Goal: Contribute content: Contribute content

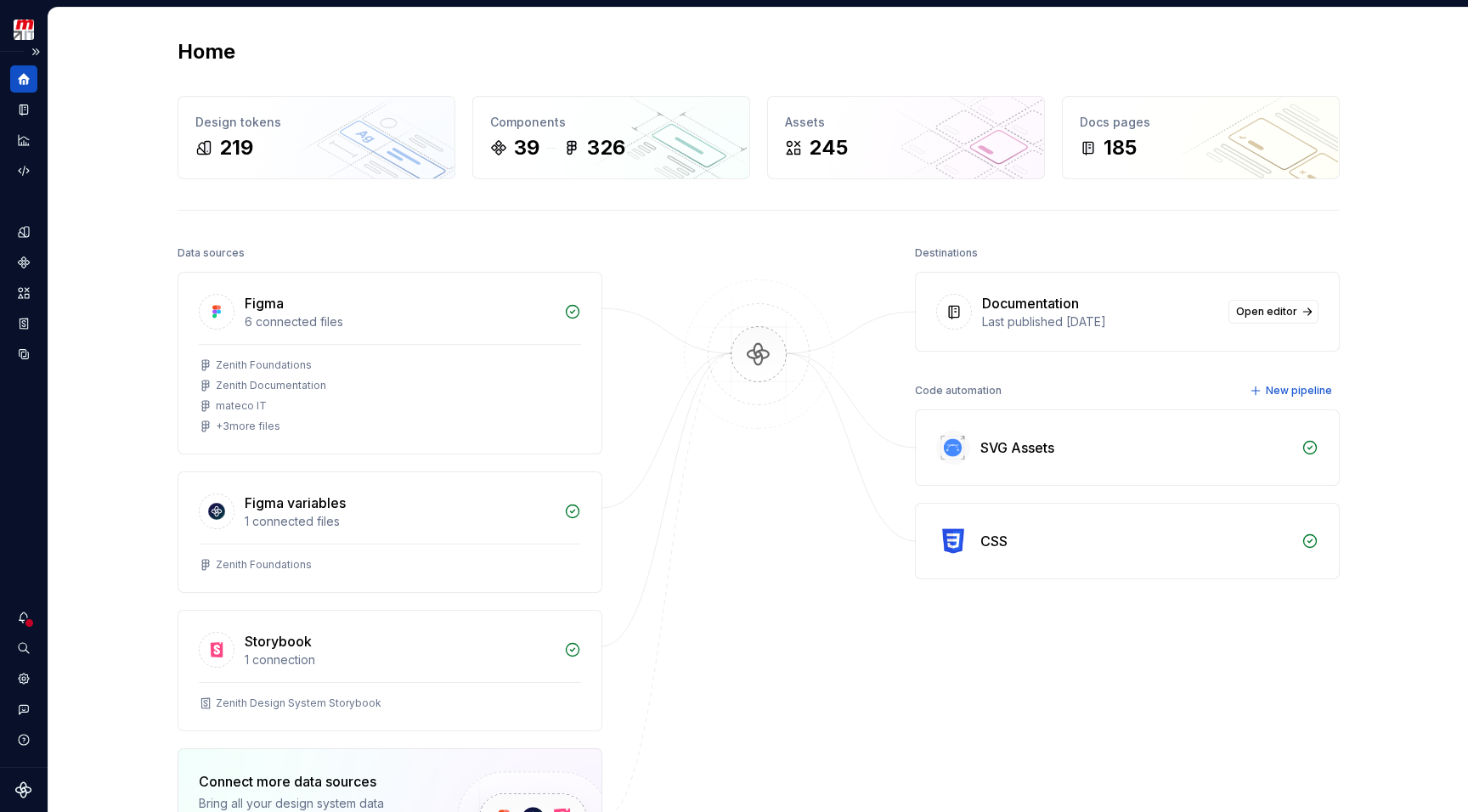
click at [21, 631] on div at bounding box center [24, 677] width 27 height 149
click at [22, 623] on icon "Notifications" at bounding box center [24, 617] width 16 height 16
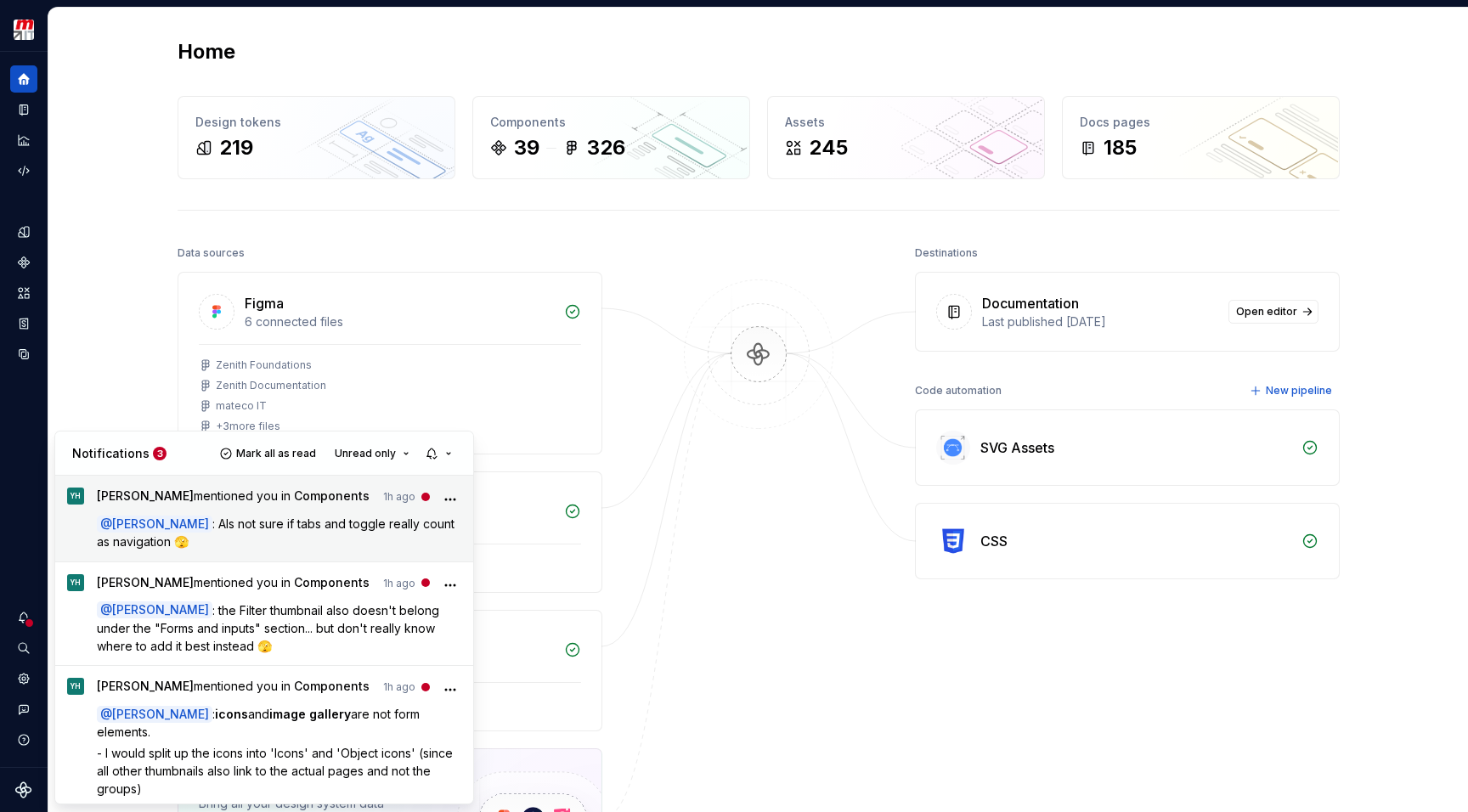
scroll to position [44, 0]
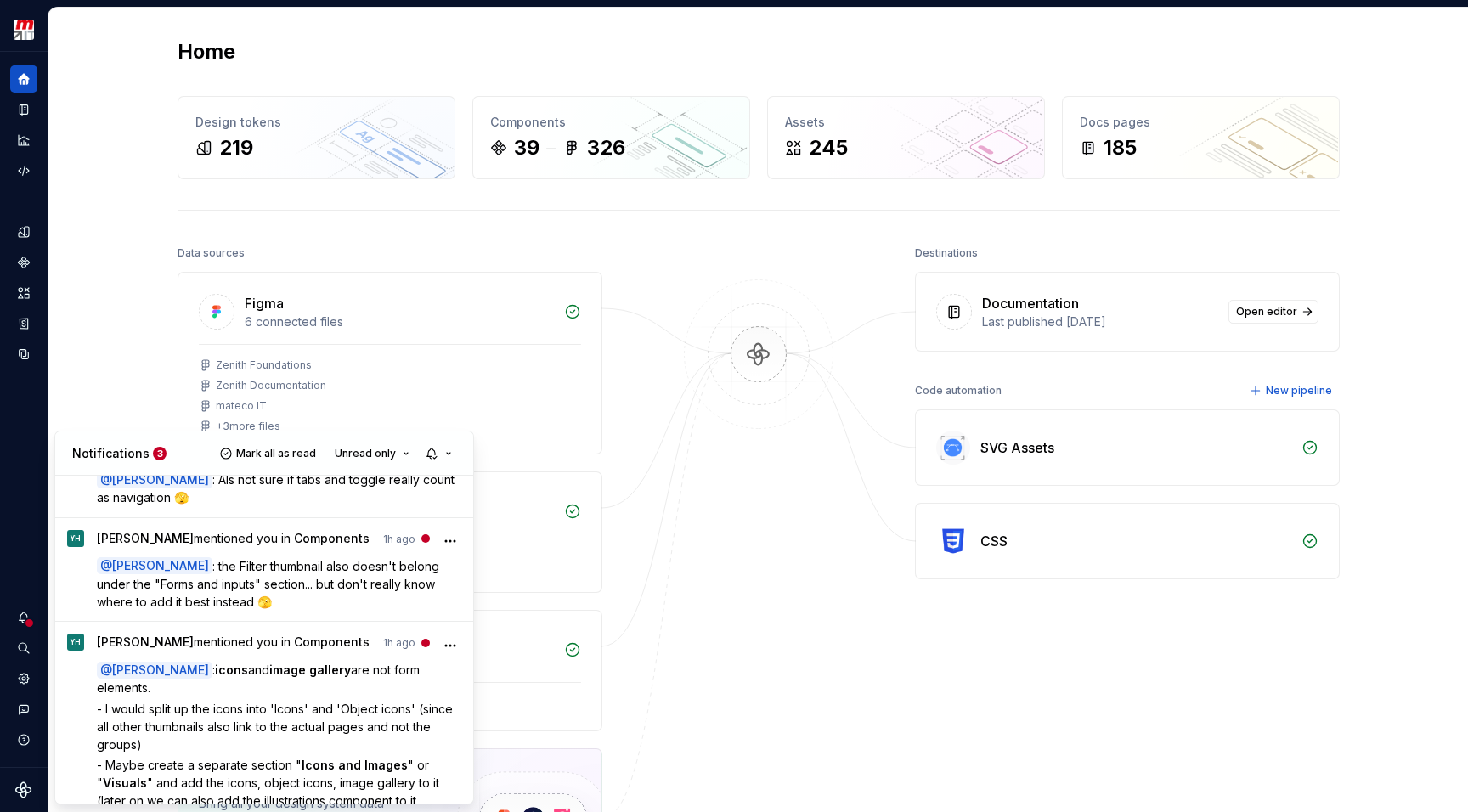
click at [802, 666] on html "Zenith Design System M Design system data Home Design tokens 219 Components 39 …" at bounding box center [734, 406] width 1468 height 812
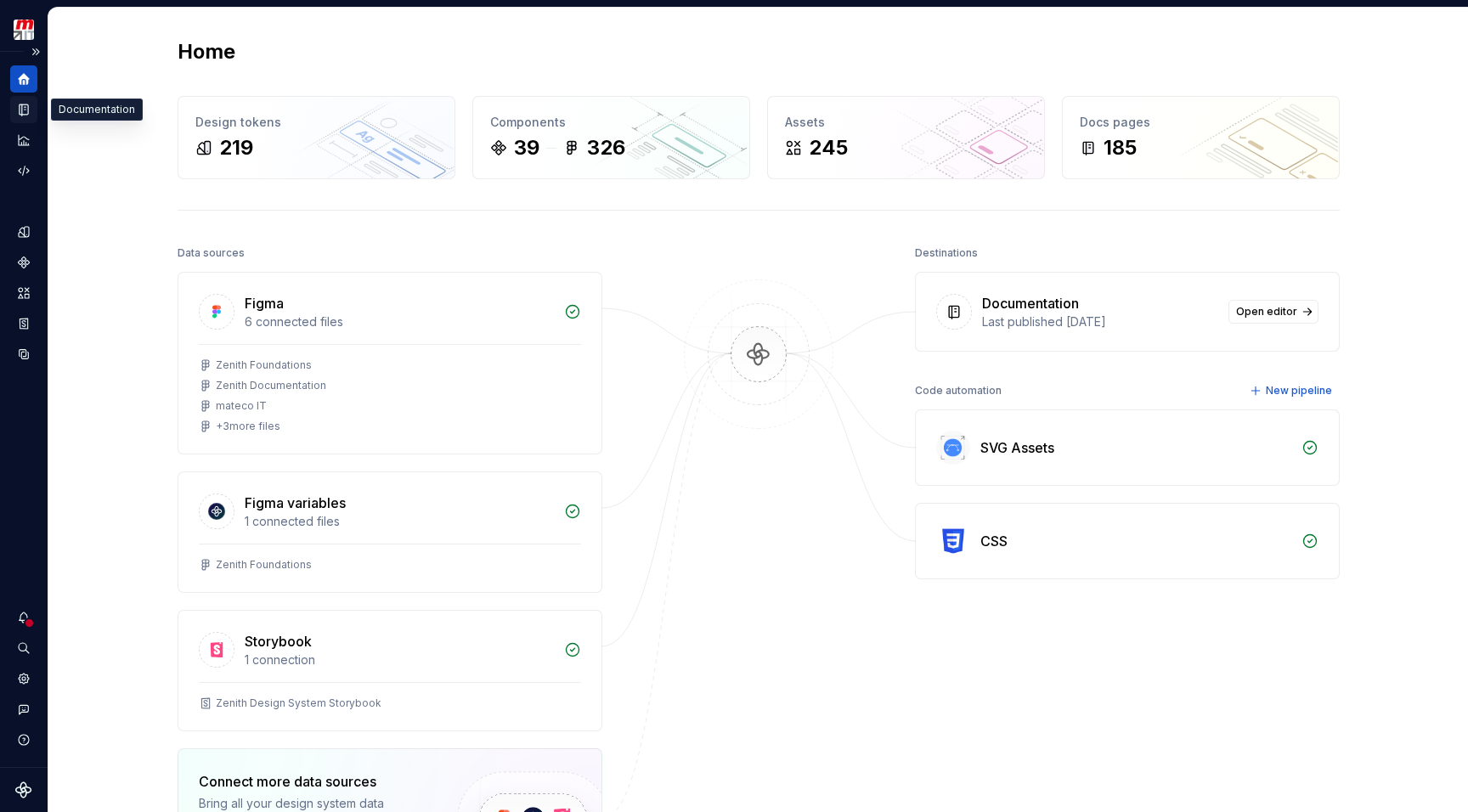
click at [22, 113] on icon "Documentation" at bounding box center [23, 110] width 8 height 11
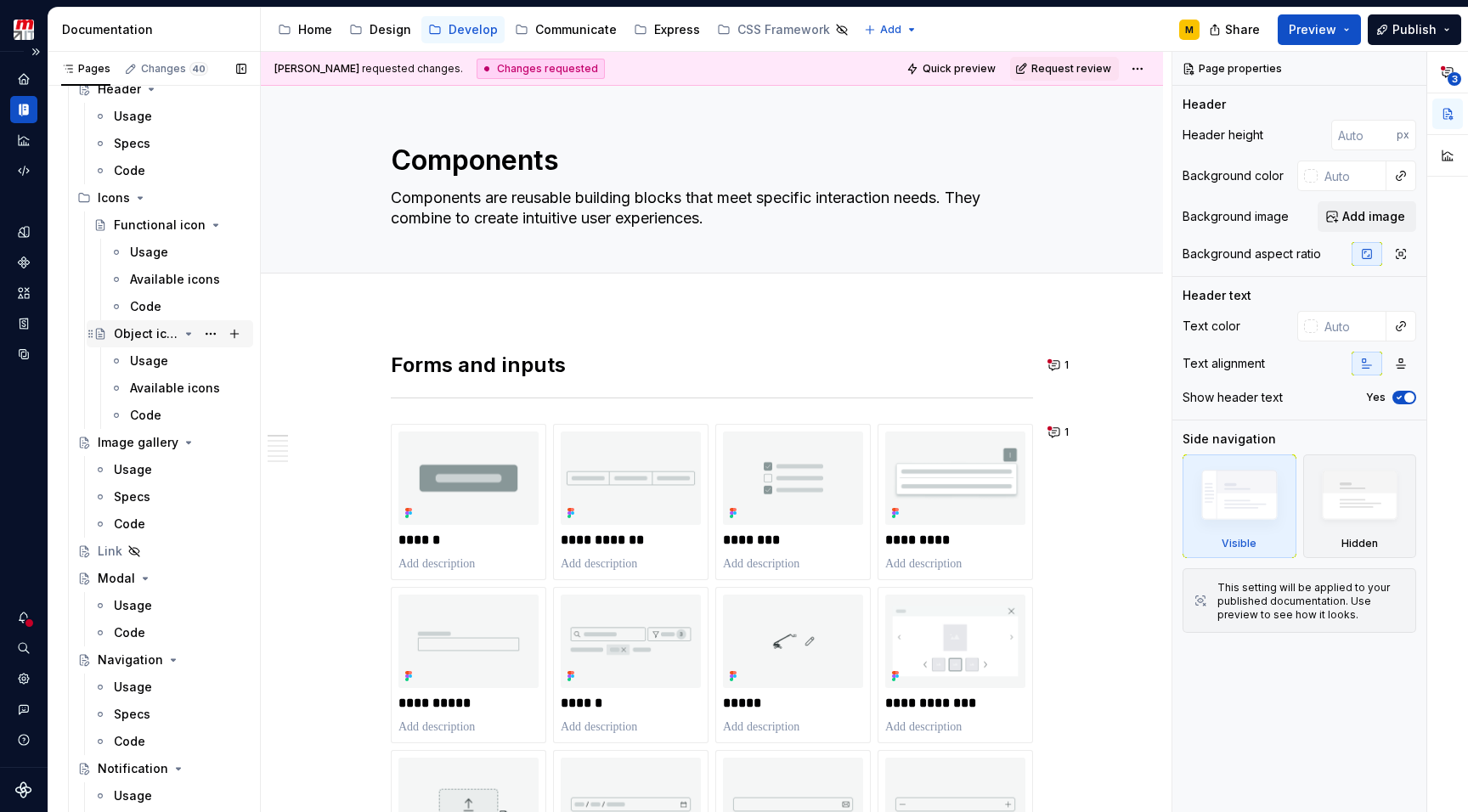
scroll to position [2761, 0]
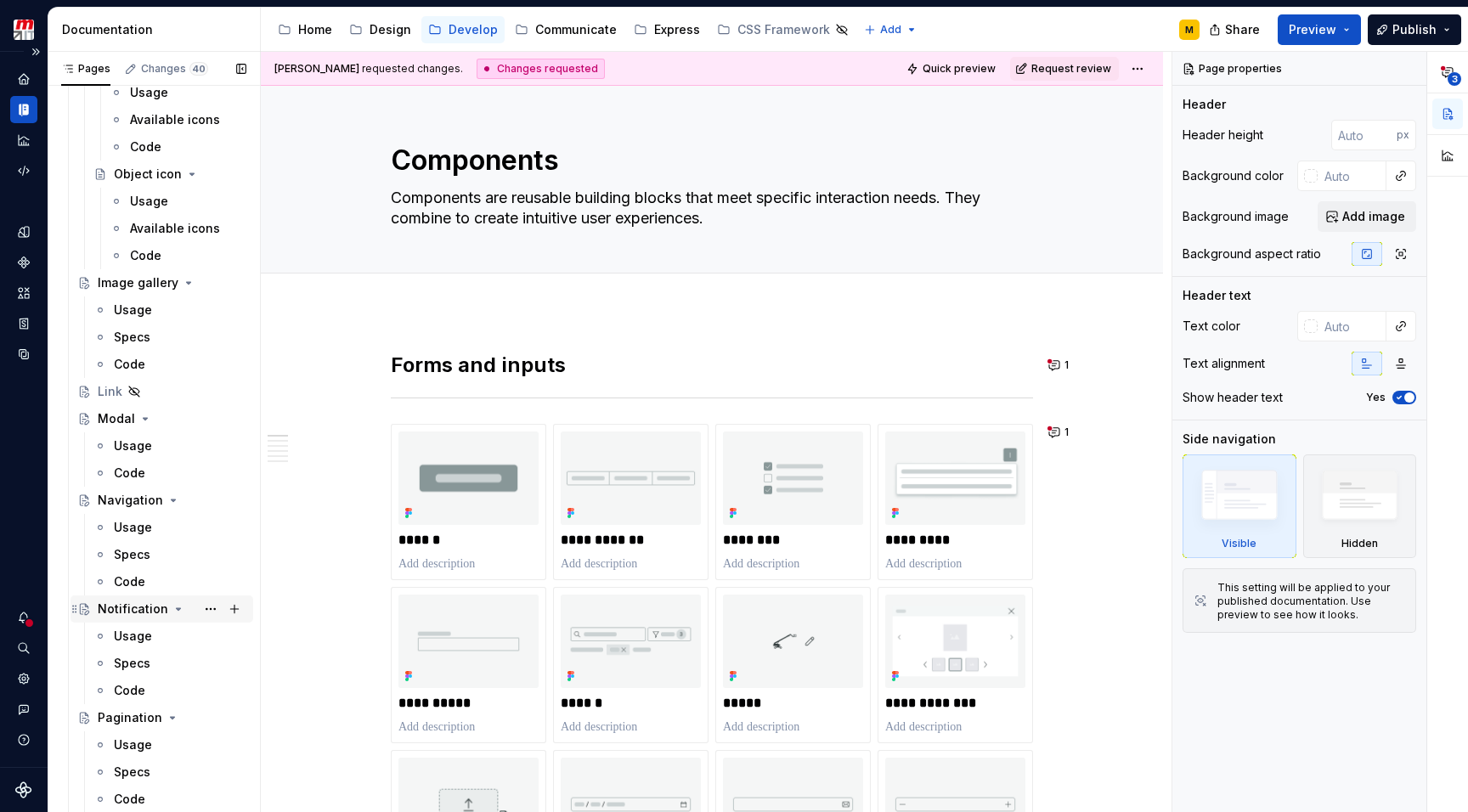
click at [118, 602] on div "Notification" at bounding box center [133, 609] width 71 height 17
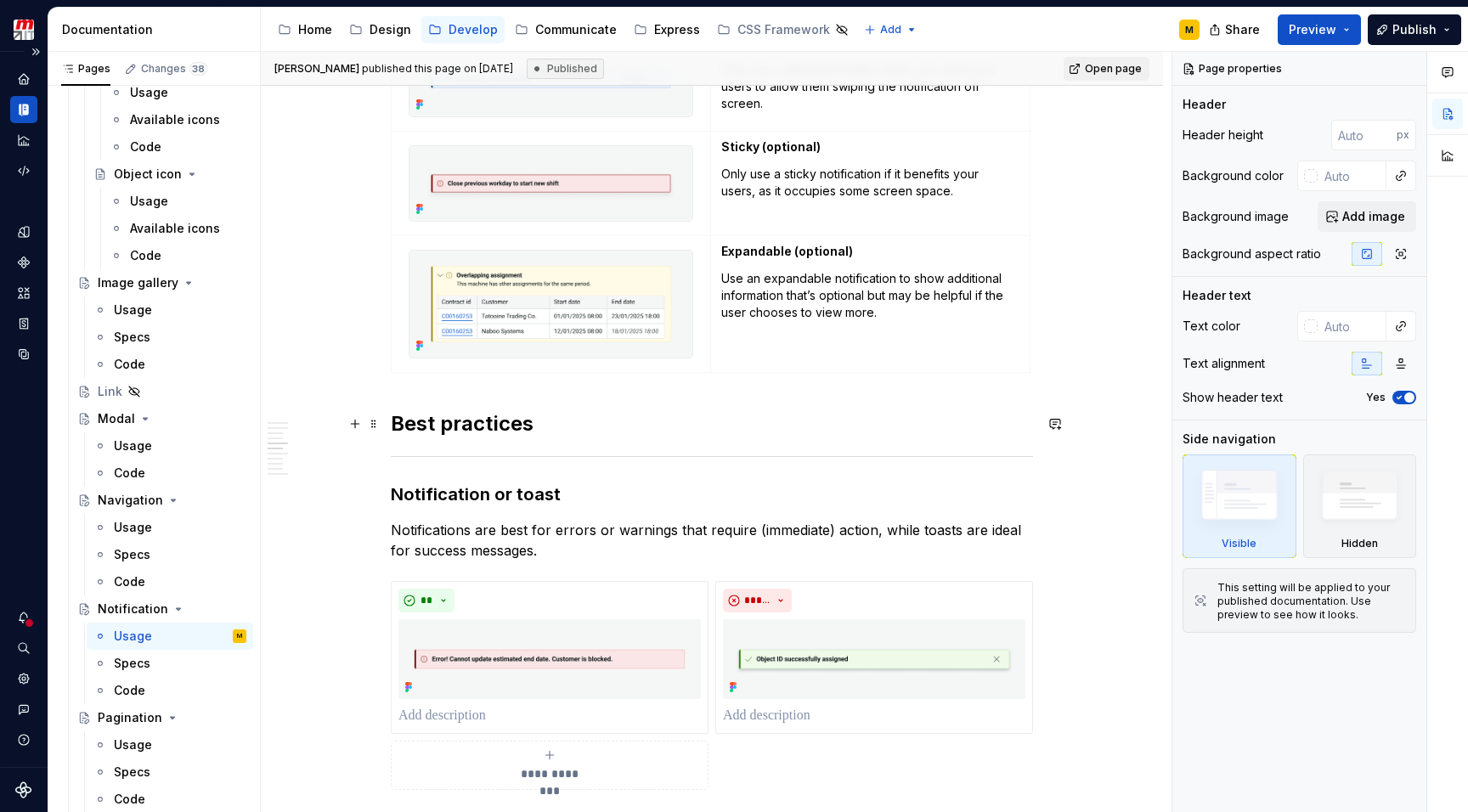
scroll to position [2006, 0]
type textarea "*"
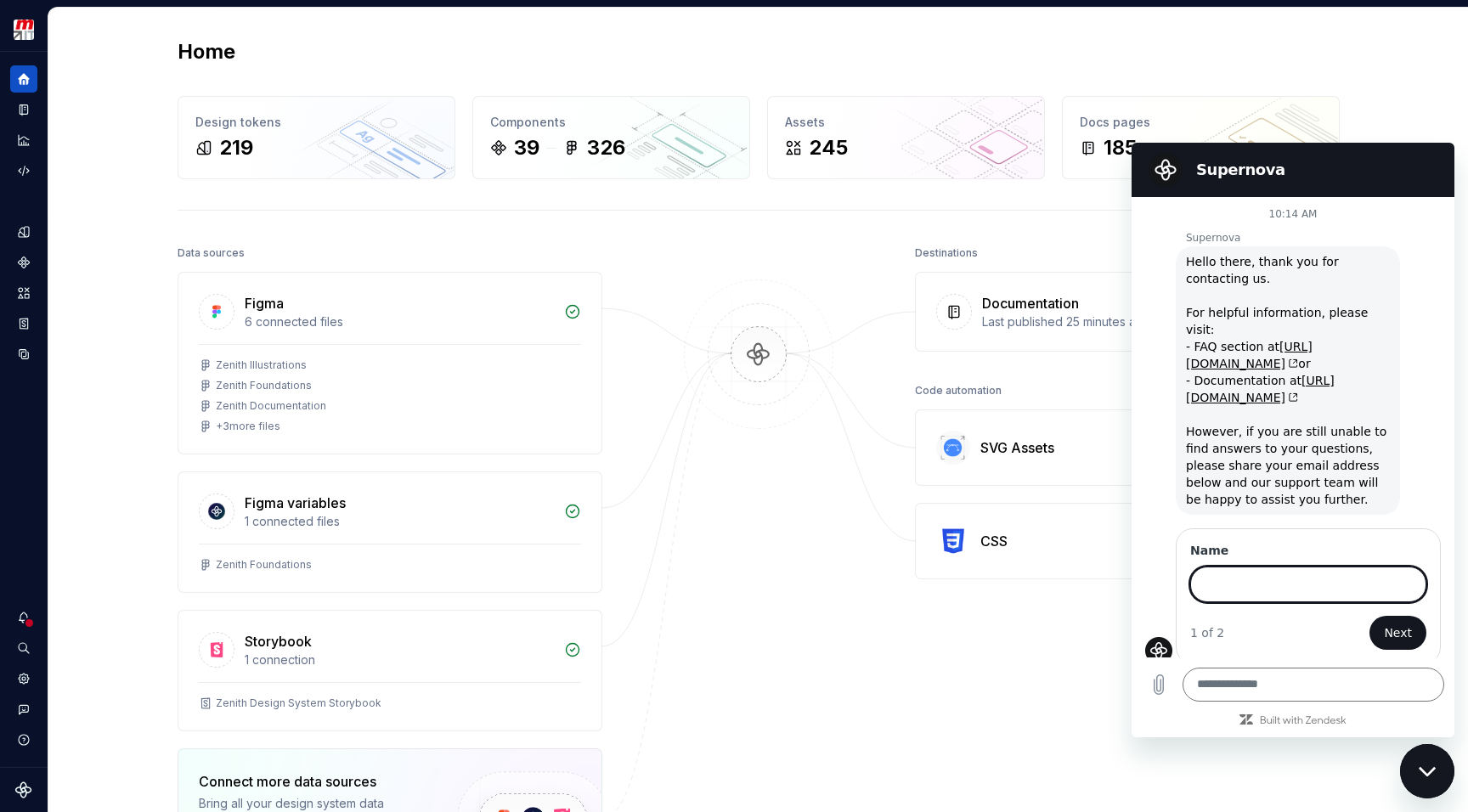
click at [1358, 68] on div "Home Design tokens 219 Components 39 326 Assets 245 Docs pages 185 Data sources…" at bounding box center [757, 539] width 1223 height 1064
click at [1421, 765] on icon "Close messaging window" at bounding box center [1427, 771] width 17 height 11
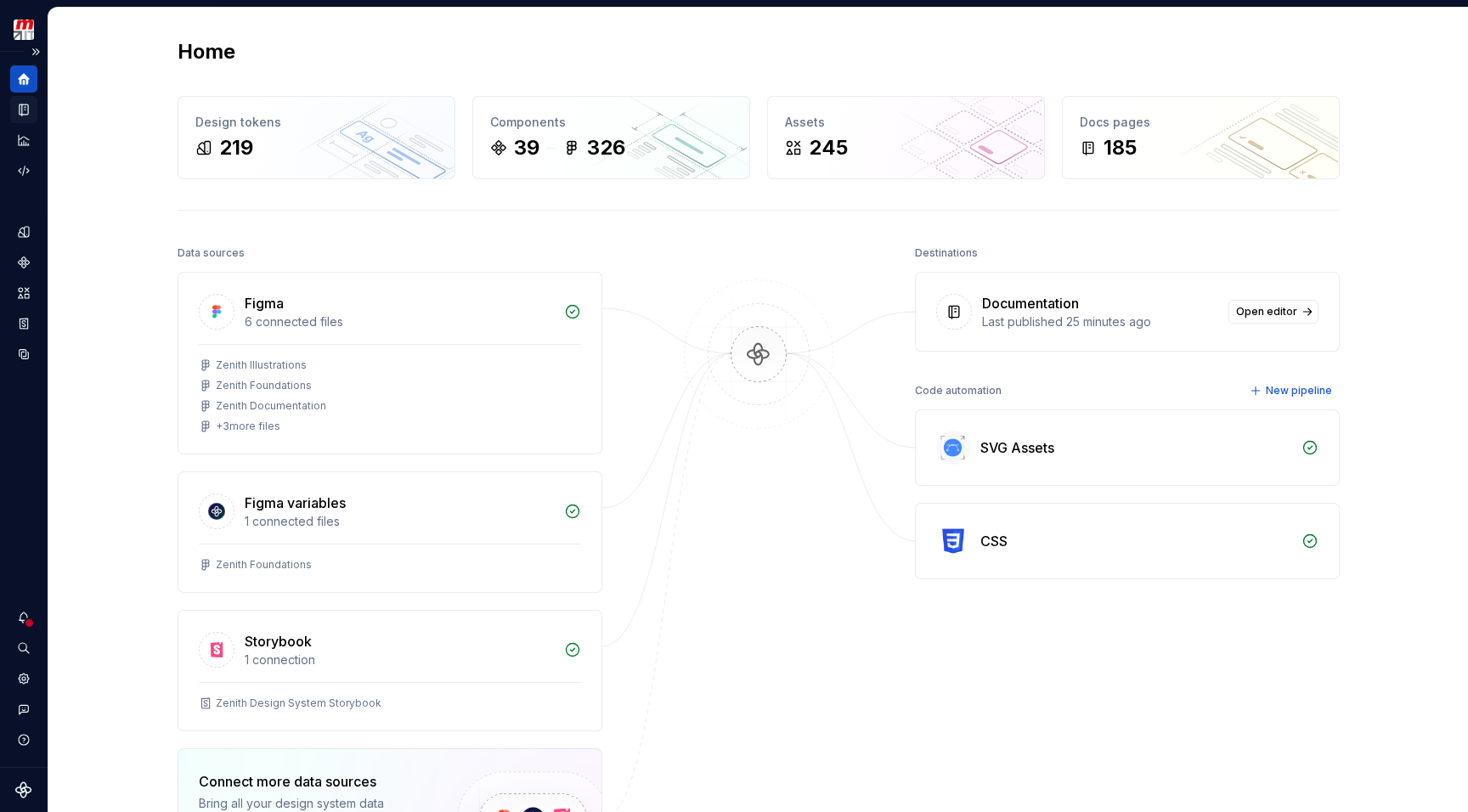
click at [28, 111] on icon "Documentation" at bounding box center [23, 110] width 8 height 11
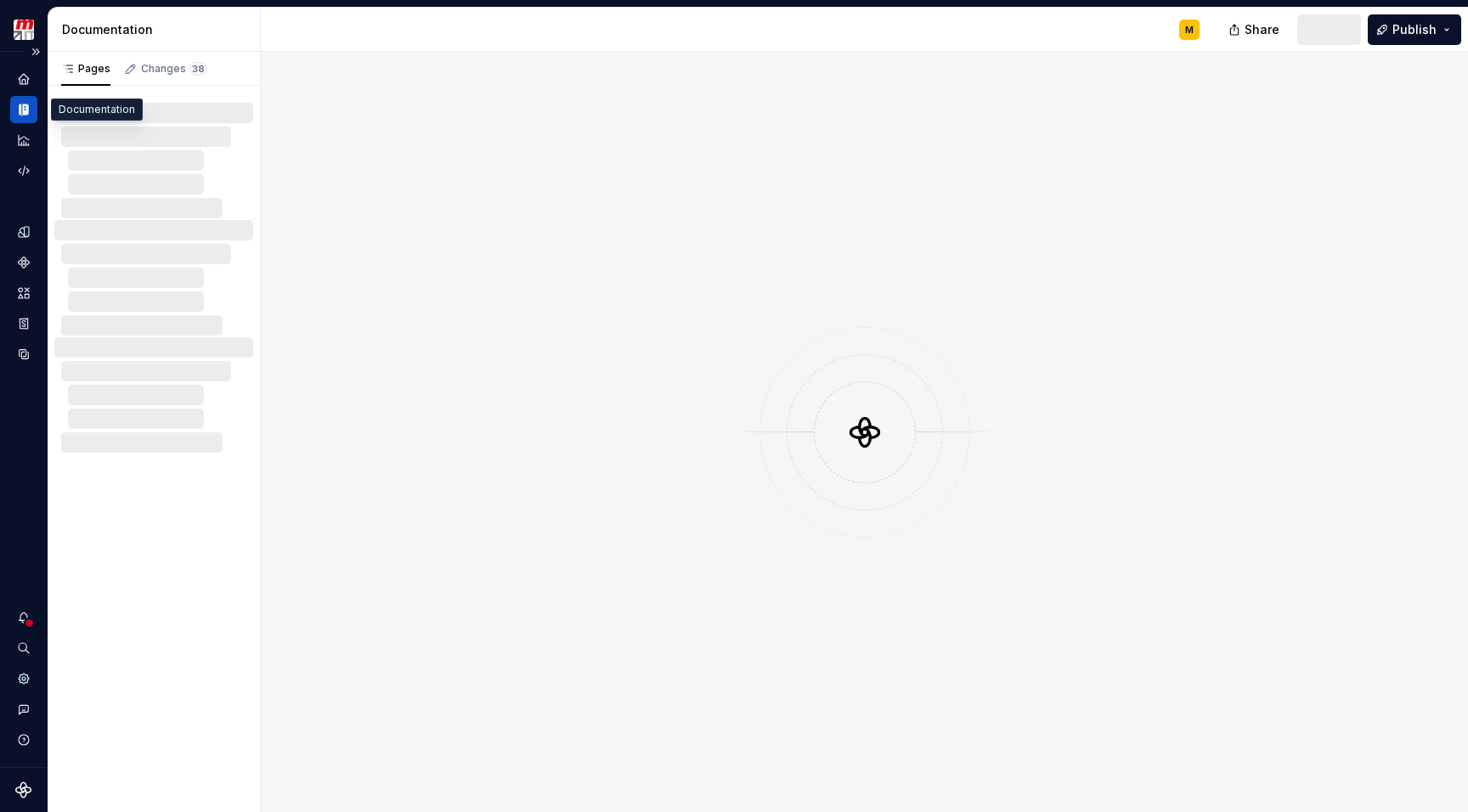
click at [18, 109] on icon "Documentation" at bounding box center [24, 109] width 16 height 16
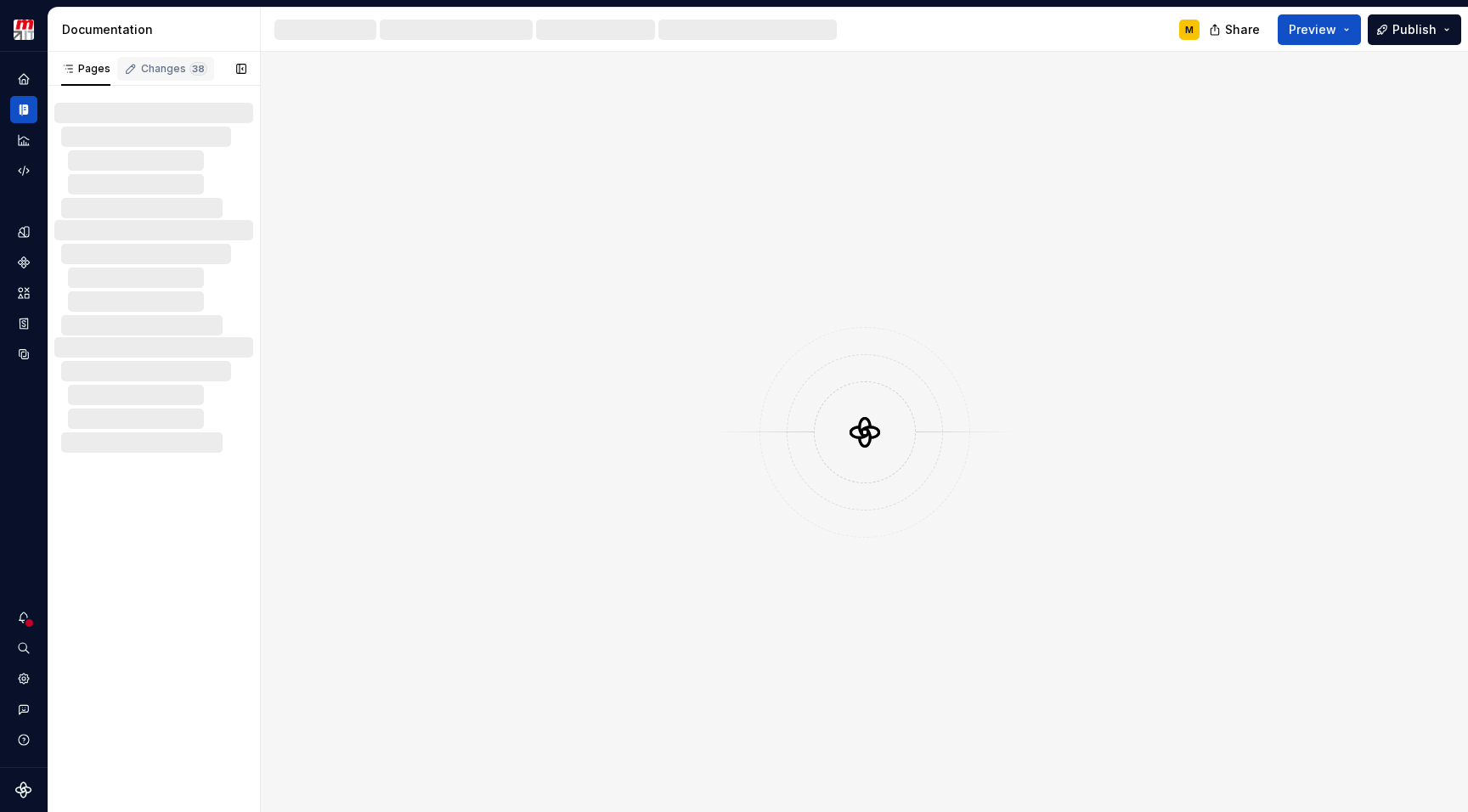
click at [158, 64] on div "Changes 38" at bounding box center [174, 69] width 66 height 14
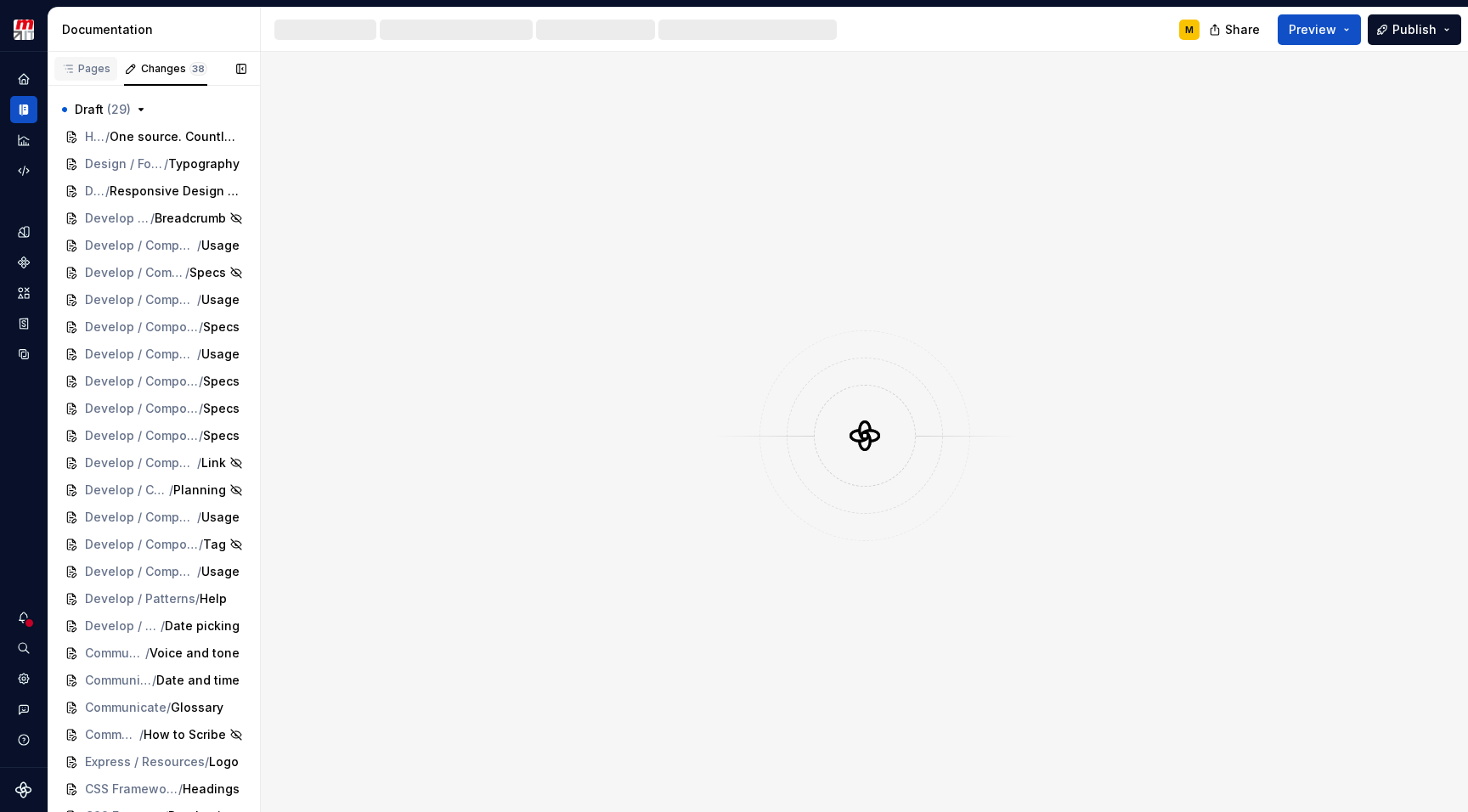
click at [84, 81] on div "Pages" at bounding box center [85, 71] width 63 height 29
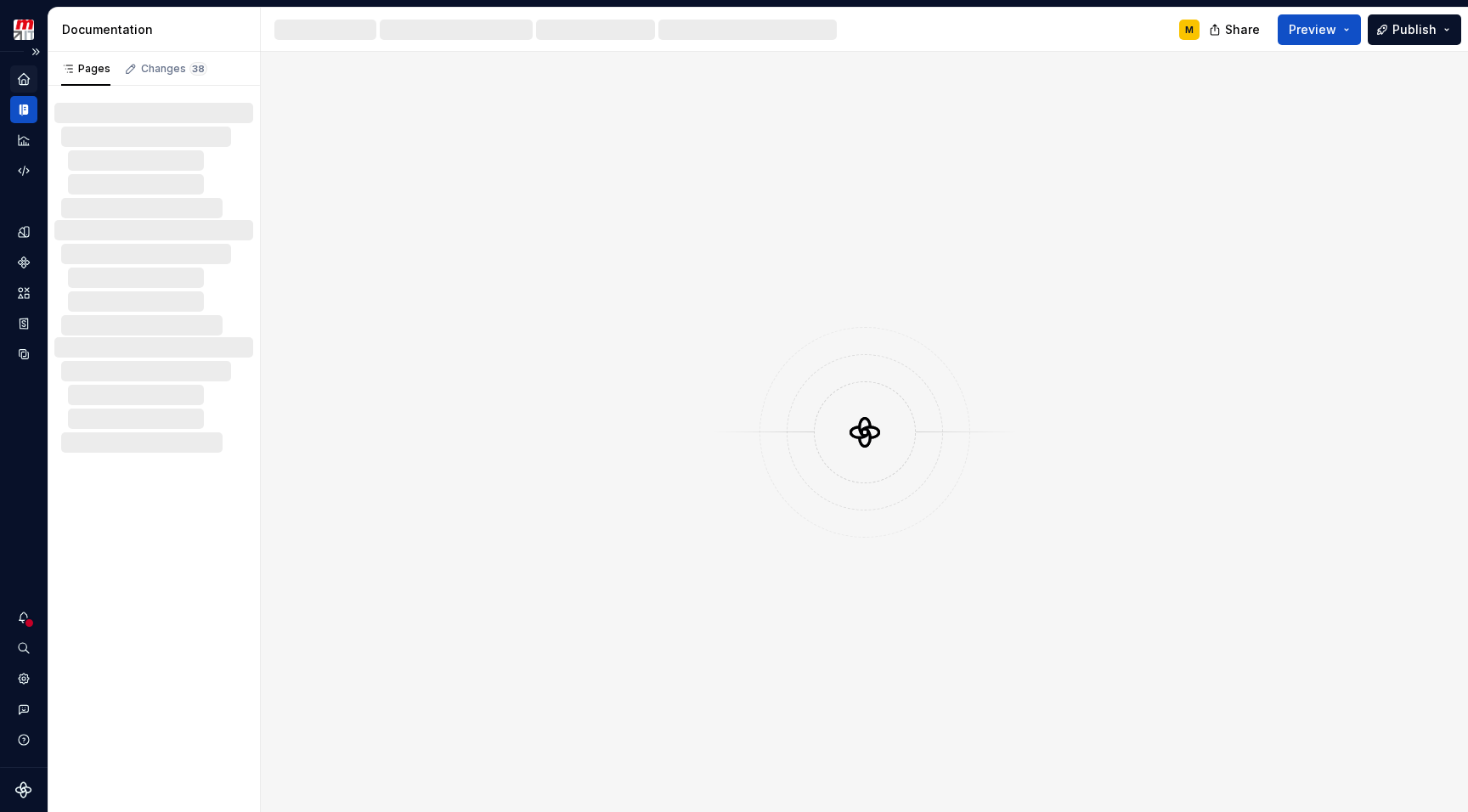
click at [32, 88] on div "Home" at bounding box center [24, 79] width 27 height 27
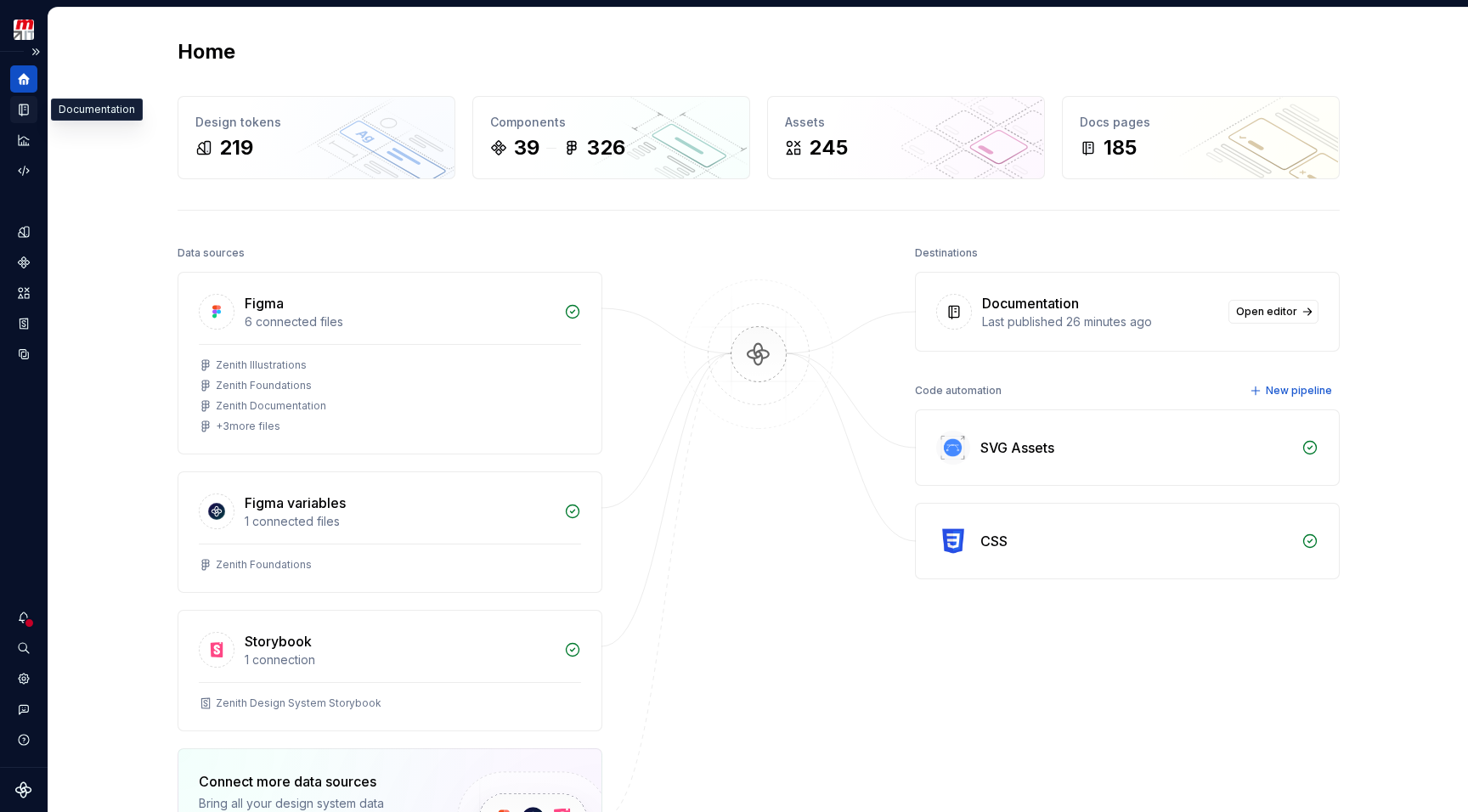
click at [28, 111] on icon "Documentation" at bounding box center [23, 110] width 8 height 11
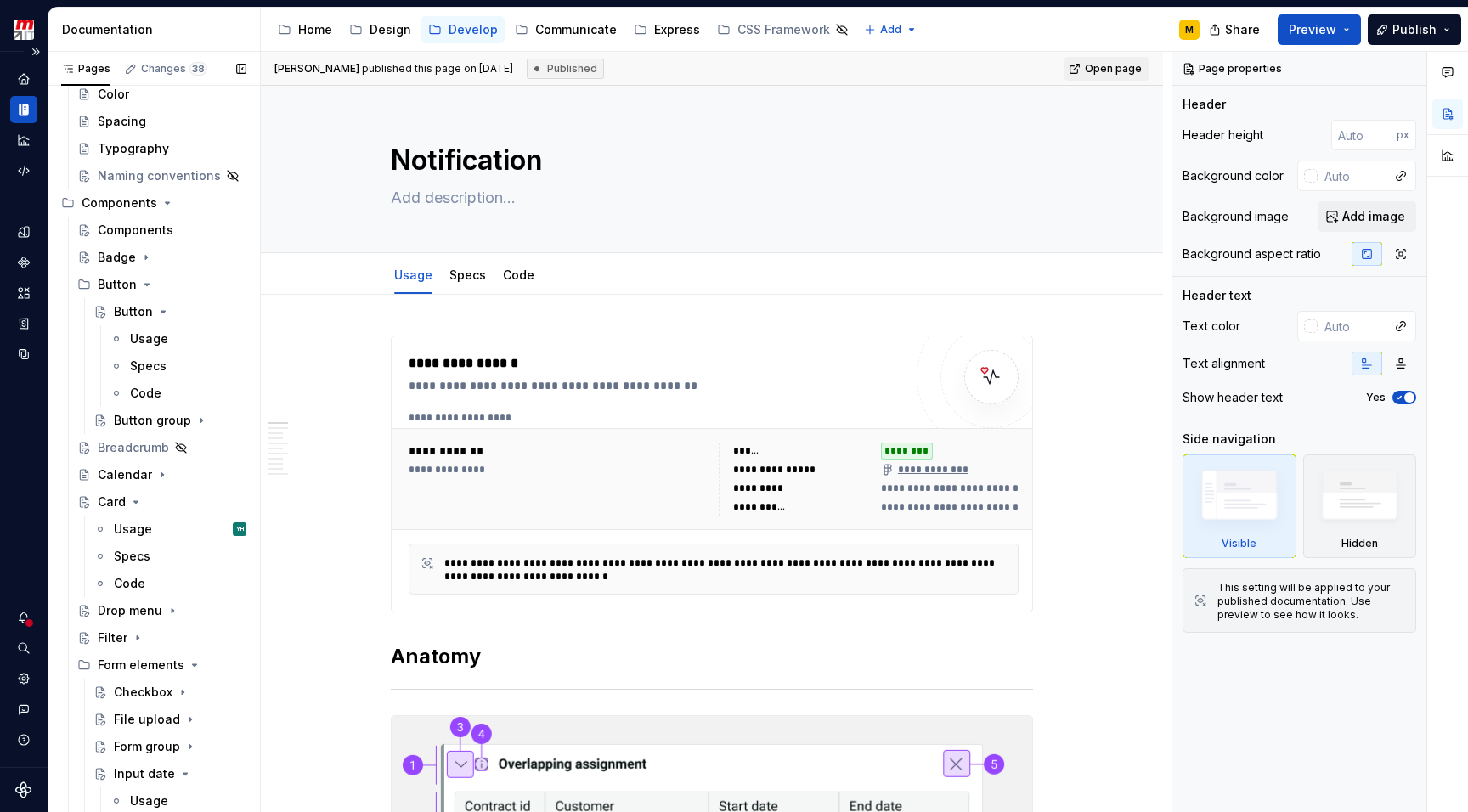
scroll to position [234, 0]
click at [106, 495] on div "Card" at bounding box center [112, 500] width 28 height 17
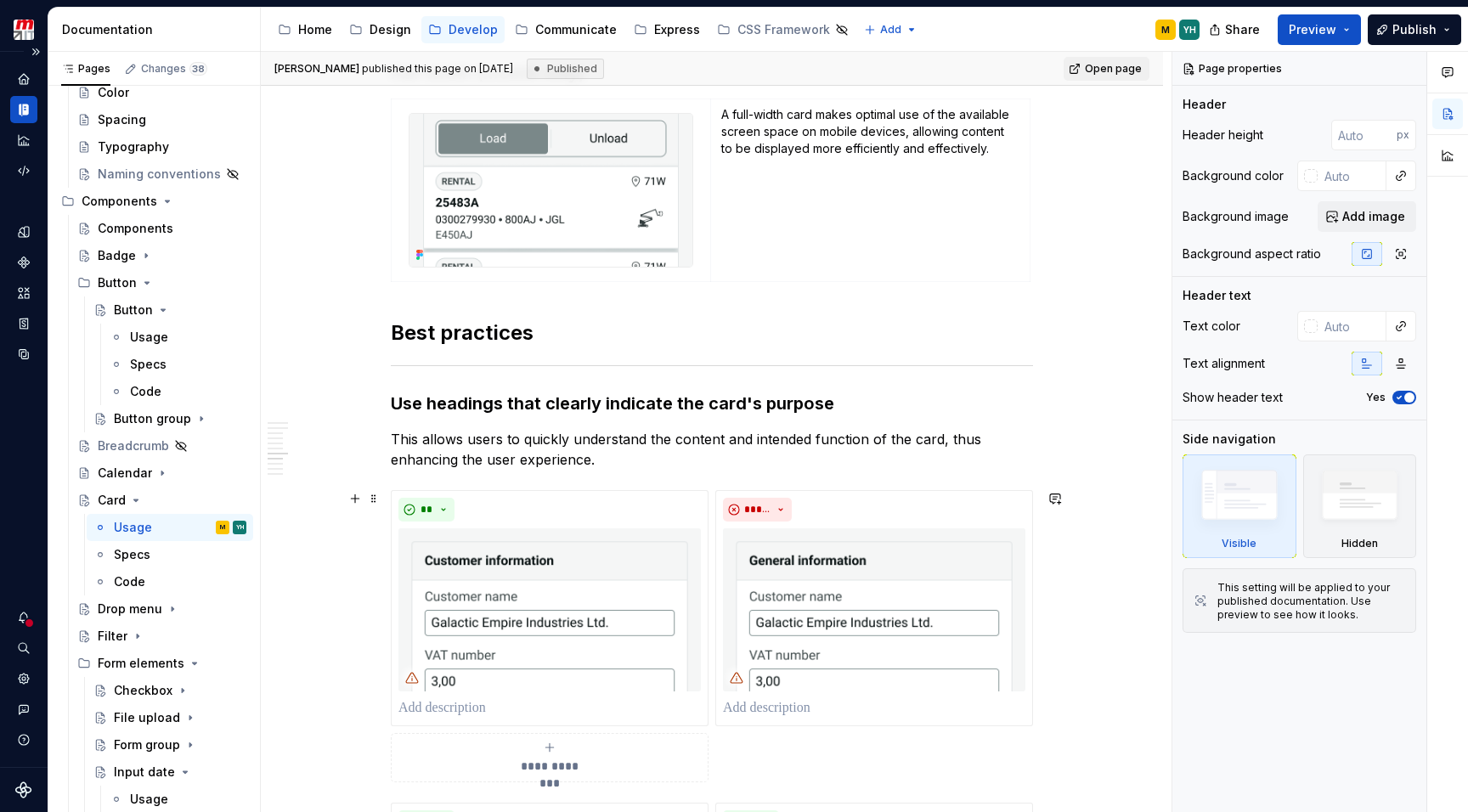
scroll to position [2066, 0]
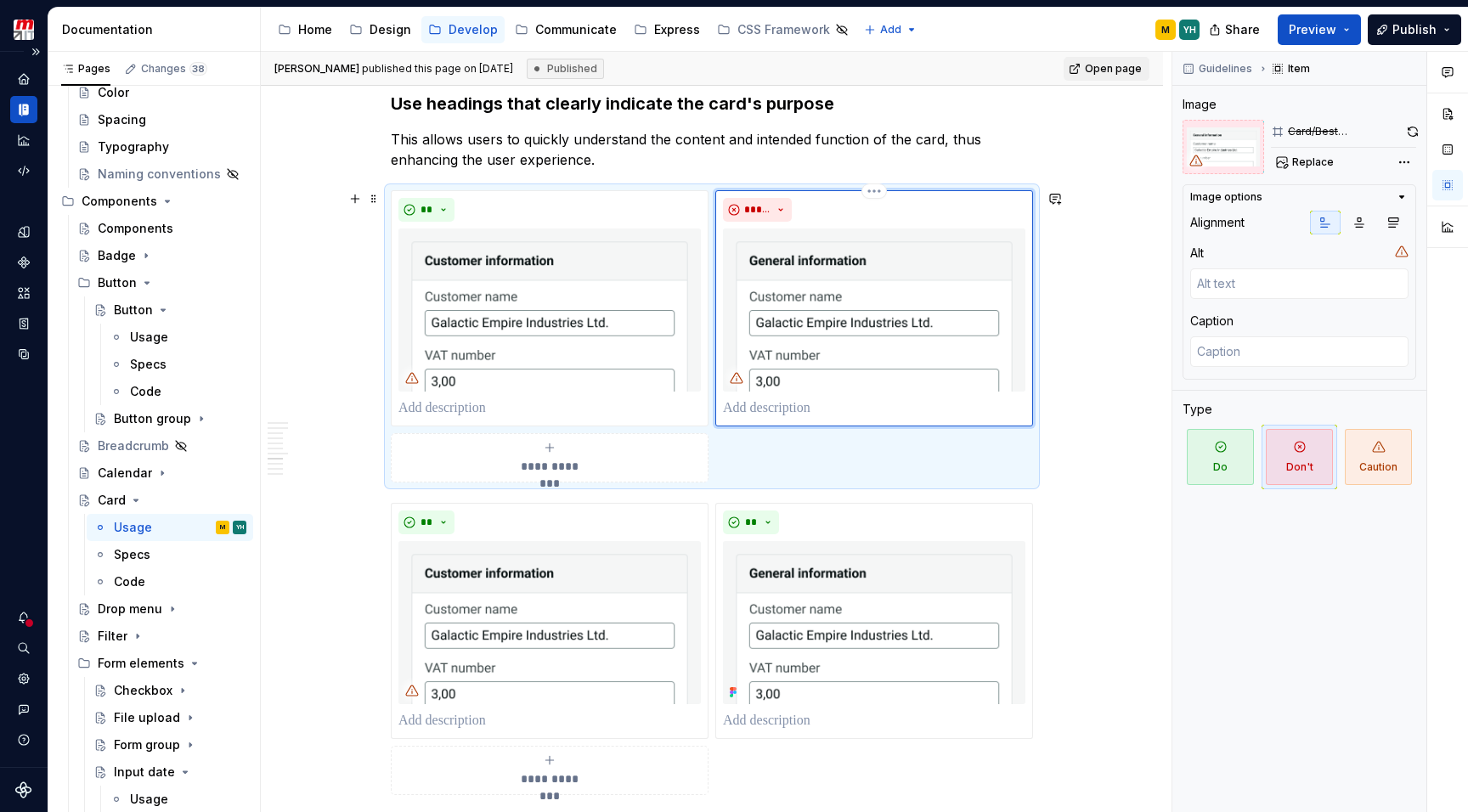
click at [944, 308] on img at bounding box center [874, 309] width 302 height 163
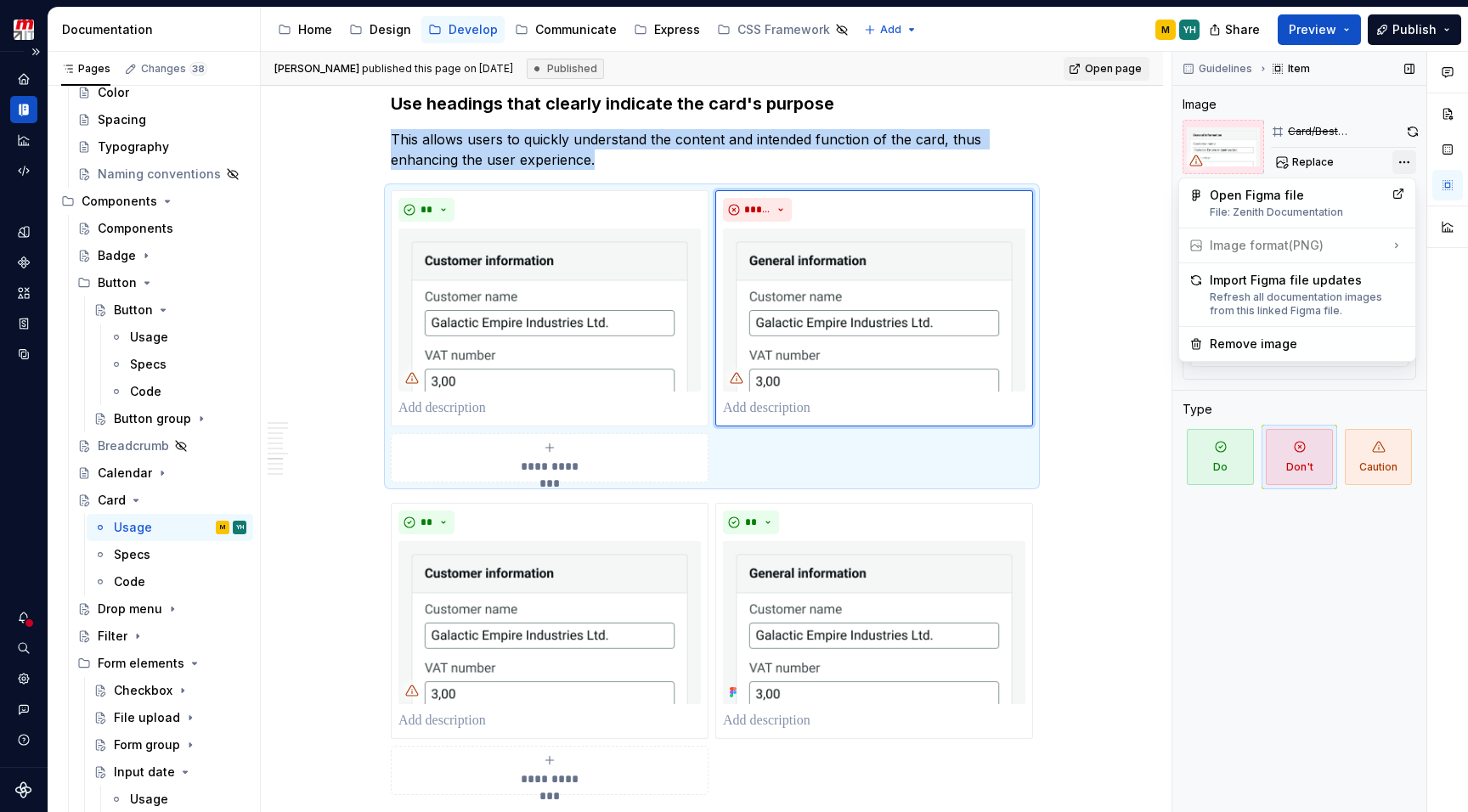
click at [1400, 161] on div "Comments Open comments No comments yet Select ‘Comment’ from the block context …" at bounding box center [1320, 432] width 296 height 761
click at [1269, 295] on div "Refresh all documentation images from this linked Figma file." at bounding box center [1307, 304] width 195 height 27
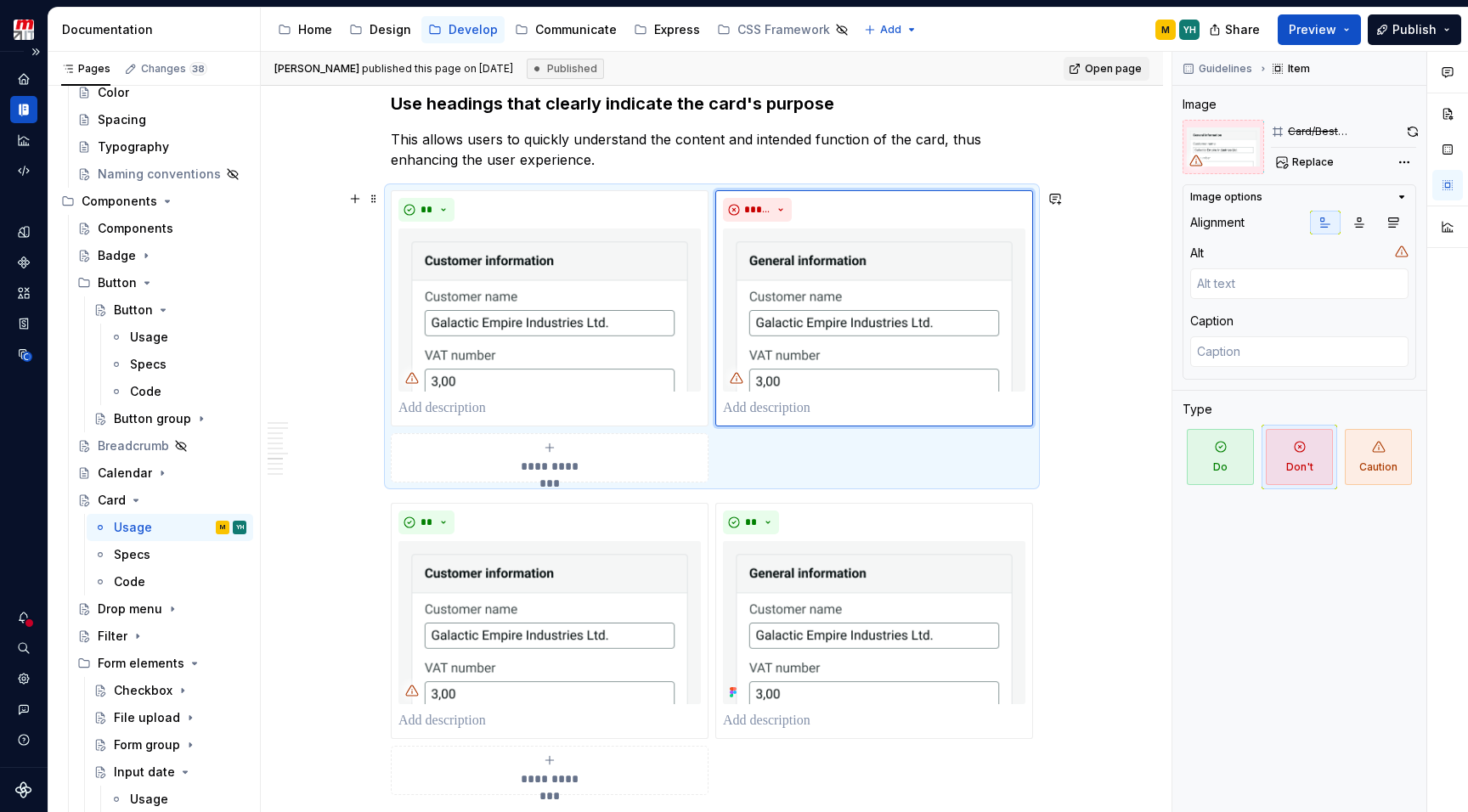
click at [1136, 319] on div "**********" at bounding box center [712, 271] width 902 height 4086
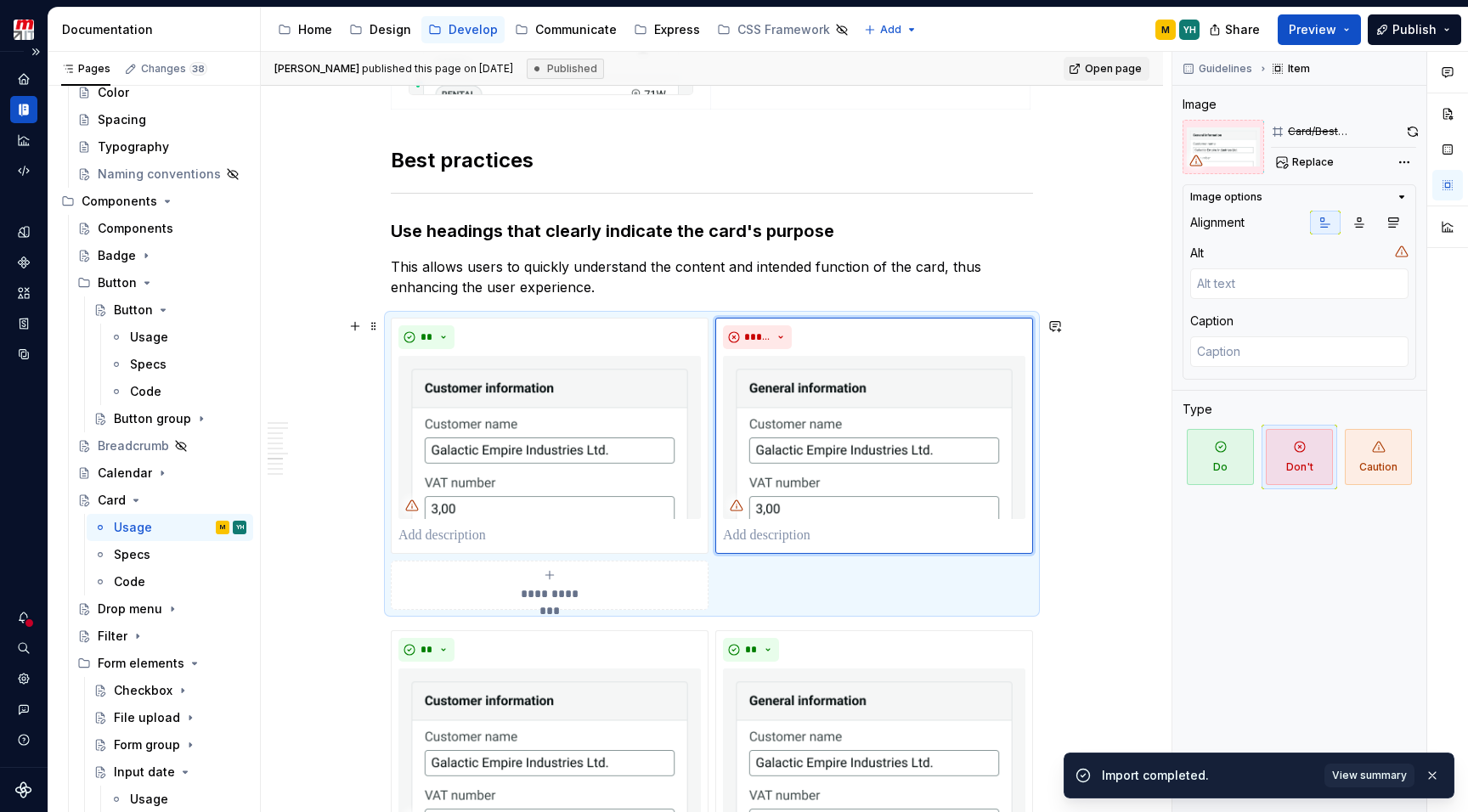
scroll to position [2074, 0]
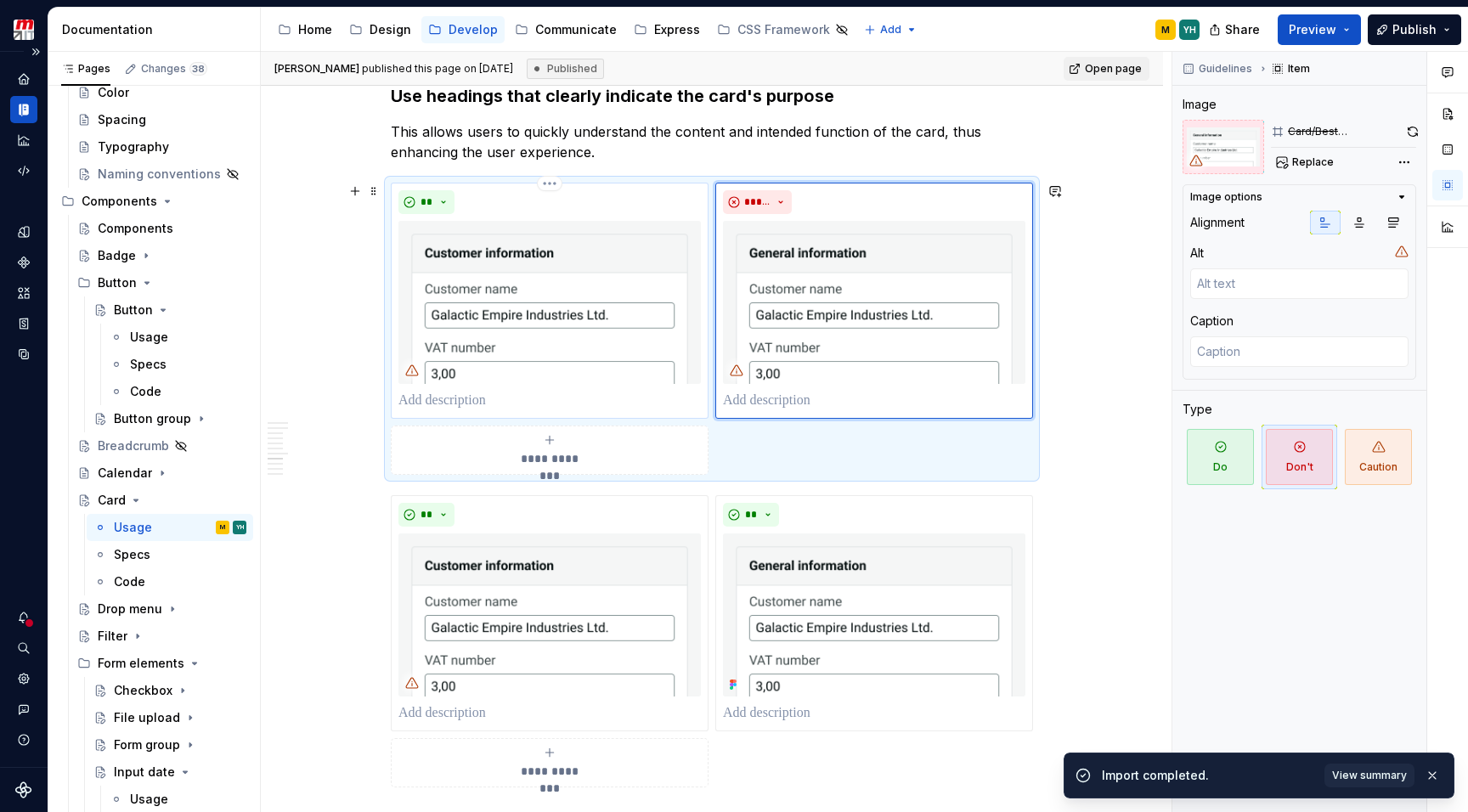
click at [533, 302] on img at bounding box center [549, 302] width 302 height 163
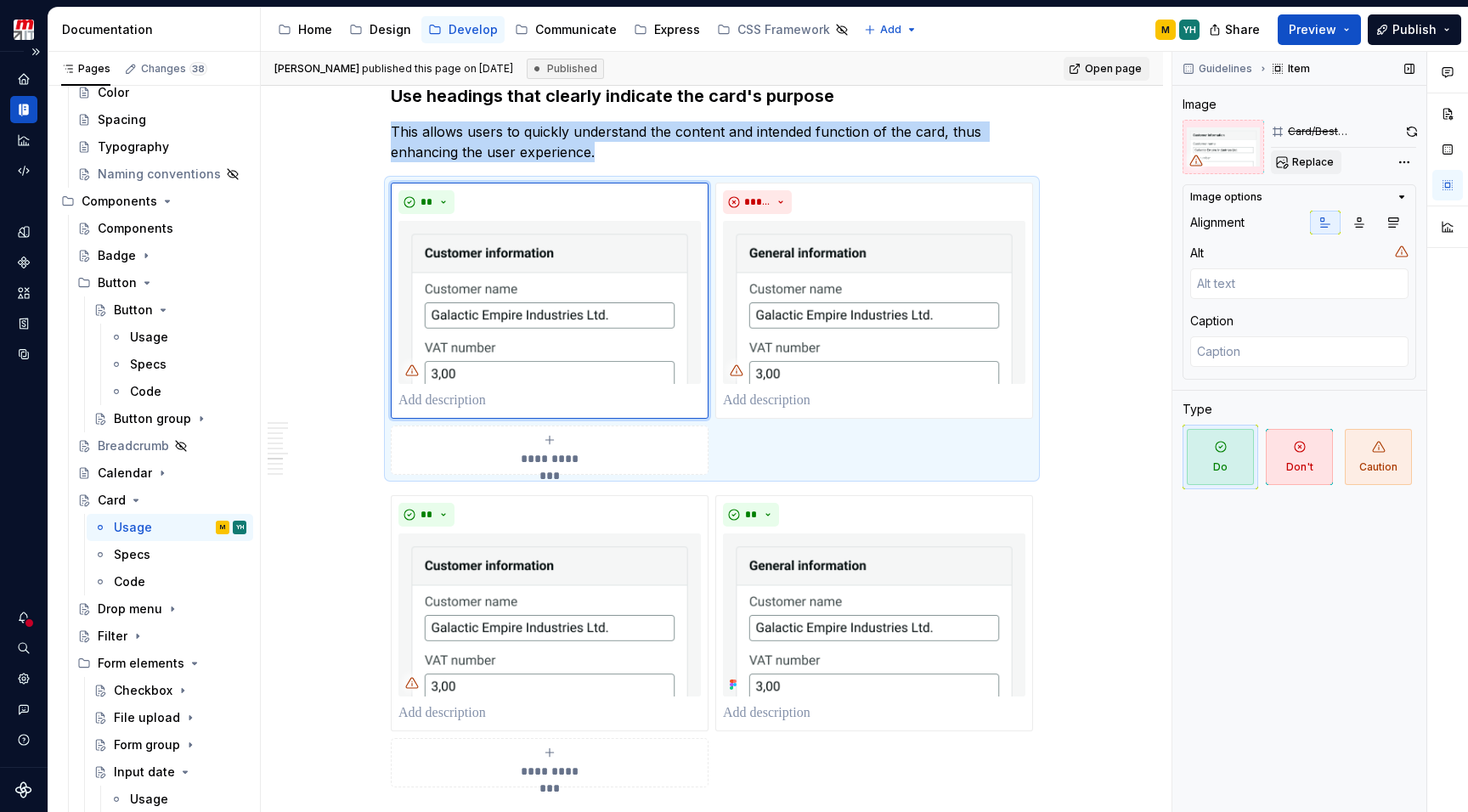
click at [1296, 165] on span "Replace" at bounding box center [1312, 162] width 41 height 14
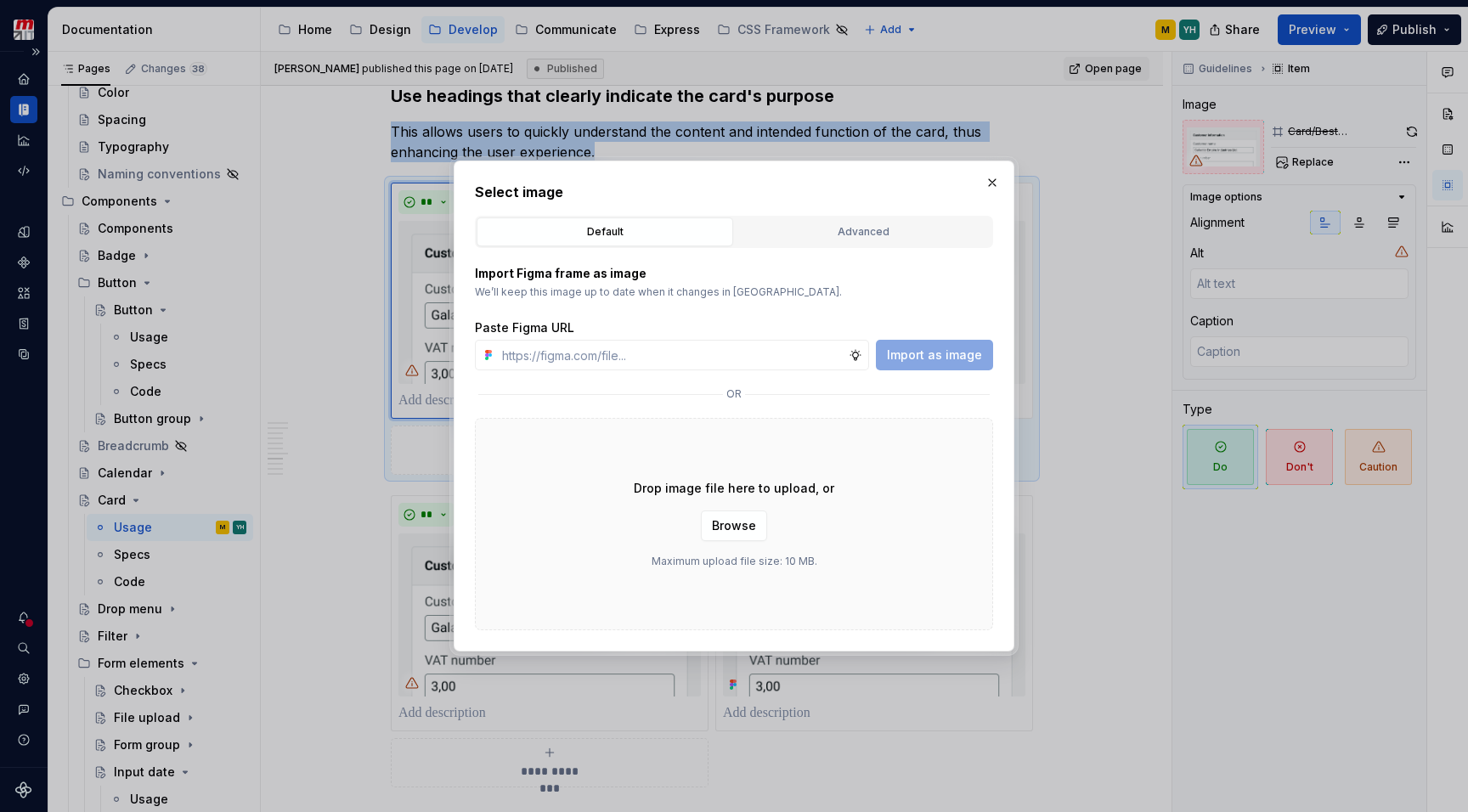
type textarea "*"
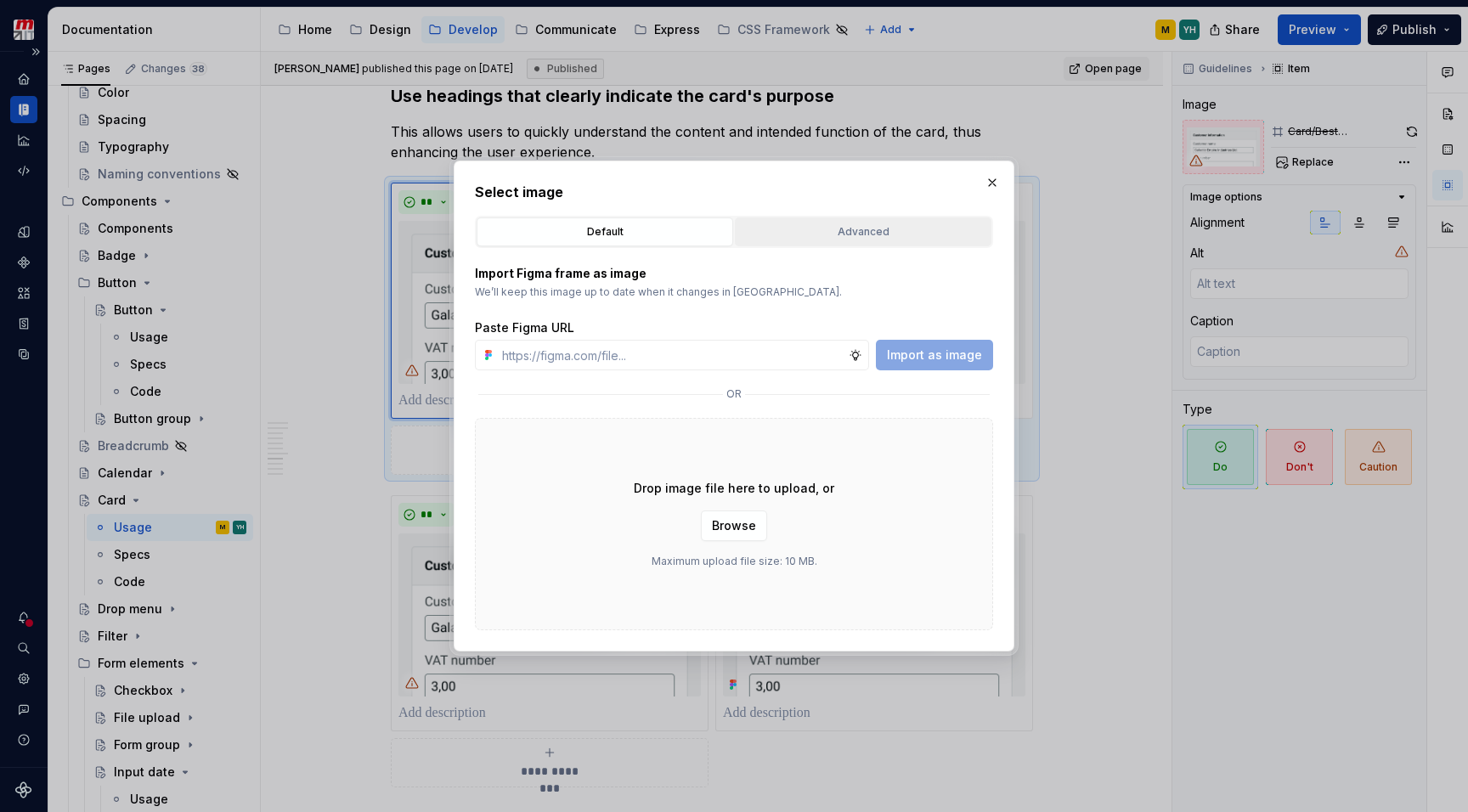
click at [844, 226] on div "Advanced" at bounding box center [863, 232] width 245 height 17
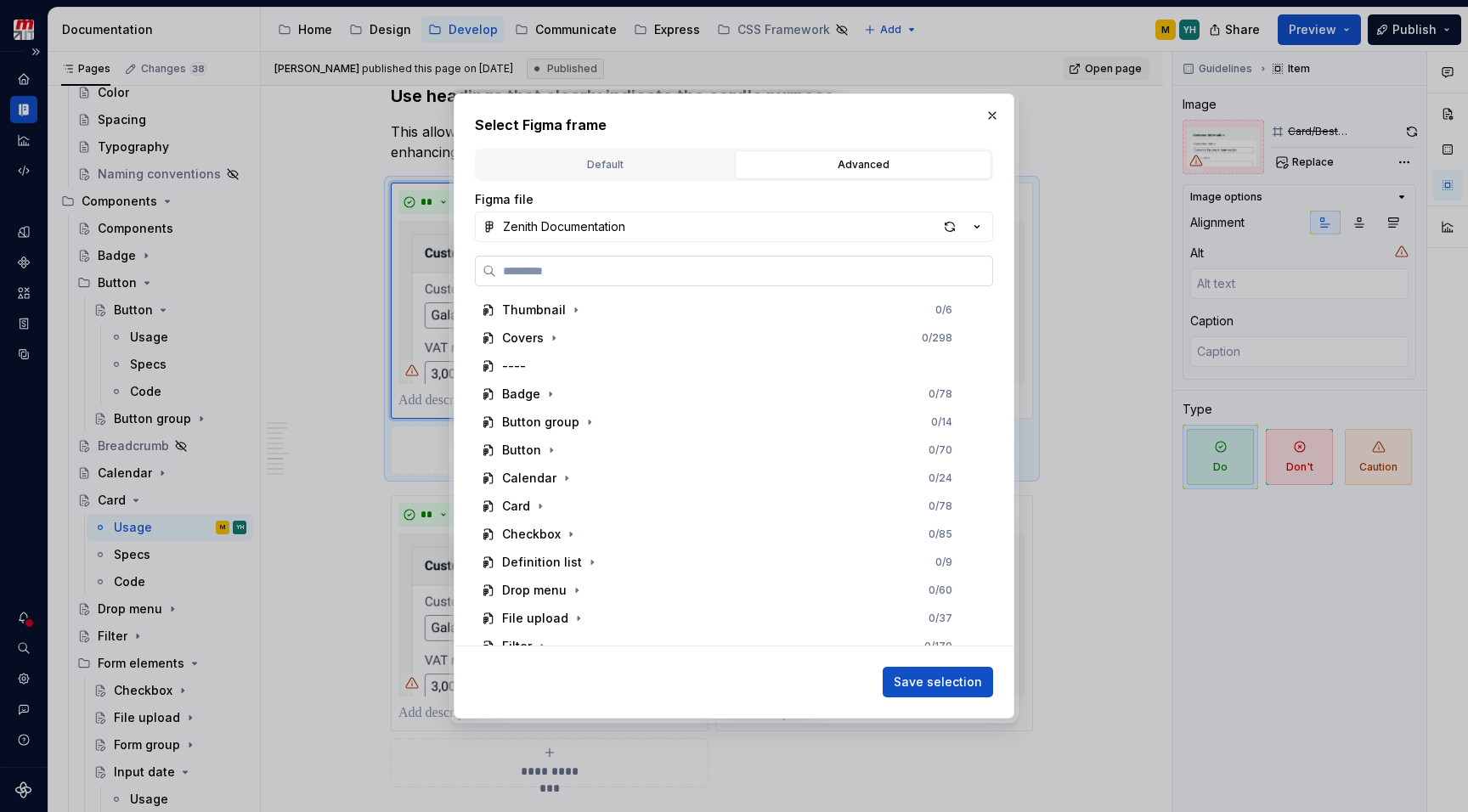
click at [723, 282] on label at bounding box center [734, 270] width 518 height 30
click at [723, 279] on input "search" at bounding box center [745, 271] width 496 height 17
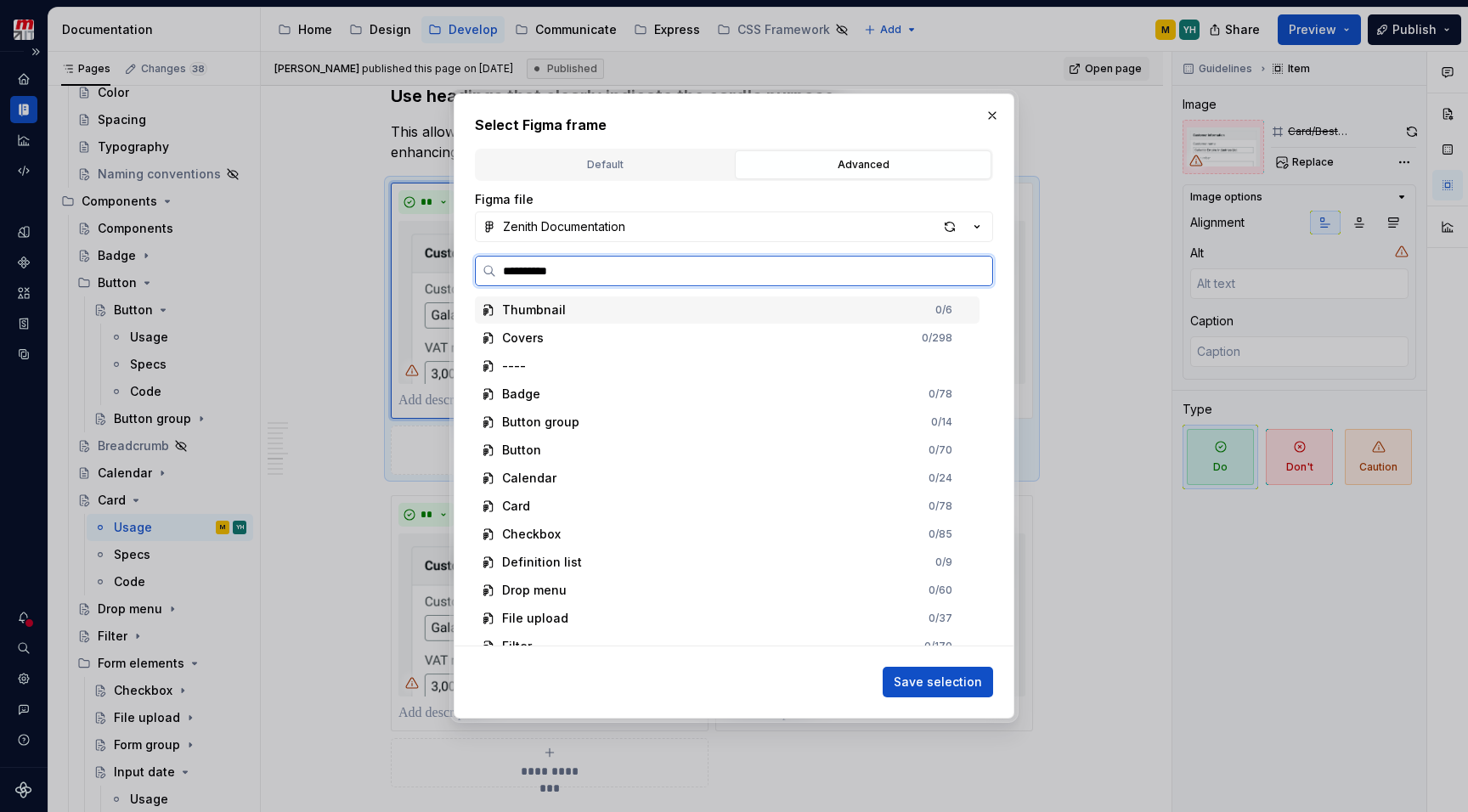
type input "**********"
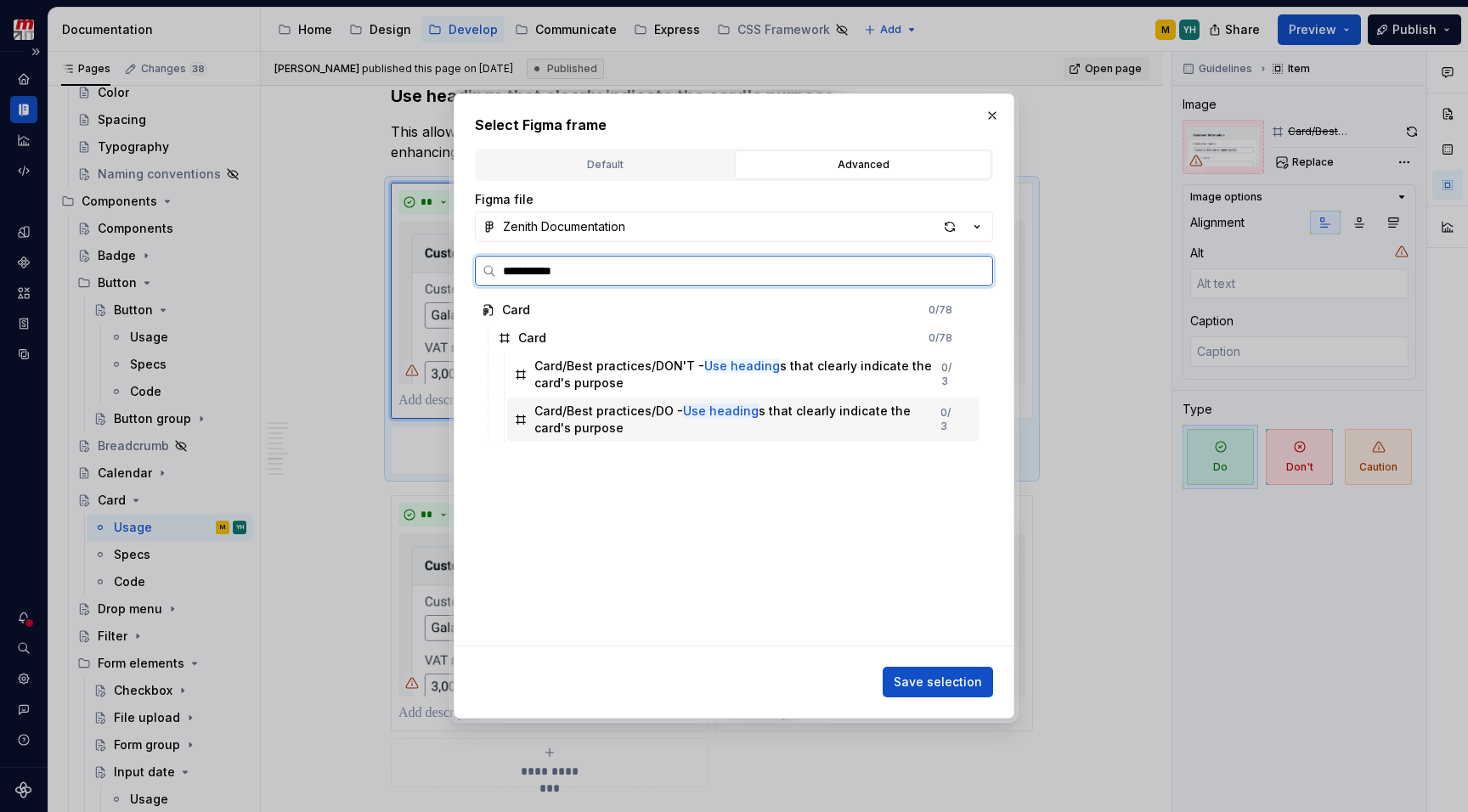
click at [683, 406] on mark "Use heading" at bounding box center [721, 411] width 76 height 15
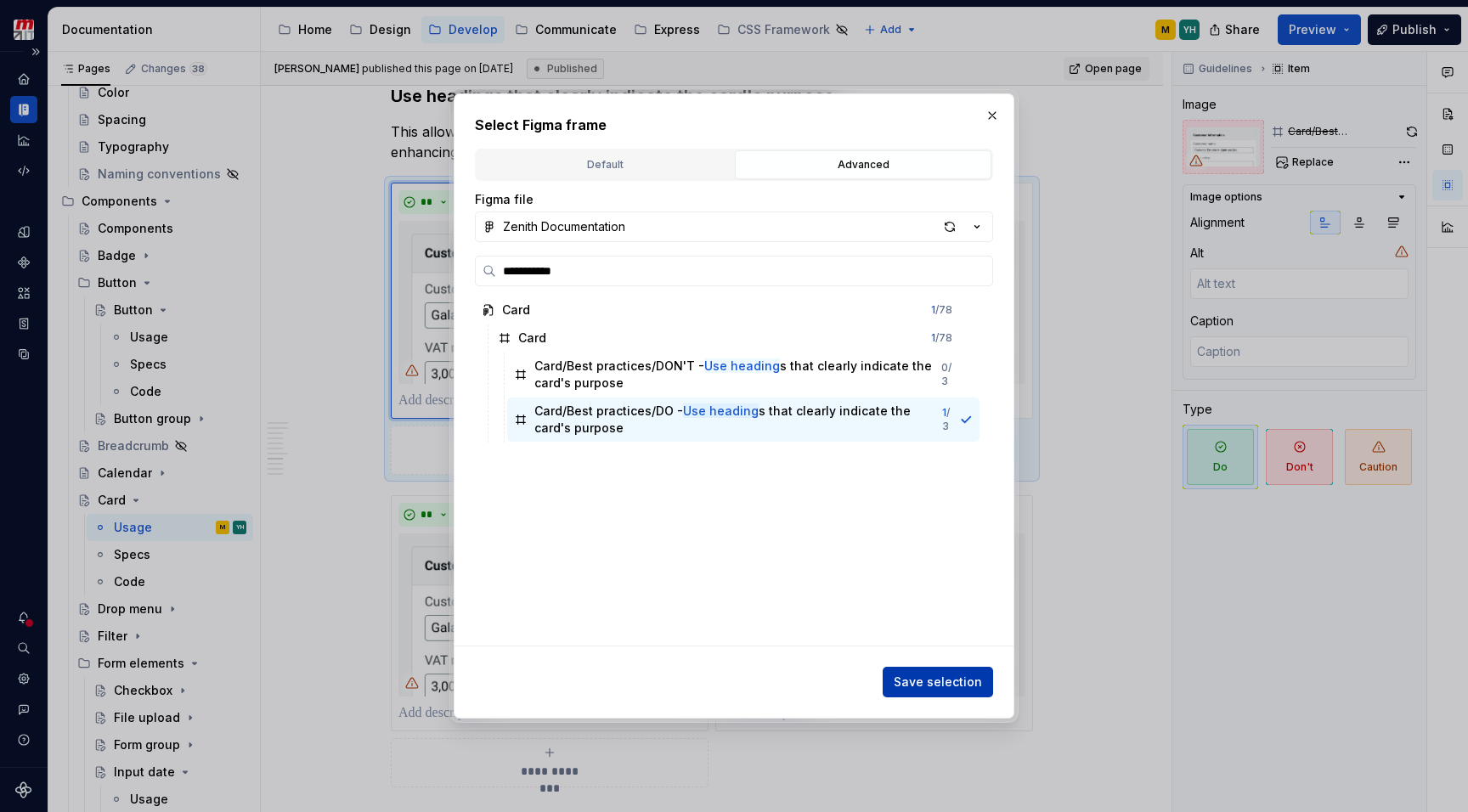
click at [913, 677] on span "Save selection" at bounding box center [938, 681] width 88 height 17
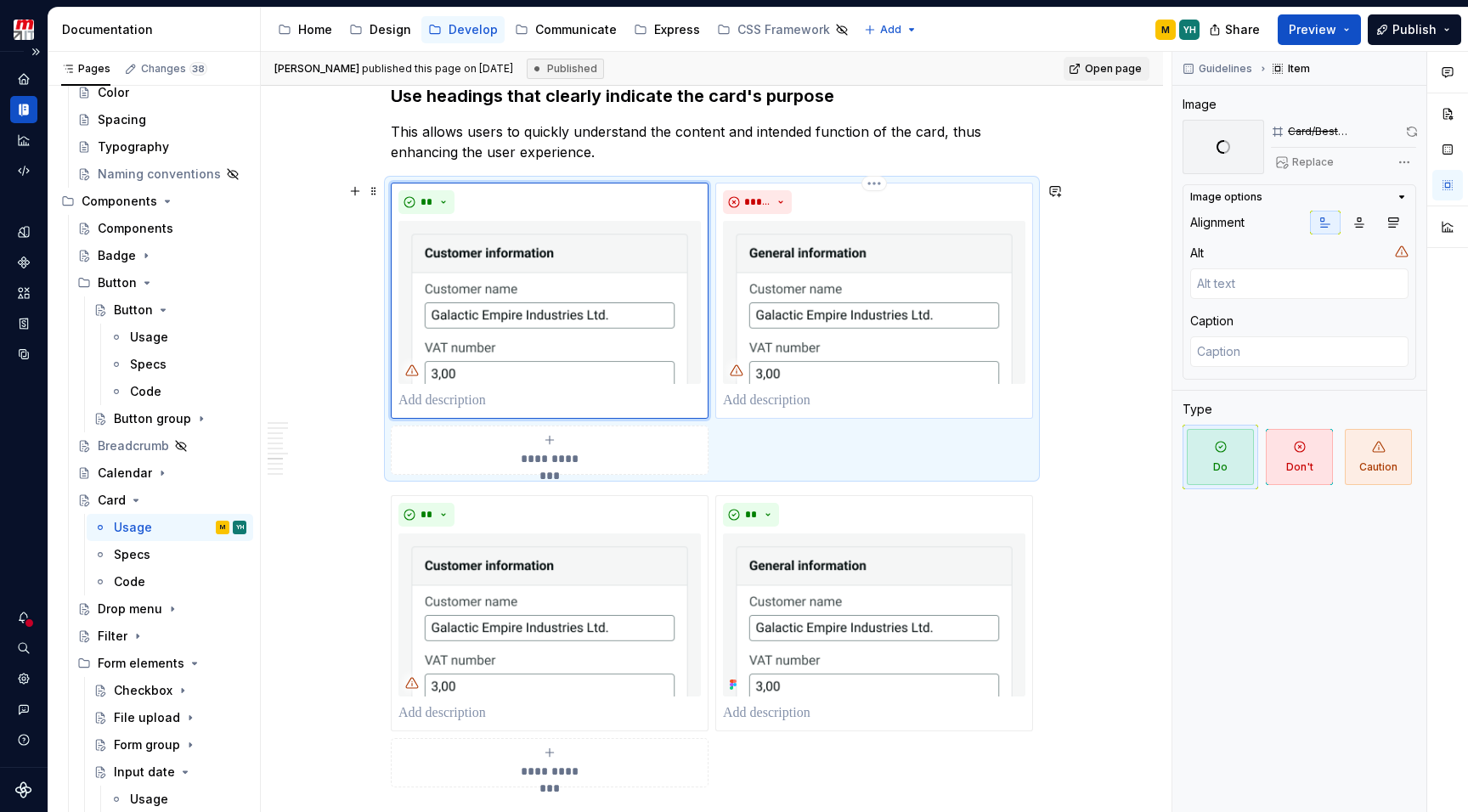
click at [814, 358] on img at bounding box center [874, 302] width 302 height 163
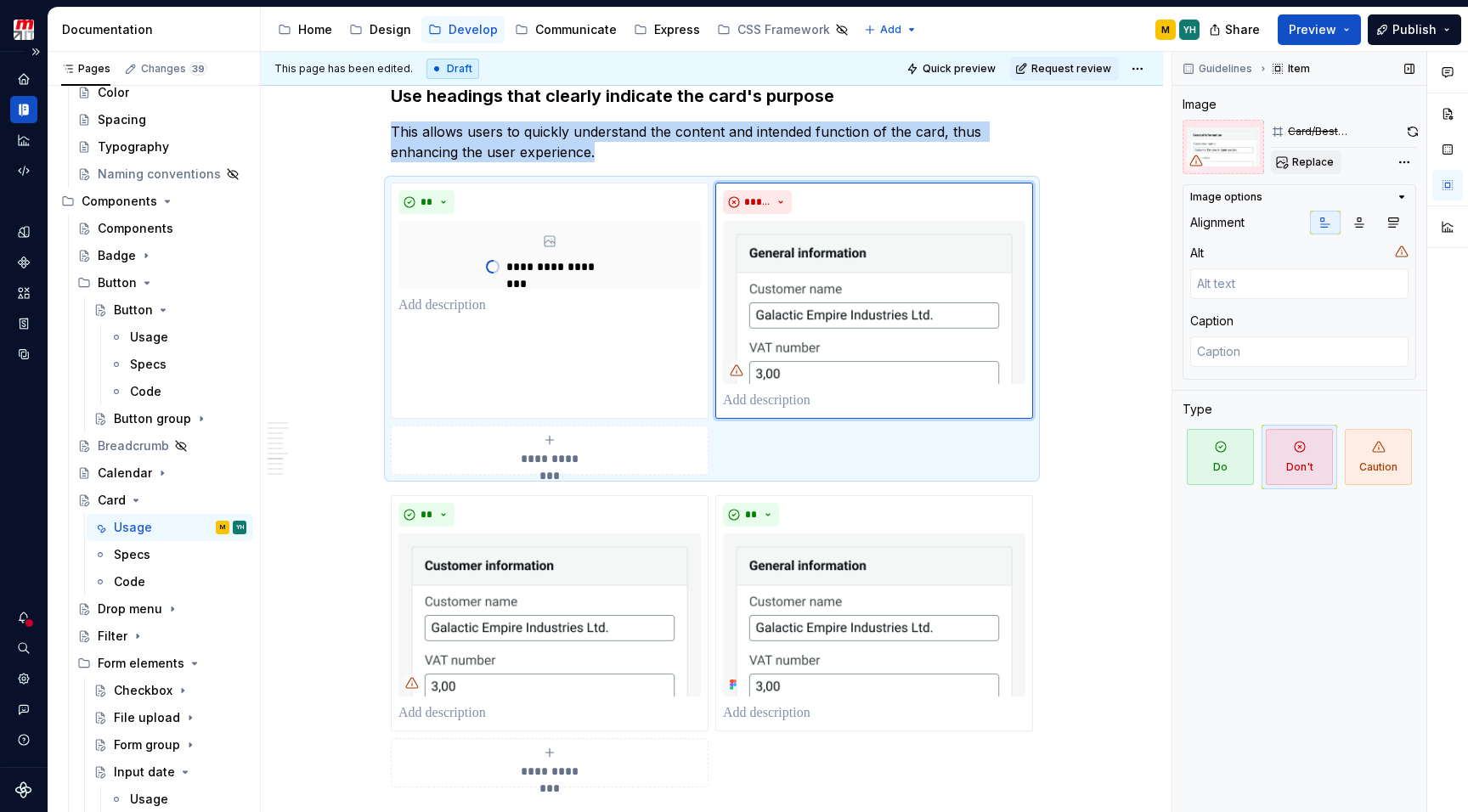
click at [1304, 167] on span "Replace" at bounding box center [1312, 162] width 41 height 14
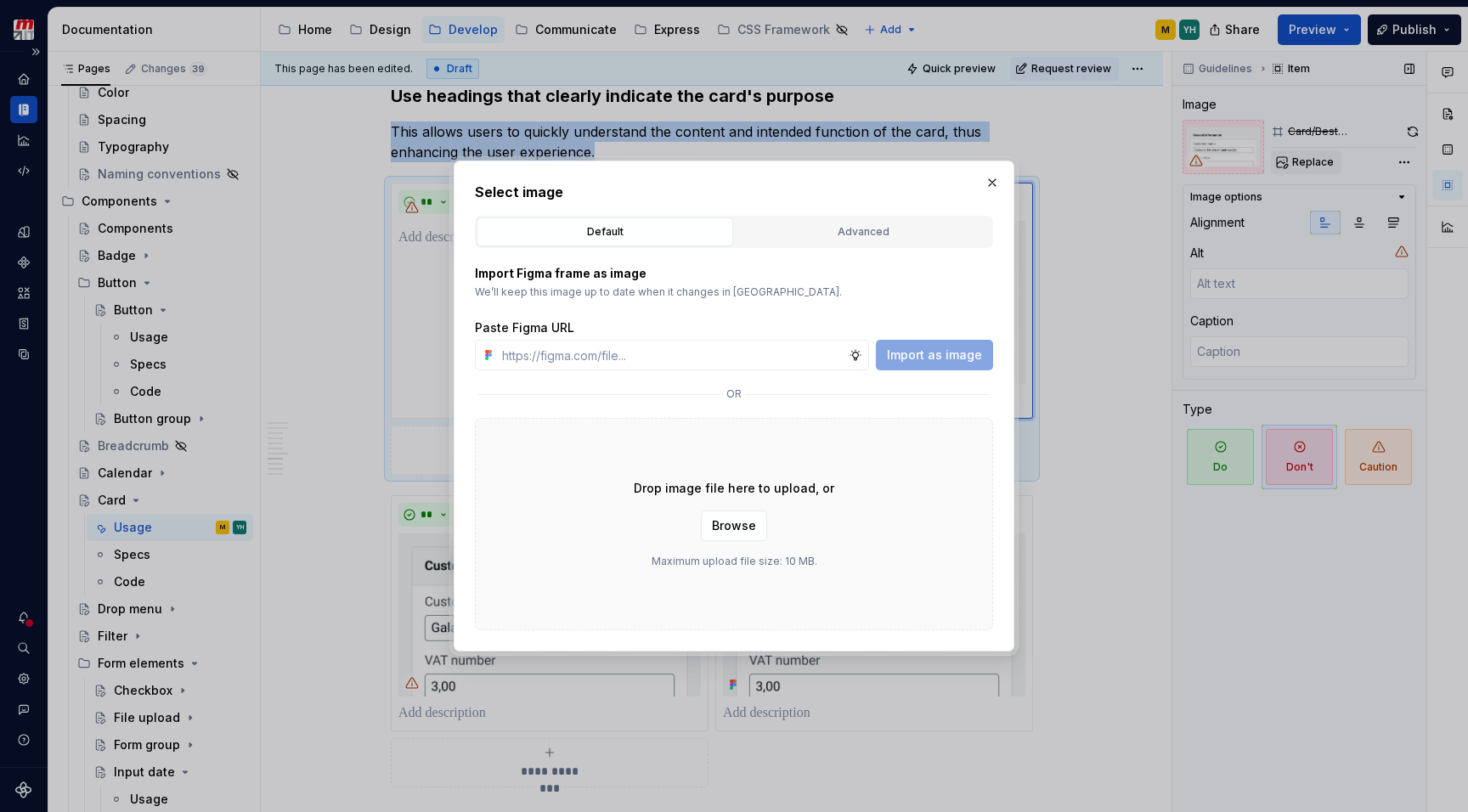
type textarea "*"
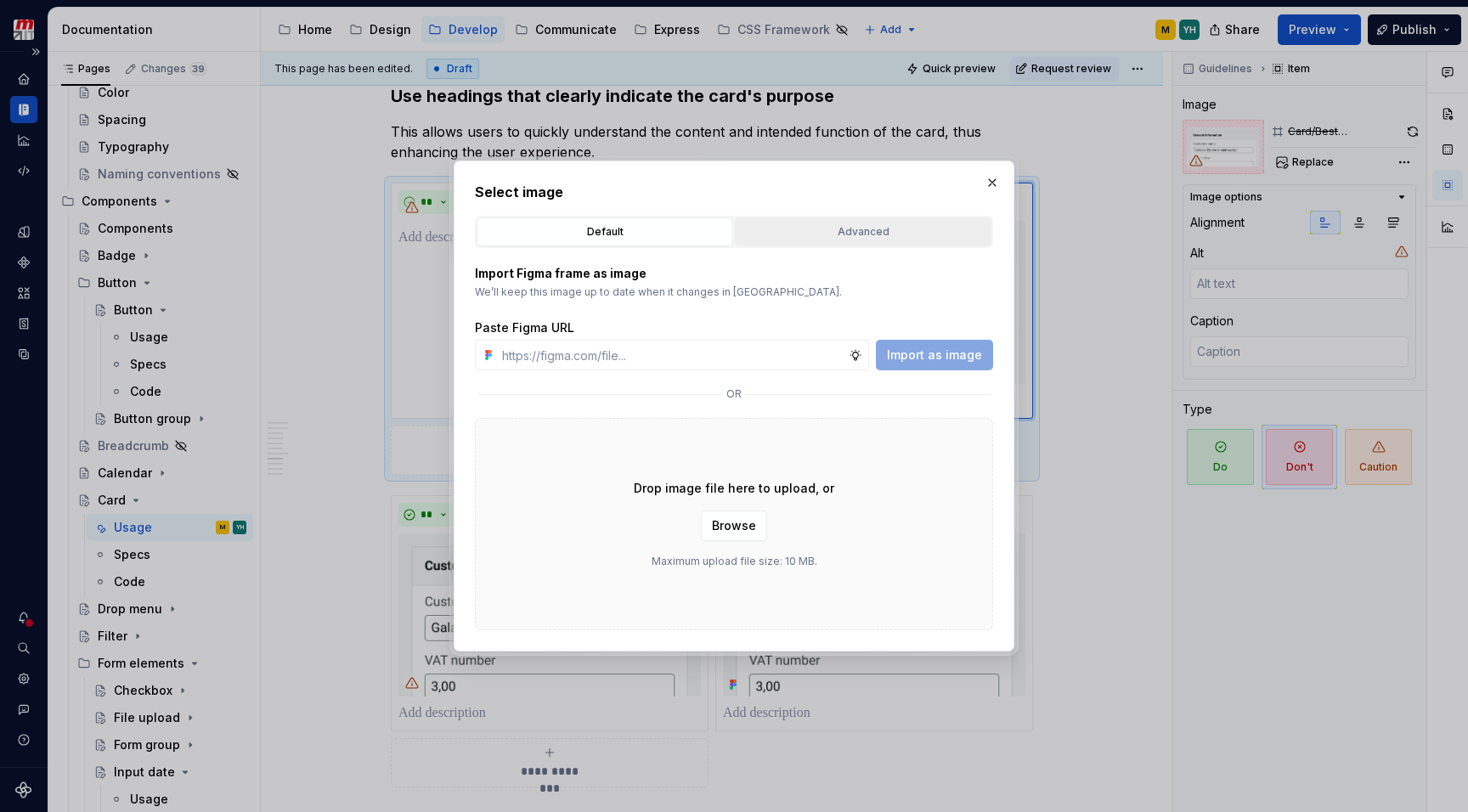
click at [801, 226] on div "Advanced" at bounding box center [863, 232] width 245 height 17
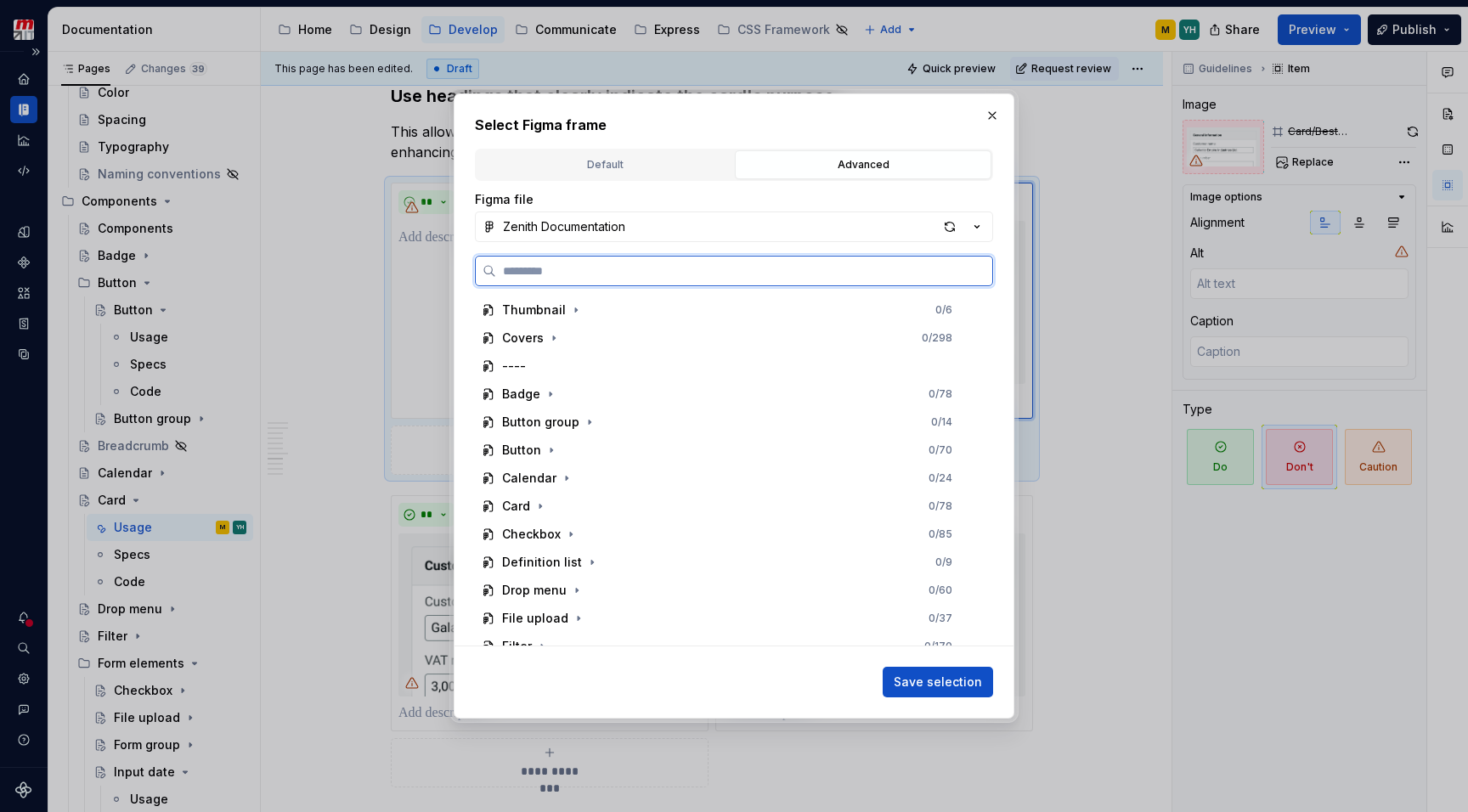
click at [715, 278] on input "search" at bounding box center [745, 271] width 496 height 17
type input "**********"
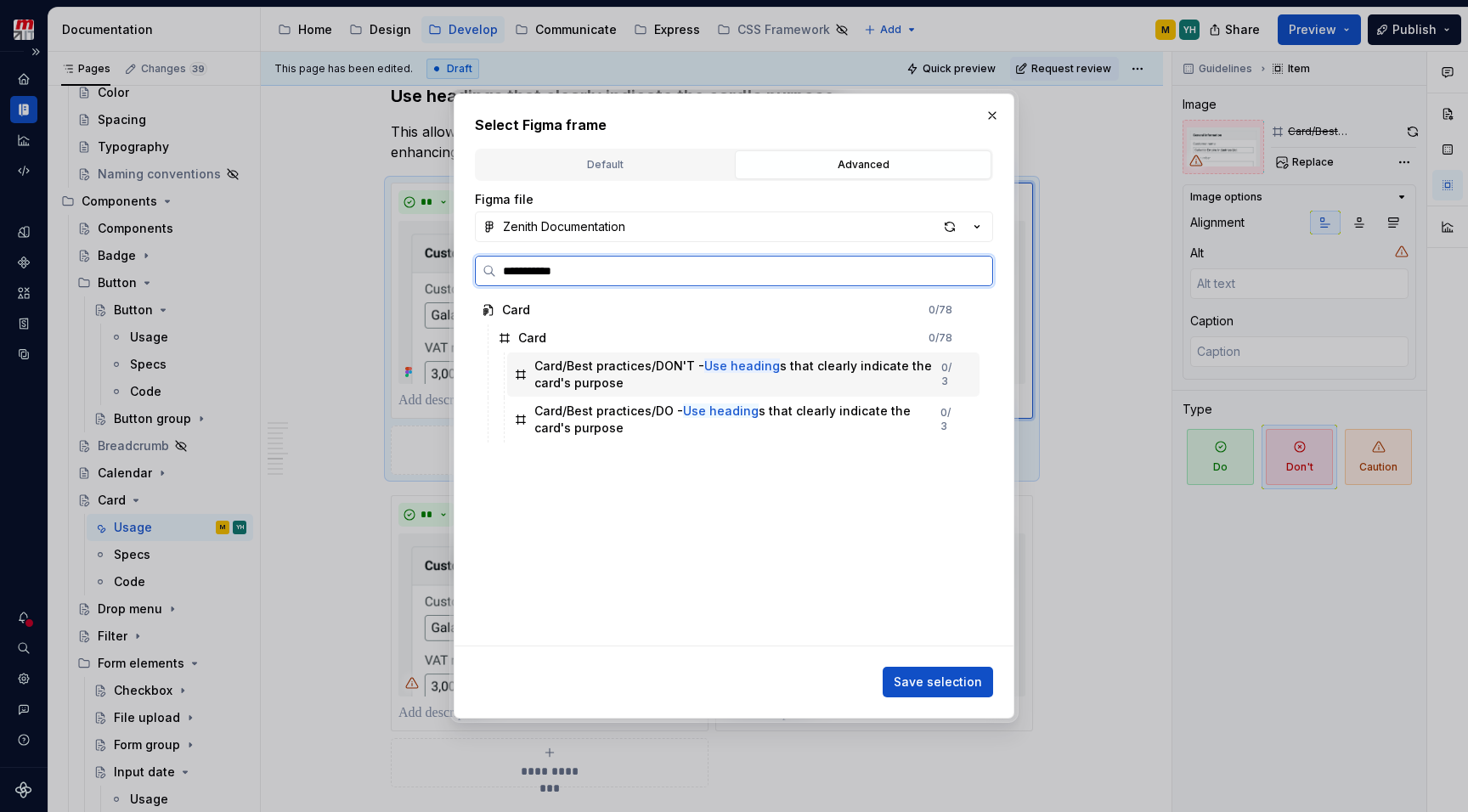
click at [694, 365] on div "Card/Best practices/DON'T - Use heading s that clearly indicate the card's purp…" at bounding box center [737, 374] width 407 height 34
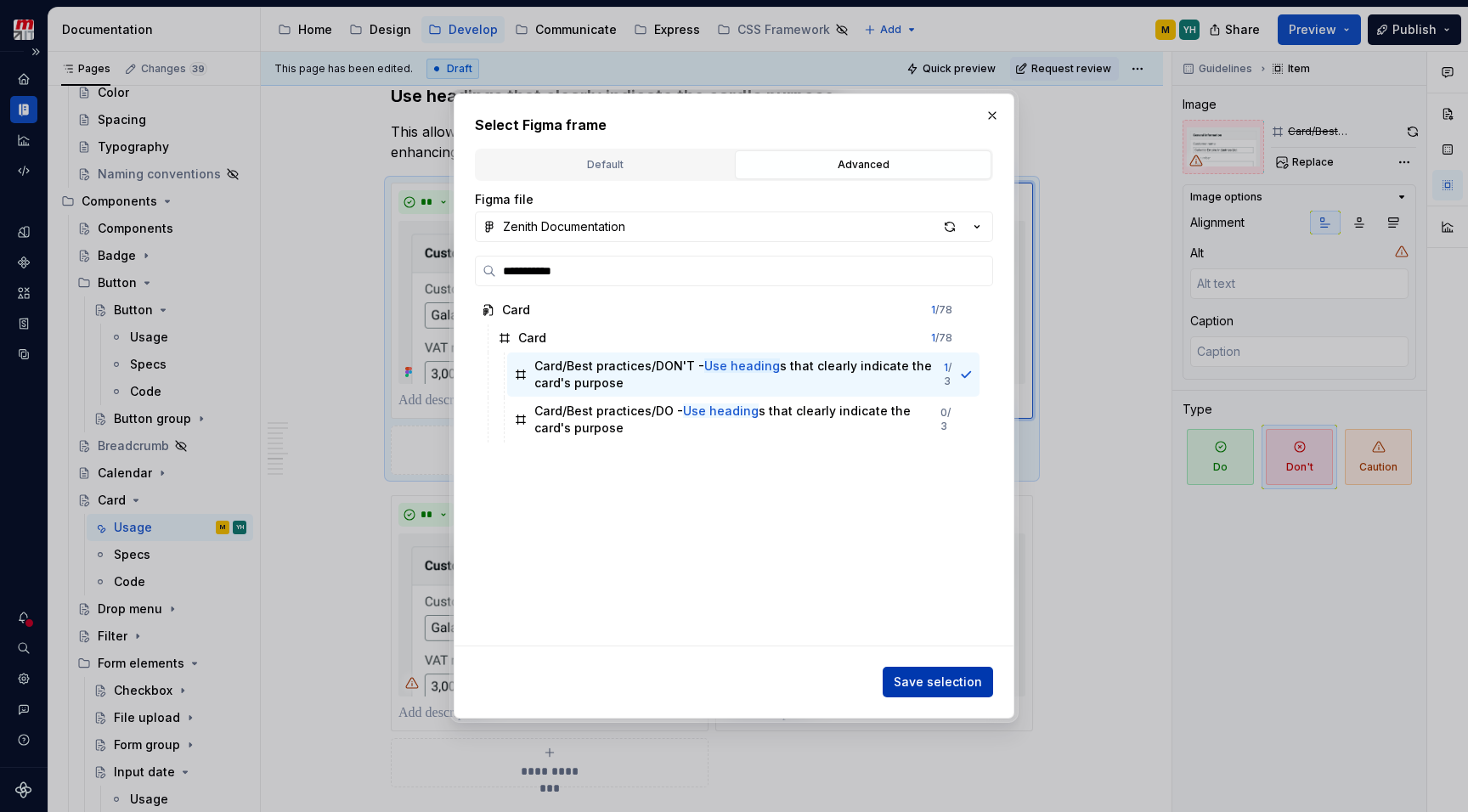
click at [934, 692] on button "Save selection" at bounding box center [938, 681] width 111 height 30
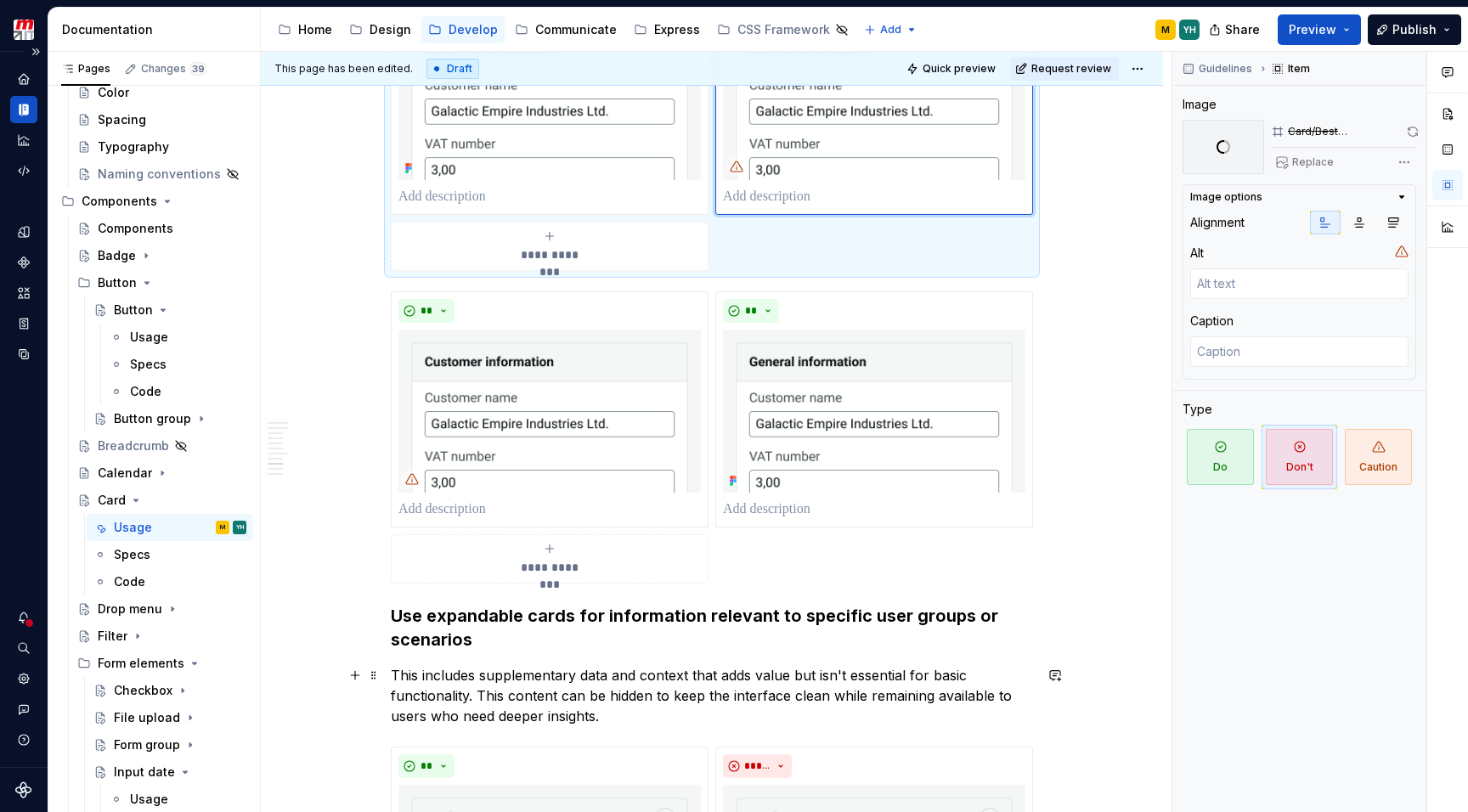
scroll to position [2301, 0]
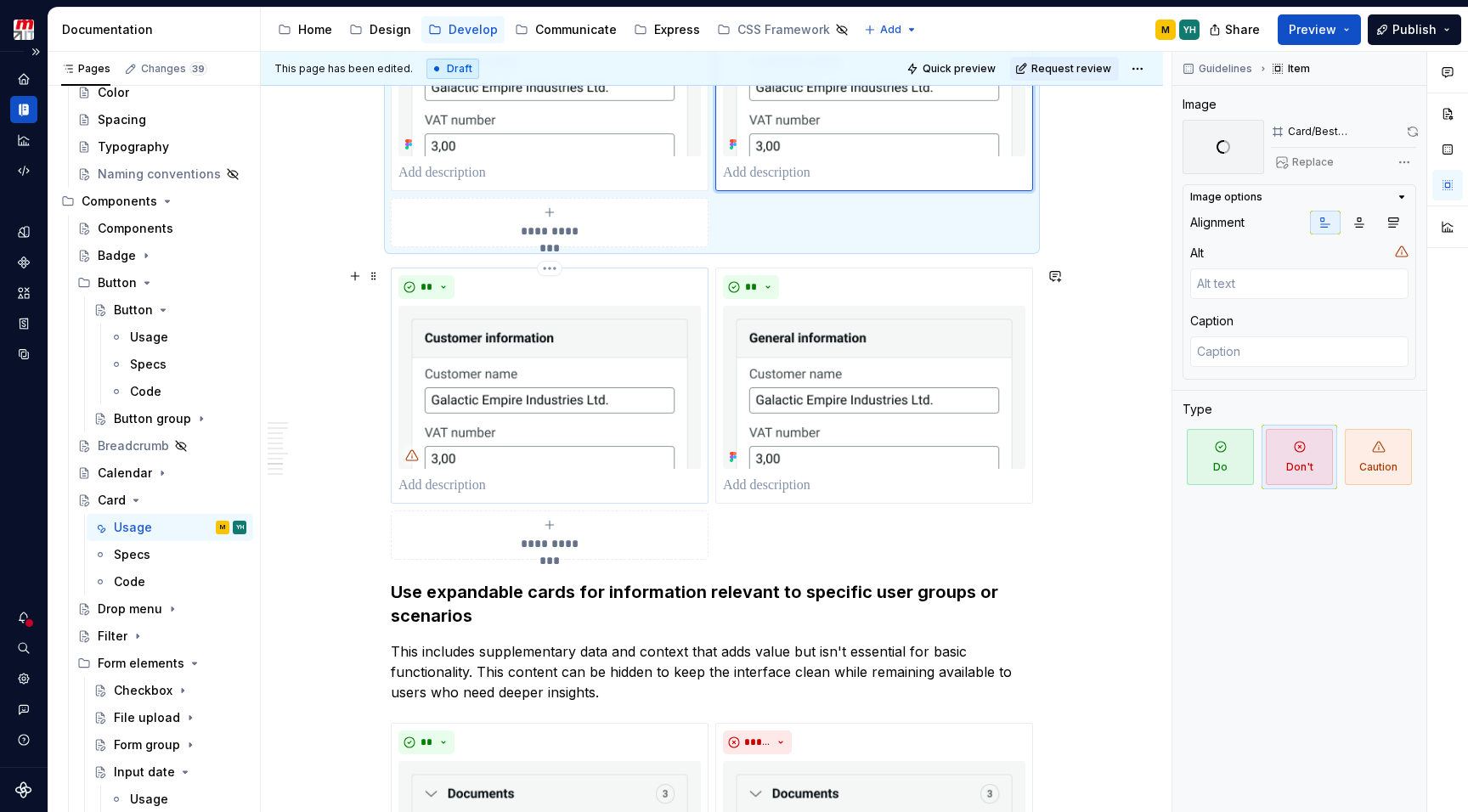
click at [553, 386] on img at bounding box center [549, 387] width 302 height 163
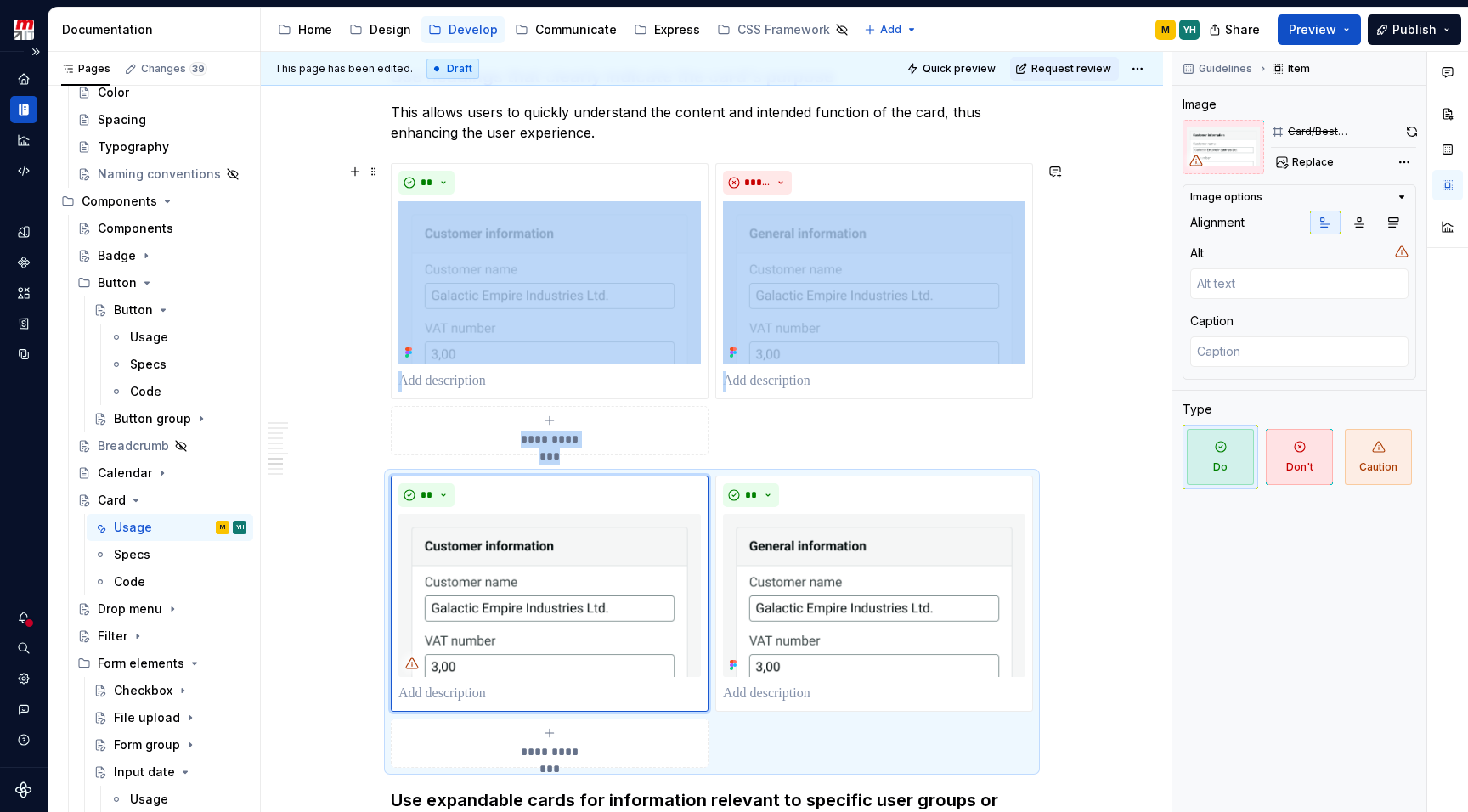
scroll to position [2097, 0]
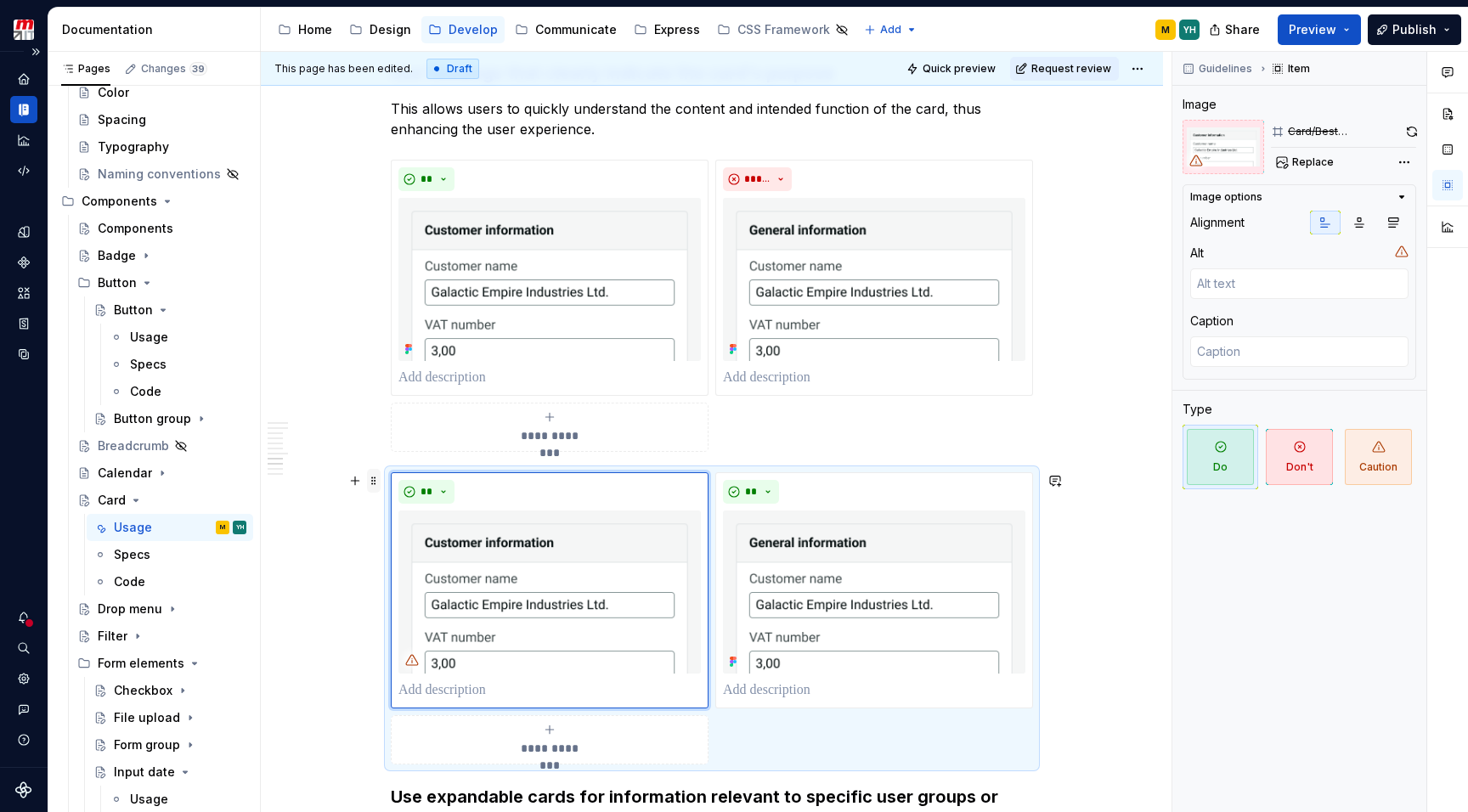
click at [375, 482] on span at bounding box center [374, 481] width 14 height 24
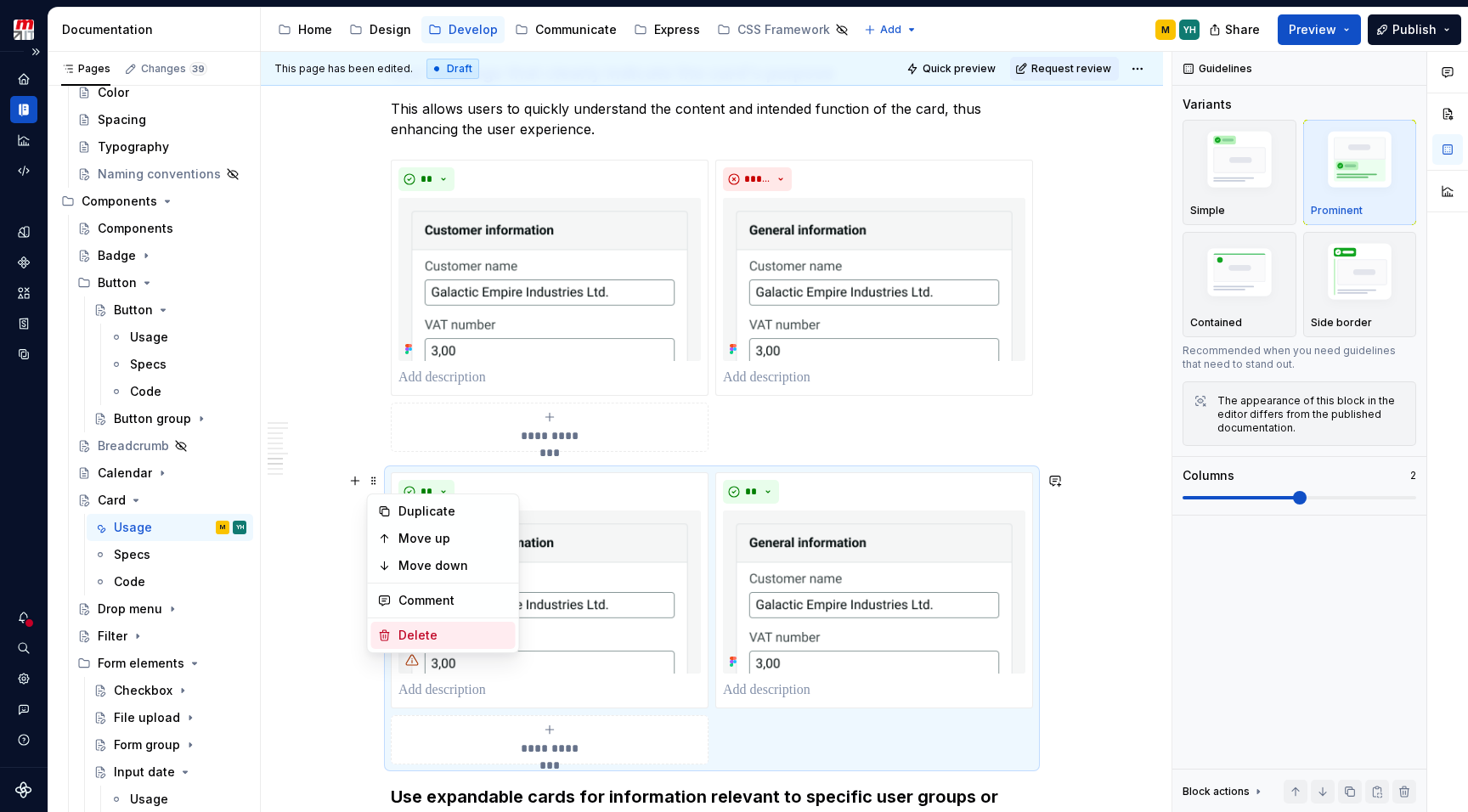
click at [415, 631] on div "Delete" at bounding box center [453, 634] width 111 height 17
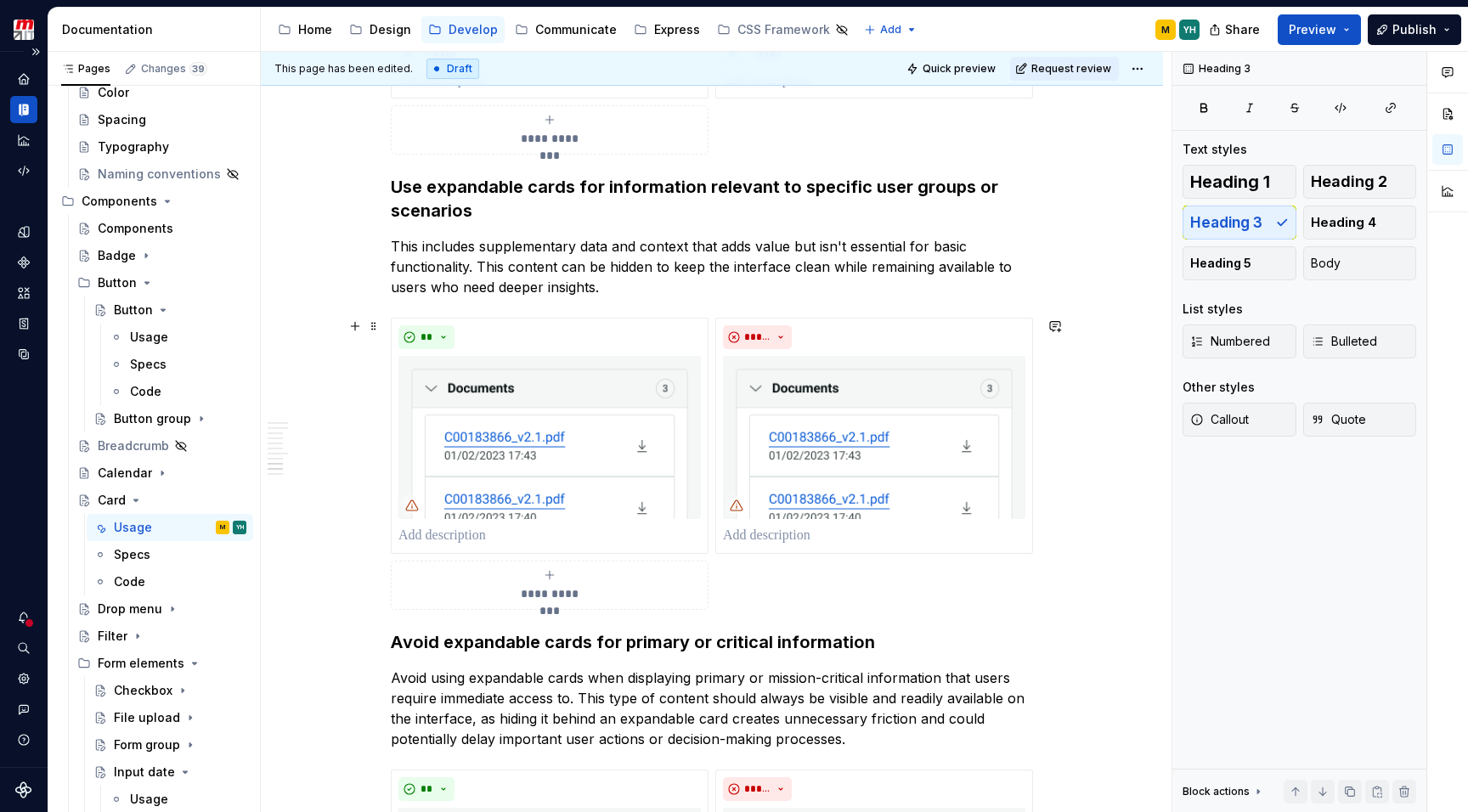
scroll to position [2414, 0]
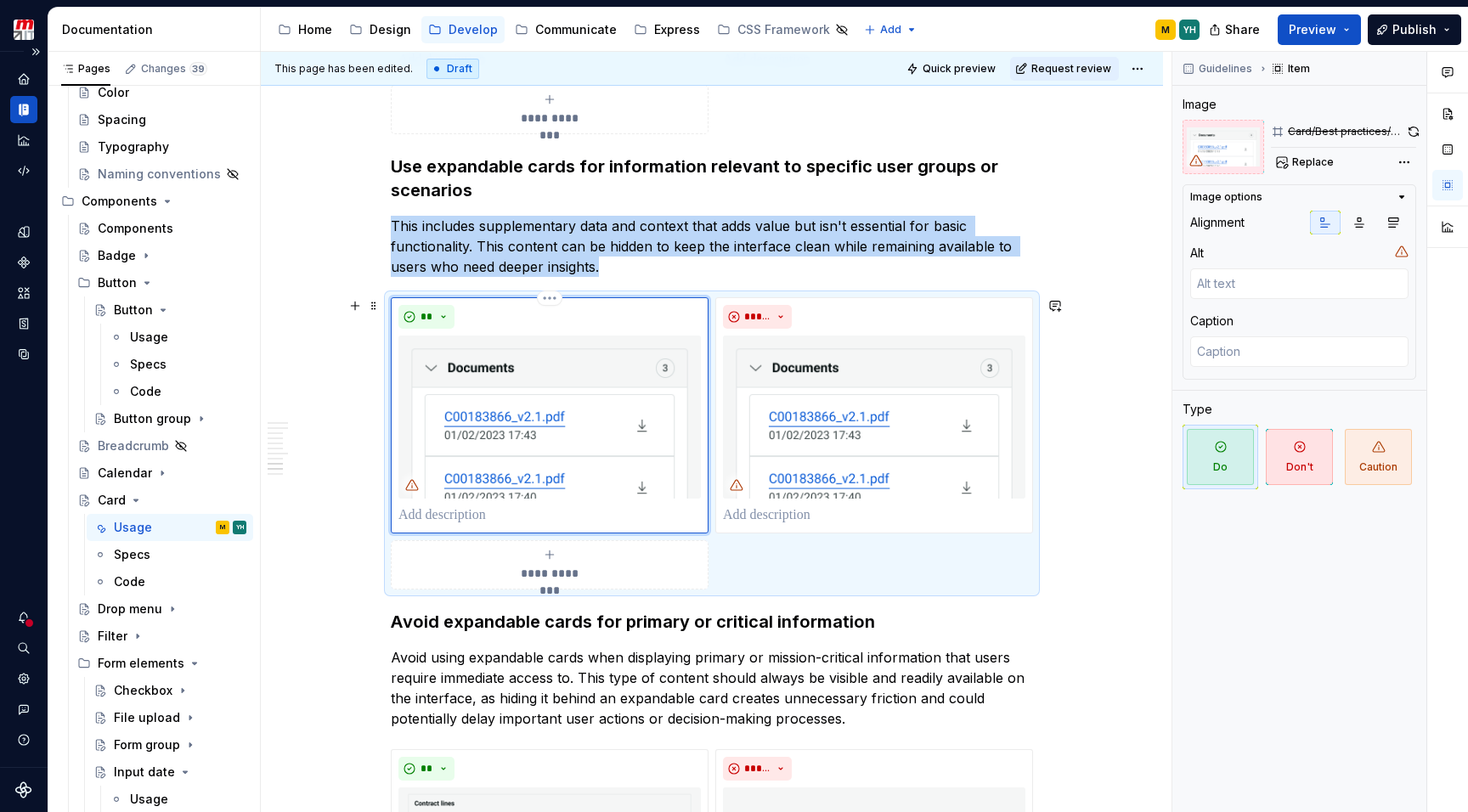
click at [541, 404] on img at bounding box center [549, 417] width 302 height 163
click at [1308, 163] on span "Replace" at bounding box center [1312, 162] width 41 height 14
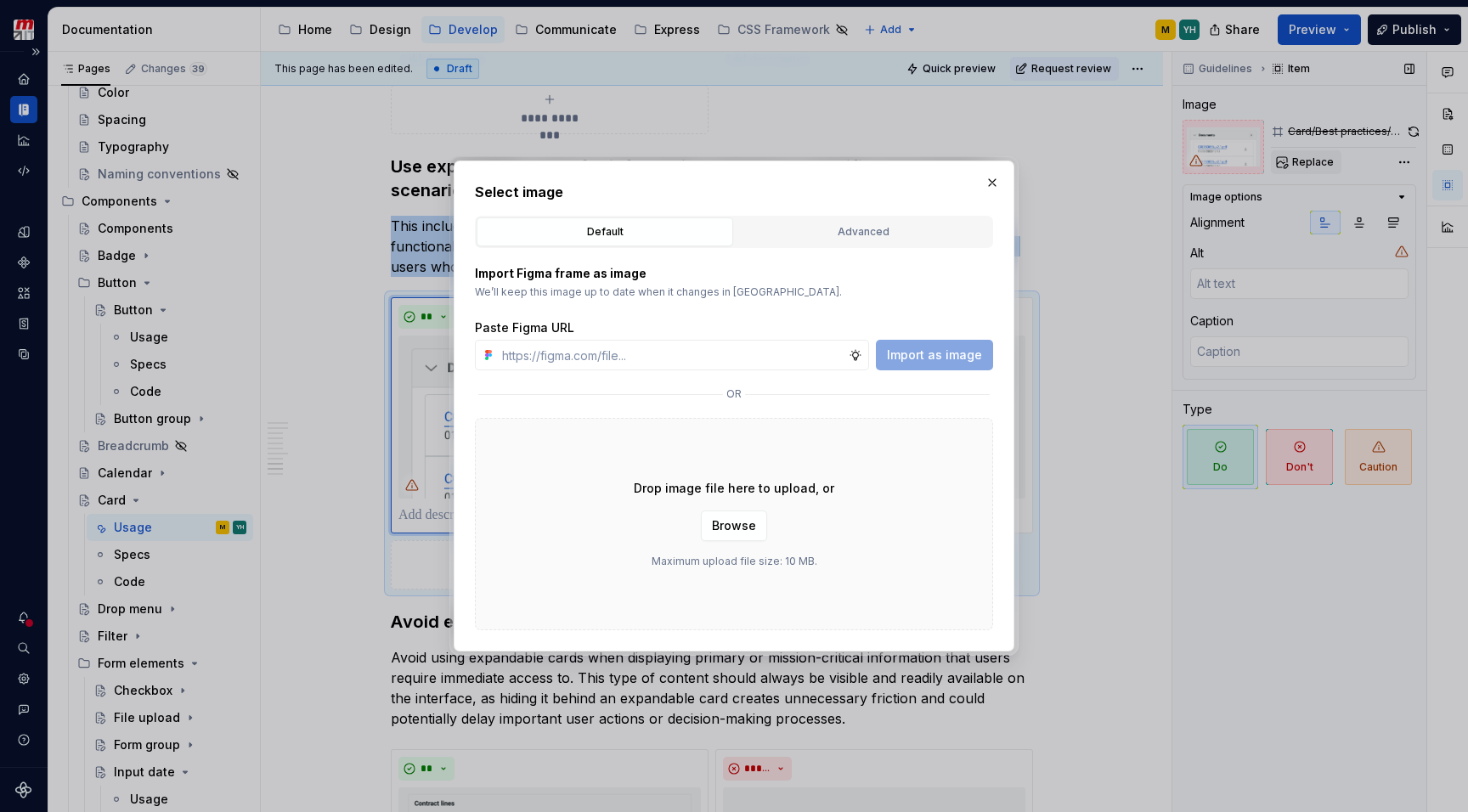
type textarea "*"
click at [794, 237] on div "Advanced" at bounding box center [863, 232] width 245 height 17
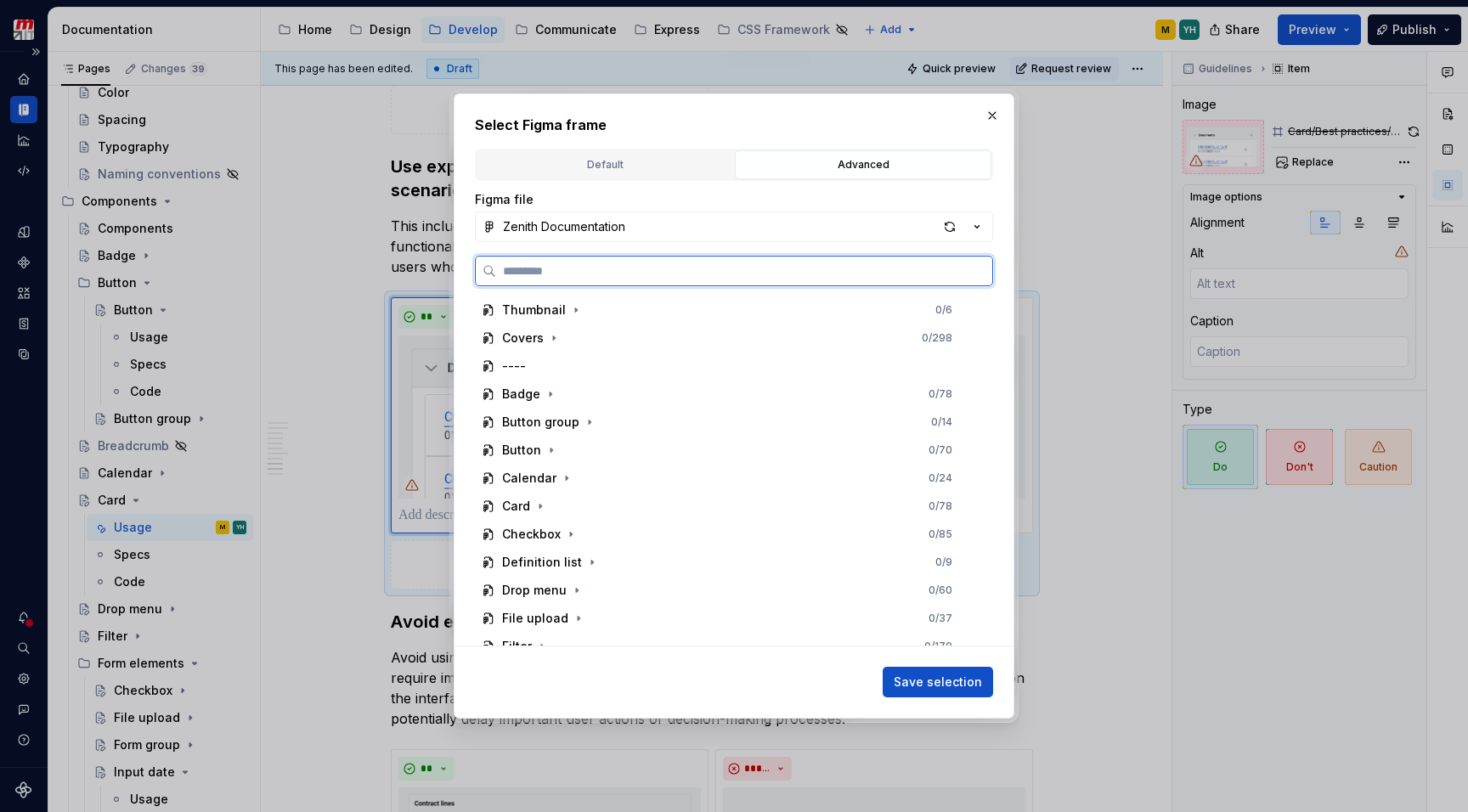
click at [761, 276] on input "search" at bounding box center [745, 271] width 496 height 17
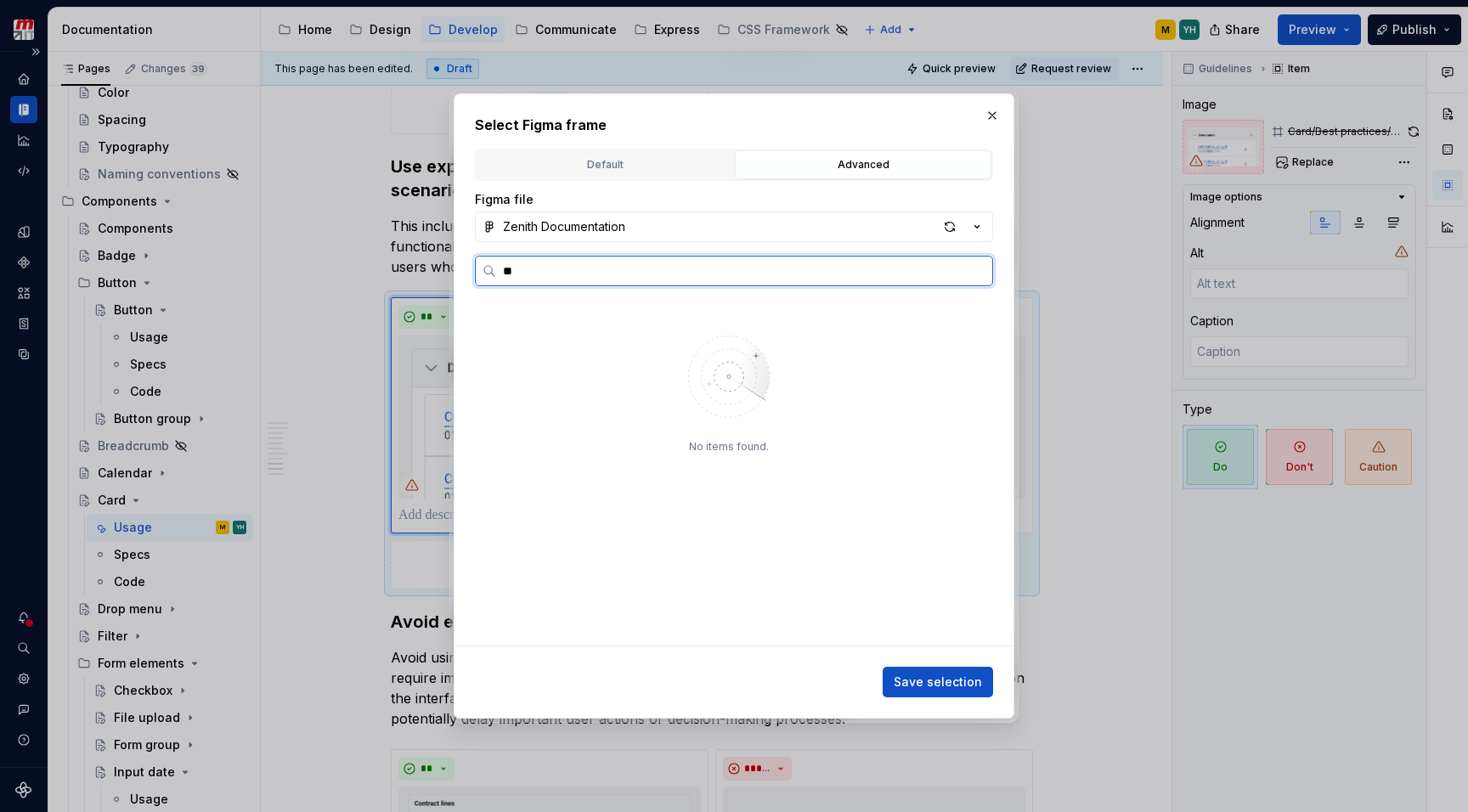
type input "*"
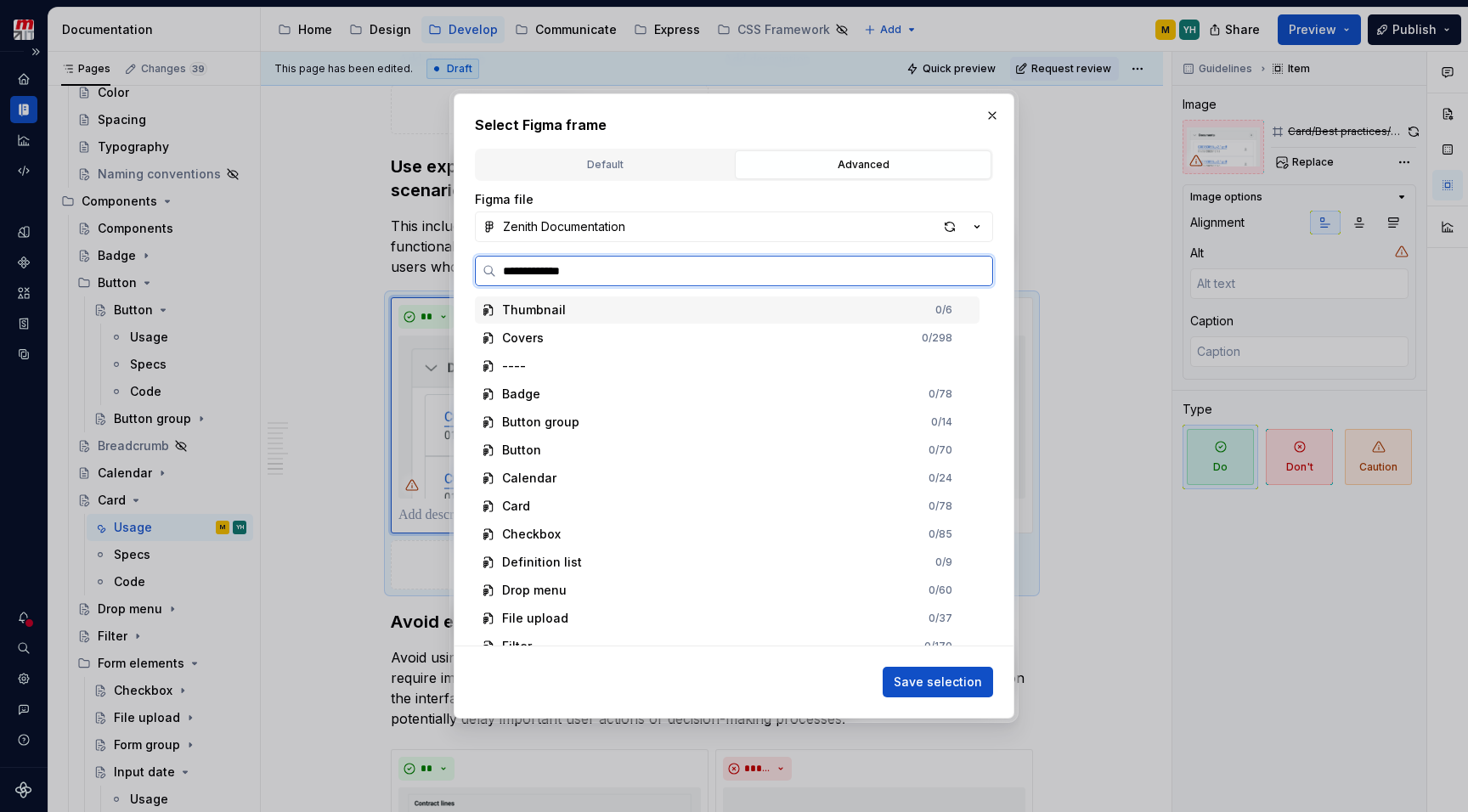
type input "**********"
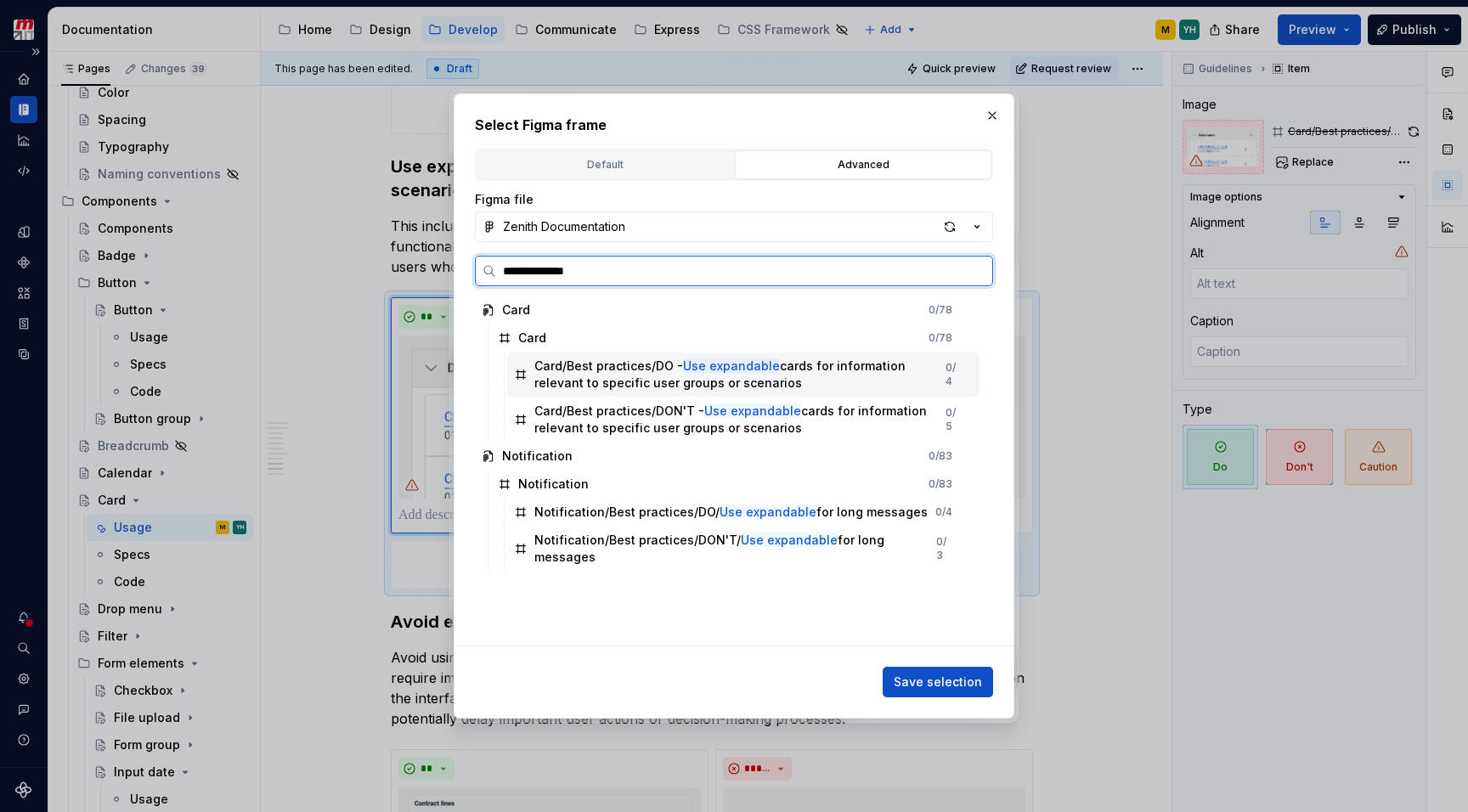
click at [777, 379] on div "Card/Best practices/DO - Use expandable cards for information relevant to speci…" at bounding box center [739, 374] width 411 height 34
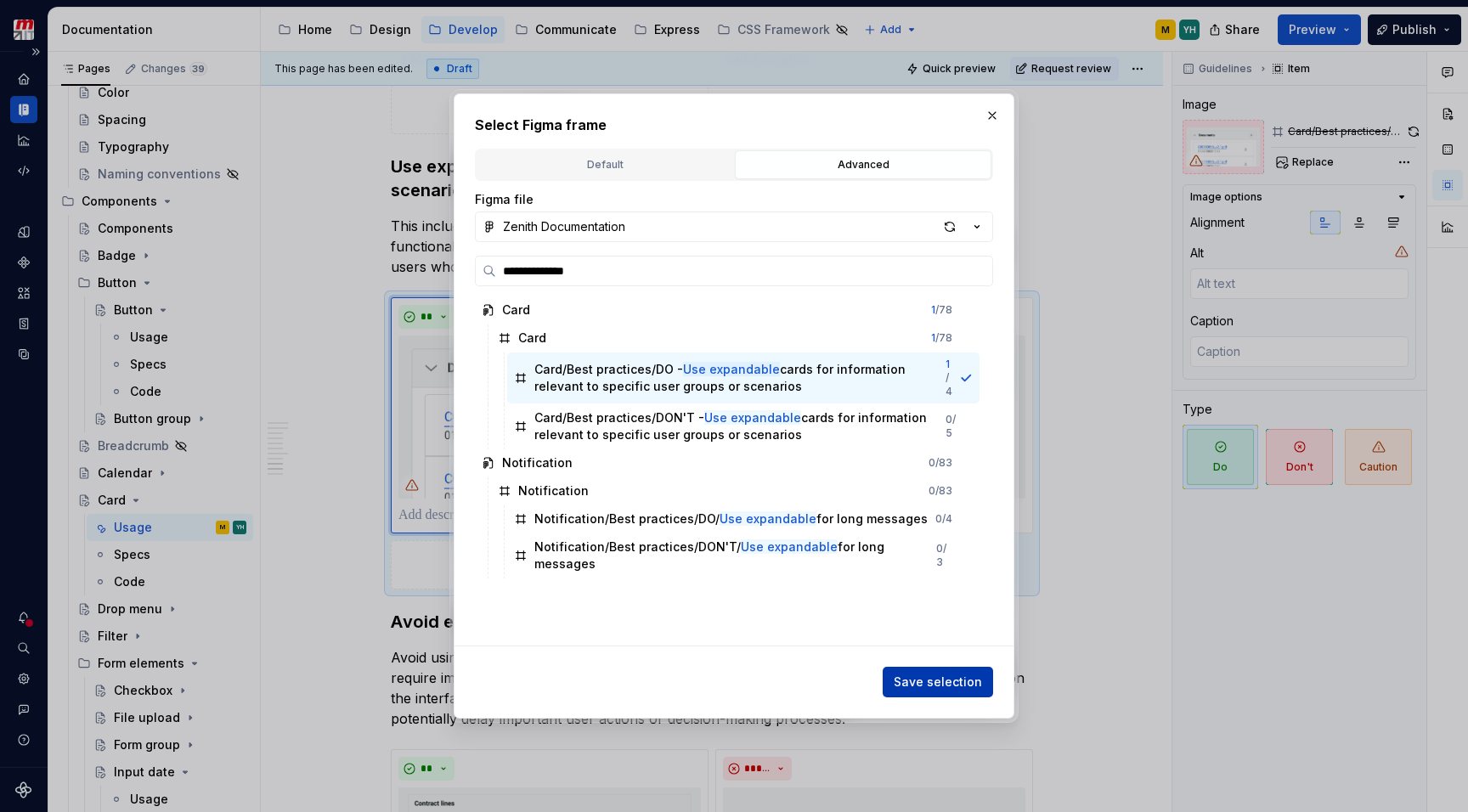
click at [903, 681] on span "Save selection" at bounding box center [938, 681] width 88 height 17
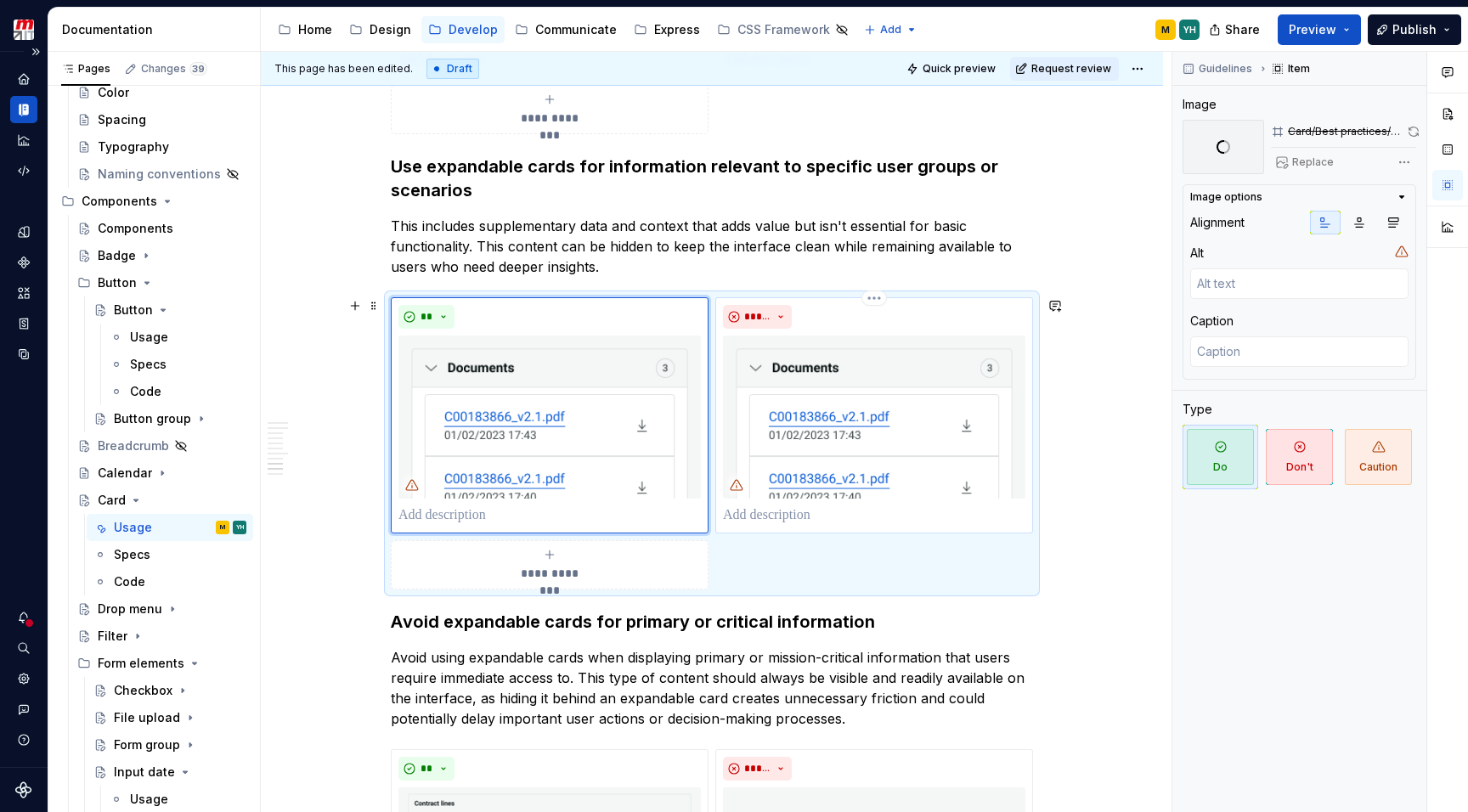
click at [910, 438] on img at bounding box center [874, 417] width 302 height 163
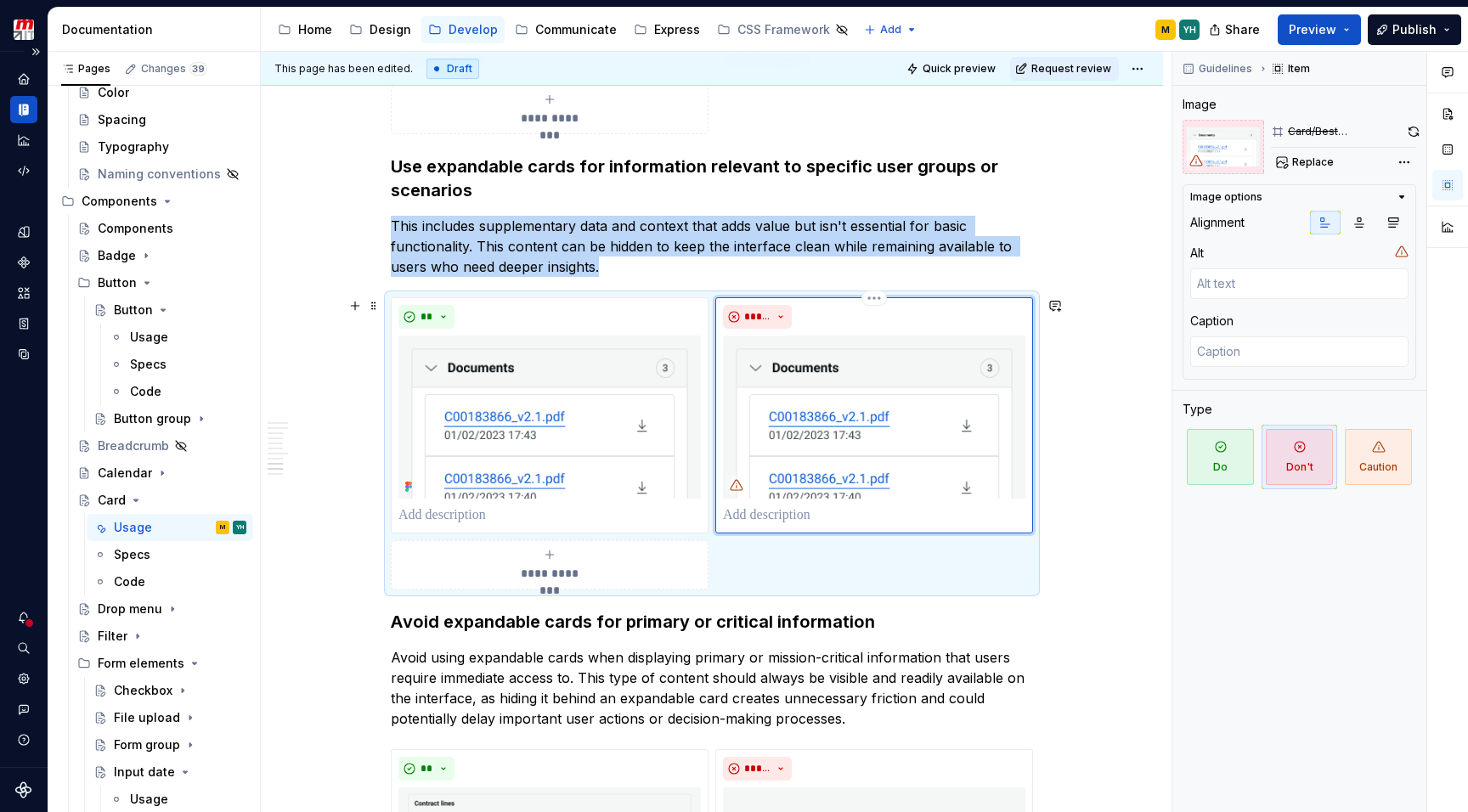
click at [847, 415] on img at bounding box center [874, 417] width 302 height 163
click at [1293, 153] on button "Replace" at bounding box center [1305, 162] width 71 height 24
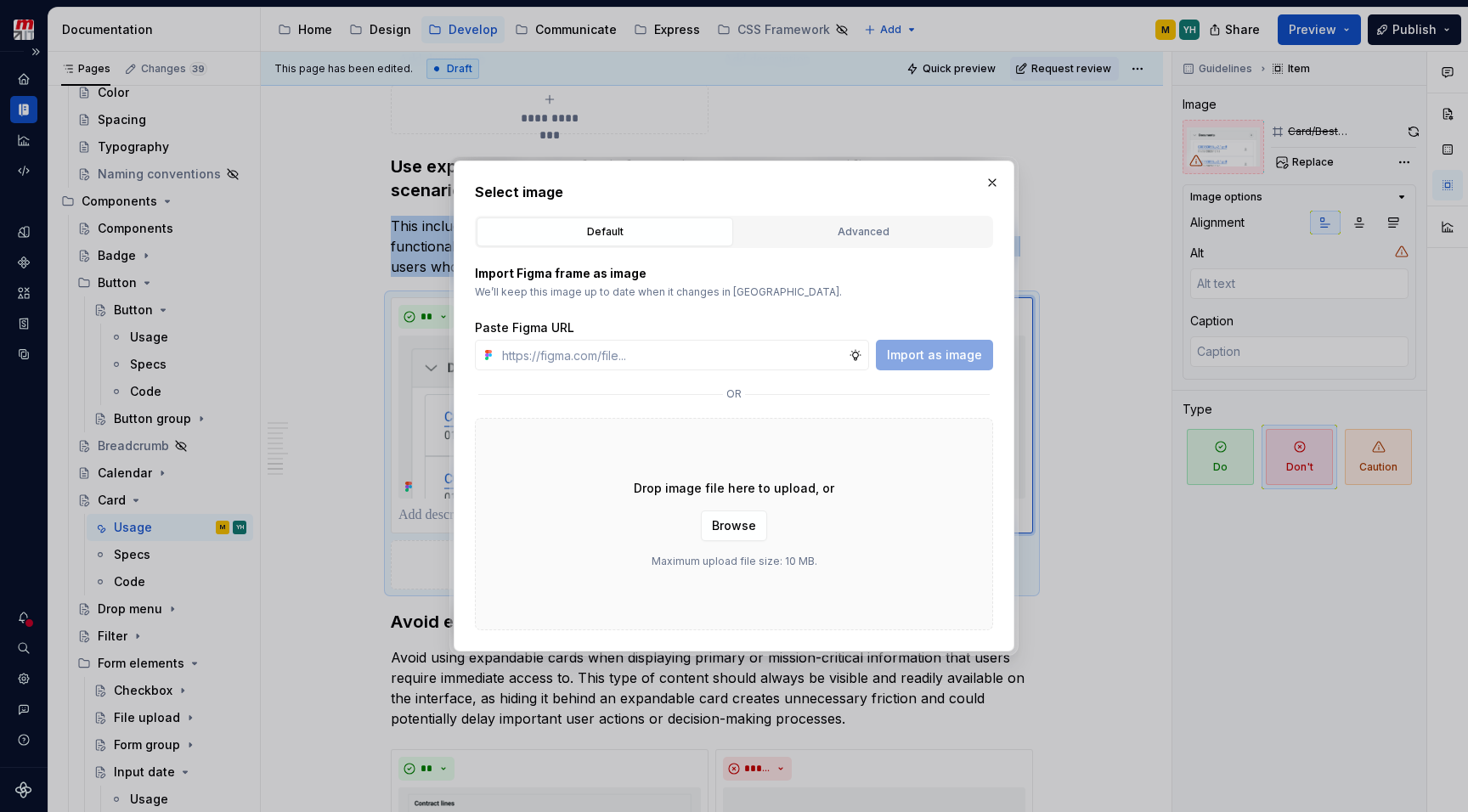
type textarea "*"
click at [760, 232] on div "Advanced" at bounding box center [863, 232] width 245 height 17
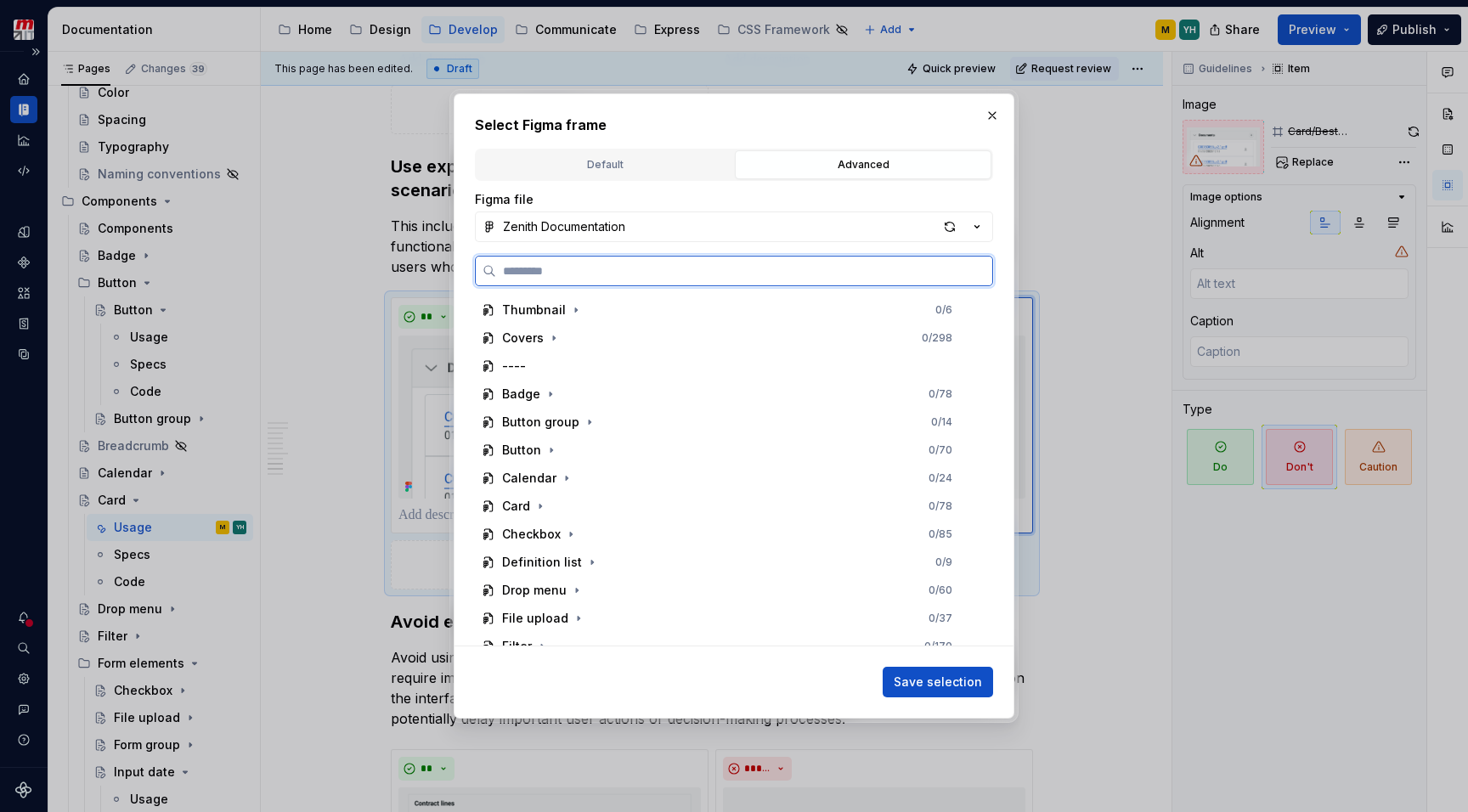
click at [690, 264] on input "search" at bounding box center [745, 271] width 496 height 17
type input "**********"
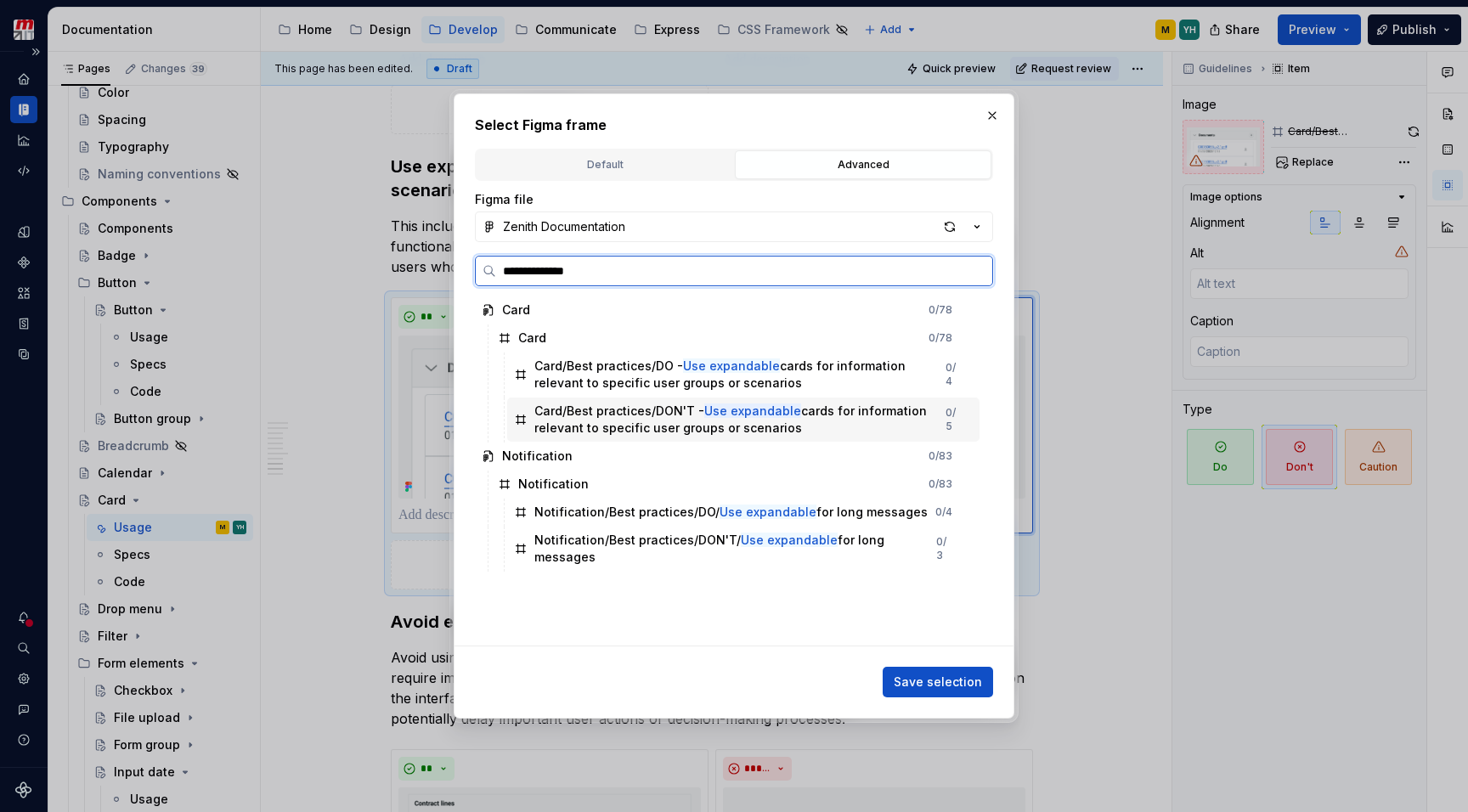
click at [759, 428] on div "Card/Best practices/DON'T - Use expandable cards for information relevant to sp…" at bounding box center [739, 419] width 411 height 34
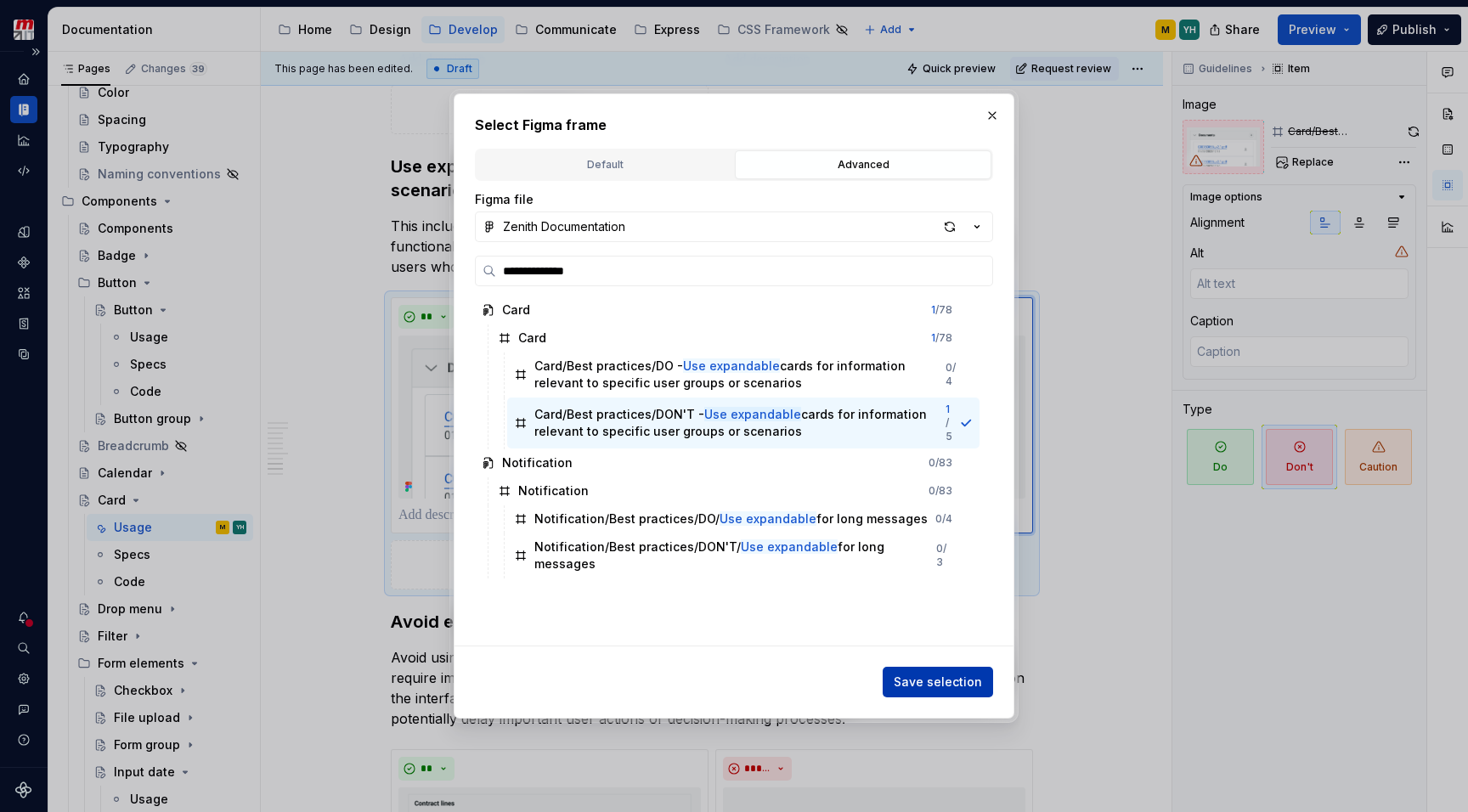
click at [931, 681] on span "Save selection" at bounding box center [938, 681] width 88 height 17
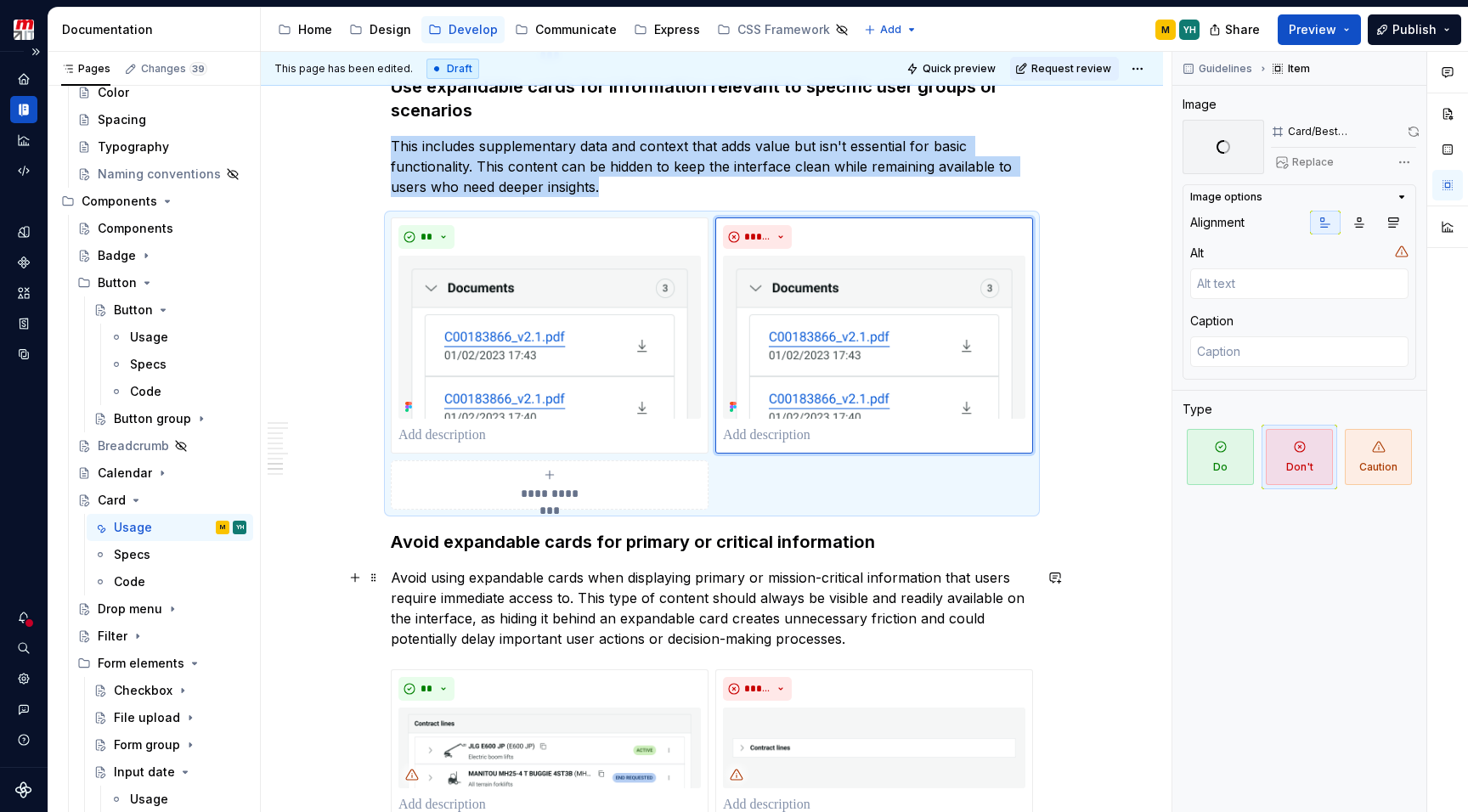
scroll to position [2493, 0]
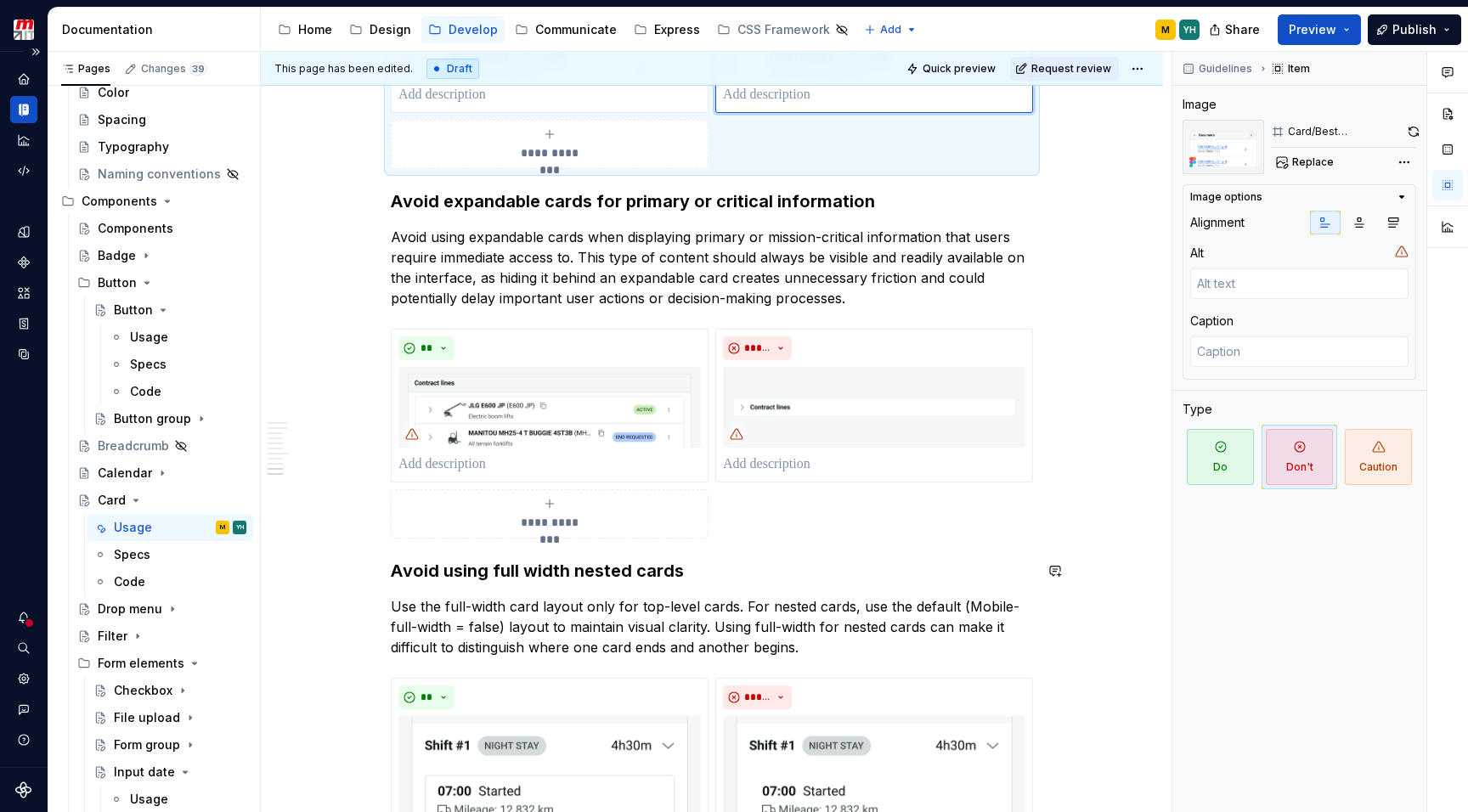
scroll to position [2843, 0]
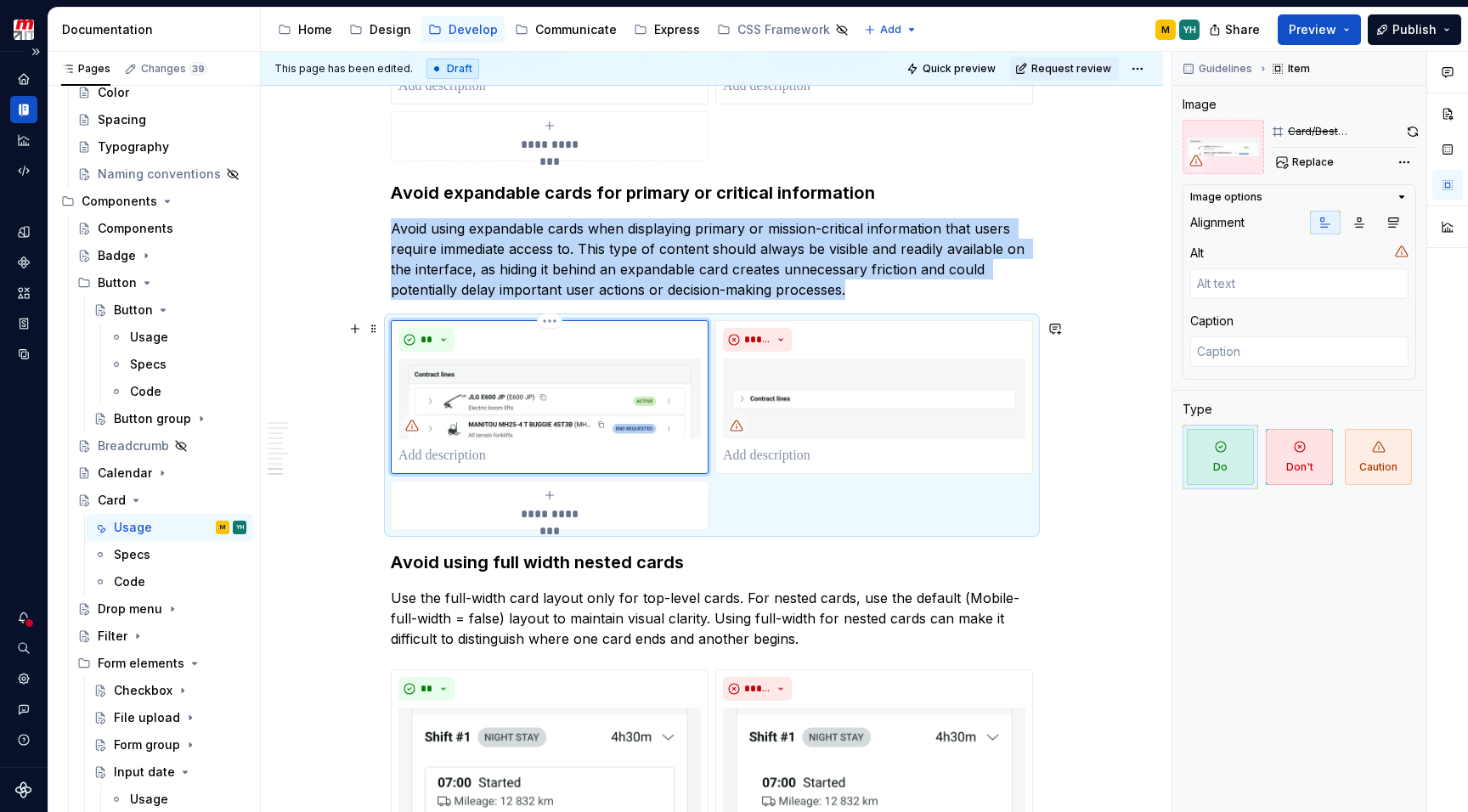
click at [520, 408] on img at bounding box center [549, 397] width 302 height 80
click at [1318, 168] on span "Replace" at bounding box center [1312, 162] width 41 height 14
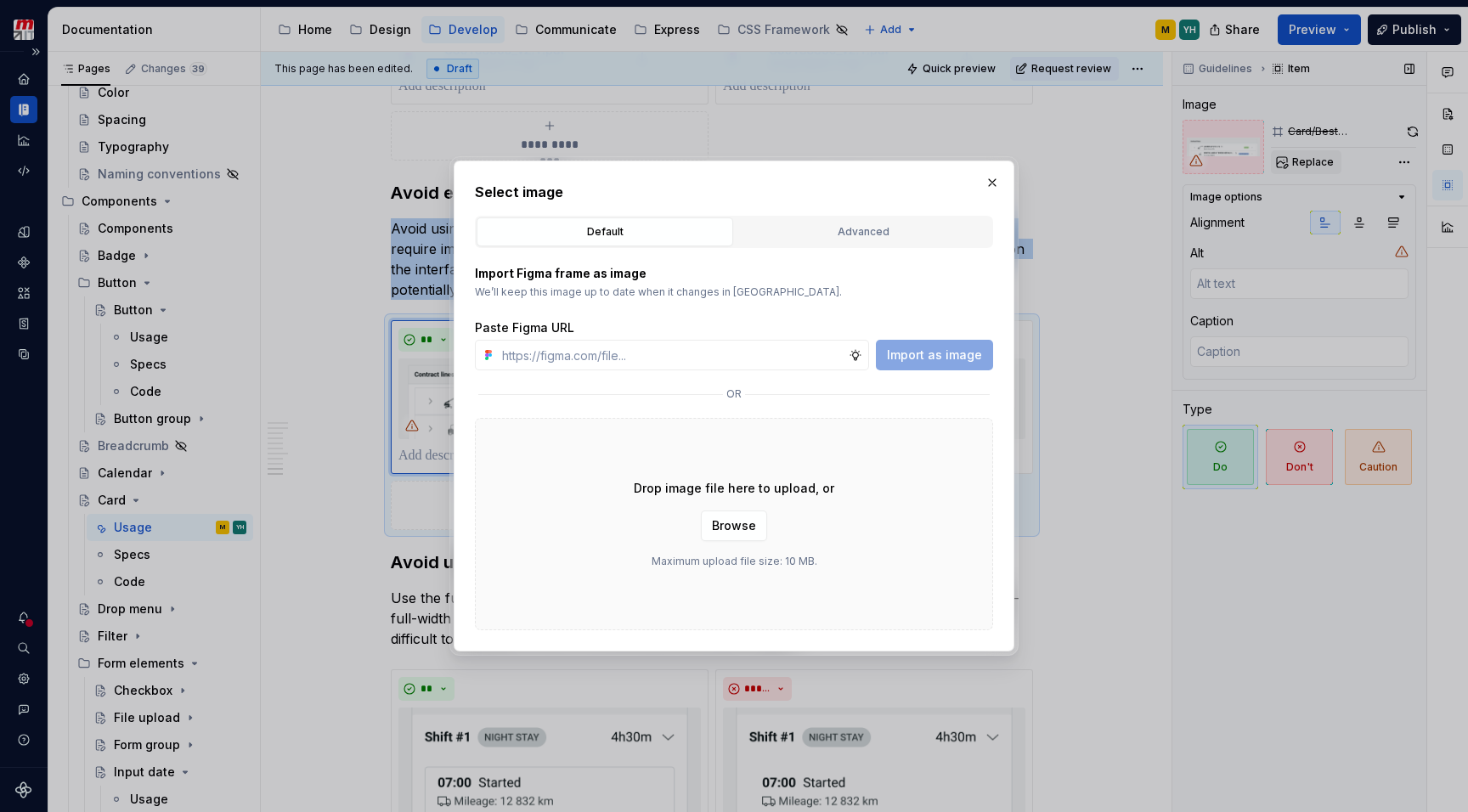
type textarea "*"
click at [923, 233] on div "Advanced" at bounding box center [863, 232] width 245 height 17
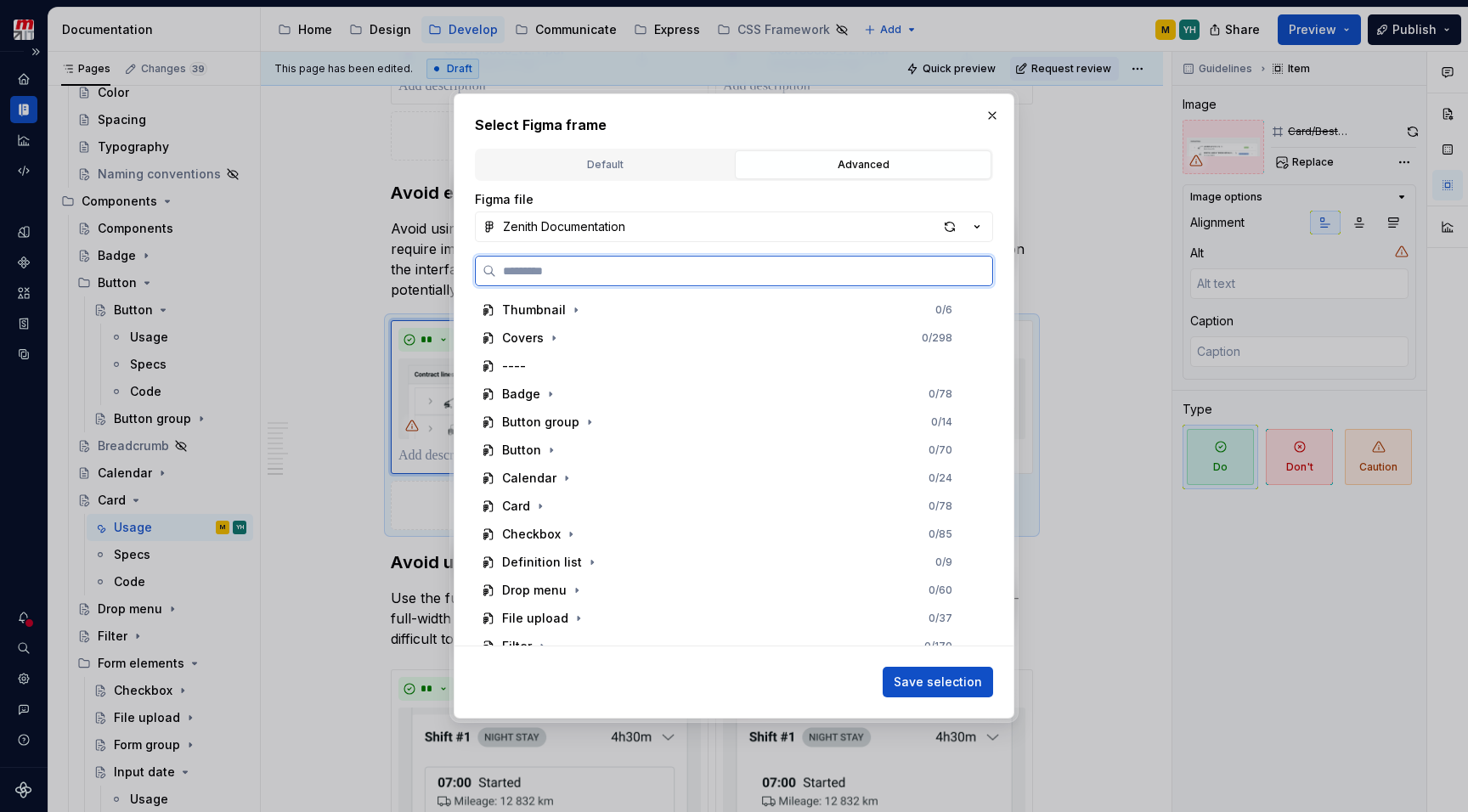
click at [685, 275] on input "search" at bounding box center [745, 271] width 496 height 17
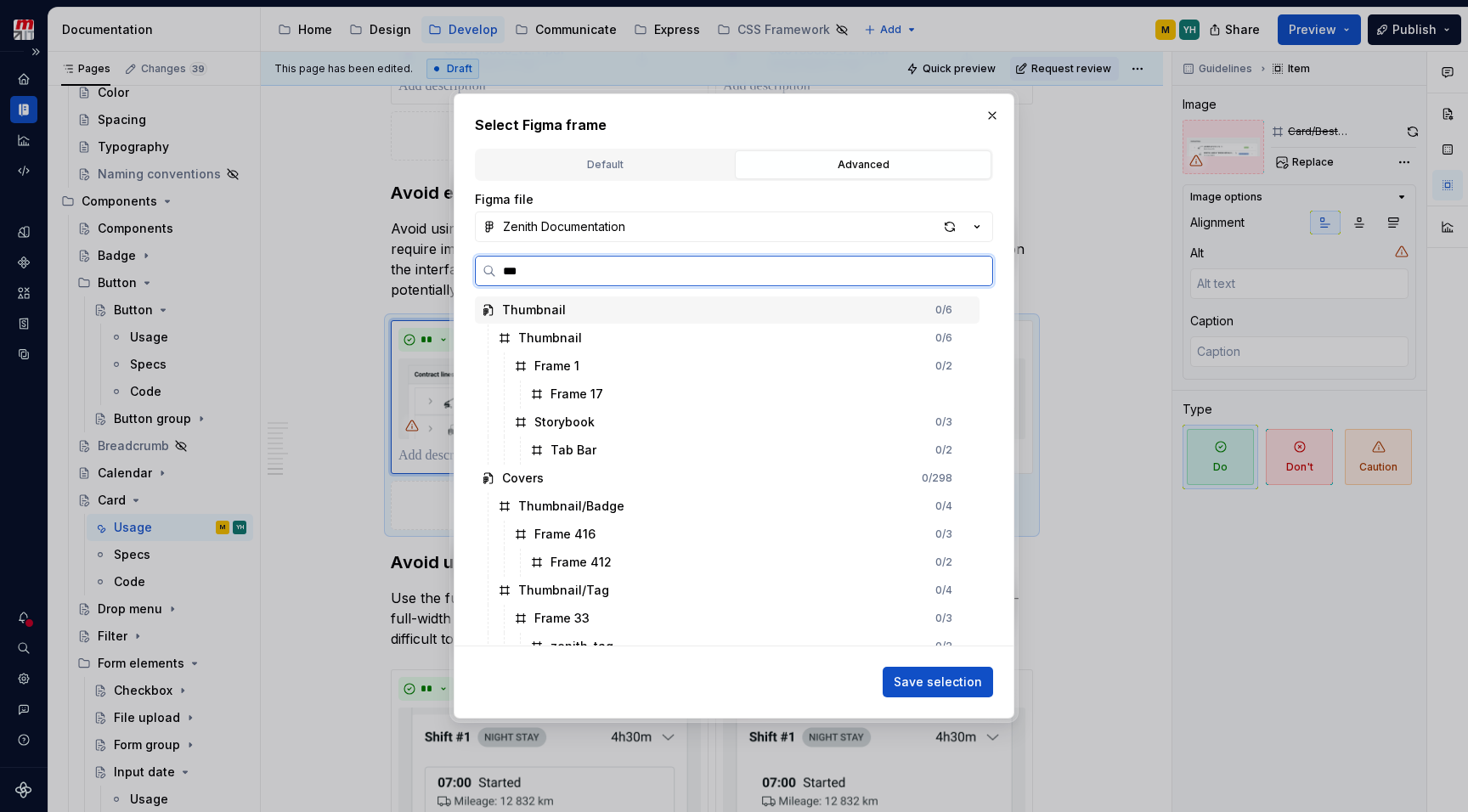
type input "****"
type textarea "*"
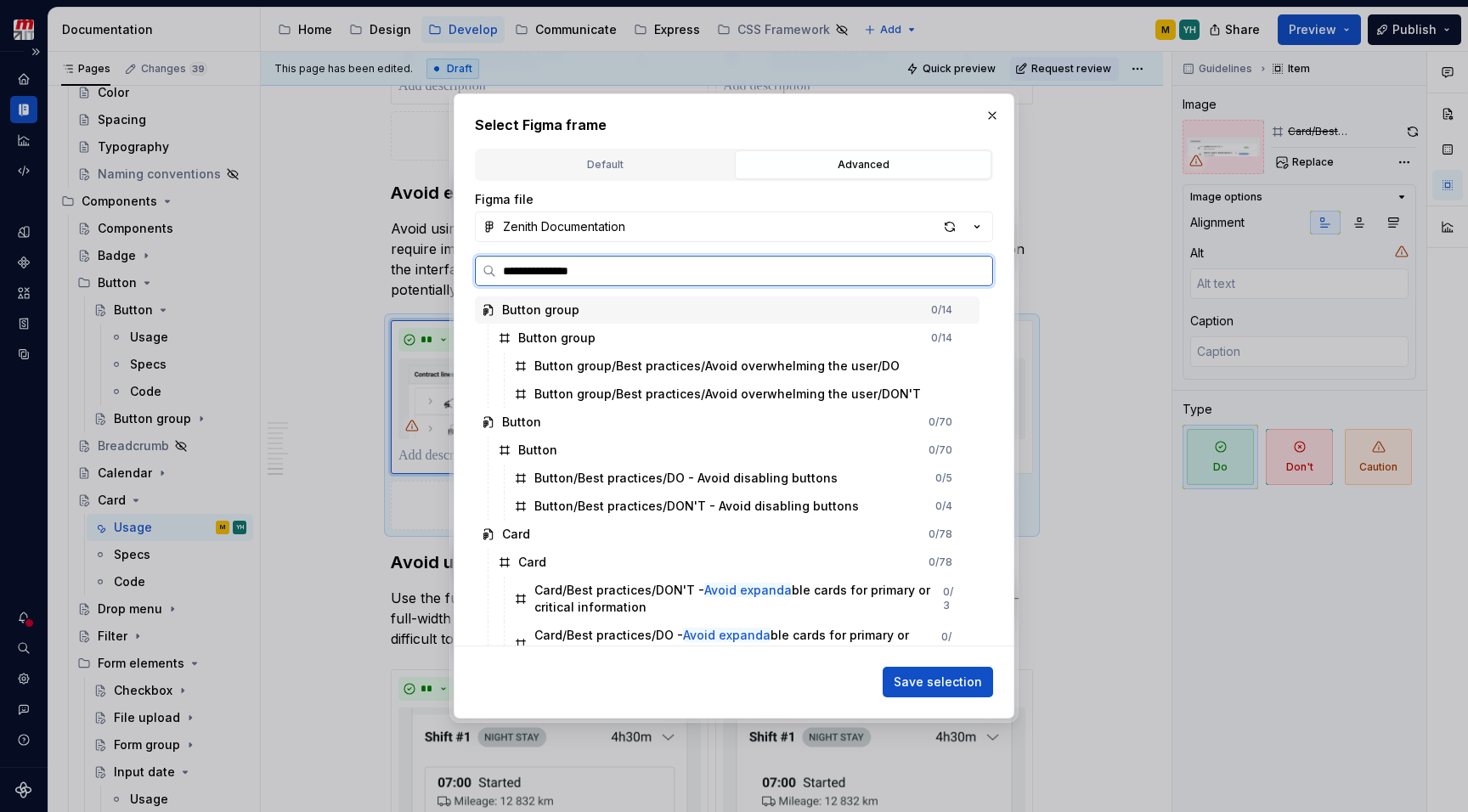
type input "**********"
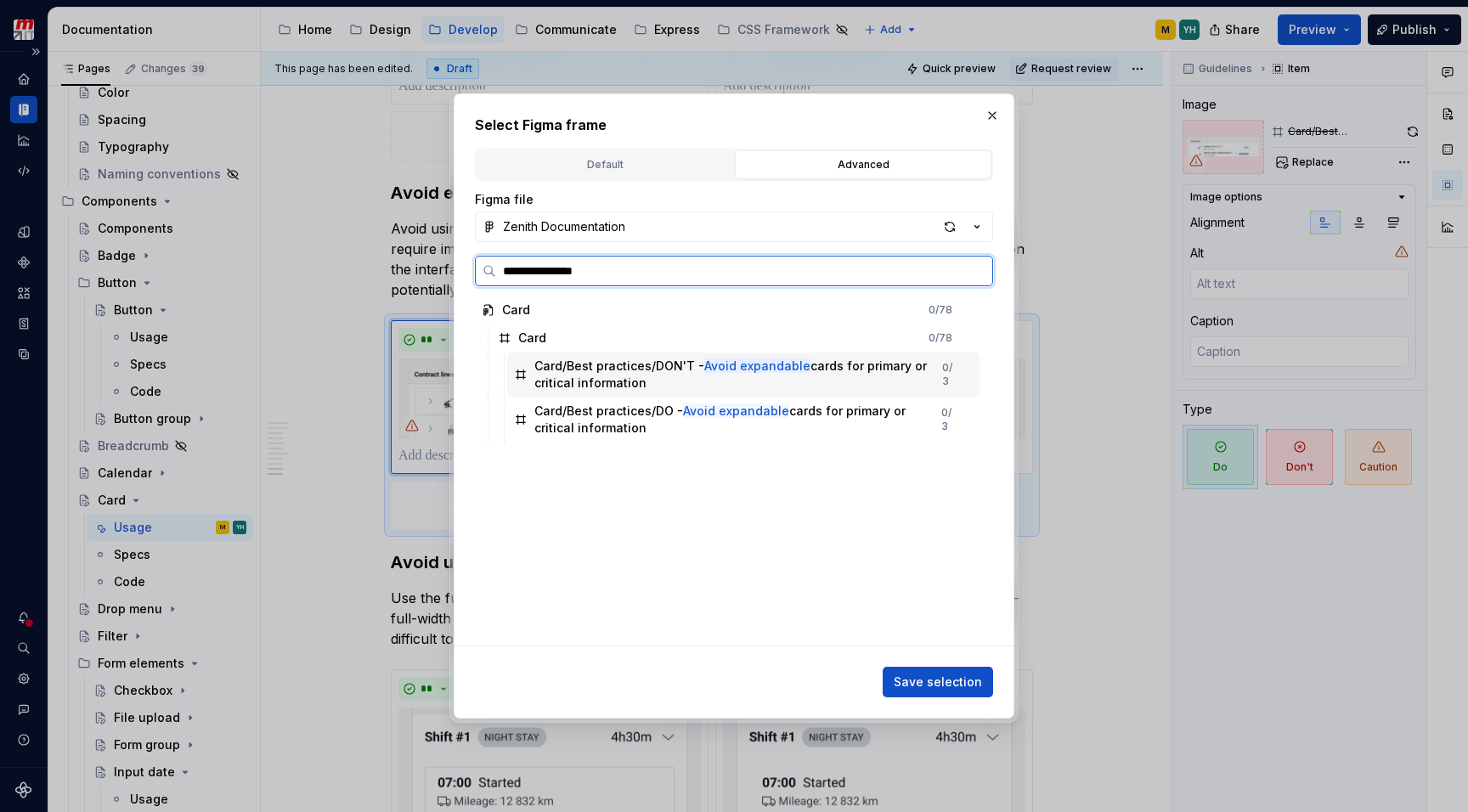
click at [664, 409] on div "Card/Best practices/DO - Avoid expandable cards for primary or critical informa…" at bounding box center [737, 419] width 407 height 34
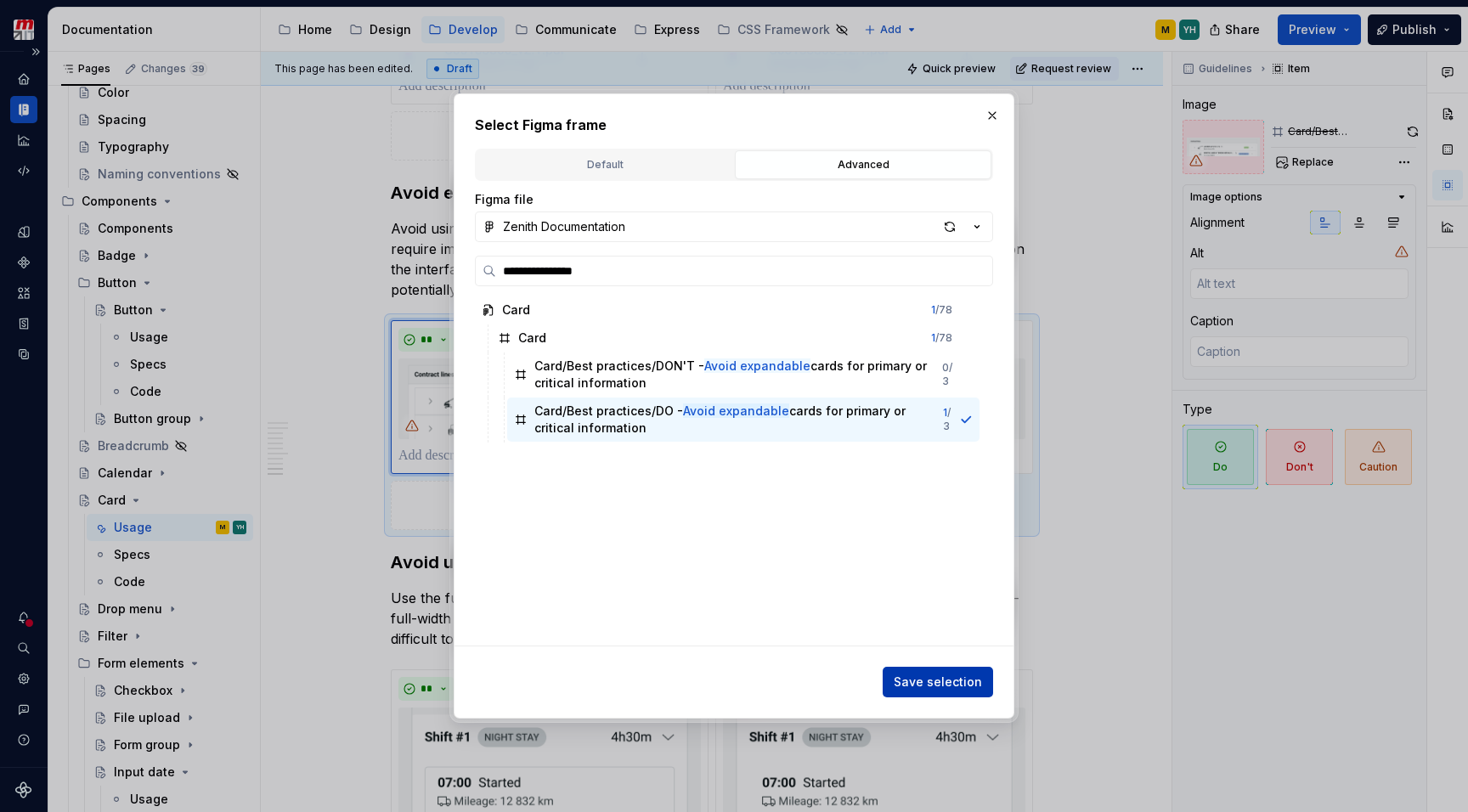
click at [935, 668] on button "Save selection" at bounding box center [938, 681] width 111 height 30
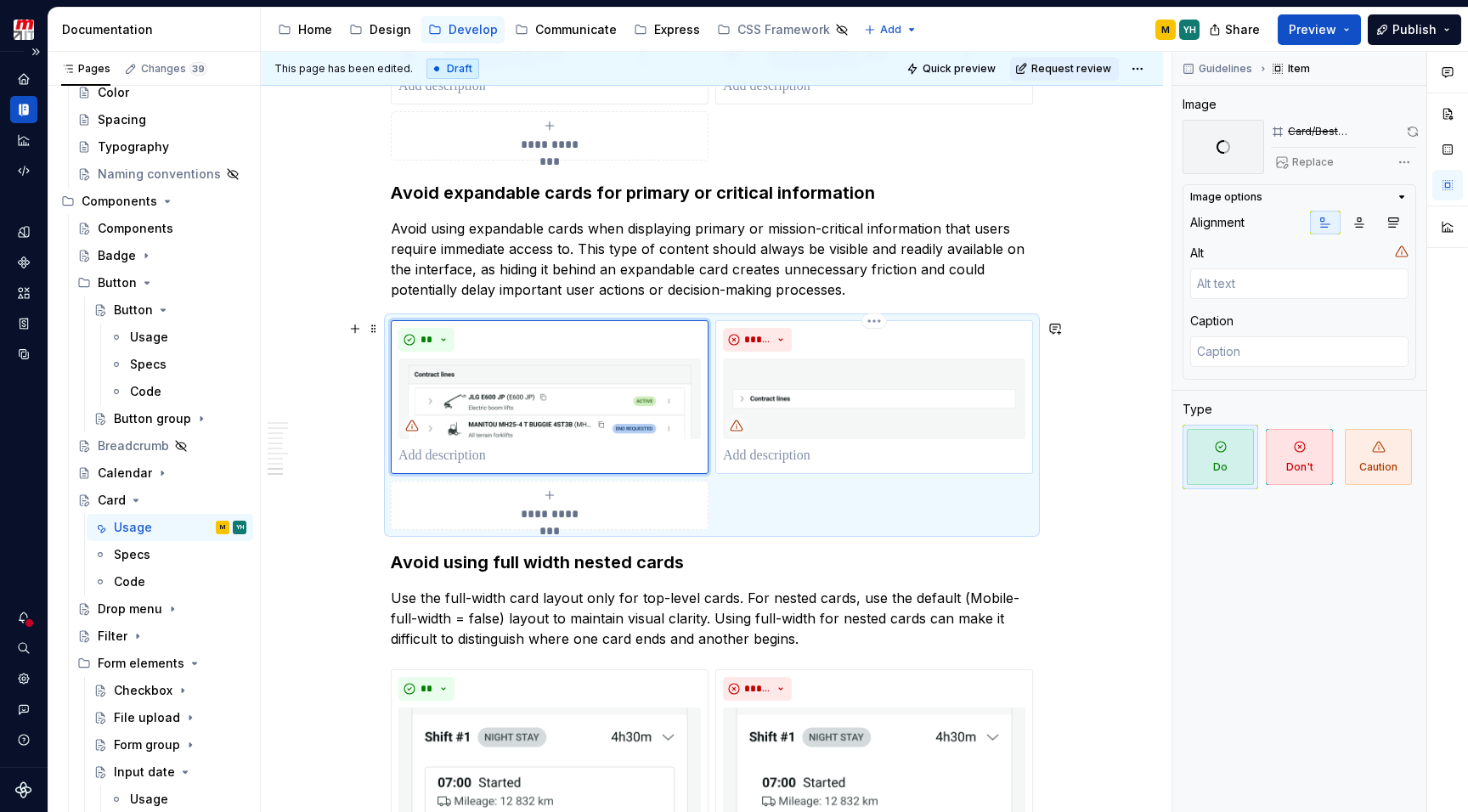
click at [903, 394] on img at bounding box center [874, 397] width 302 height 80
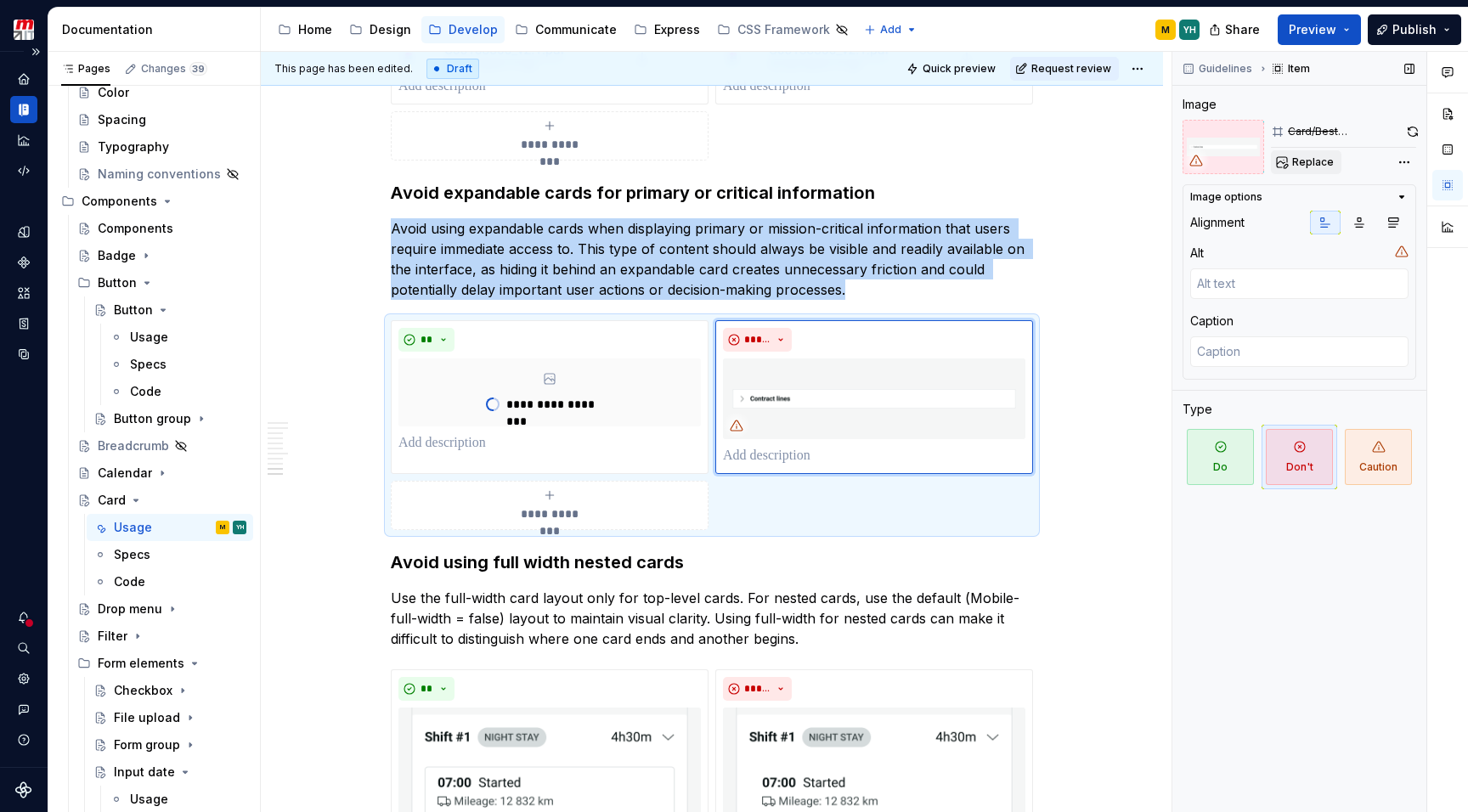
click at [1304, 165] on span "Replace" at bounding box center [1312, 162] width 41 height 14
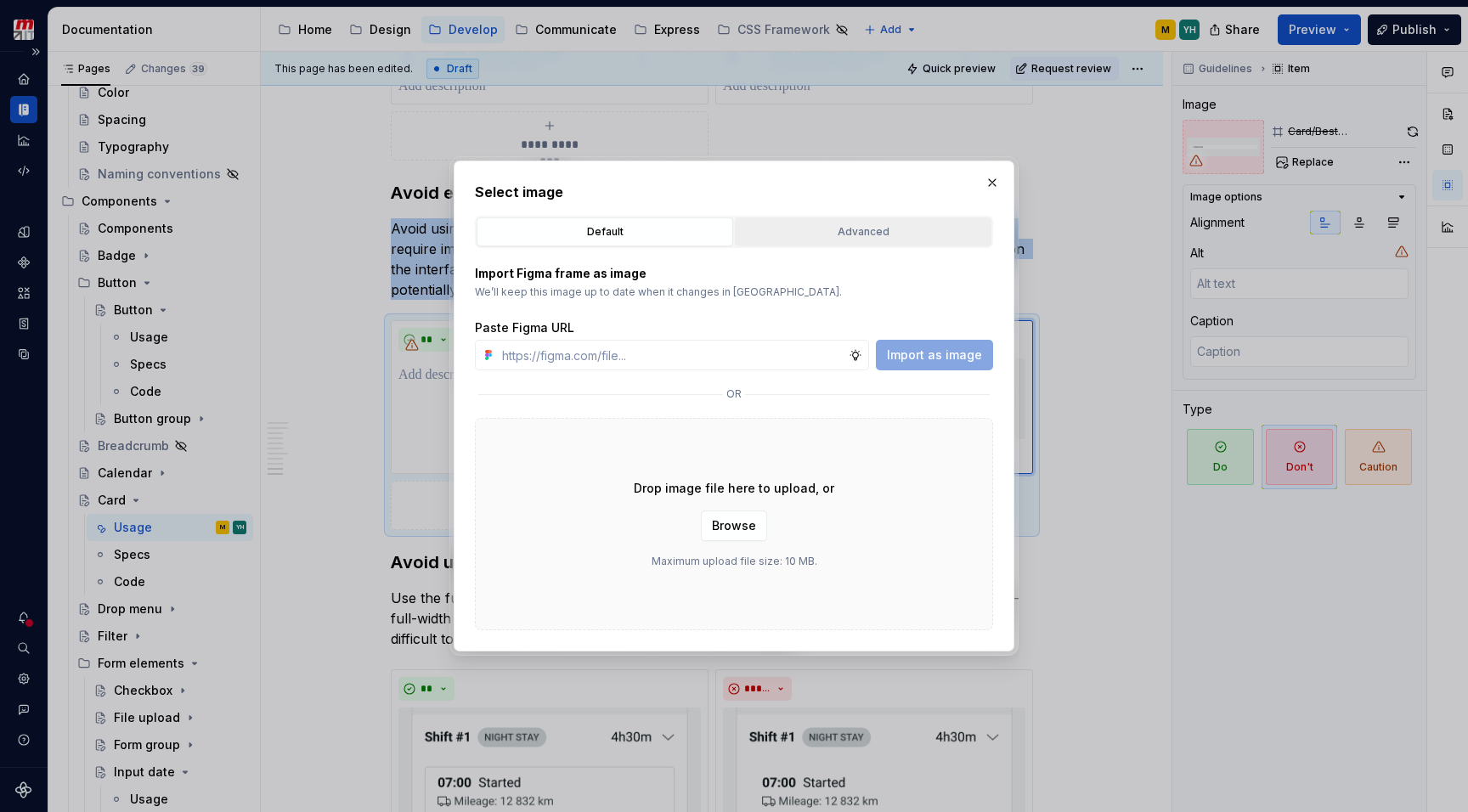
type textarea "*"
click at [793, 223] on div "Advanced" at bounding box center [863, 232] width 245 height 17
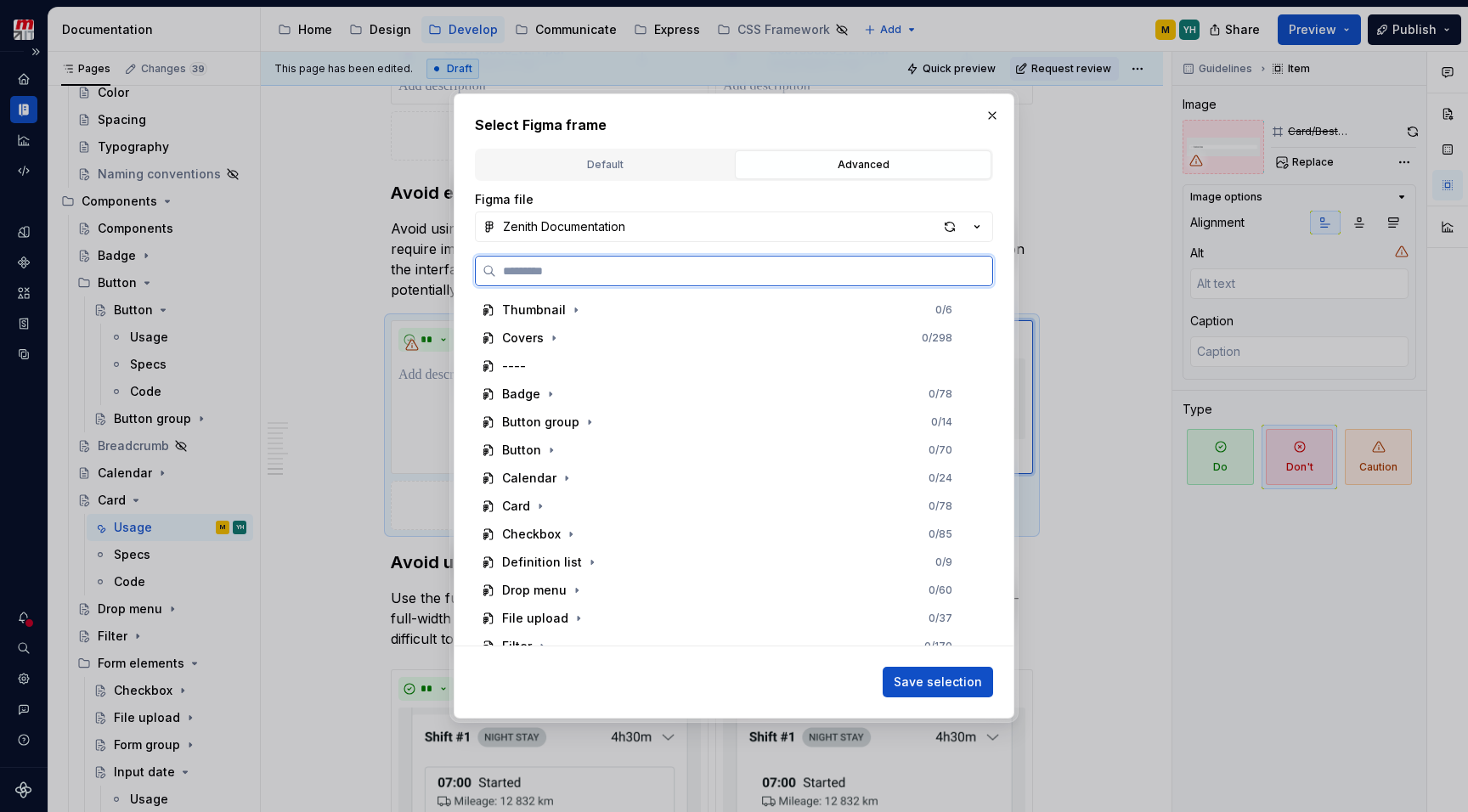
click at [658, 277] on input "search" at bounding box center [745, 271] width 496 height 17
type input "**********"
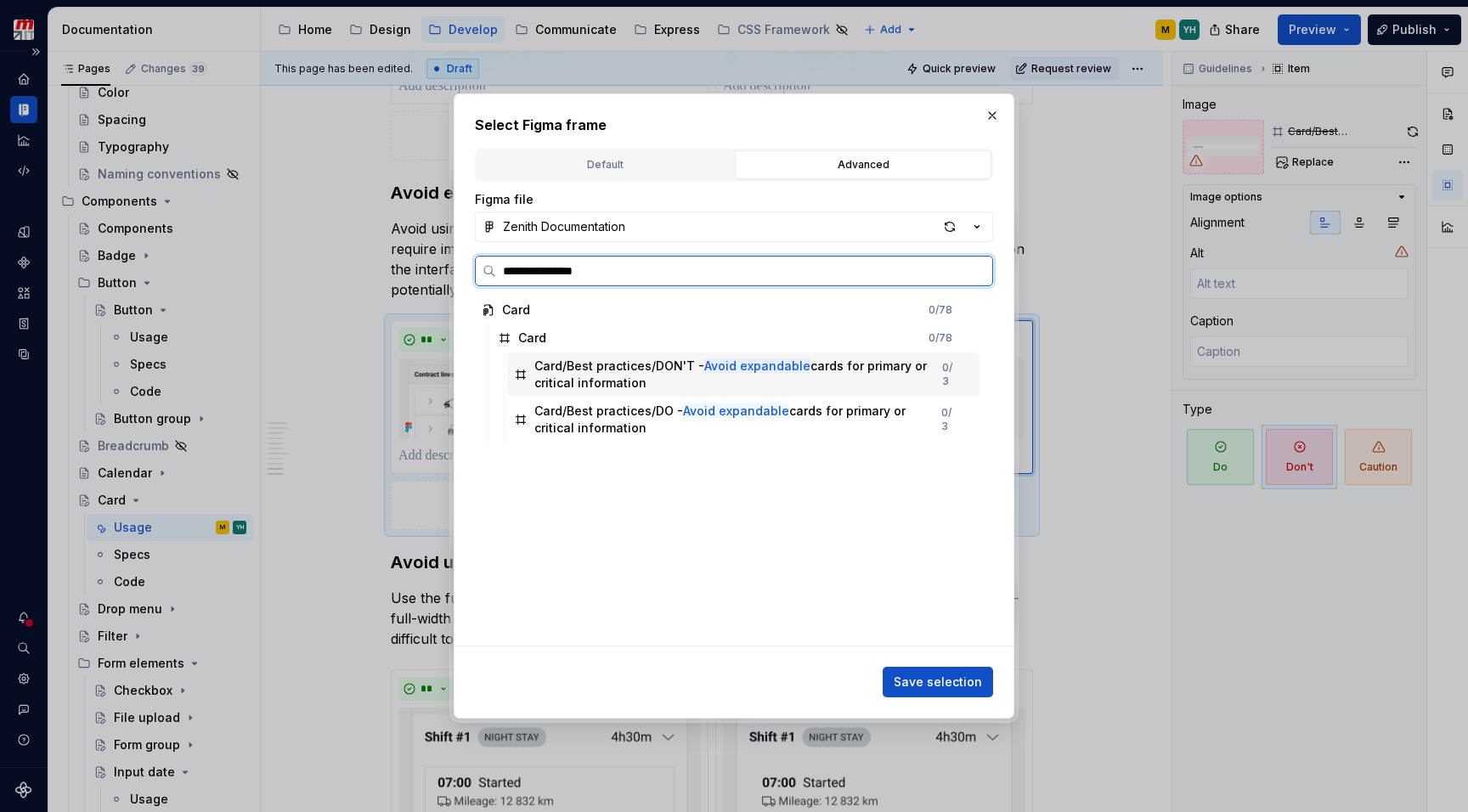
click at [640, 381] on div "Card/Best practices/DON'T - Avoid expandable cards for primary or critical info…" at bounding box center [737, 374] width 408 height 34
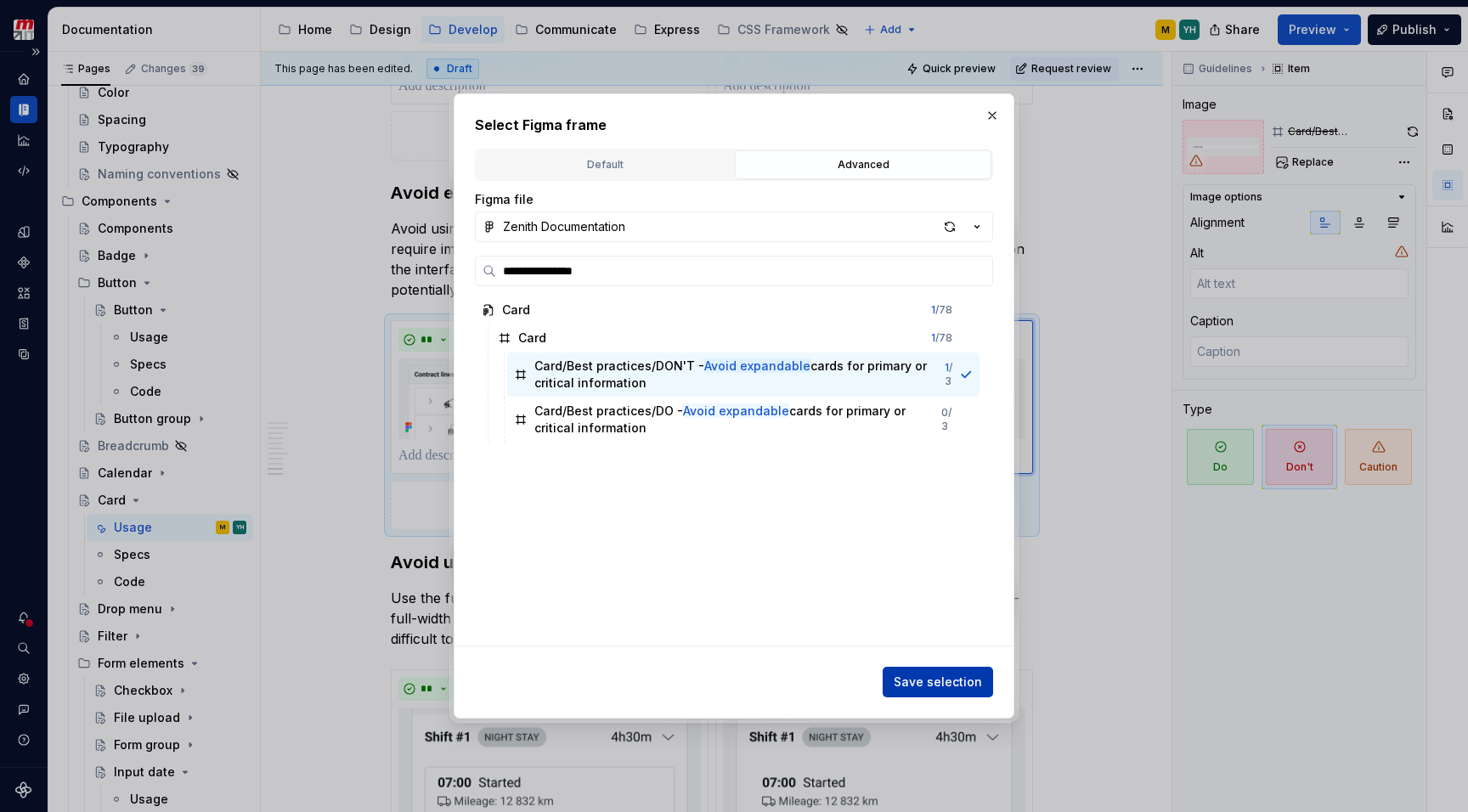
click at [933, 687] on span "Save selection" at bounding box center [938, 681] width 88 height 17
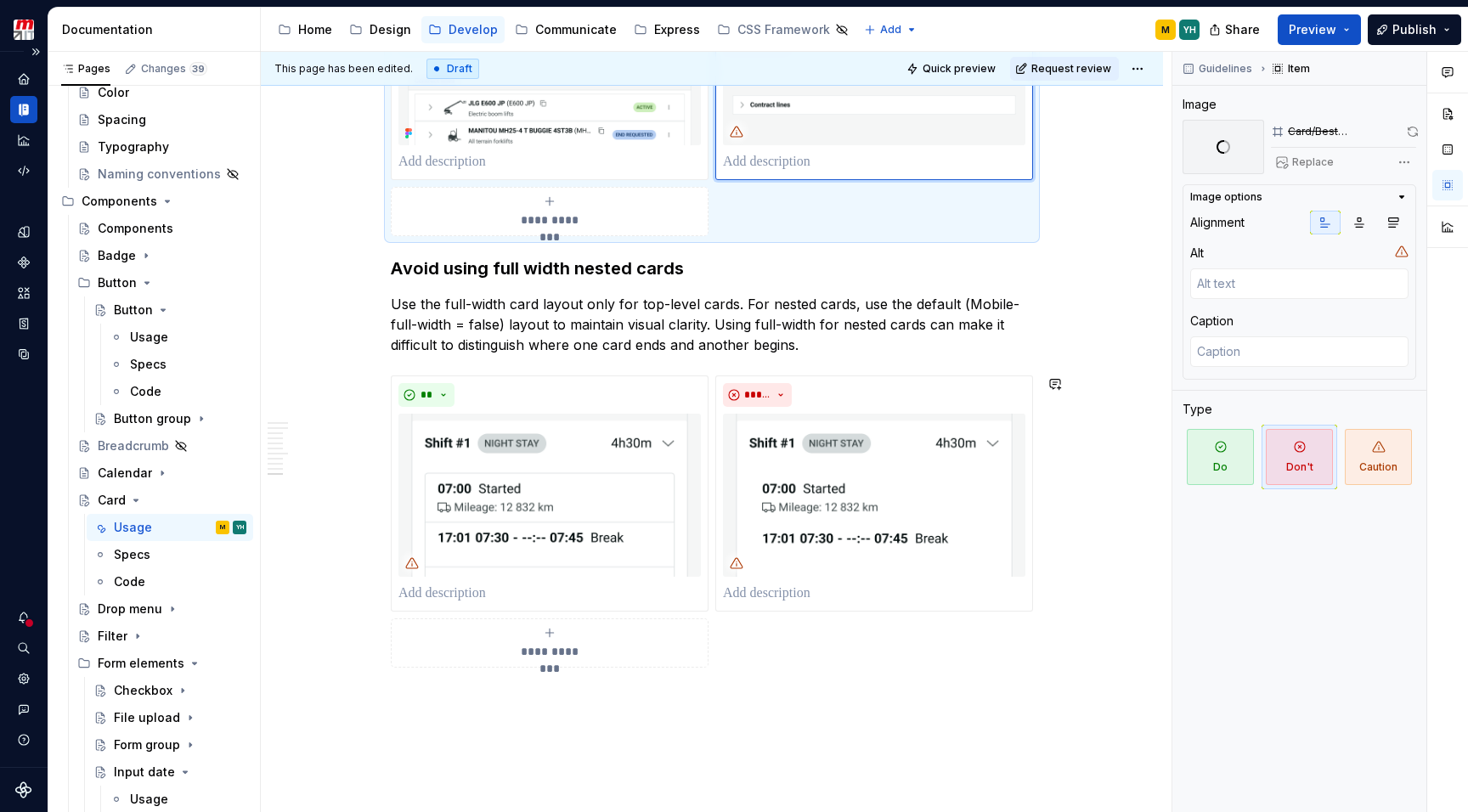
scroll to position [3140, 0]
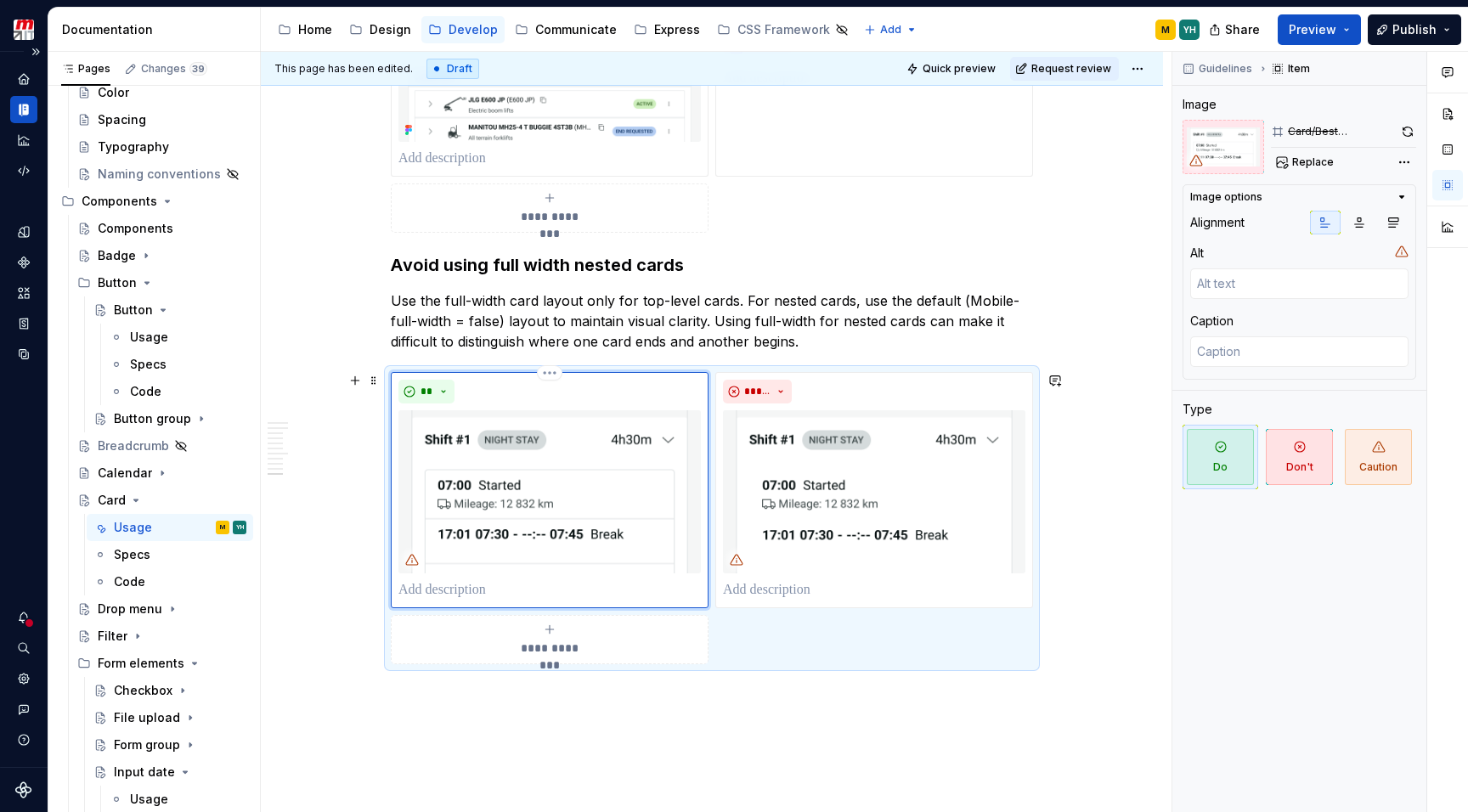
click at [571, 487] on img at bounding box center [549, 492] width 302 height 163
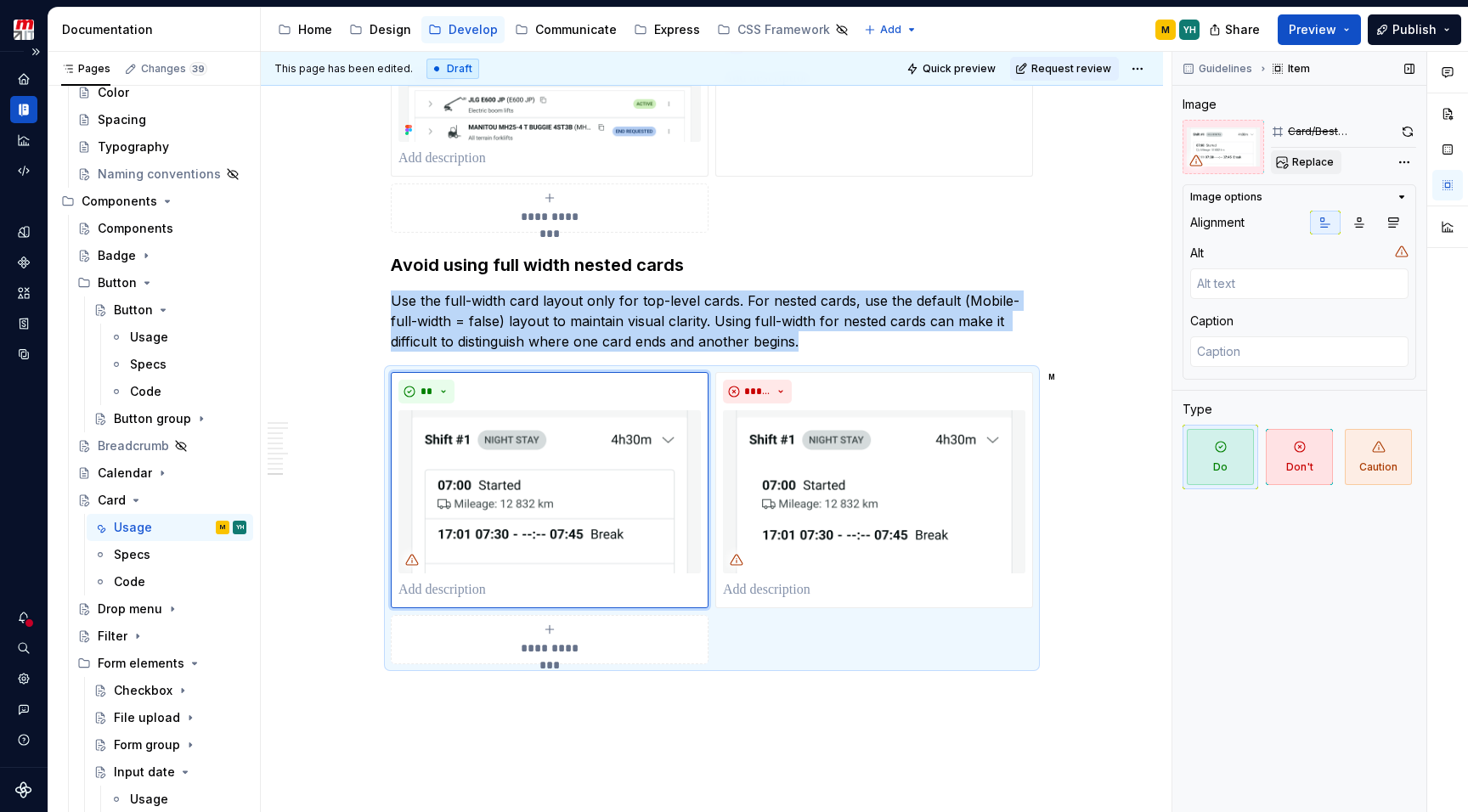
click at [1294, 162] on span "Replace" at bounding box center [1312, 162] width 41 height 14
type textarea "*"
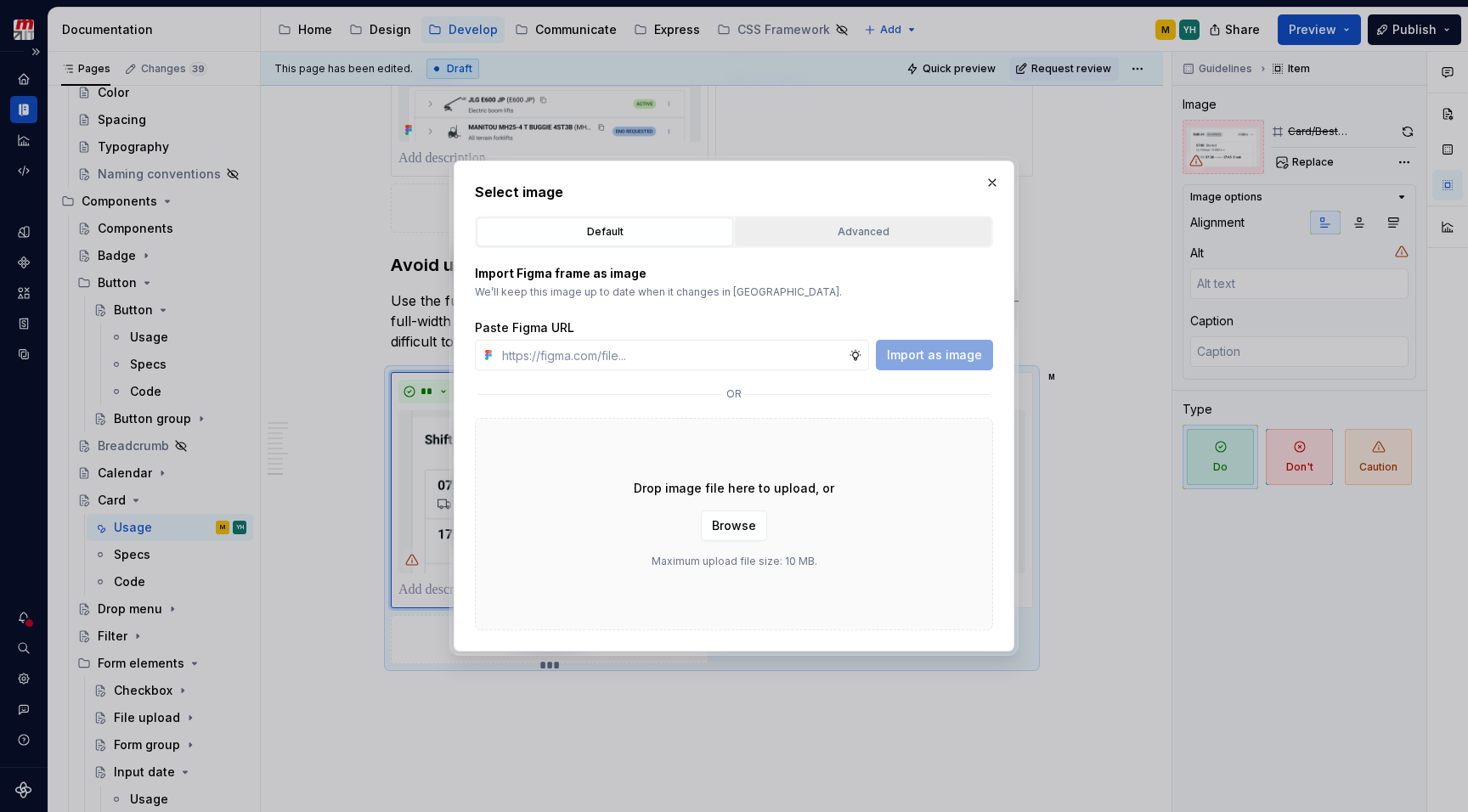
click at [907, 224] on div "Advanced" at bounding box center [863, 232] width 245 height 17
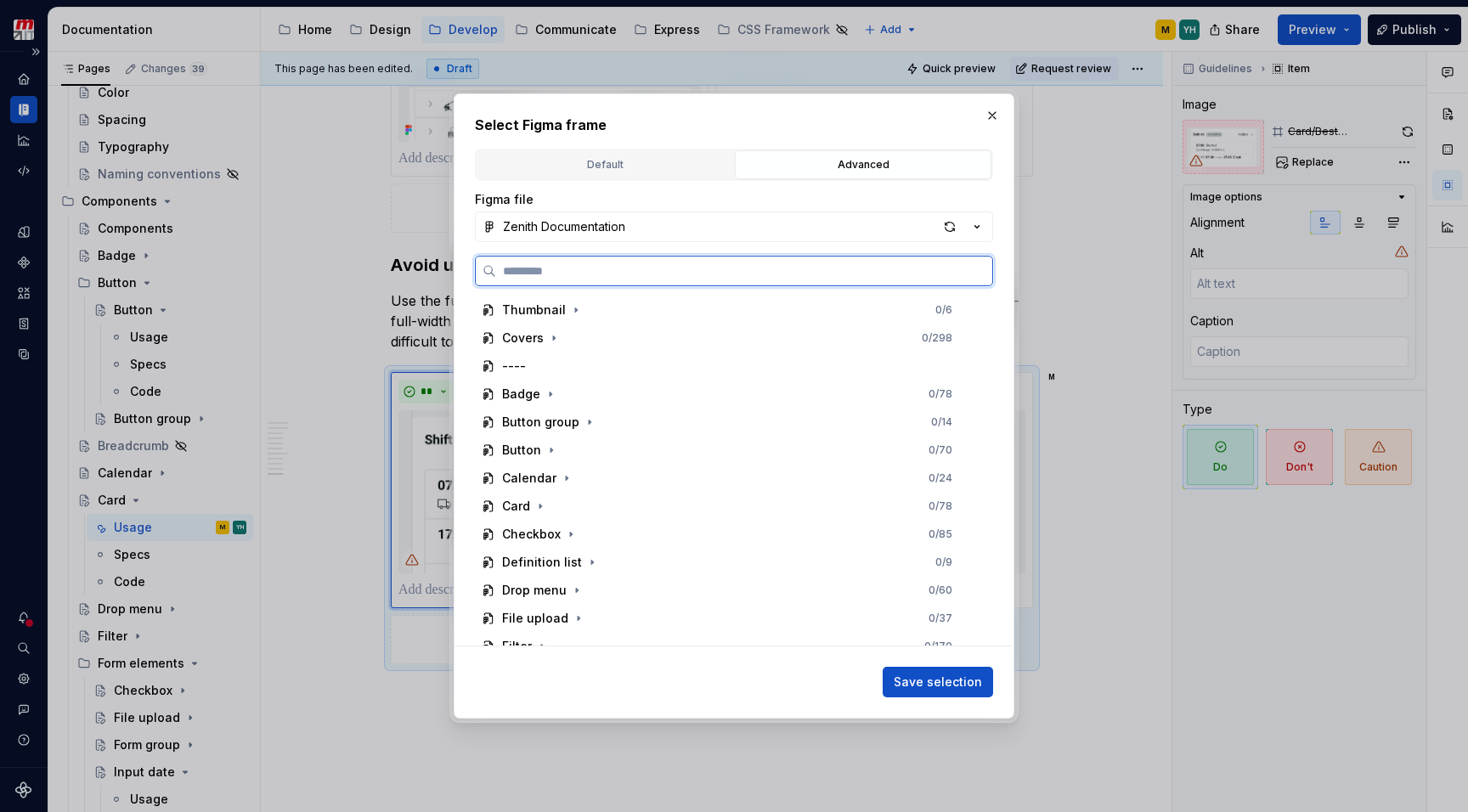
click at [728, 274] on input "search" at bounding box center [745, 271] width 496 height 17
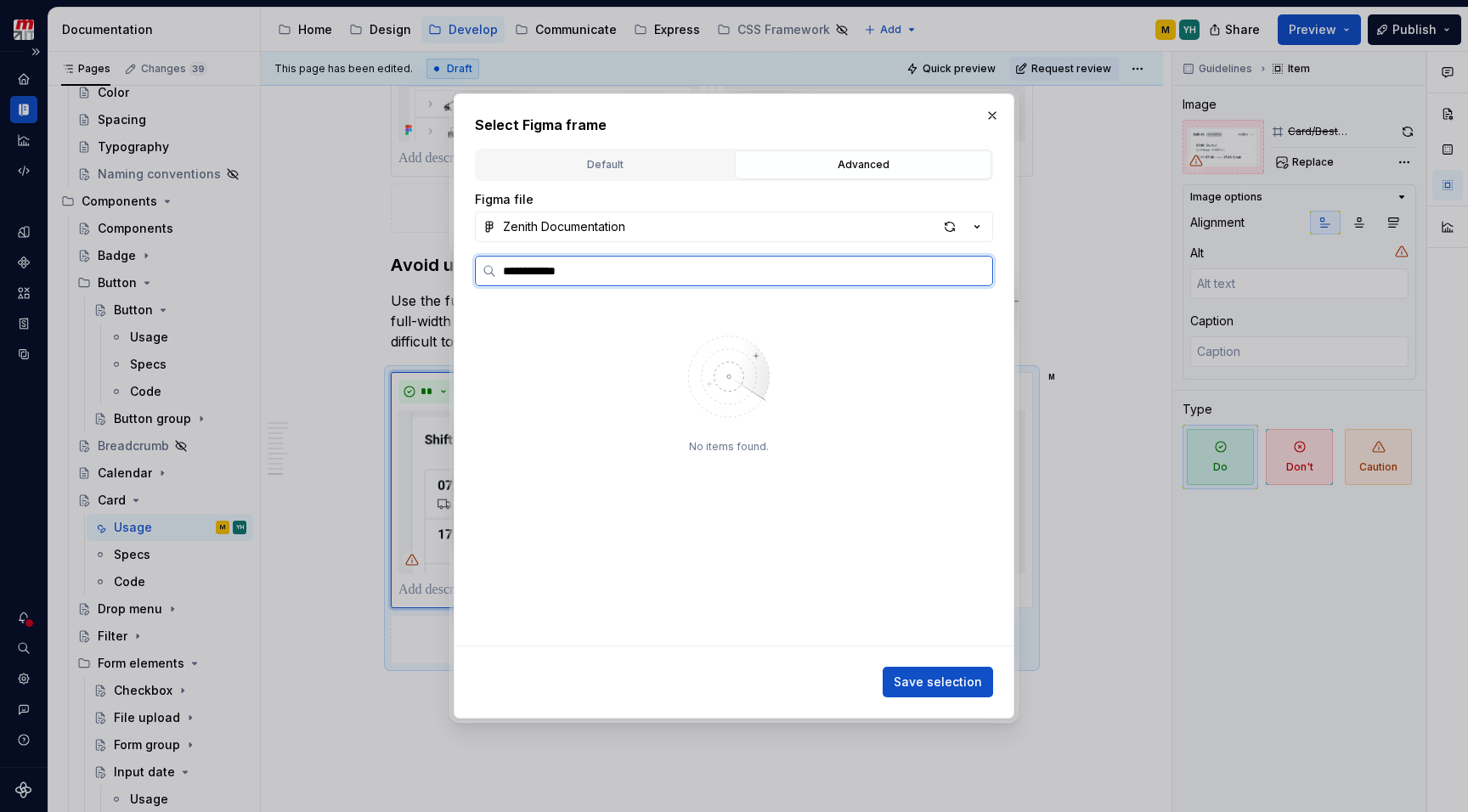
type input "**********"
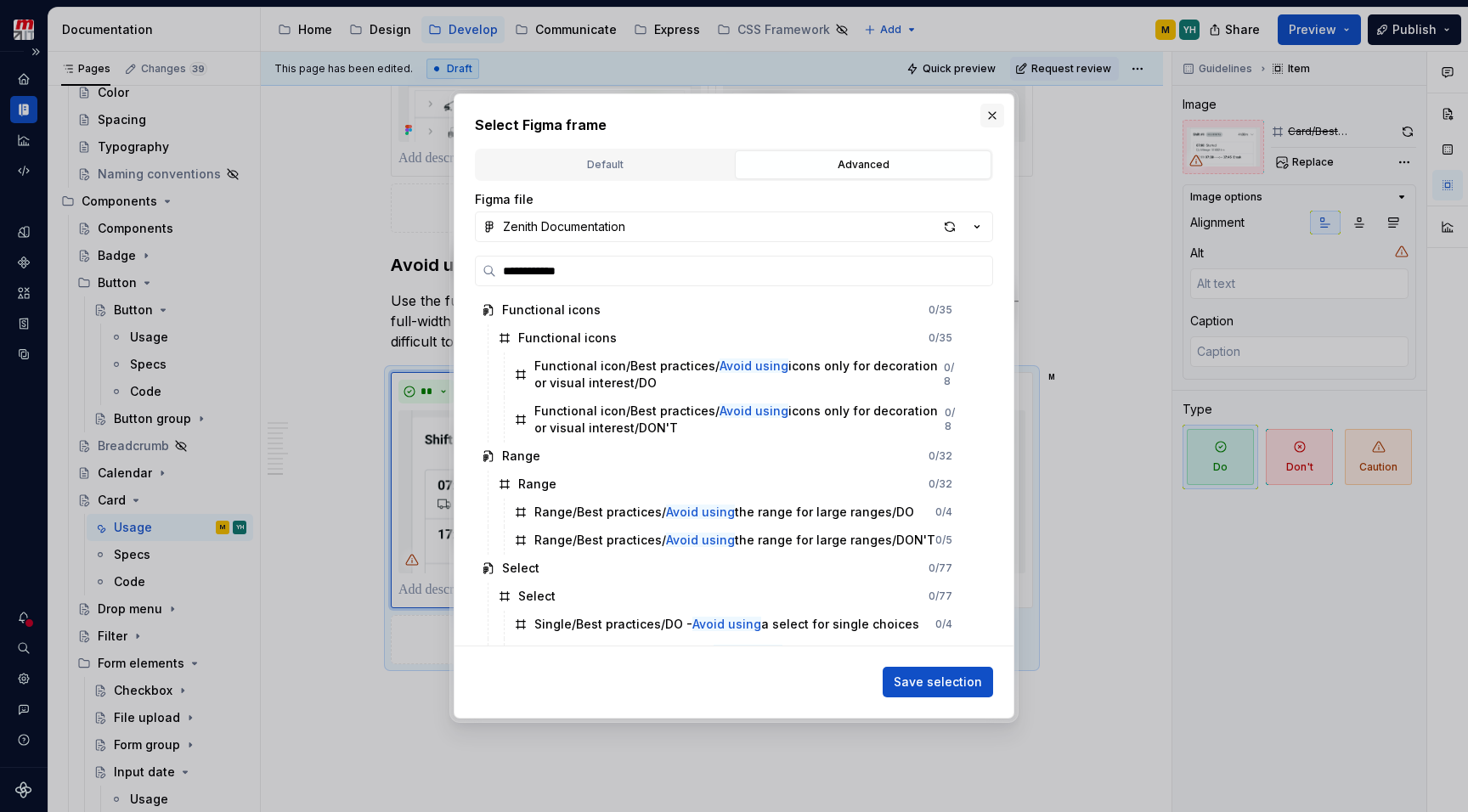
click at [990, 111] on button "button" at bounding box center [992, 115] width 24 height 24
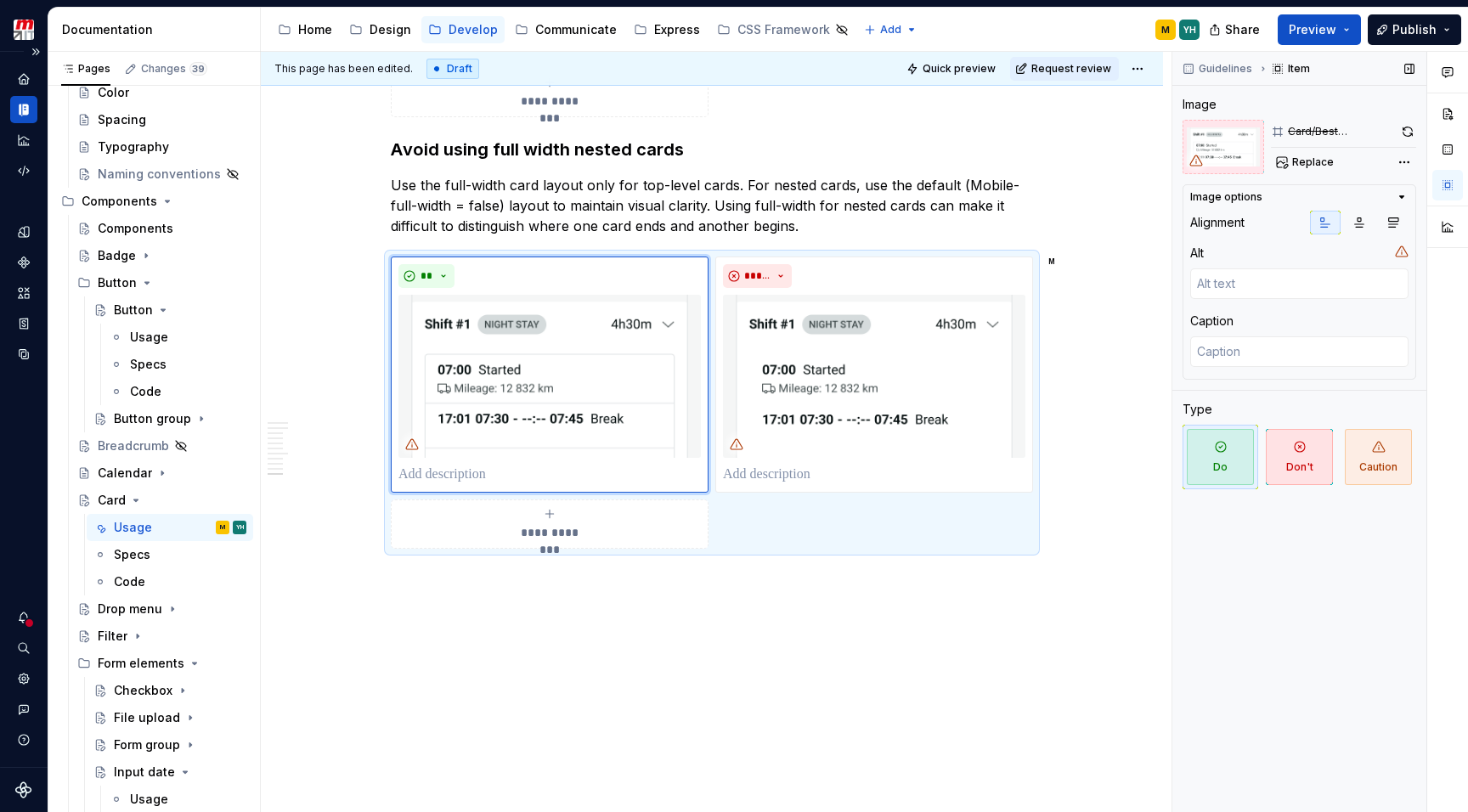
scroll to position [3256, 0]
click at [1294, 161] on span "Replace" at bounding box center [1312, 162] width 41 height 14
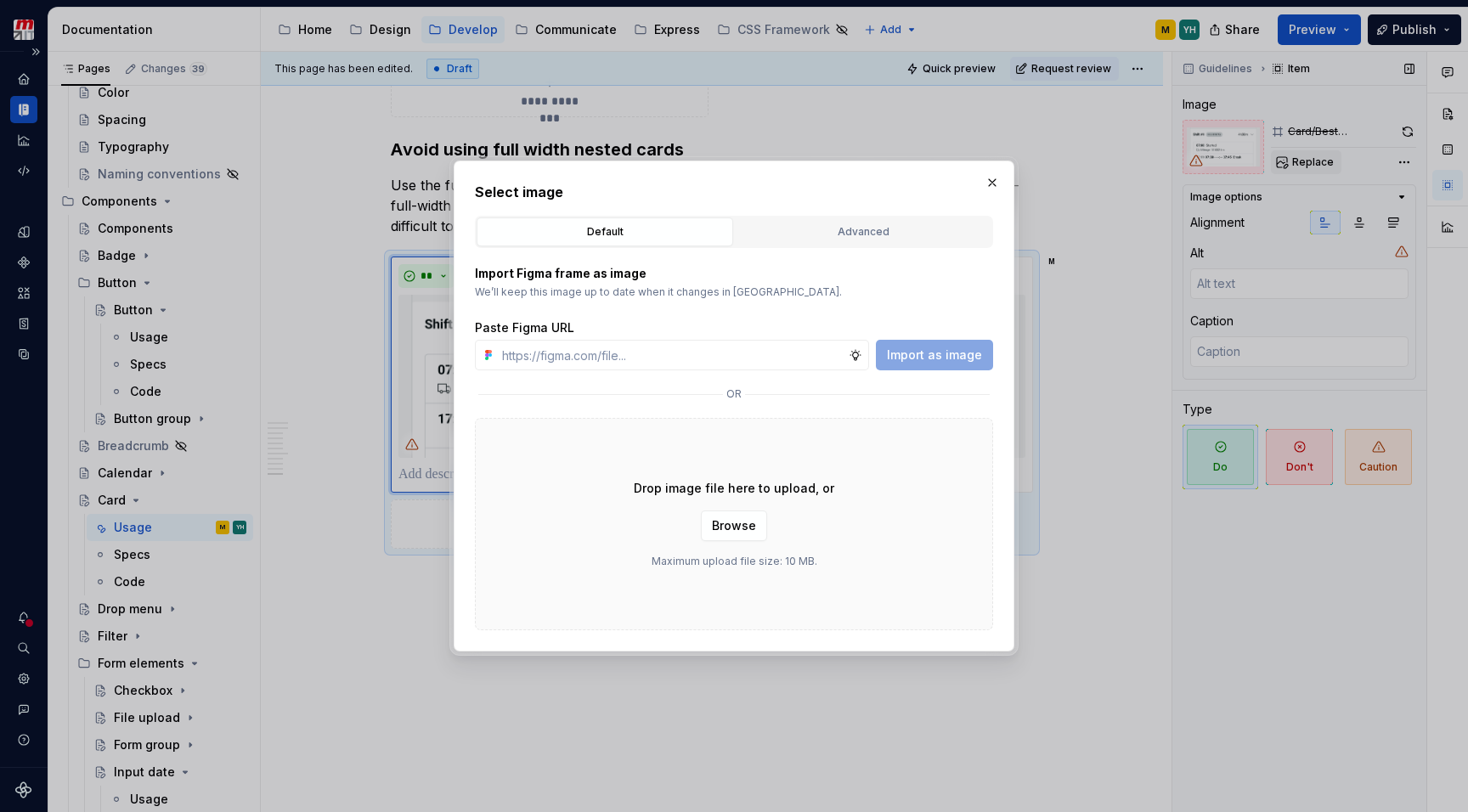
type textarea "*"
click at [907, 246] on div "Default Advanced" at bounding box center [734, 232] width 518 height 32
click at [907, 227] on div "Advanced" at bounding box center [863, 232] width 245 height 17
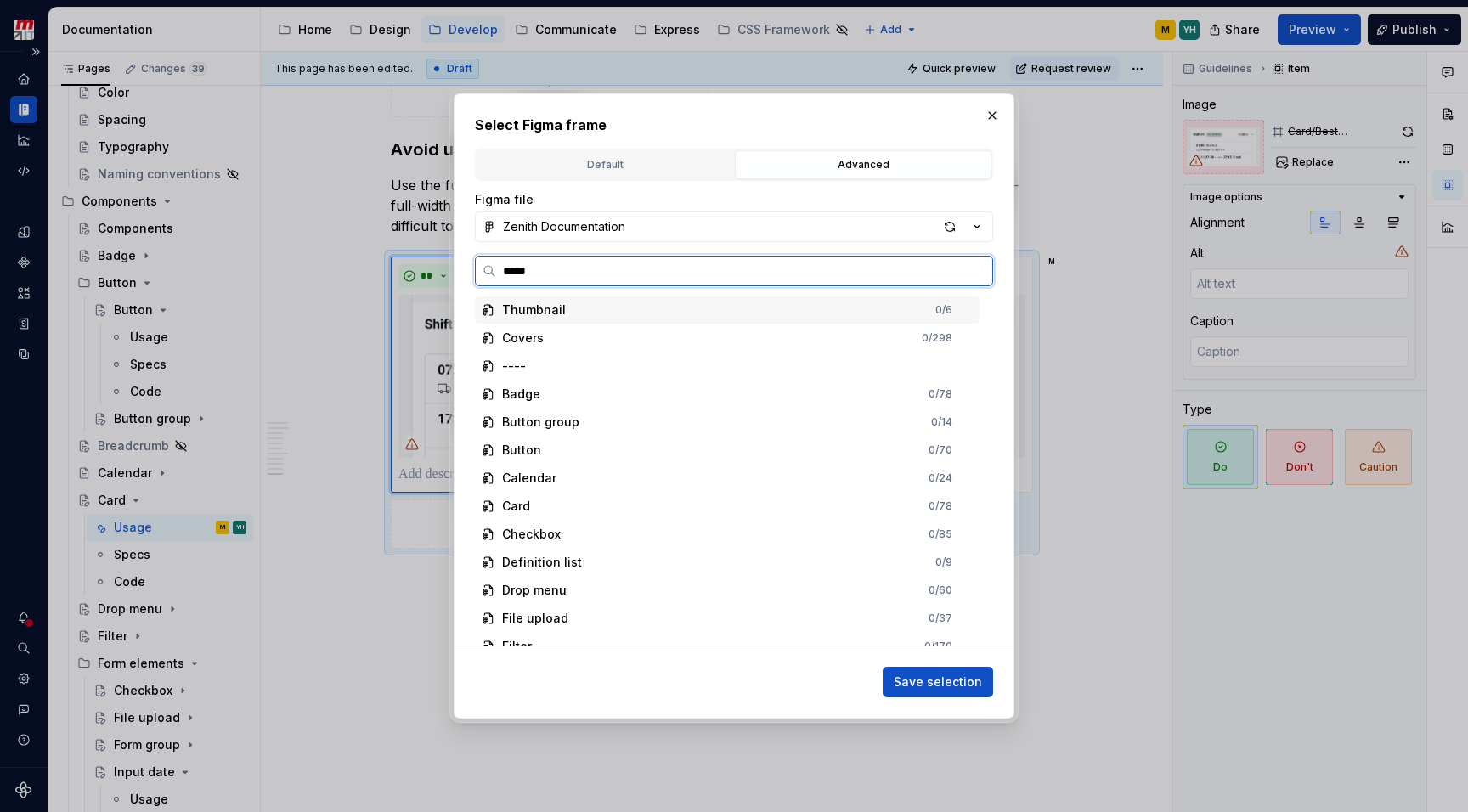
type input "******"
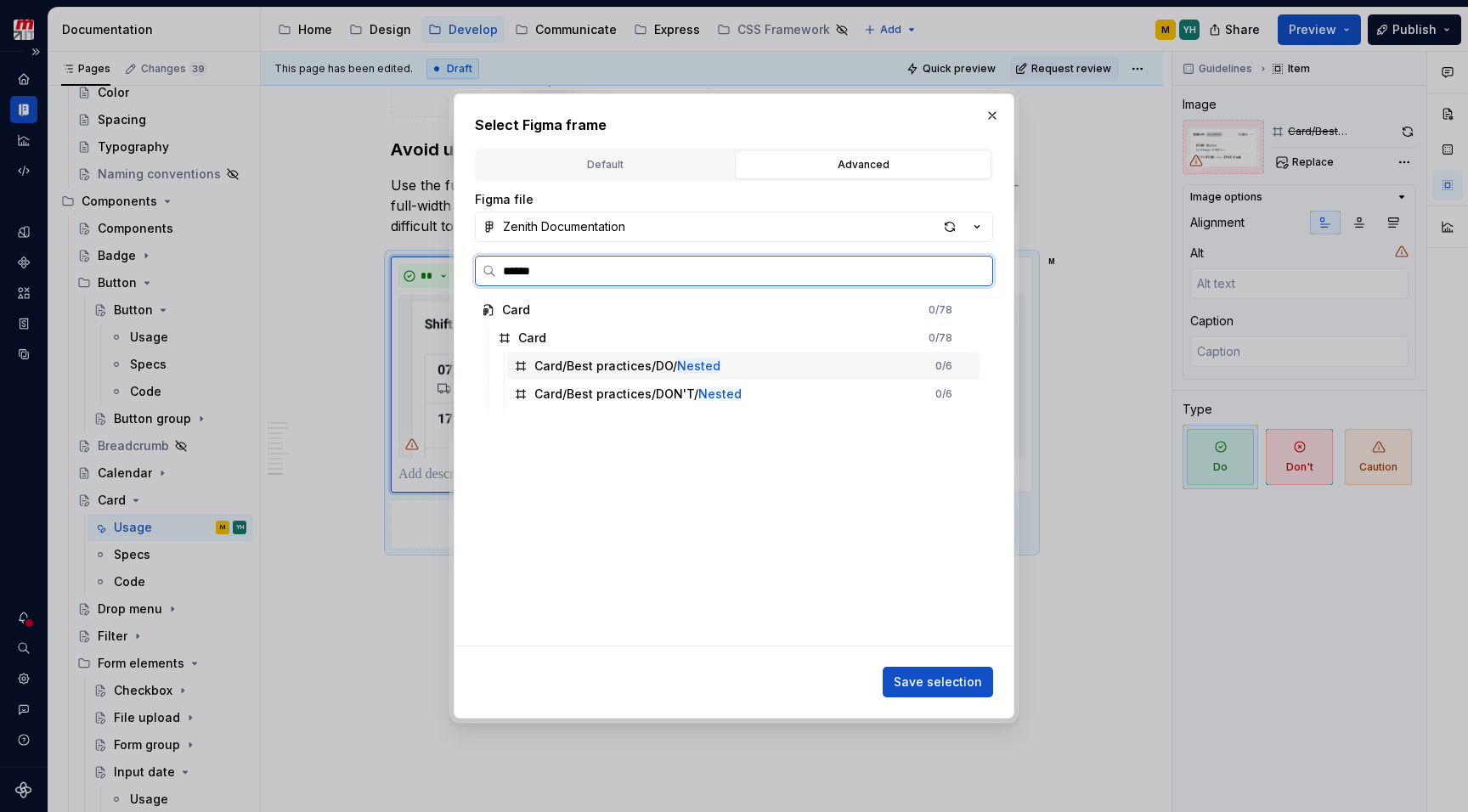
click at [622, 367] on div "Card/Best practices/DO/ Nested" at bounding box center [626, 365] width 186 height 17
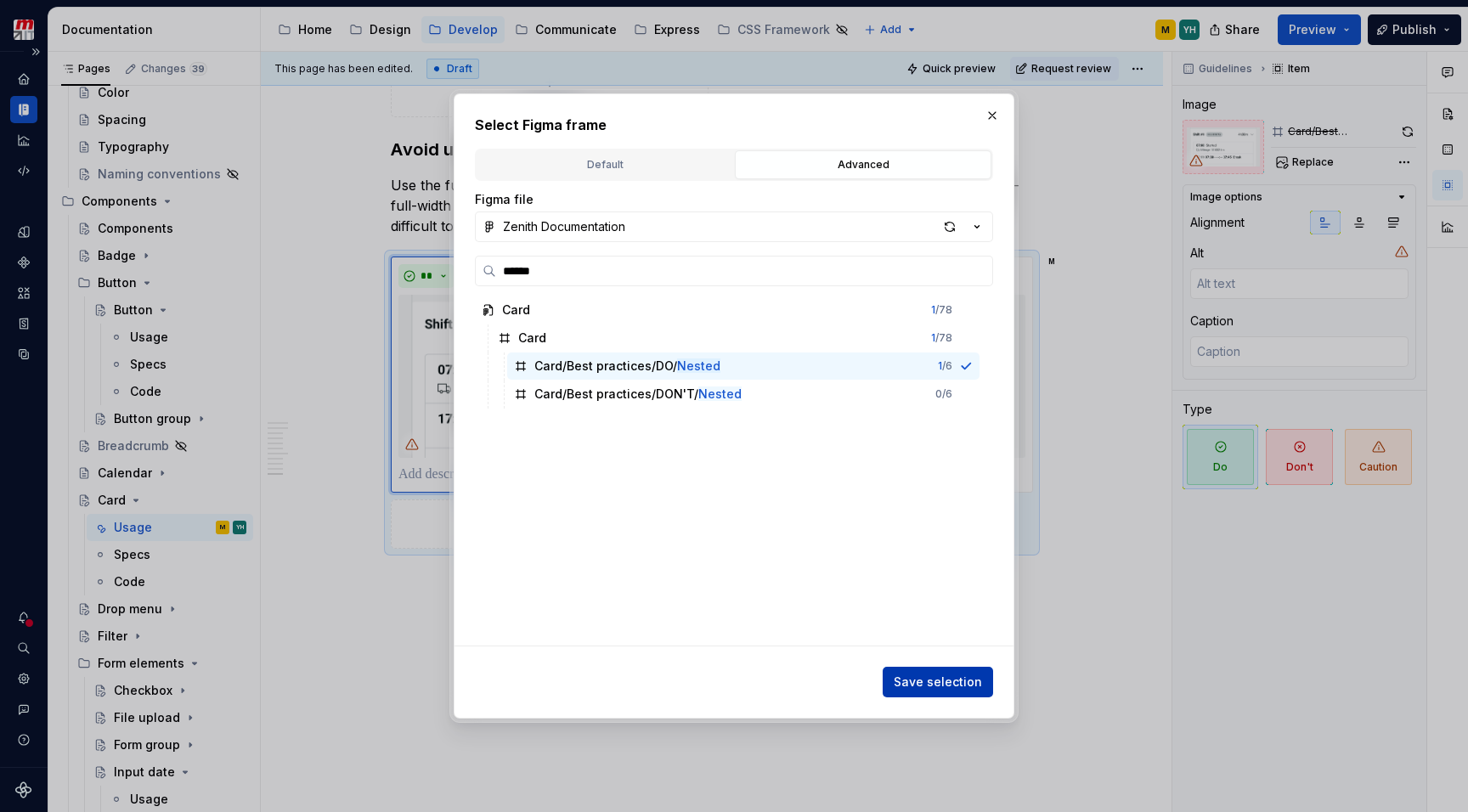
click at [948, 693] on button "Save selection" at bounding box center [938, 681] width 111 height 30
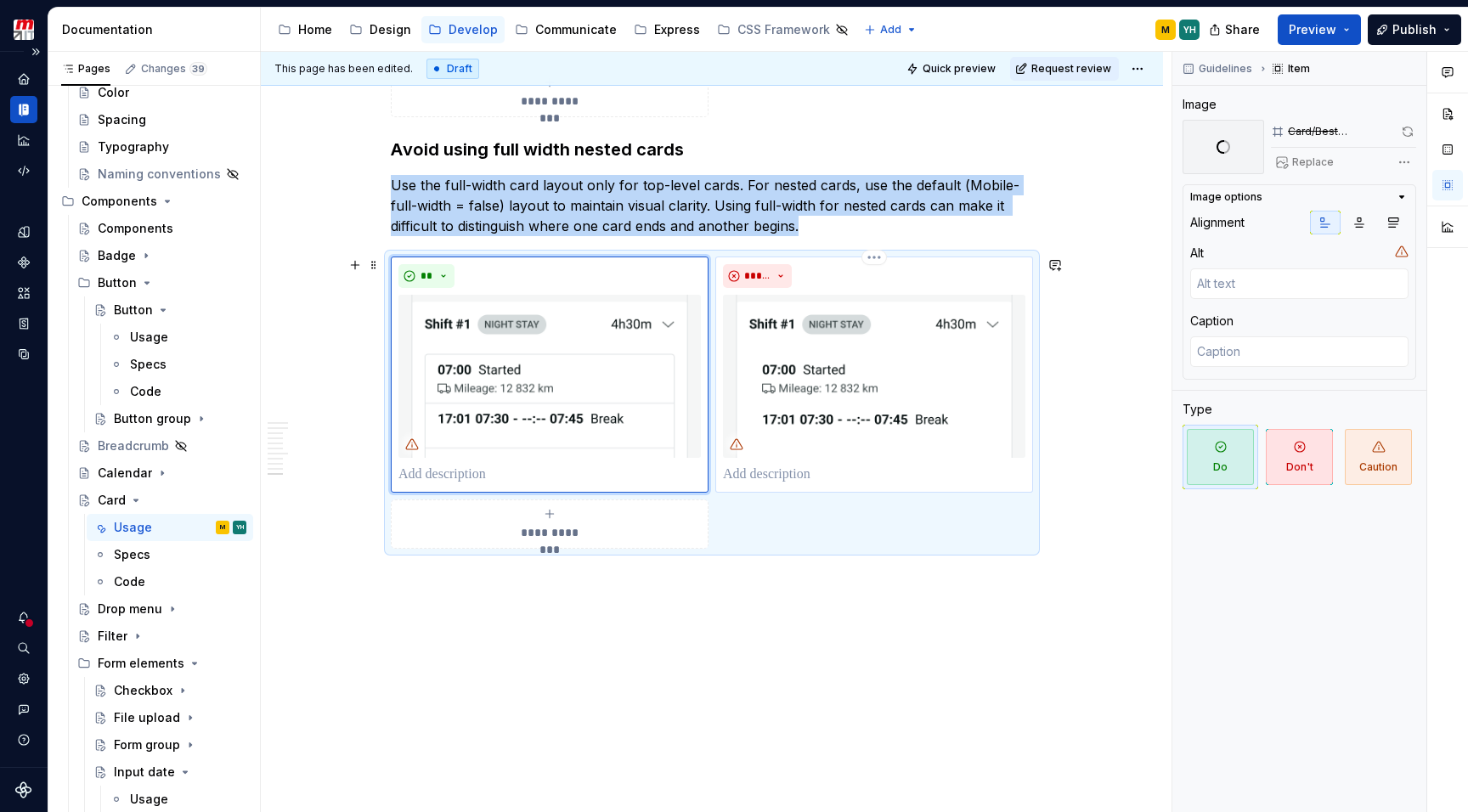
click at [851, 347] on img at bounding box center [874, 376] width 302 height 163
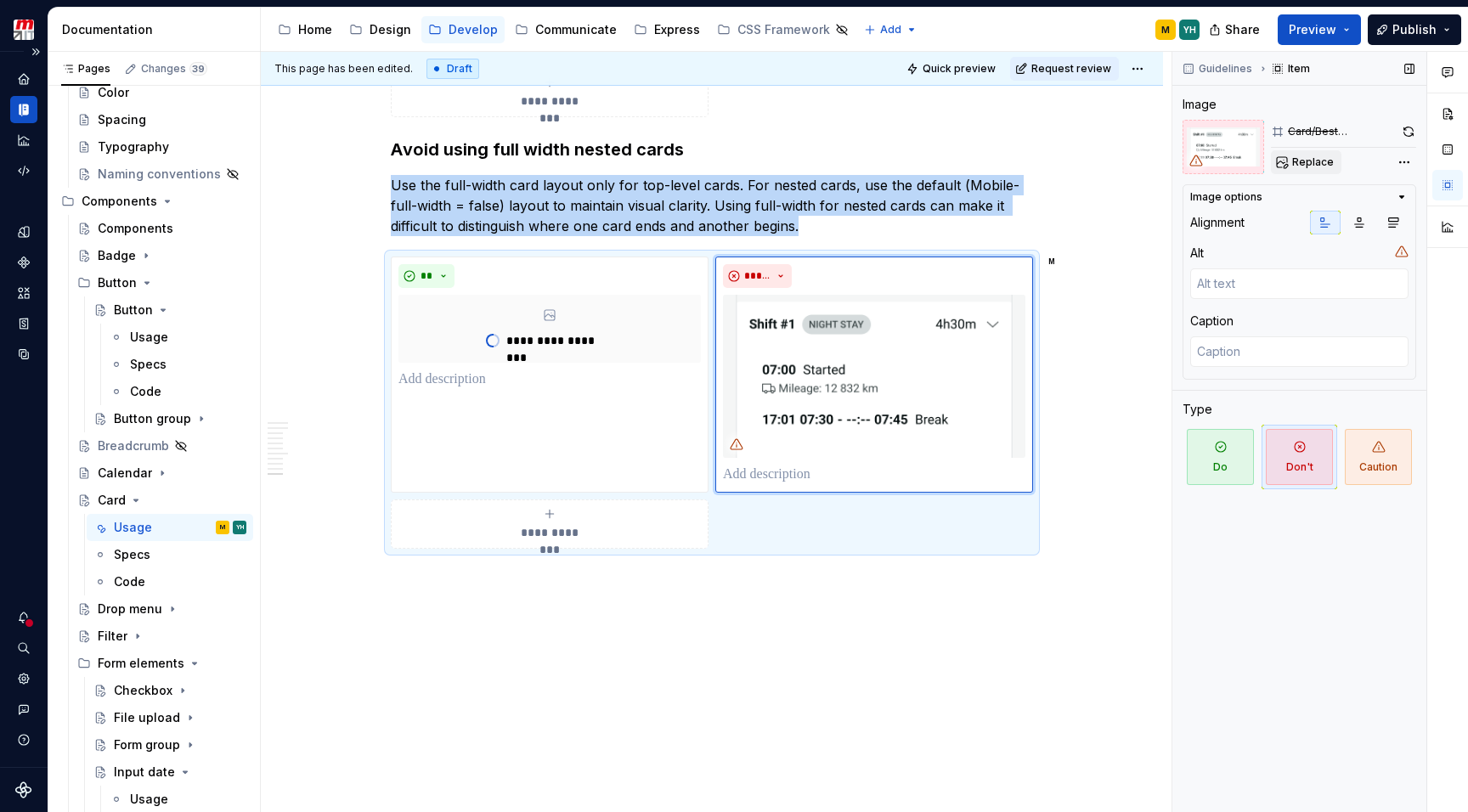
click at [1311, 160] on span "Replace" at bounding box center [1312, 162] width 41 height 14
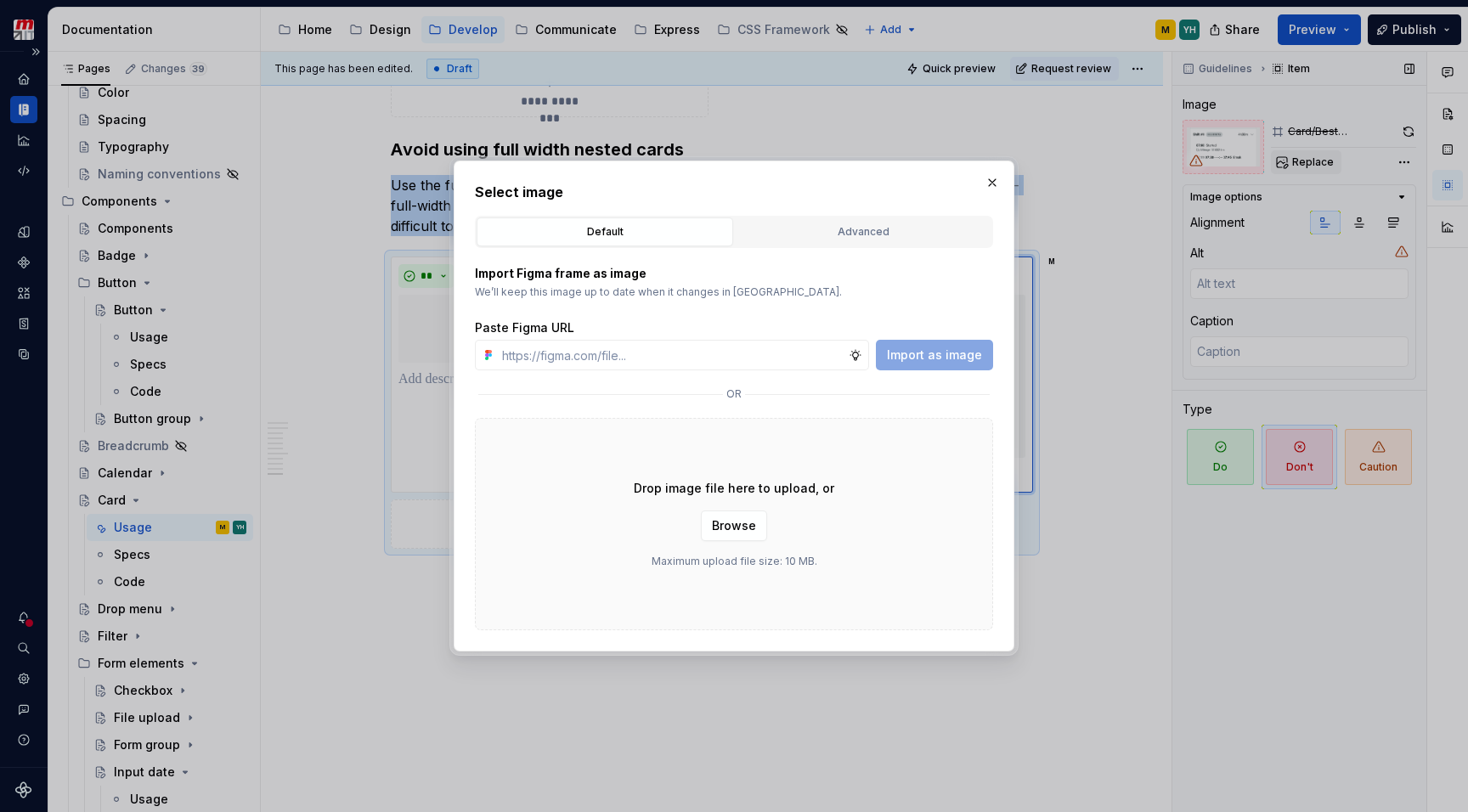
type textarea "*"
click at [829, 240] on div "Advanced" at bounding box center [863, 232] width 245 height 17
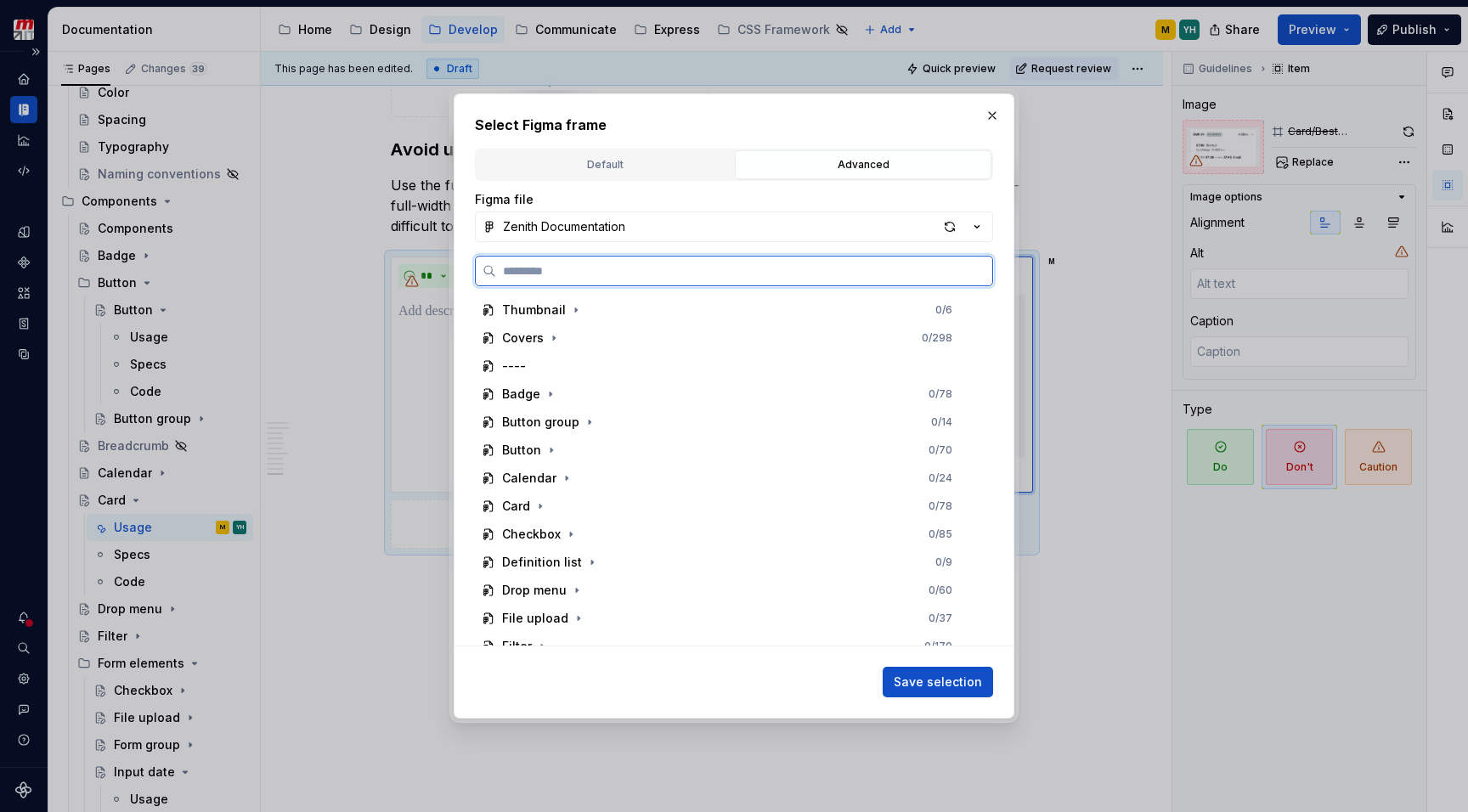
click at [700, 273] on input "search" at bounding box center [745, 271] width 496 height 17
type input "******"
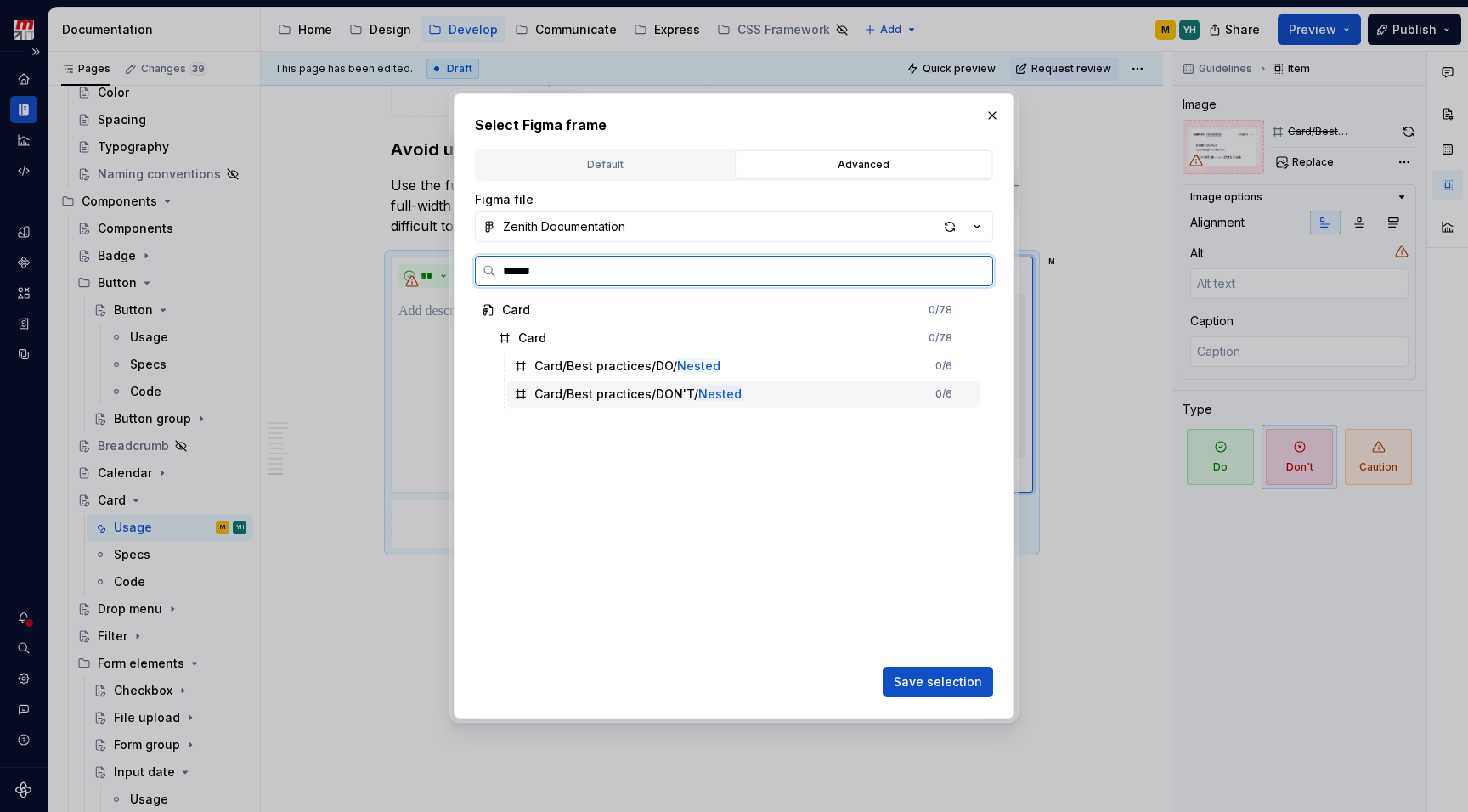
click at [707, 388] on mark "Nested" at bounding box center [719, 394] width 43 height 15
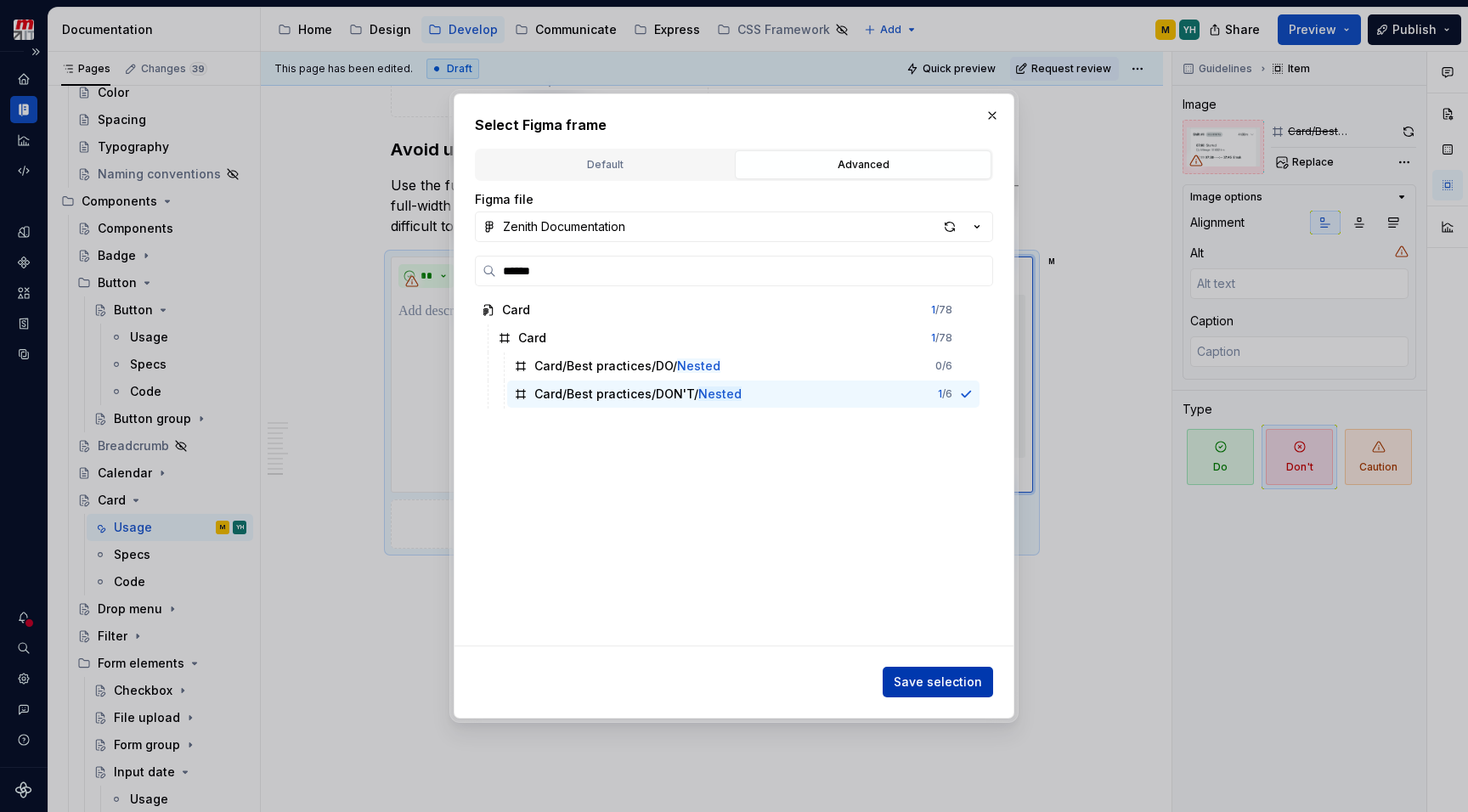
click at [930, 678] on span "Save selection" at bounding box center [938, 681] width 88 height 17
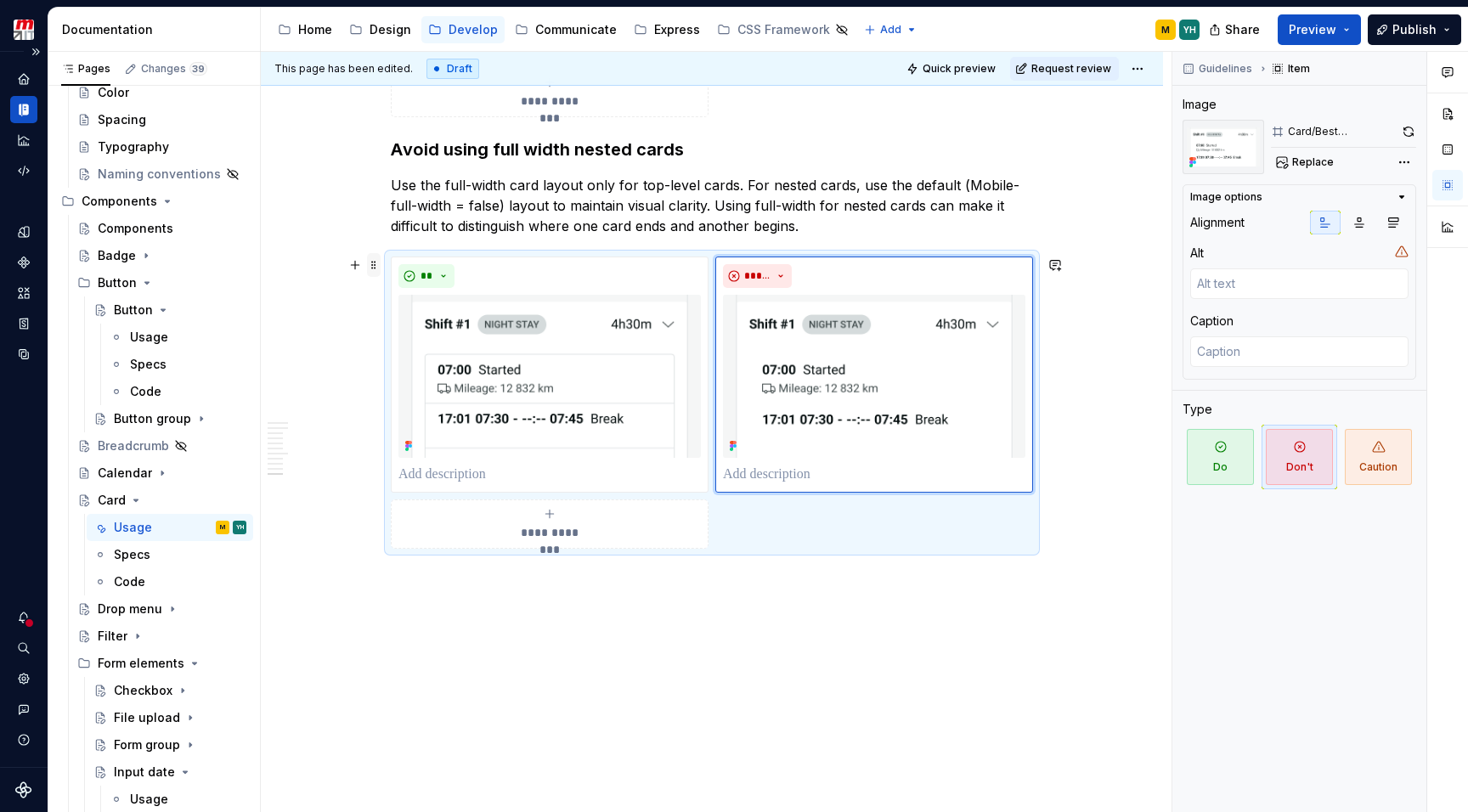
click at [373, 262] on span at bounding box center [374, 265] width 14 height 24
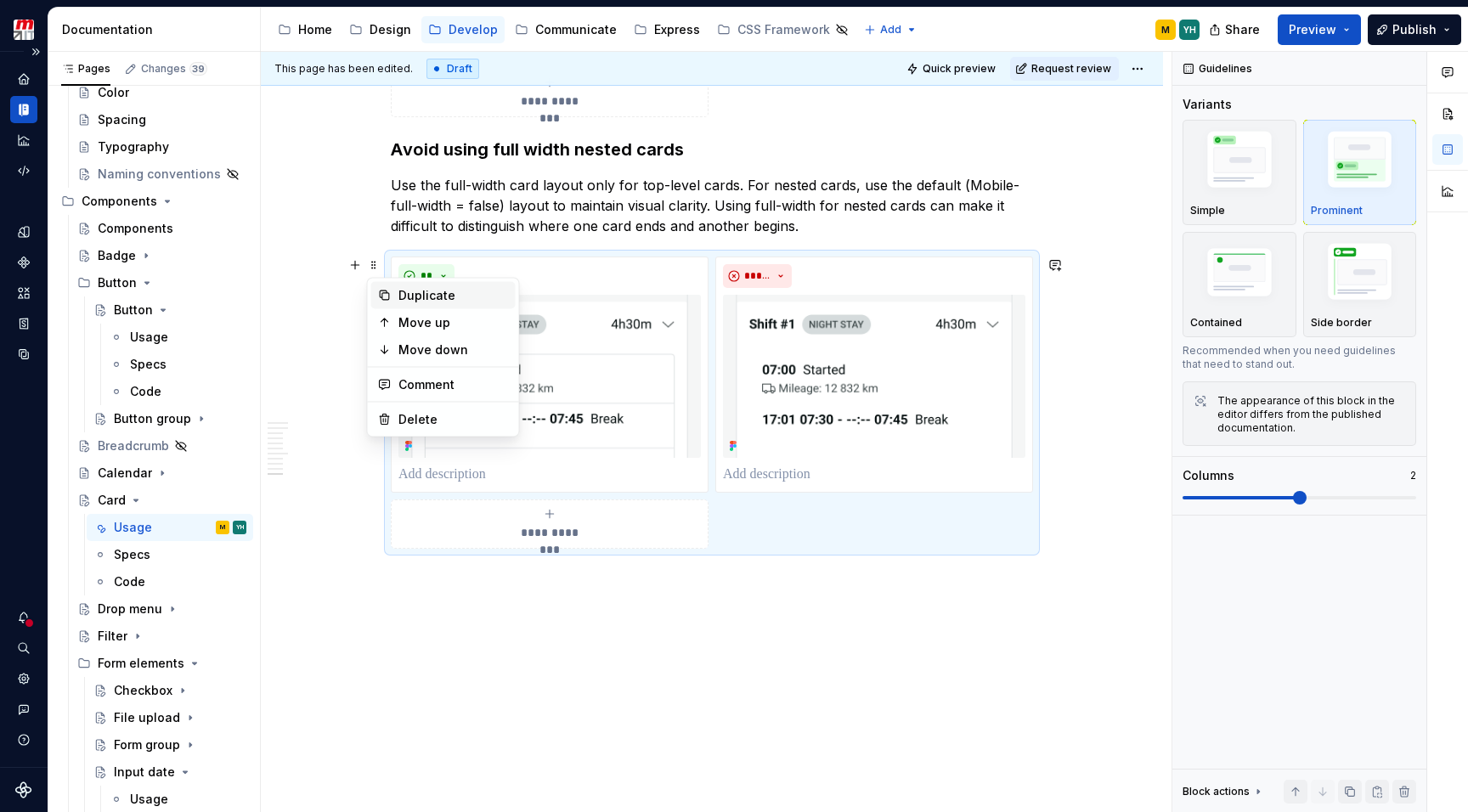
click at [413, 292] on div "Duplicate" at bounding box center [453, 295] width 111 height 17
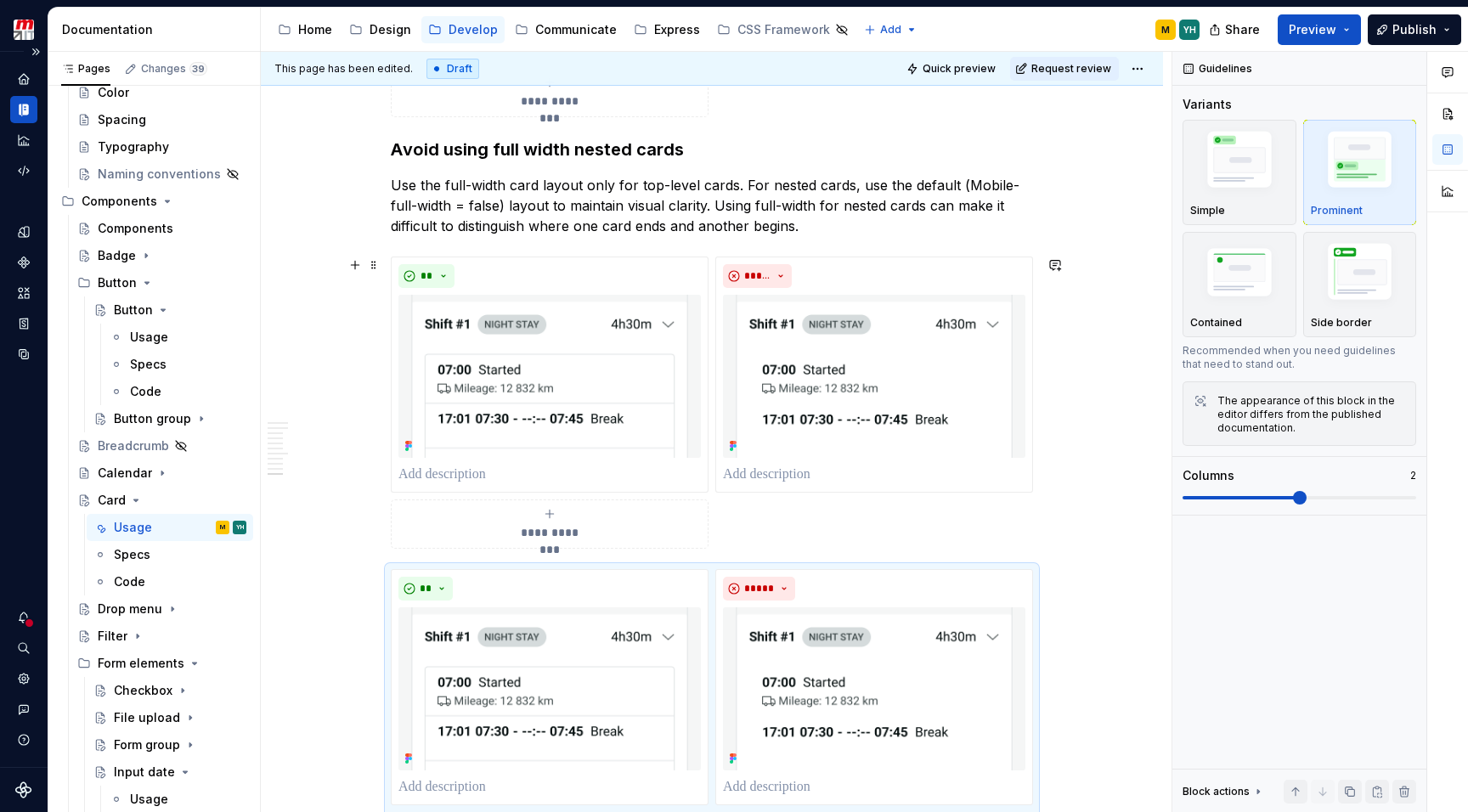
type textarea "*"
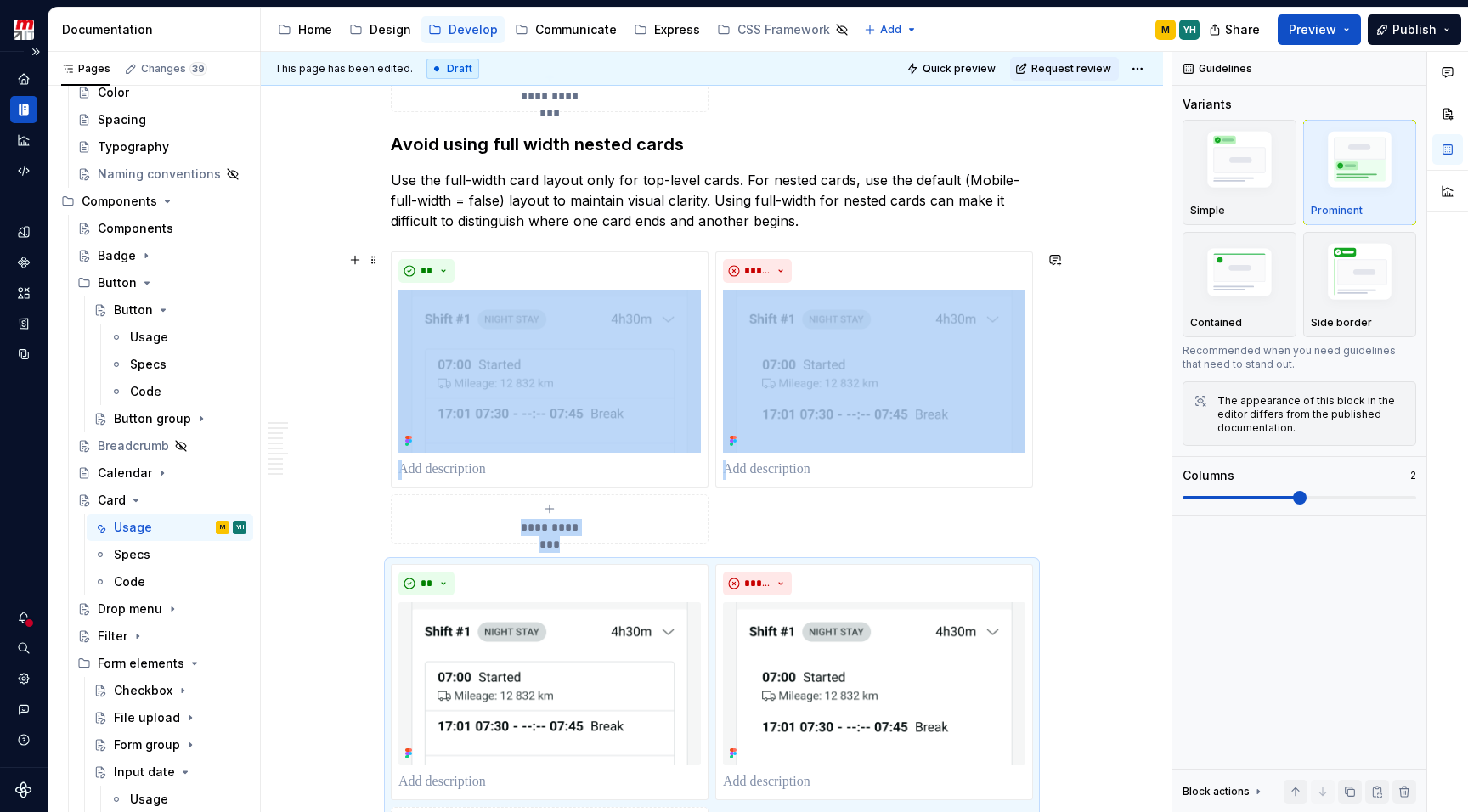
scroll to position [3256, 0]
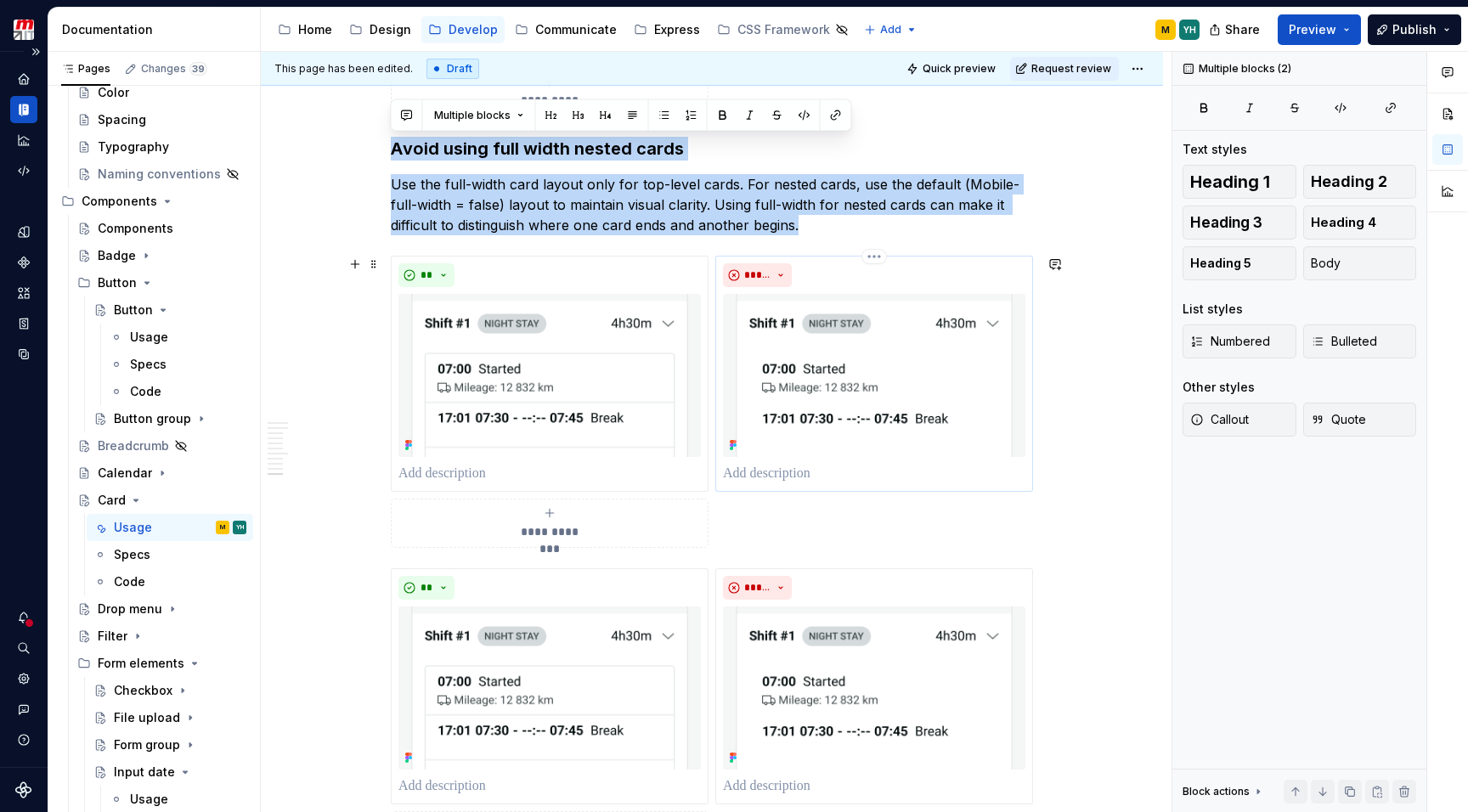
drag, startPoint x: 394, startPoint y: 148, endPoint x: 928, endPoint y: 391, distance: 586.7
click at [1098, 458] on div "**********" at bounding box center [716, 432] width 910 height 761
drag, startPoint x: 390, startPoint y: 148, endPoint x: 764, endPoint y: 528, distance: 533.2
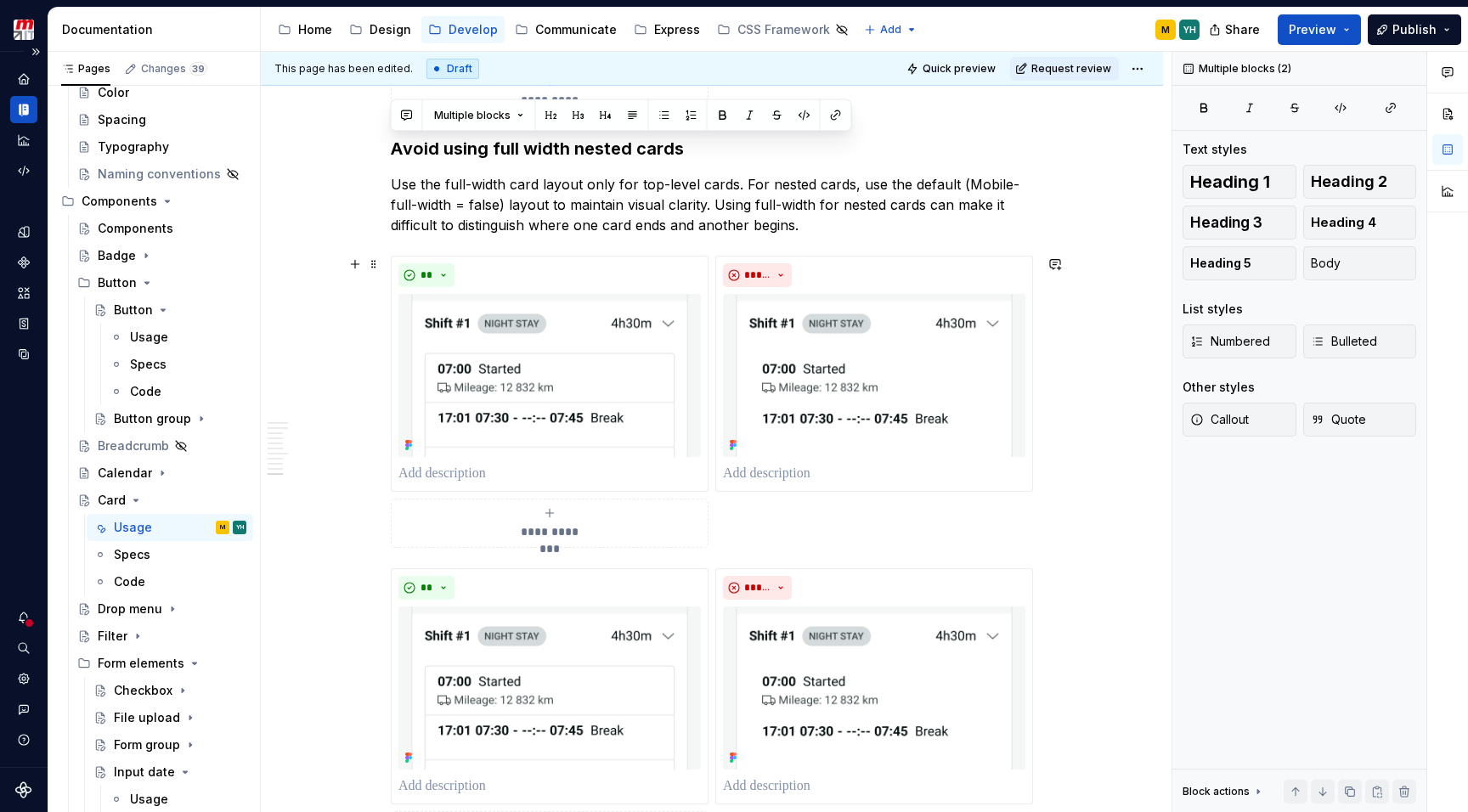
click at [763, 525] on div "**********" at bounding box center [712, 401] width 642 height 292
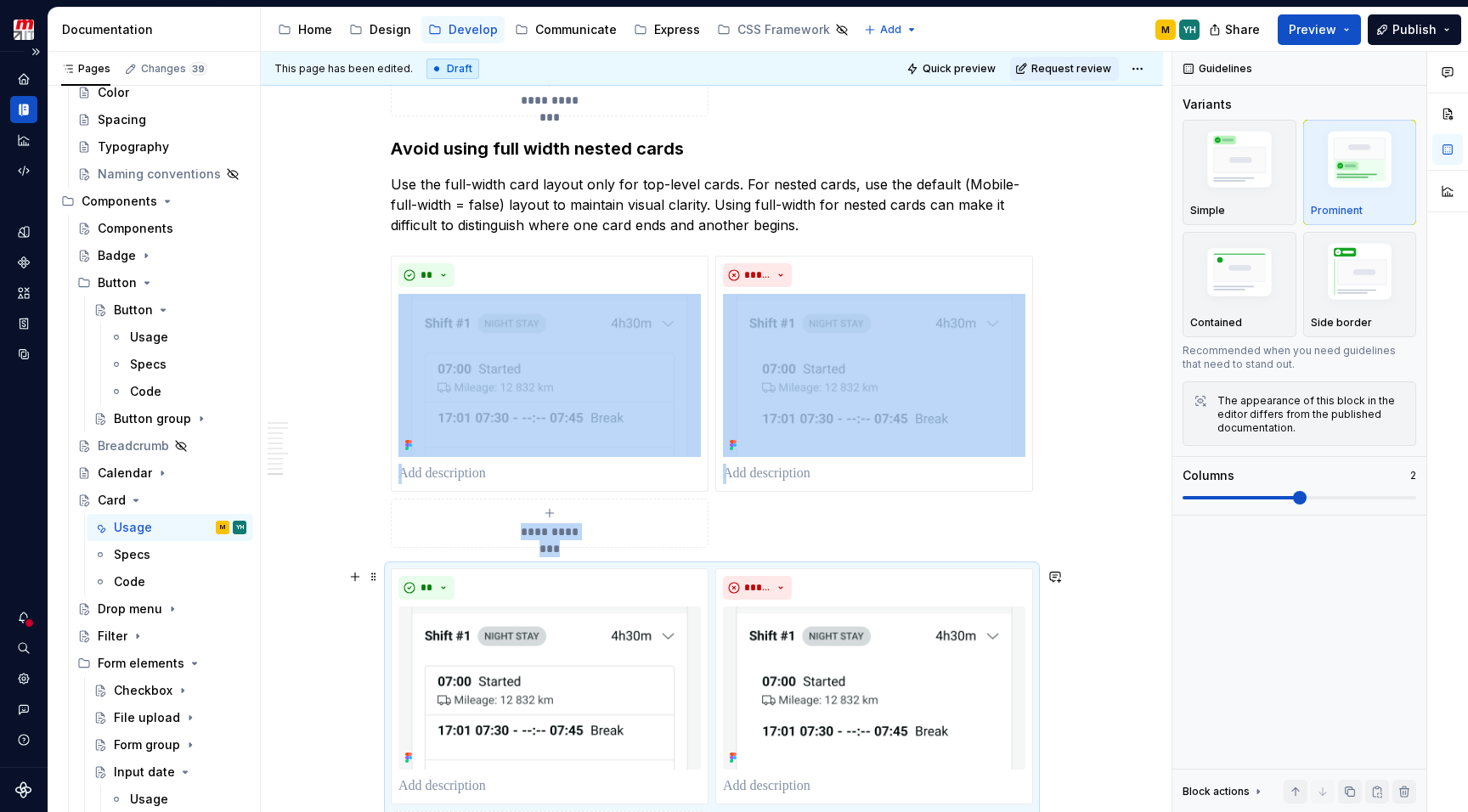
scroll to position [3304, 0]
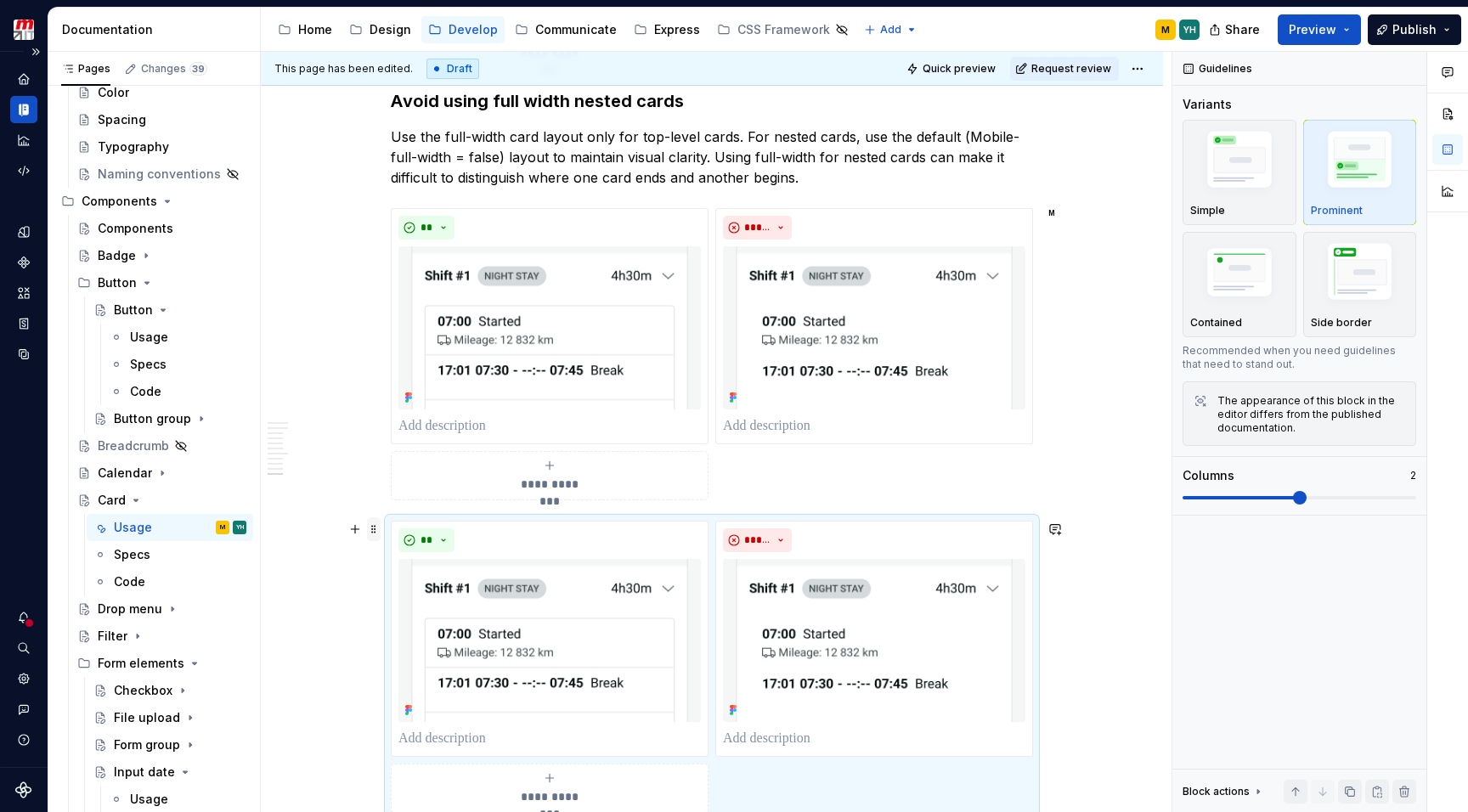
click at [375, 528] on span at bounding box center [374, 529] width 14 height 24
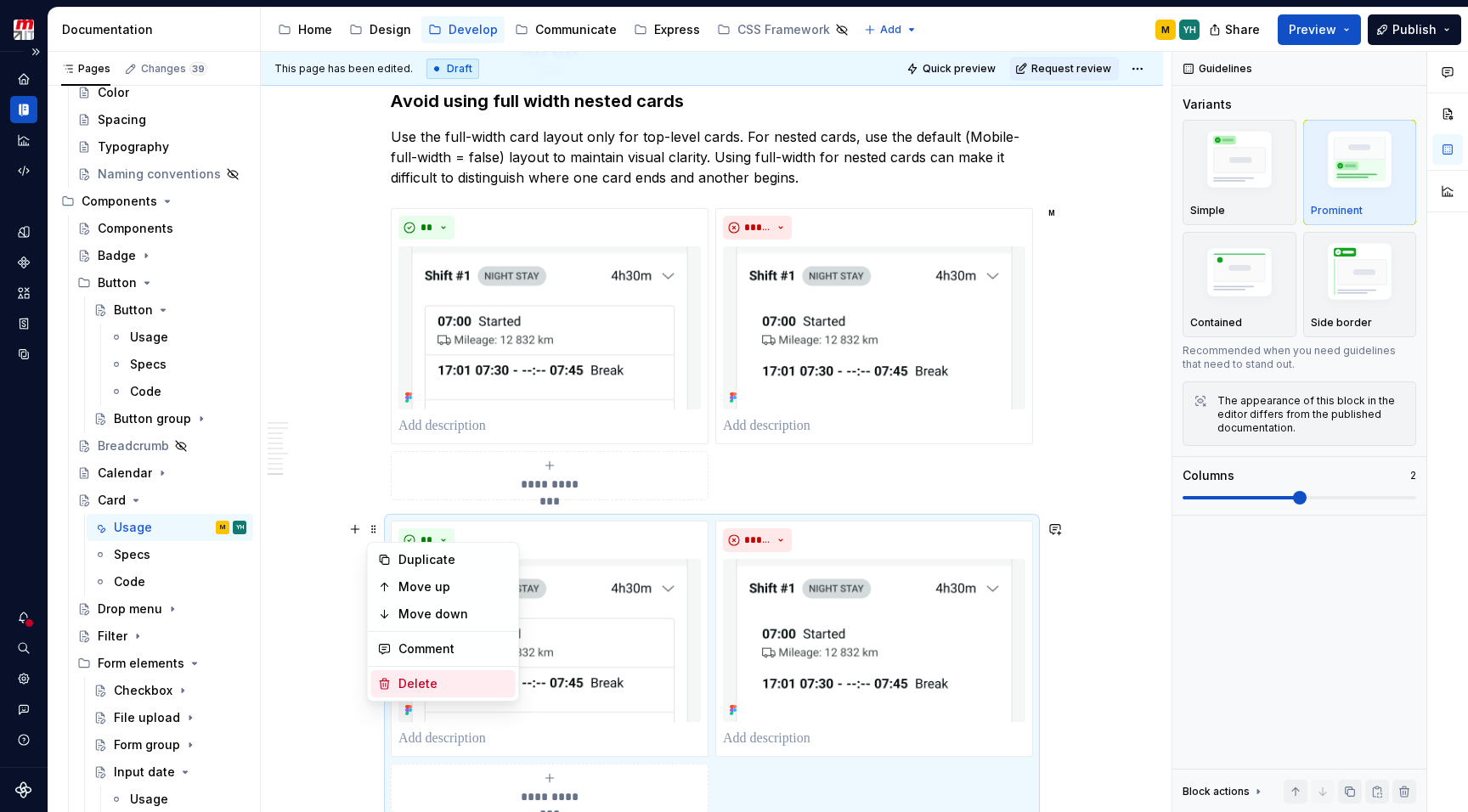
click at [409, 673] on div "Delete" at bounding box center [443, 684] width 145 height 27
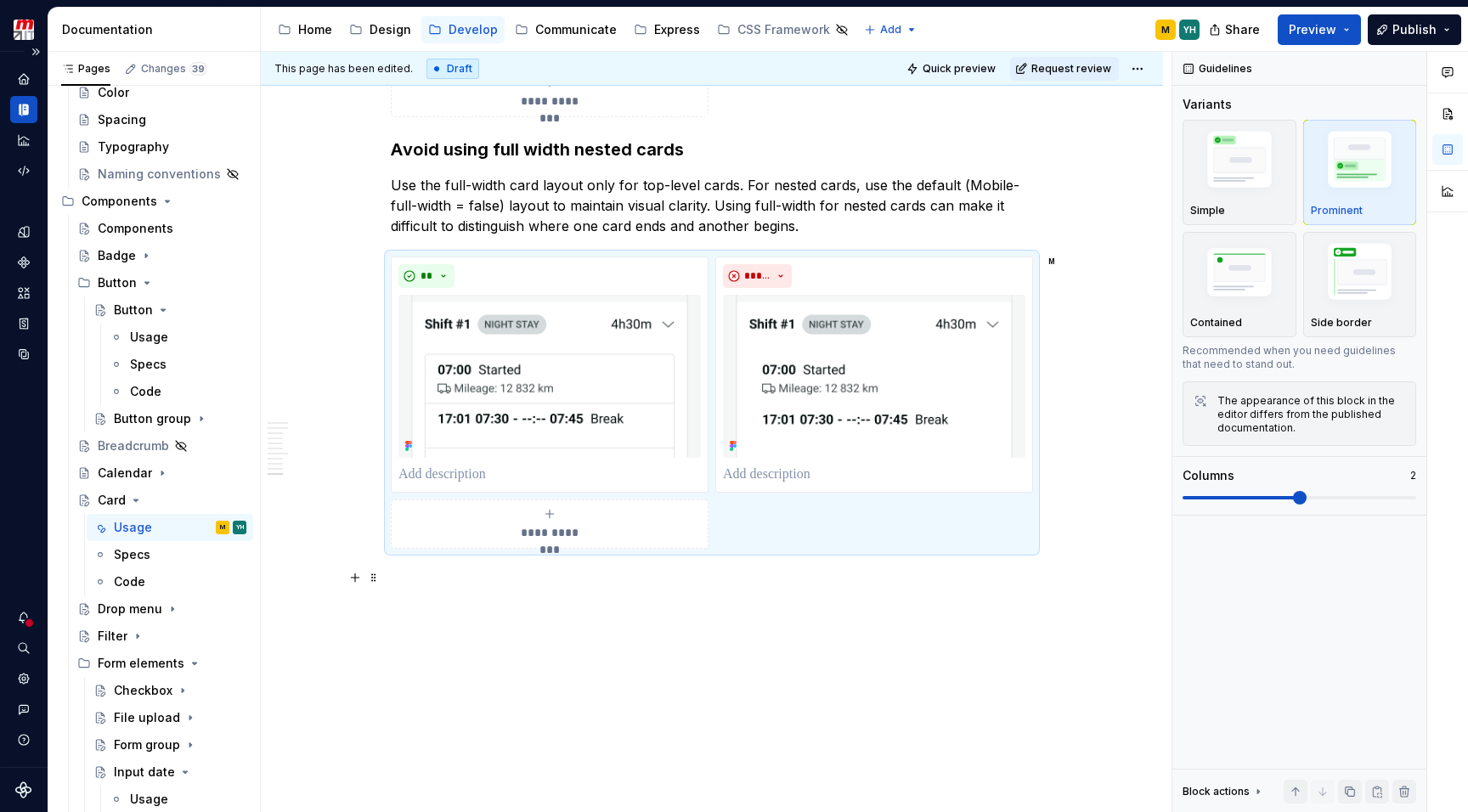
scroll to position [3256, 0]
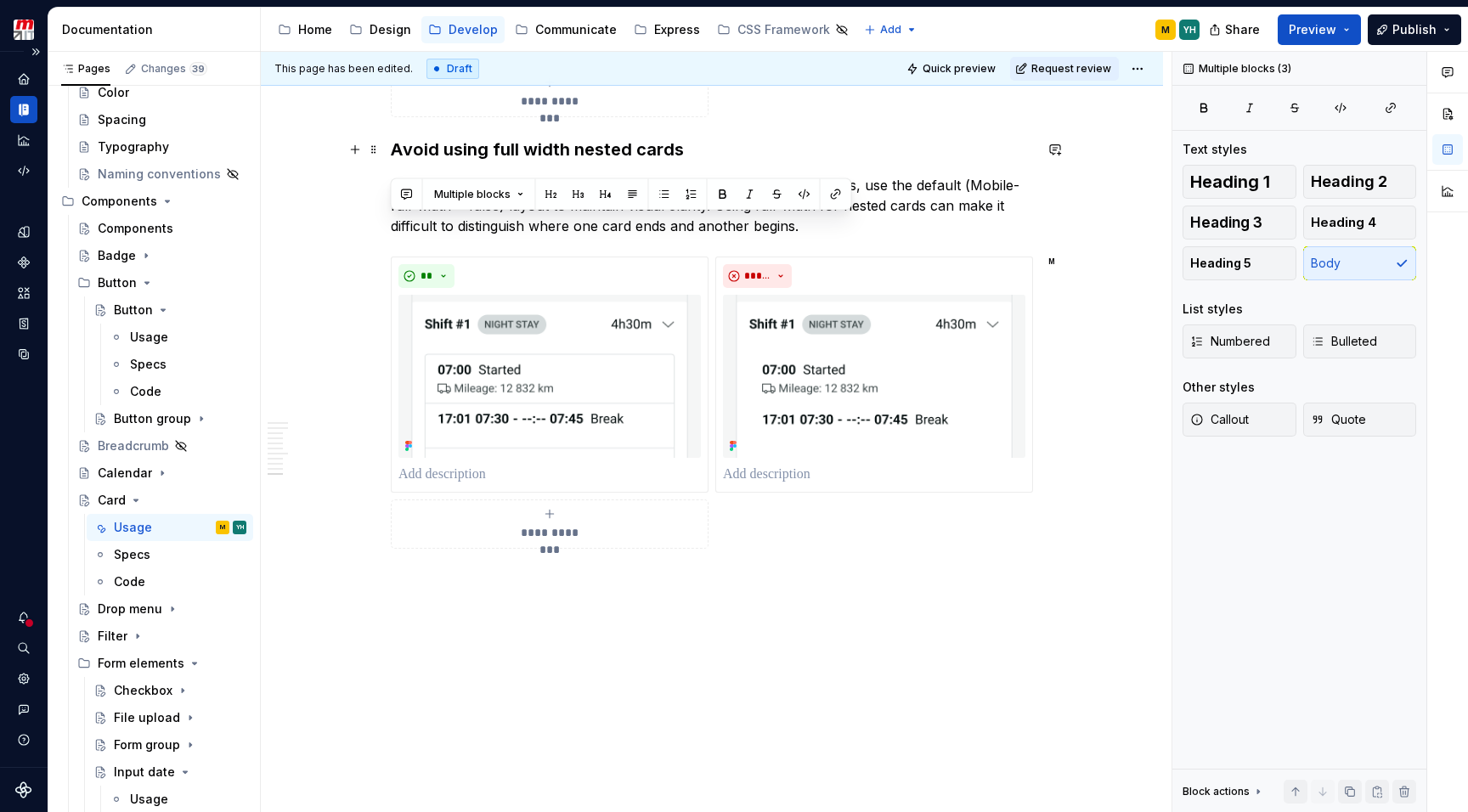
drag, startPoint x: 406, startPoint y: 576, endPoint x: 297, endPoint y: 152, distance: 437.8
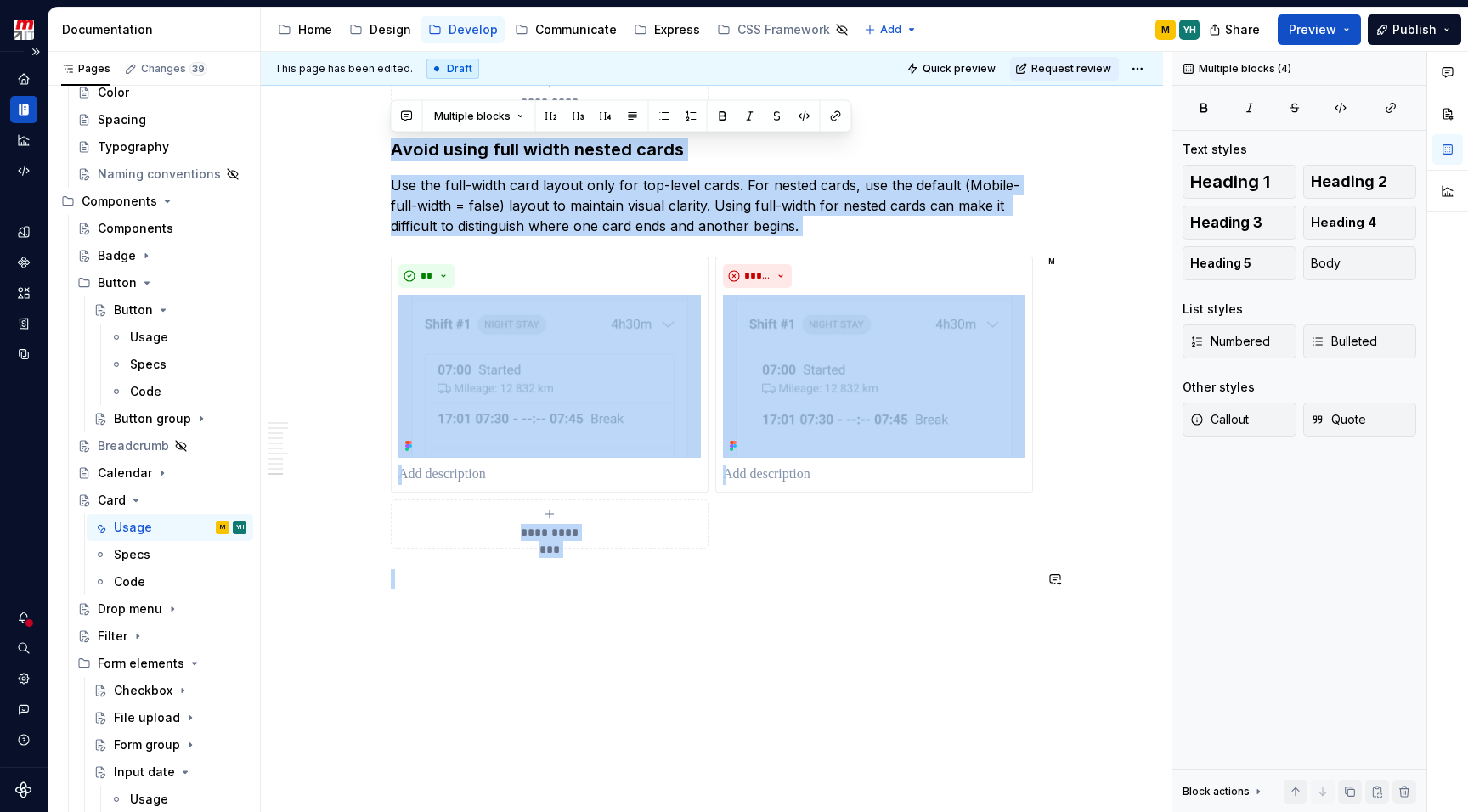
drag, startPoint x: 390, startPoint y: 148, endPoint x: 617, endPoint y: 629, distance: 531.9
copy div "**********"
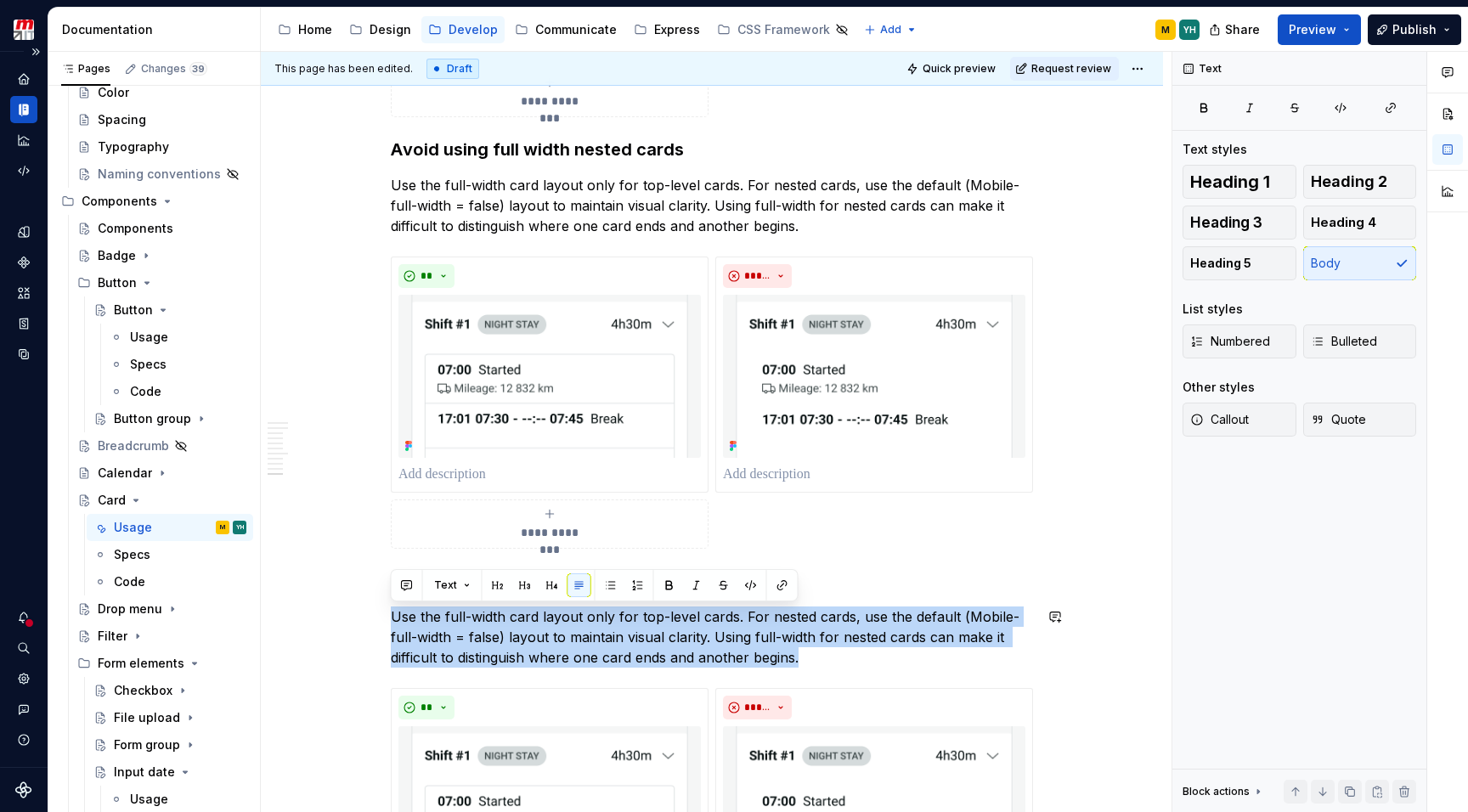
drag, startPoint x: 782, startPoint y: 655, endPoint x: 411, endPoint y: 604, distance: 374.5
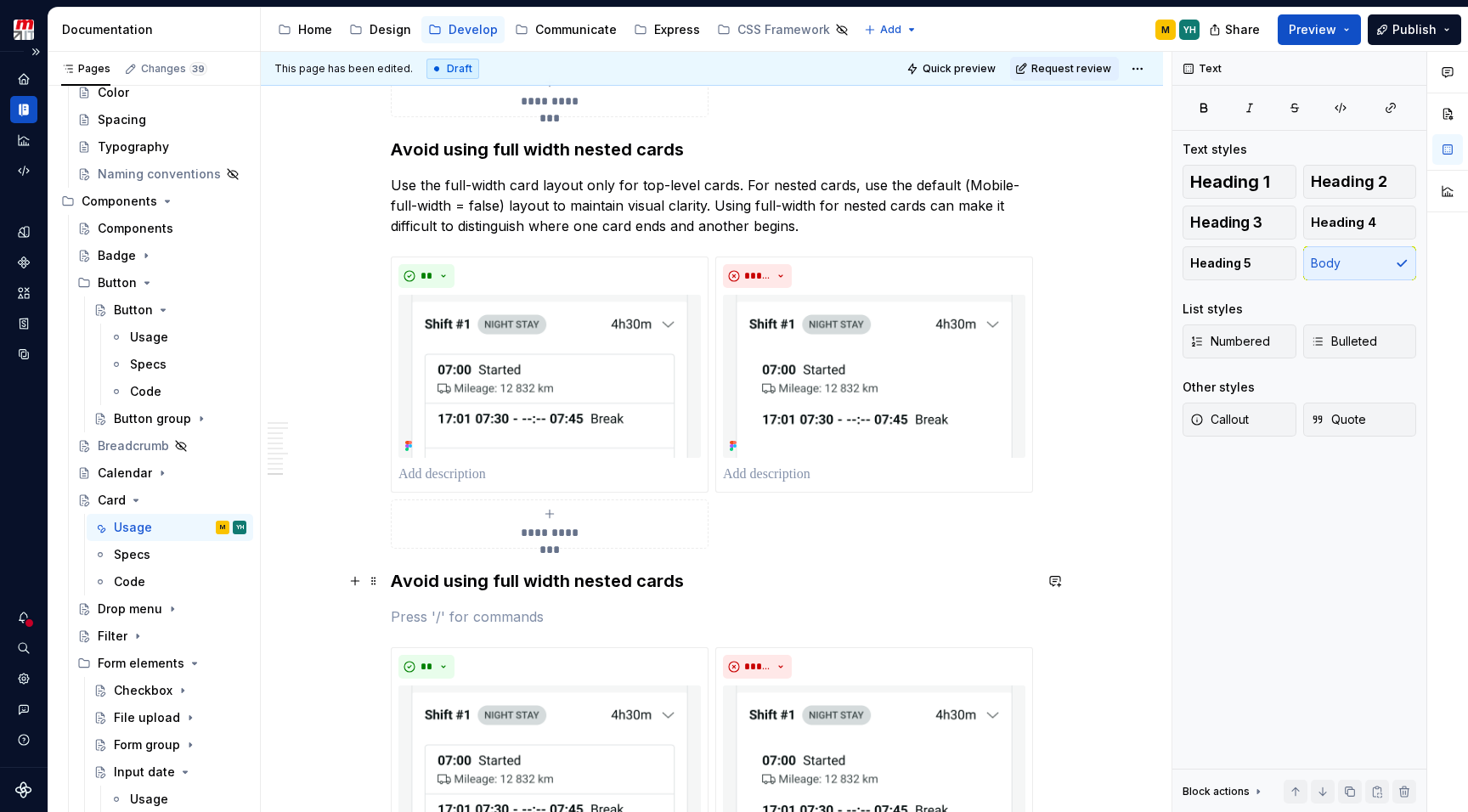
click at [464, 568] on h3 "Avoid using full width nested cards" at bounding box center [712, 580] width 642 height 24
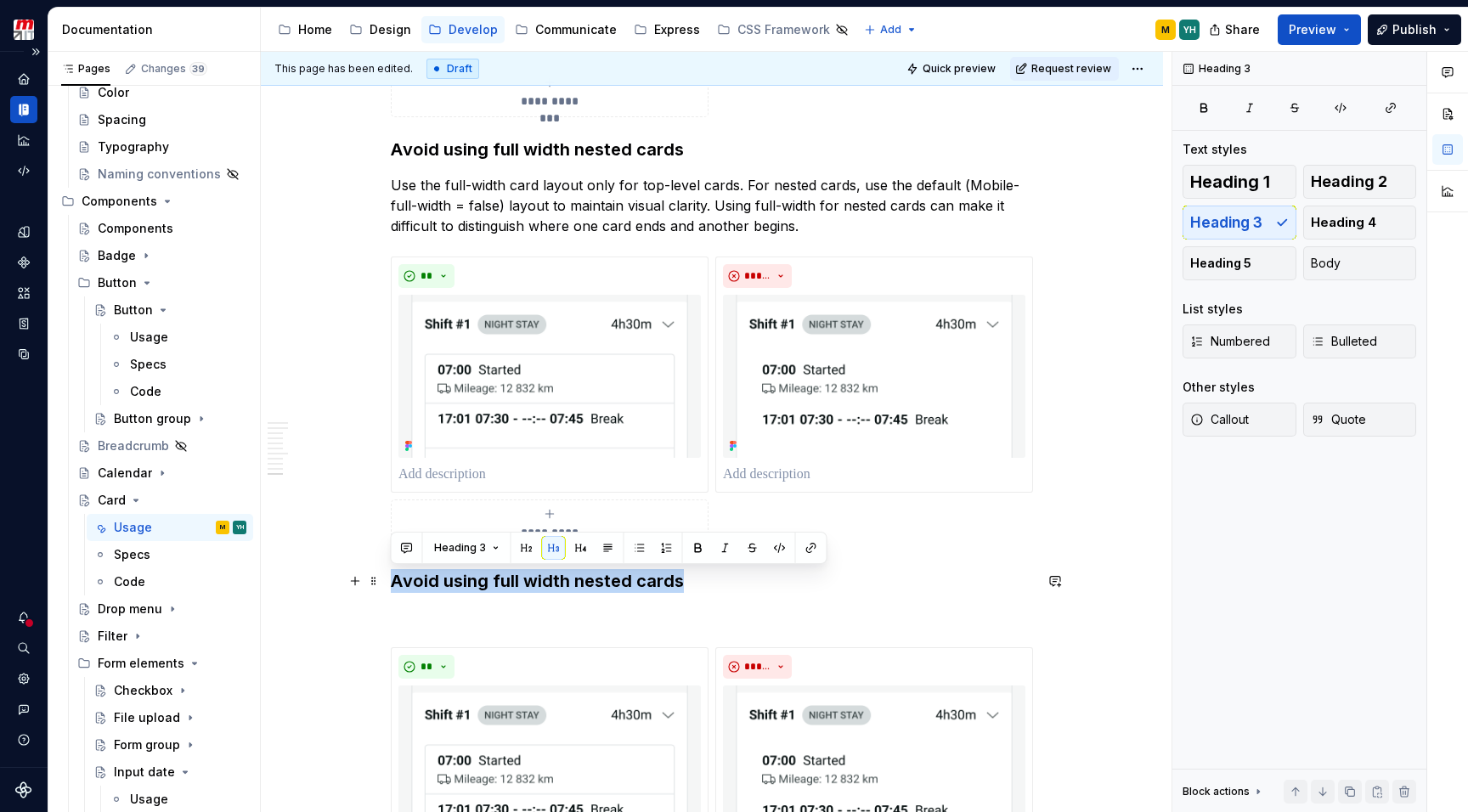
click at [464, 568] on h3 "Avoid using full width nested cards" at bounding box center [712, 580] width 642 height 24
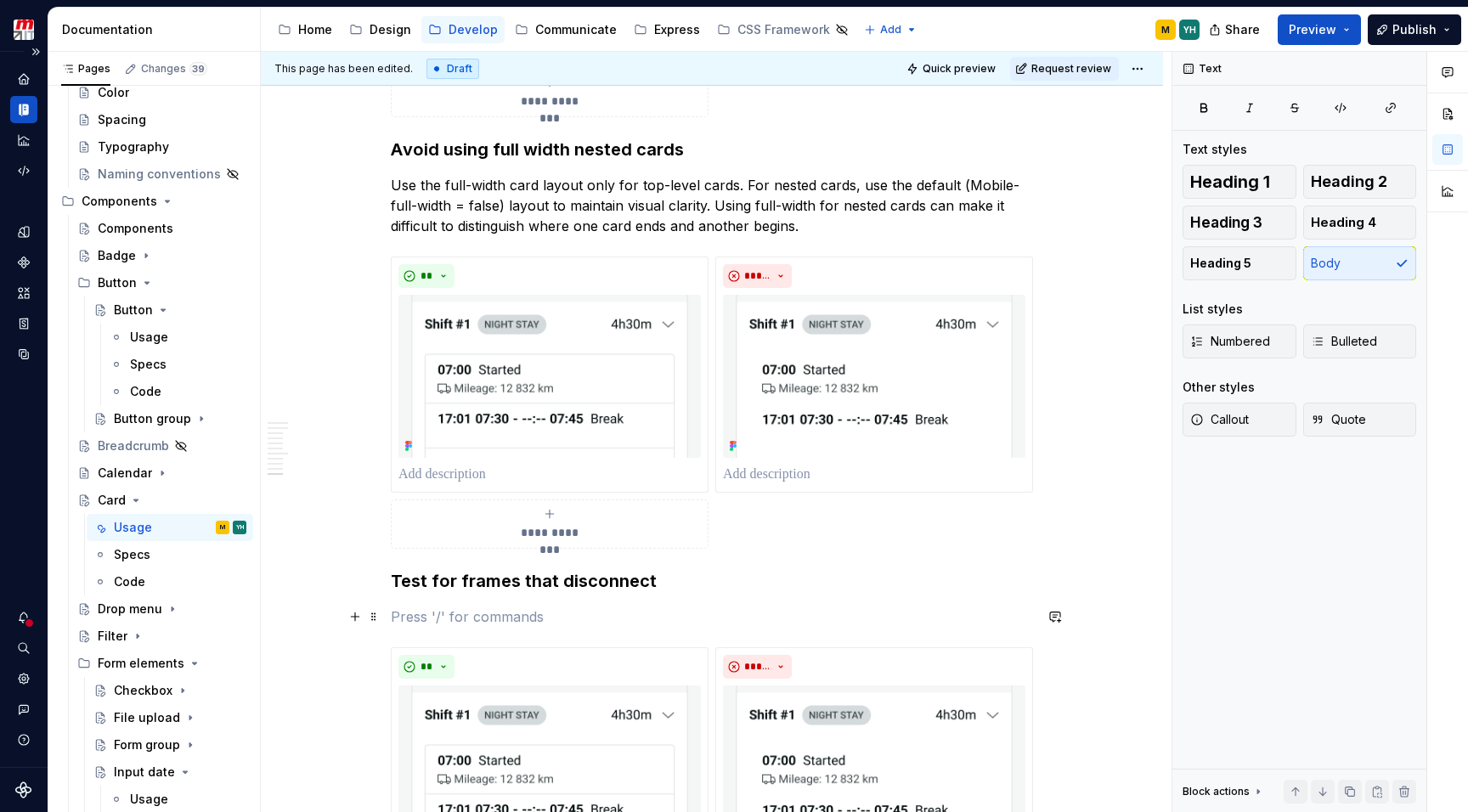
click at [416, 615] on p at bounding box center [712, 616] width 642 height 20
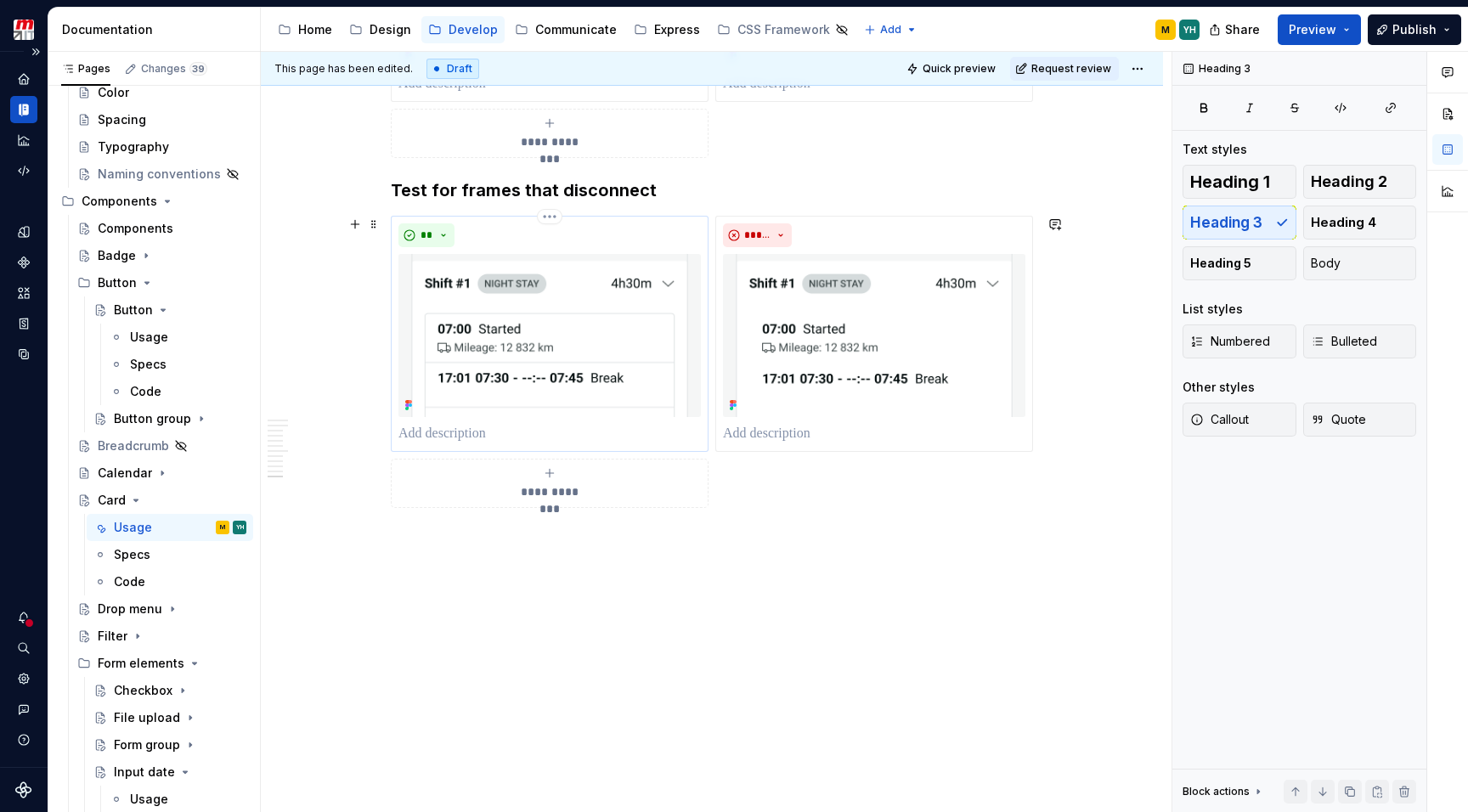
scroll to position [3646, 0]
click at [560, 362] on img at bounding box center [549, 335] width 302 height 163
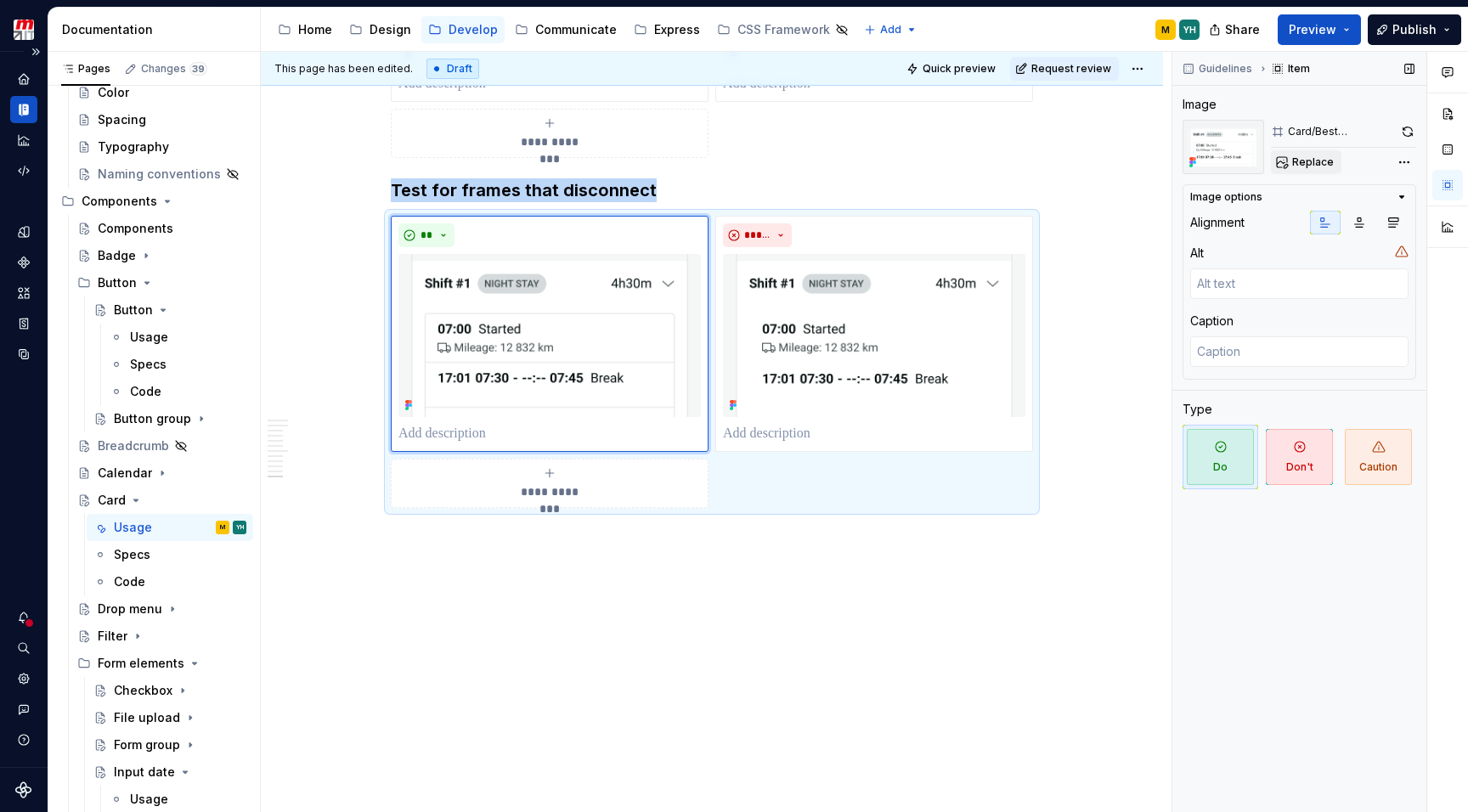
click at [1321, 164] on span "Replace" at bounding box center [1312, 162] width 41 height 14
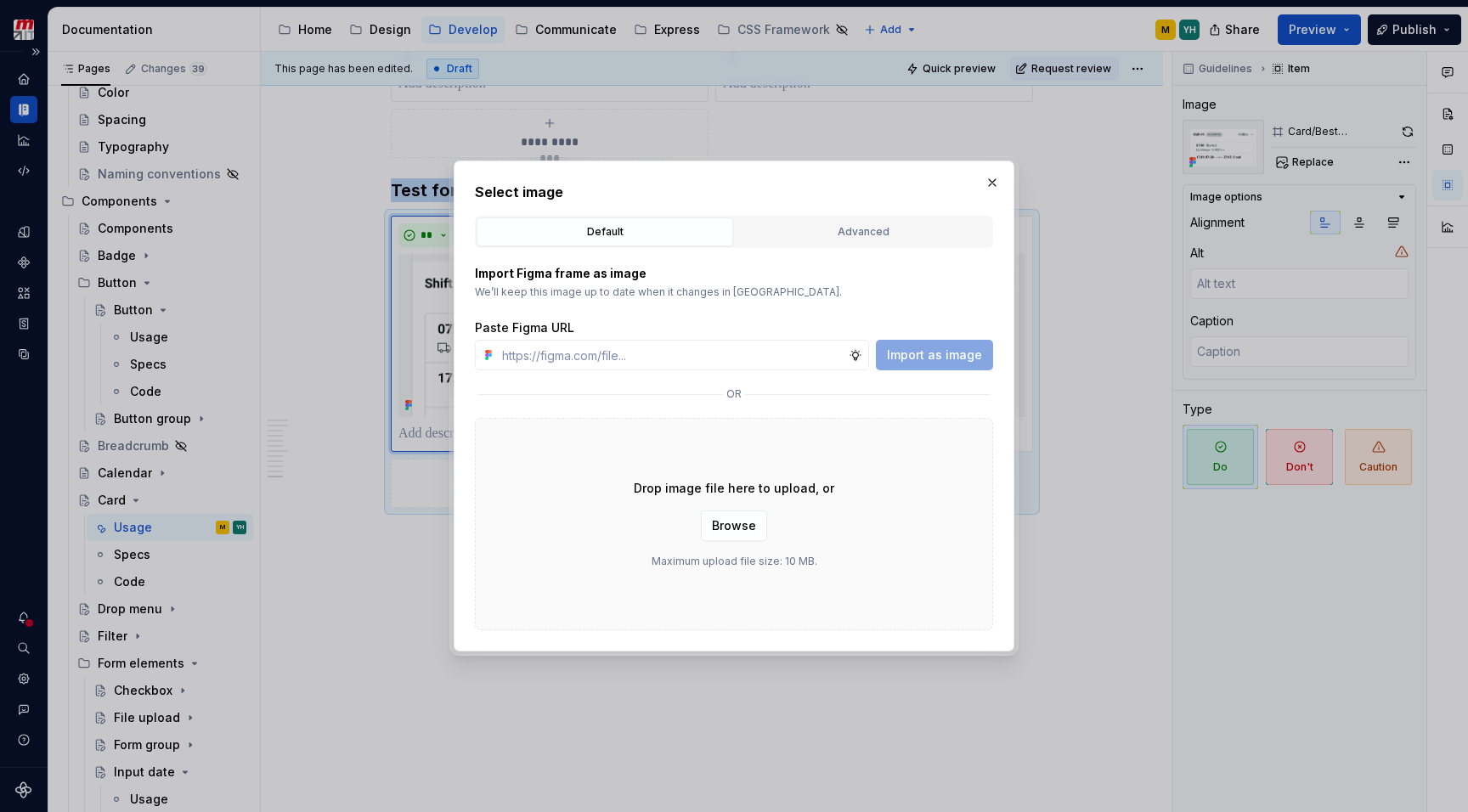
type textarea "*"
paste input "[URL][DOMAIN_NAME]"
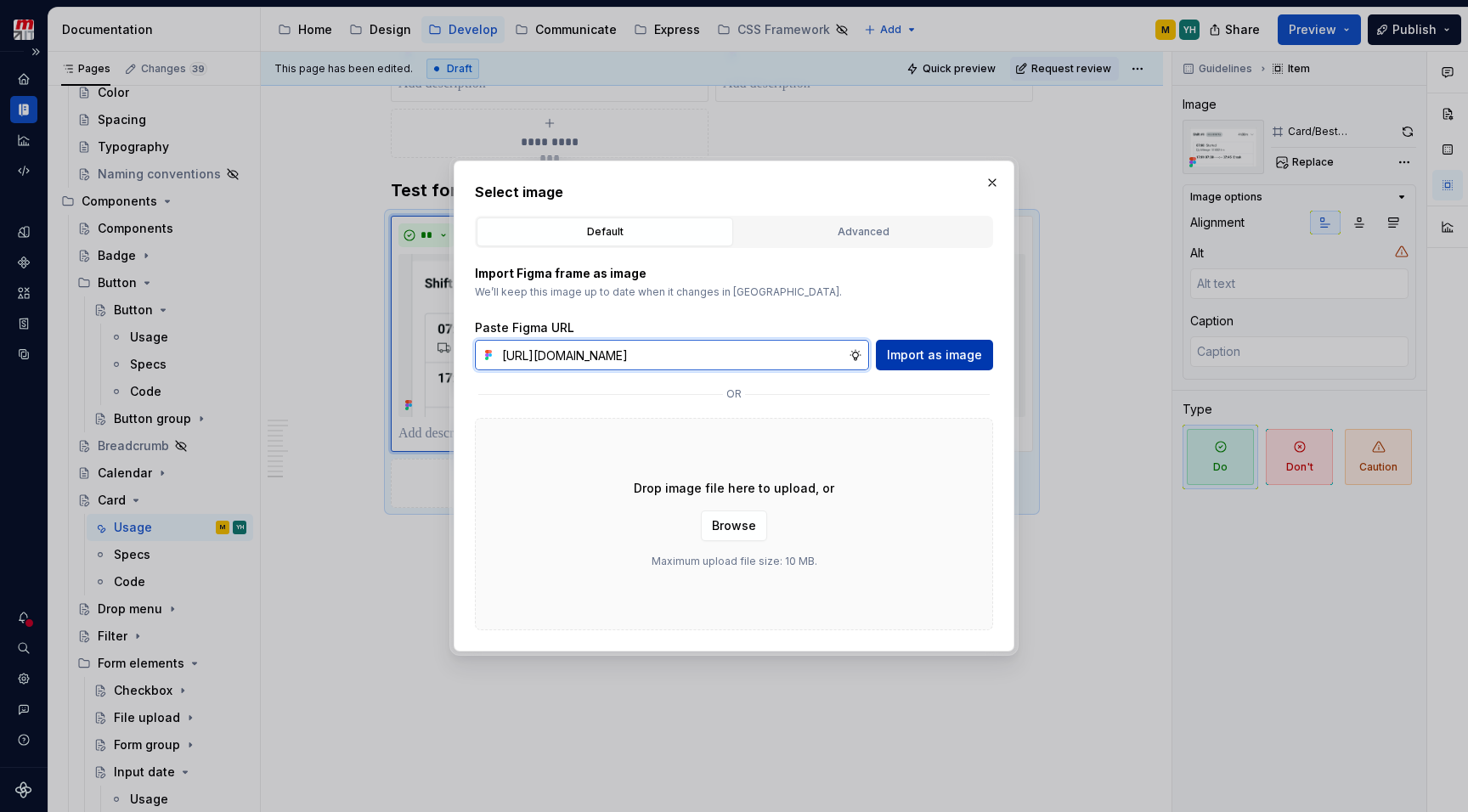
type input "[URL][DOMAIN_NAME]"
click at [937, 355] on span "Import as image" at bounding box center [934, 354] width 95 height 17
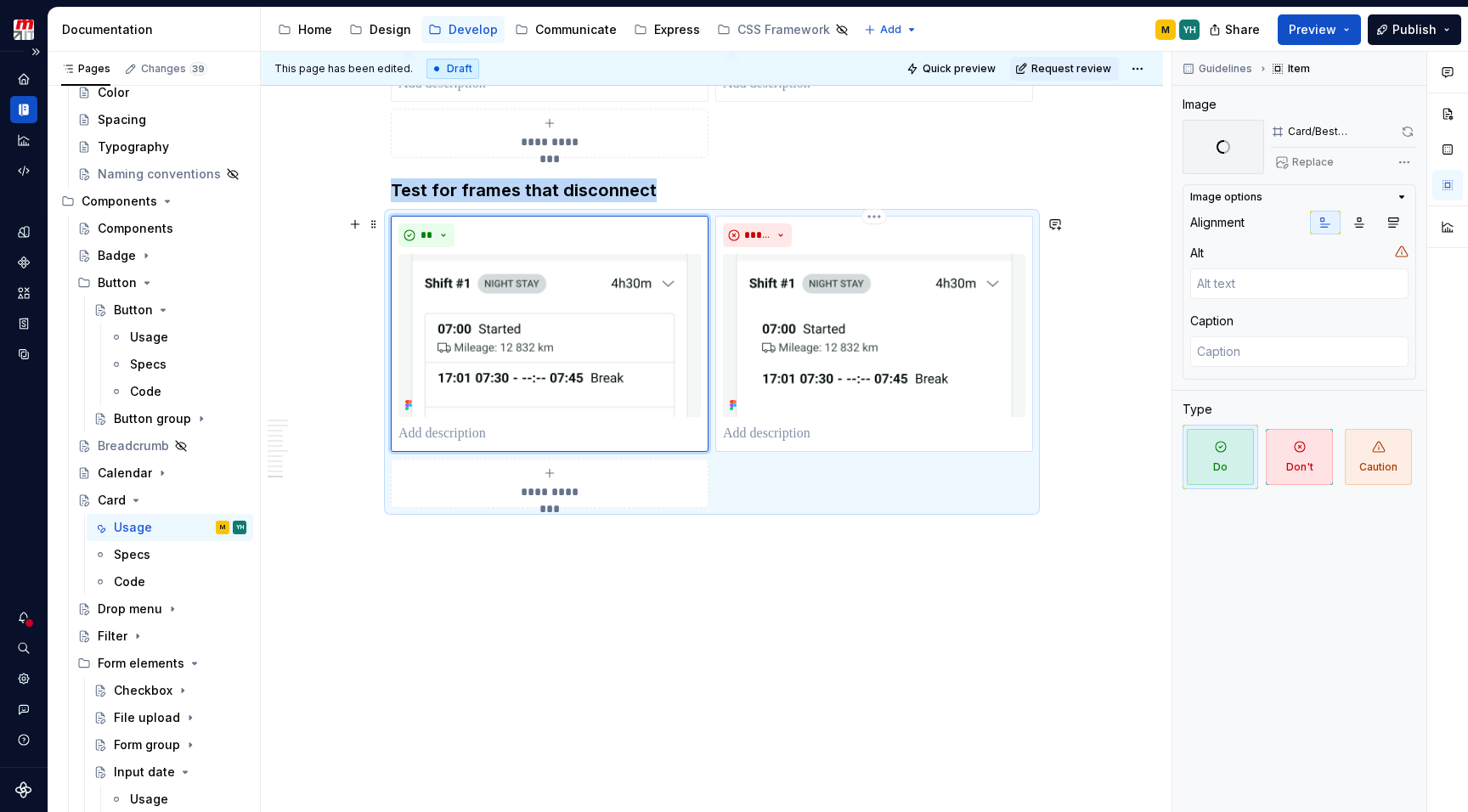
click at [908, 320] on img at bounding box center [874, 335] width 302 height 163
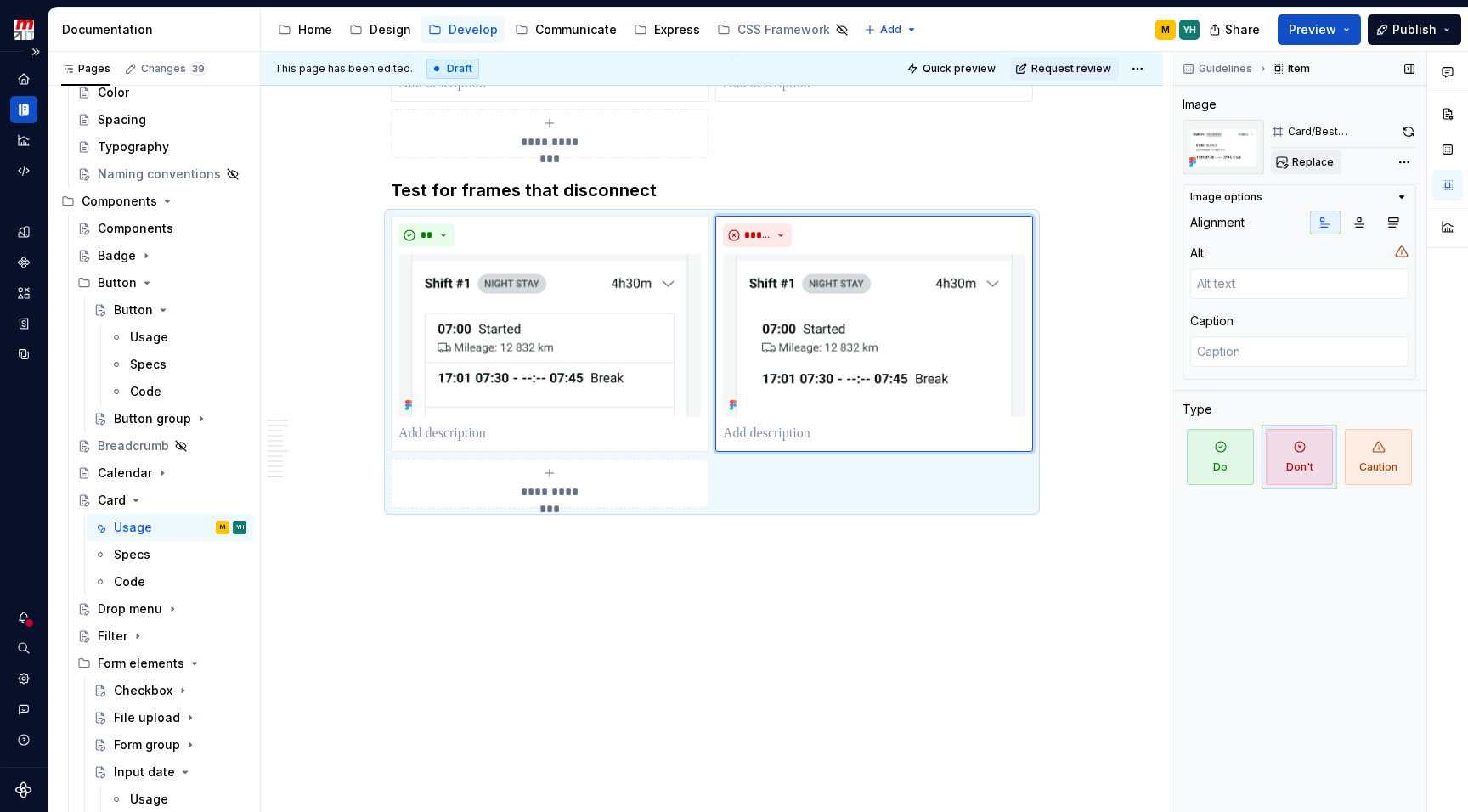
click at [1295, 162] on span "Replace" at bounding box center [1312, 162] width 41 height 14
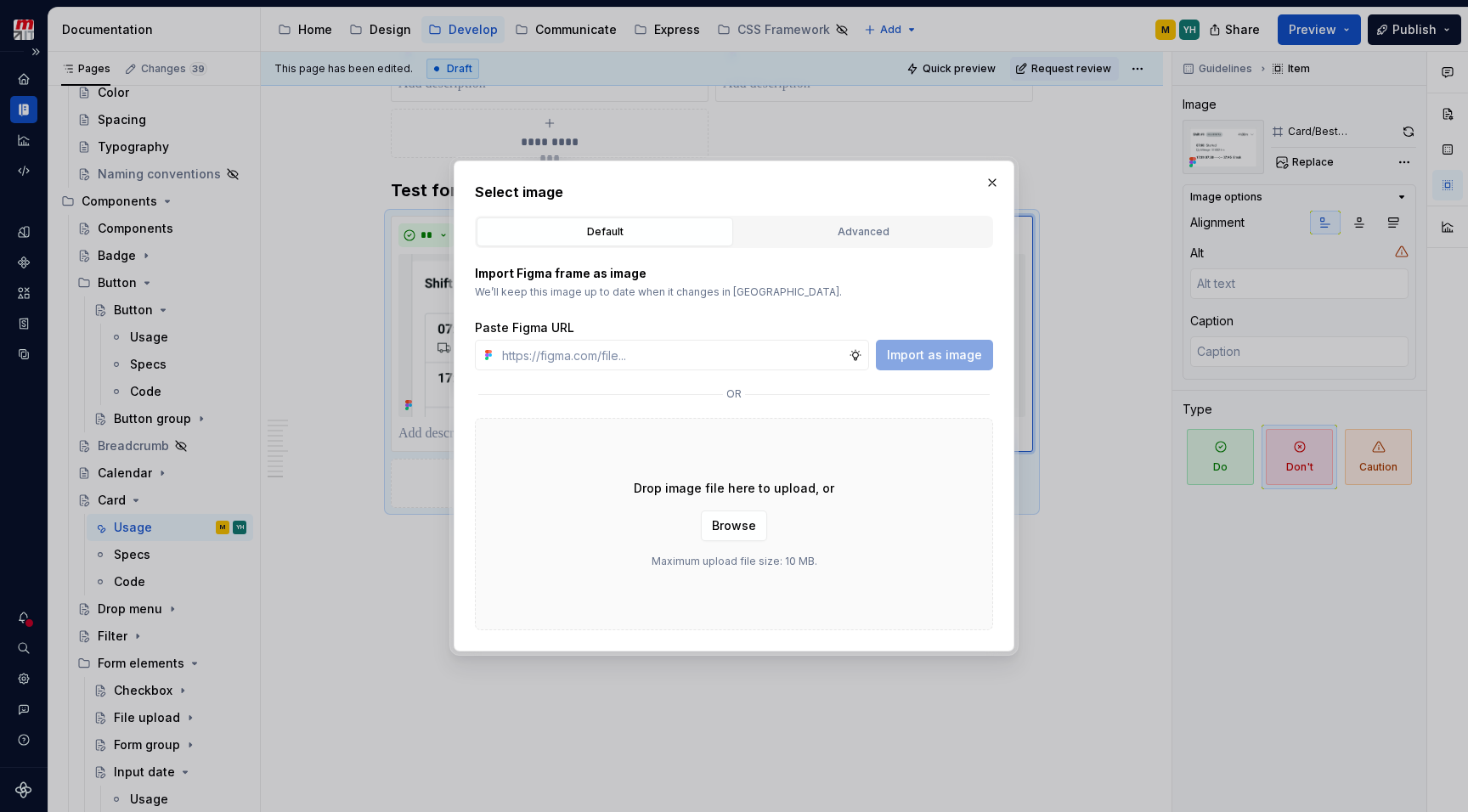
type textarea "*"
paste input "[URL][DOMAIN_NAME]"
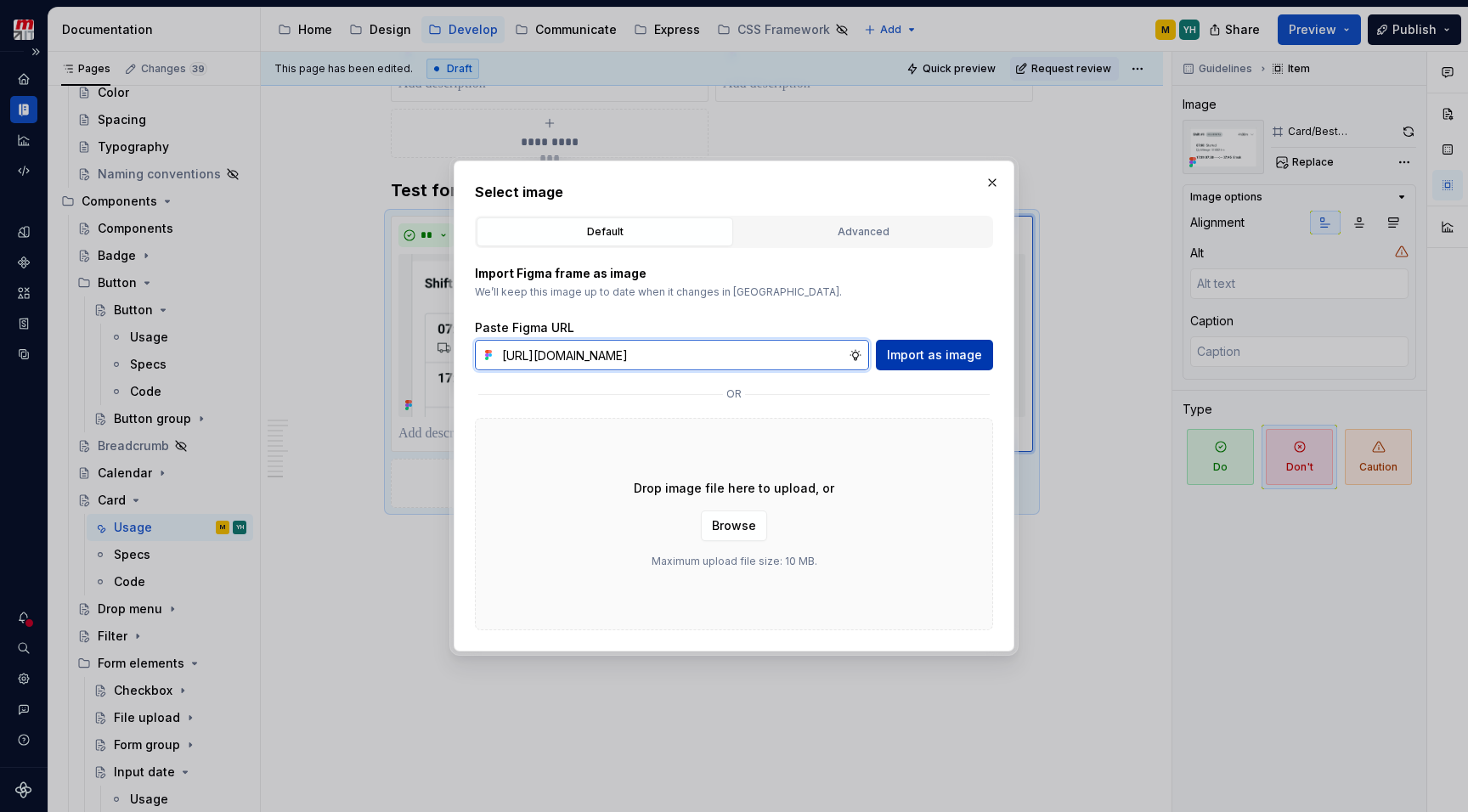
type input "[URL][DOMAIN_NAME]"
click at [931, 362] on span "Import as image" at bounding box center [934, 354] width 95 height 17
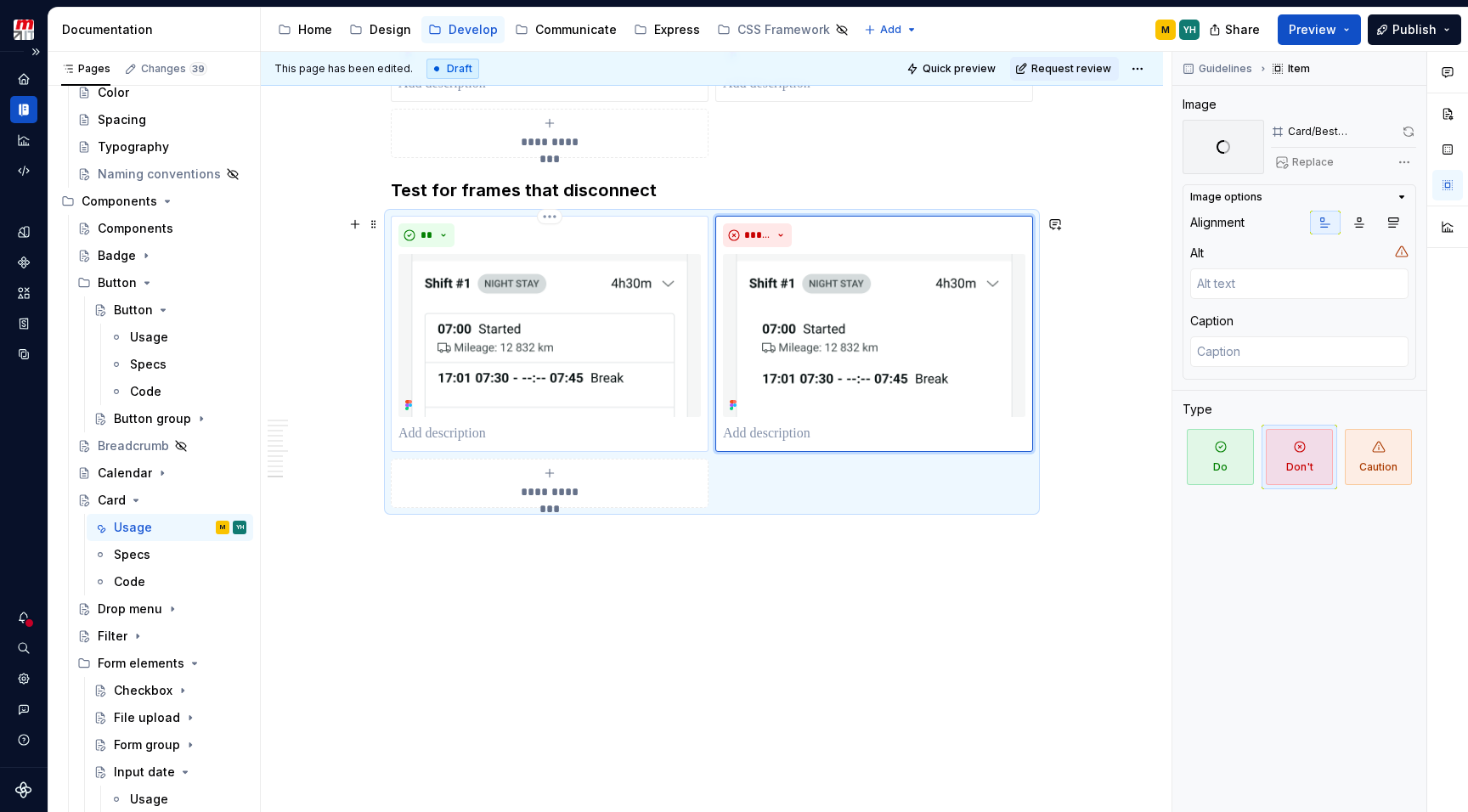
click at [617, 337] on img at bounding box center [549, 335] width 302 height 163
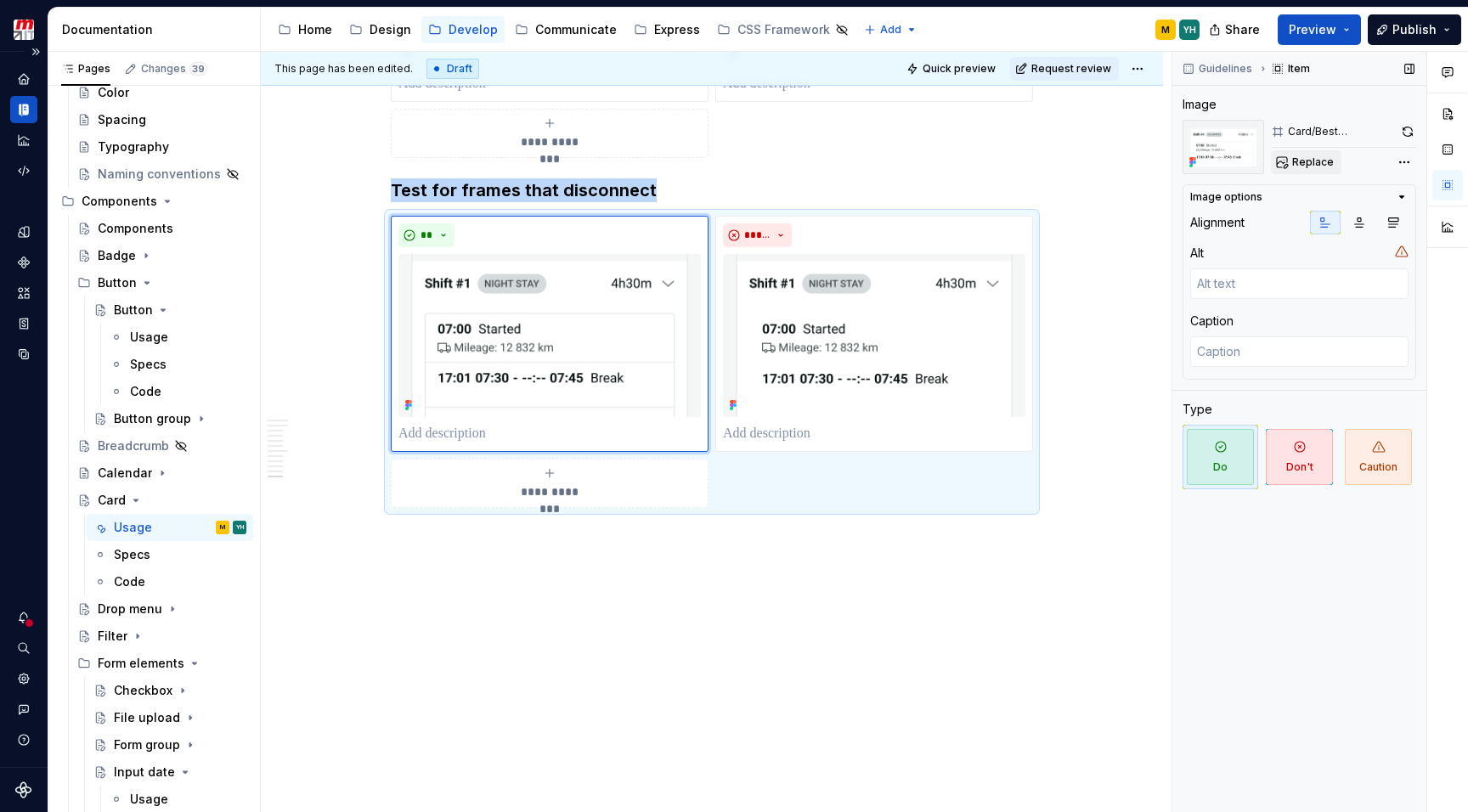
click at [1319, 164] on span "Replace" at bounding box center [1312, 162] width 41 height 14
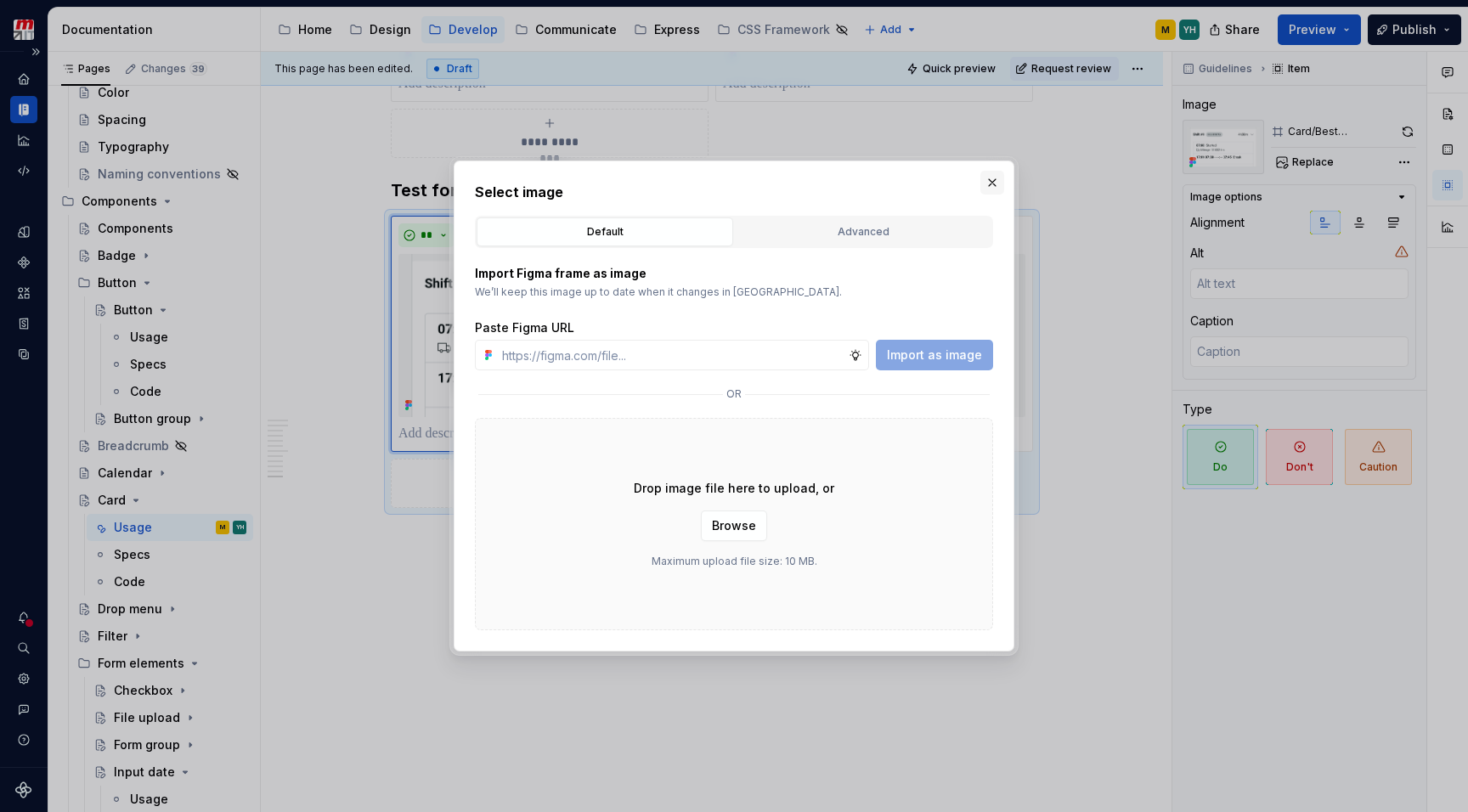
click at [991, 183] on button "button" at bounding box center [992, 182] width 24 height 24
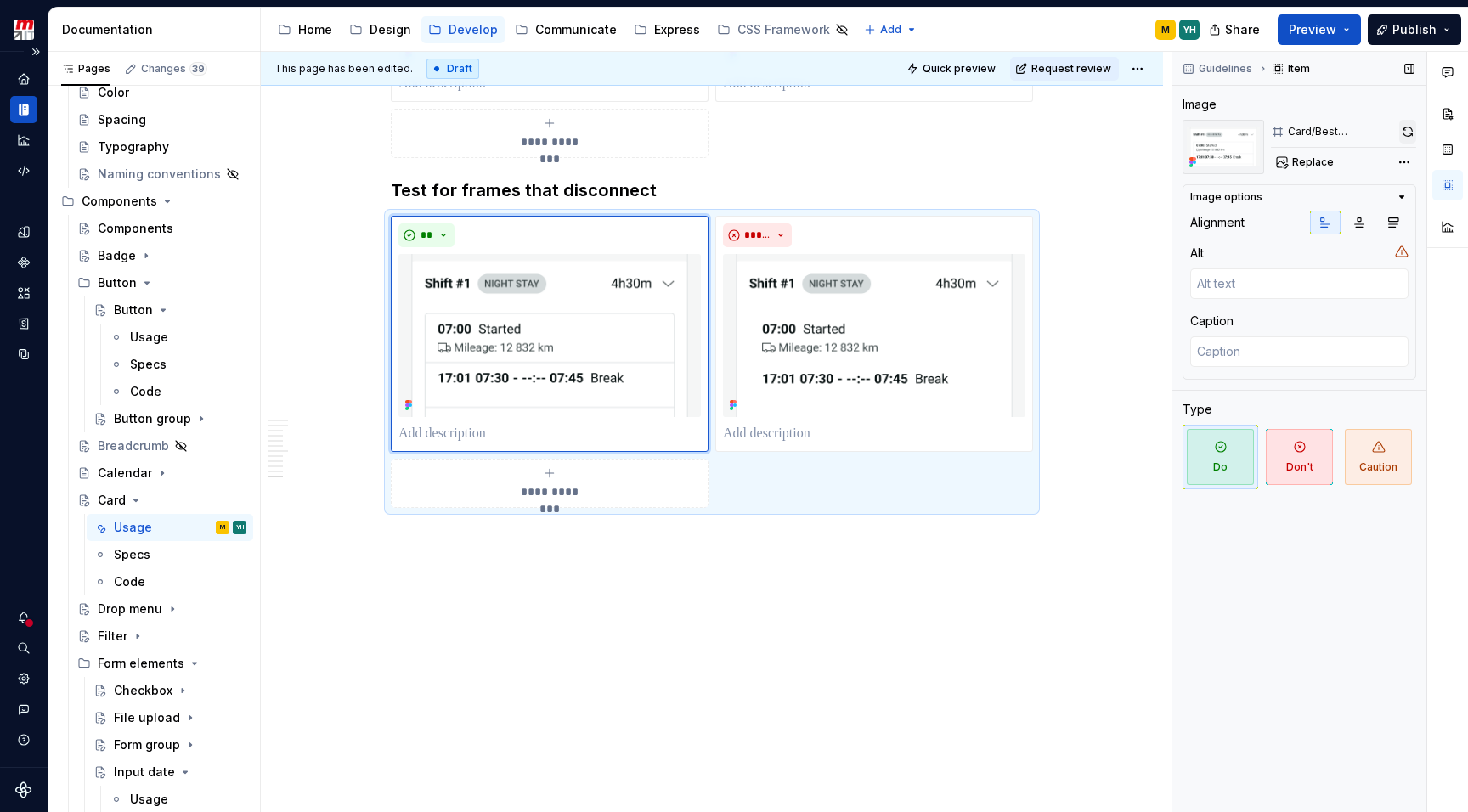
click at [1409, 132] on button "button" at bounding box center [1407, 132] width 17 height 24
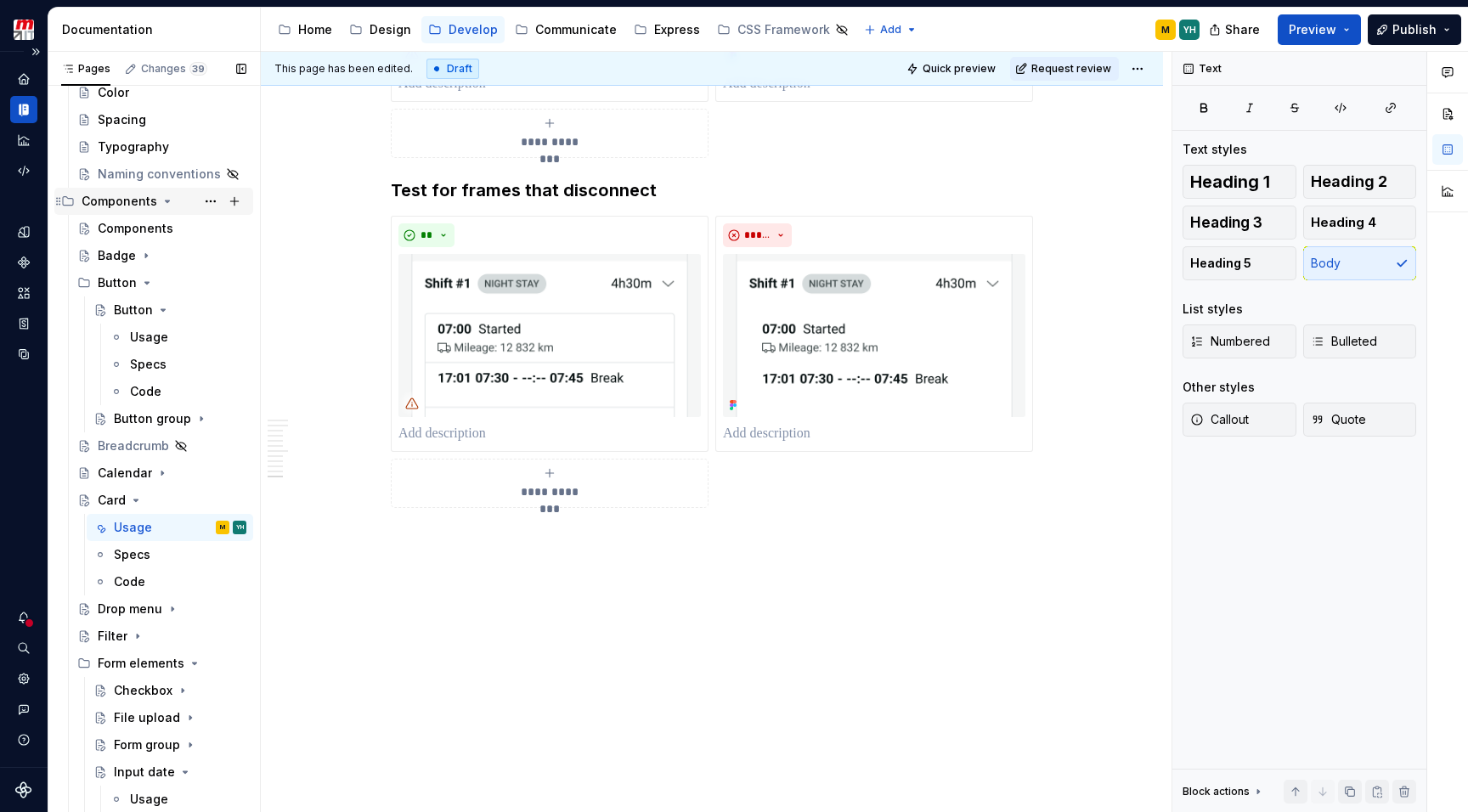
click at [140, 204] on div "Components" at bounding box center [119, 201] width 76 height 17
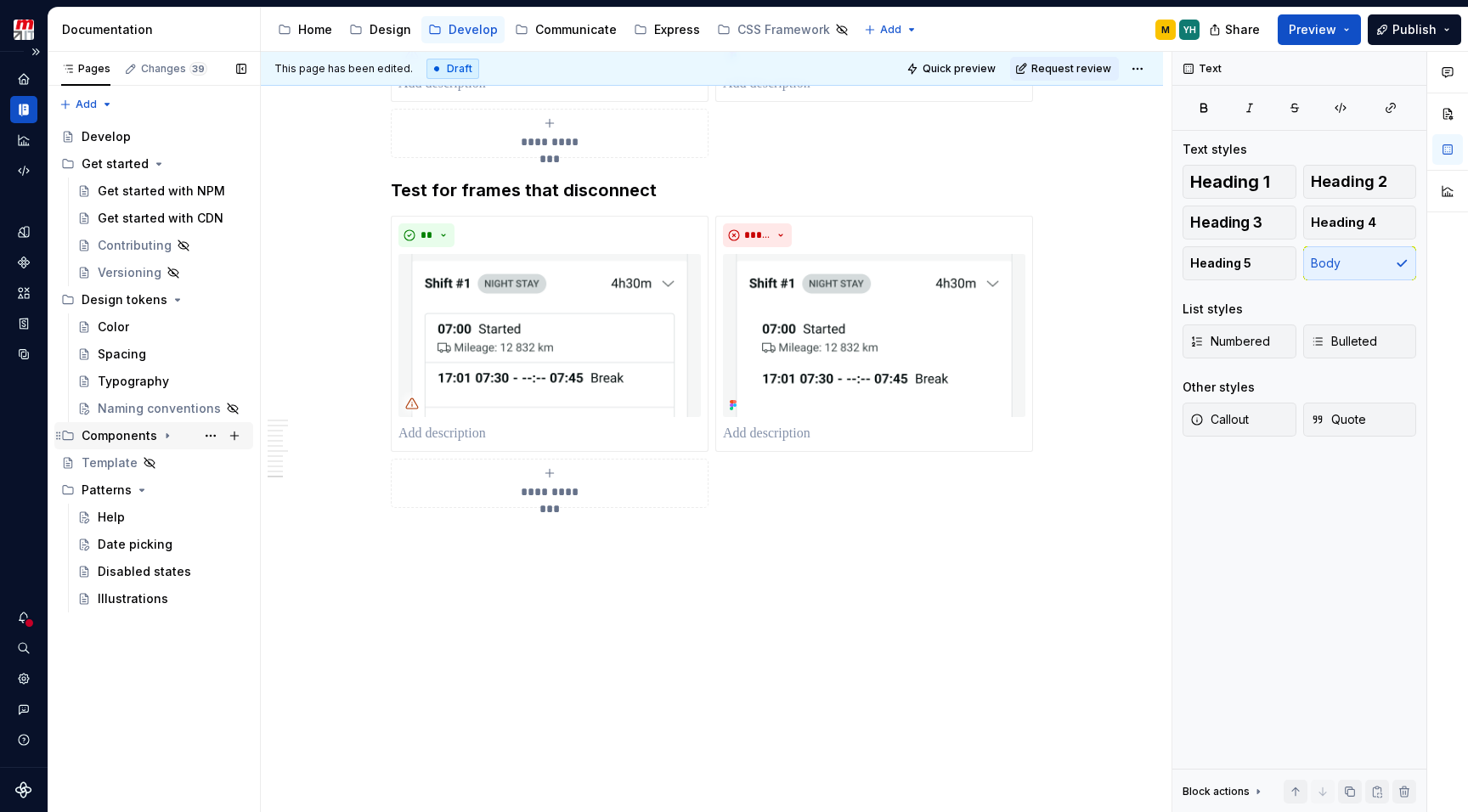
click at [120, 428] on div "Components" at bounding box center [119, 435] width 76 height 17
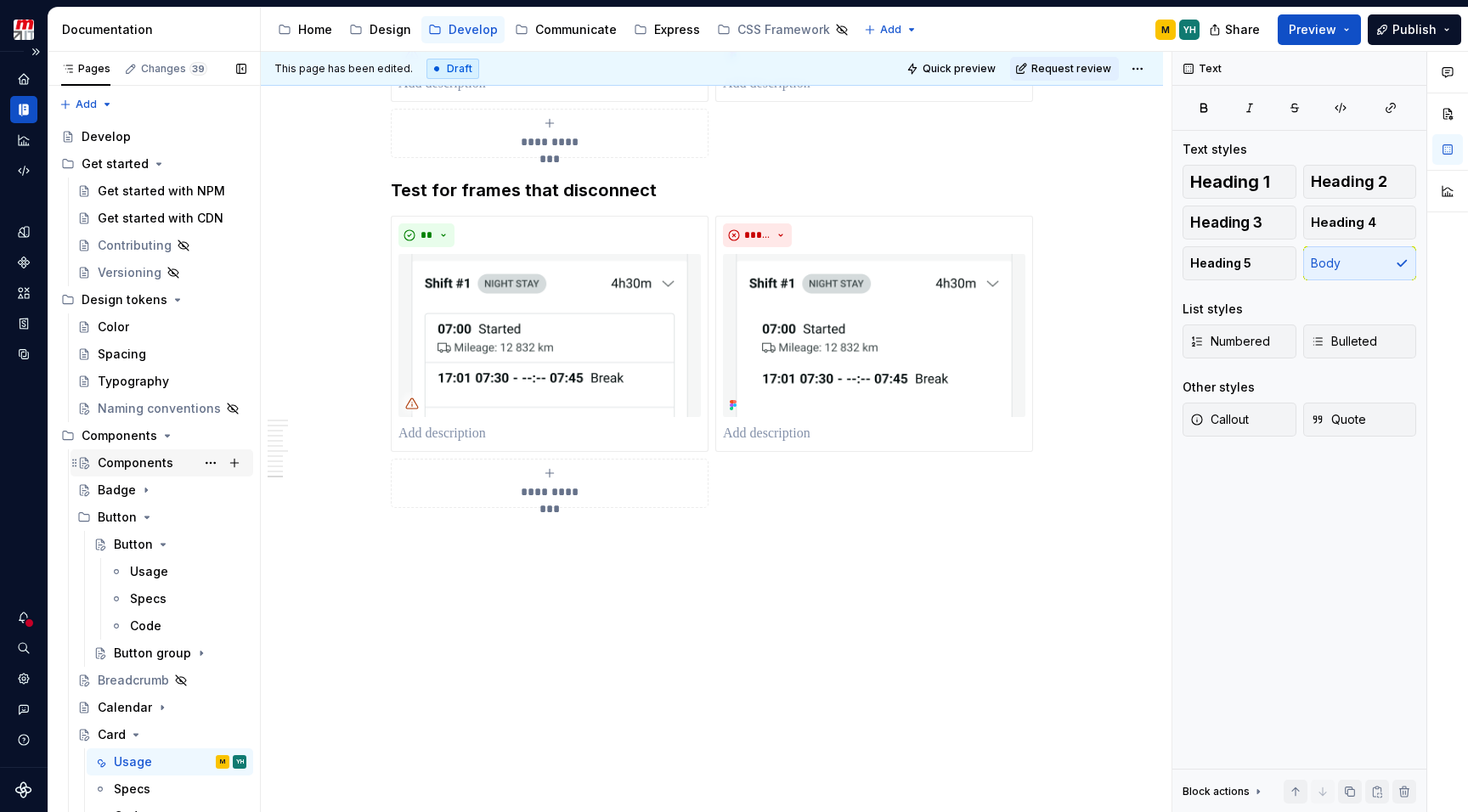
click at [122, 462] on div "Components" at bounding box center [136, 462] width 76 height 17
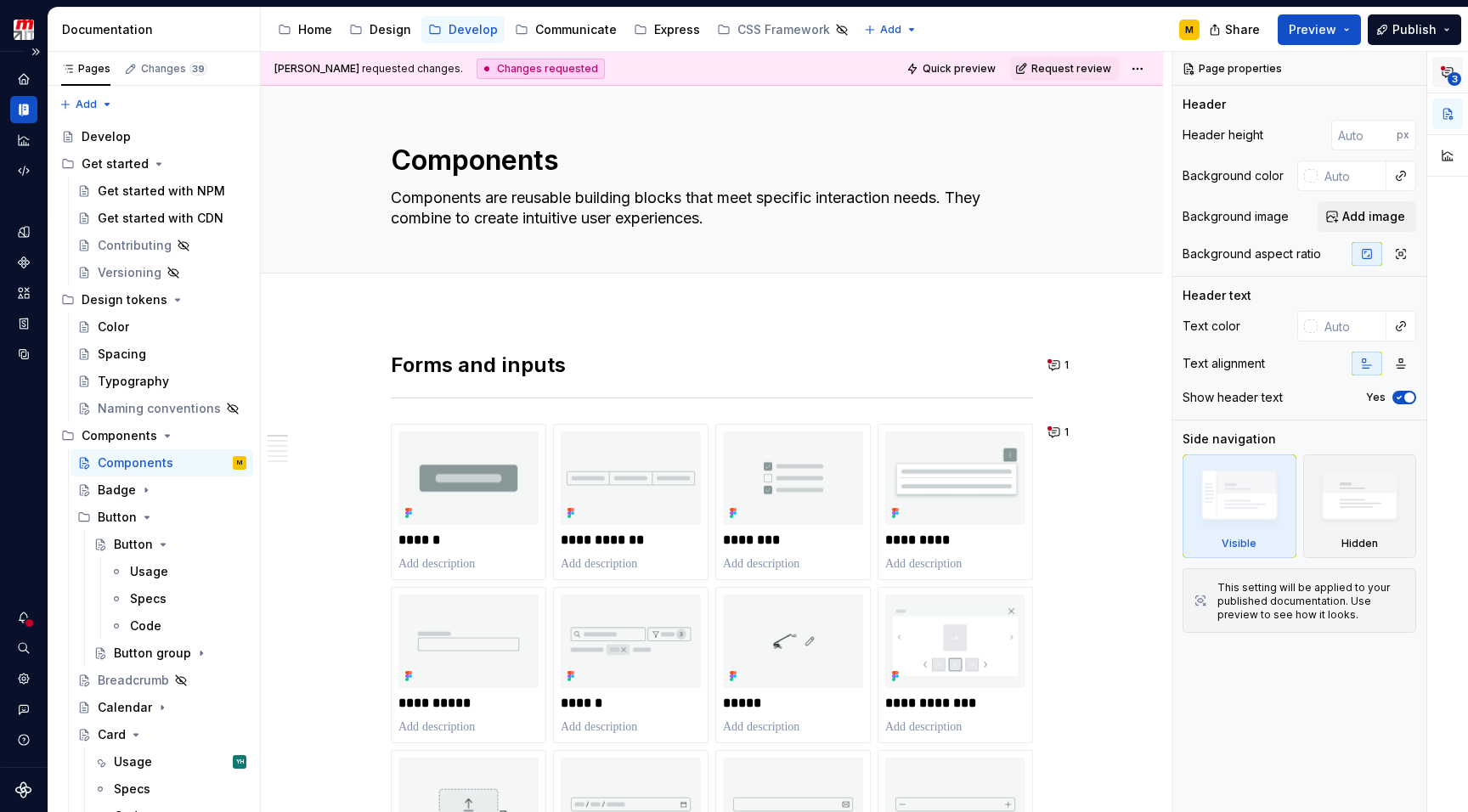
click at [1441, 69] on button "3" at bounding box center [1447, 71] width 30 height 30
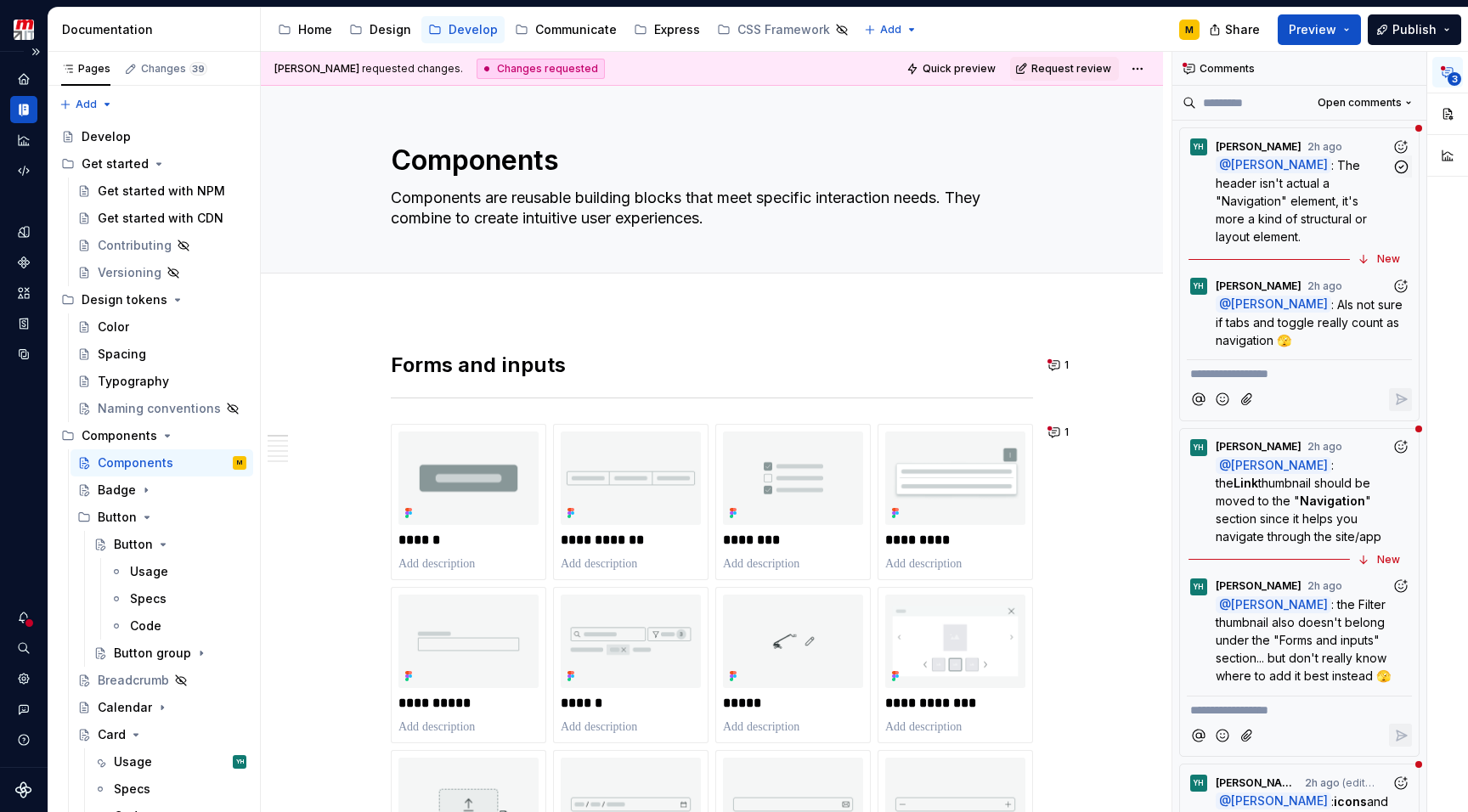
click at [1322, 200] on span ": The header isn't actual a "Navigation" element, it's more a kind of structura…" at bounding box center [1292, 200] width 155 height 86
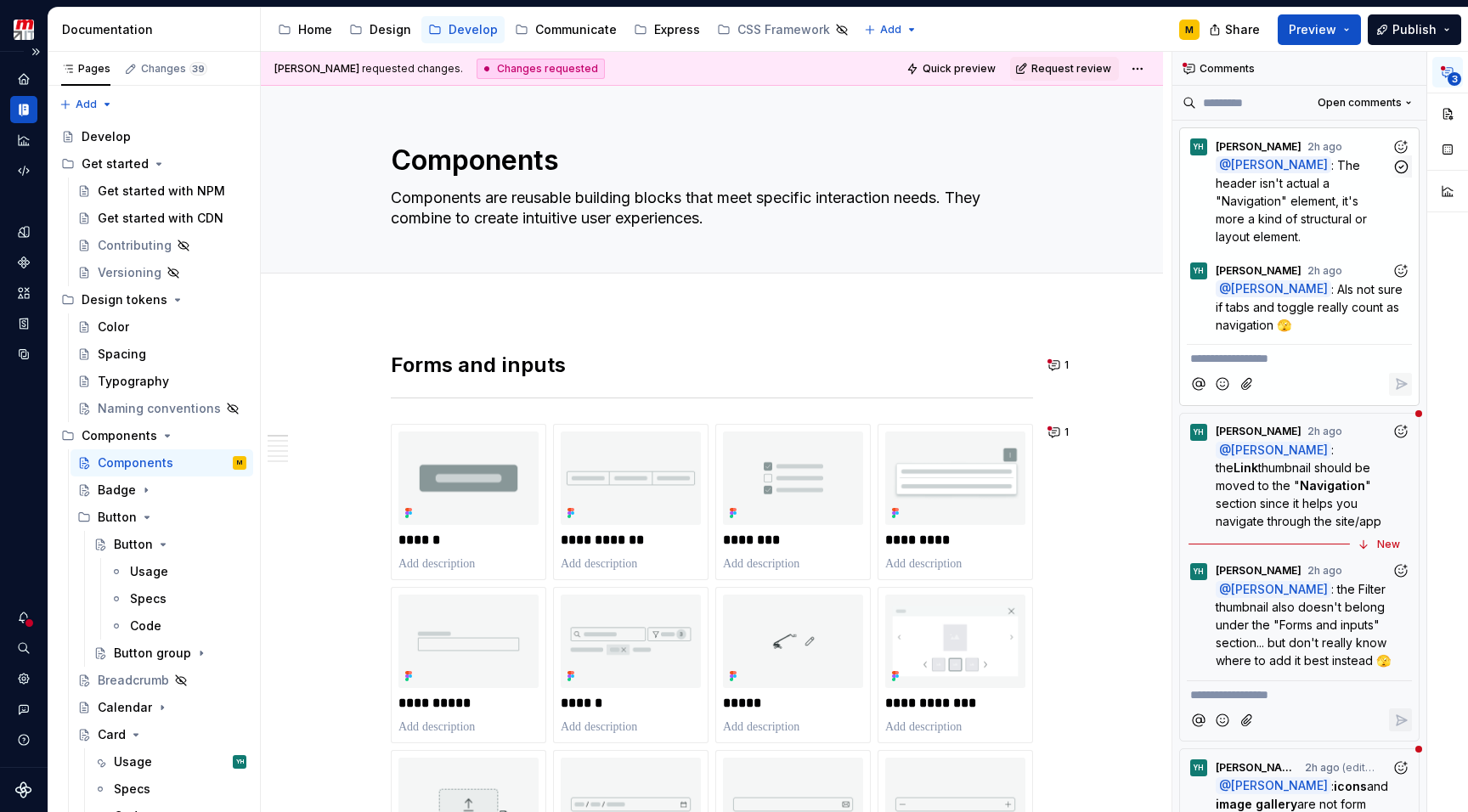
click at [1322, 200] on span ": The header isn't actual a "Navigation" element, it's more a kind of structura…" at bounding box center [1292, 200] width 155 height 86
click at [1053, 363] on button "1" at bounding box center [1060, 365] width 33 height 24
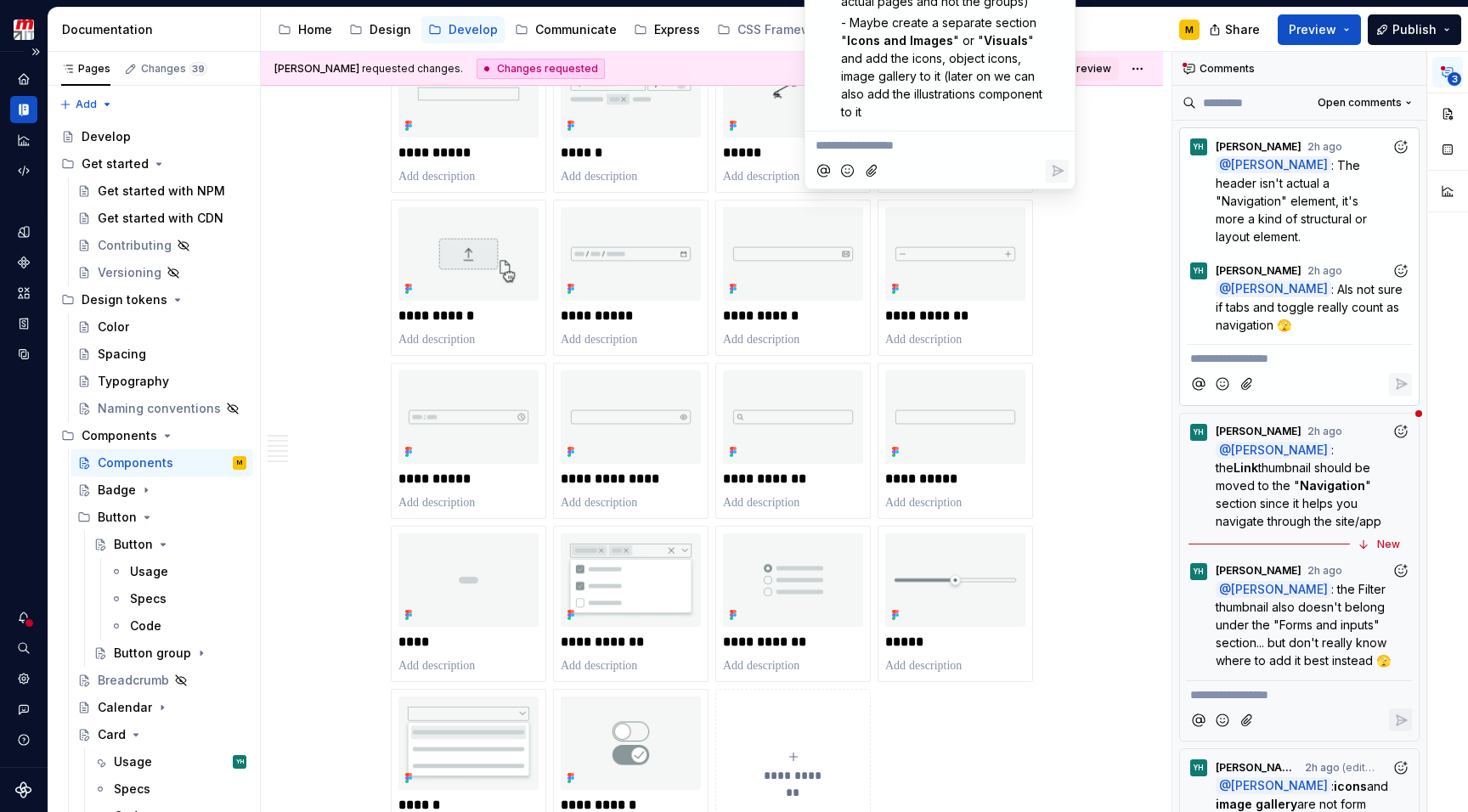
scroll to position [268, 0]
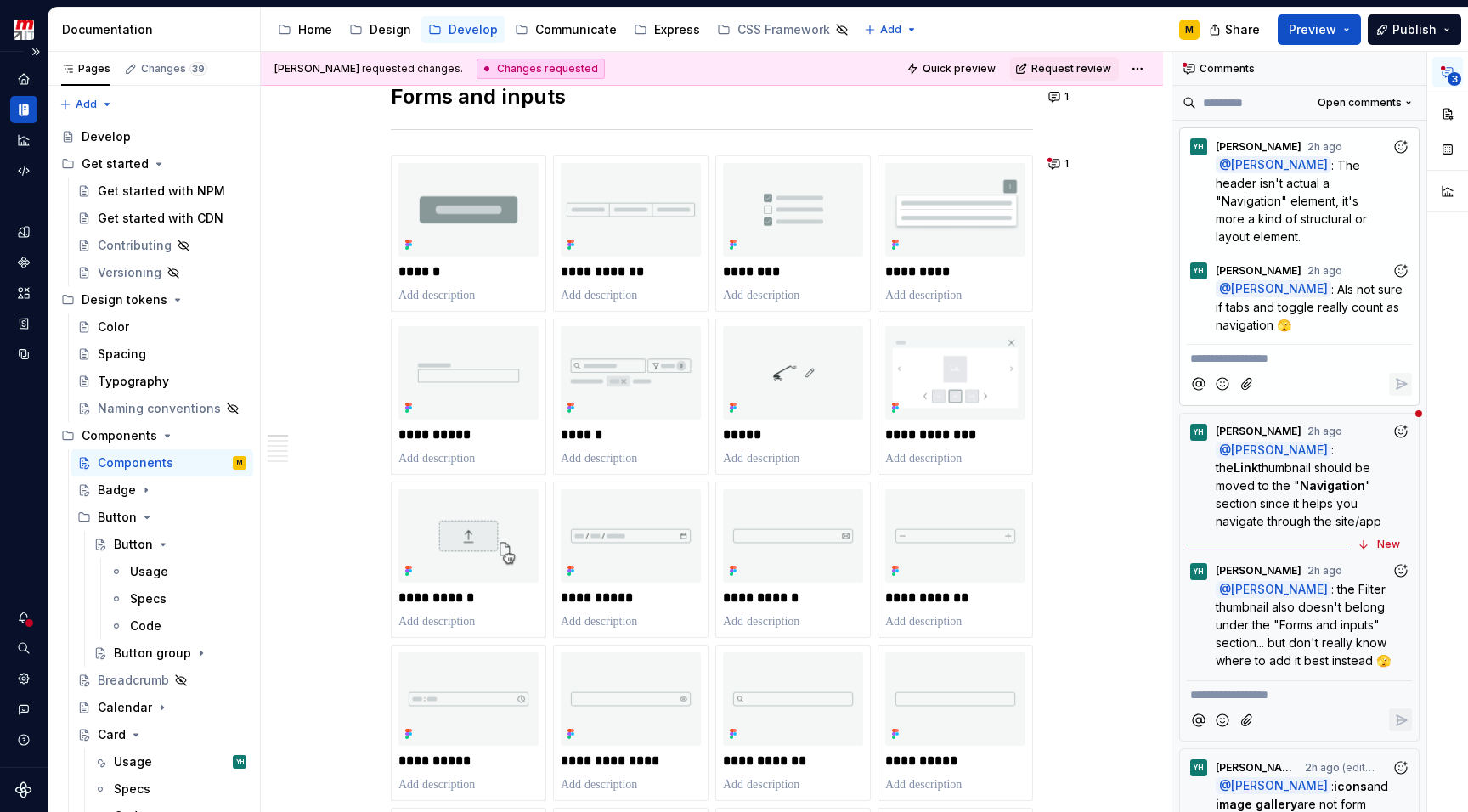
click at [1051, 157] on button "1" at bounding box center [1060, 164] width 33 height 24
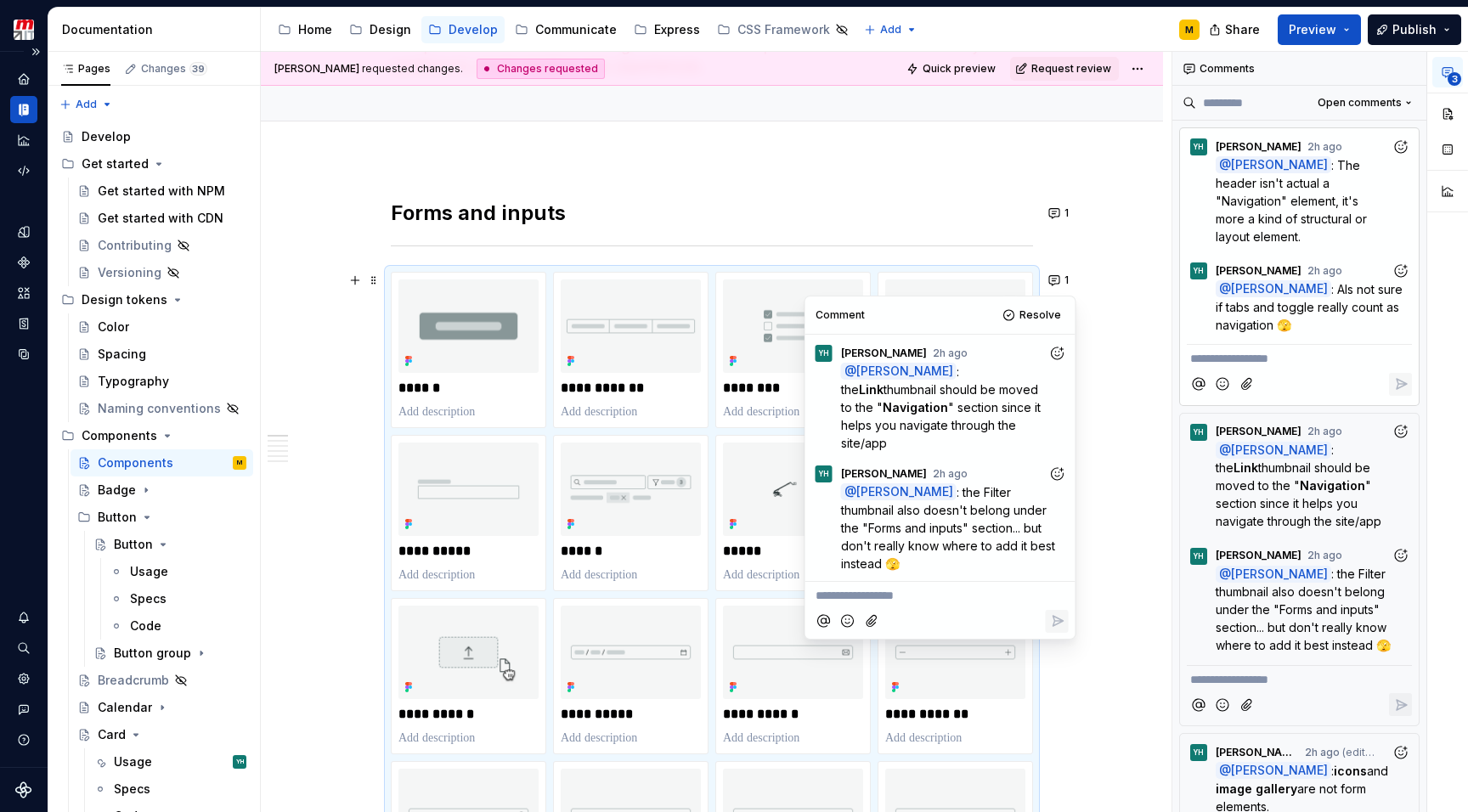
scroll to position [148, 0]
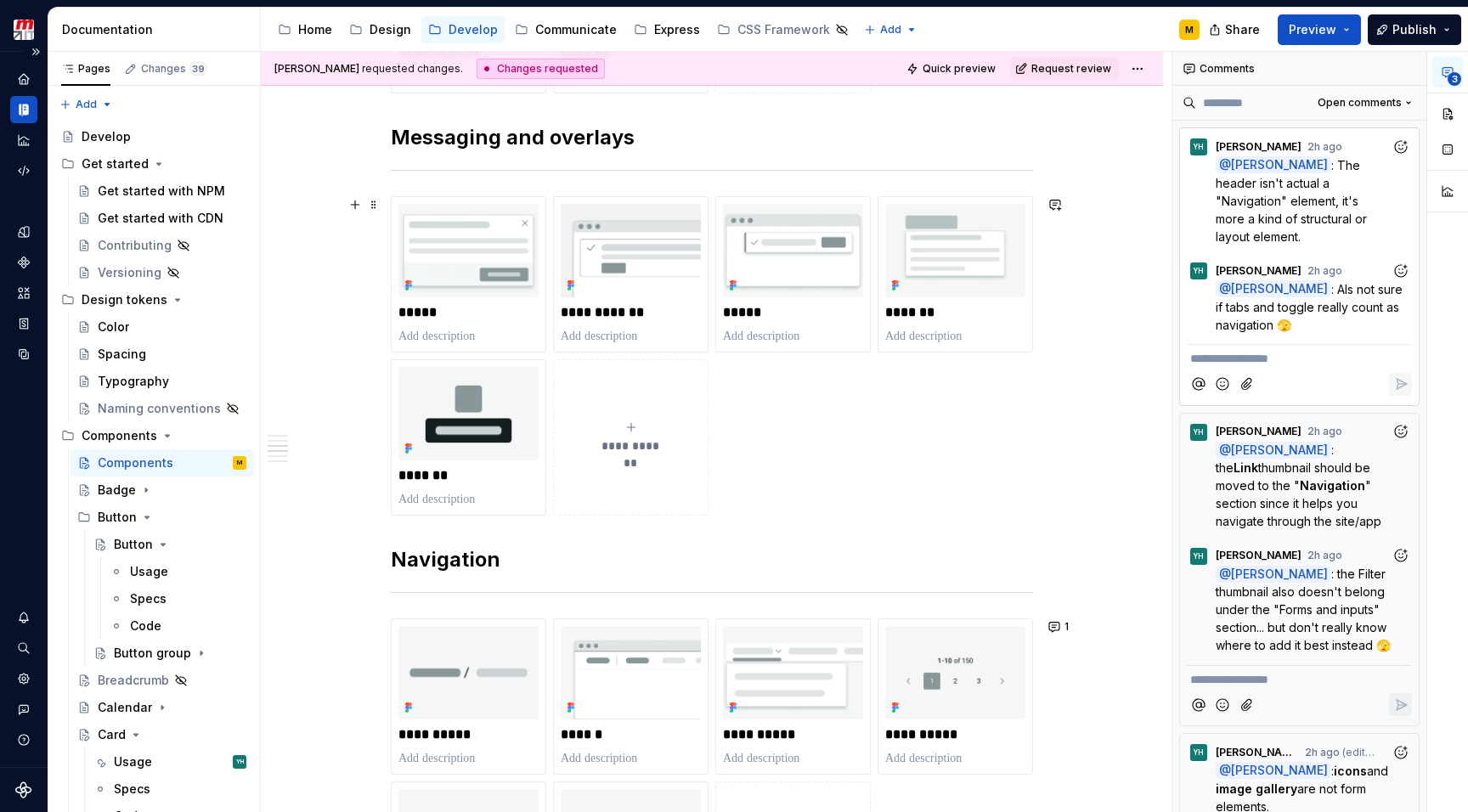
scroll to position [1532, 0]
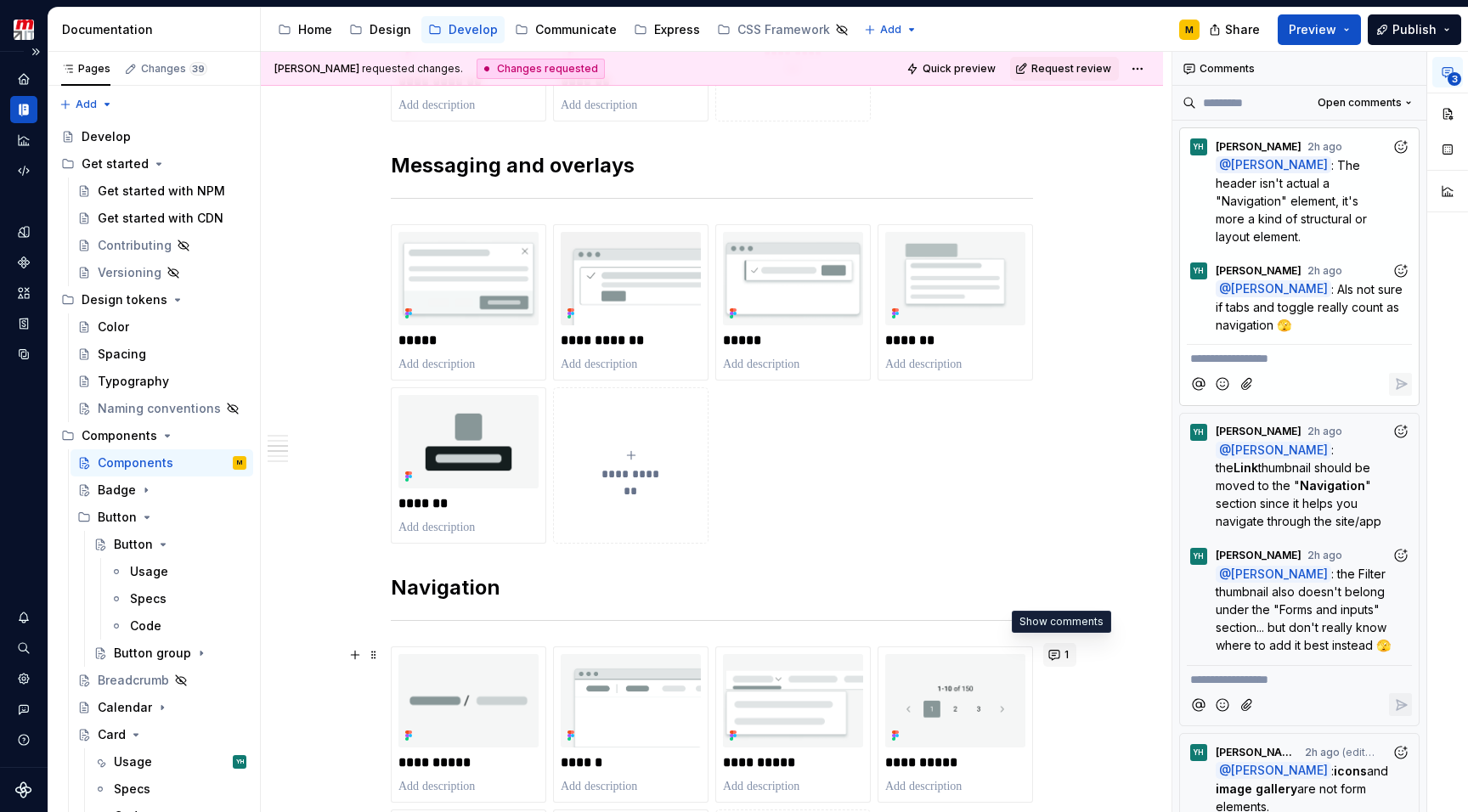
click at [1055, 656] on button "1" at bounding box center [1060, 655] width 33 height 24
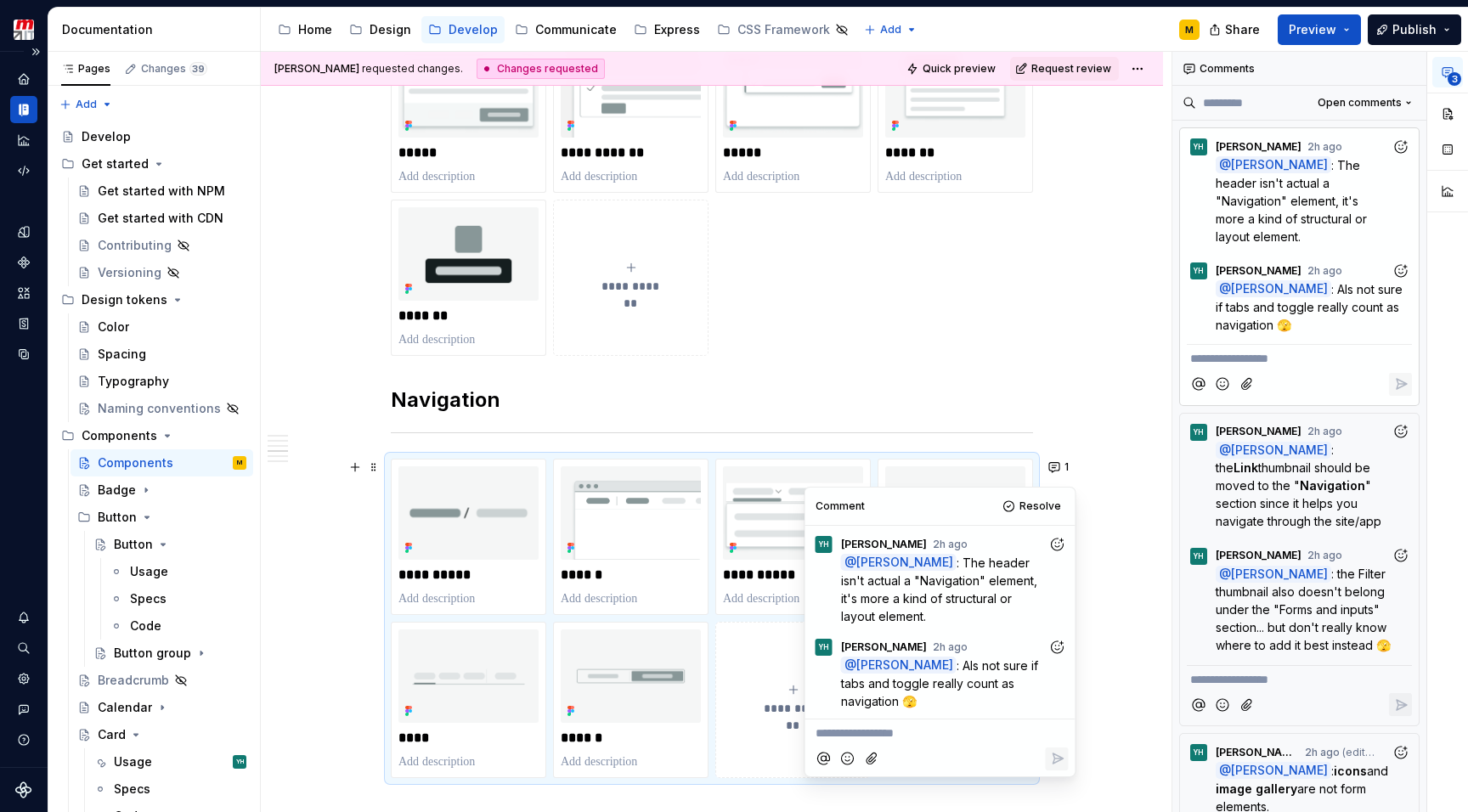
scroll to position [1722, 0]
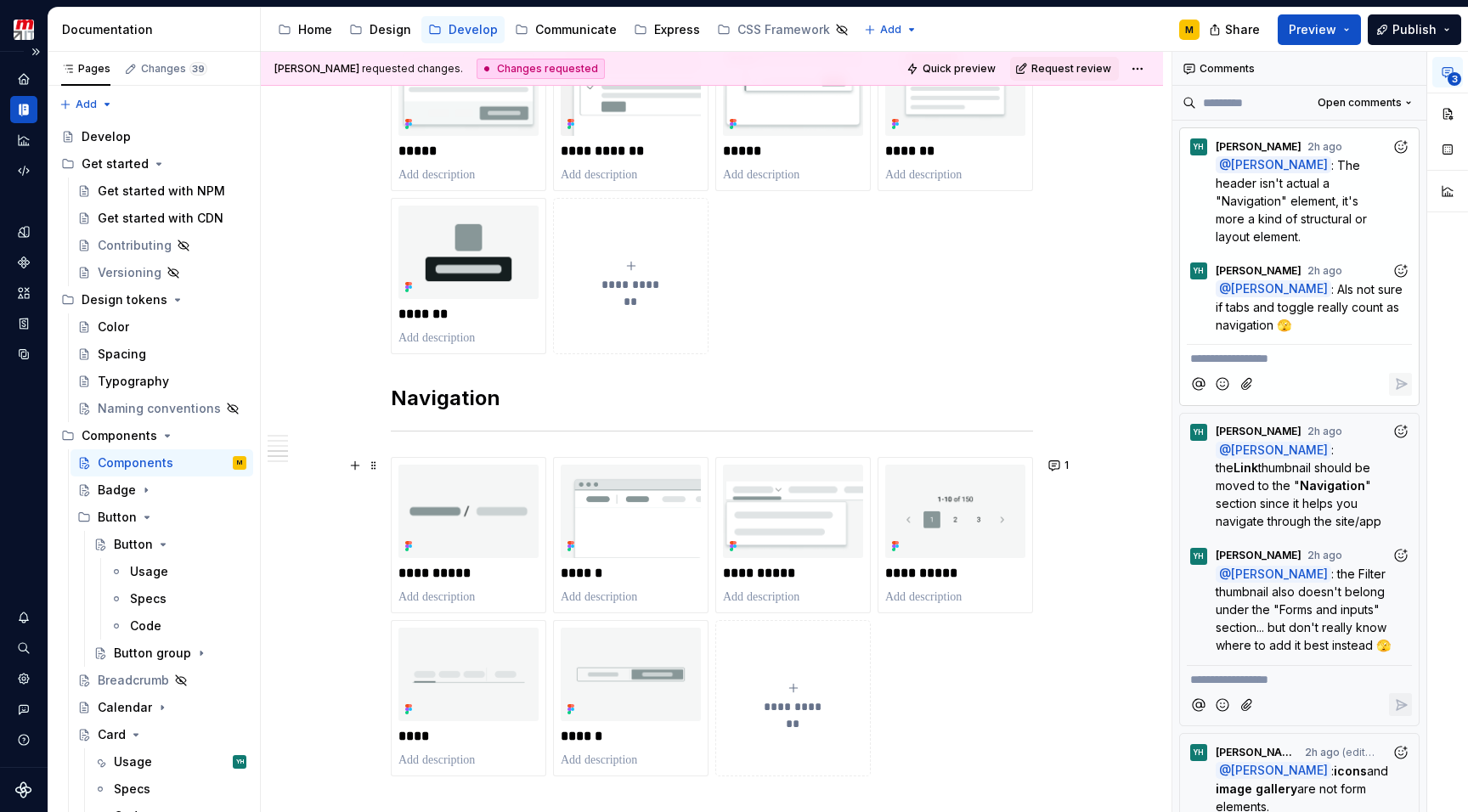
click at [1114, 579] on div "**********" at bounding box center [712, 176] width 902 height 3173
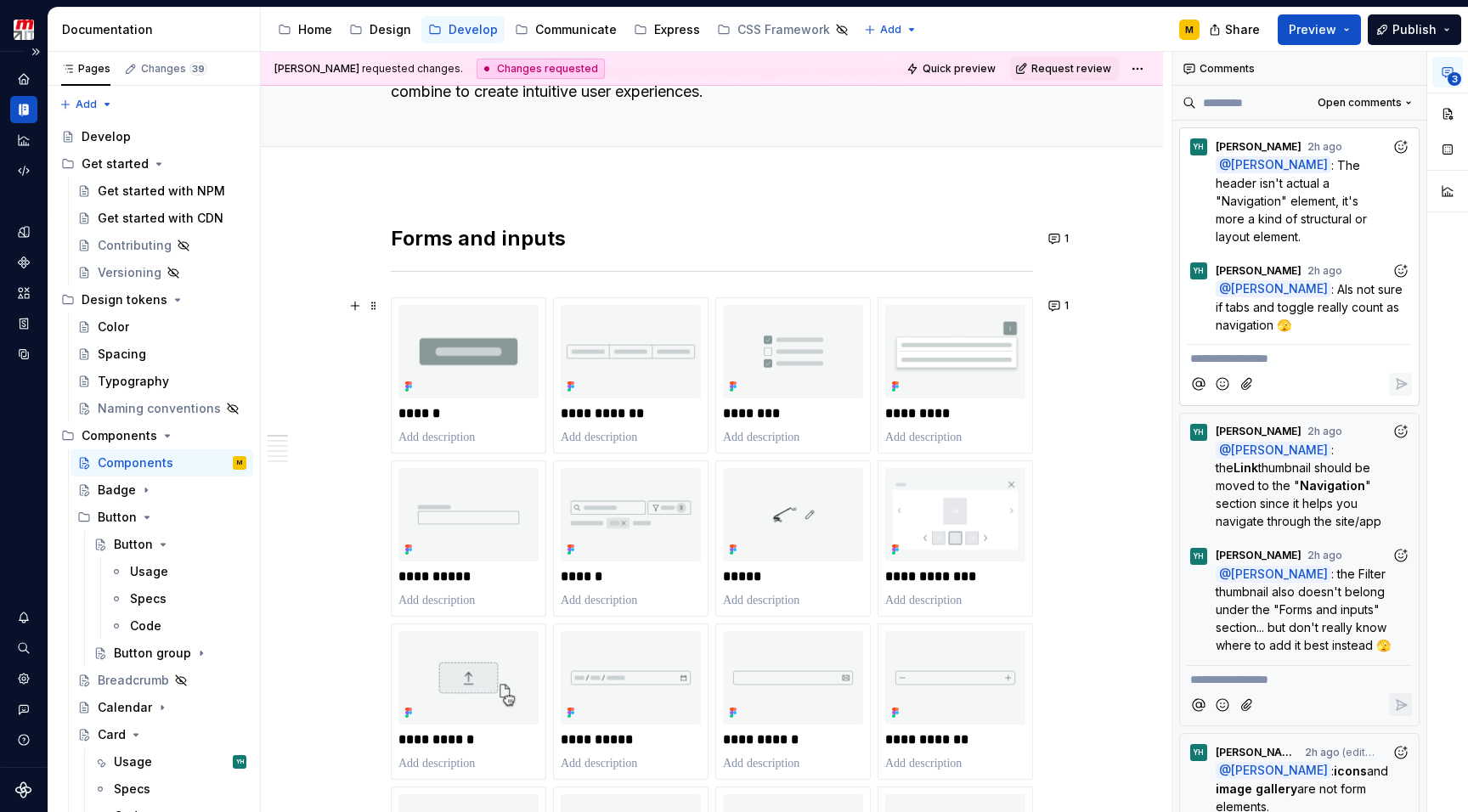
scroll to position [125, 0]
click at [1052, 241] on button "1" at bounding box center [1060, 240] width 33 height 24
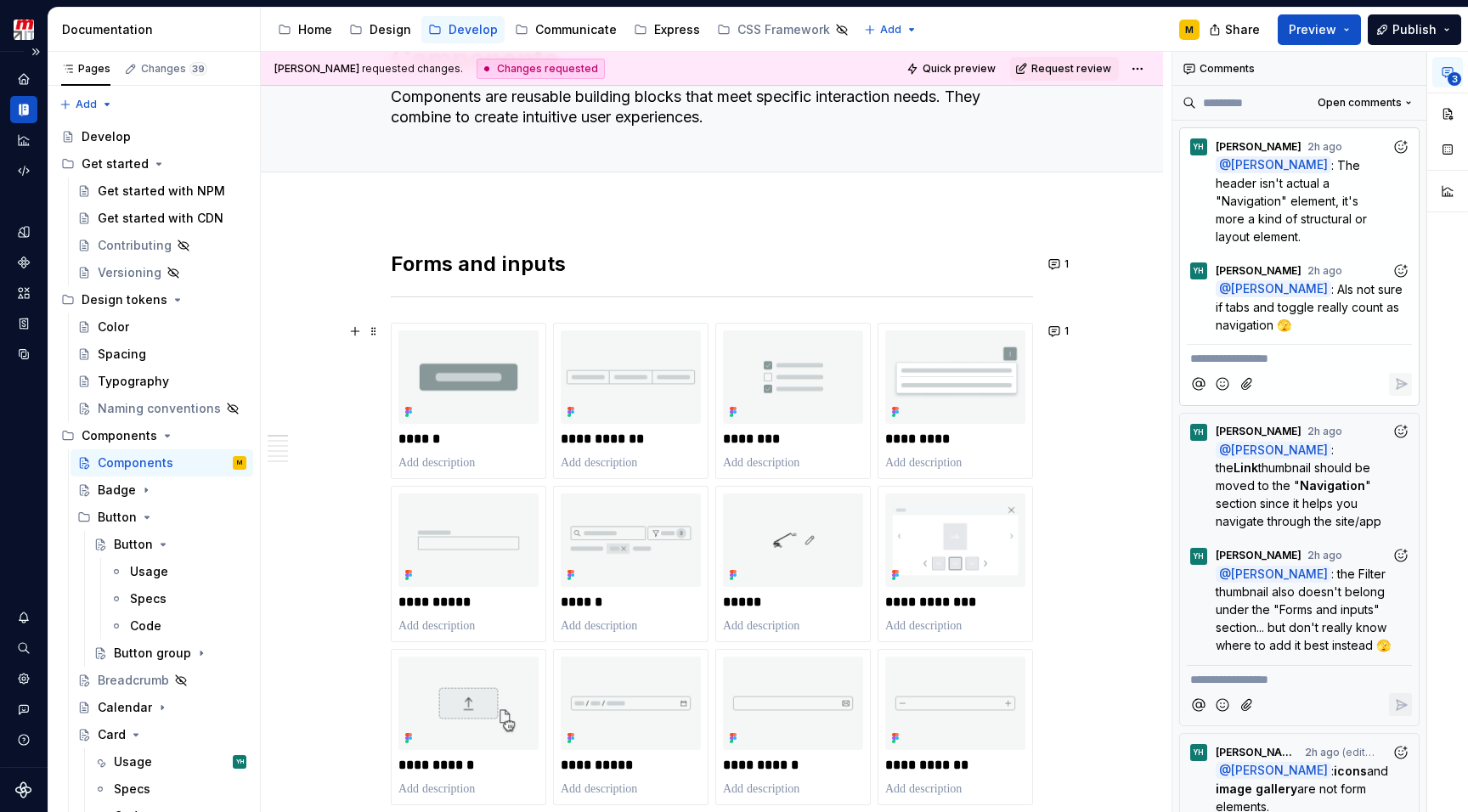
scroll to position [84, 0]
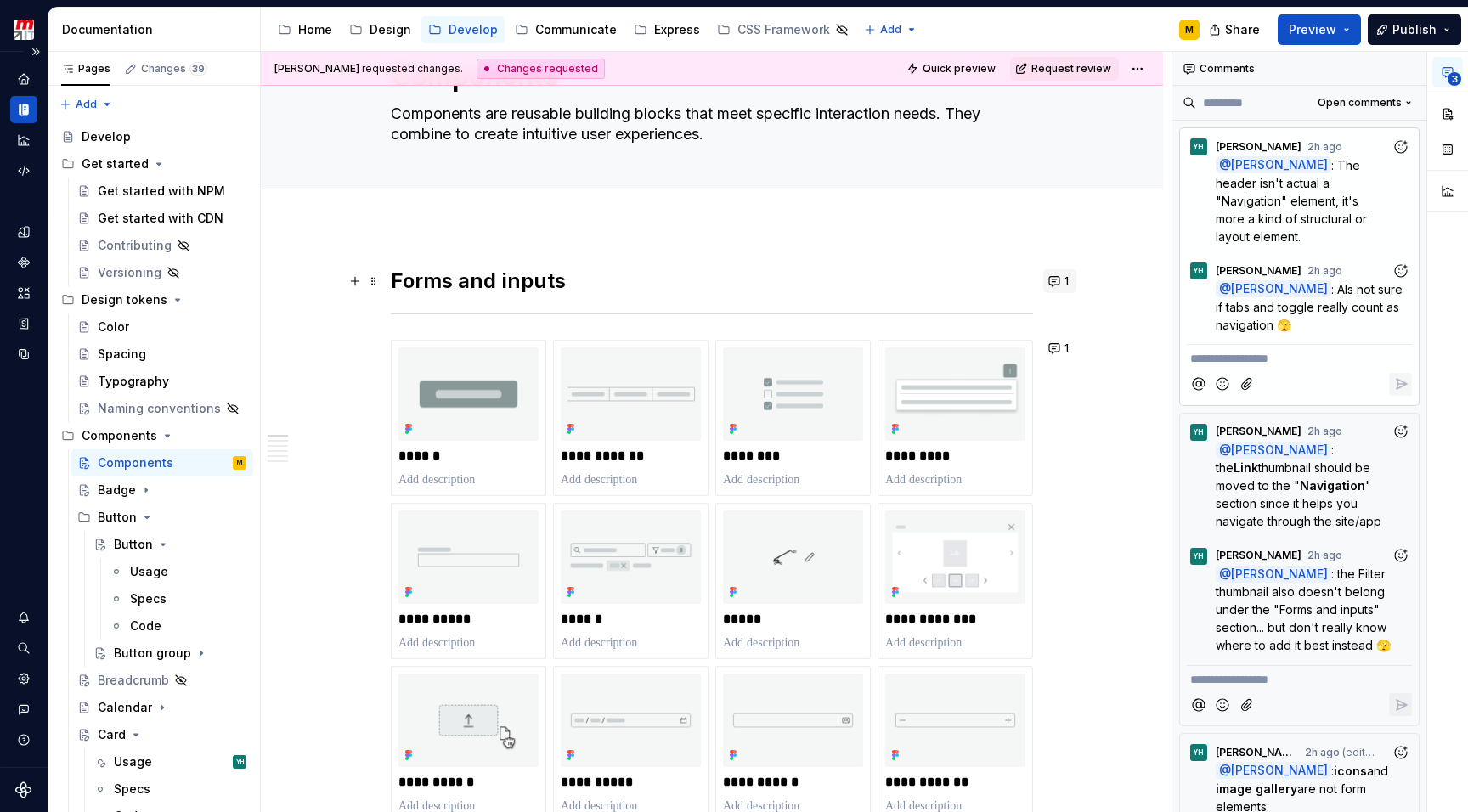
click at [1059, 283] on button "1" at bounding box center [1060, 281] width 33 height 24
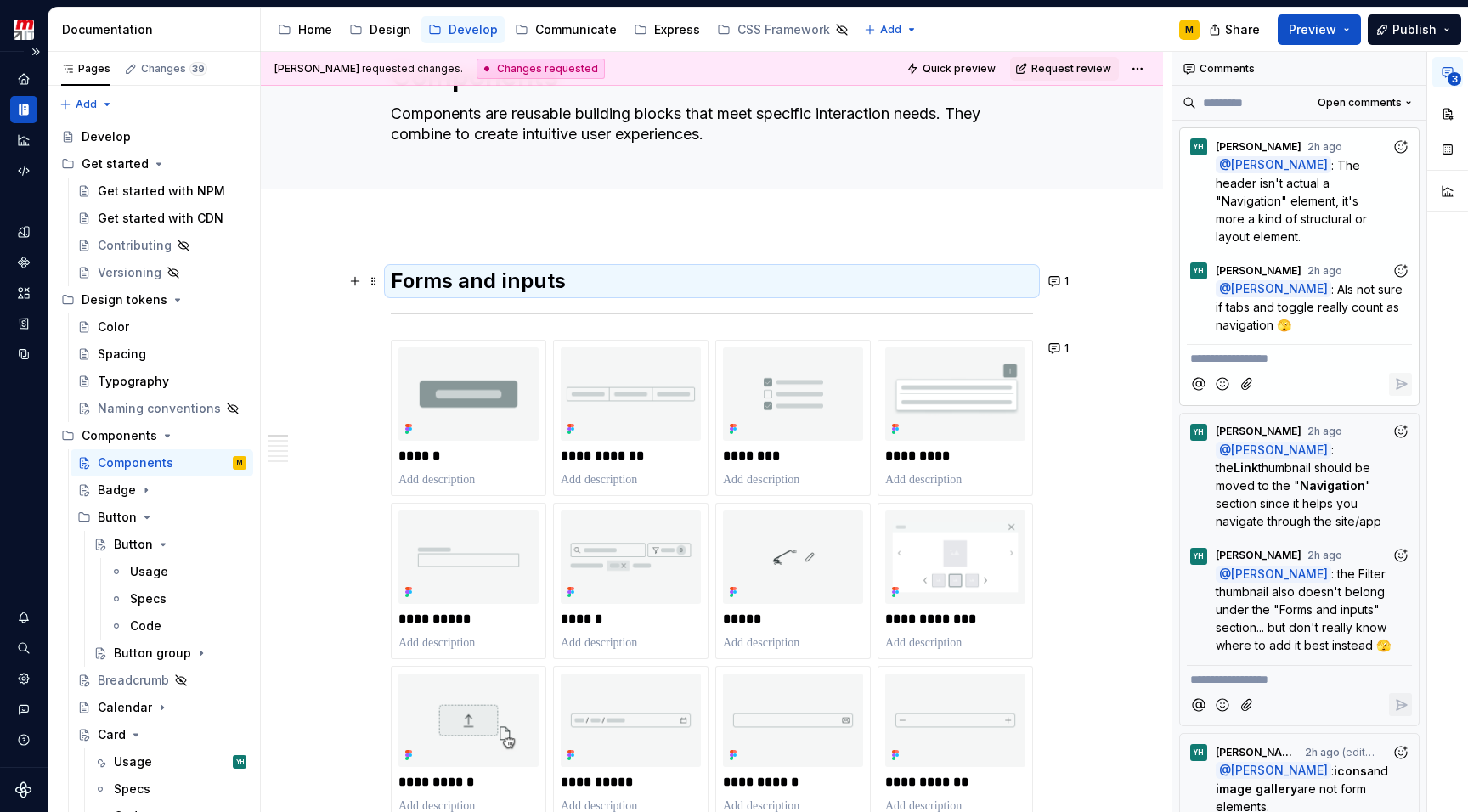
click at [1059, 353] on button "1" at bounding box center [1060, 348] width 33 height 24
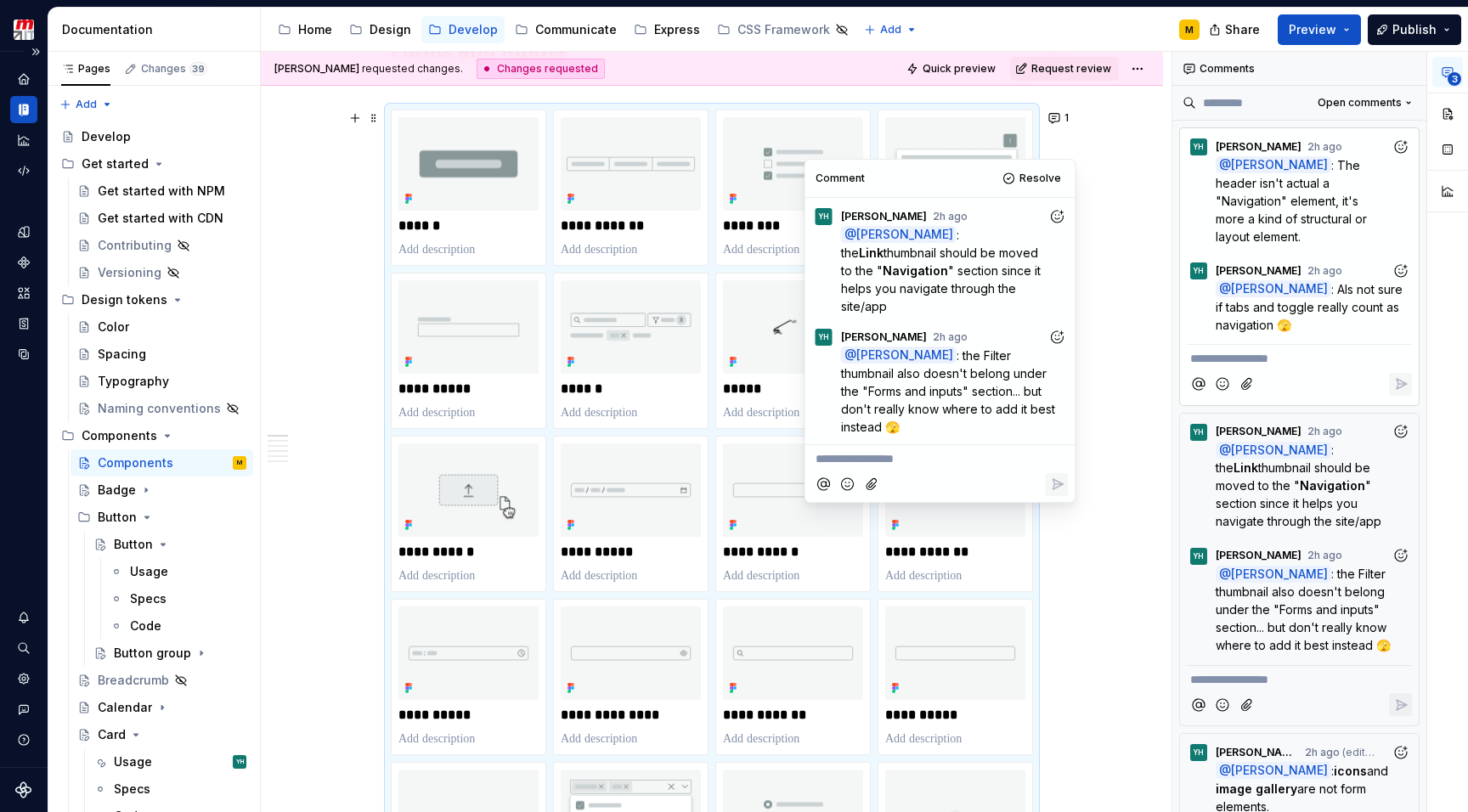
scroll to position [181, 0]
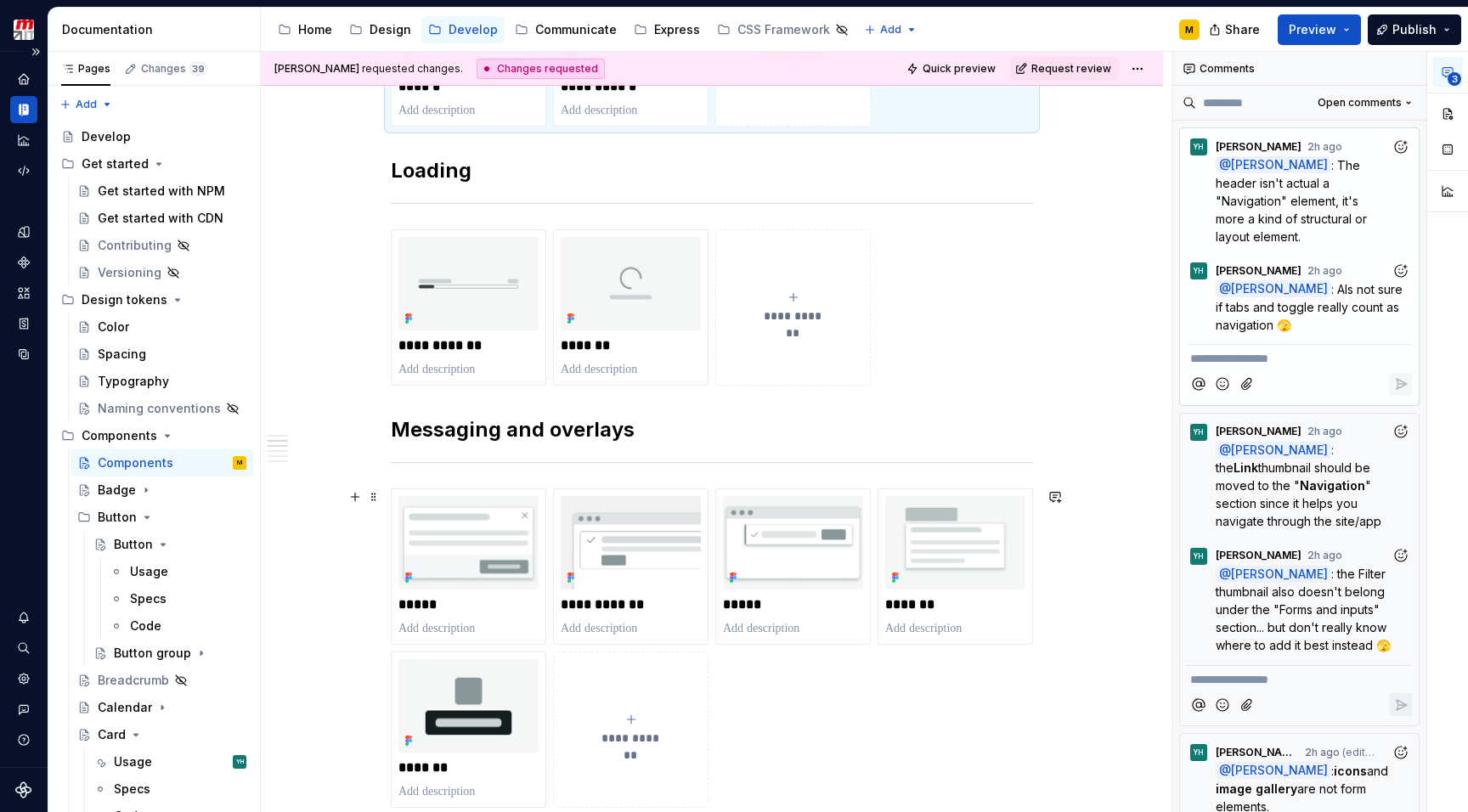
scroll to position [1269, 0]
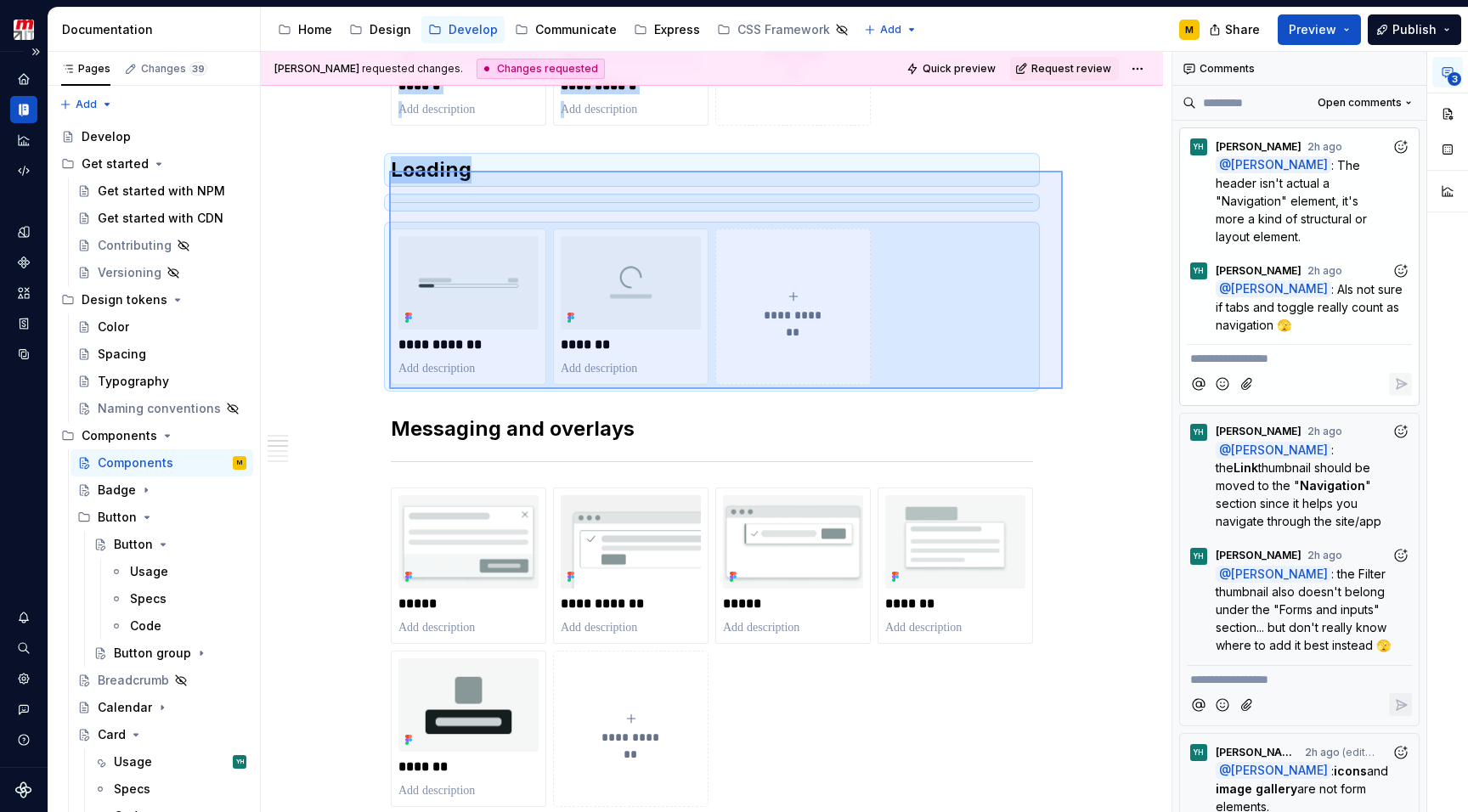
drag, startPoint x: 389, startPoint y: 170, endPoint x: 1062, endPoint y: 389, distance: 707.7
click at [1062, 389] on div "**********" at bounding box center [716, 432] width 910 height 761
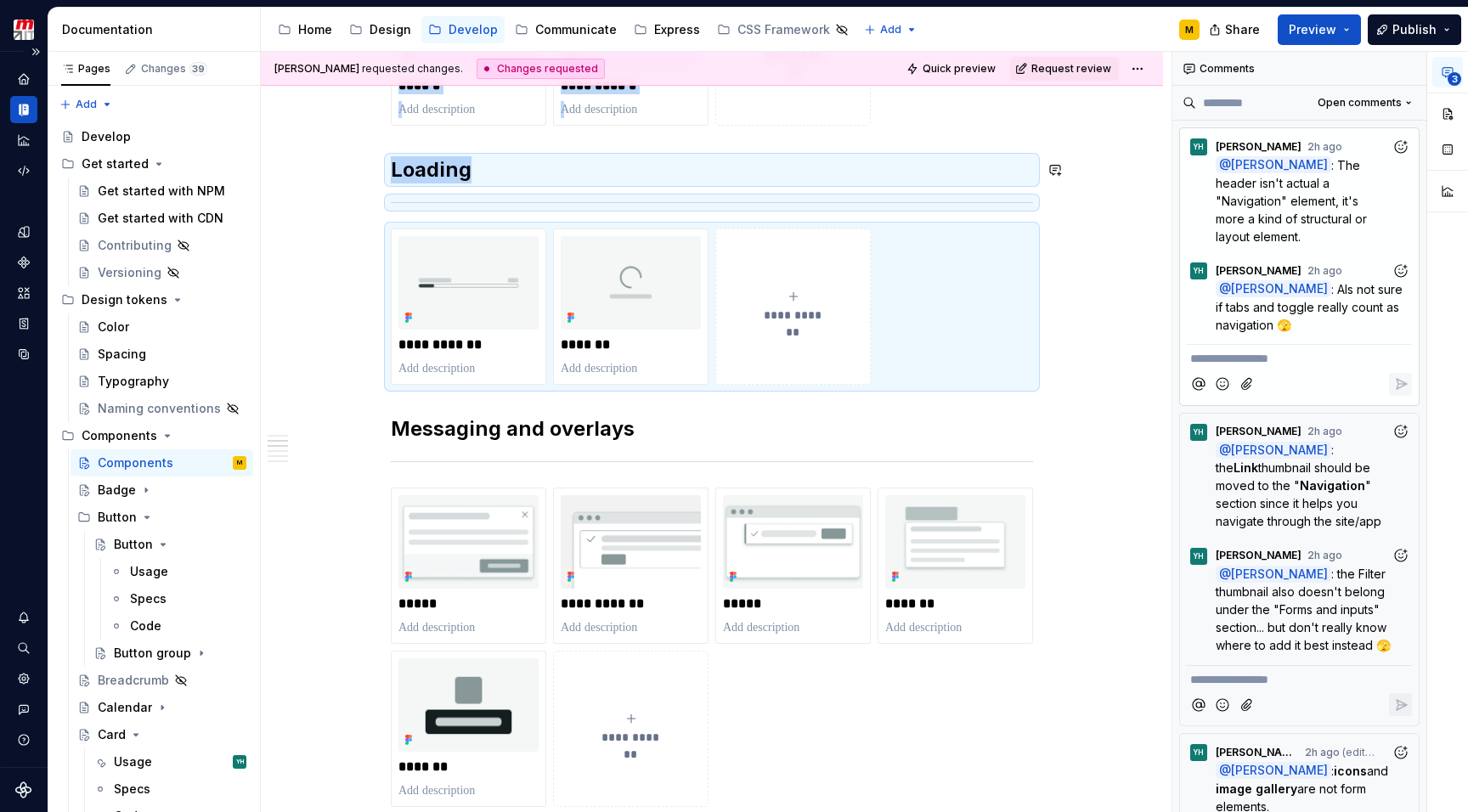
copy div "**********"
click at [484, 141] on div "**********" at bounding box center [712, 516] width 642 height 2868
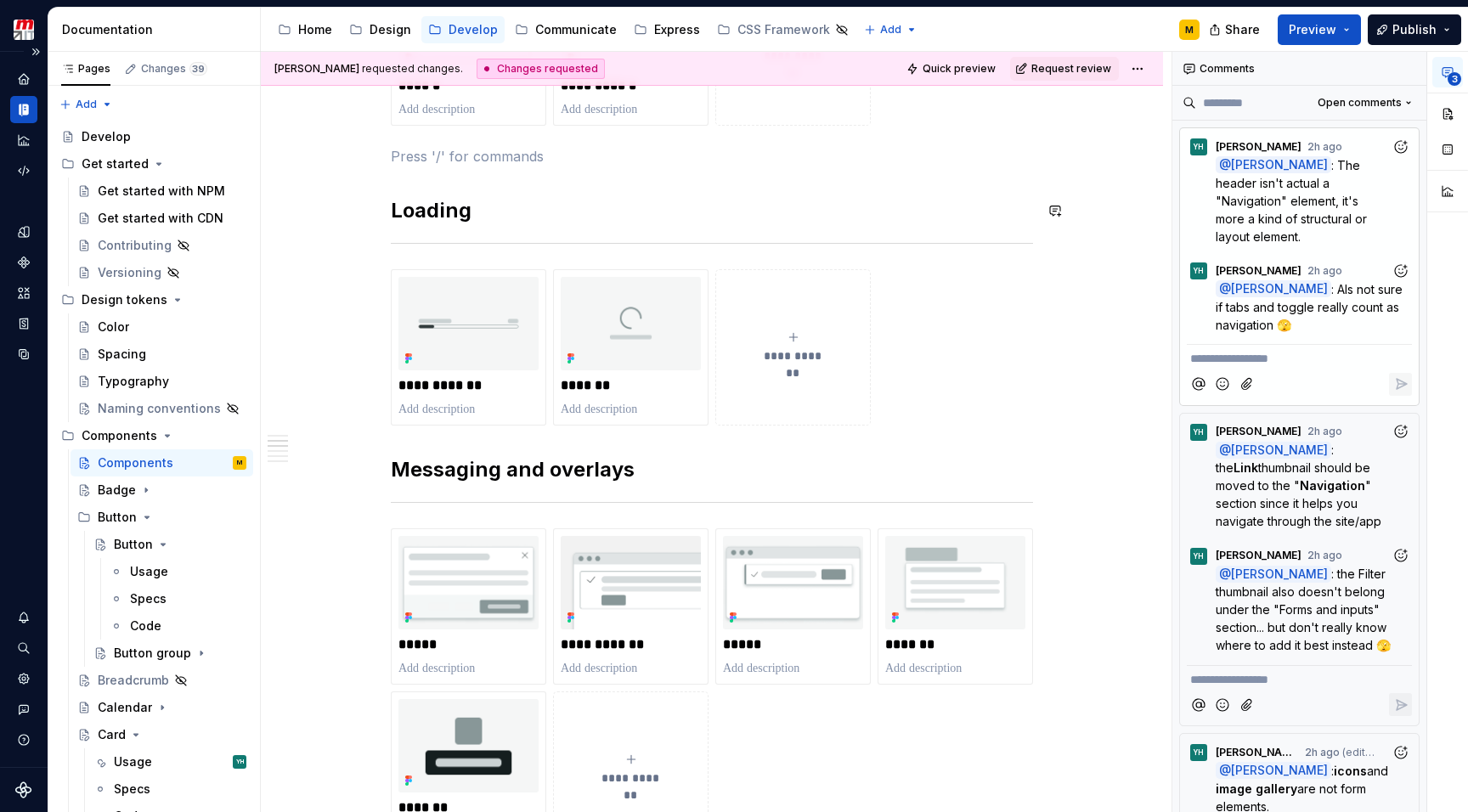
paste div
type textarea "*"
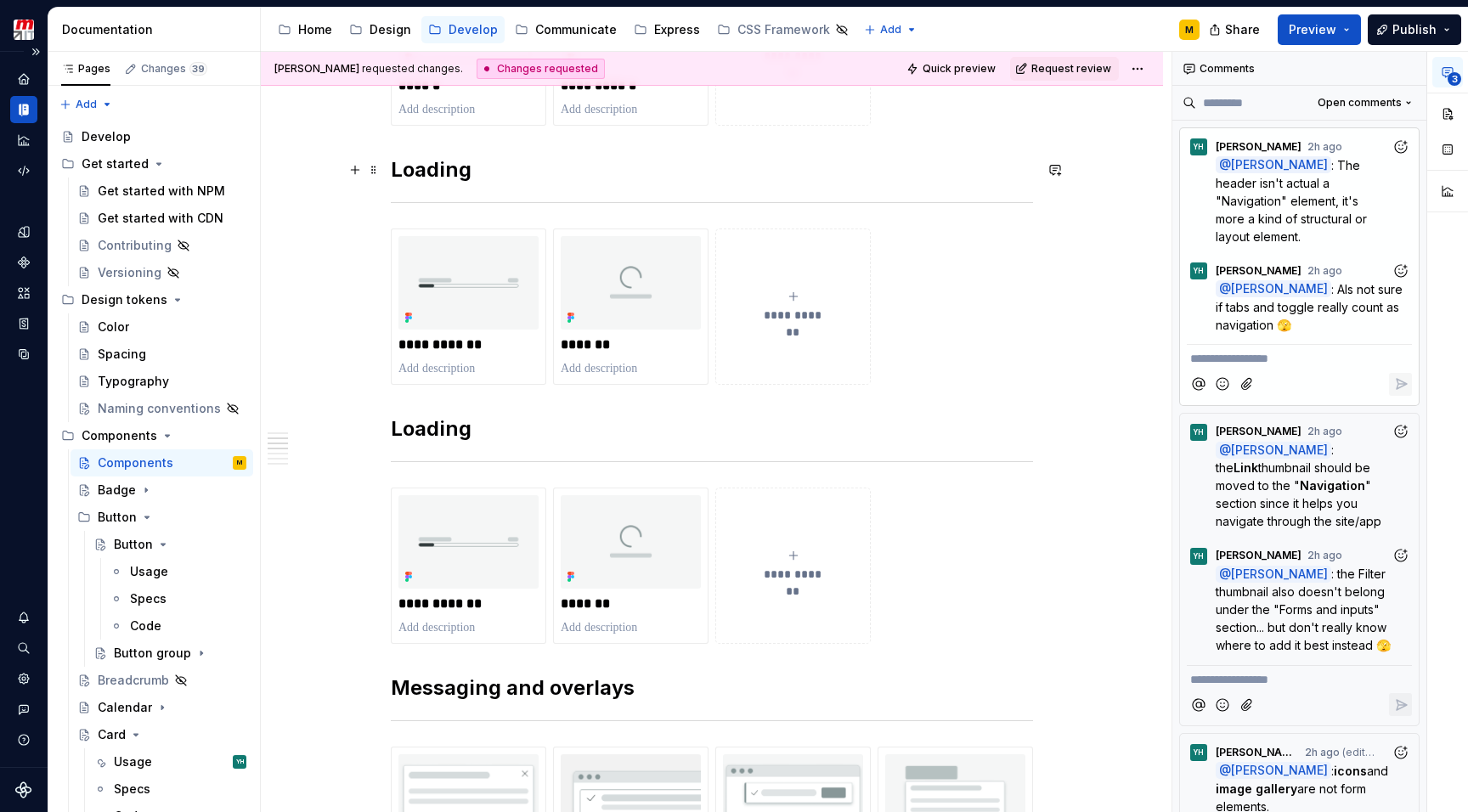
click at [442, 177] on strong "Loading" at bounding box center [431, 169] width 81 height 25
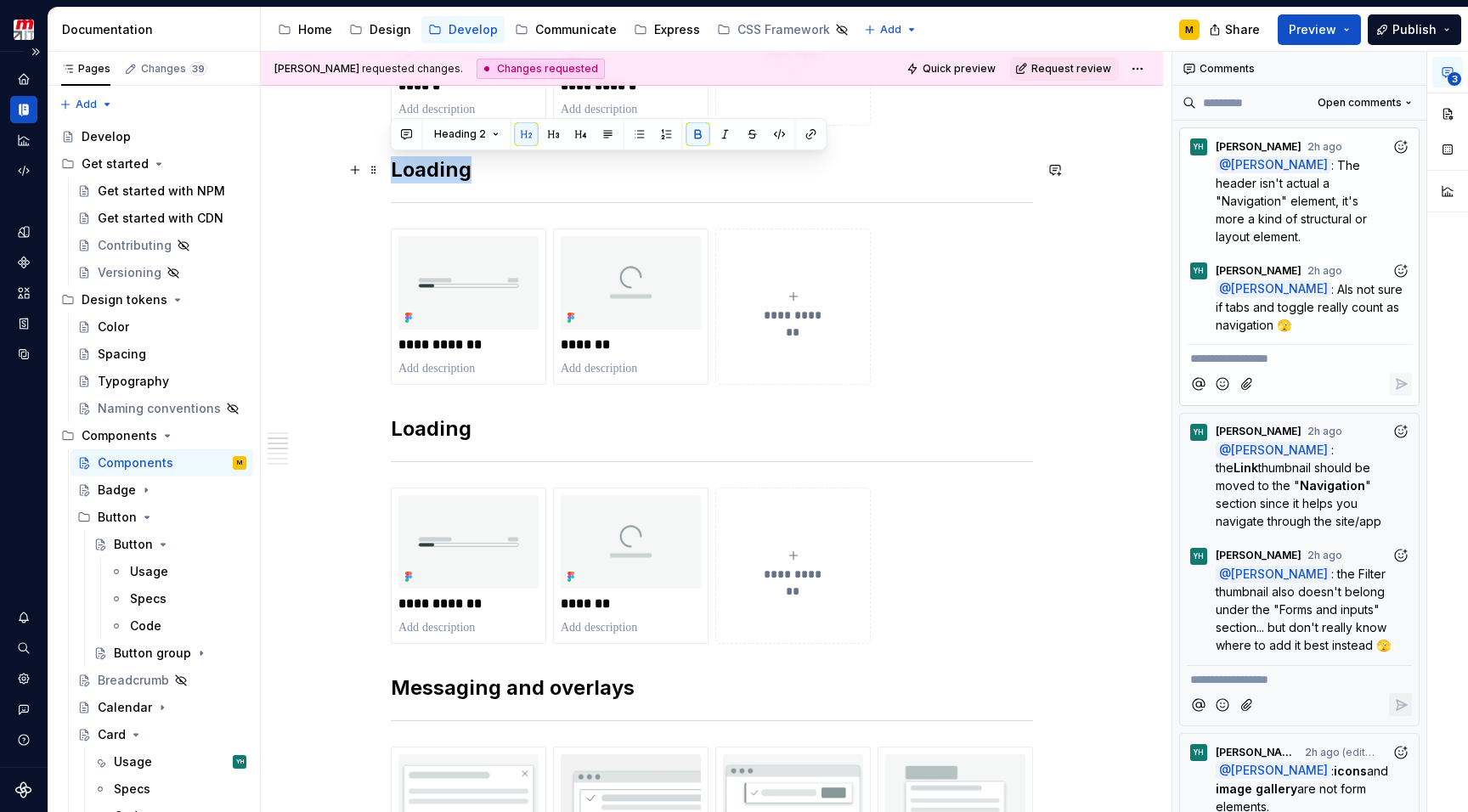
click at [442, 177] on strong "Loading" at bounding box center [431, 169] width 81 height 25
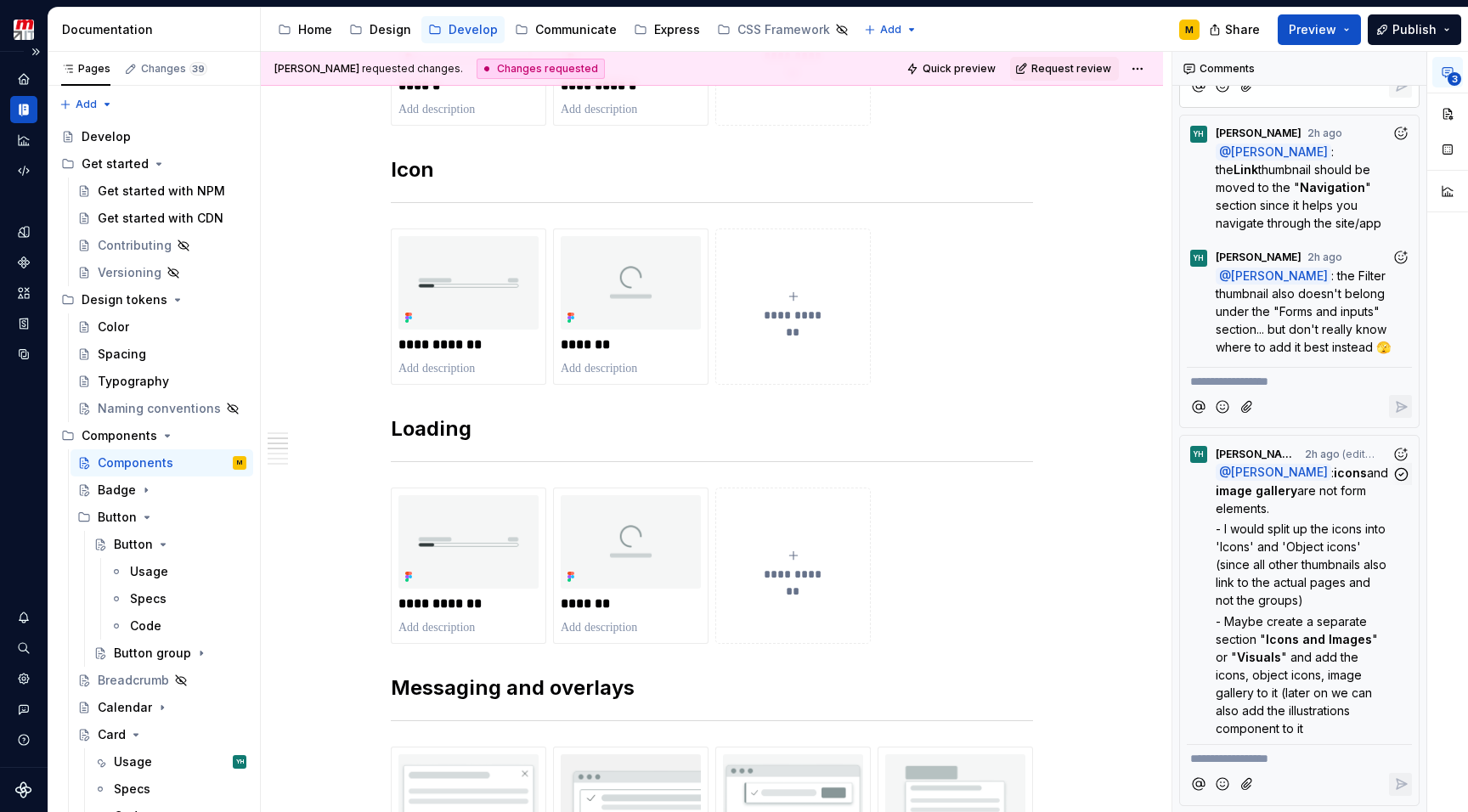
scroll to position [298, 0]
click at [495, 283] on img at bounding box center [468, 283] width 140 height 93
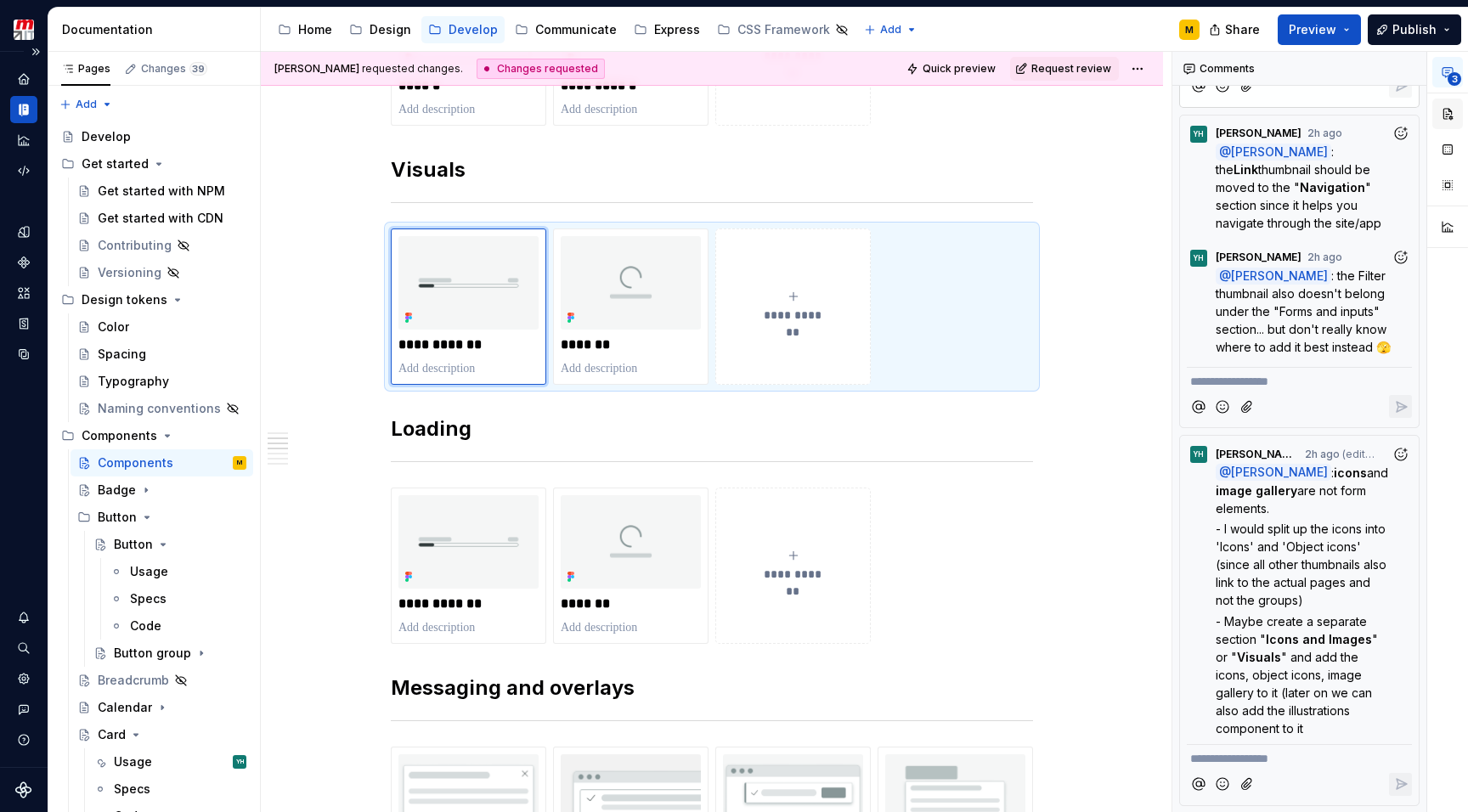
click at [1442, 118] on button "button" at bounding box center [1447, 114] width 30 height 30
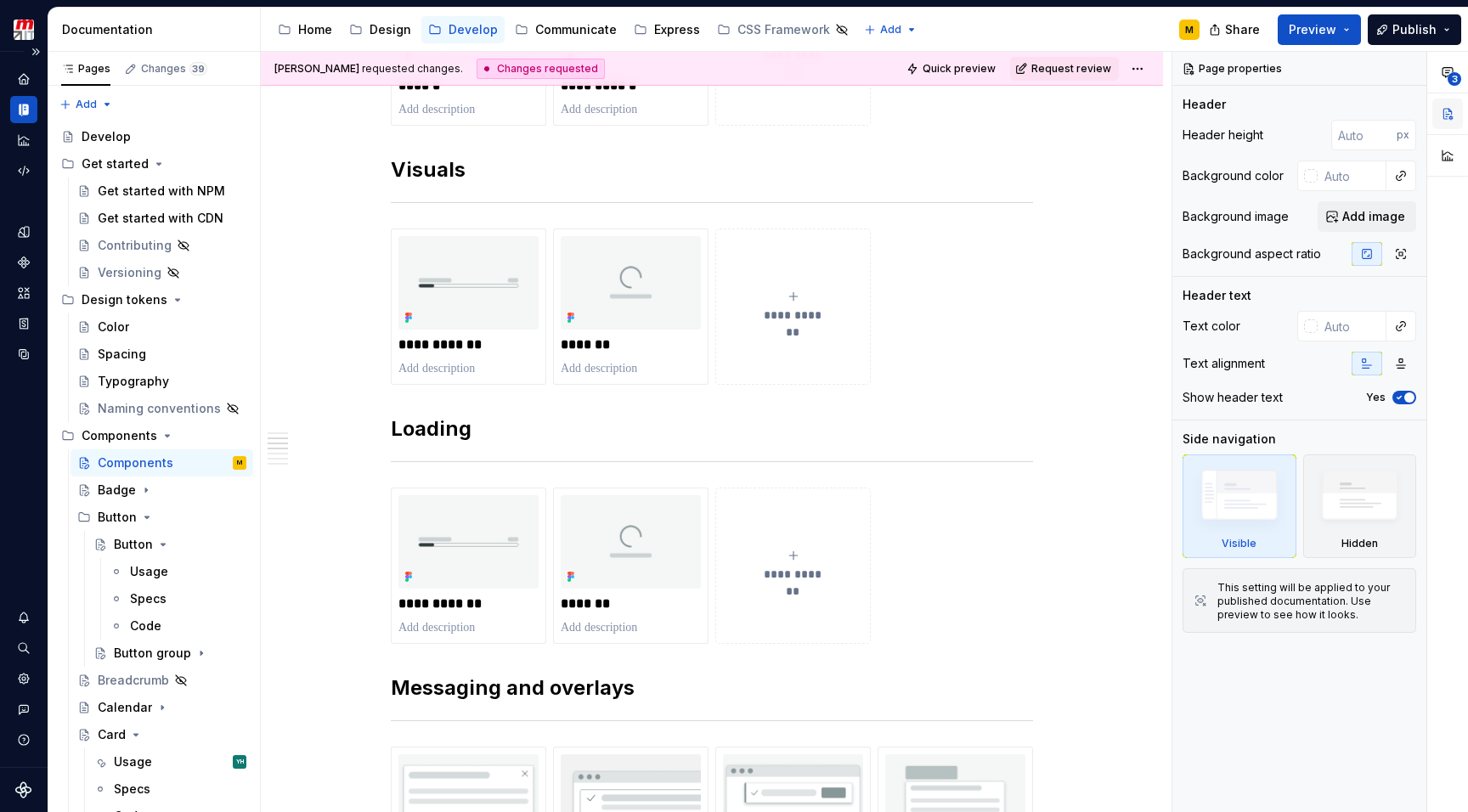
scroll to position [0, 0]
click at [450, 305] on img at bounding box center [468, 283] width 140 height 93
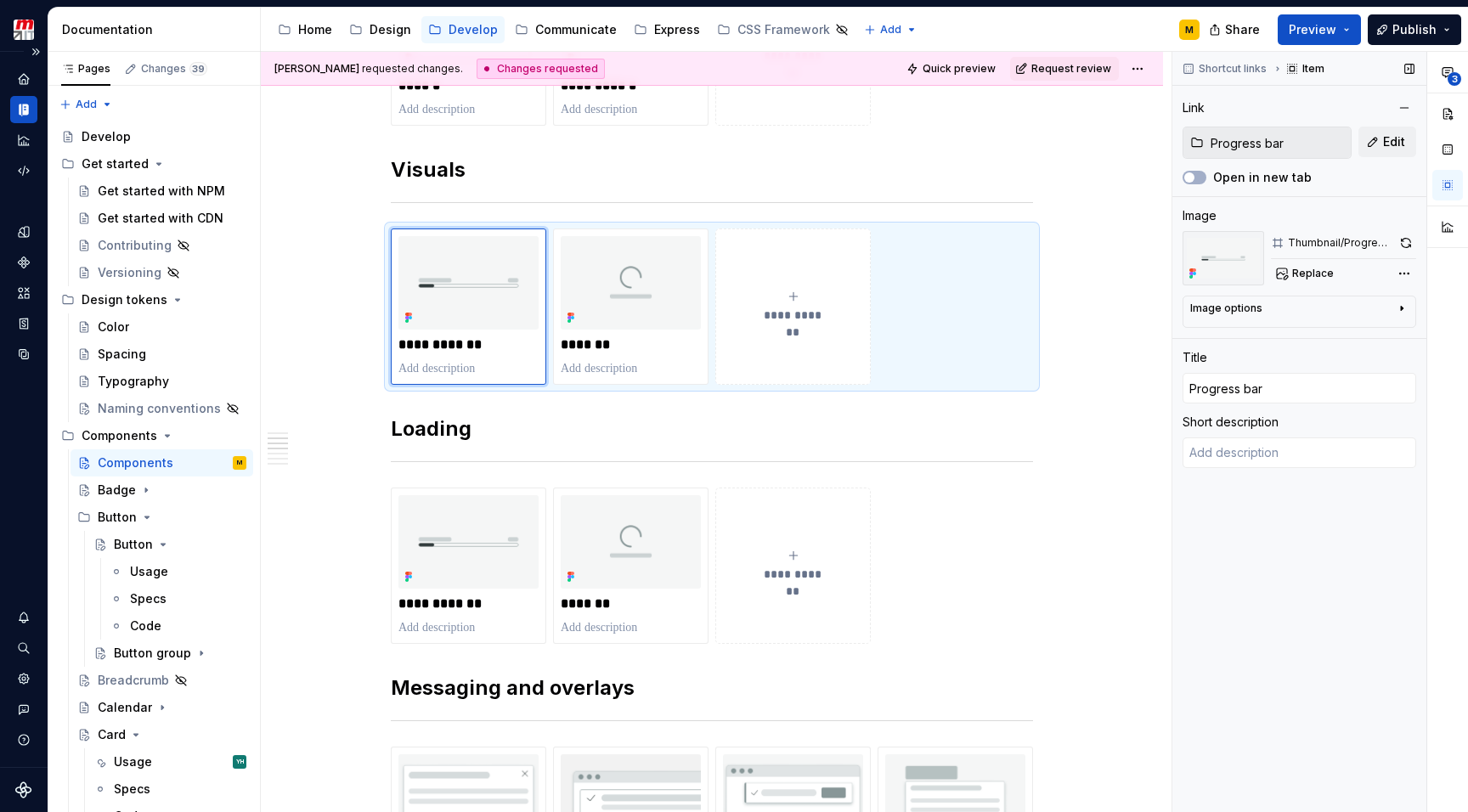
click at [1225, 157] on input "Progress bar" at bounding box center [1277, 142] width 147 height 30
click at [1237, 149] on input "Progress bar" at bounding box center [1277, 142] width 147 height 30
click at [1379, 138] on button "Edit" at bounding box center [1386, 141] width 58 height 30
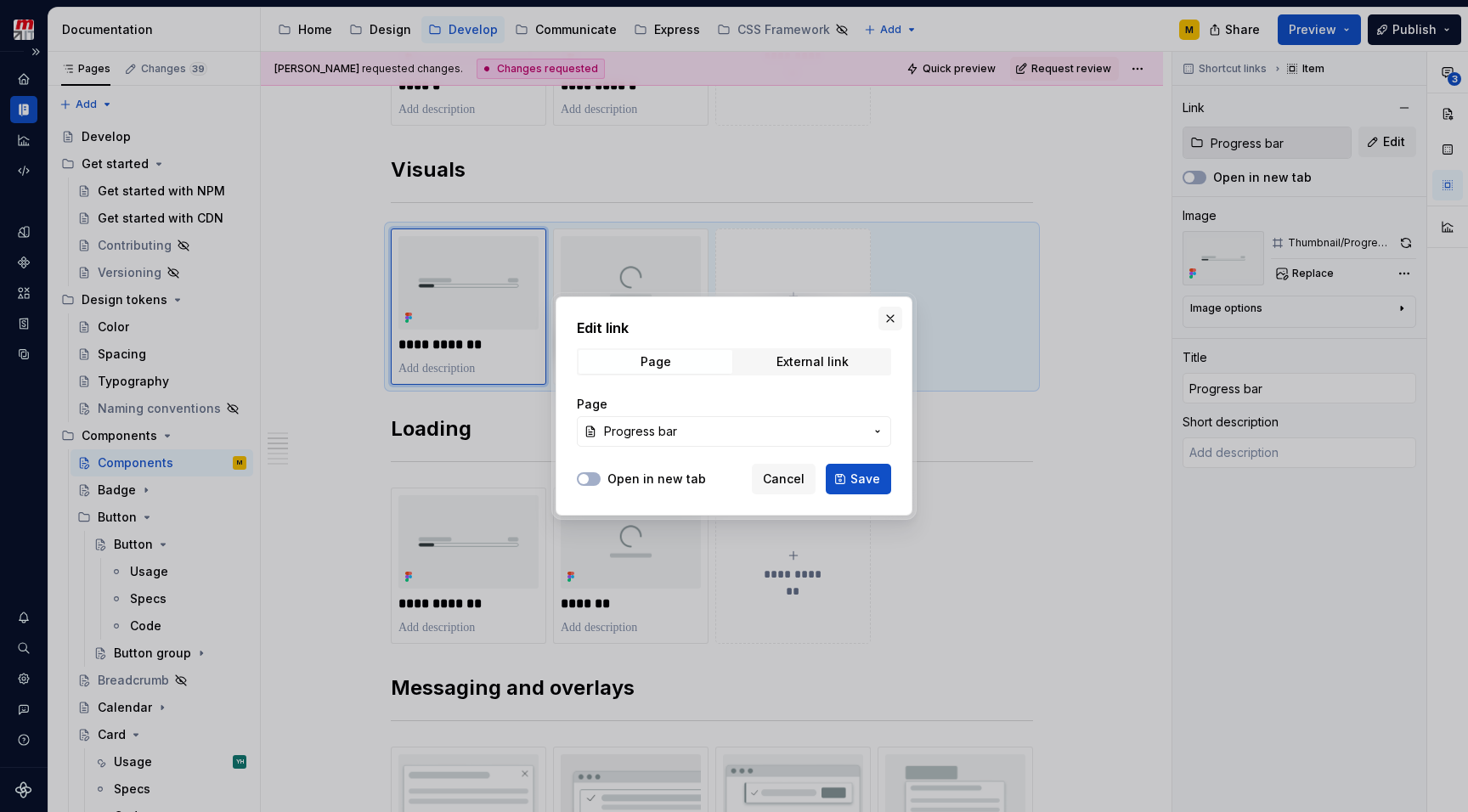
click at [891, 315] on button "button" at bounding box center [890, 319] width 24 height 24
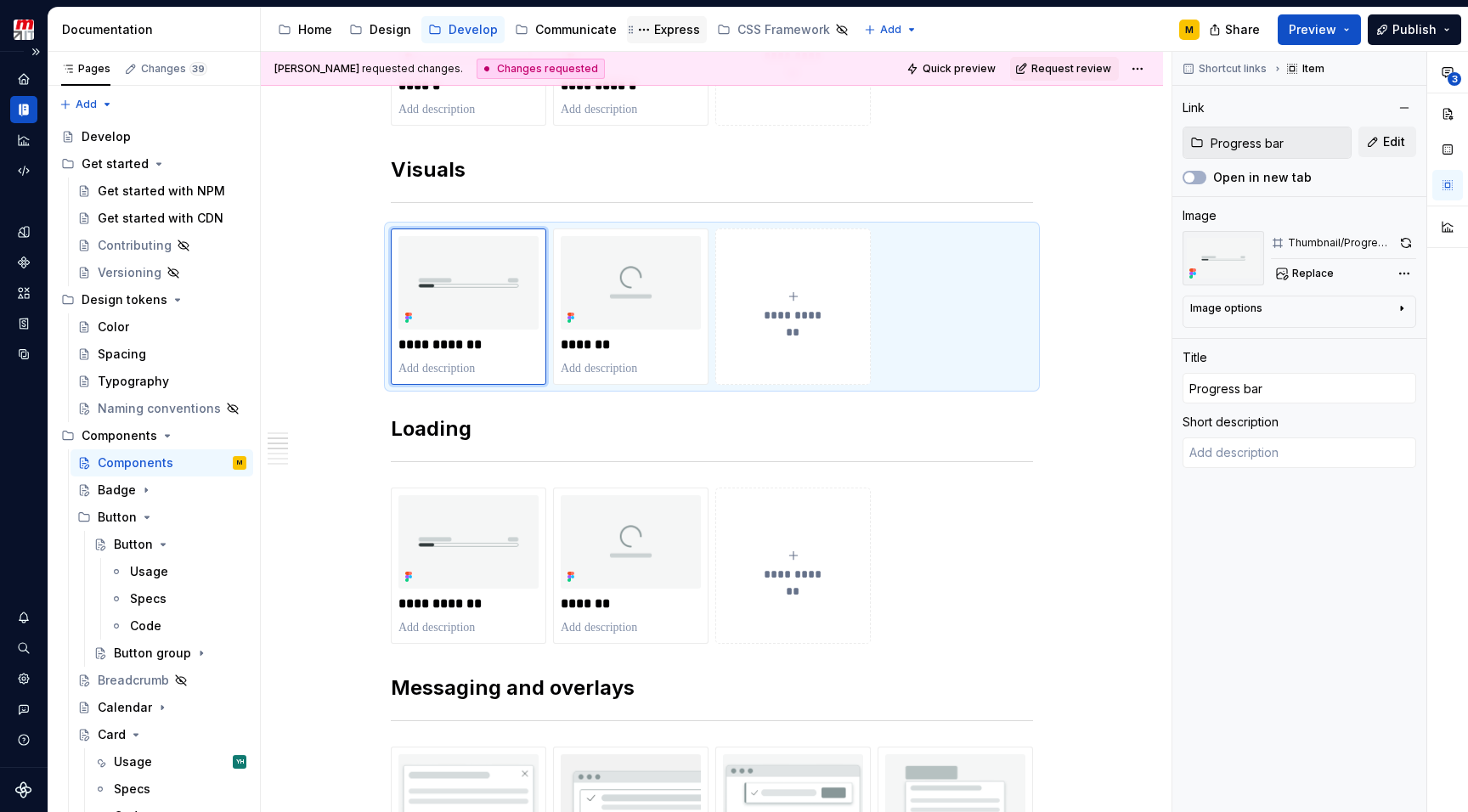
click at [661, 32] on div "Express" at bounding box center [677, 29] width 46 height 17
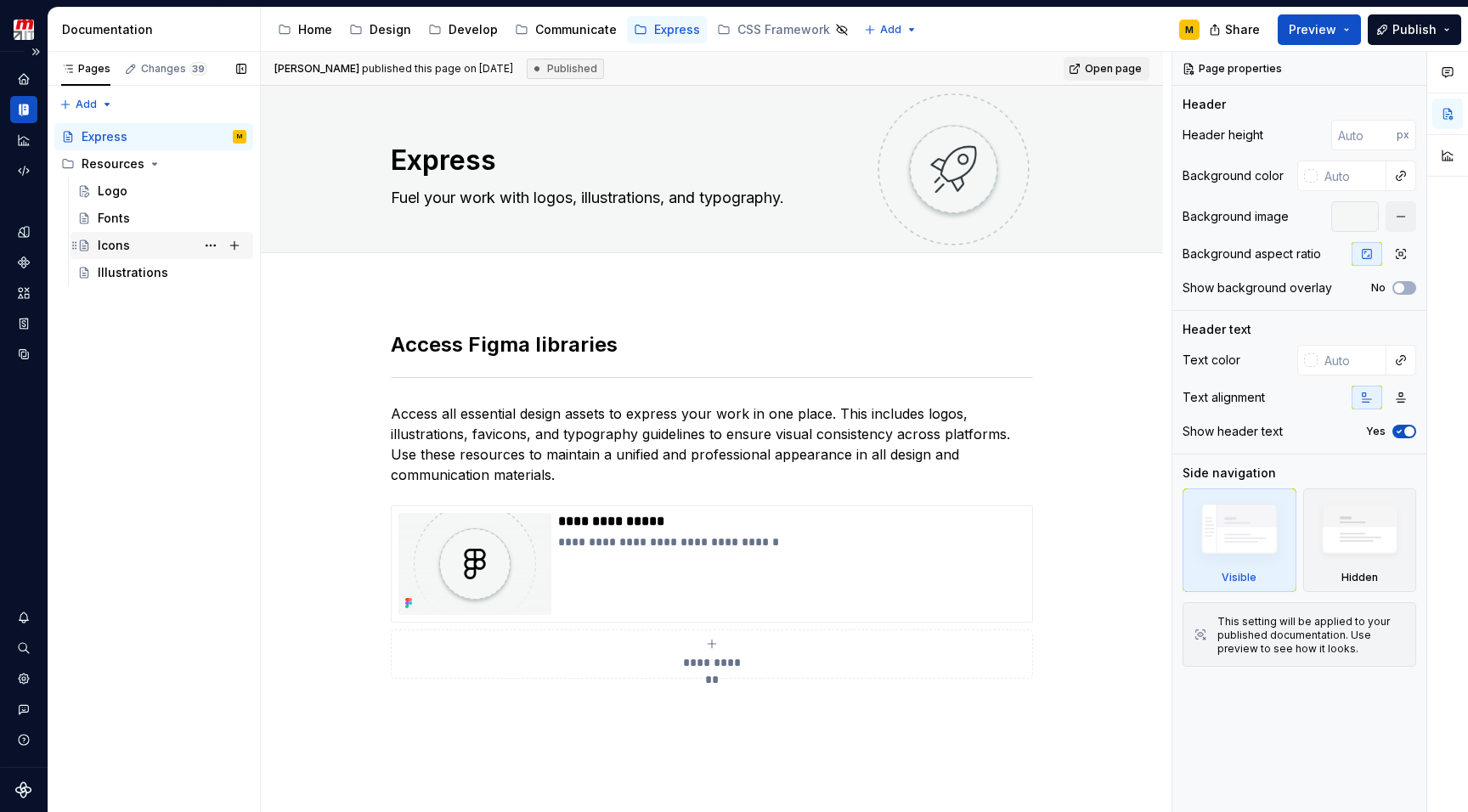
click at [127, 252] on div "Icons" at bounding box center [114, 245] width 32 height 17
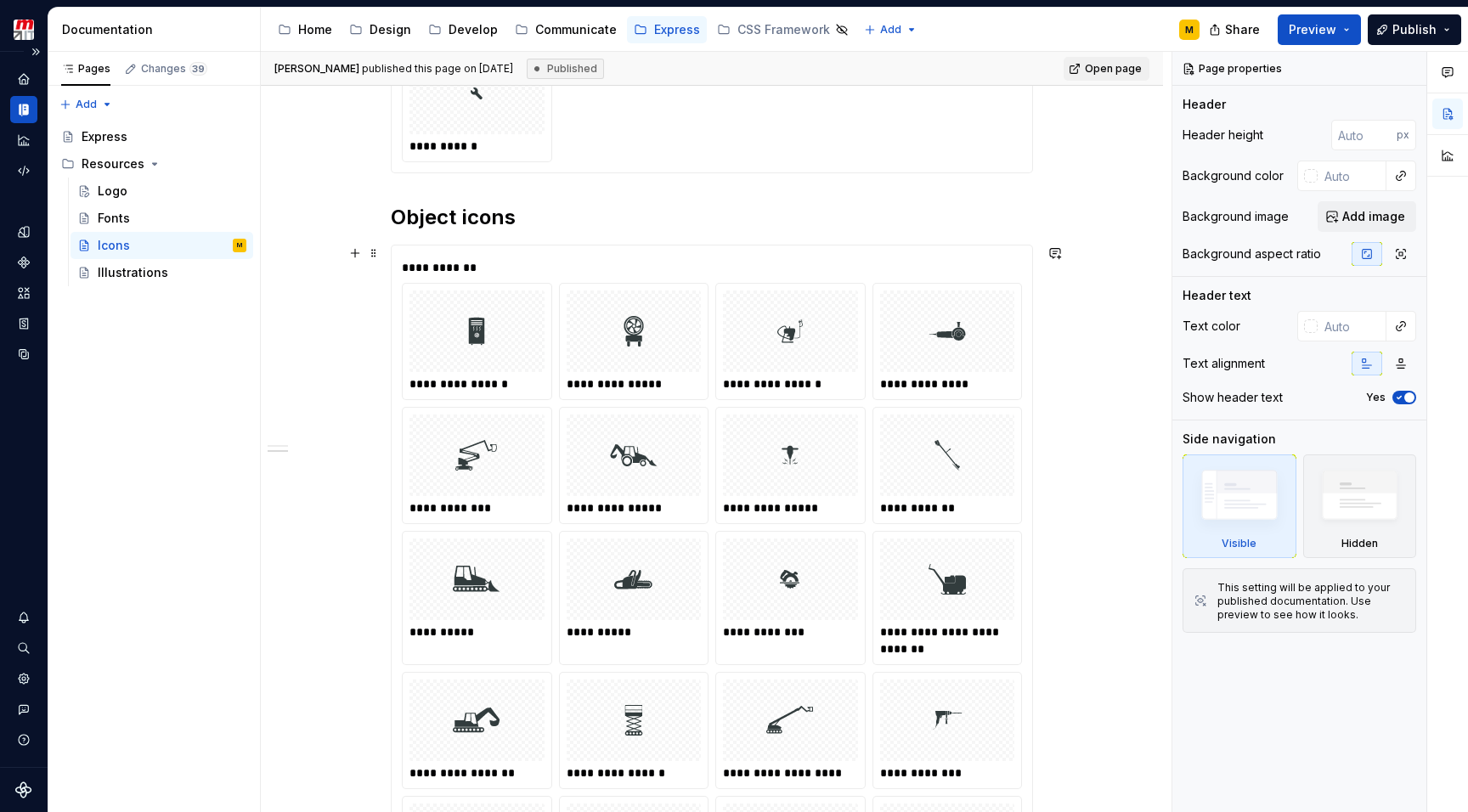
scroll to position [4413, 0]
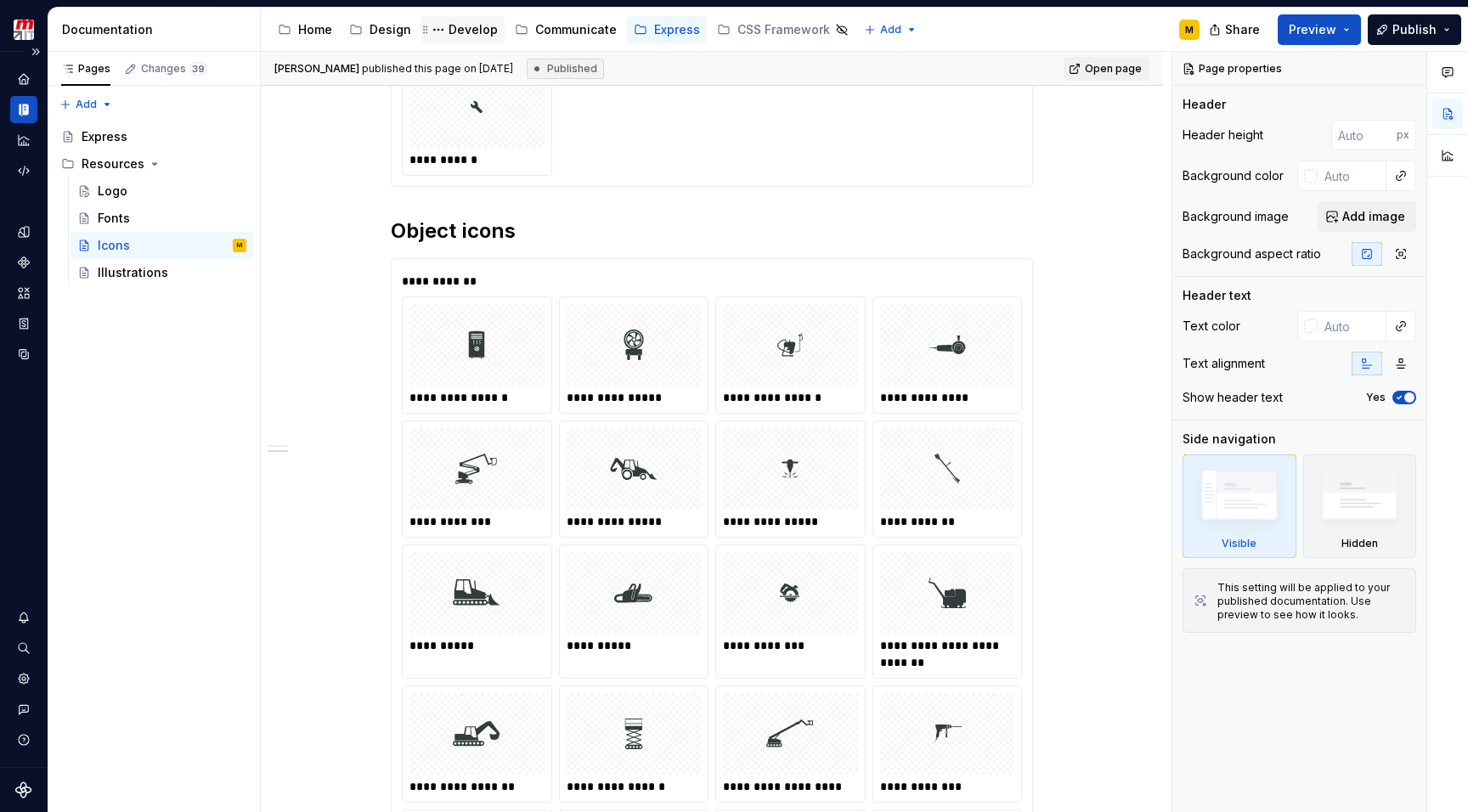
click at [473, 26] on div "Develop" at bounding box center [473, 29] width 49 height 17
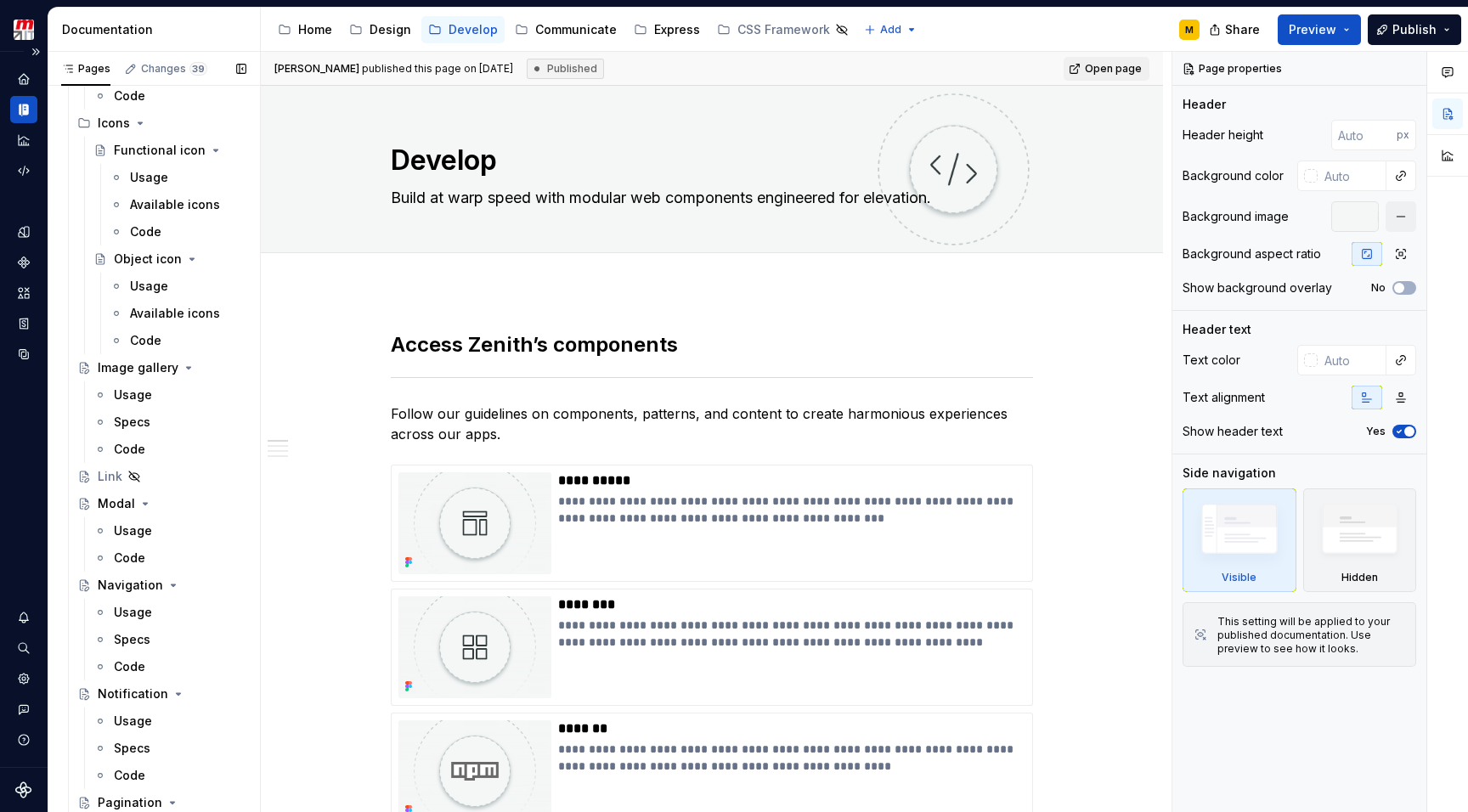
scroll to position [2605, 0]
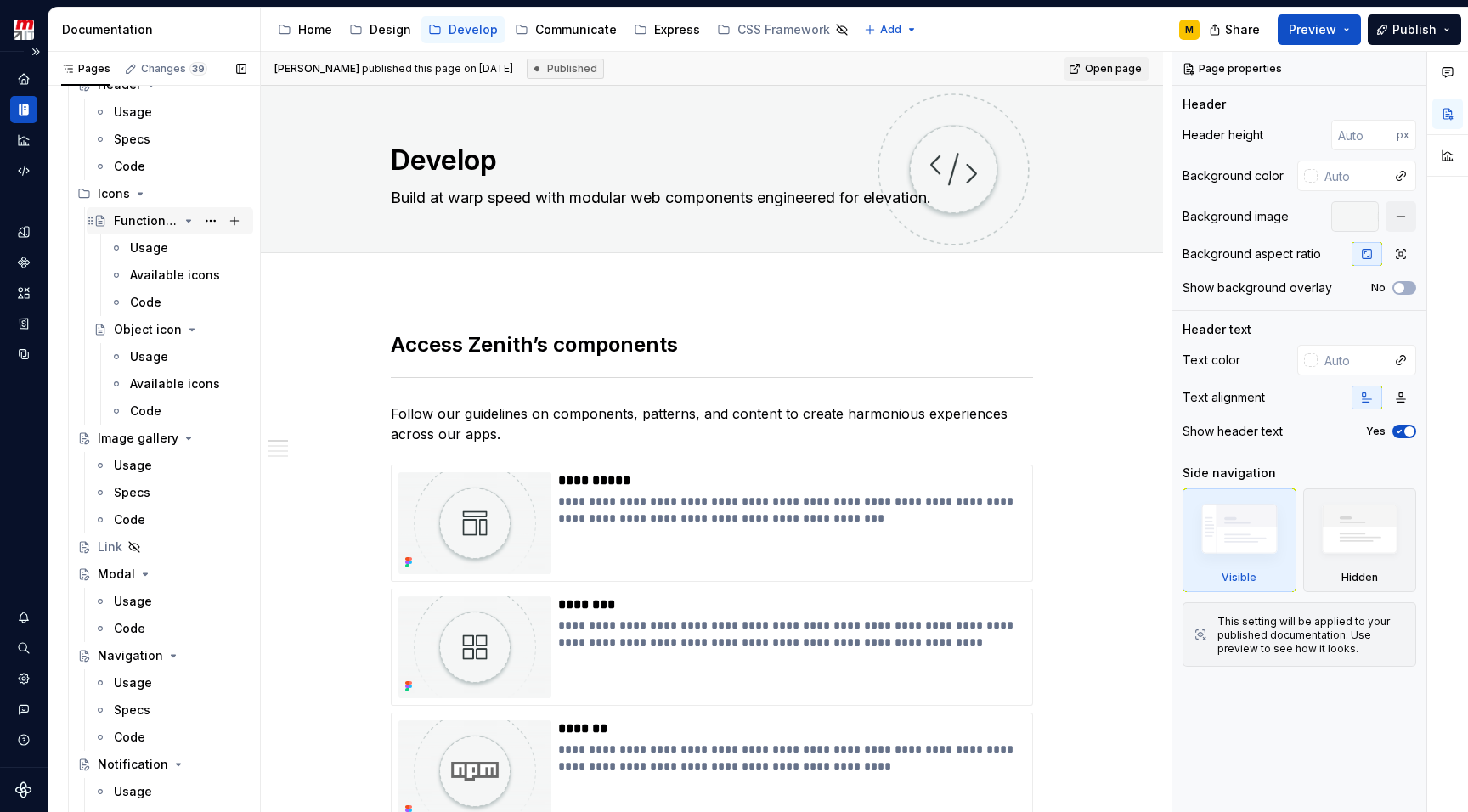
click at [136, 215] on div "Functional icon" at bounding box center [146, 221] width 64 height 17
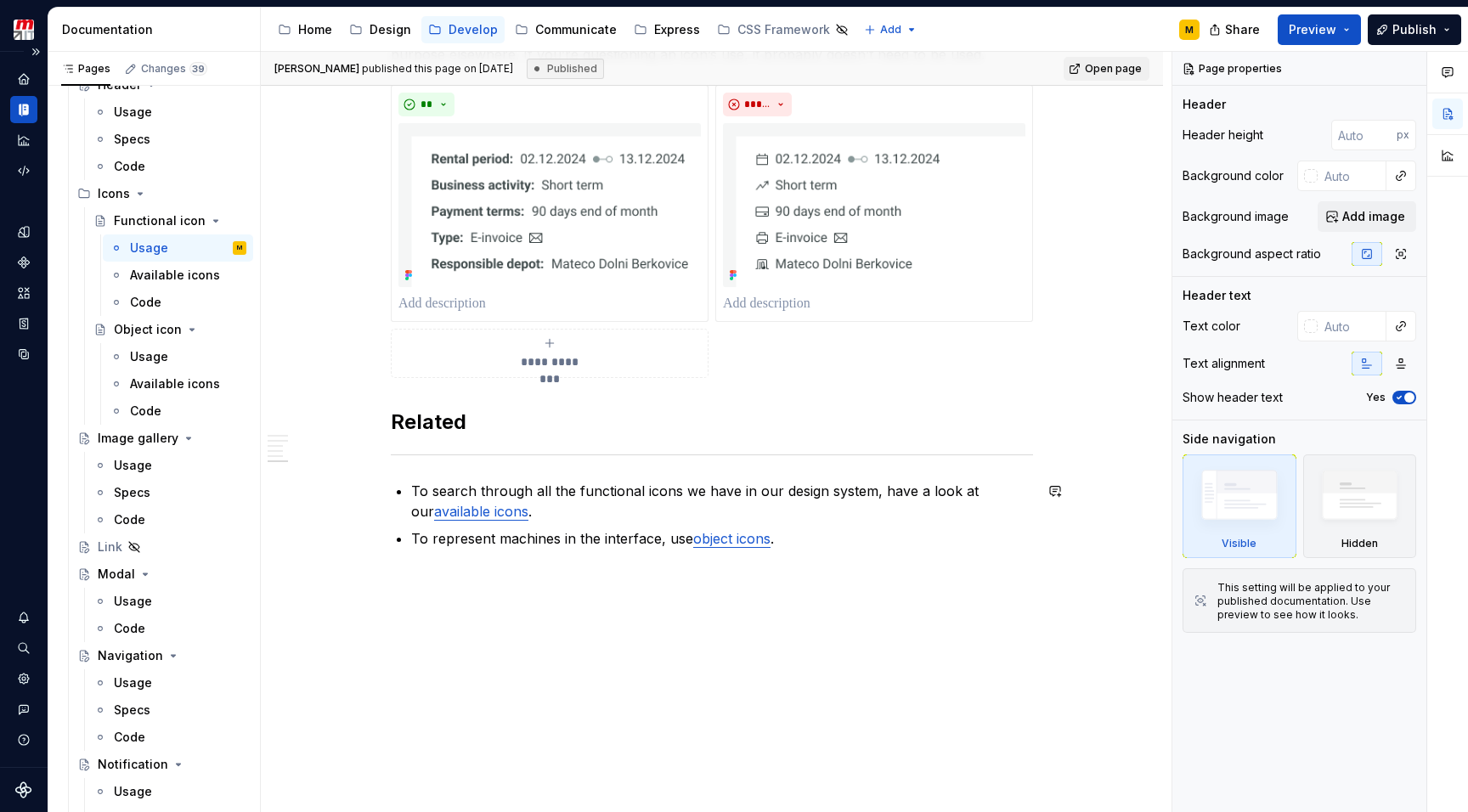
scroll to position [1865, 0]
click at [158, 352] on div "Usage" at bounding box center [149, 356] width 38 height 17
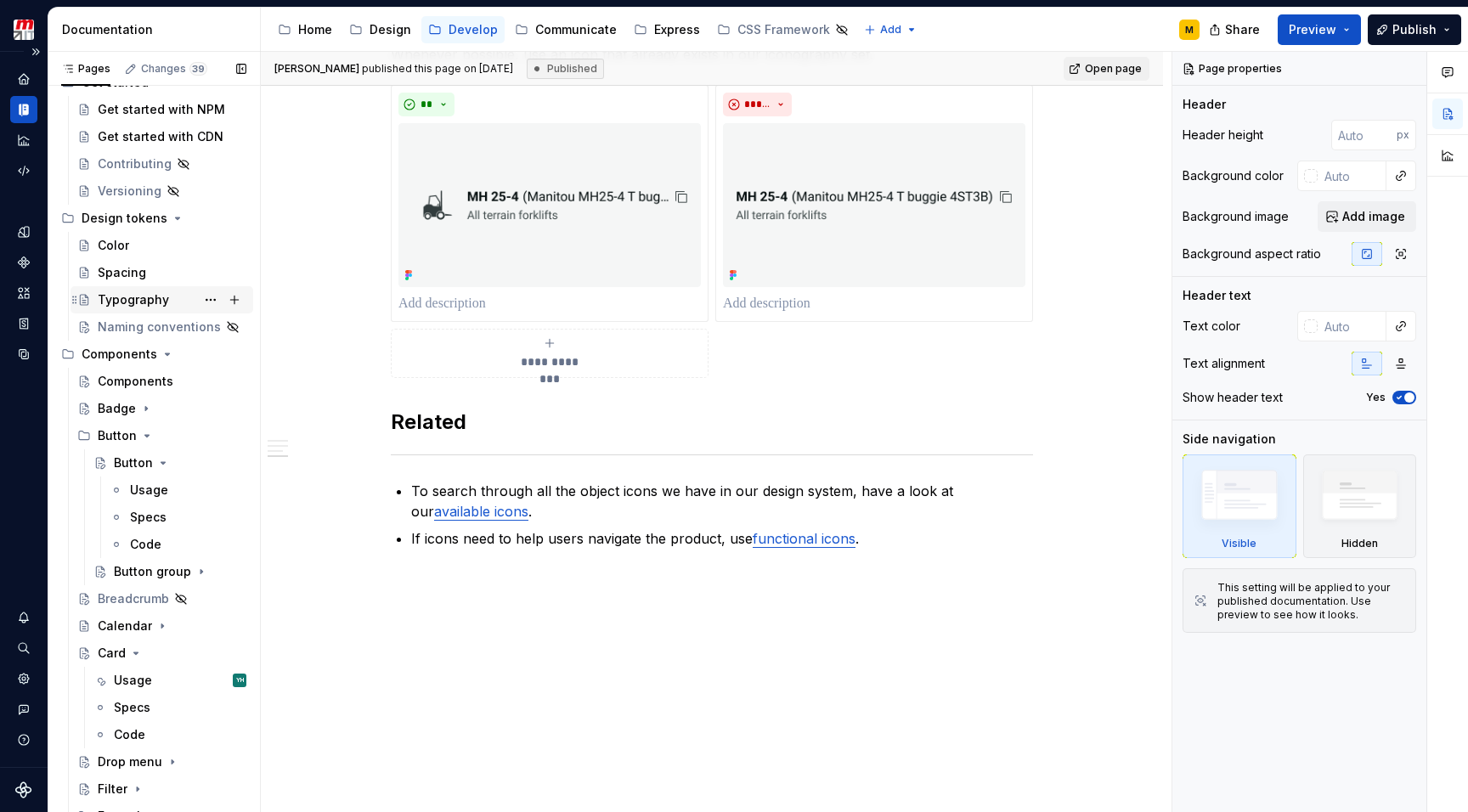
scroll to position [102, 0]
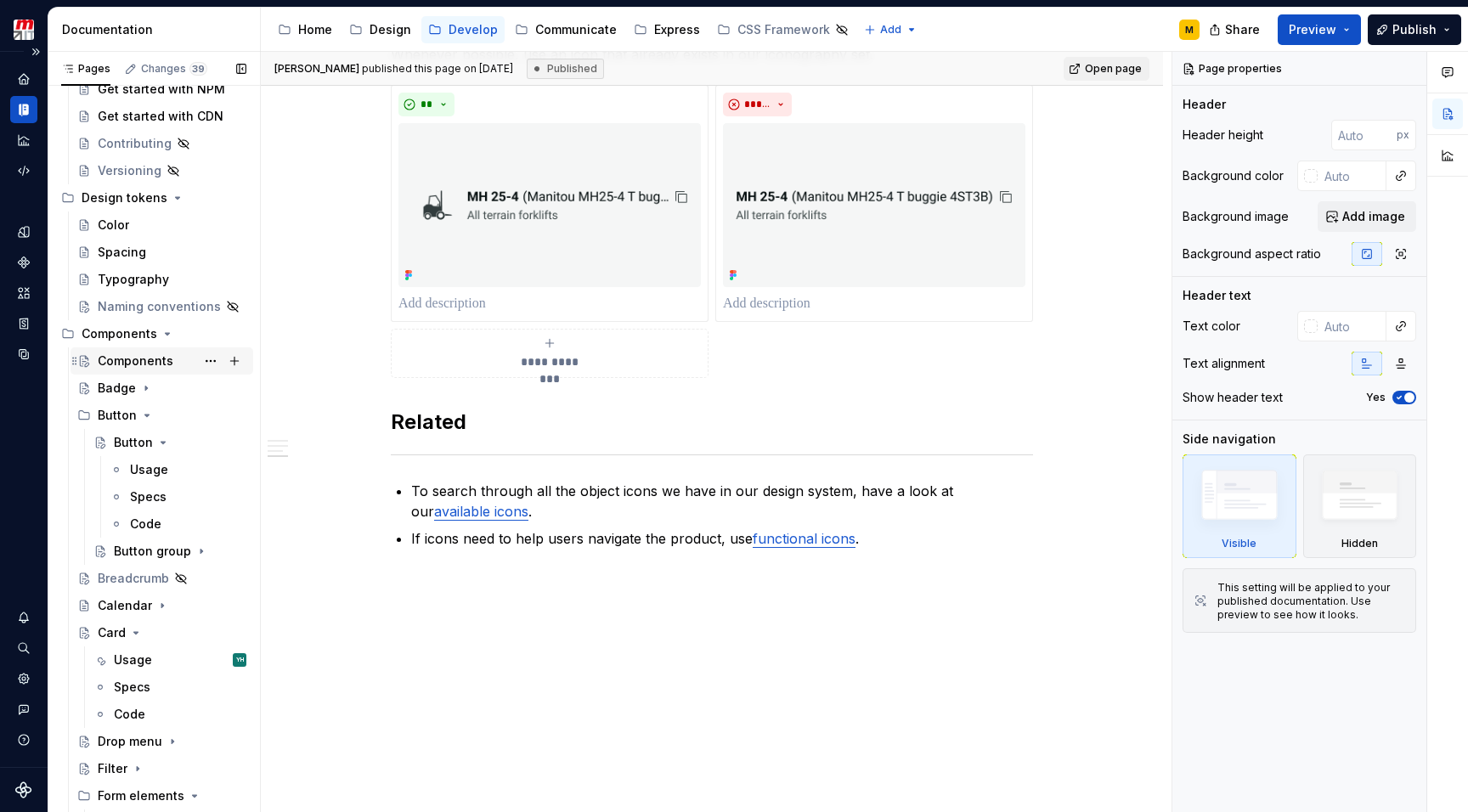
click at [135, 354] on div "Components" at bounding box center [136, 361] width 76 height 17
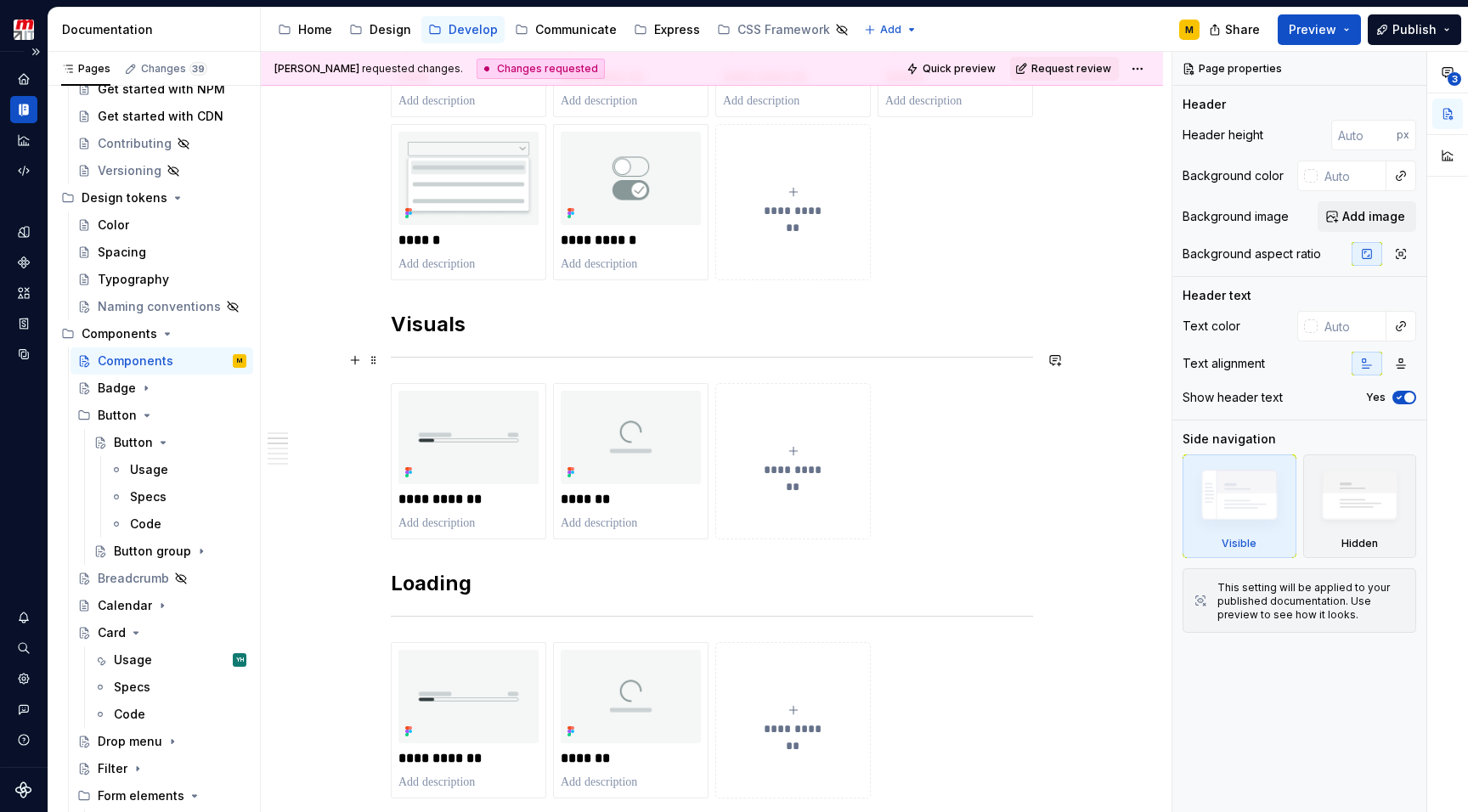
scroll to position [1113, 0]
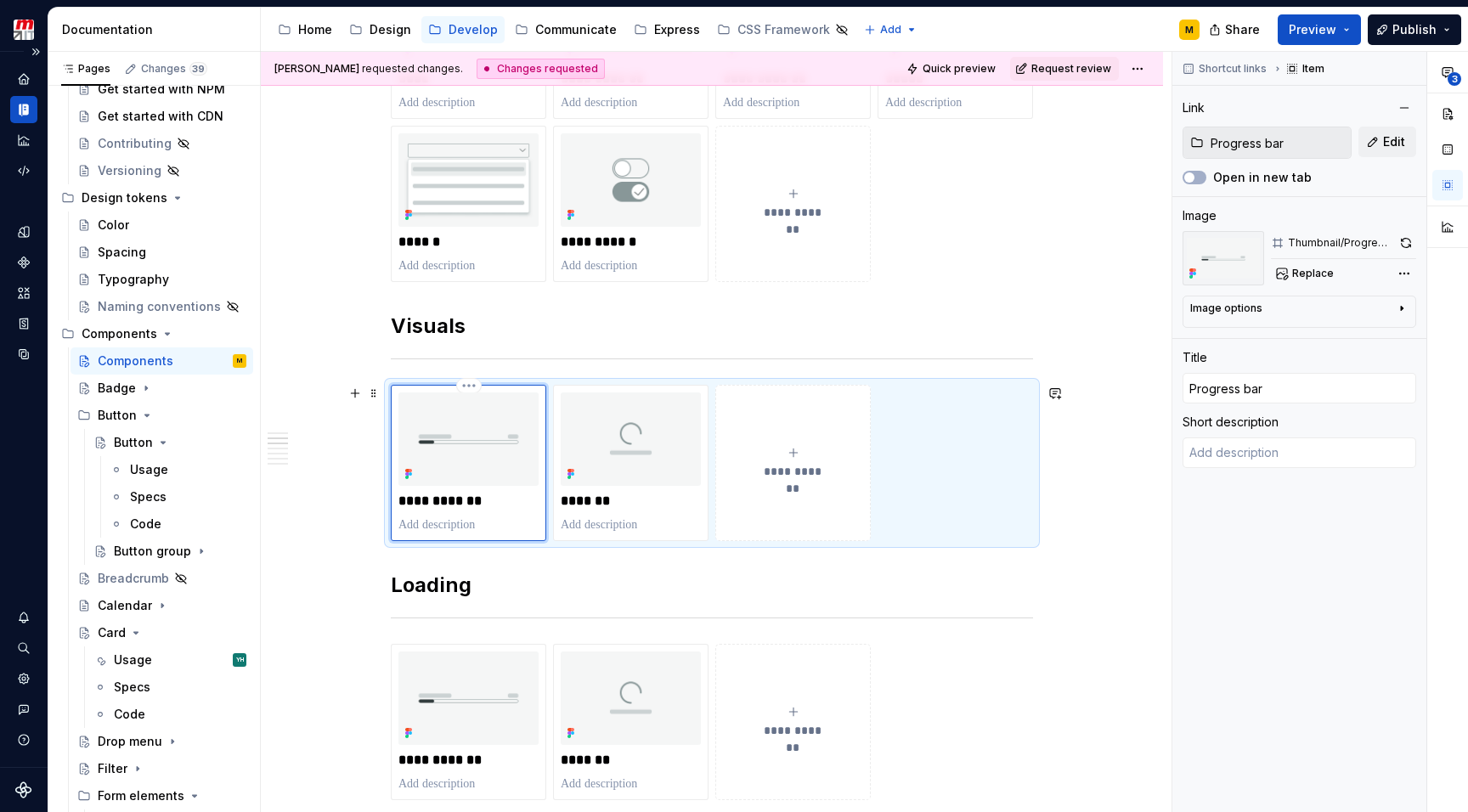
click at [456, 423] on img at bounding box center [468, 438] width 140 height 93
click at [1375, 147] on button "Edit" at bounding box center [1386, 141] width 58 height 30
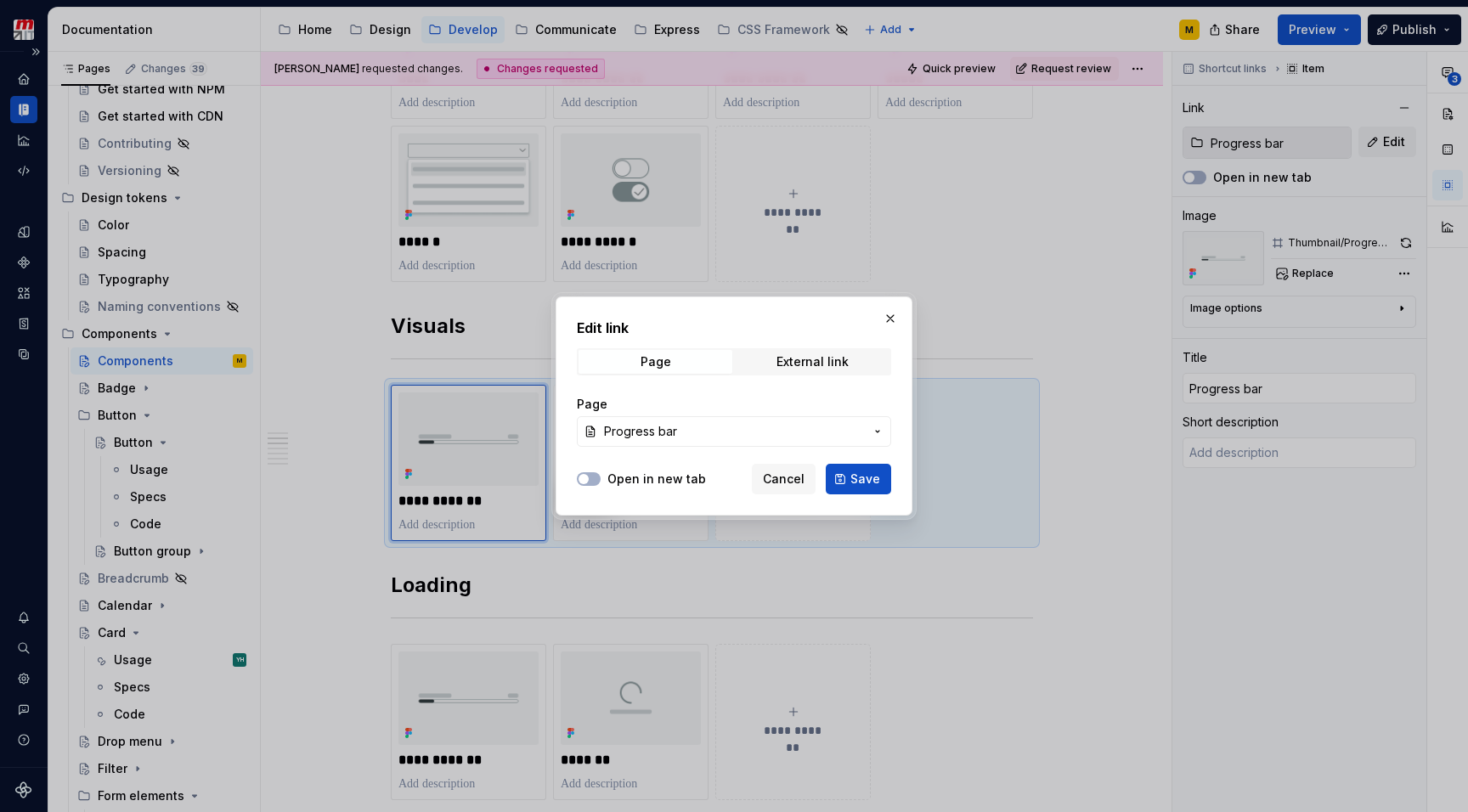
click at [764, 434] on span "Progress bar" at bounding box center [734, 431] width 260 height 17
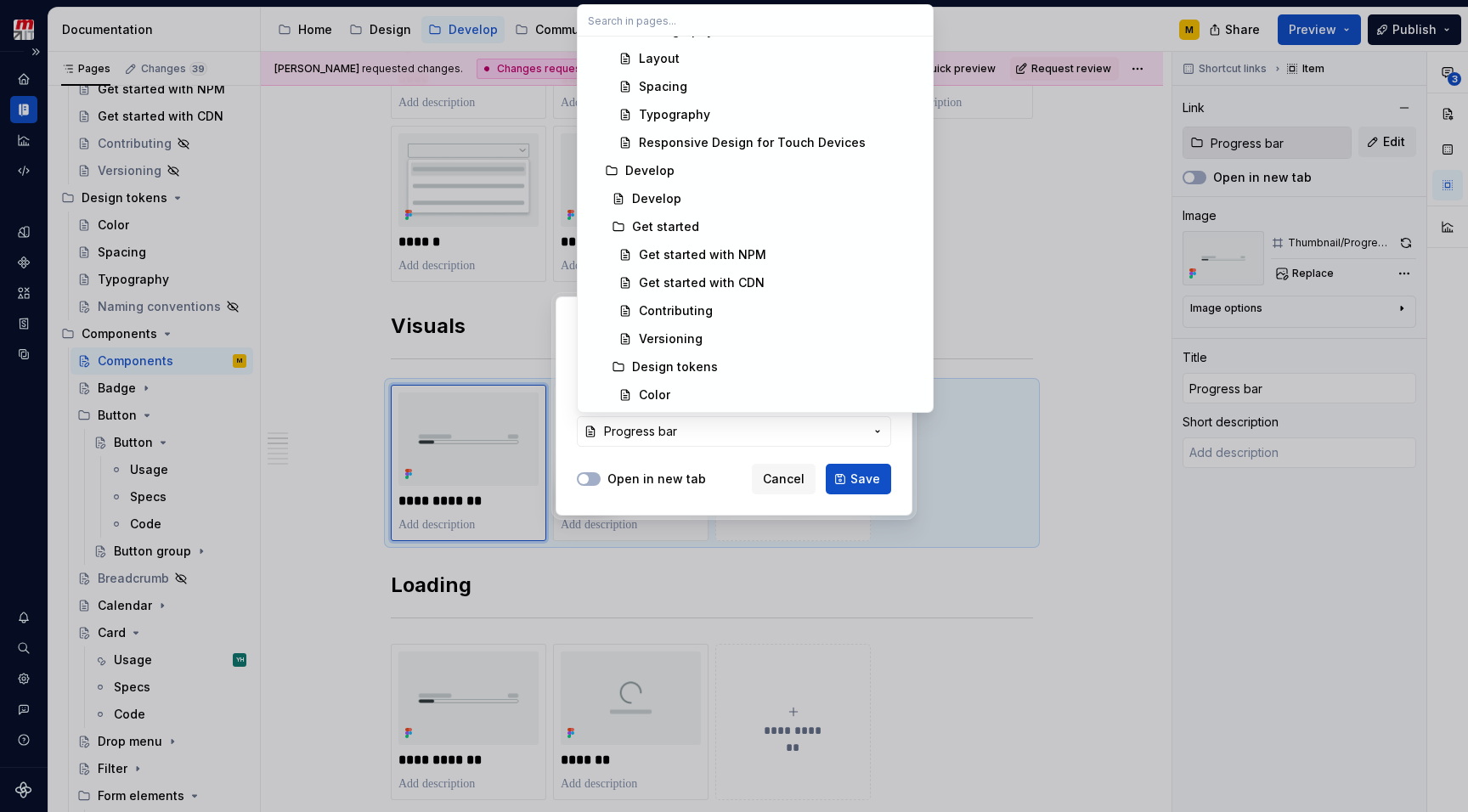
scroll to position [346, 0]
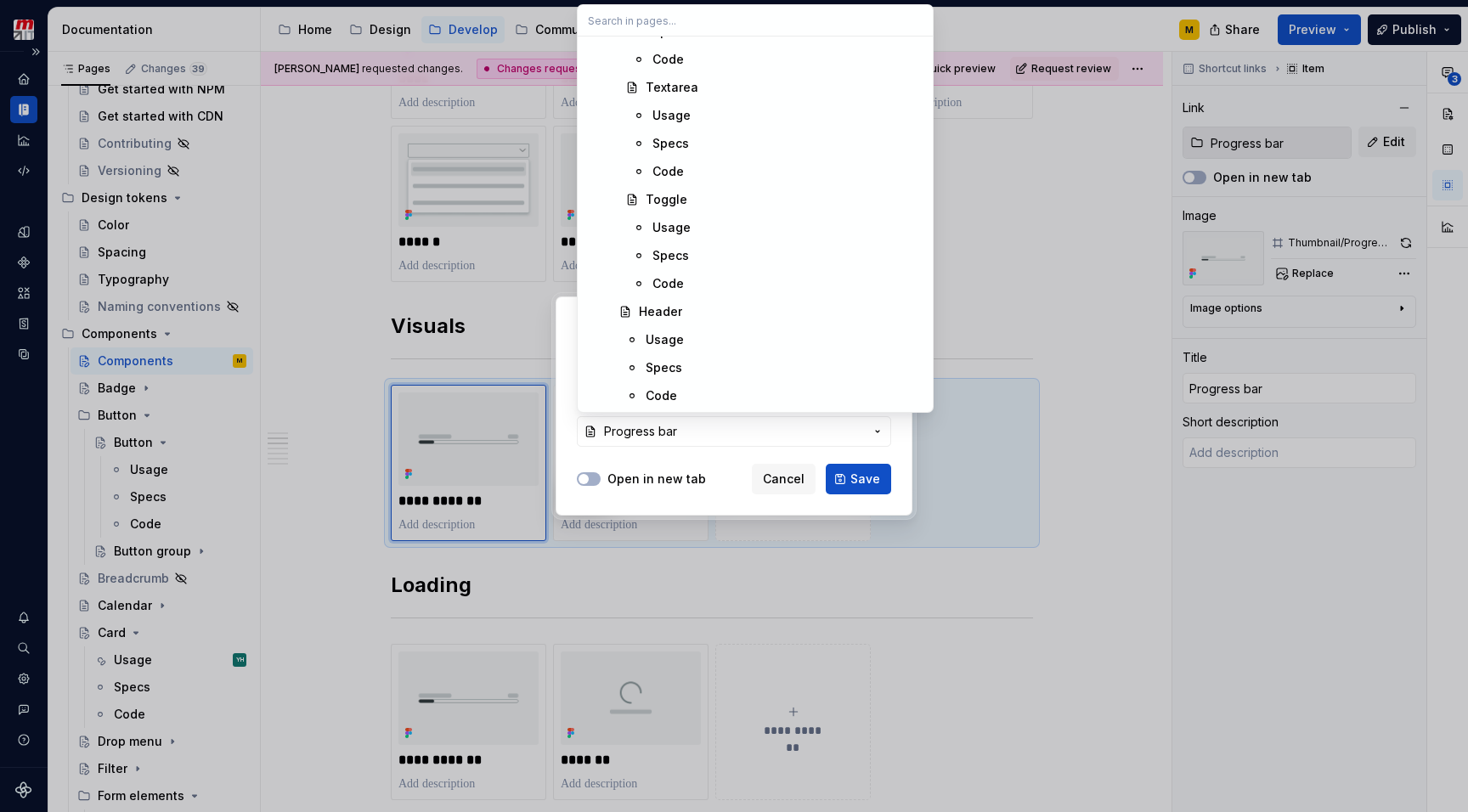
type textarea "*"
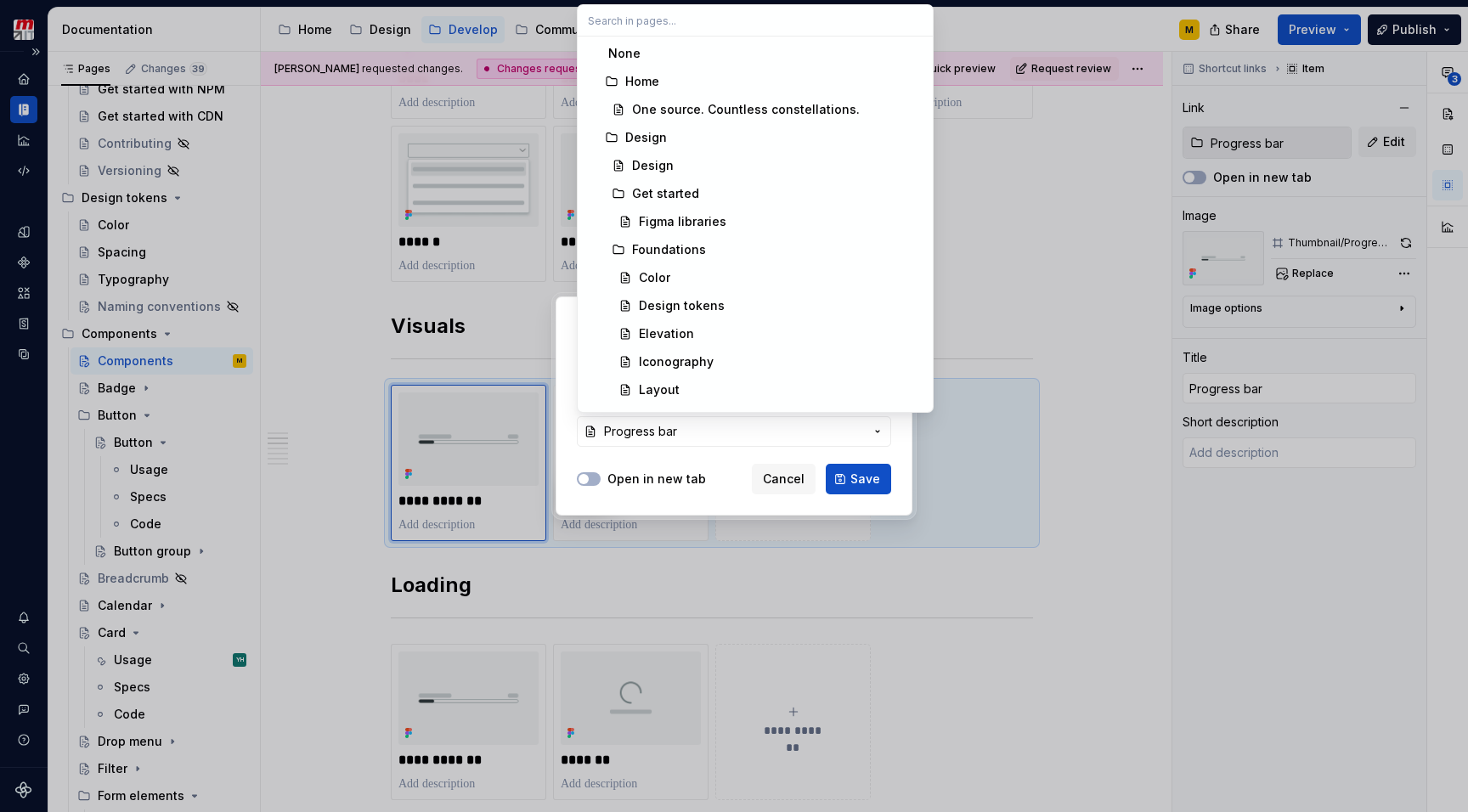
scroll to position [0, 0]
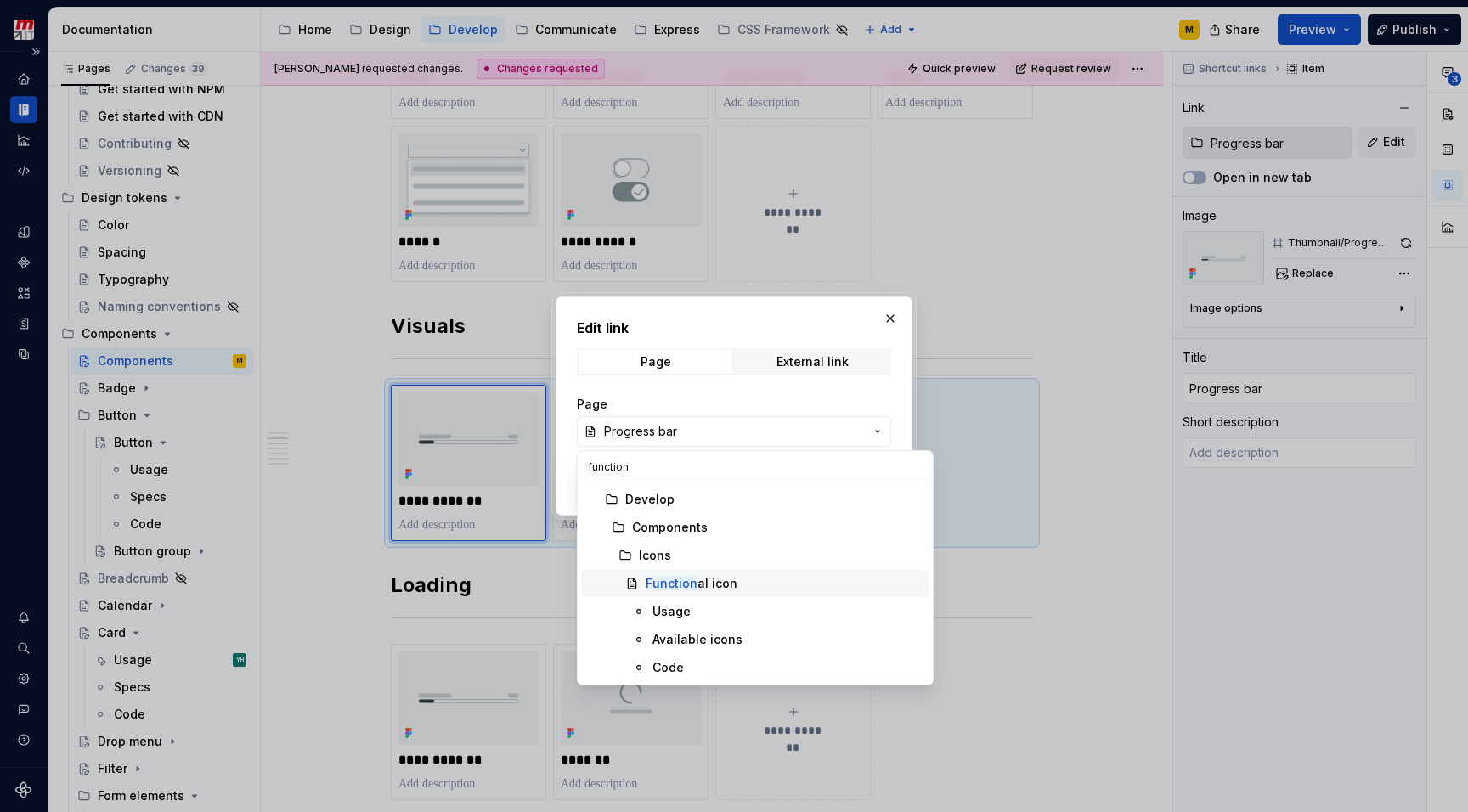
type input "function"
click at [732, 587] on div "Function al icon" at bounding box center [784, 583] width 277 height 17
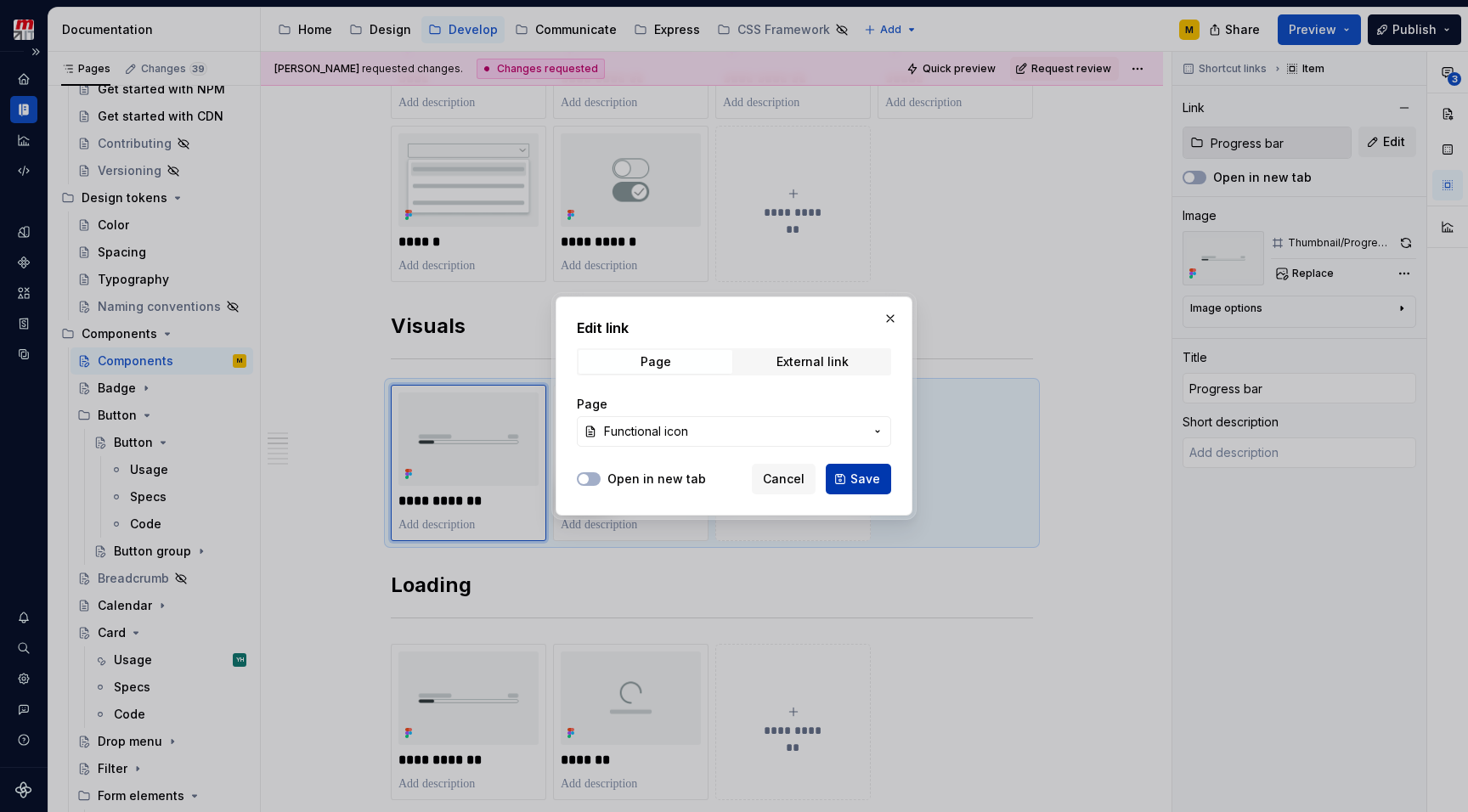
click at [863, 477] on span "Save" at bounding box center [864, 479] width 29 height 17
type textarea "*"
type input "Functional icon"
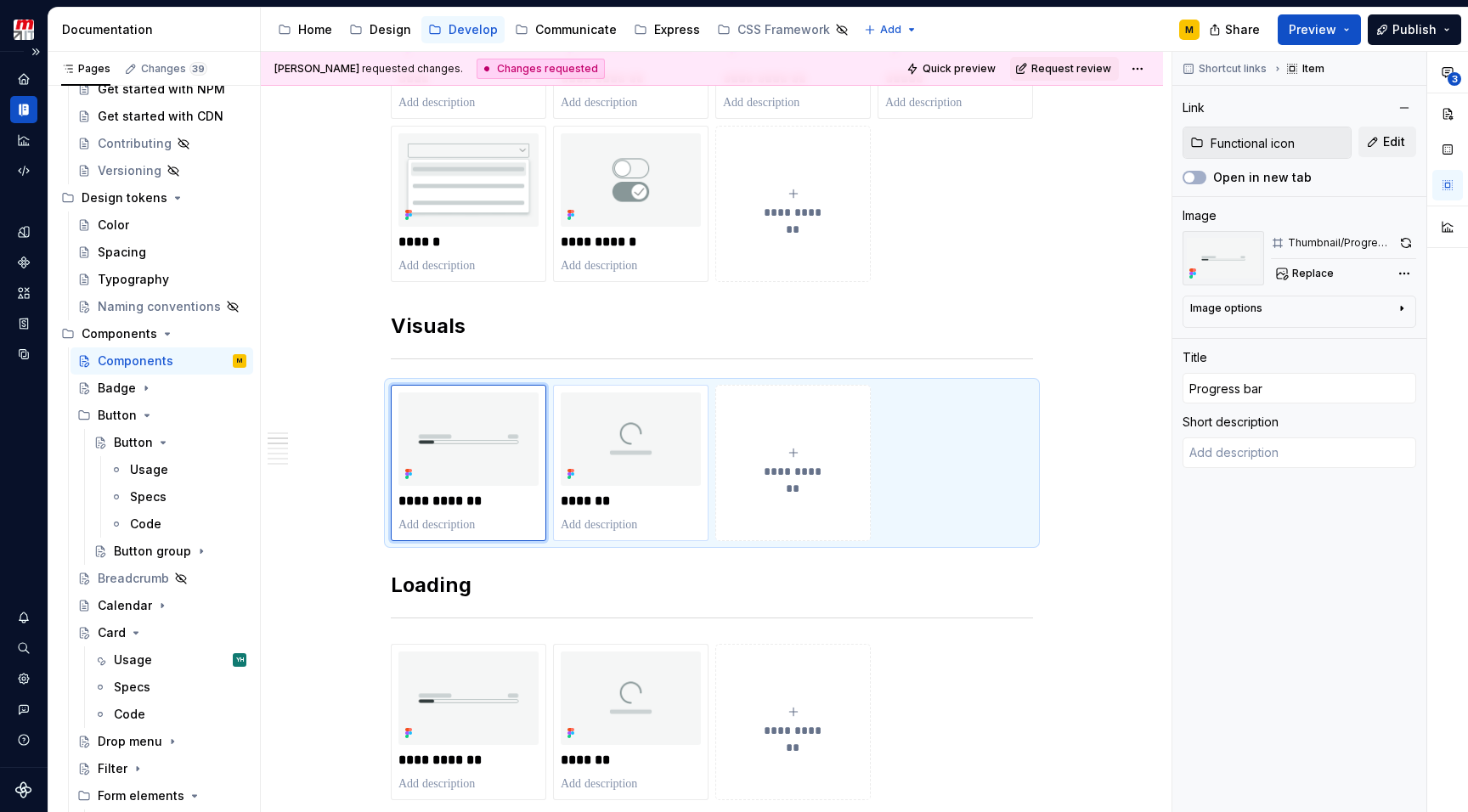
type textarea "*"
type textarea "Functional icons should be used intentionally to maximize comprehension and red…"
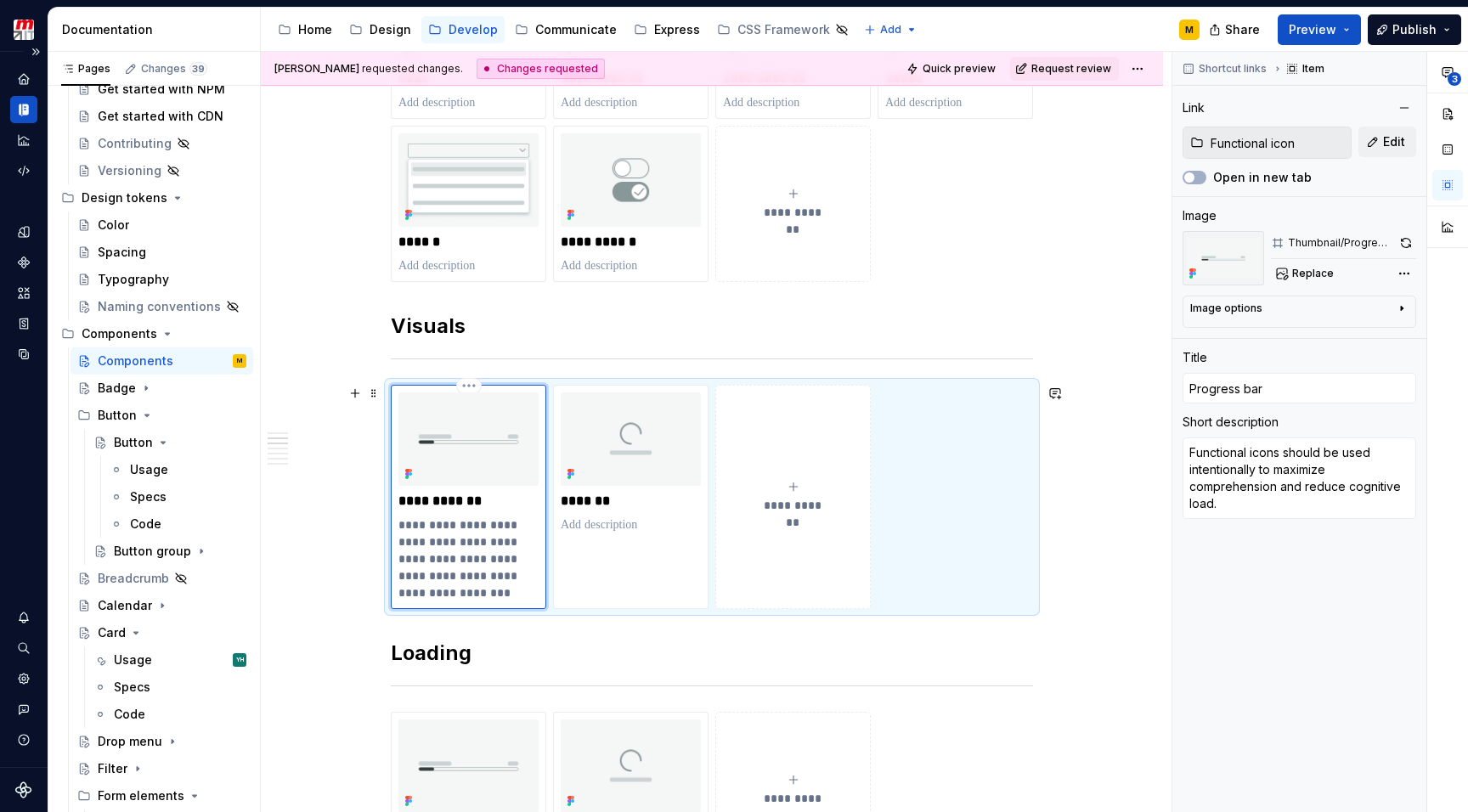
click at [429, 502] on p "**********" at bounding box center [468, 501] width 140 height 17
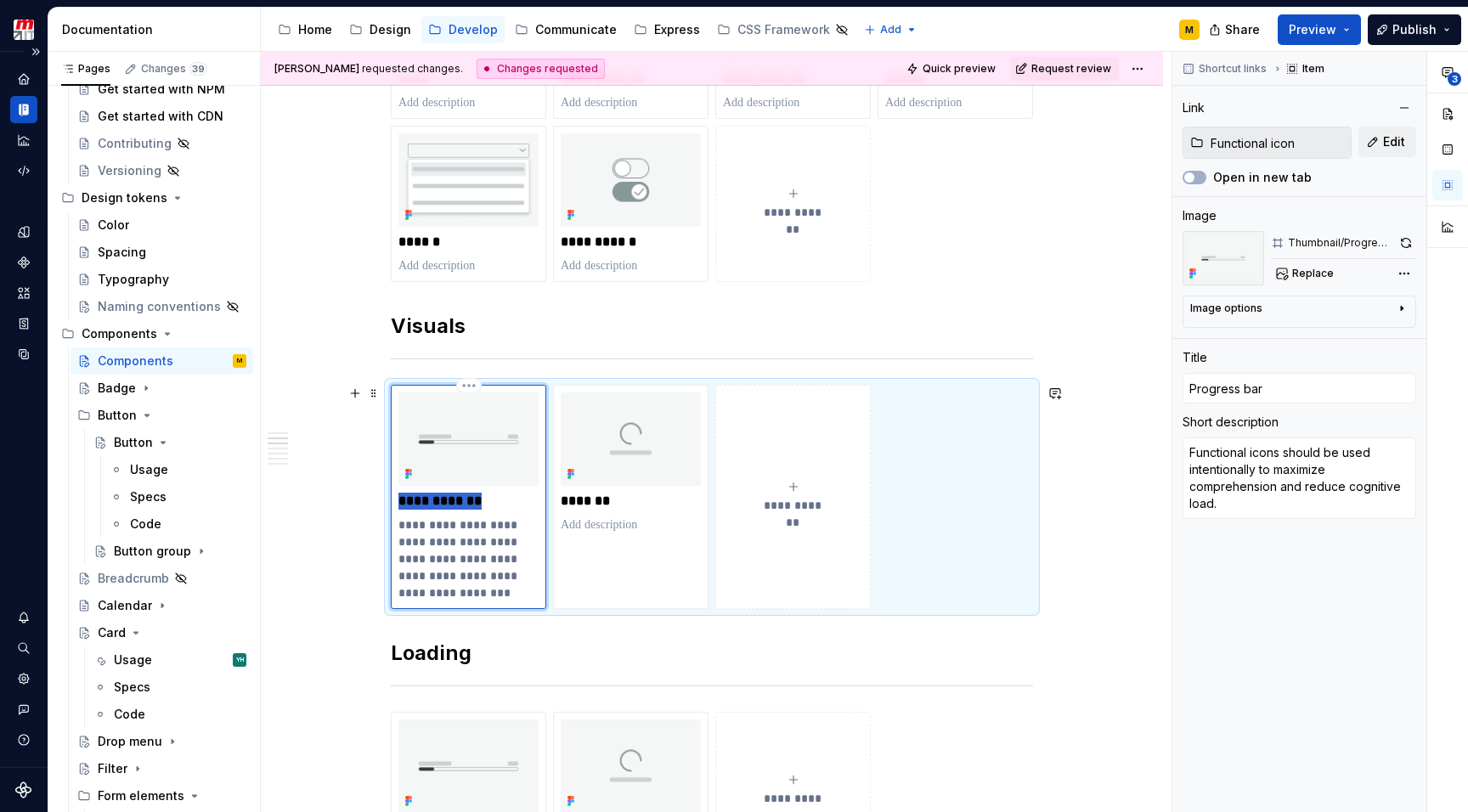
type textarea "*"
type input "F"
type textarea "*"
type input "Fu"
type textarea "*"
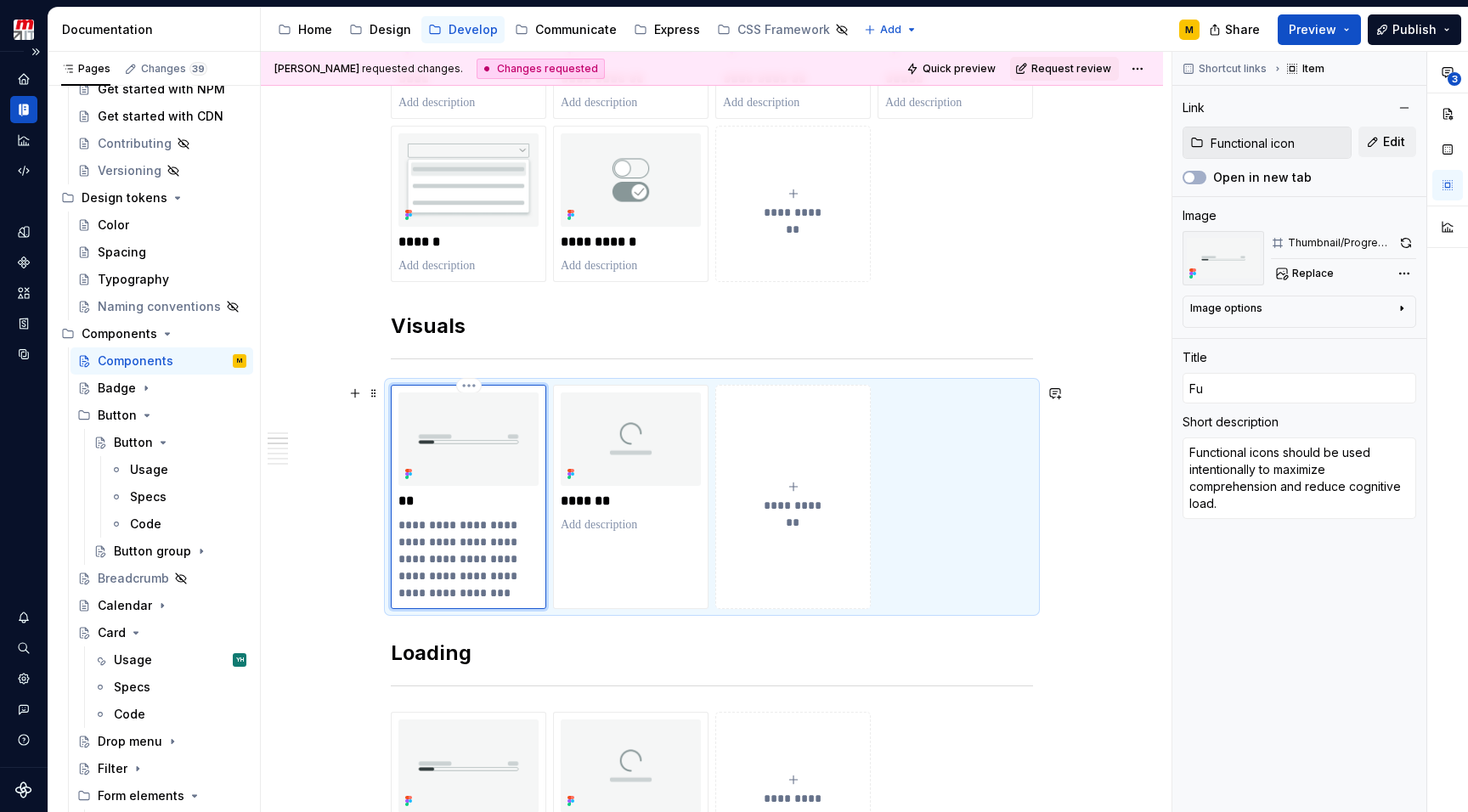
type input "Fun"
type textarea "*"
type input "Func"
type textarea "*"
type input "Funct"
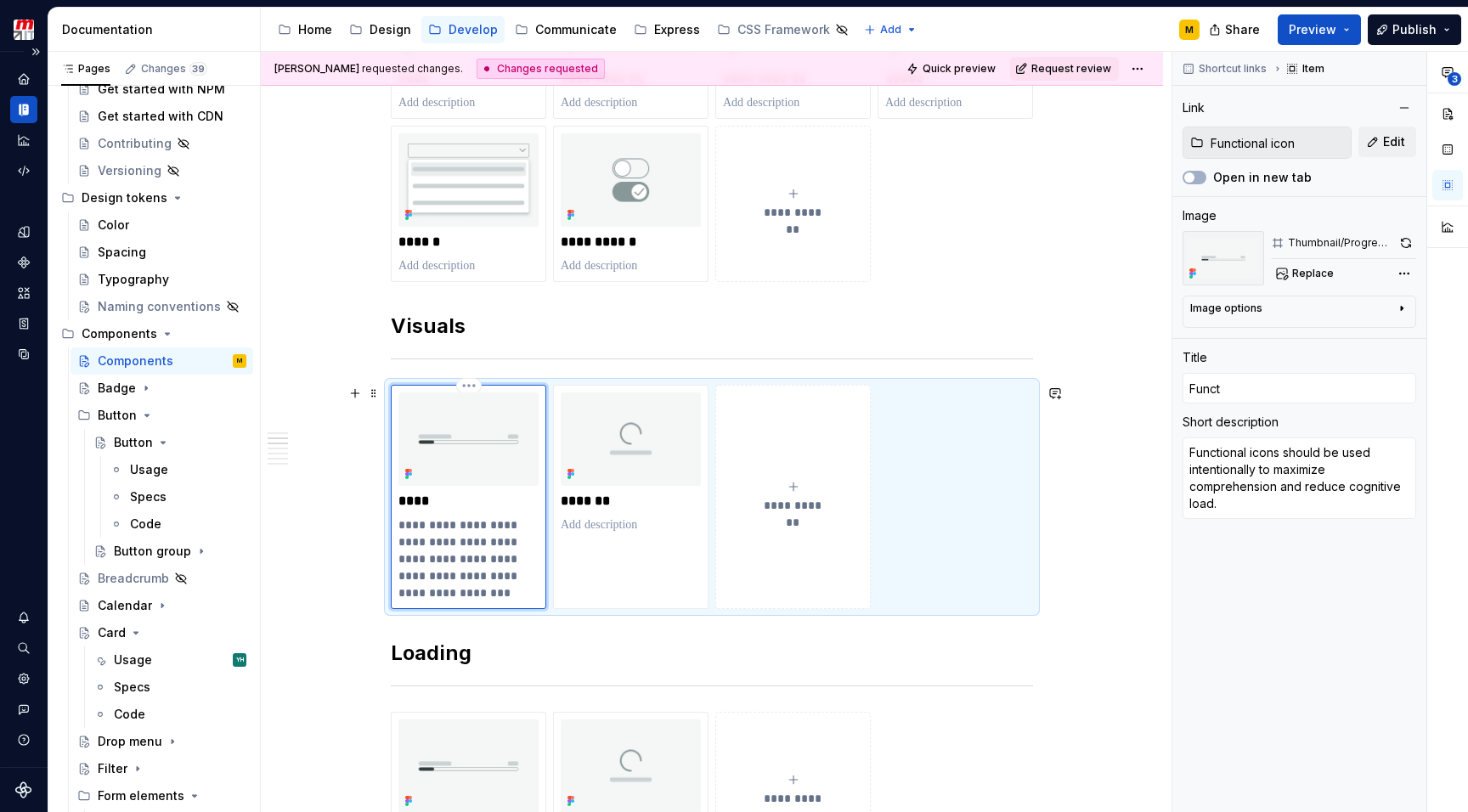
type textarea "*"
type input "Functi"
type textarea "*"
type input "Functio"
type textarea "*"
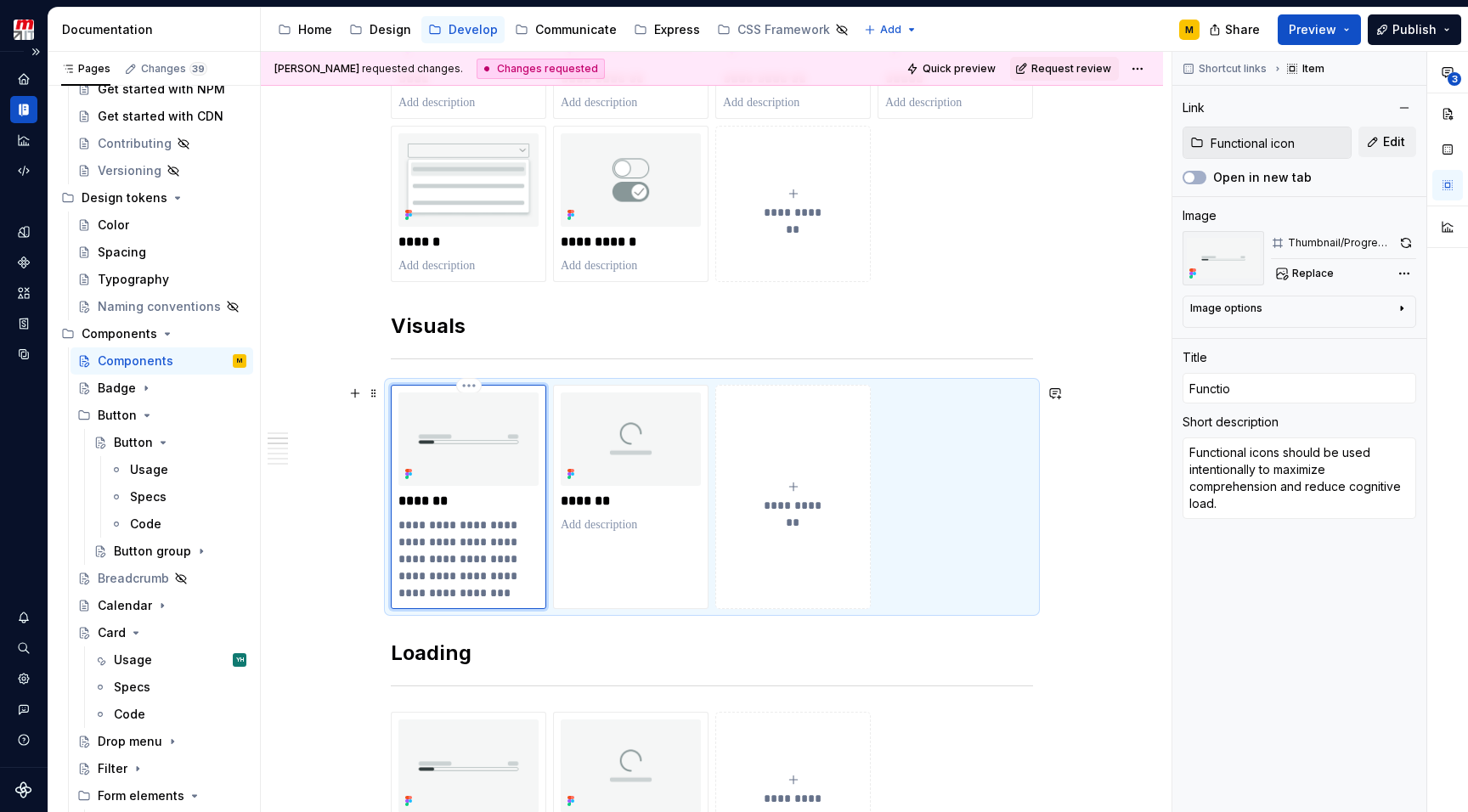
type input "Function"
type textarea "*"
type input "Functiona"
type textarea "*"
type input "Functional"
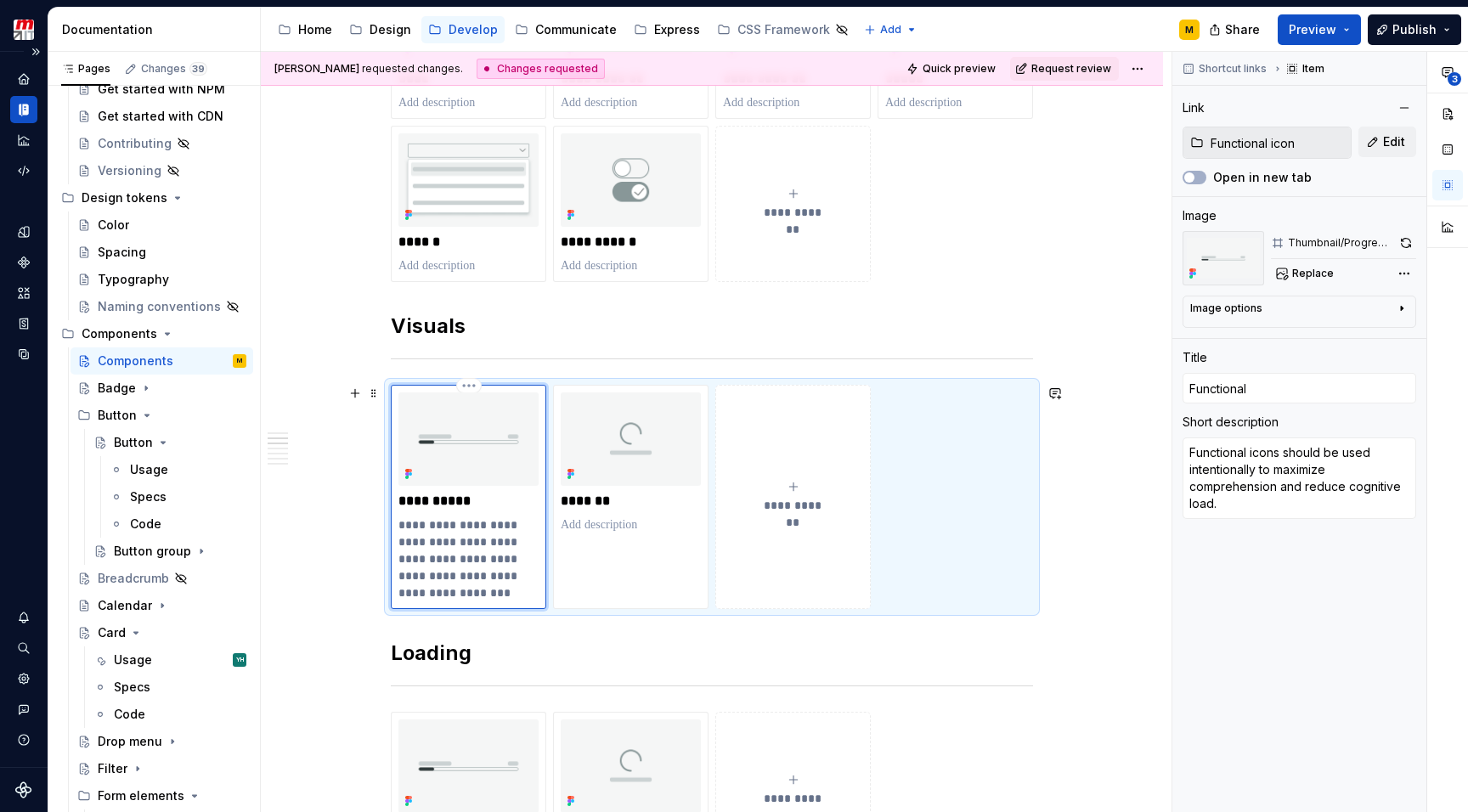
type textarea "*"
type input "Functional"
type textarea "*"
type input "Functional i"
type textarea "*"
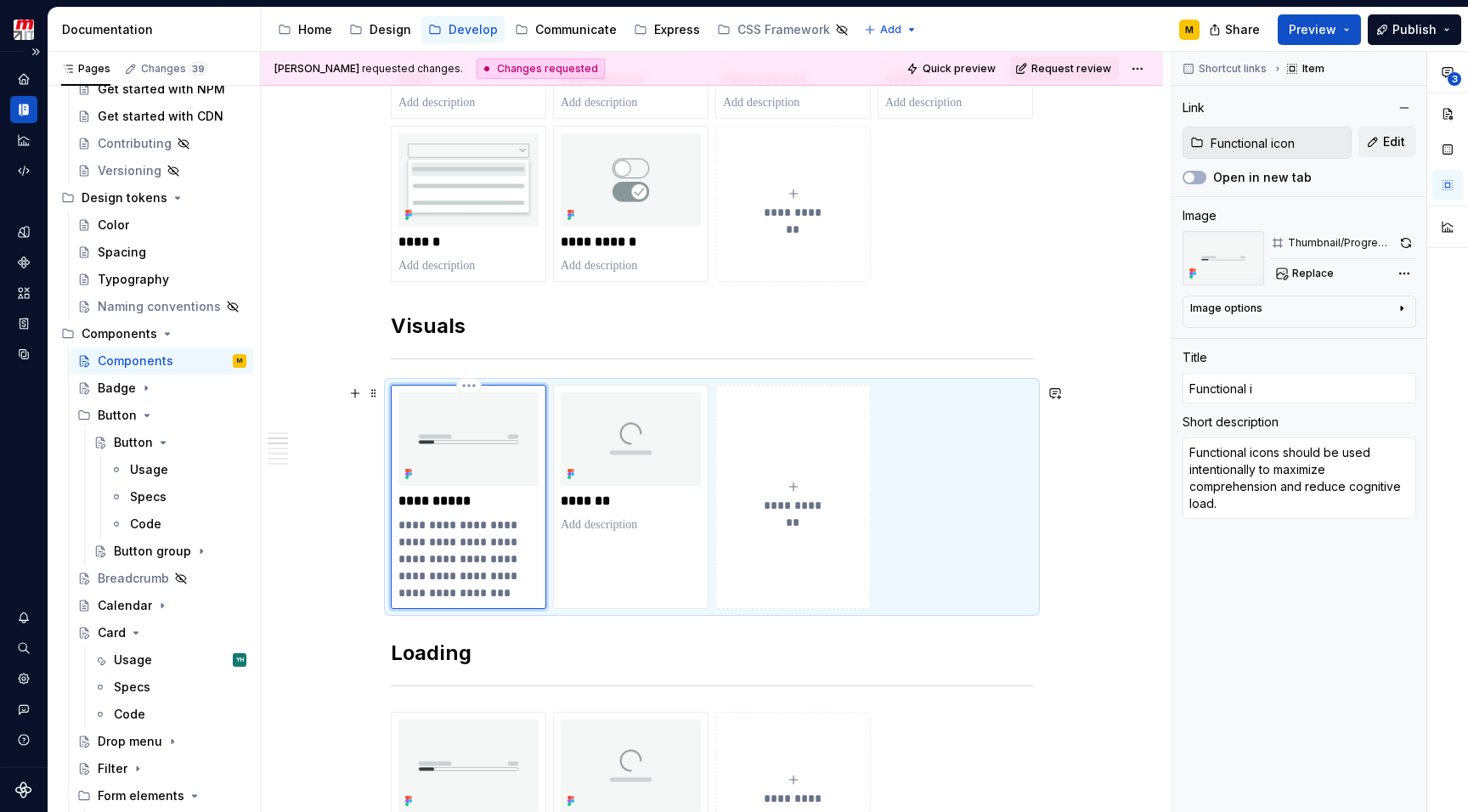
type input "Functional ic"
type textarea "*"
type input "Functional ico"
type textarea "*"
type input "Functional icon"
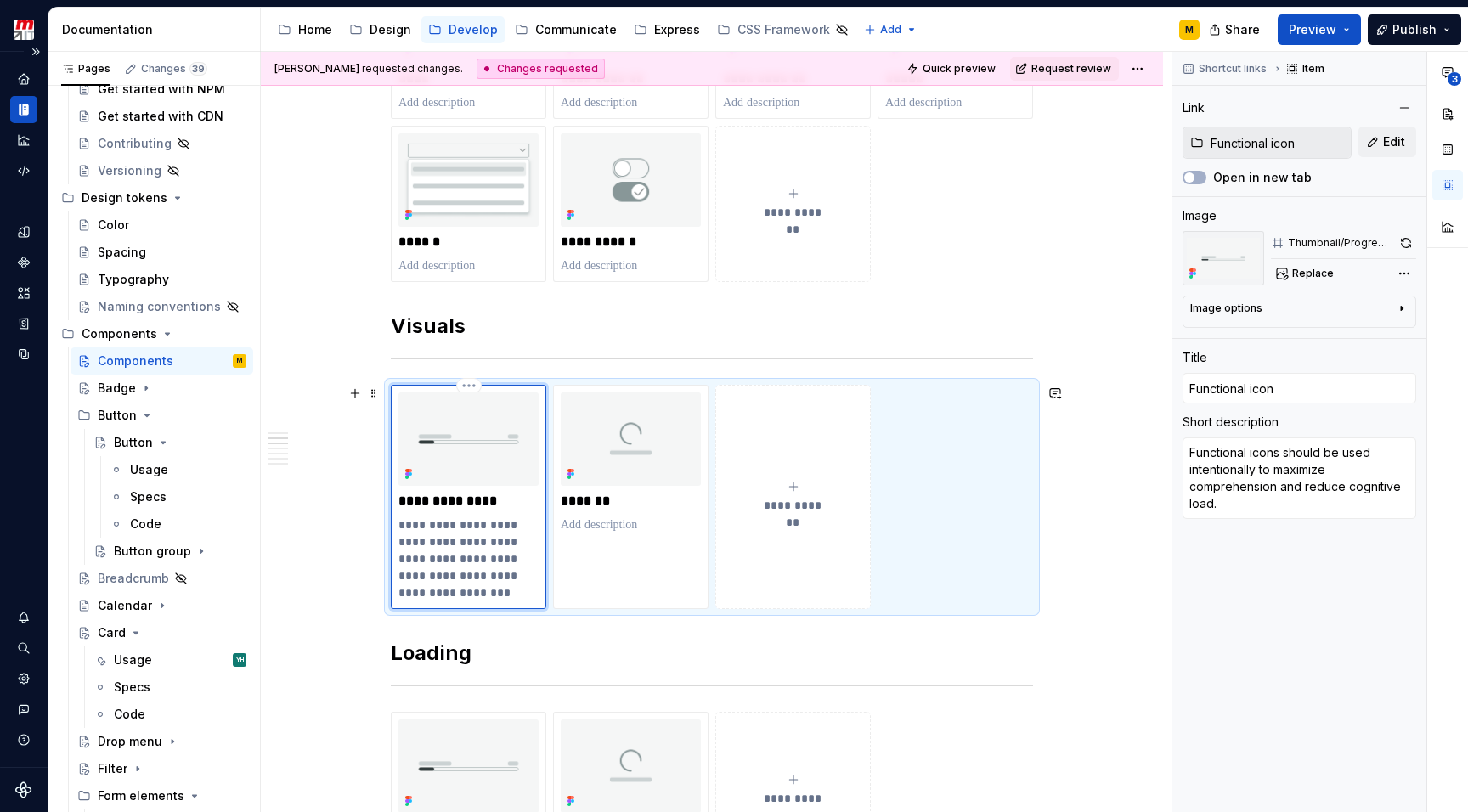
type textarea "*"
type input "Functional icons"
click at [448, 438] on img at bounding box center [468, 438] width 140 height 93
click at [468, 386] on html "Zenith Design System M Design system data Documentation Accessibility guide for…" at bounding box center [734, 406] width 1468 height 812
click at [433, 438] on html "Zenith Design System M Design system data Documentation Accessibility guide for…" at bounding box center [734, 406] width 1468 height 812
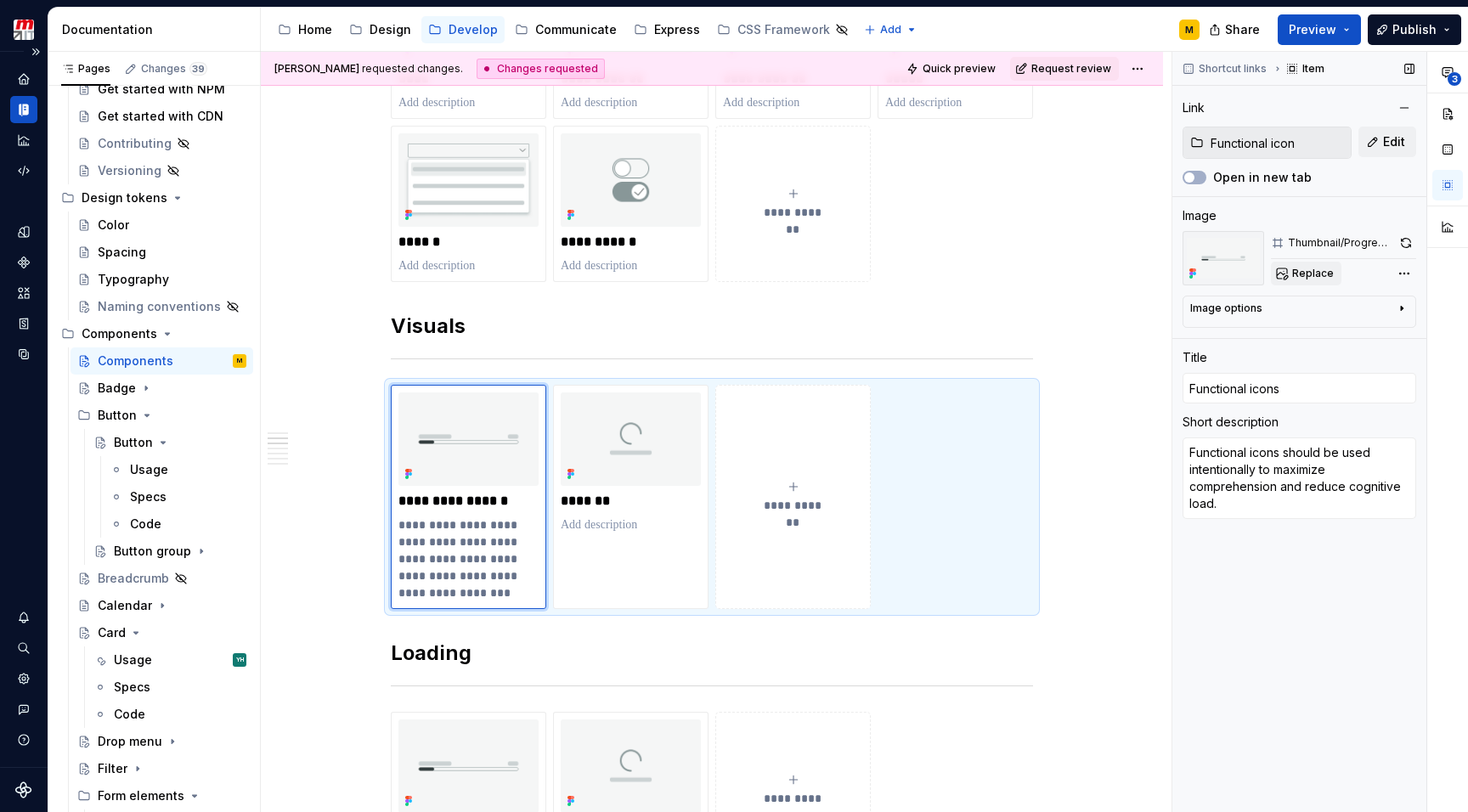
click at [1316, 274] on span "Replace" at bounding box center [1312, 273] width 41 height 14
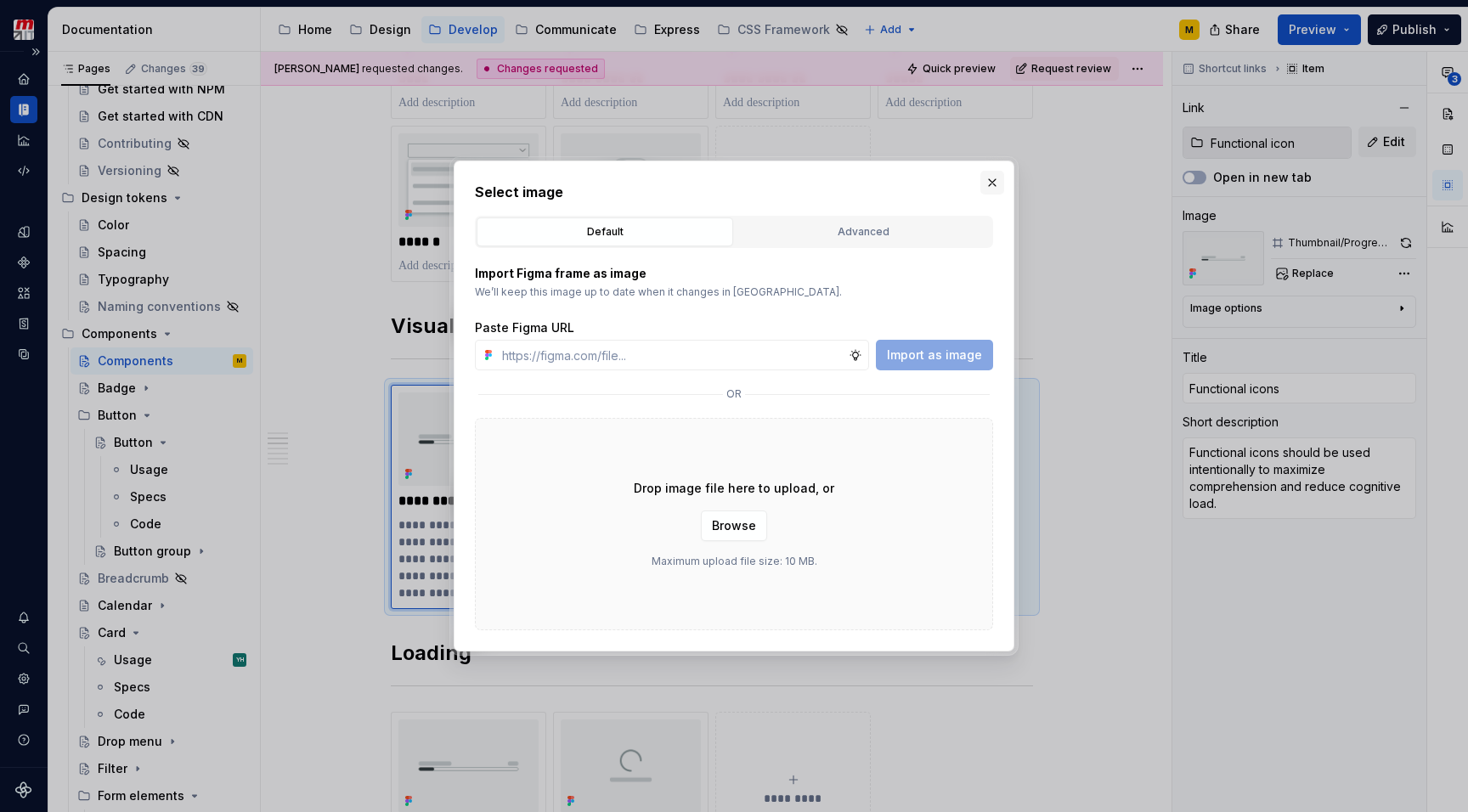
click at [1000, 184] on button "button" at bounding box center [992, 182] width 24 height 24
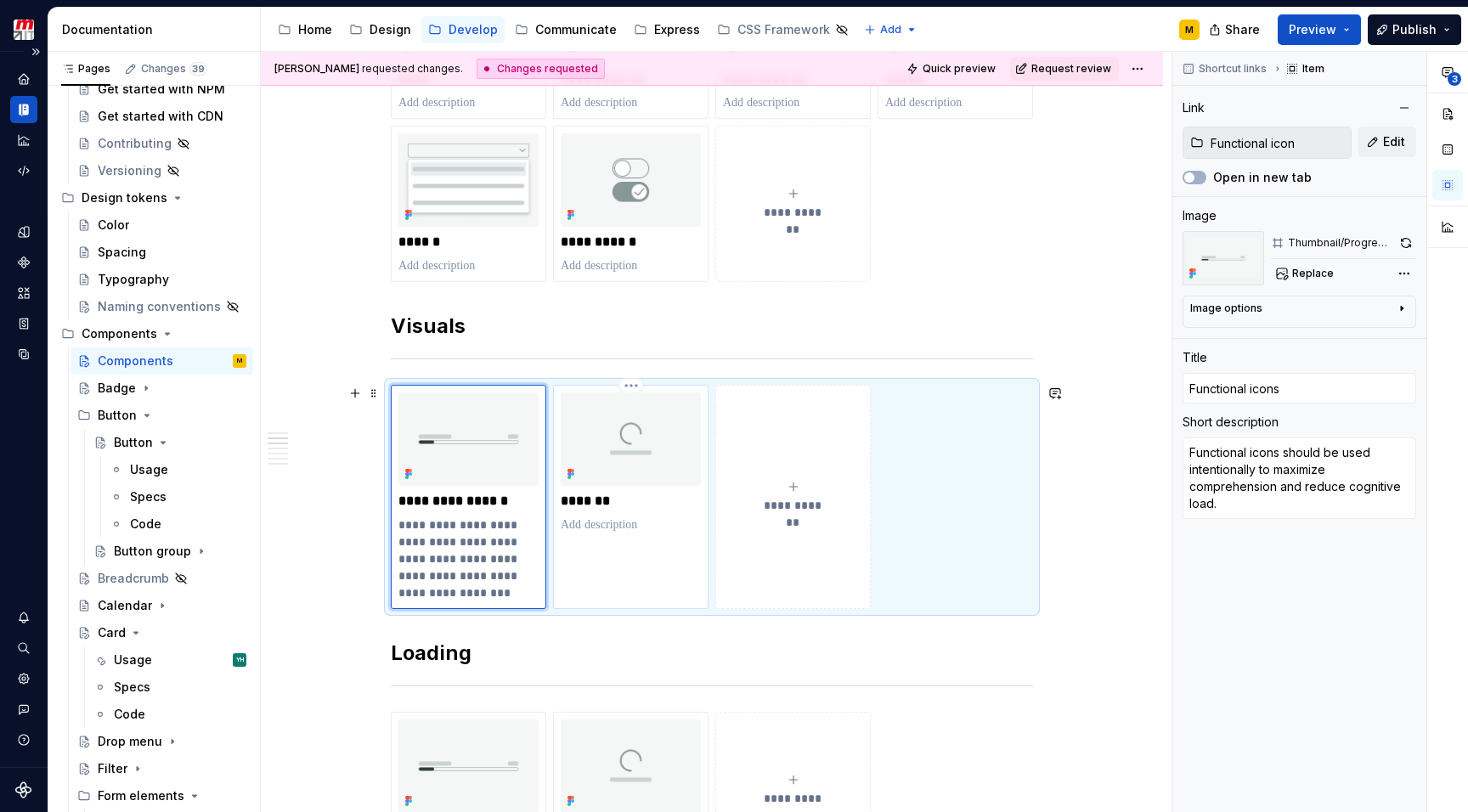
type textarea "*"
type input "Spinner"
click at [606, 451] on img at bounding box center [630, 438] width 140 height 93
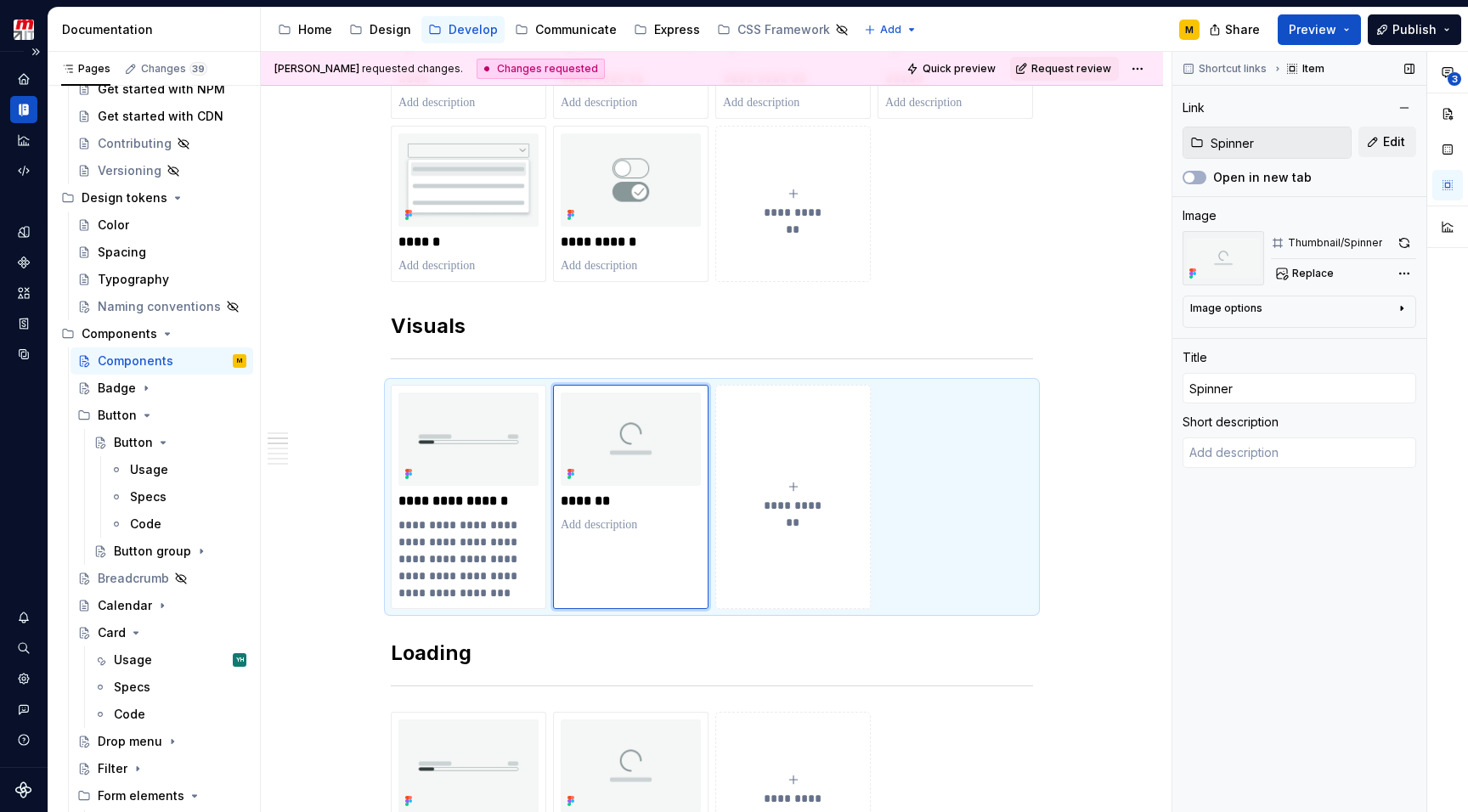
click at [1277, 144] on input "Spinner" at bounding box center [1277, 142] width 147 height 30
click at [1385, 153] on button "Edit" at bounding box center [1386, 141] width 58 height 30
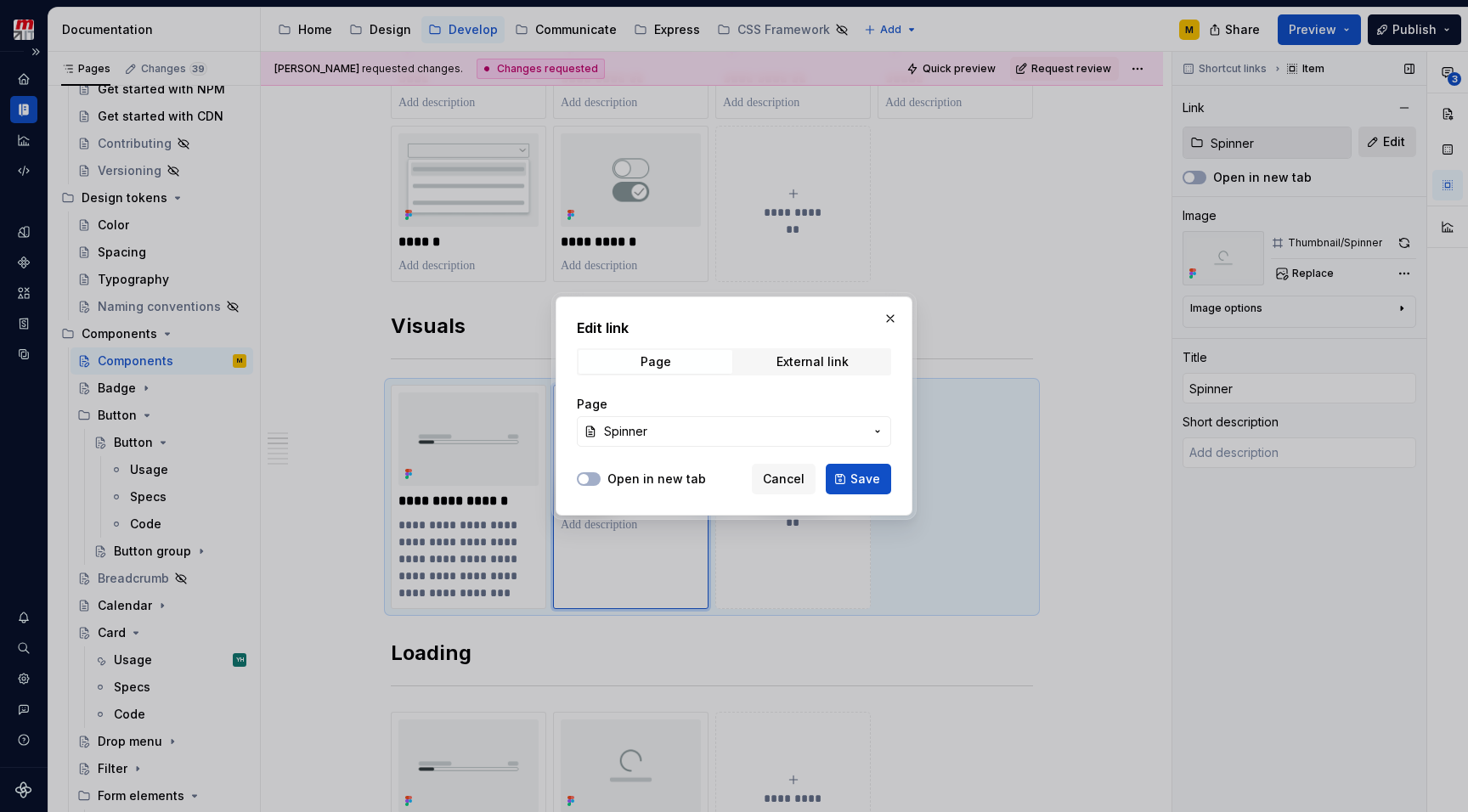
type textarea "*"
click at [763, 438] on span "Spinner" at bounding box center [734, 431] width 260 height 17
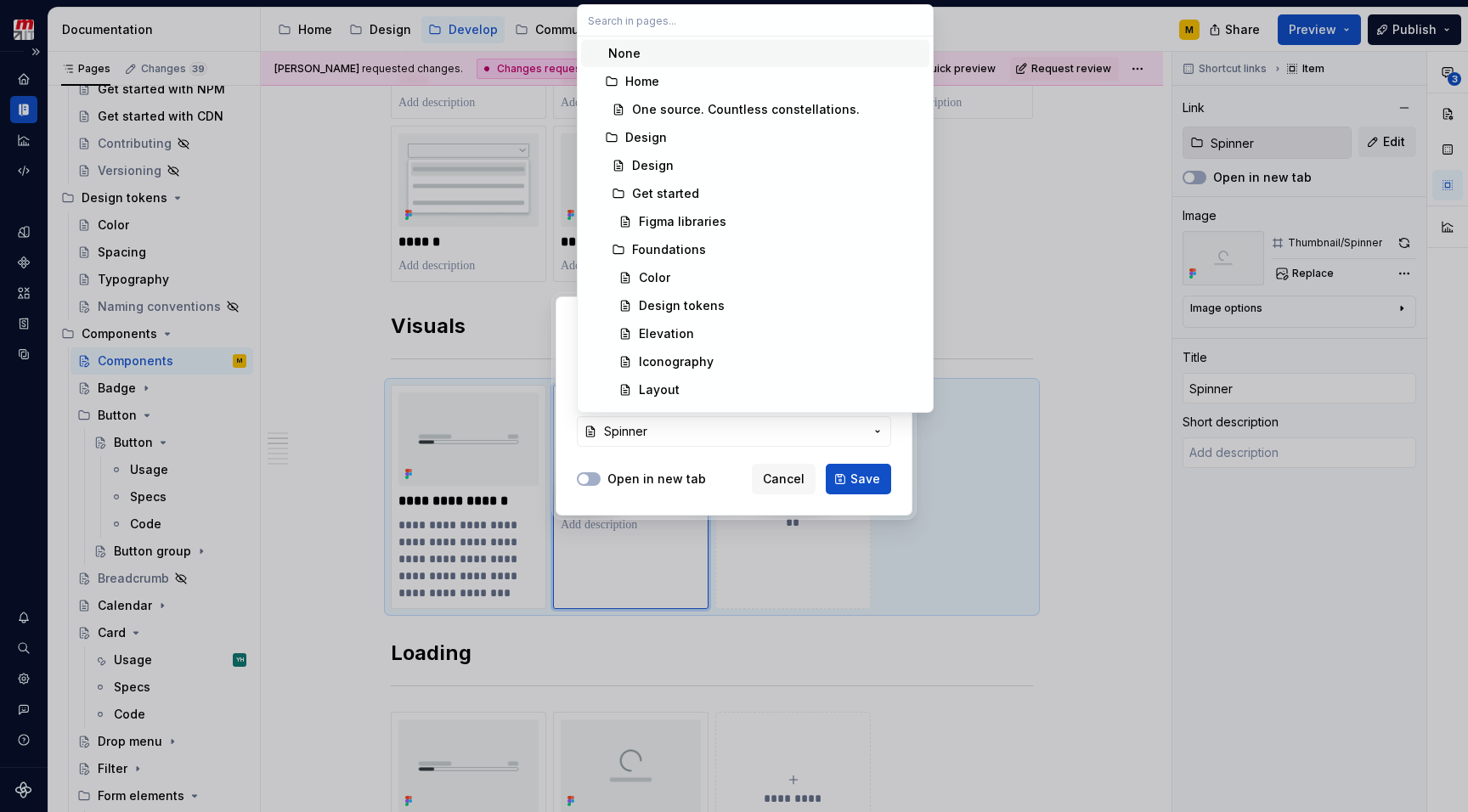
click at [743, 28] on input "text" at bounding box center [756, 20] width 355 height 30
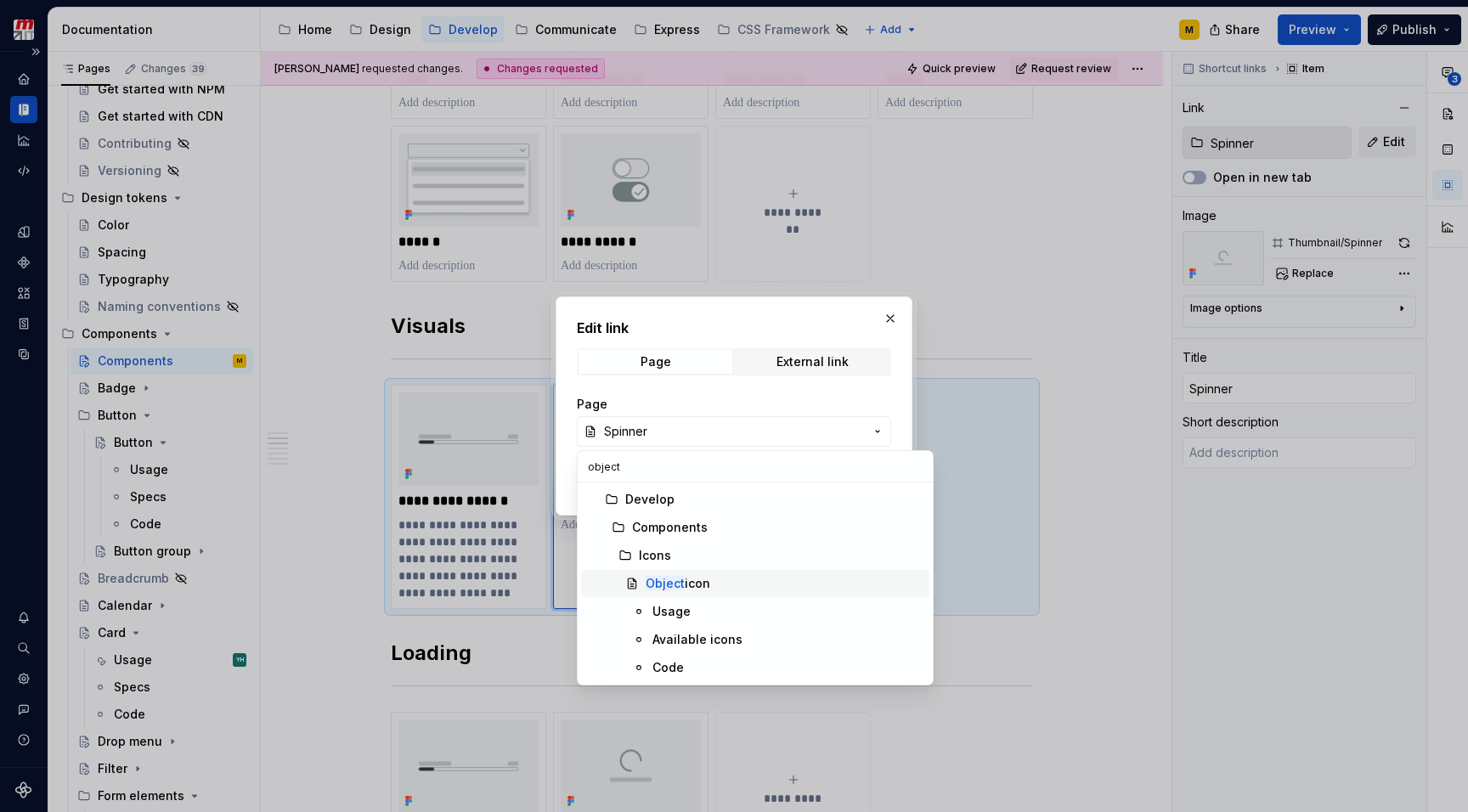
type input "object"
click at [716, 579] on div "Object icon" at bounding box center [784, 583] width 277 height 17
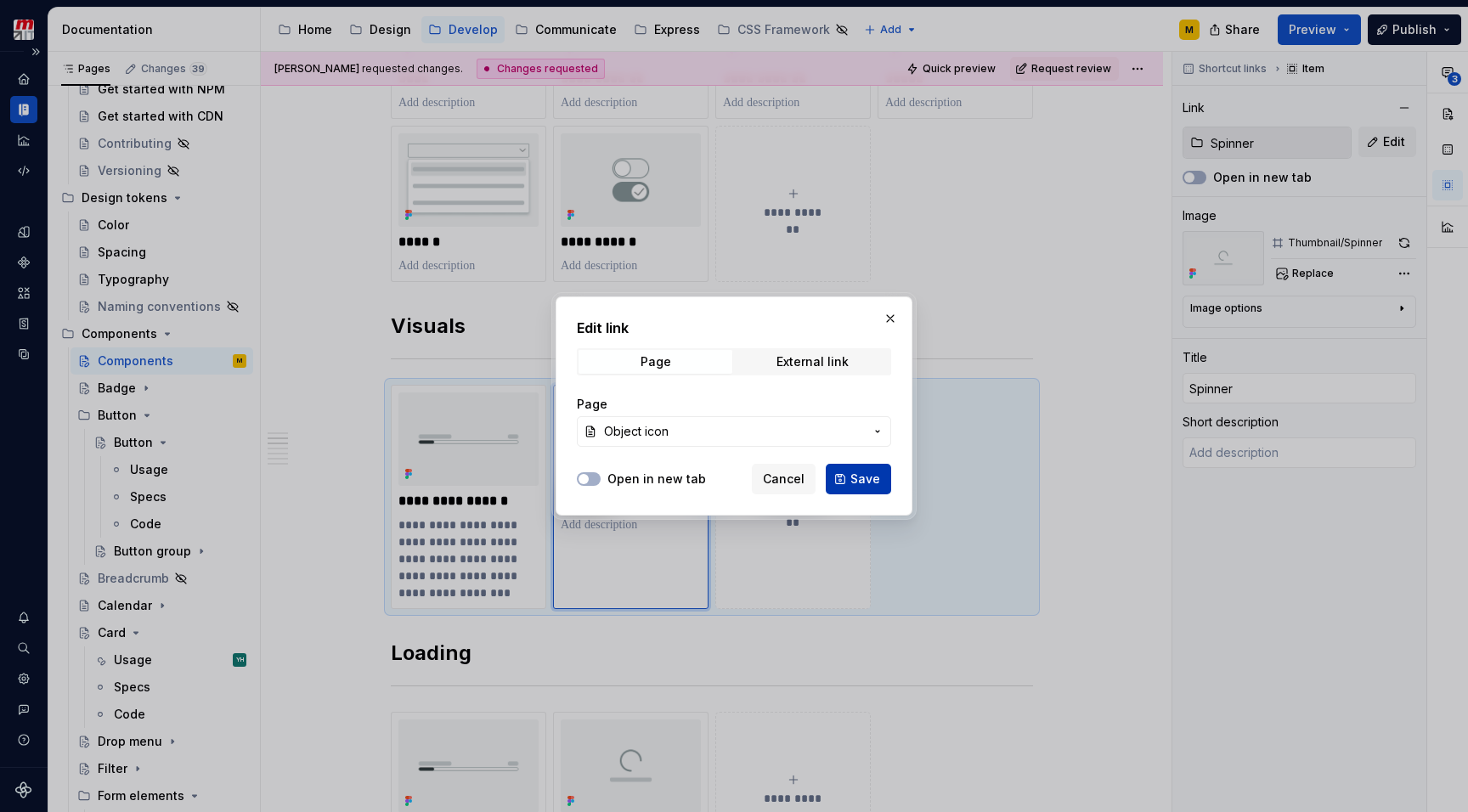
click at [878, 482] on span "Save" at bounding box center [864, 479] width 29 height 17
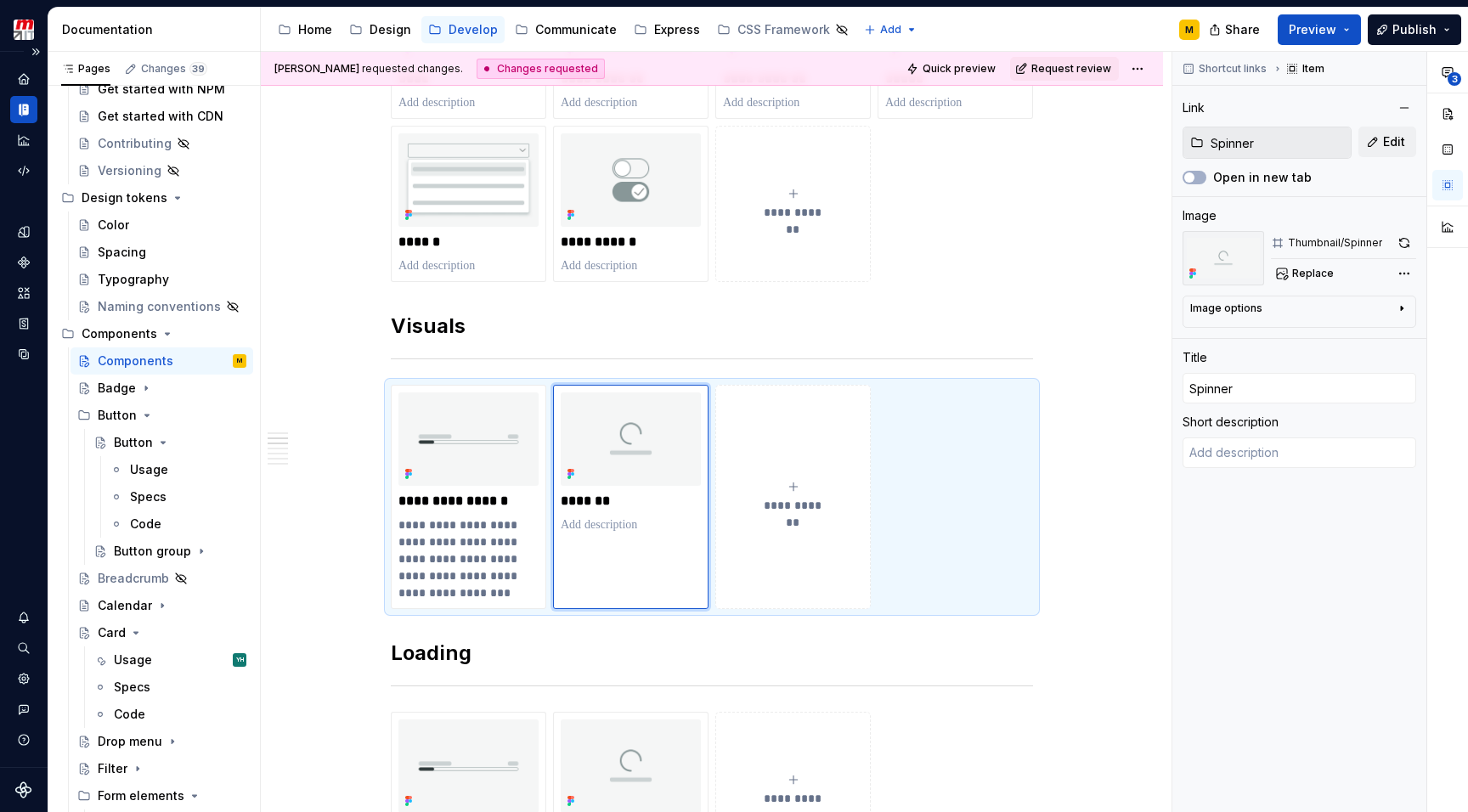
type textarea "*"
type input "Object icon"
type textarea "*"
type textarea "Object icons are visual representations that directly relate to specific machin…"
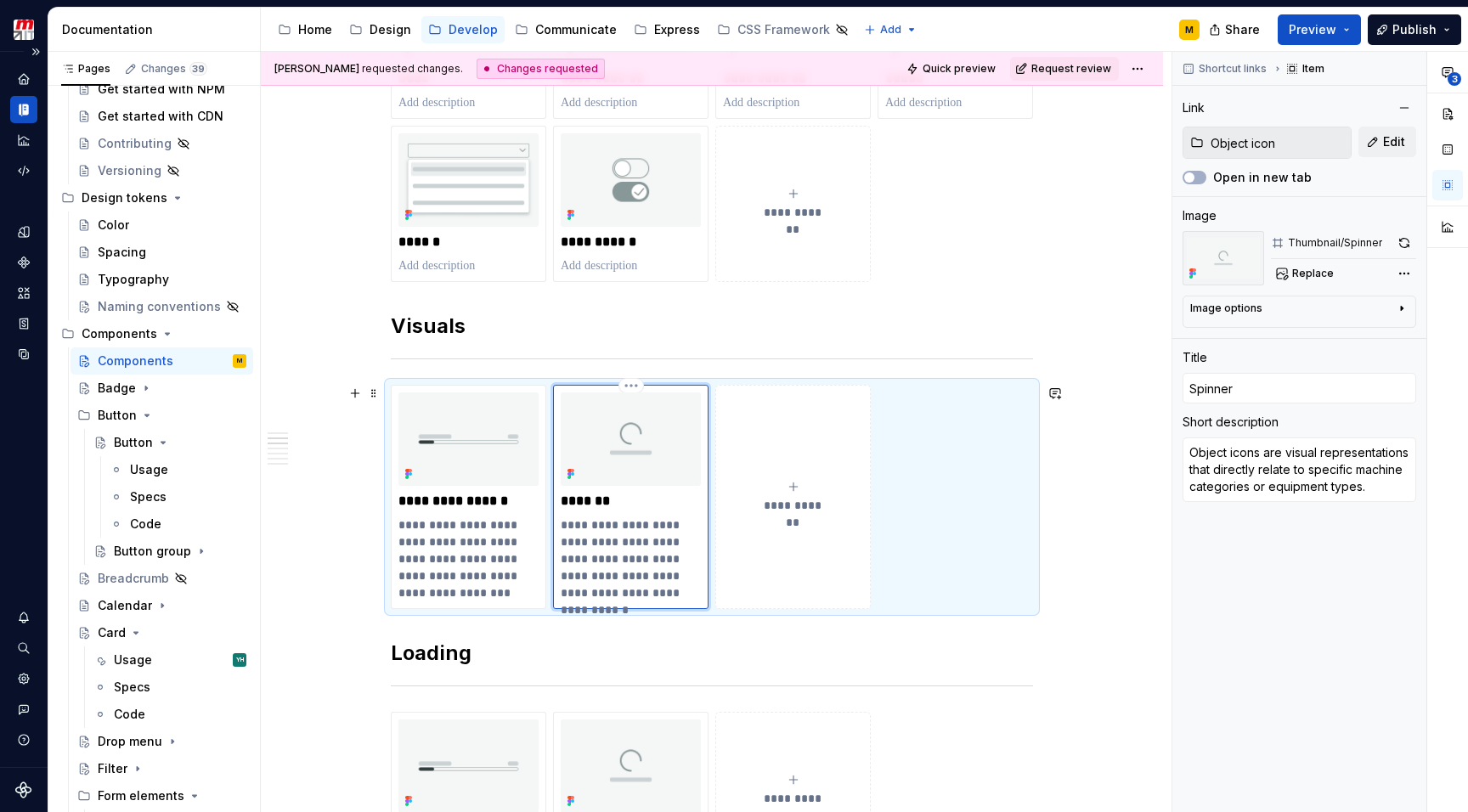
click at [601, 498] on p "*******" at bounding box center [630, 501] width 140 height 17
type textarea "*"
type input "O"
type textarea "*"
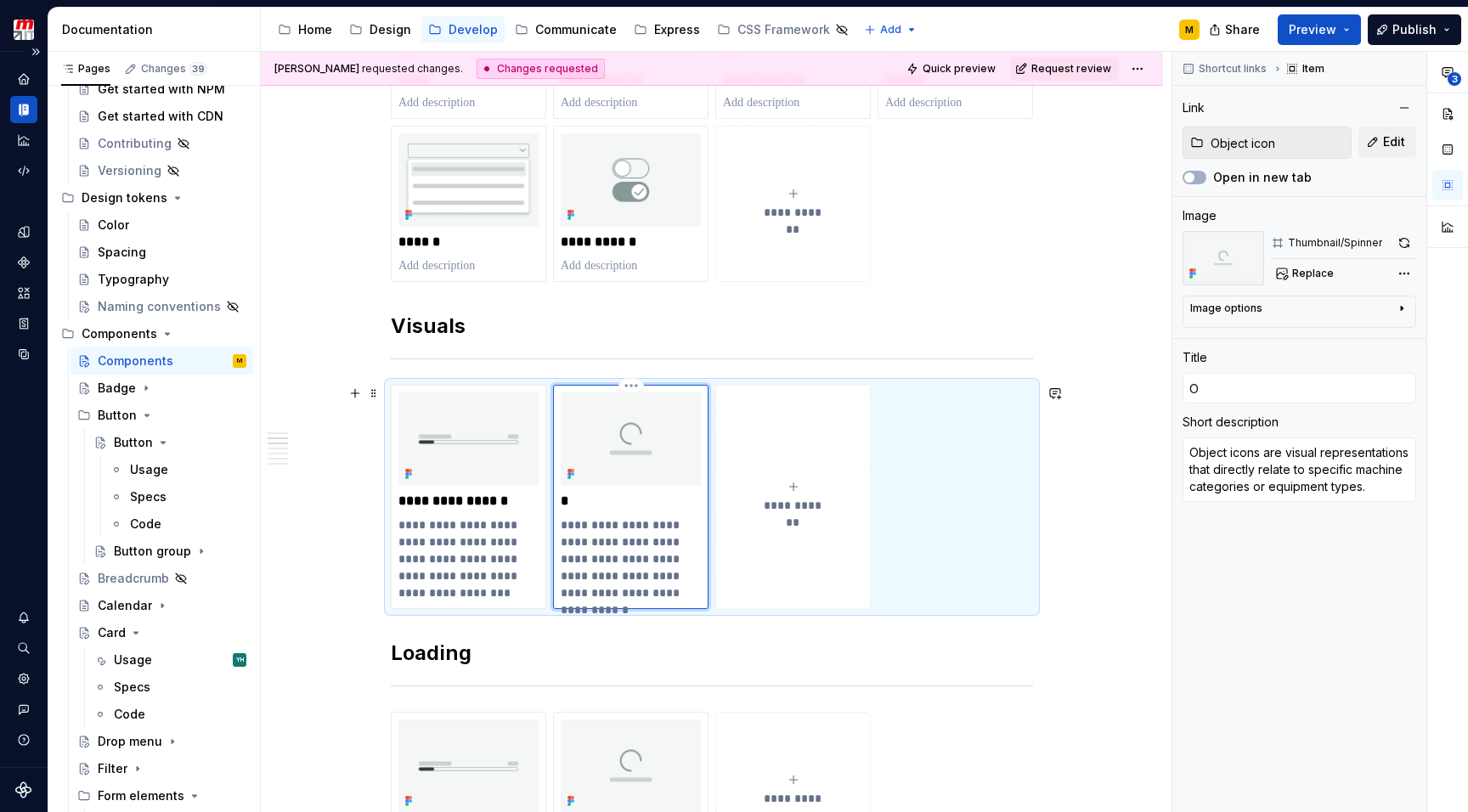
type input "Ob"
type textarea "*"
type input "Obj"
type textarea "*"
type input "Obje"
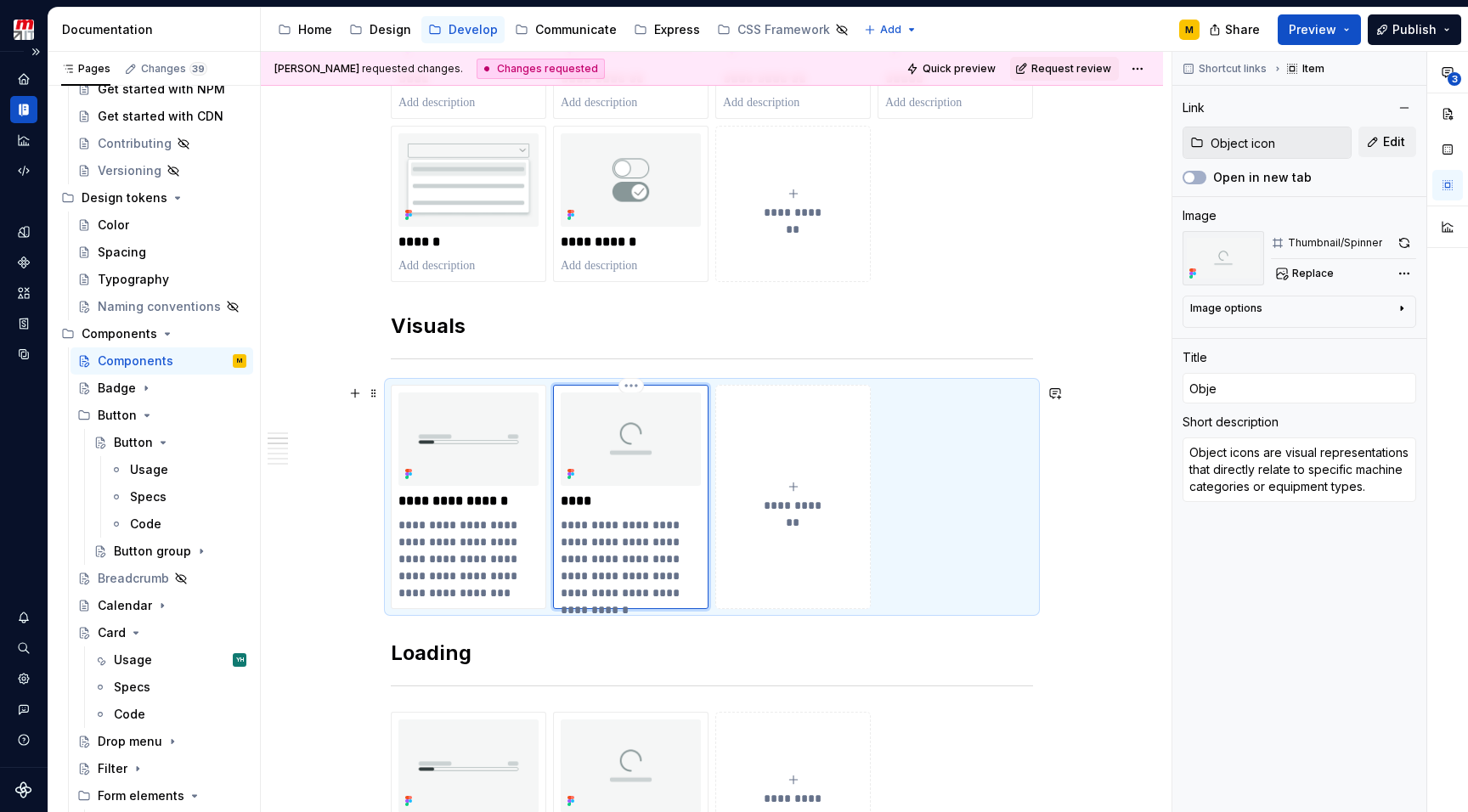
type textarea "*"
type input "Objec"
type textarea "*"
type input "Object"
type textarea "*"
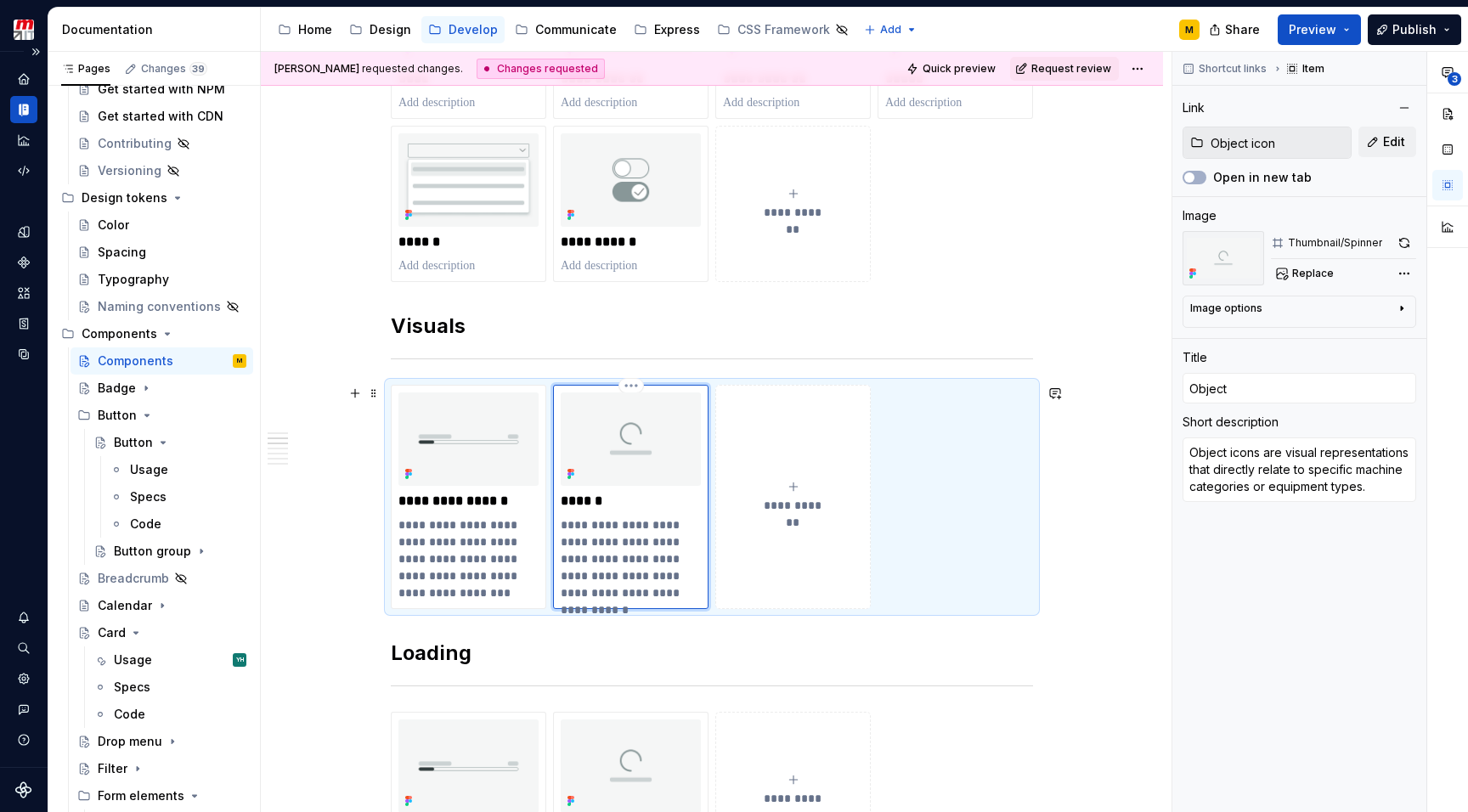
type input "Object"
type textarea "*"
type input "Object i"
type textarea "*"
type input "Object ic"
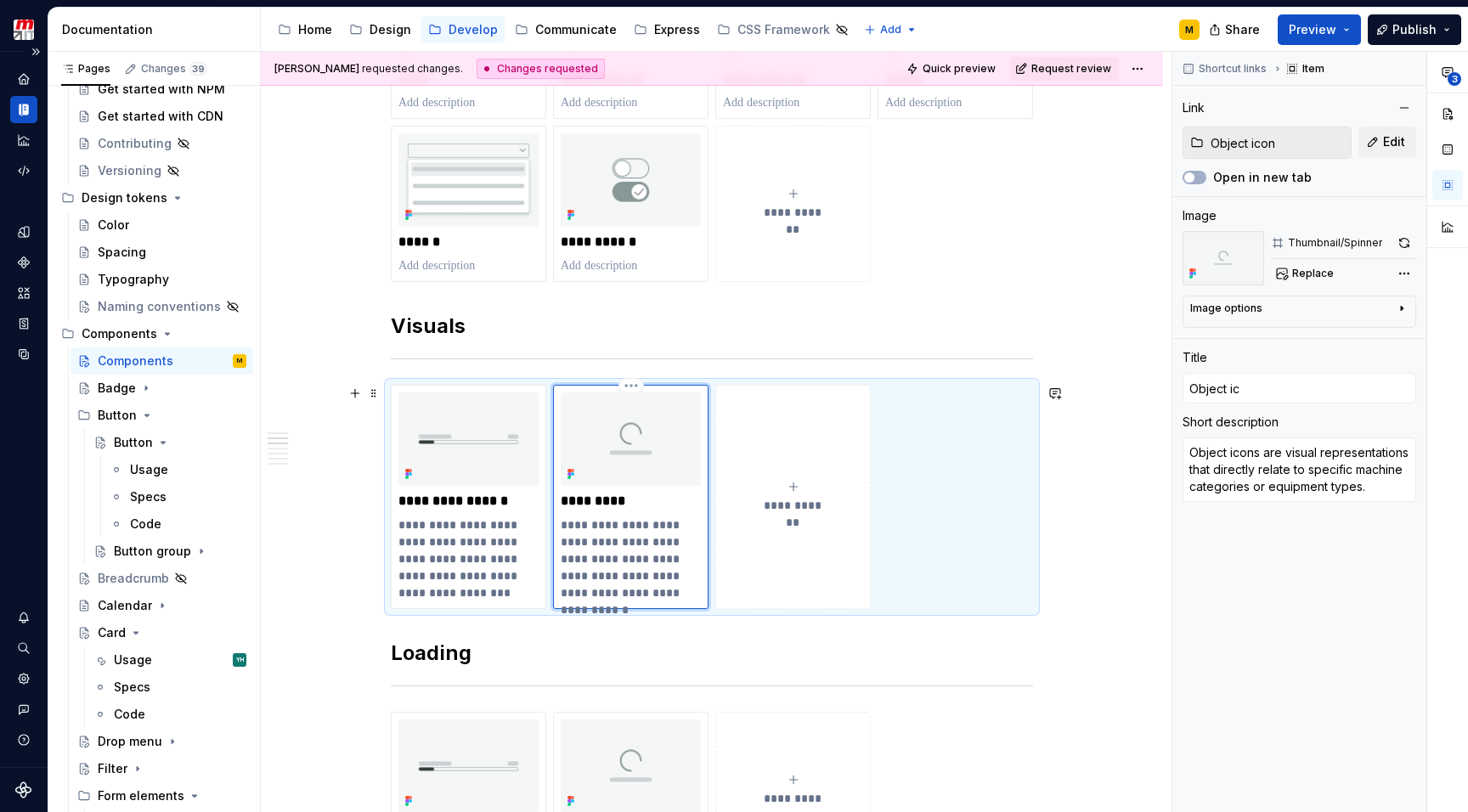
type textarea "*"
type input "Object ico"
type textarea "*"
type input "Object icon"
type textarea "*"
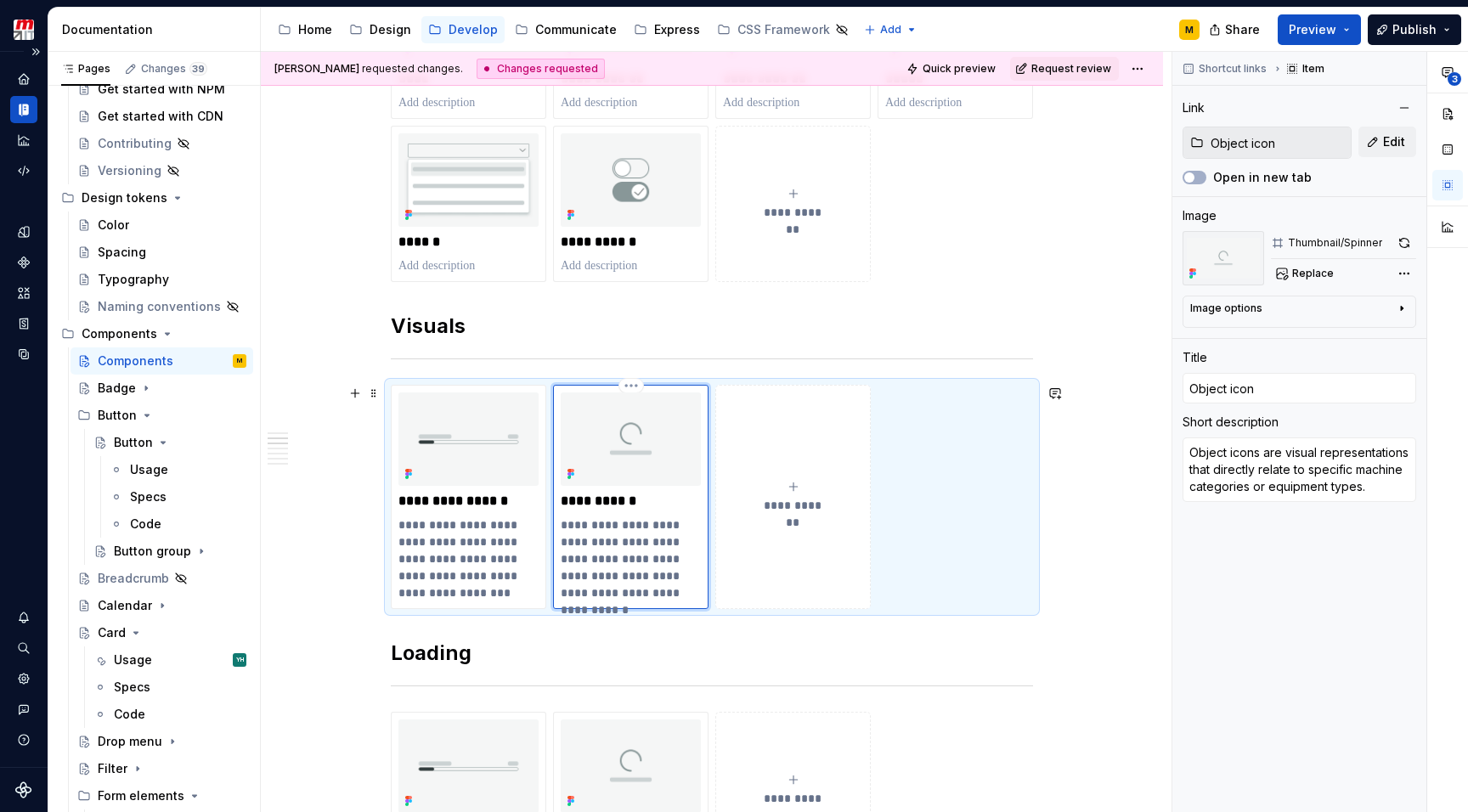
type input "Object icons"
click at [594, 565] on p "**********" at bounding box center [630, 558] width 140 height 85
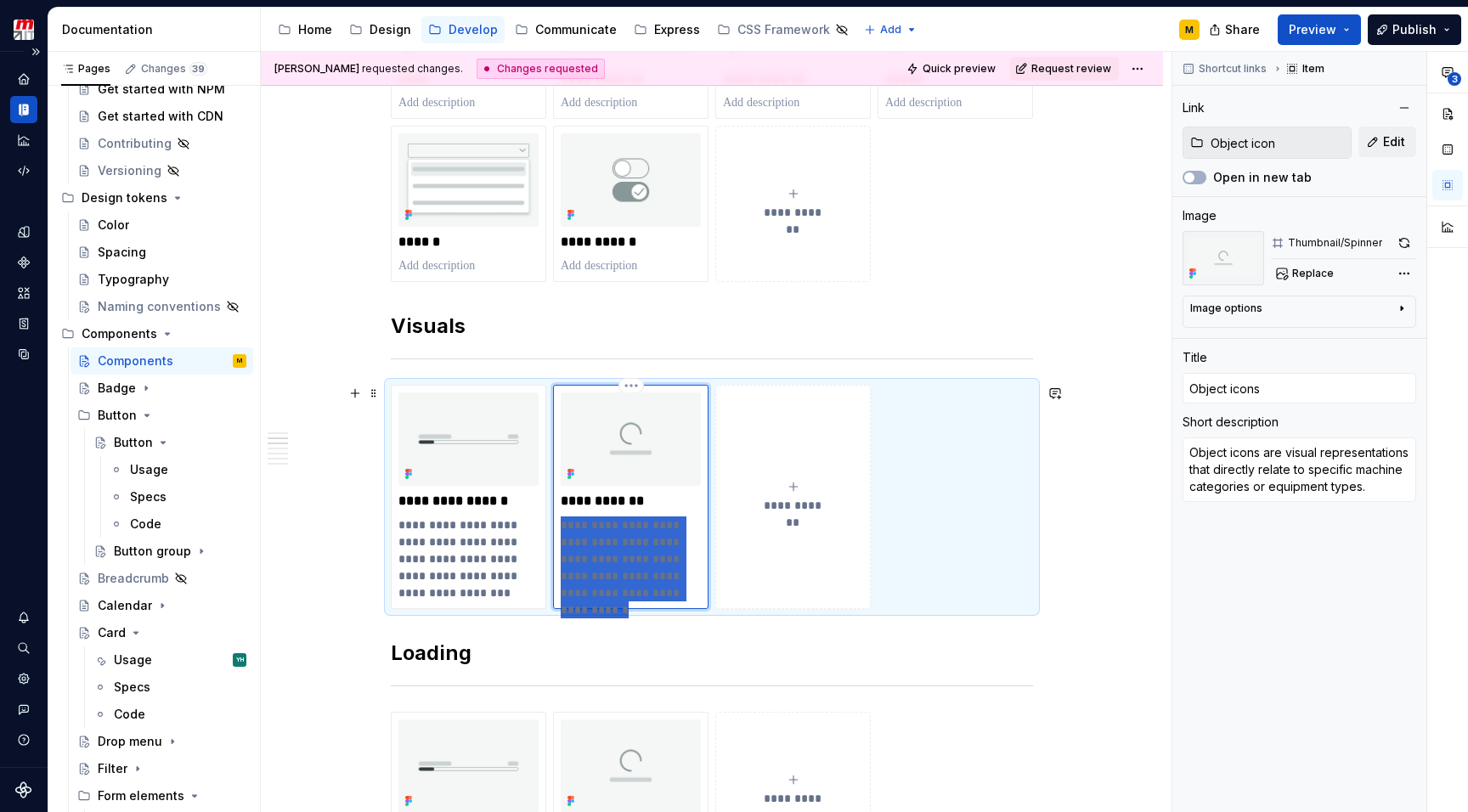
click at [594, 565] on p "**********" at bounding box center [630, 558] width 140 height 85
type textarea "*"
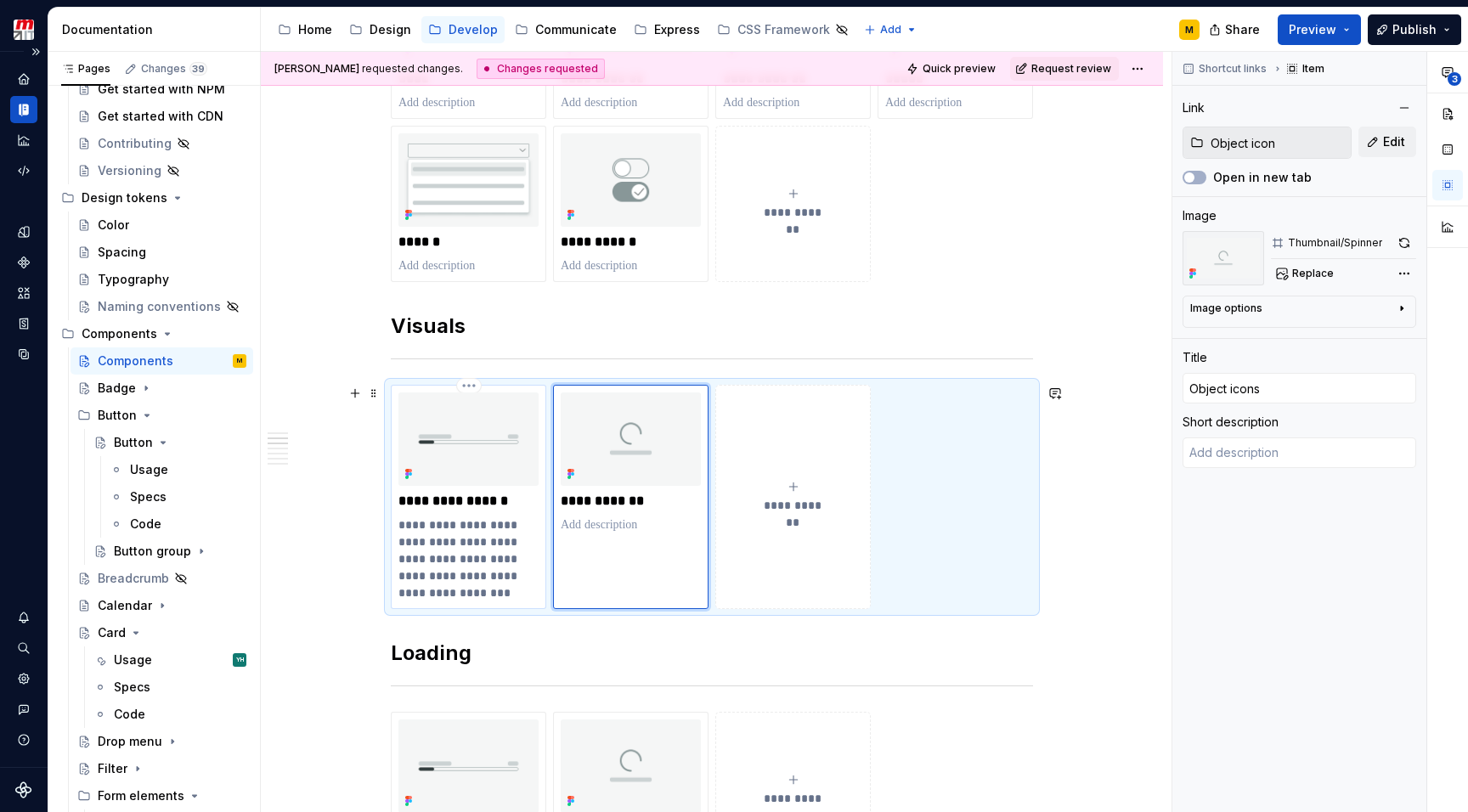
click at [461, 574] on p "**********" at bounding box center [468, 558] width 140 height 85
type textarea "*"
type input "Functional icon"
type input "Functional icons"
type textarea "Functional icons should be used intentionally to maximize comprehension and red…"
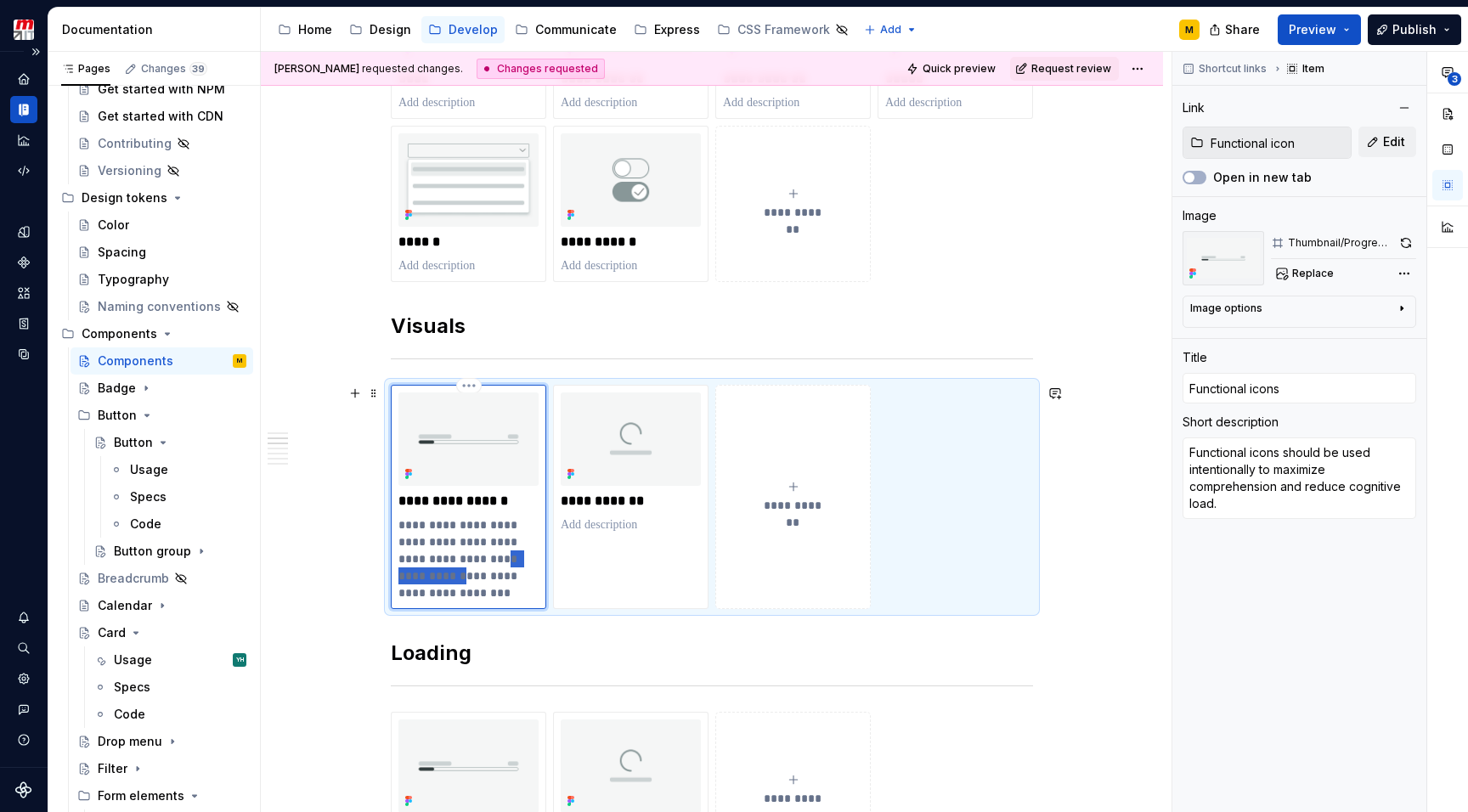
click at [461, 574] on p "**********" at bounding box center [468, 558] width 140 height 85
type textarea "*"
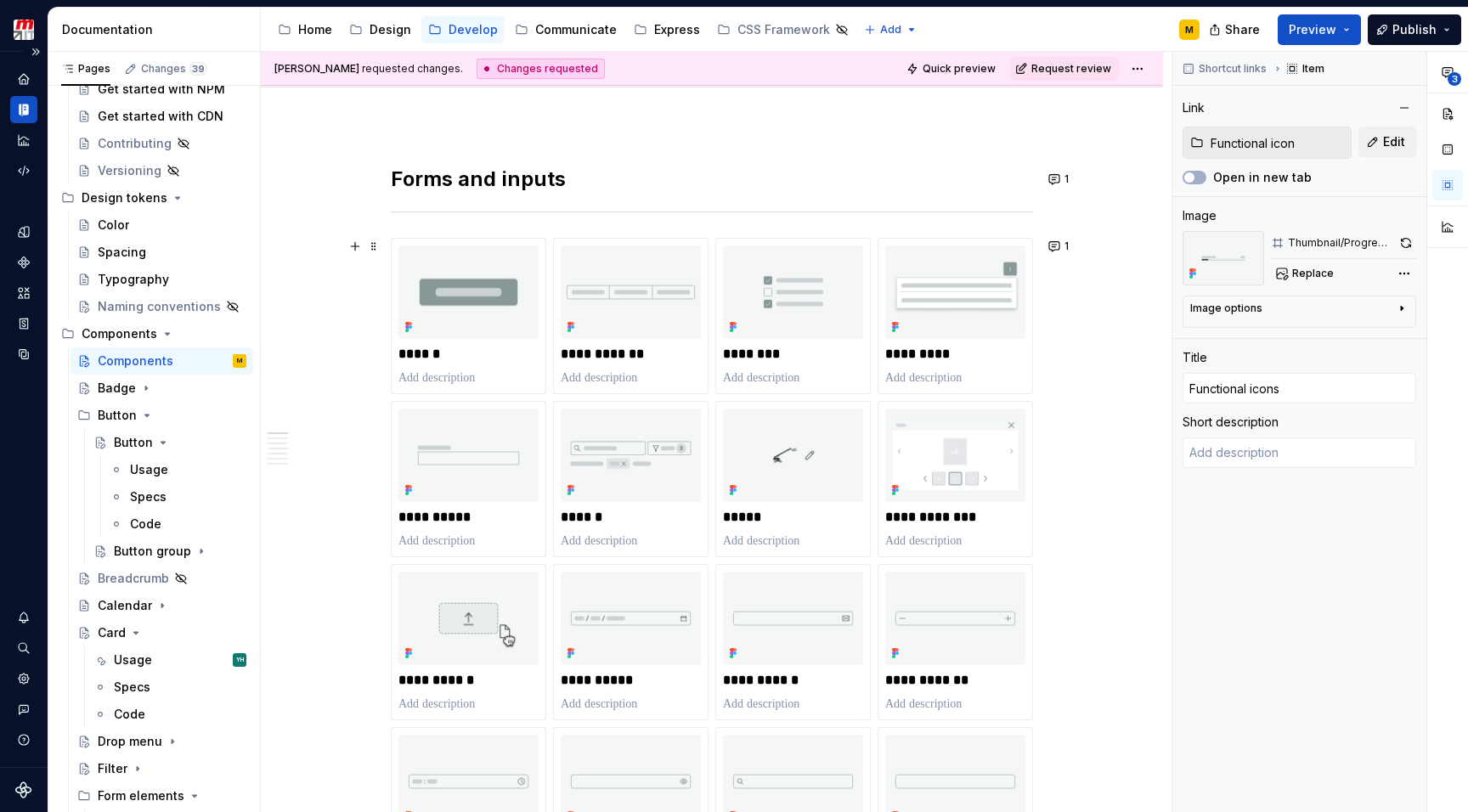
scroll to position [183, 0]
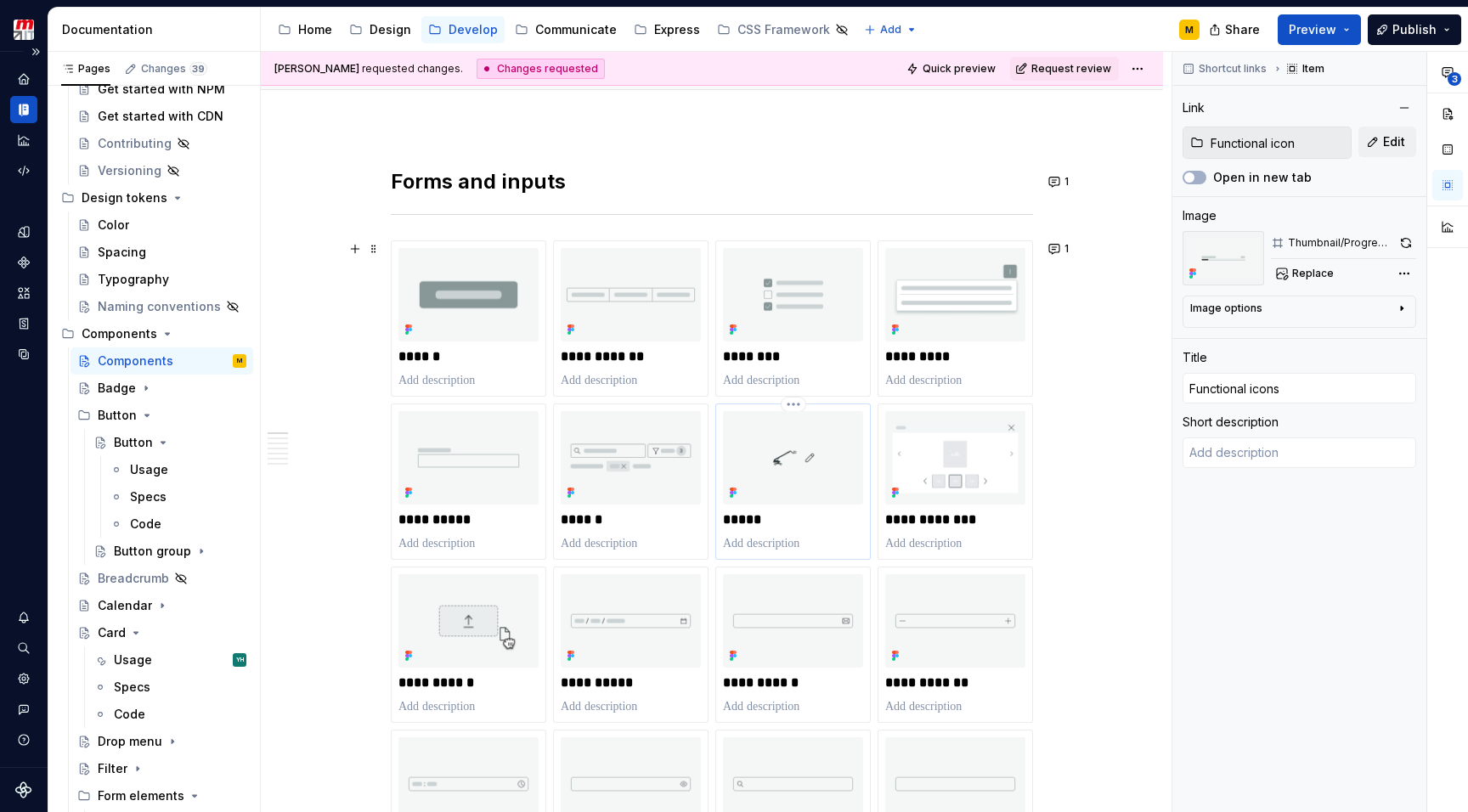
type textarea "*"
type input "Icons"
click at [789, 484] on img at bounding box center [792, 458] width 140 height 93
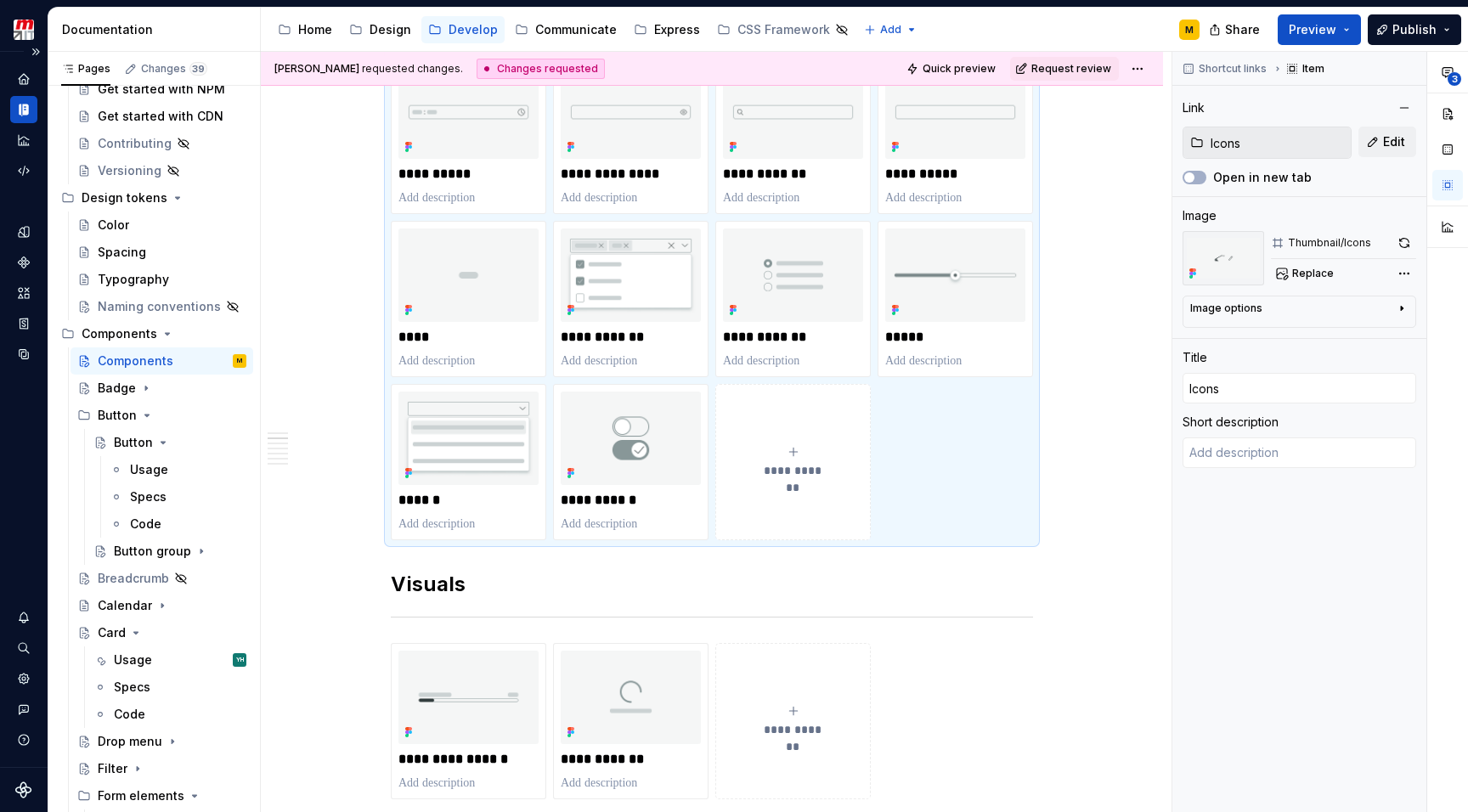
scroll to position [876, 0]
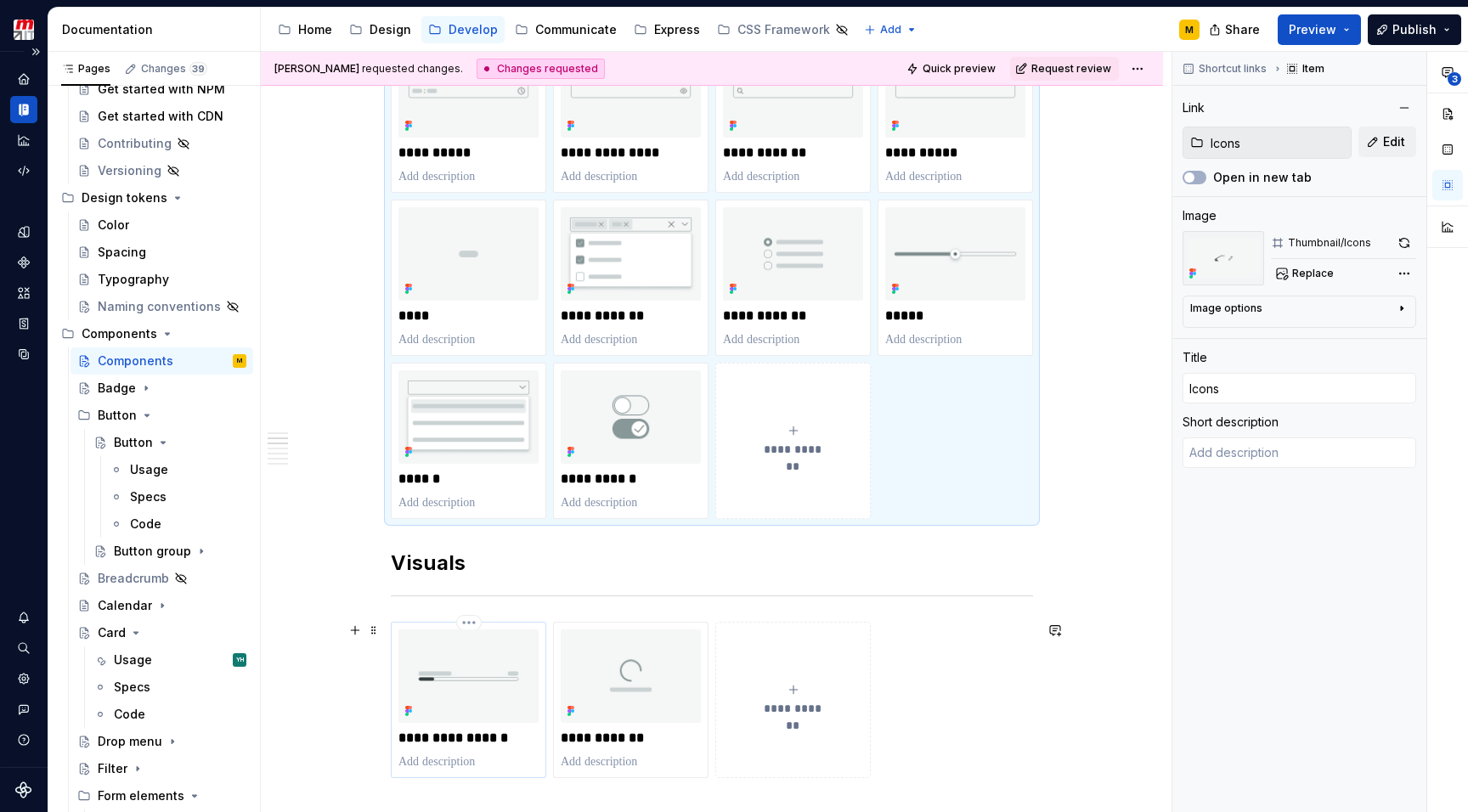
type textarea "*"
type input "Functional icon"
type input "Functional icons"
click at [466, 661] on img at bounding box center [468, 676] width 140 height 93
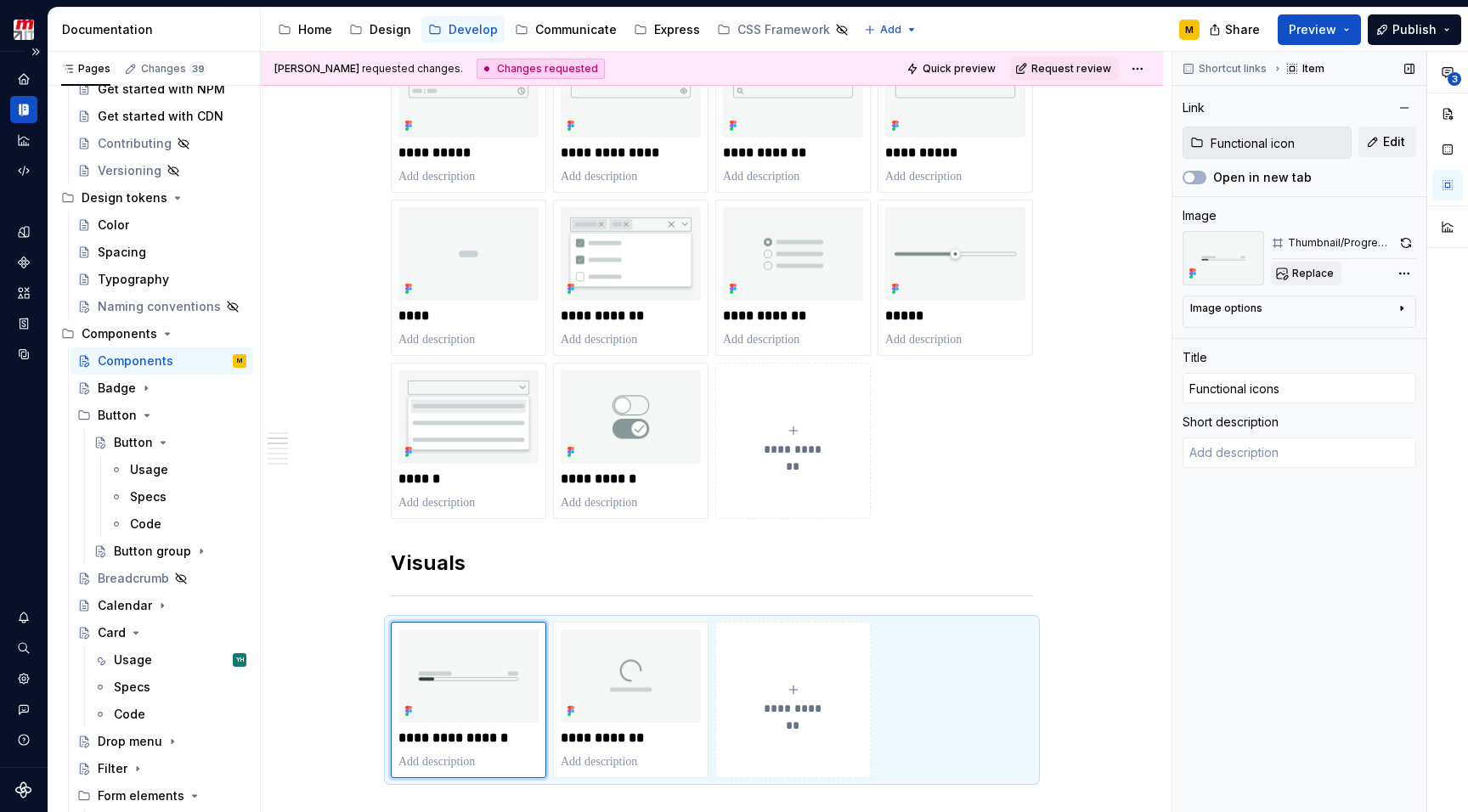
click at [1323, 274] on span "Replace" at bounding box center [1312, 273] width 41 height 14
type textarea "*"
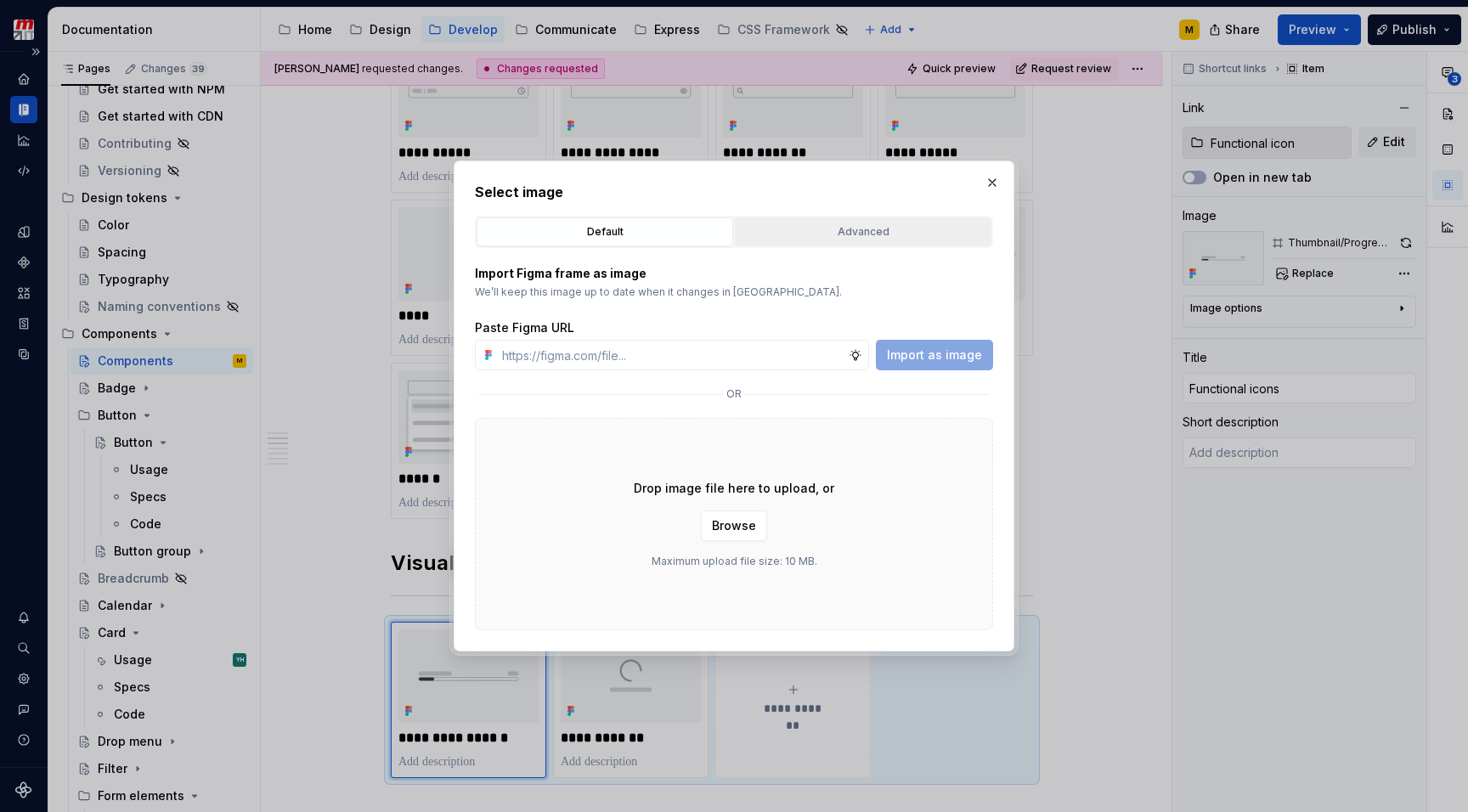
click at [806, 229] on div "Advanced" at bounding box center [863, 232] width 245 height 17
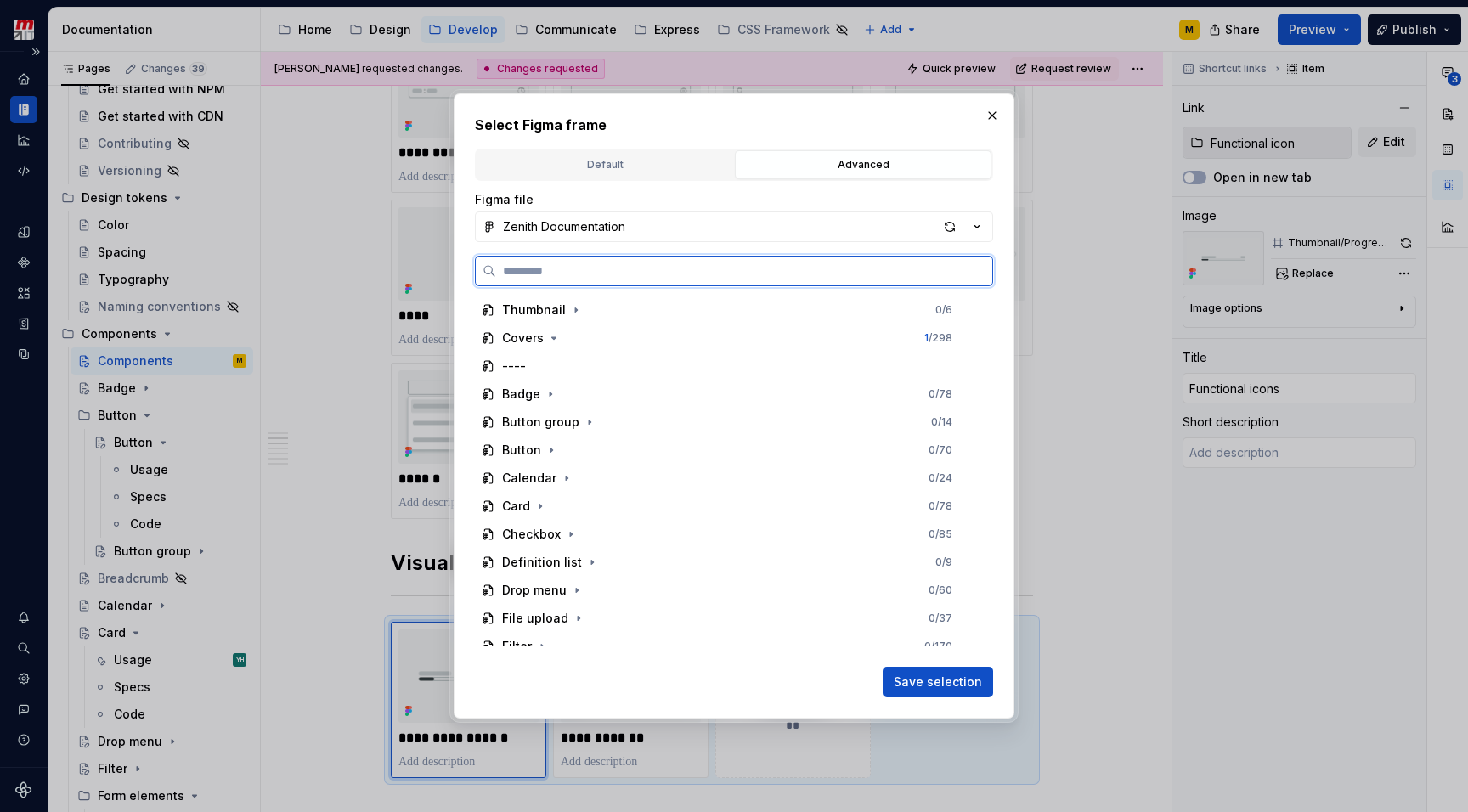
click at [704, 267] on input "search" at bounding box center [745, 271] width 496 height 17
type input "*****"
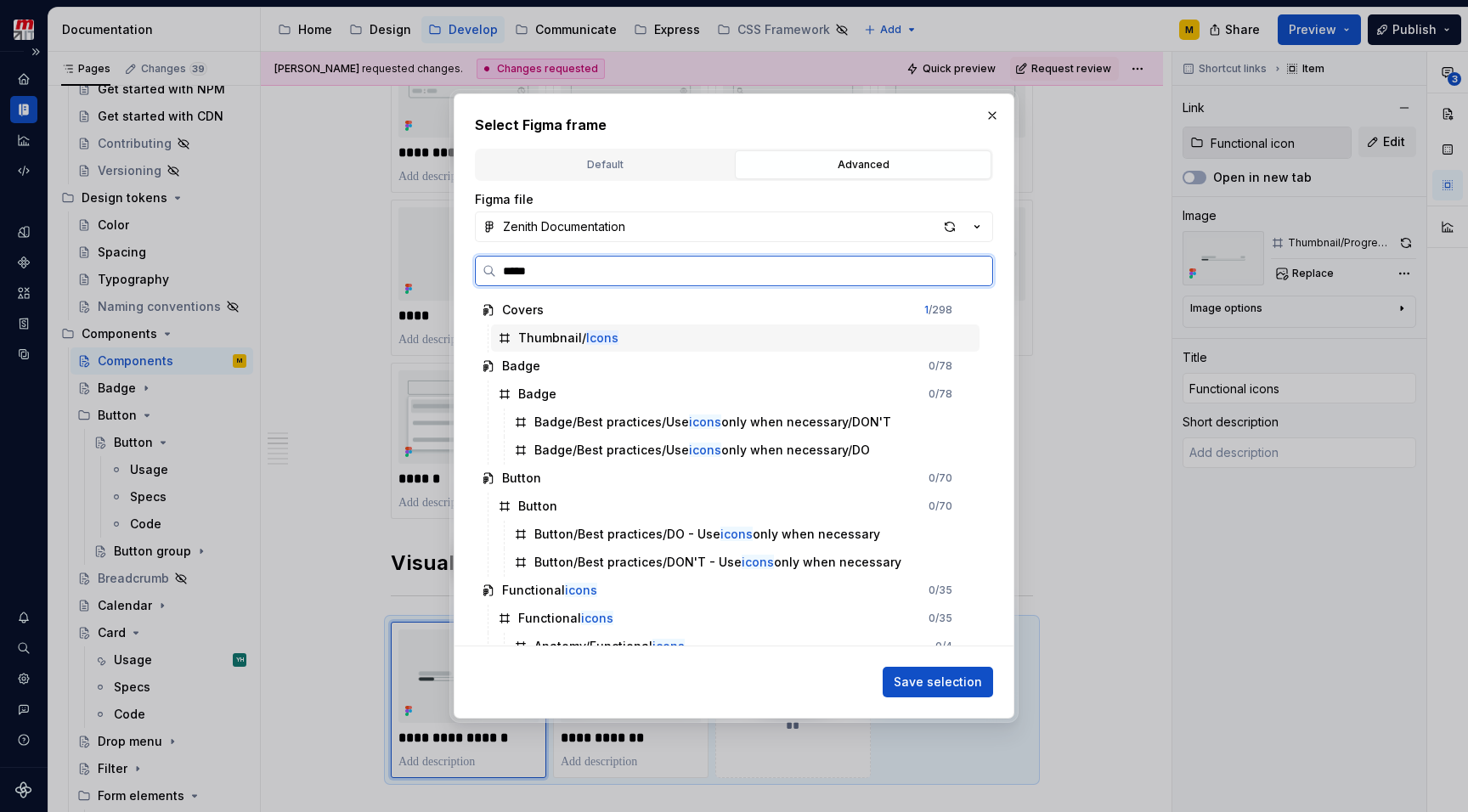
click at [596, 345] on div "Thumbnail/ Icons" at bounding box center [568, 338] width 100 height 17
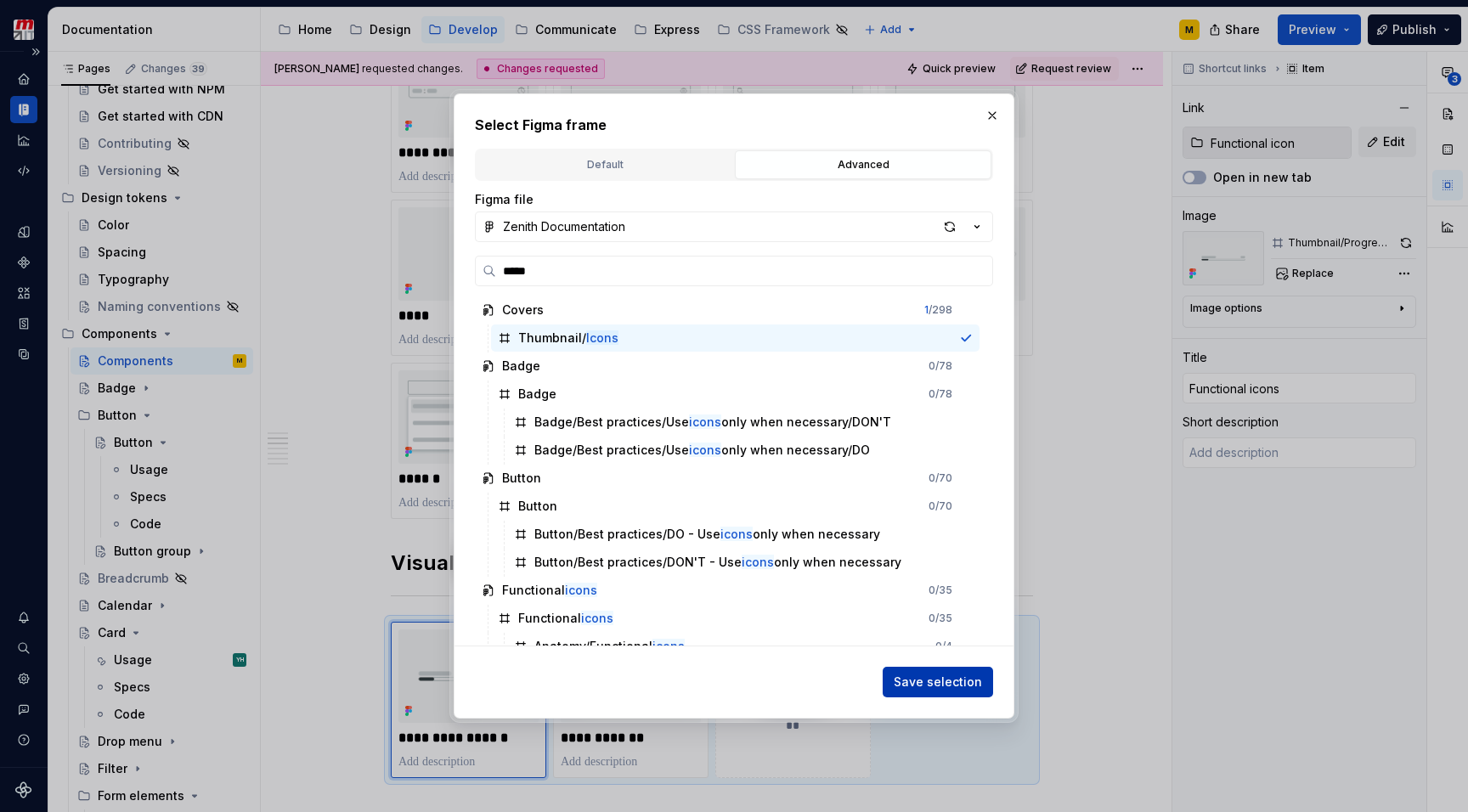
click at [954, 675] on span "Save selection" at bounding box center [938, 681] width 88 height 17
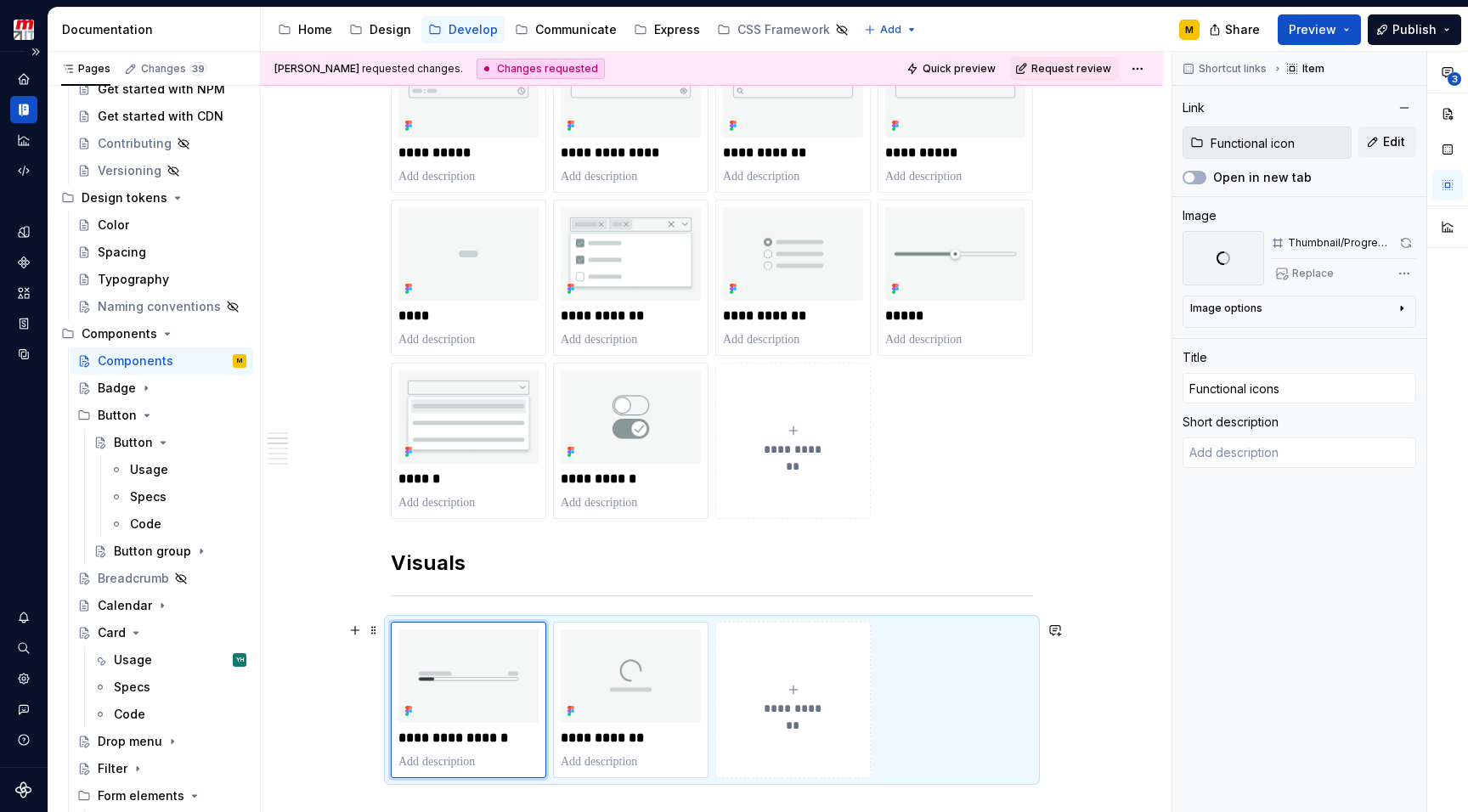
type textarea "*"
type input "Object icon"
type input "Object icons"
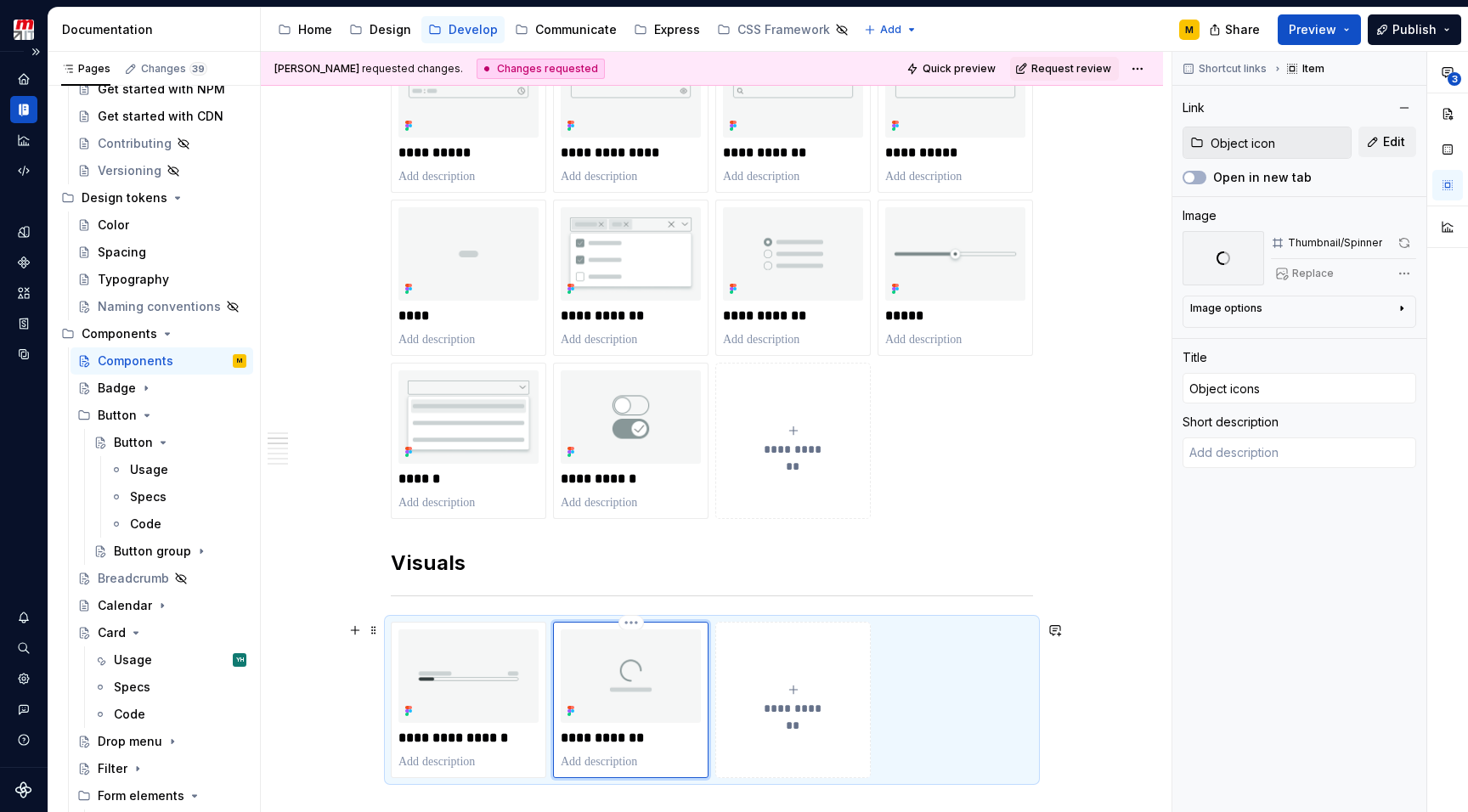
click at [666, 677] on img at bounding box center [630, 676] width 140 height 93
click at [1327, 266] on button "Replace" at bounding box center [1305, 274] width 71 height 24
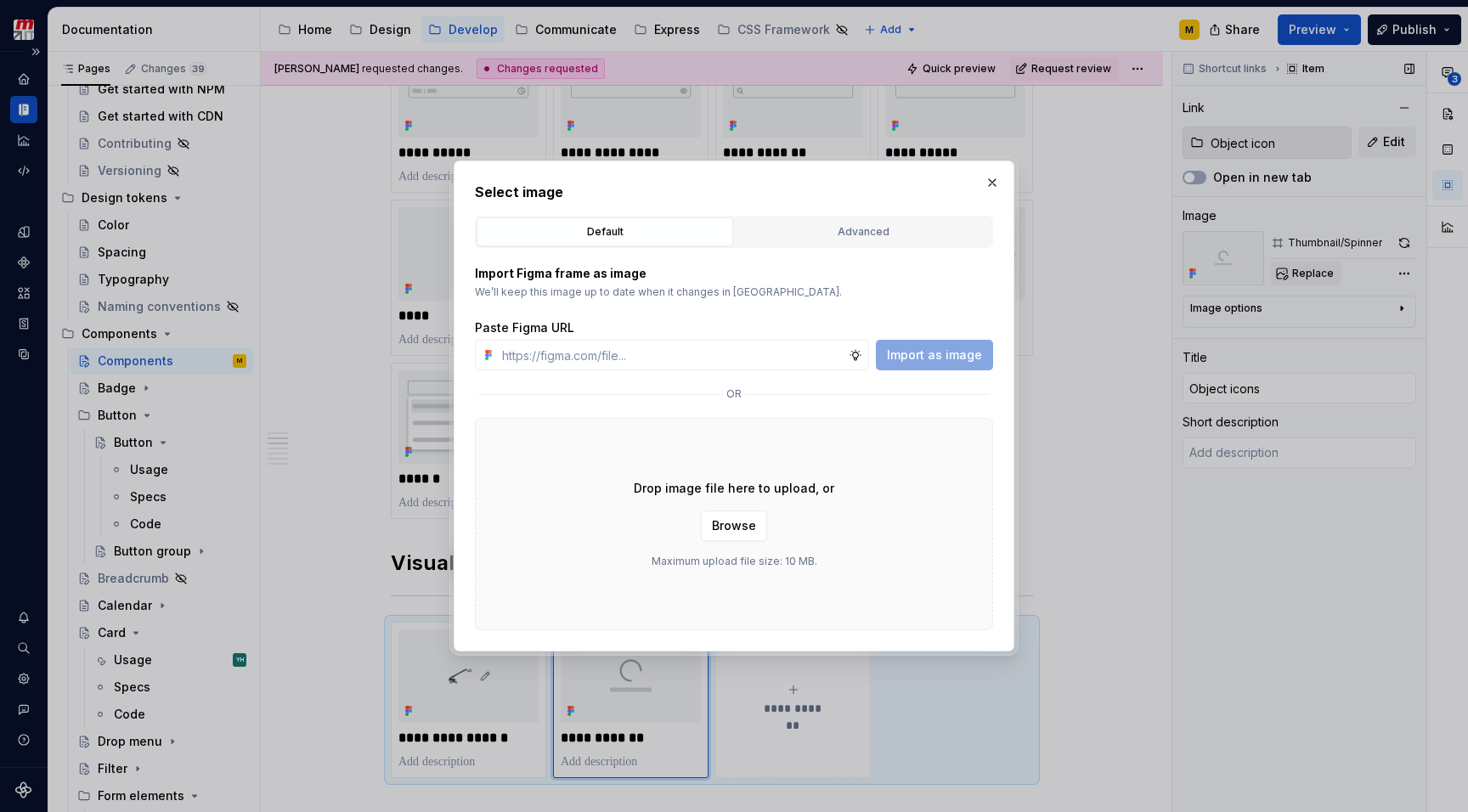
type textarea "*"
click at [896, 238] on div "Advanced" at bounding box center [863, 232] width 245 height 17
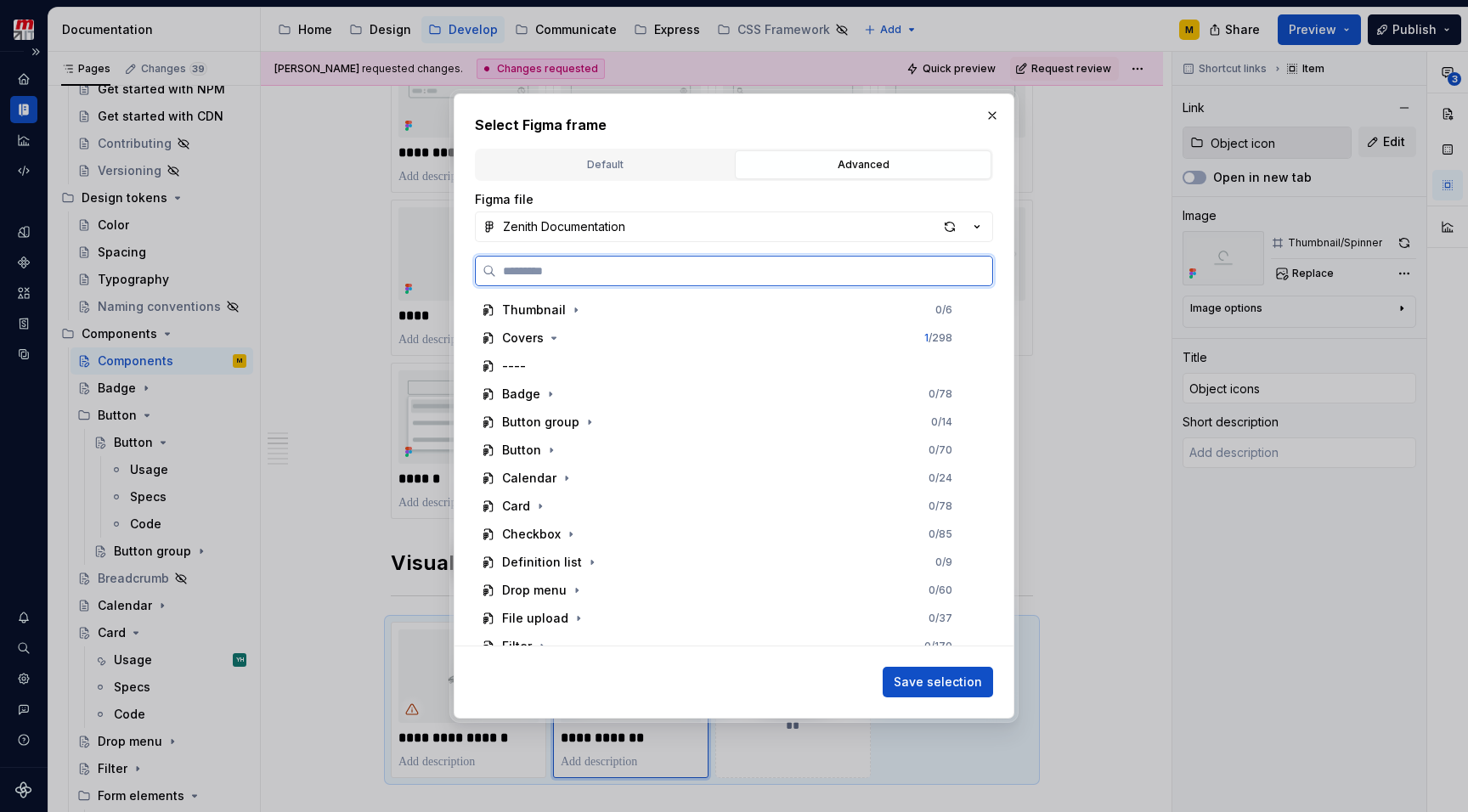
click at [780, 266] on input "search" at bounding box center [745, 271] width 496 height 17
type input "****"
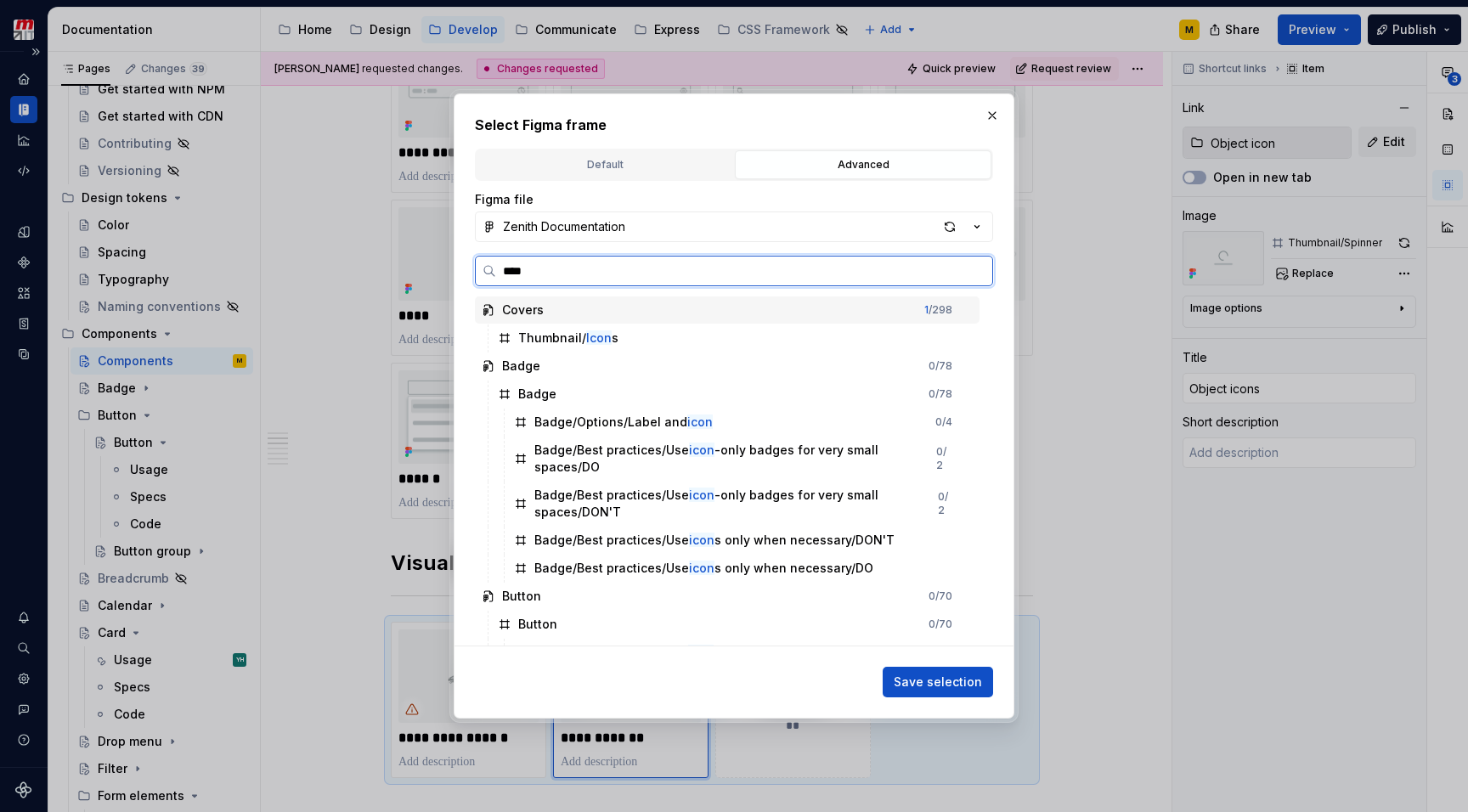
click at [684, 329] on div "Thumbnail/ Icon s" at bounding box center [734, 338] width 488 height 27
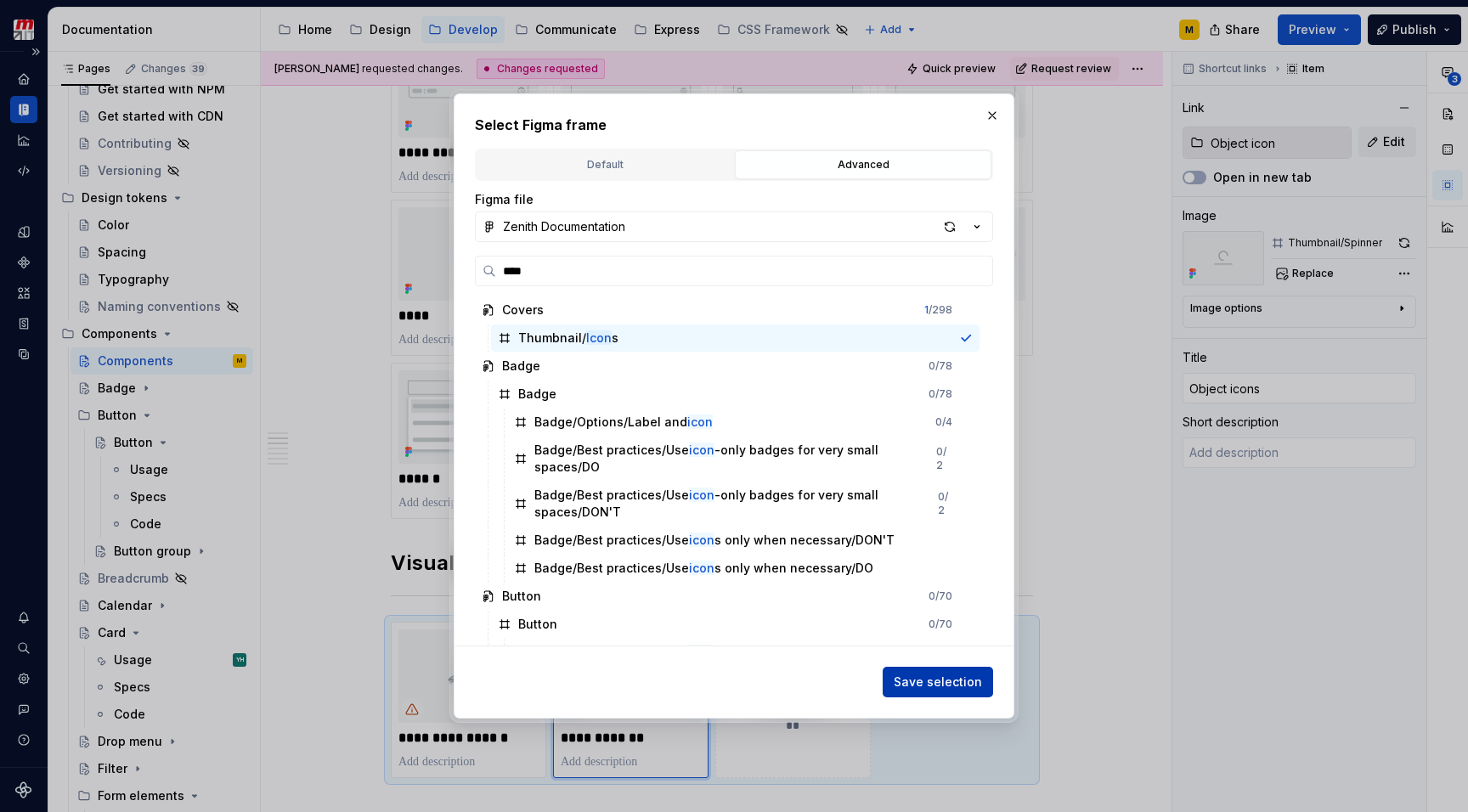
click at [914, 690] on button "Save selection" at bounding box center [938, 681] width 111 height 30
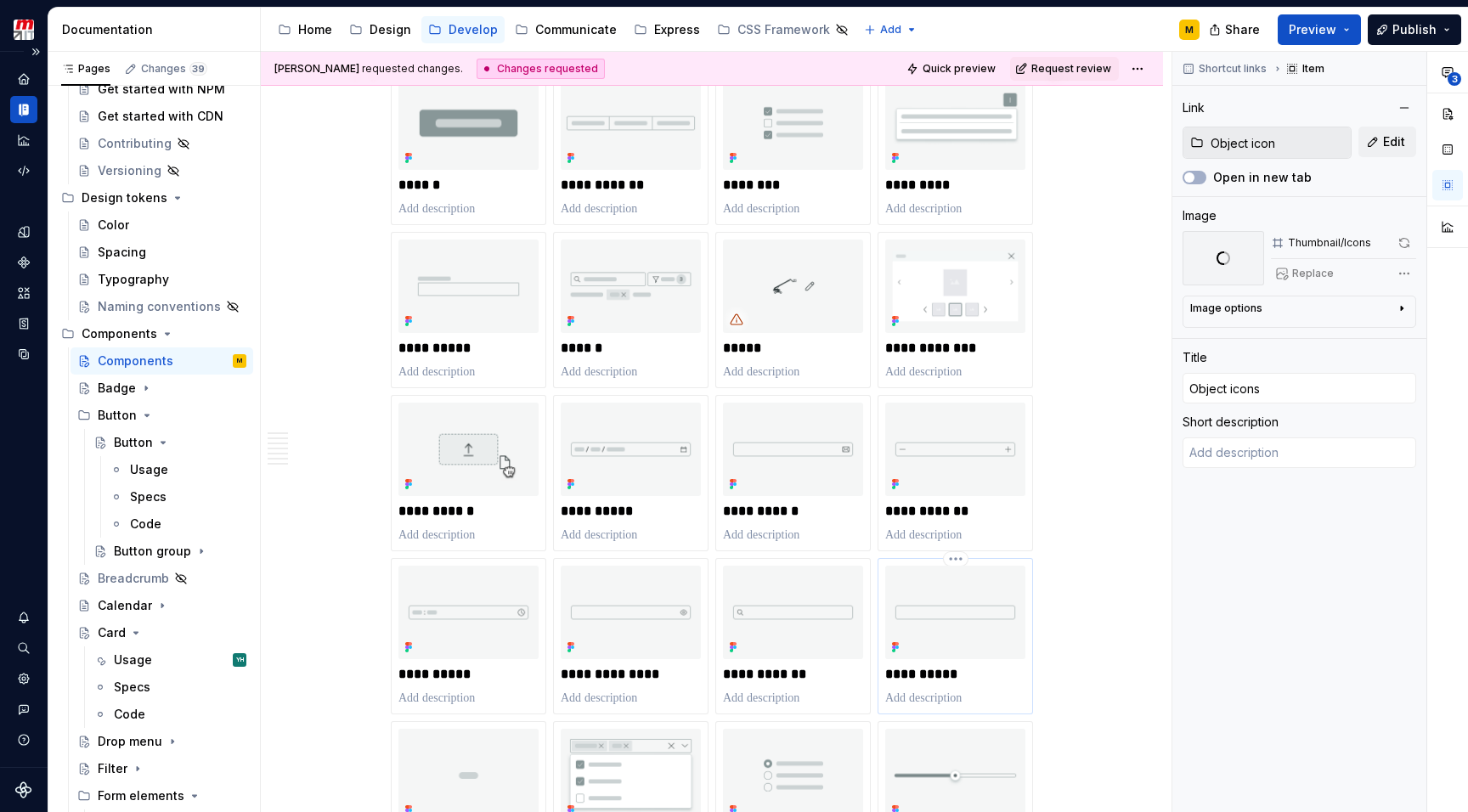
scroll to position [324, 0]
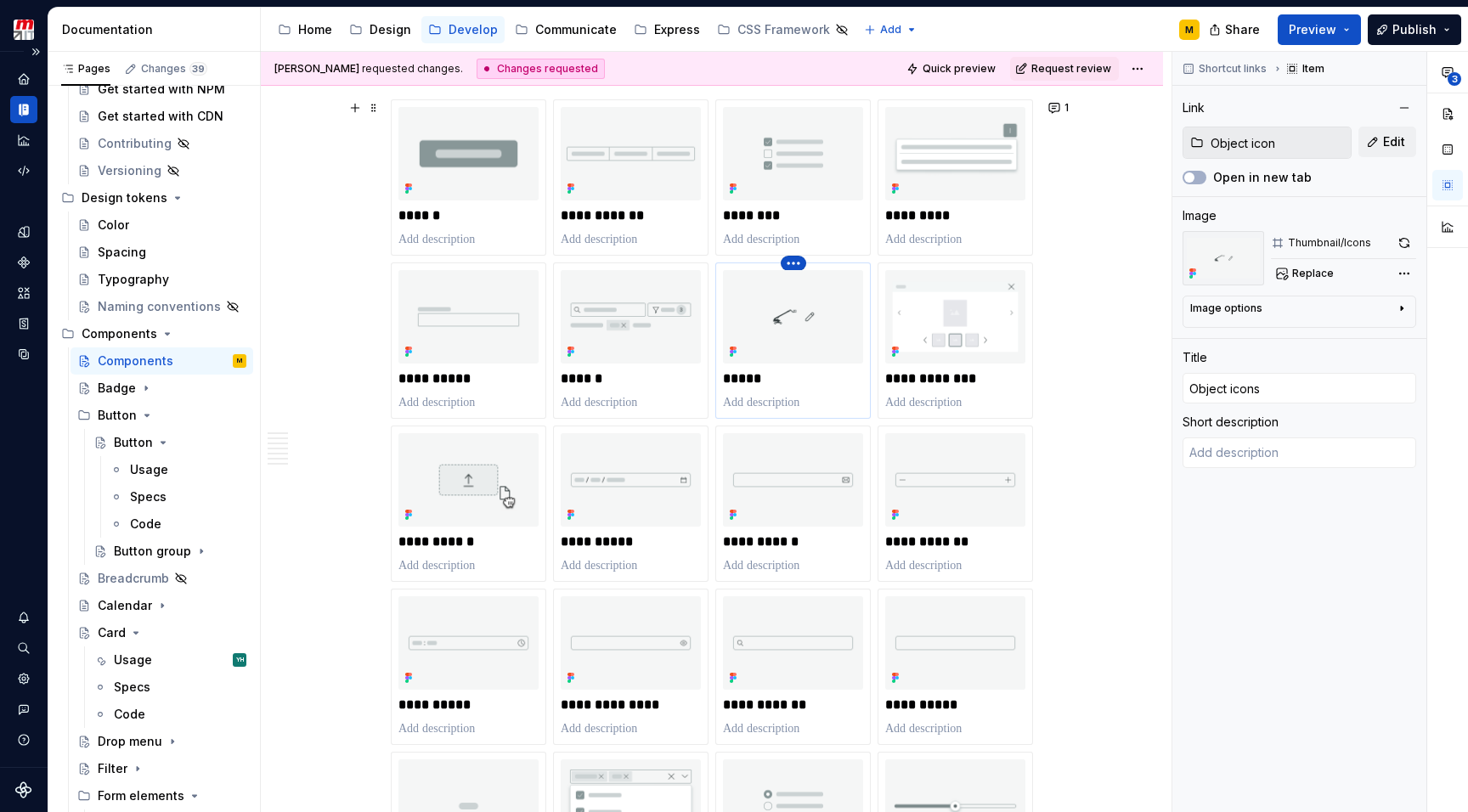
type textarea "*"
type input "Icons"
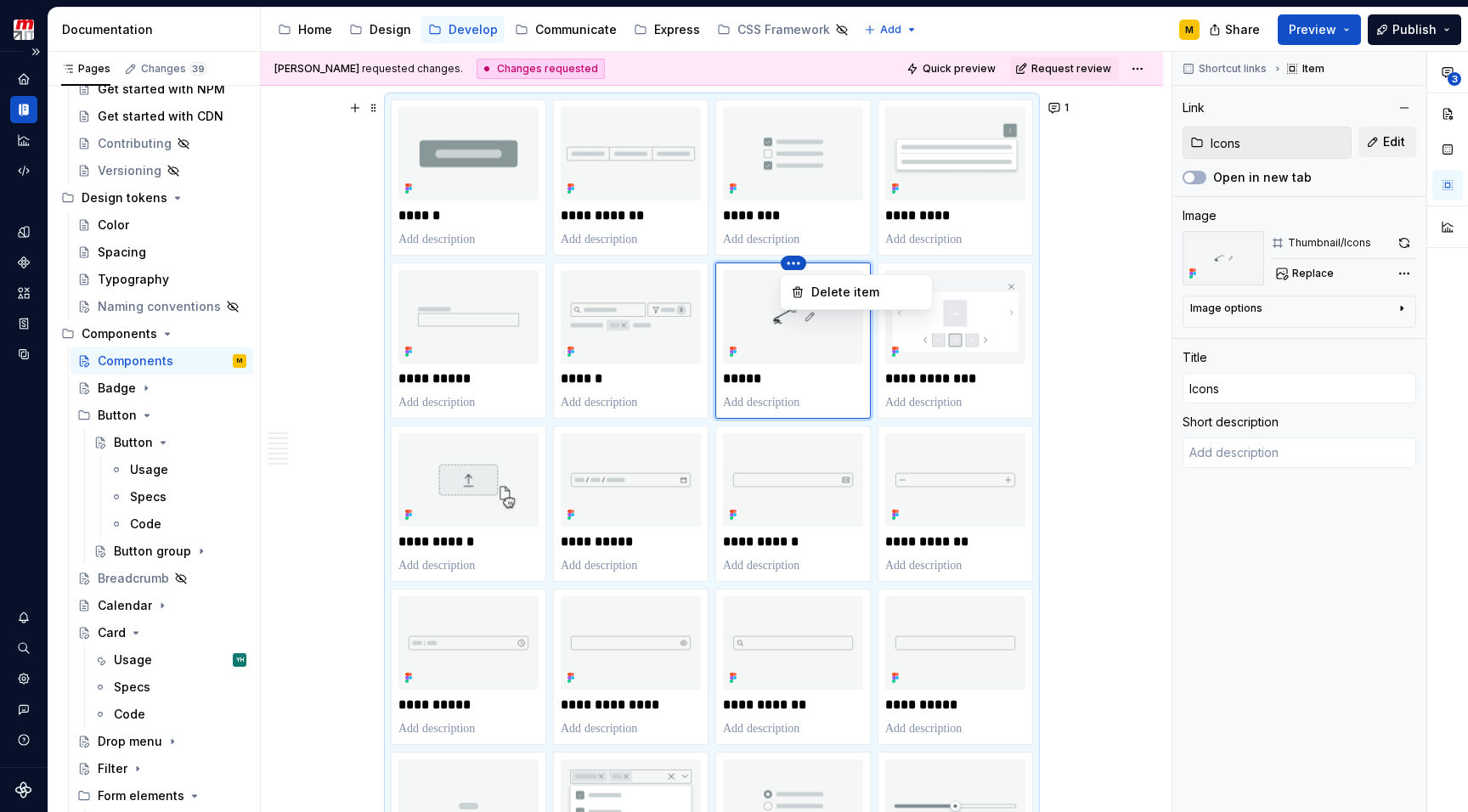
click at [798, 263] on html "Zenith Design System M Design system data Documentation Accessibility guide for…" at bounding box center [734, 406] width 1468 height 812
click at [818, 294] on div "Delete item" at bounding box center [866, 292] width 111 height 17
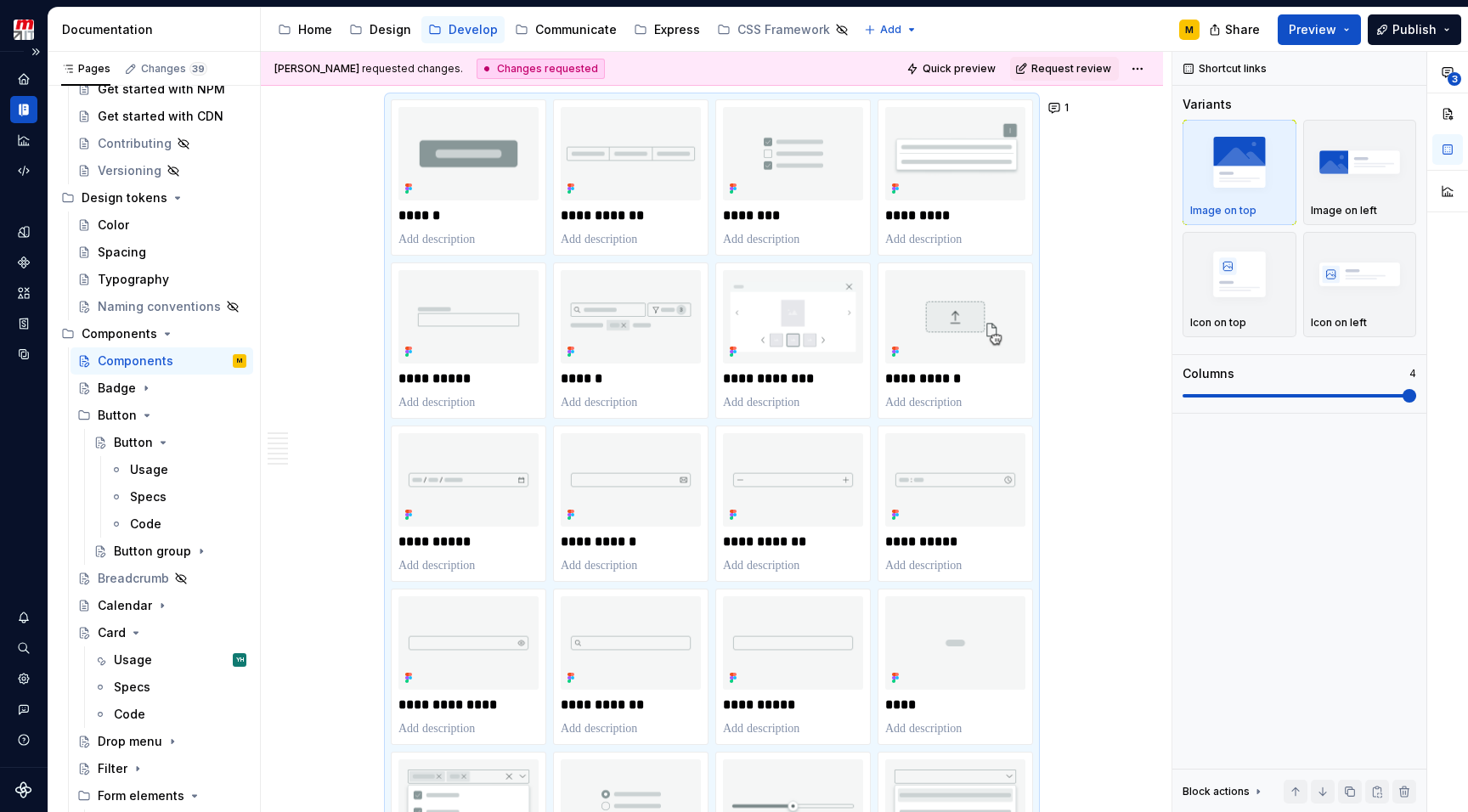
scroll to position [372, 0]
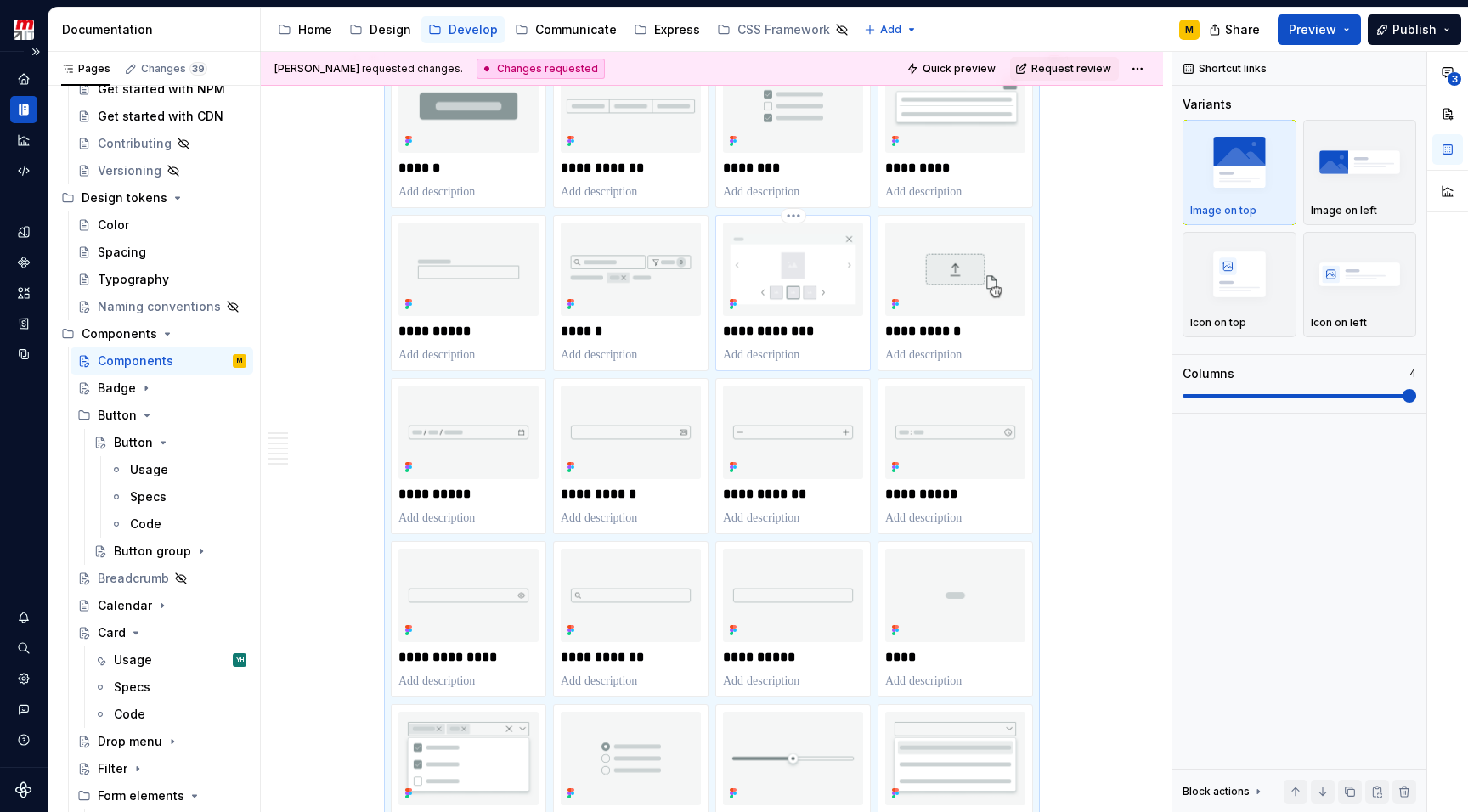
click at [810, 273] on img at bounding box center [792, 269] width 140 height 93
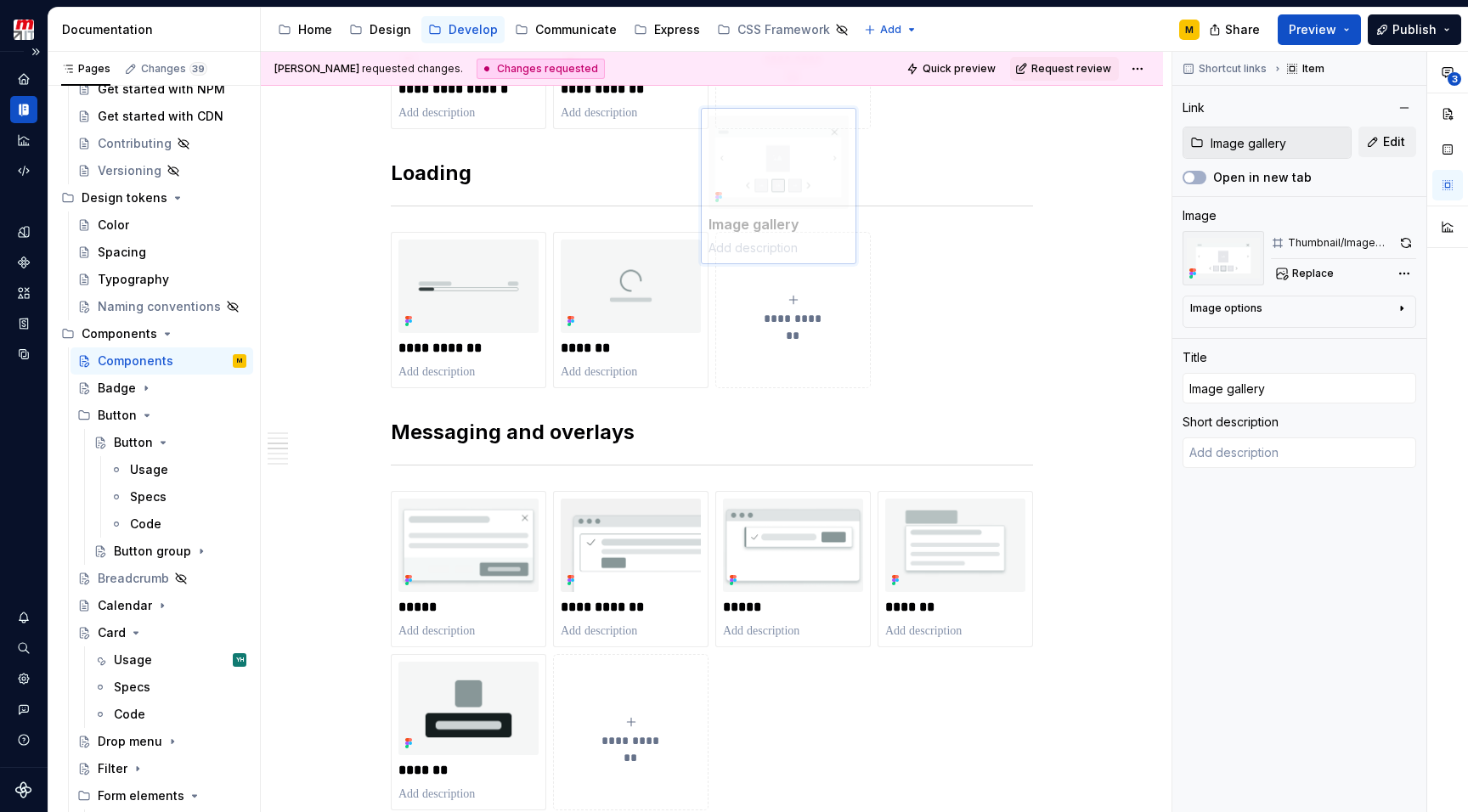
scroll to position [1518, 0]
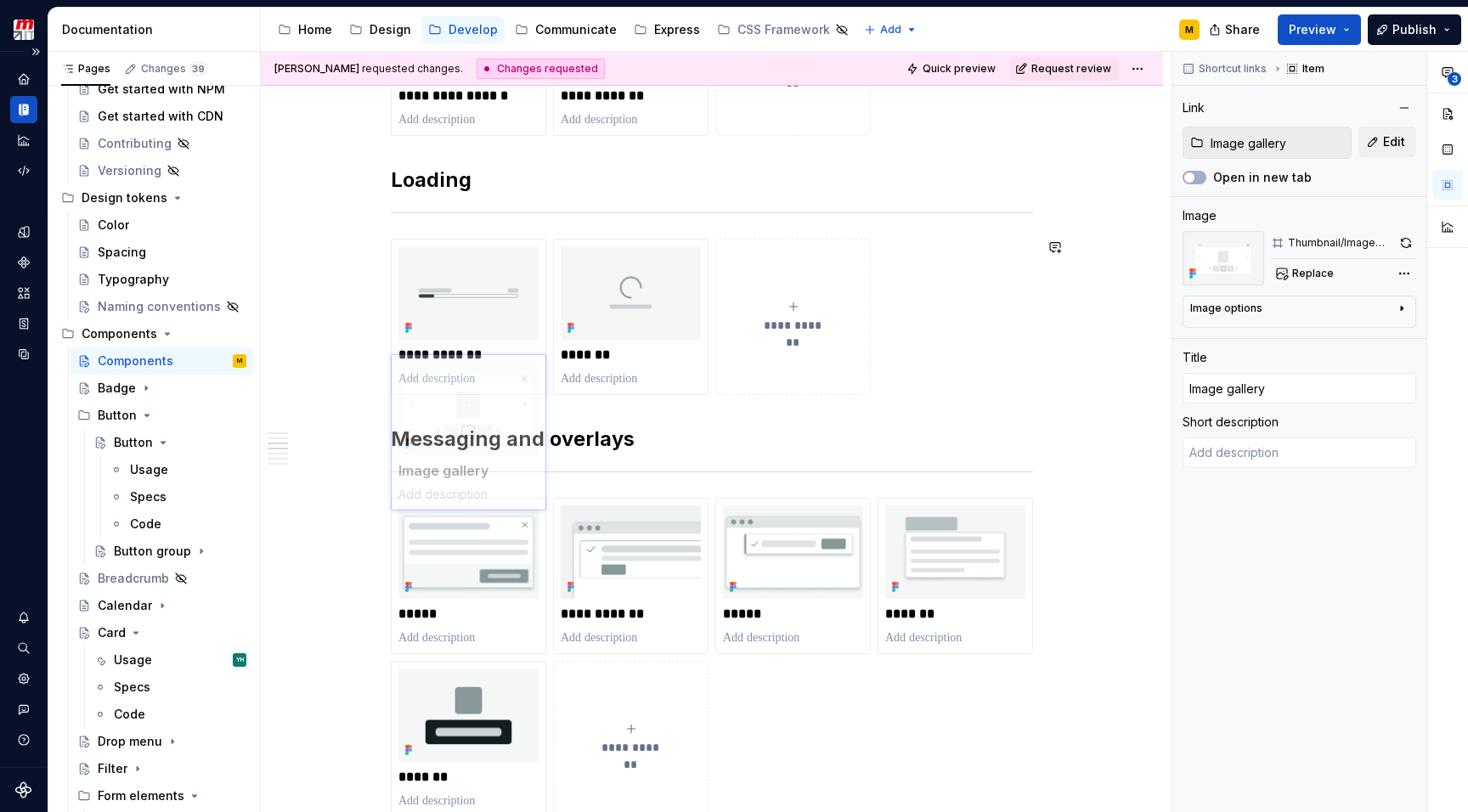
drag, startPoint x: 794, startPoint y: 259, endPoint x: 784, endPoint y: 266, distance: 12.2
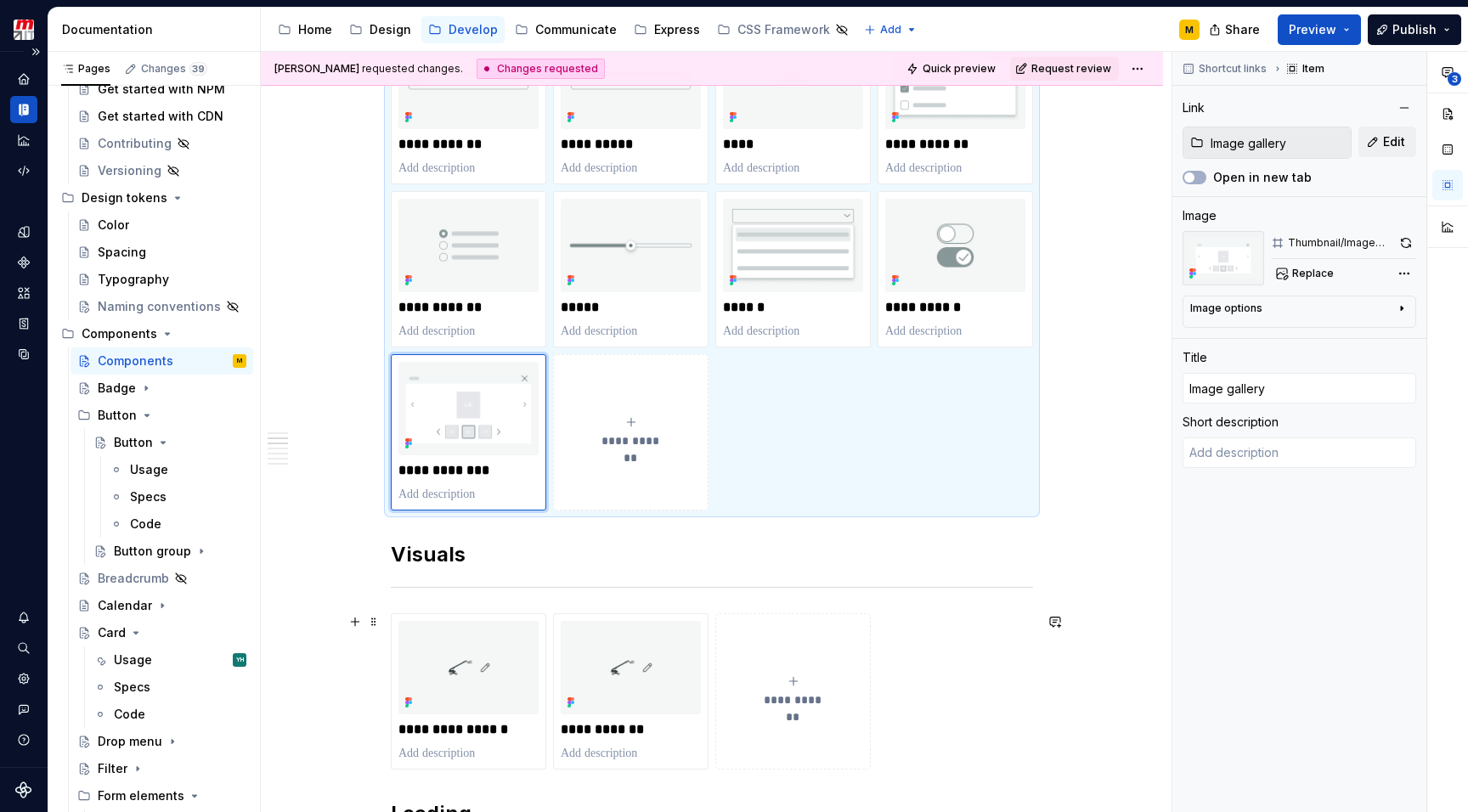
click at [798, 683] on icon "submit" at bounding box center [793, 680] width 14 height 14
type textarea "*"
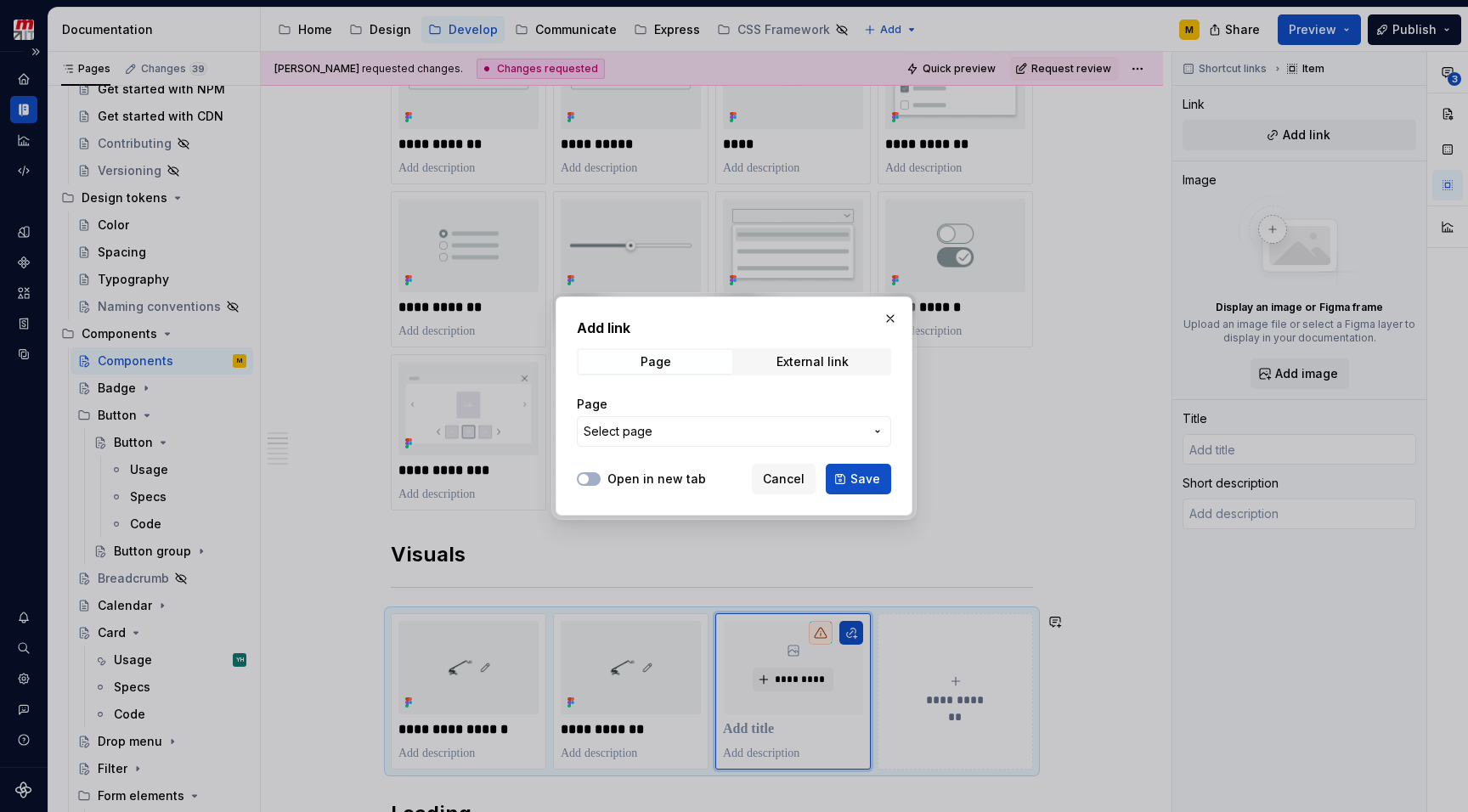
click at [772, 430] on span "Select page" at bounding box center [723, 431] width 280 height 17
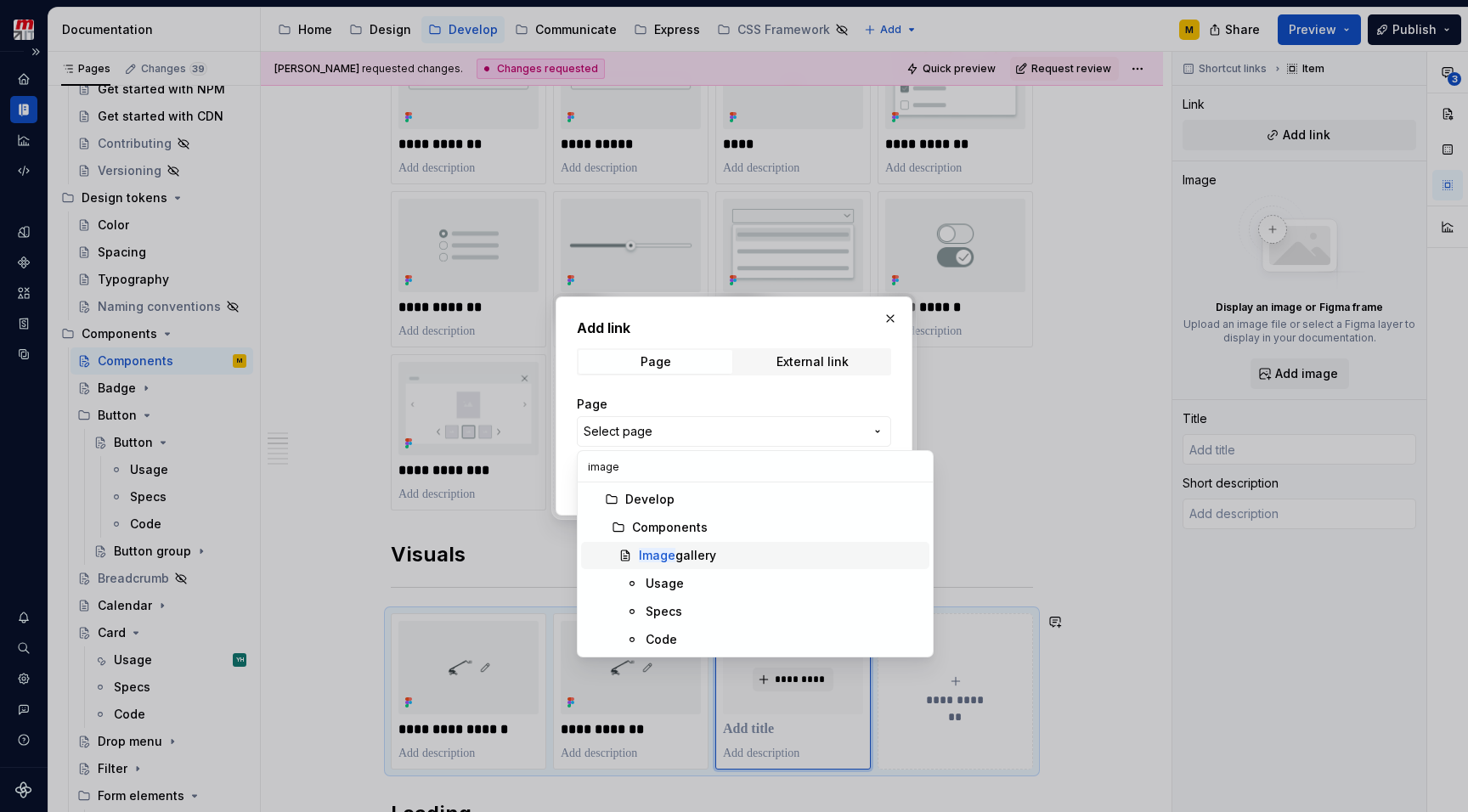
type input "image"
click at [713, 555] on div "Image gallery" at bounding box center [677, 555] width 77 height 17
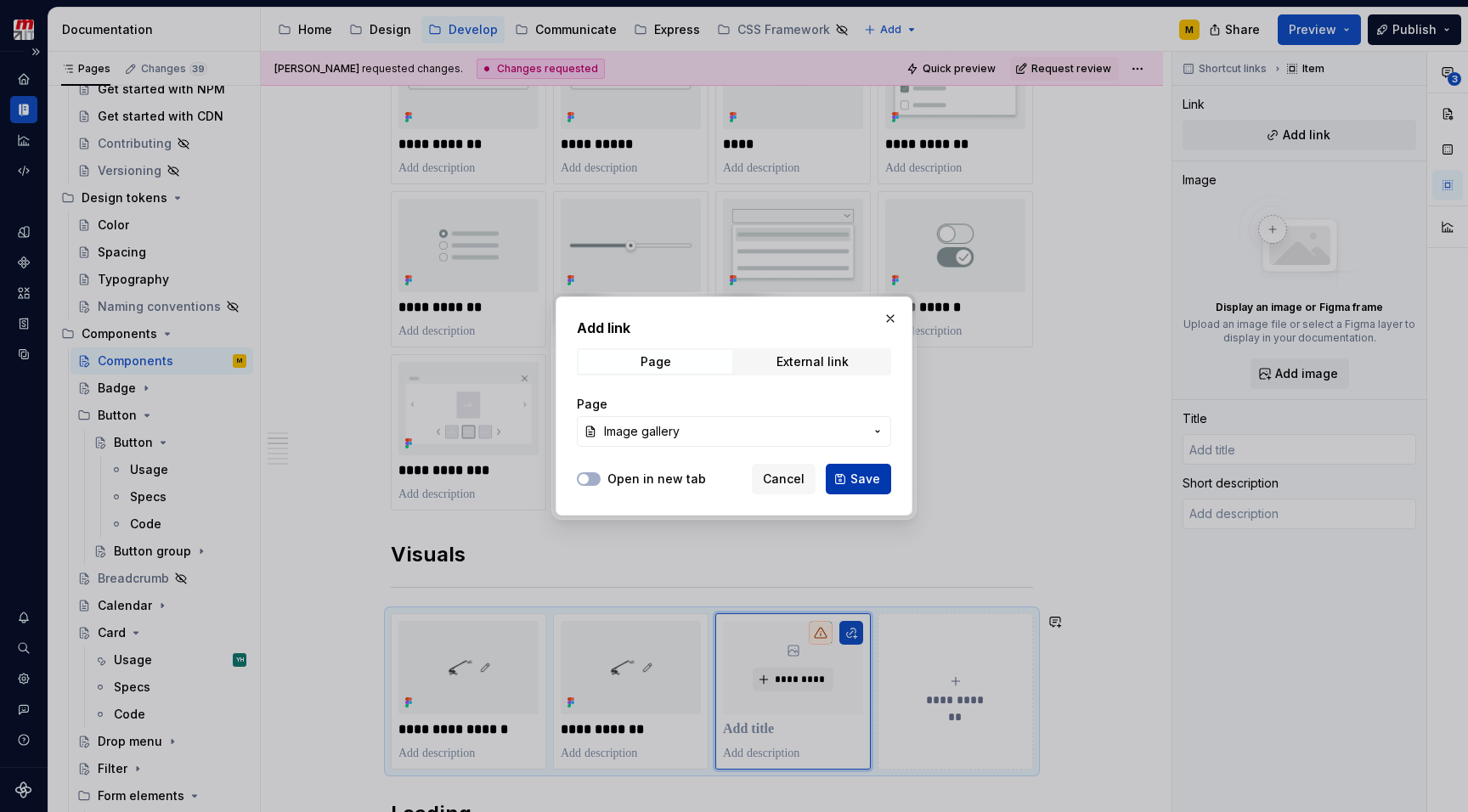
click at [870, 479] on span "Save" at bounding box center [864, 479] width 29 height 17
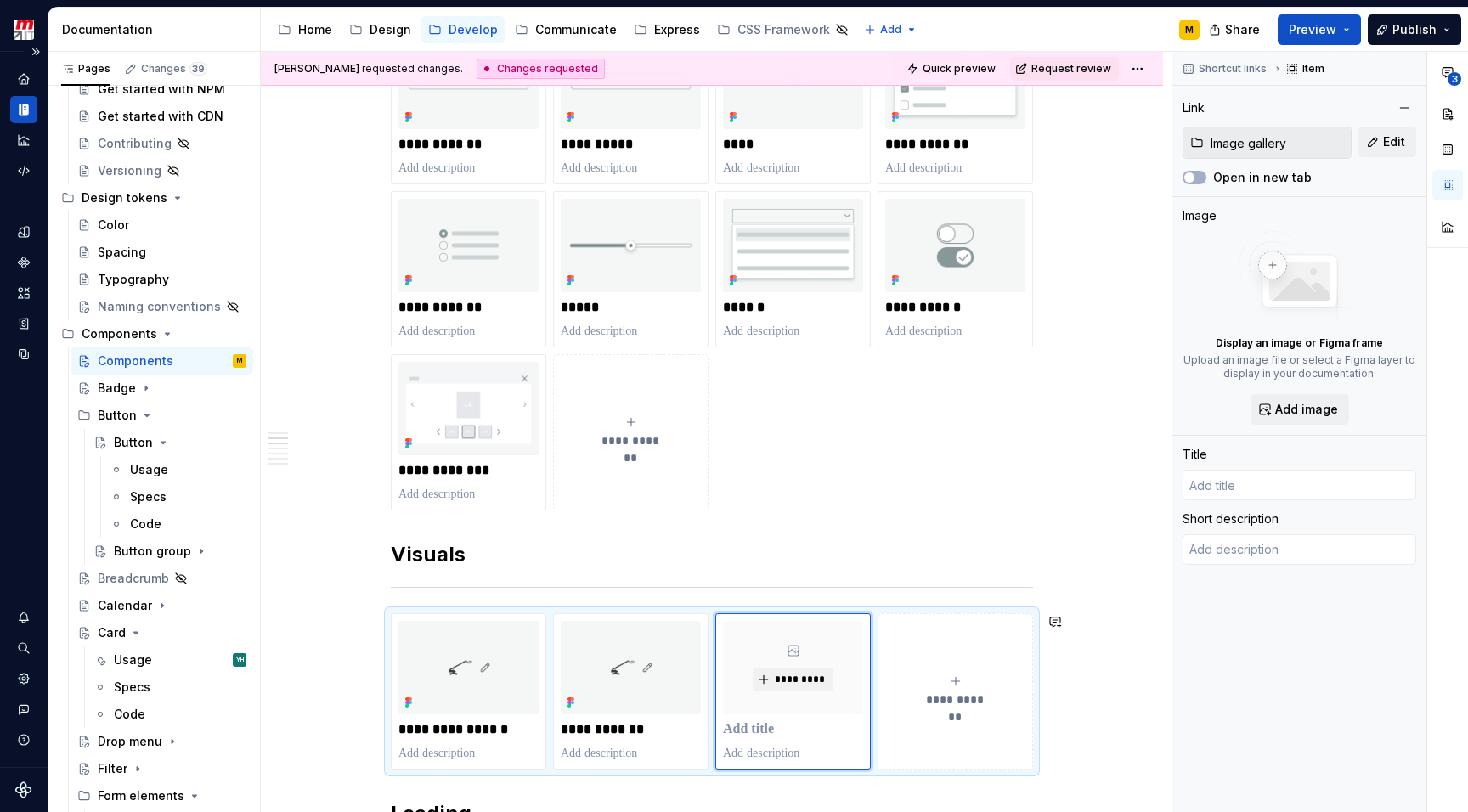
type textarea "*"
type input "Image gallery"
type textarea "An image gallery is a collection of images that are organized in a particular w…"
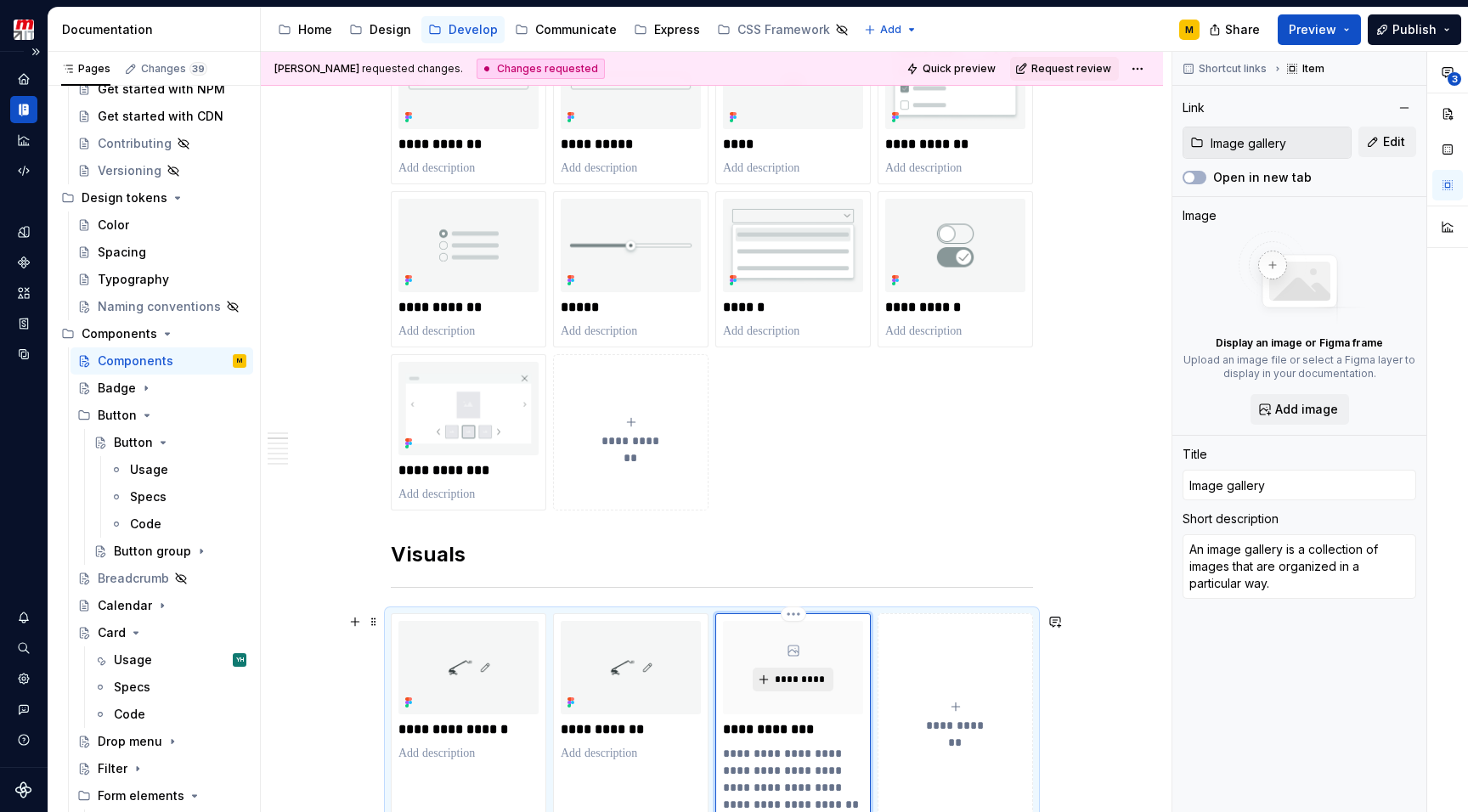
click at [798, 682] on span "*********" at bounding box center [799, 678] width 52 height 14
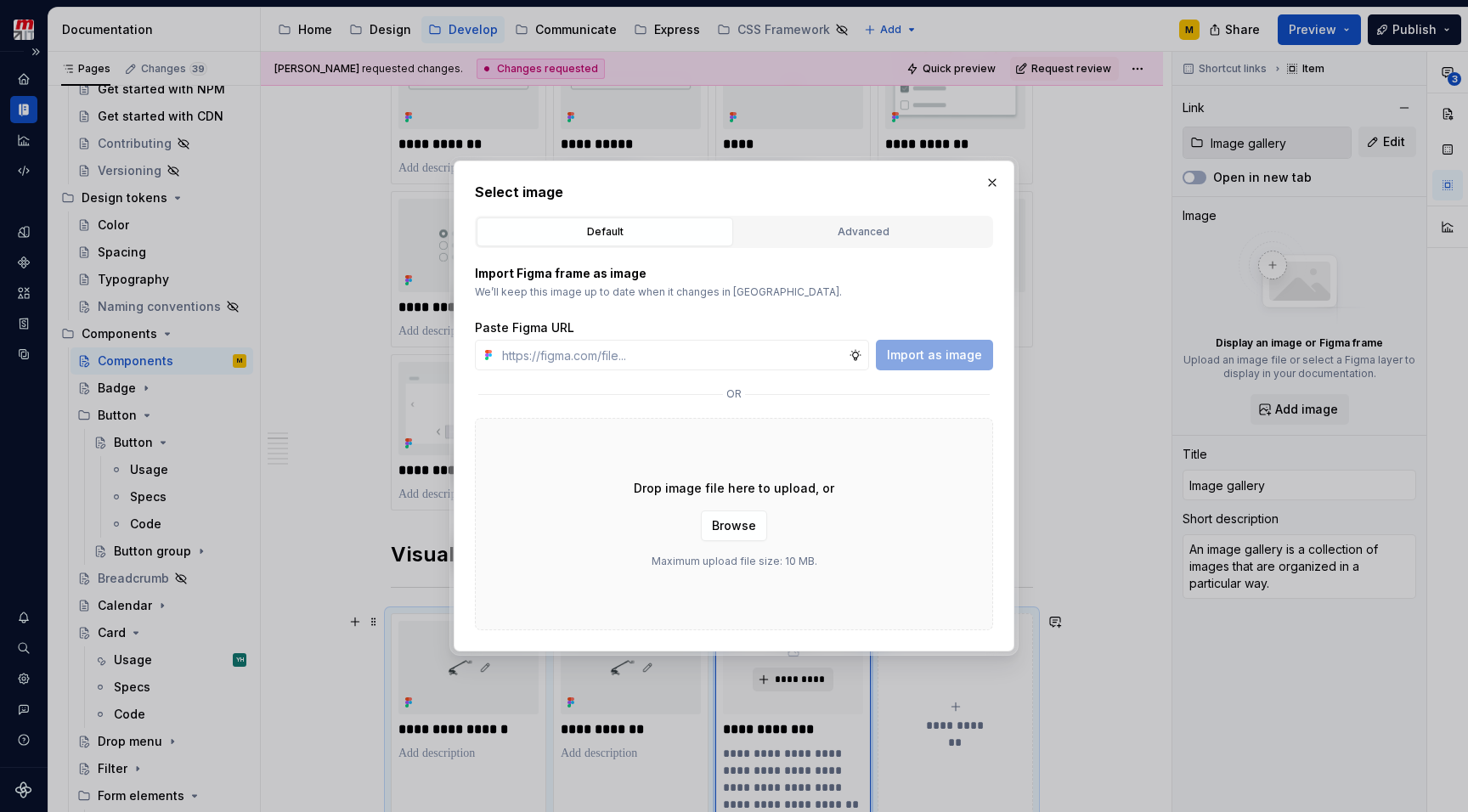
type textarea "*"
click at [886, 230] on div "Advanced" at bounding box center [863, 232] width 245 height 17
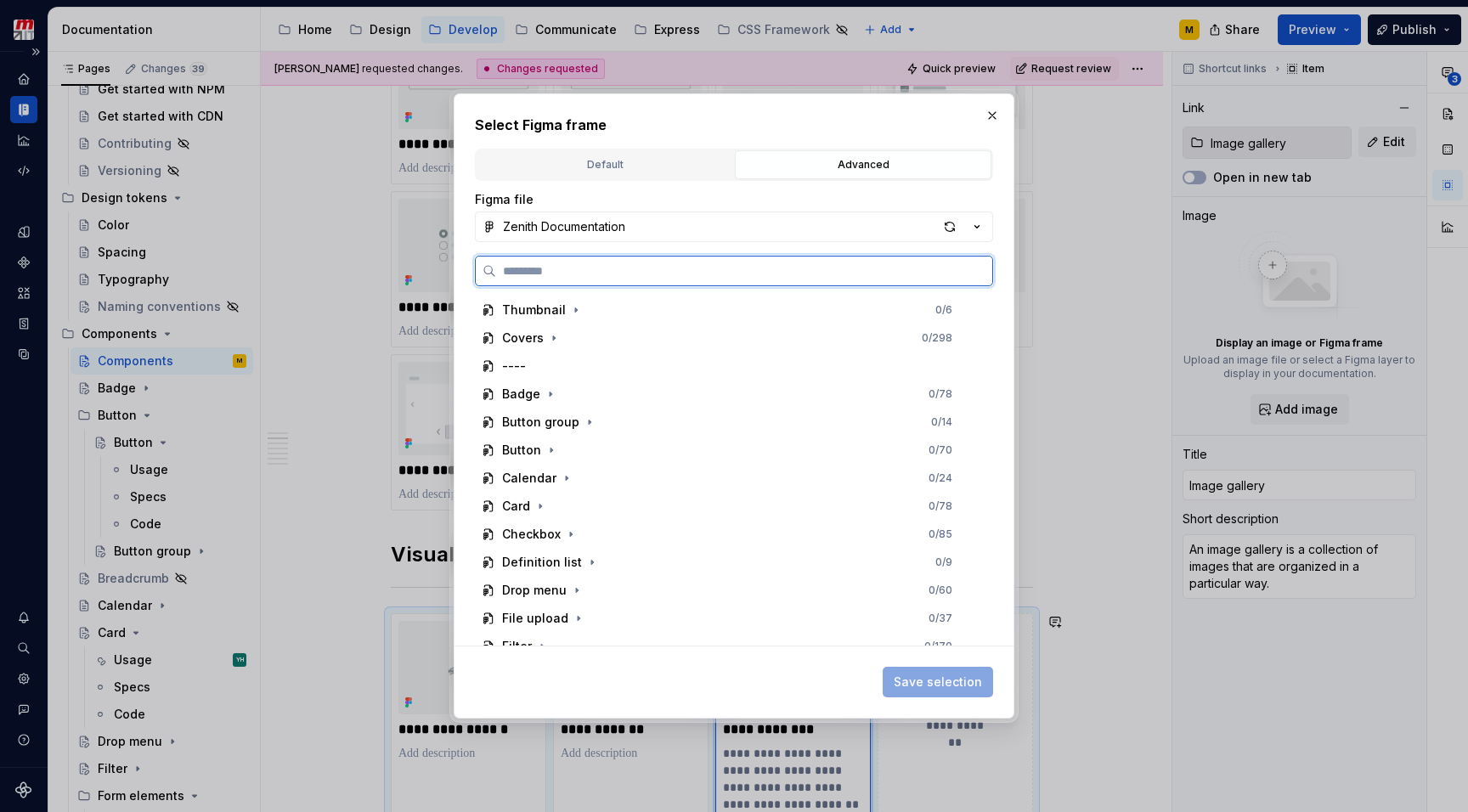
click at [821, 270] on input "search" at bounding box center [745, 271] width 496 height 17
type input "*****"
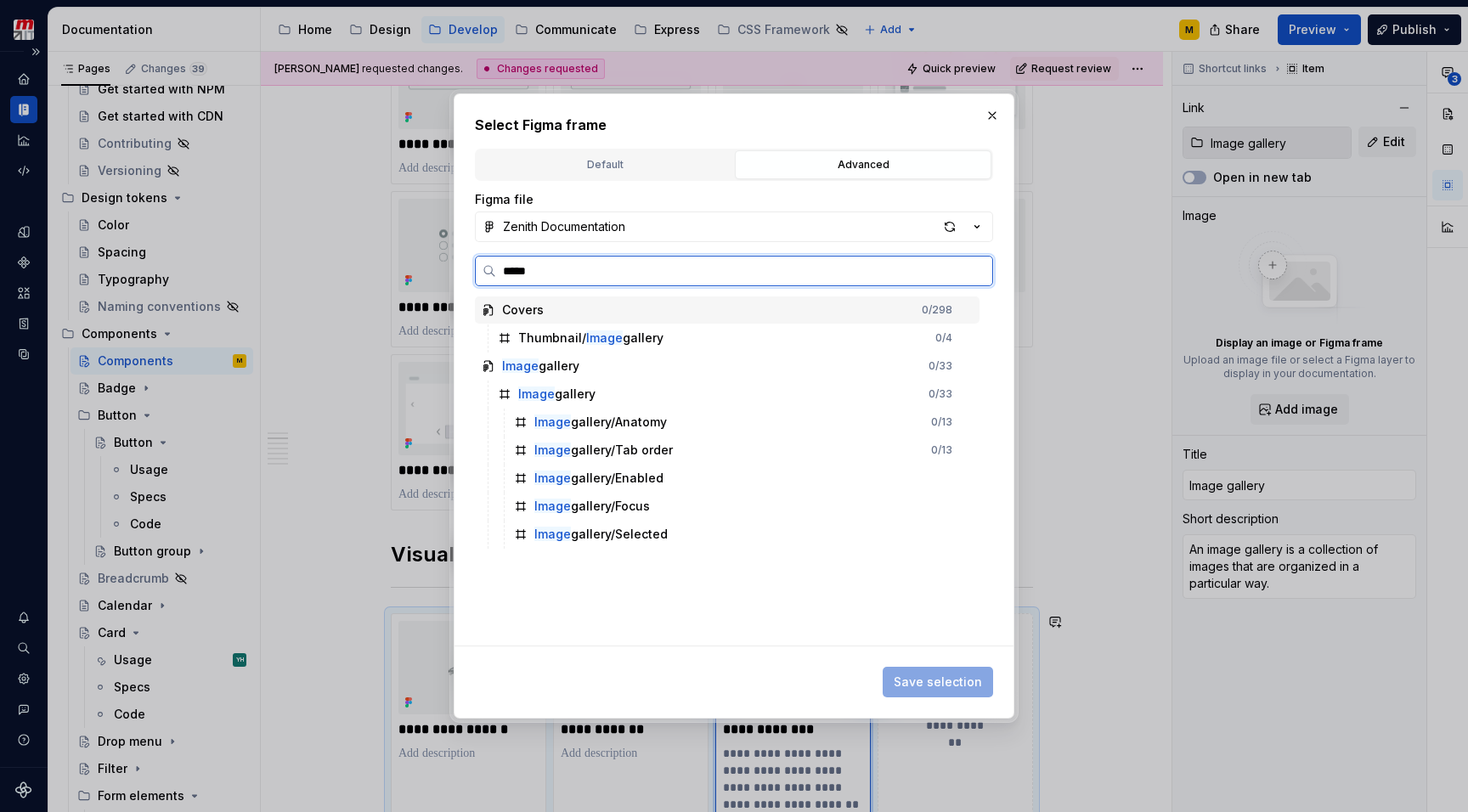
click at [630, 330] on div "Thumbnail/ Image gallery" at bounding box center [591, 338] width 146 height 17
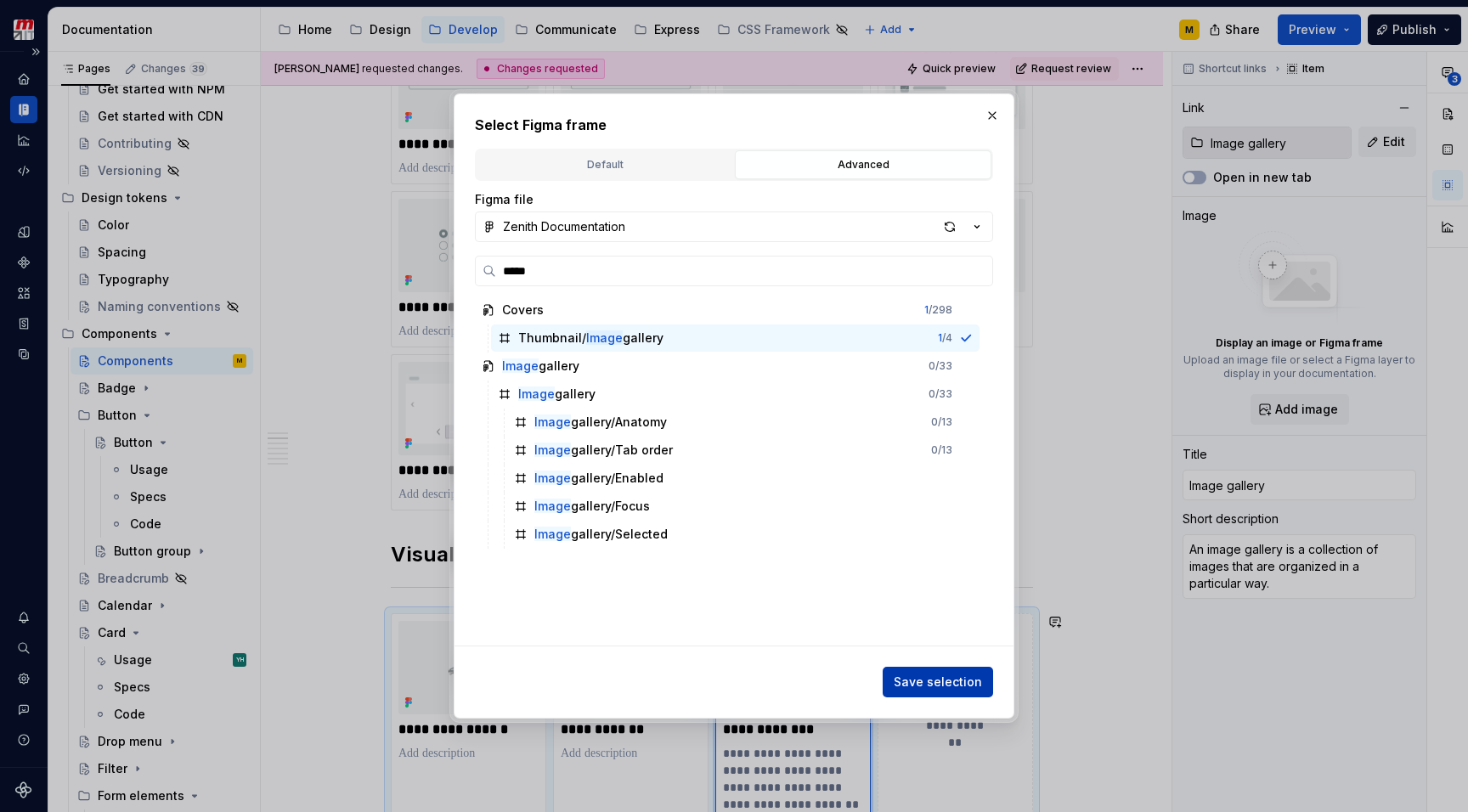
click at [918, 676] on span "Save selection" at bounding box center [938, 681] width 88 height 17
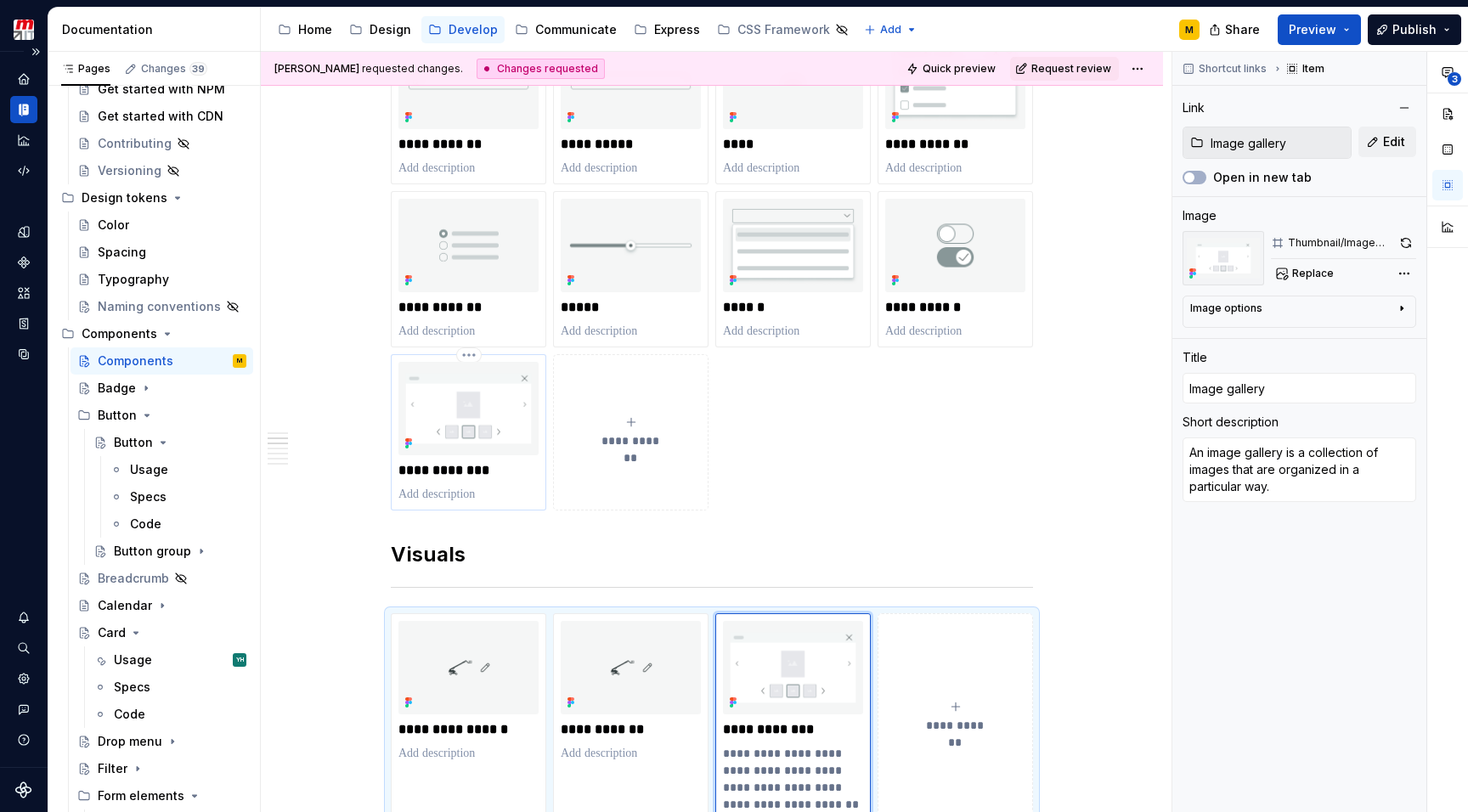
scroll to position [927, 0]
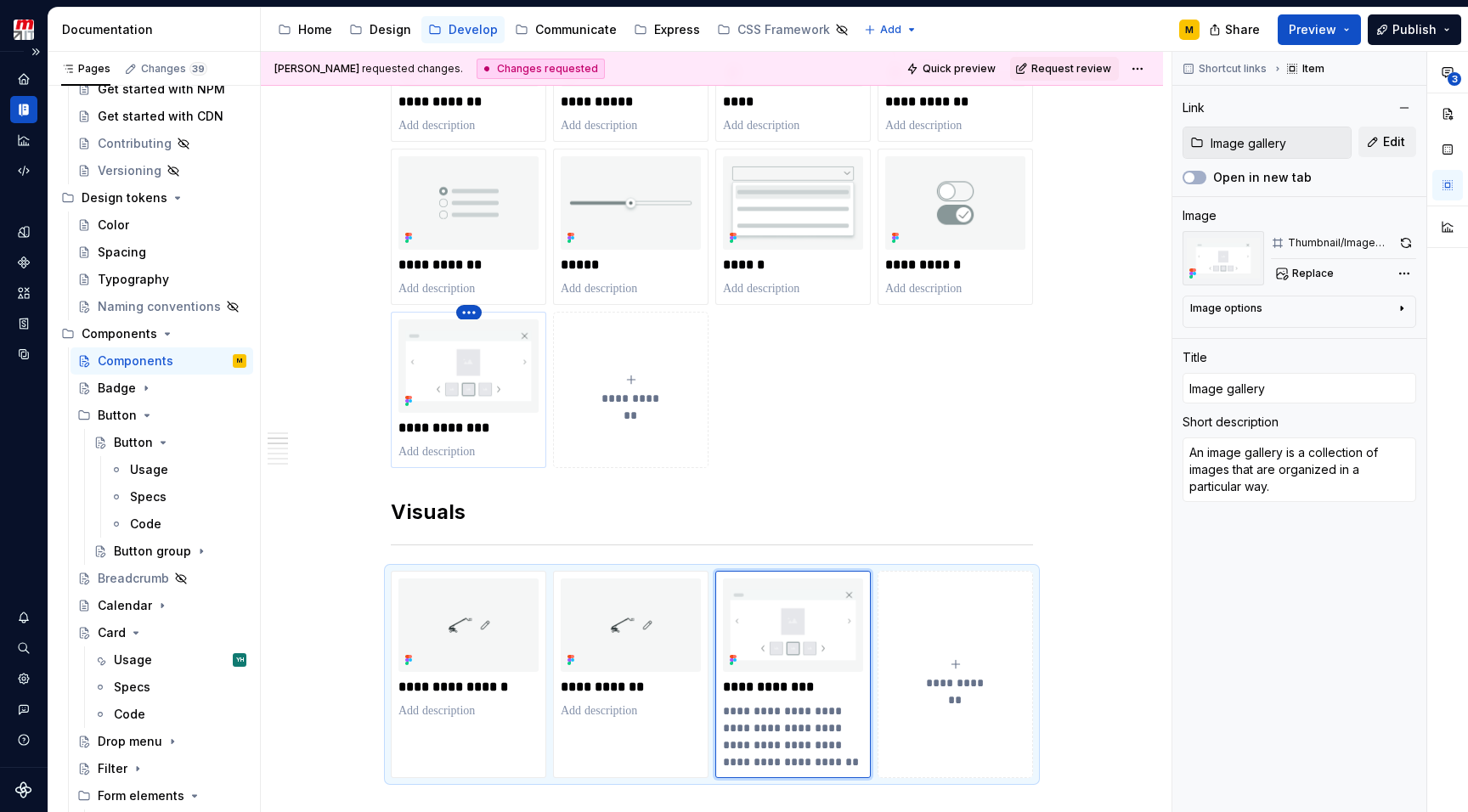
type textarea "*"
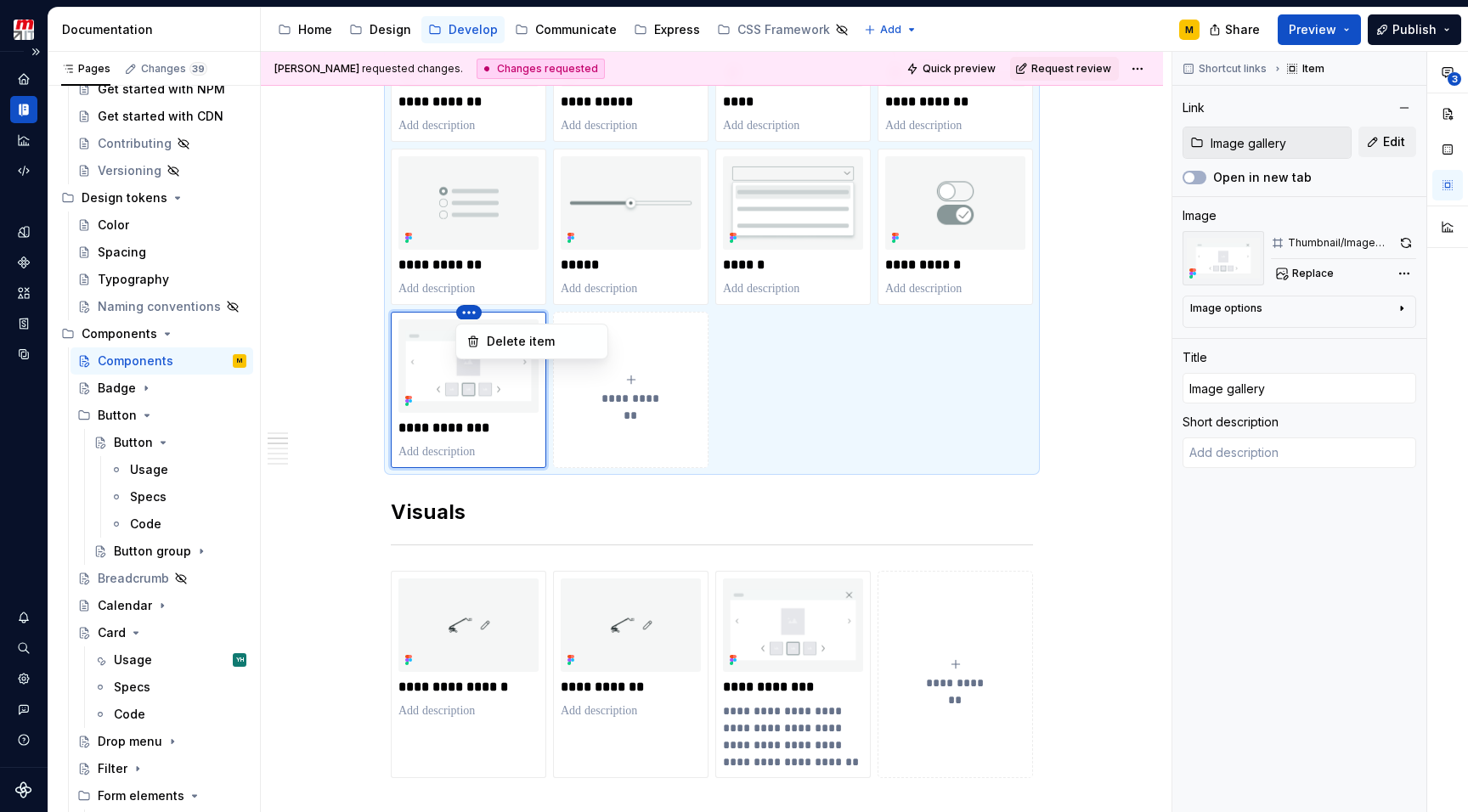
click at [473, 315] on html "Zenith Design System M Design system data Documentation Accessibility guide for…" at bounding box center [734, 406] width 1468 height 812
click at [505, 345] on div "Delete item" at bounding box center [541, 341] width 111 height 17
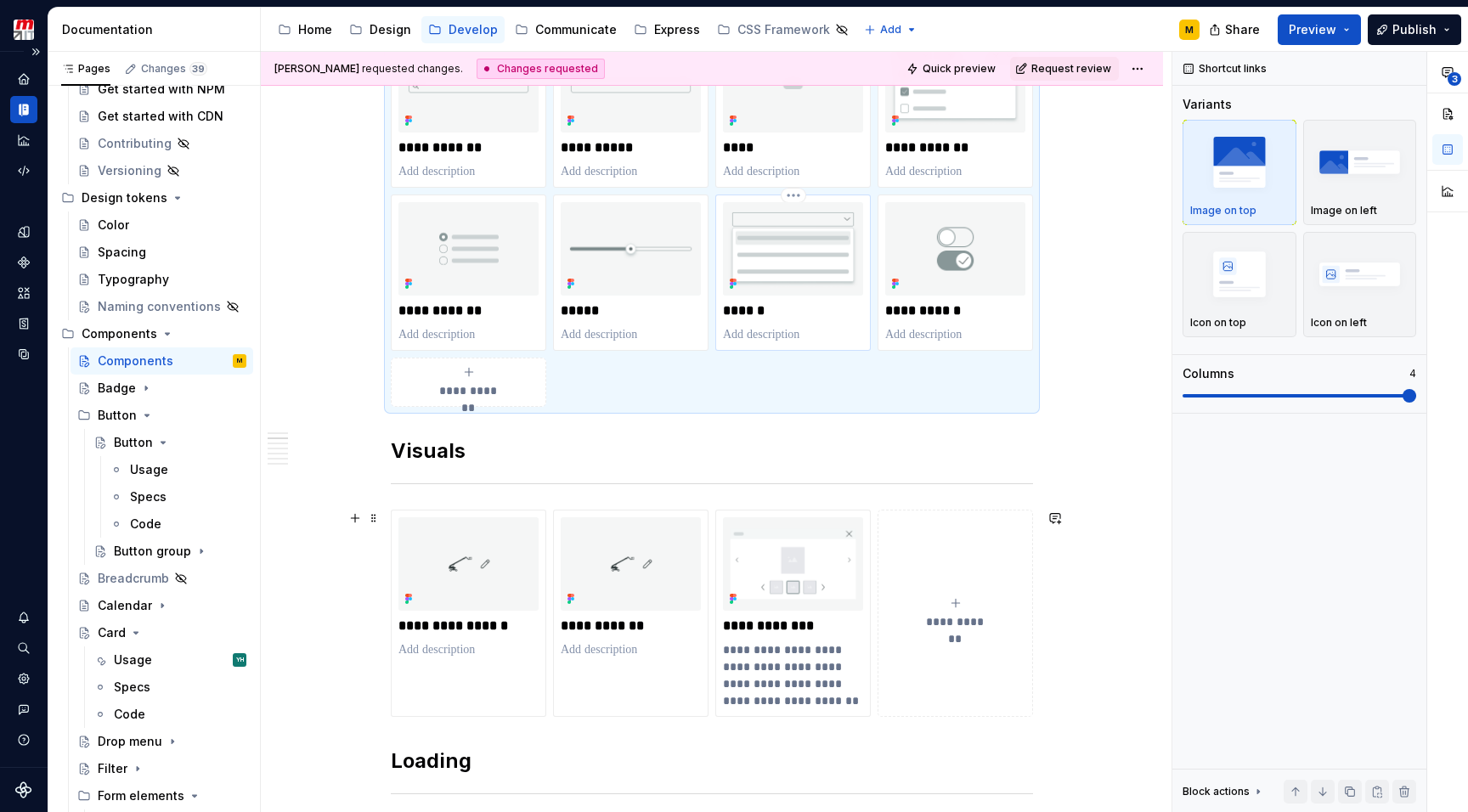
scroll to position [913, 0]
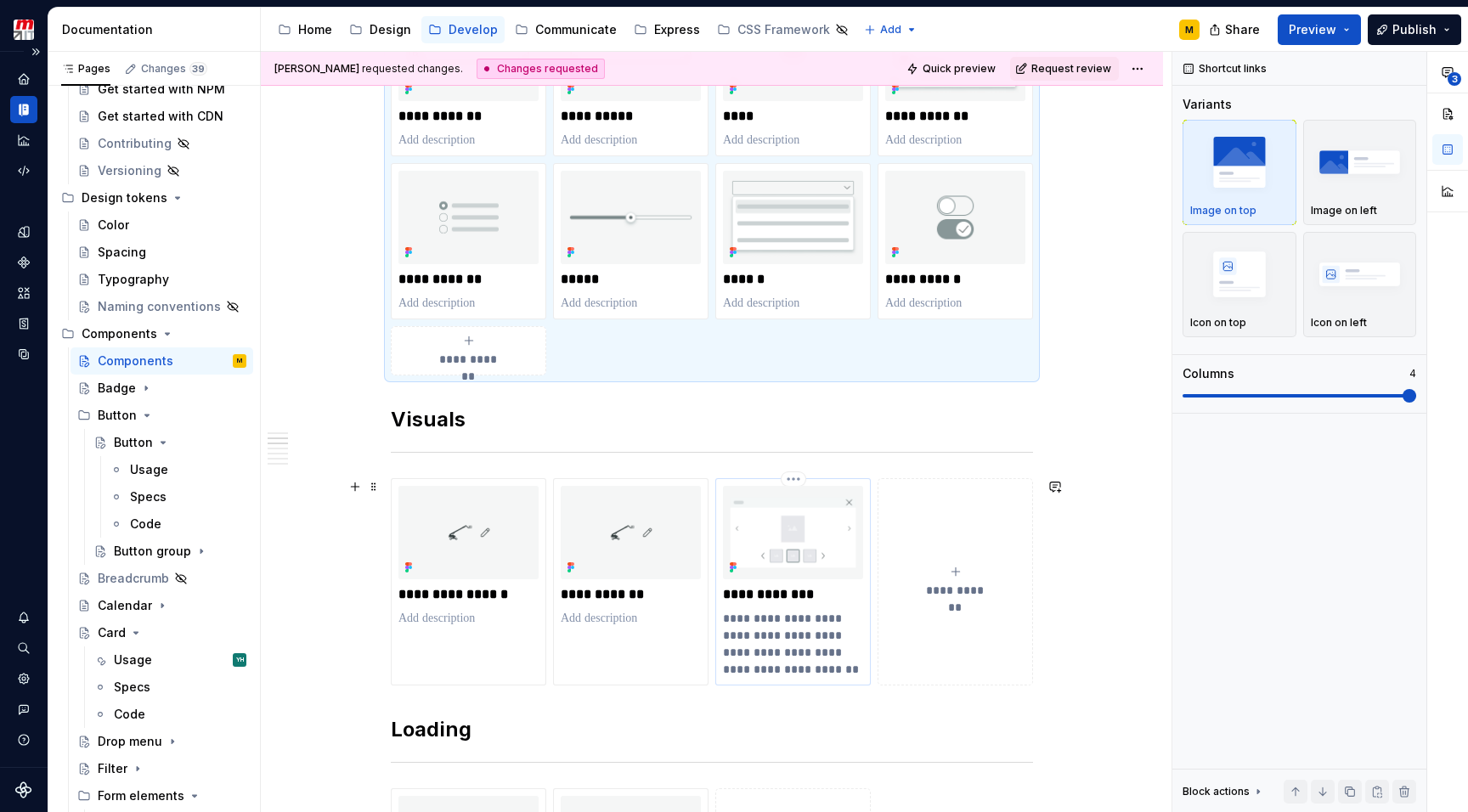
click at [780, 628] on p "**********" at bounding box center [792, 644] width 140 height 68
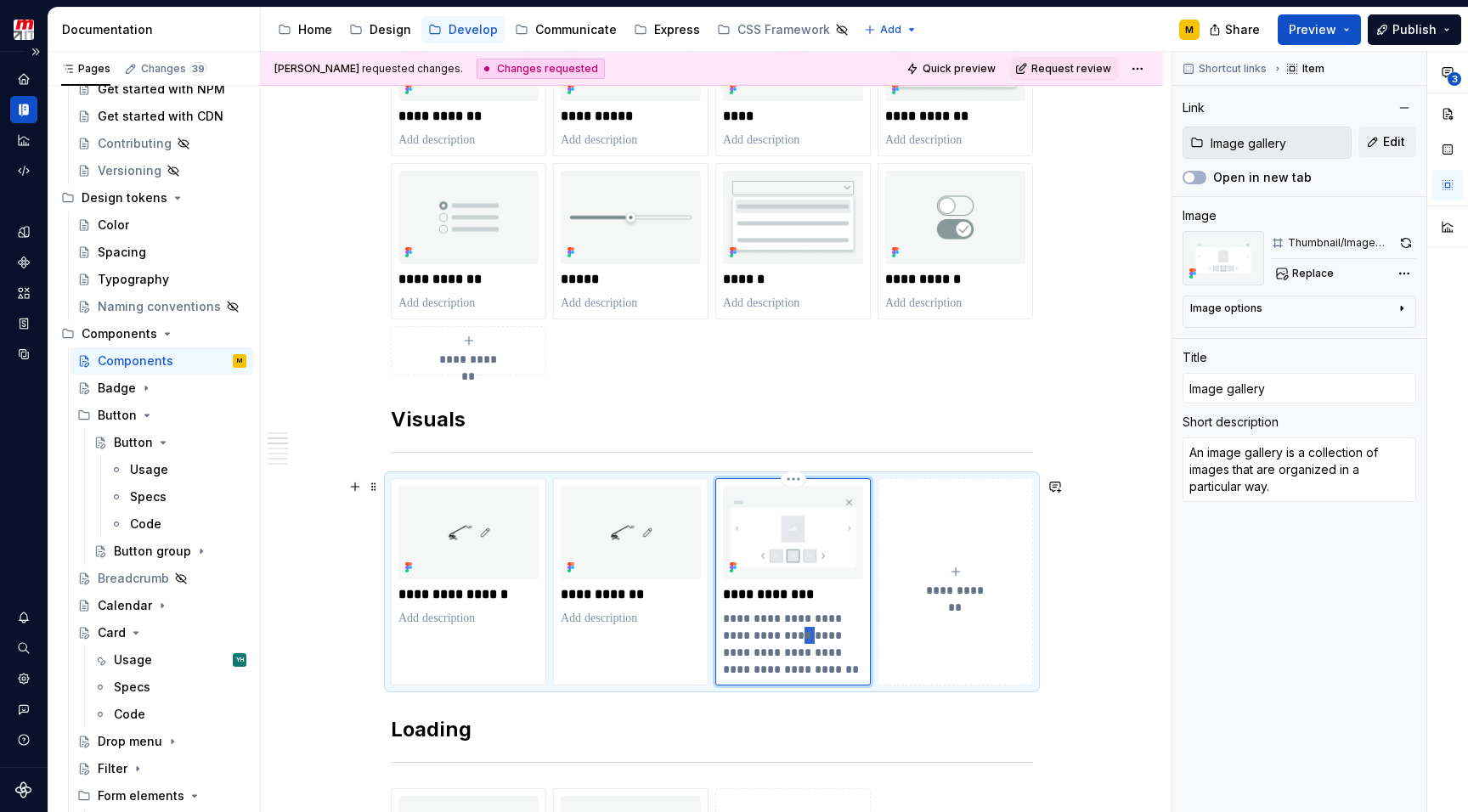
click at [780, 628] on p "**********" at bounding box center [792, 644] width 140 height 68
type textarea "*"
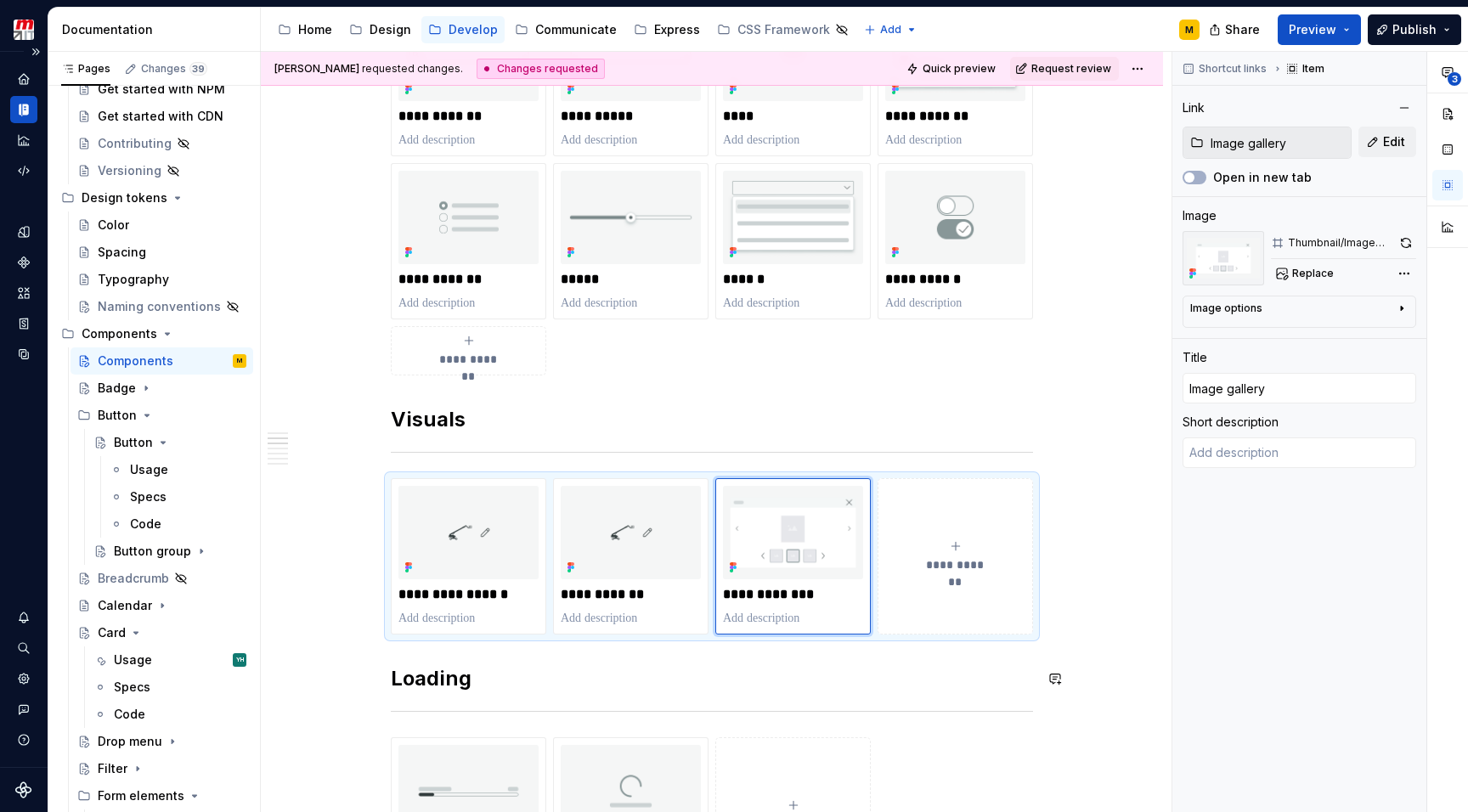
click at [1454, 74] on span "3" at bounding box center [1453, 79] width 14 height 14
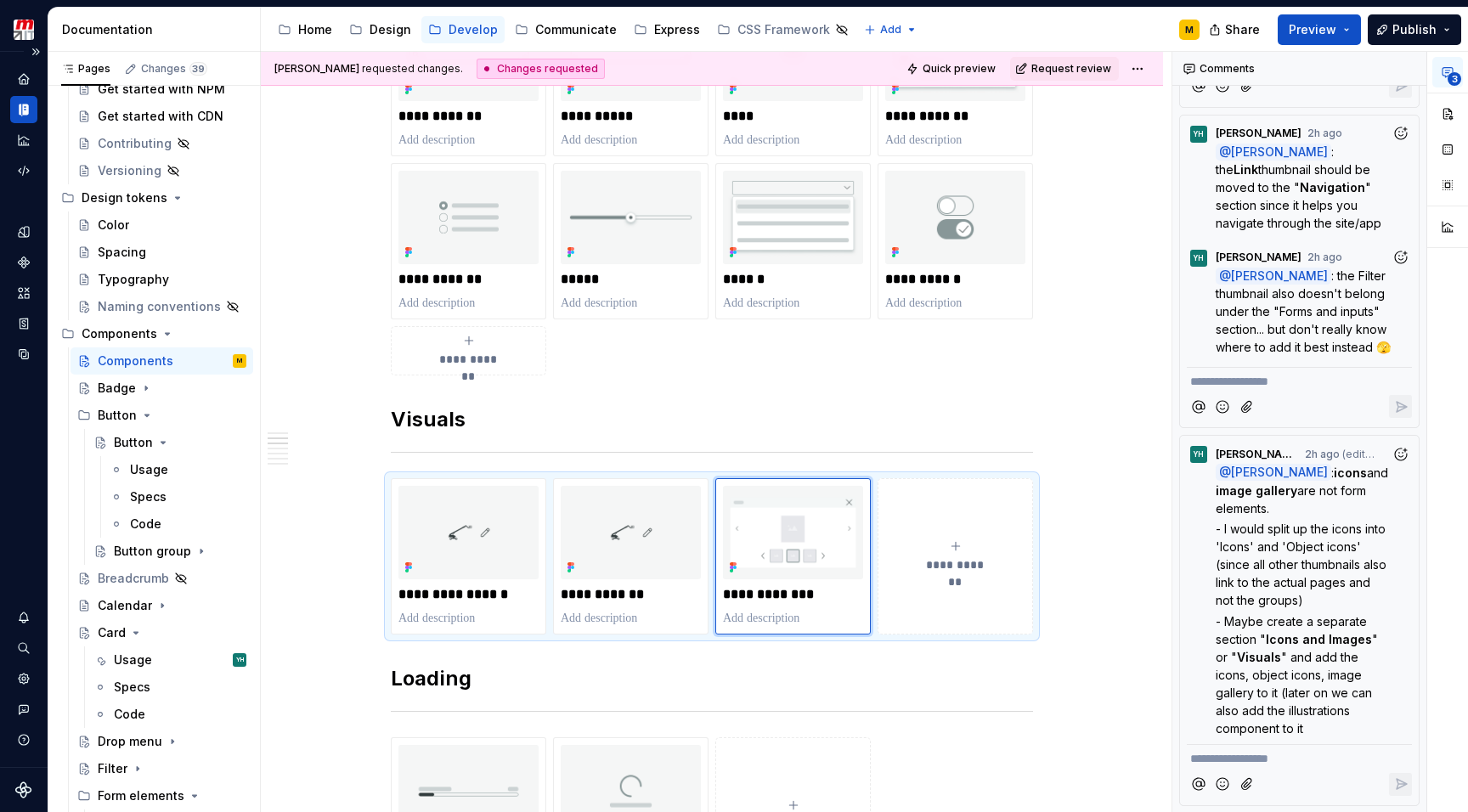
scroll to position [298, 0]
type textarea "*"
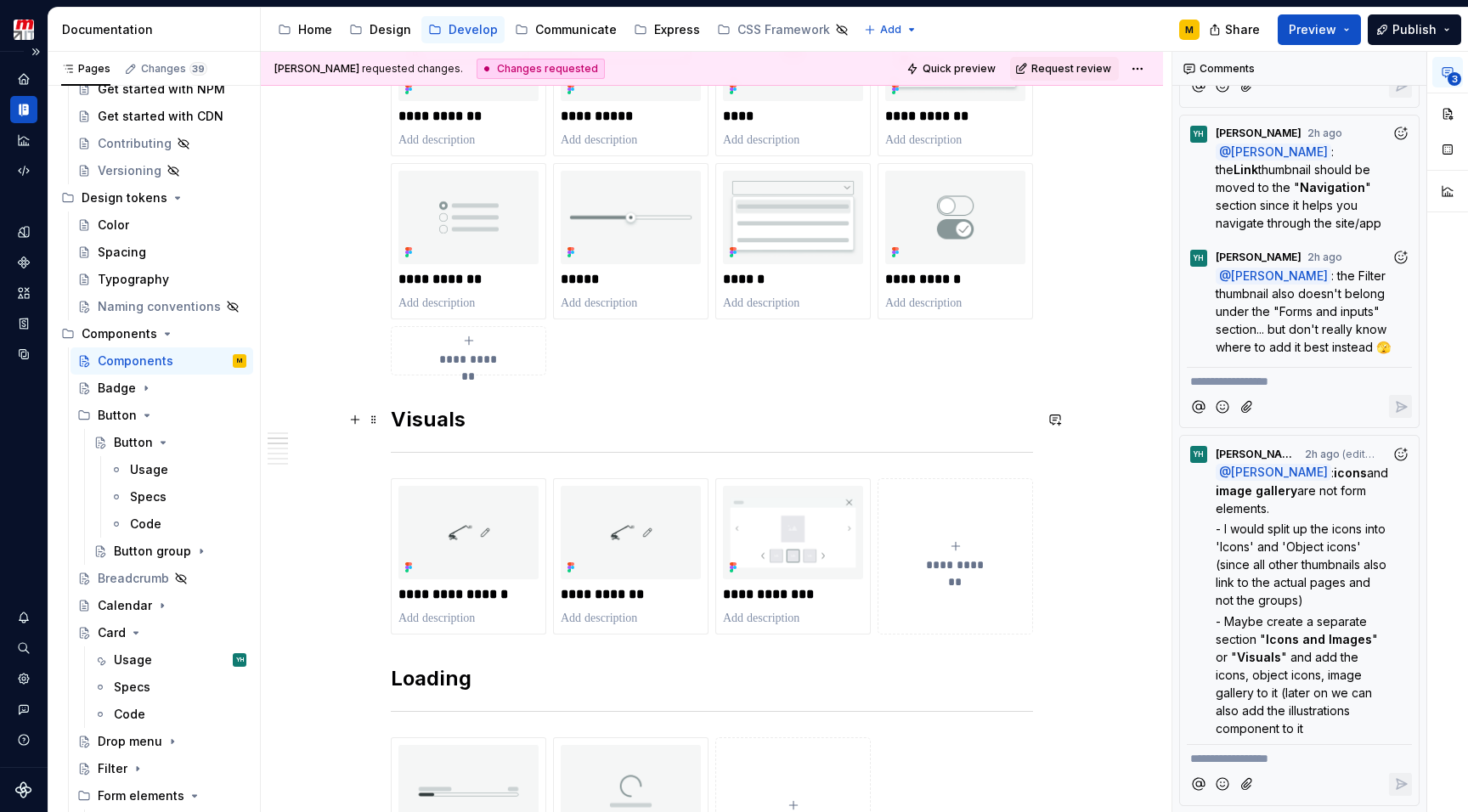
click at [440, 422] on strong "Visuals" at bounding box center [429, 418] width 75 height 25
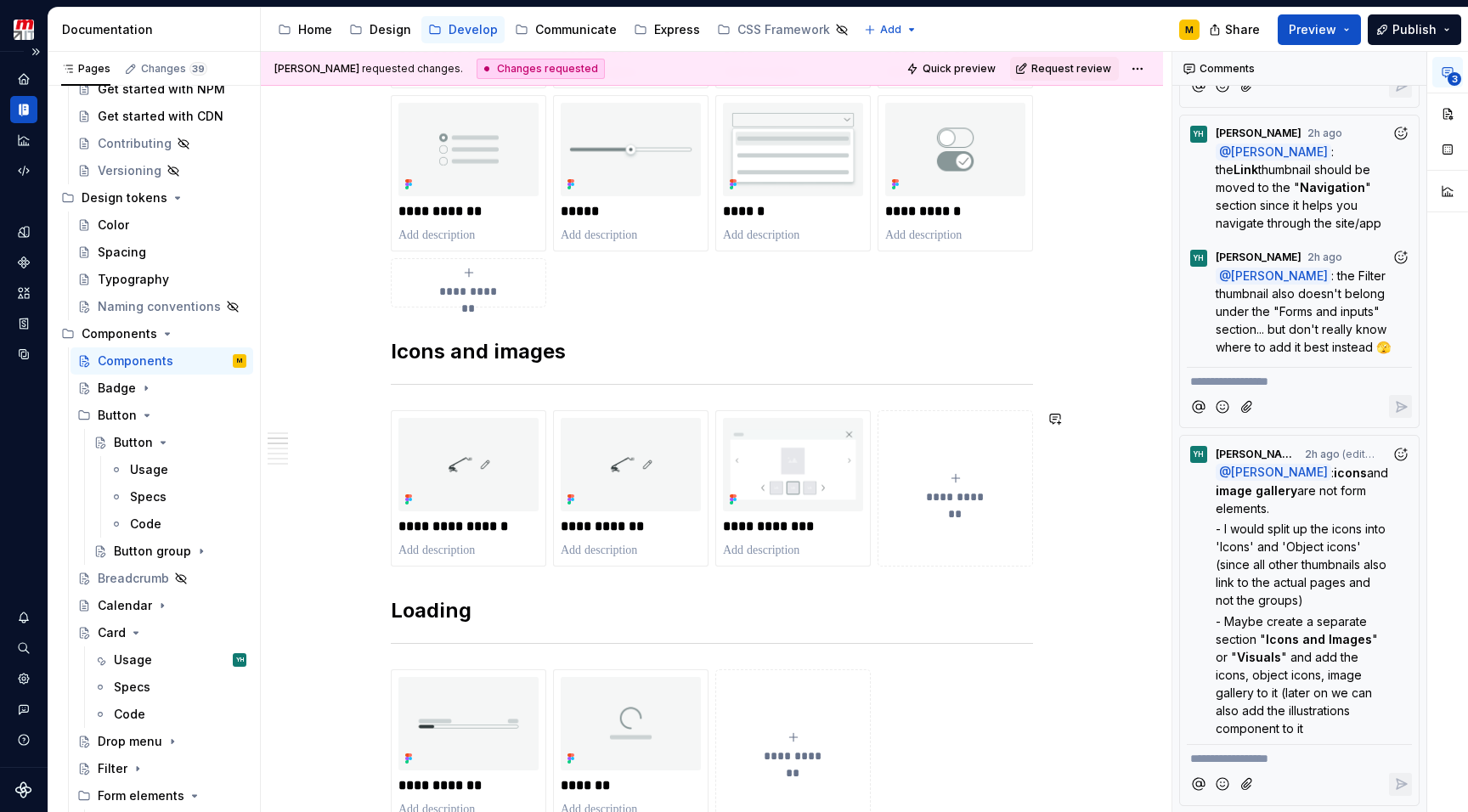
scroll to position [982, 0]
click at [1395, 468] on icon "button" at bounding box center [1400, 473] width 12 height 12
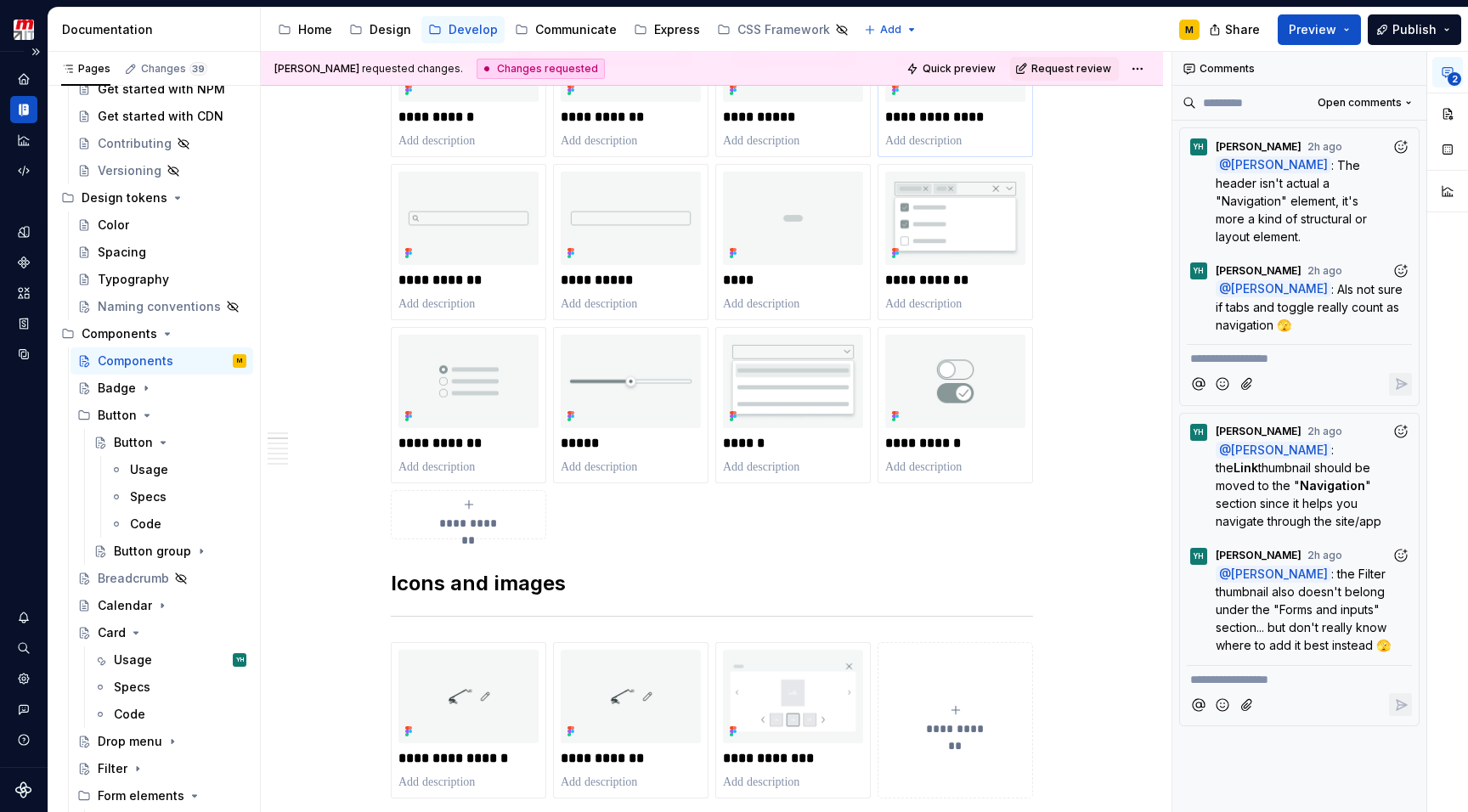
scroll to position [743, 0]
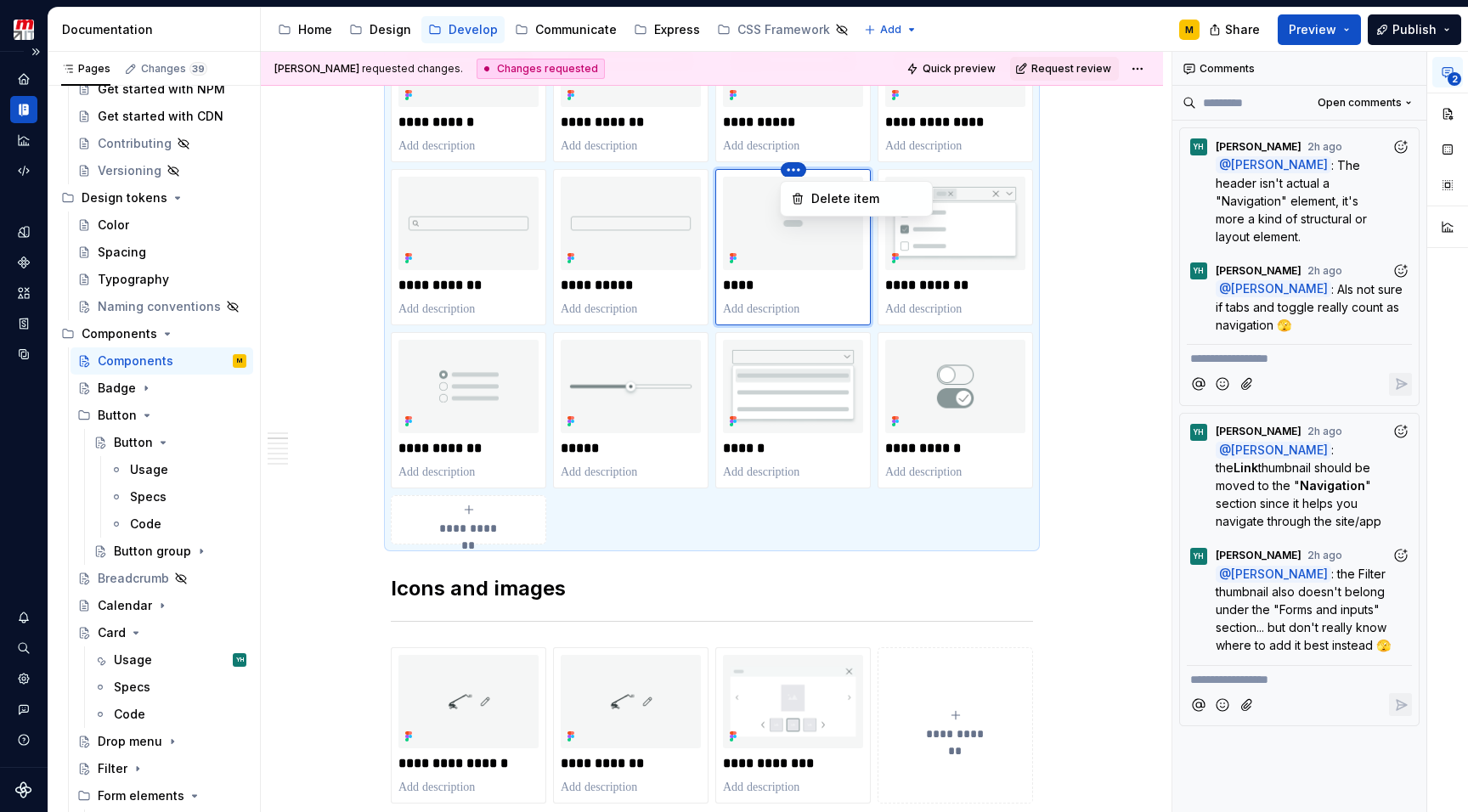
click at [798, 168] on html "Zenith Design System M Design system data Documentation Accessibility guide for…" at bounding box center [734, 406] width 1468 height 812
click at [827, 197] on div "Delete item" at bounding box center [866, 199] width 111 height 17
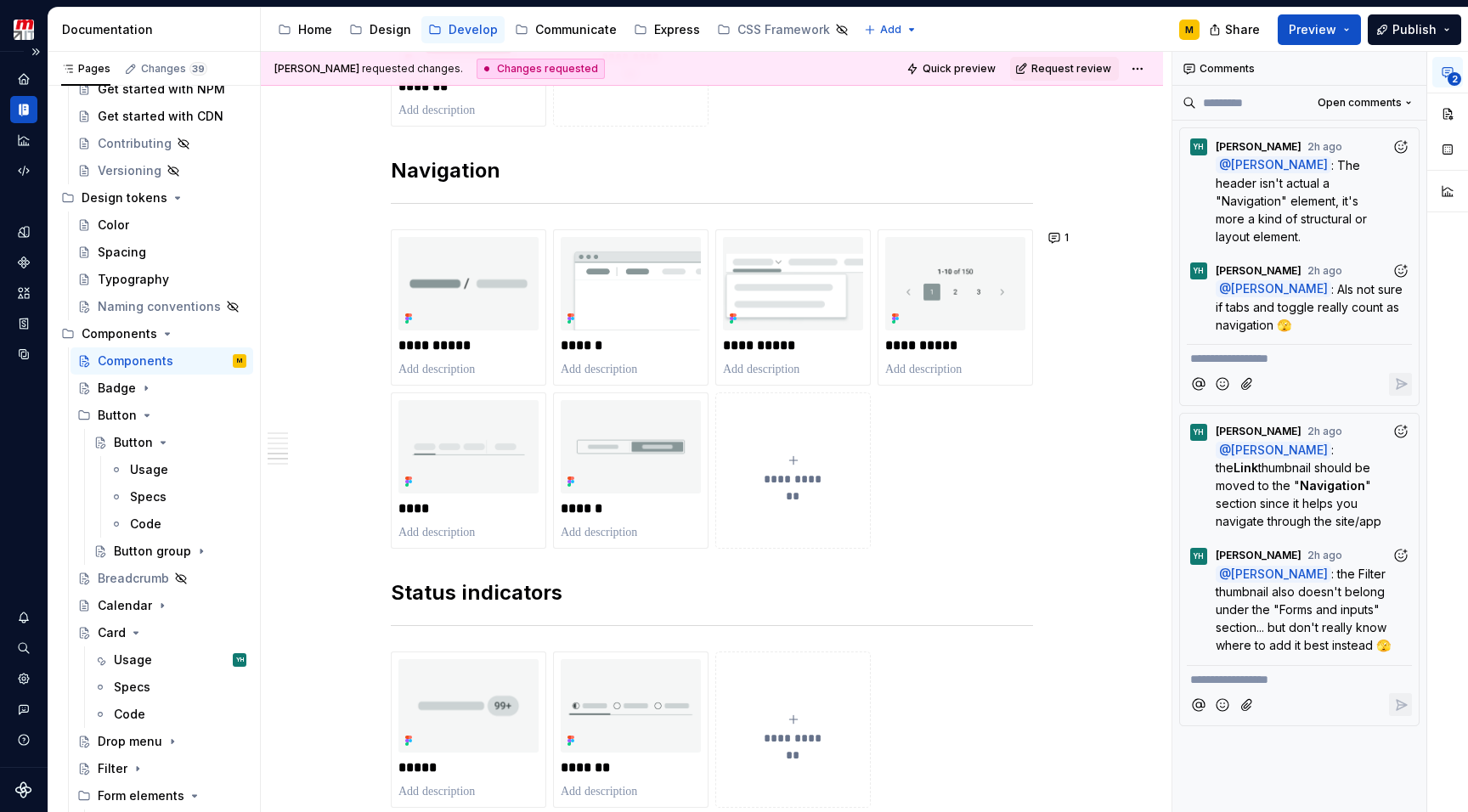
scroll to position [2046, 0]
click at [791, 464] on icon "submit" at bounding box center [793, 459] width 14 height 14
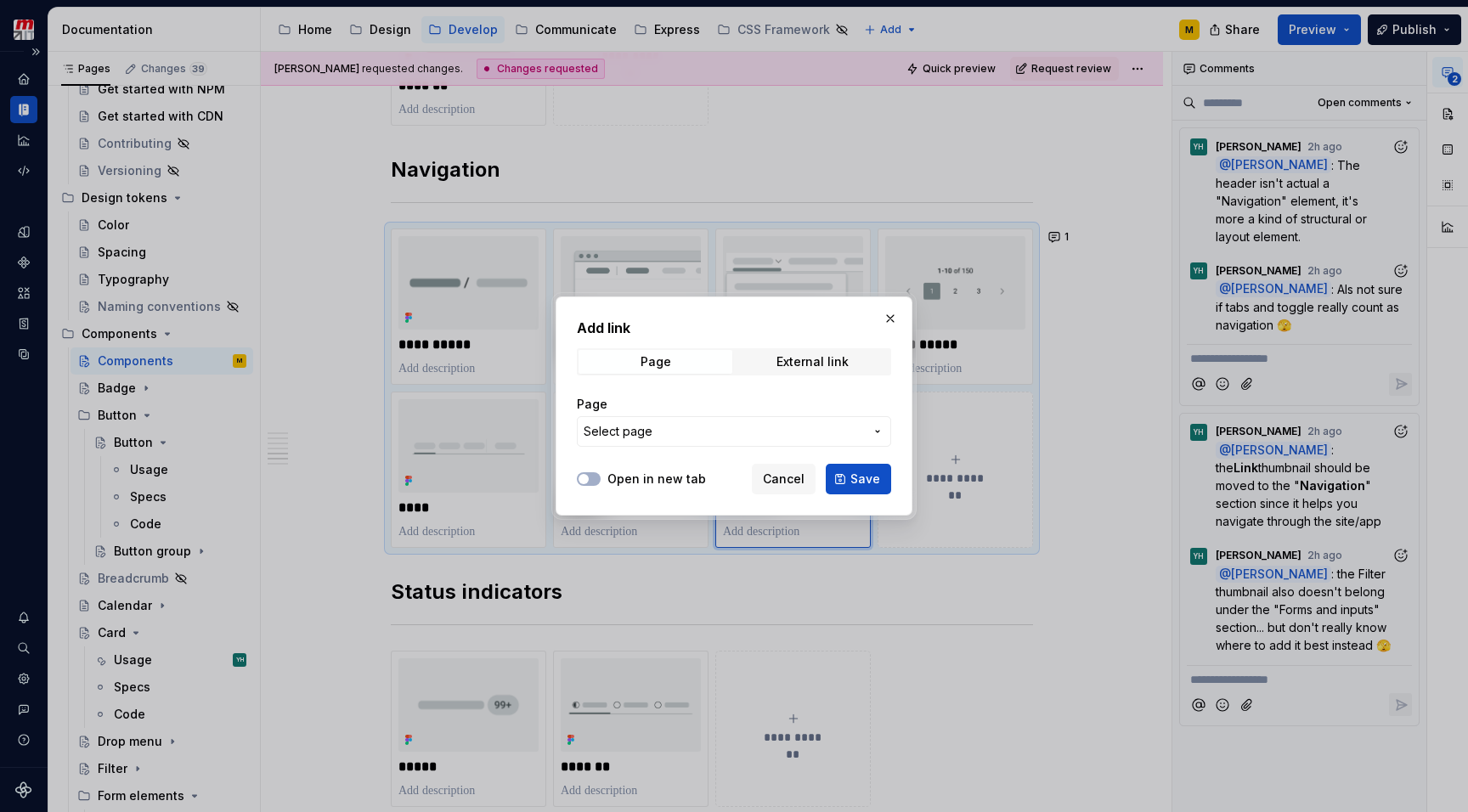
type textarea "*"
click at [724, 427] on span "Select page" at bounding box center [723, 431] width 280 height 17
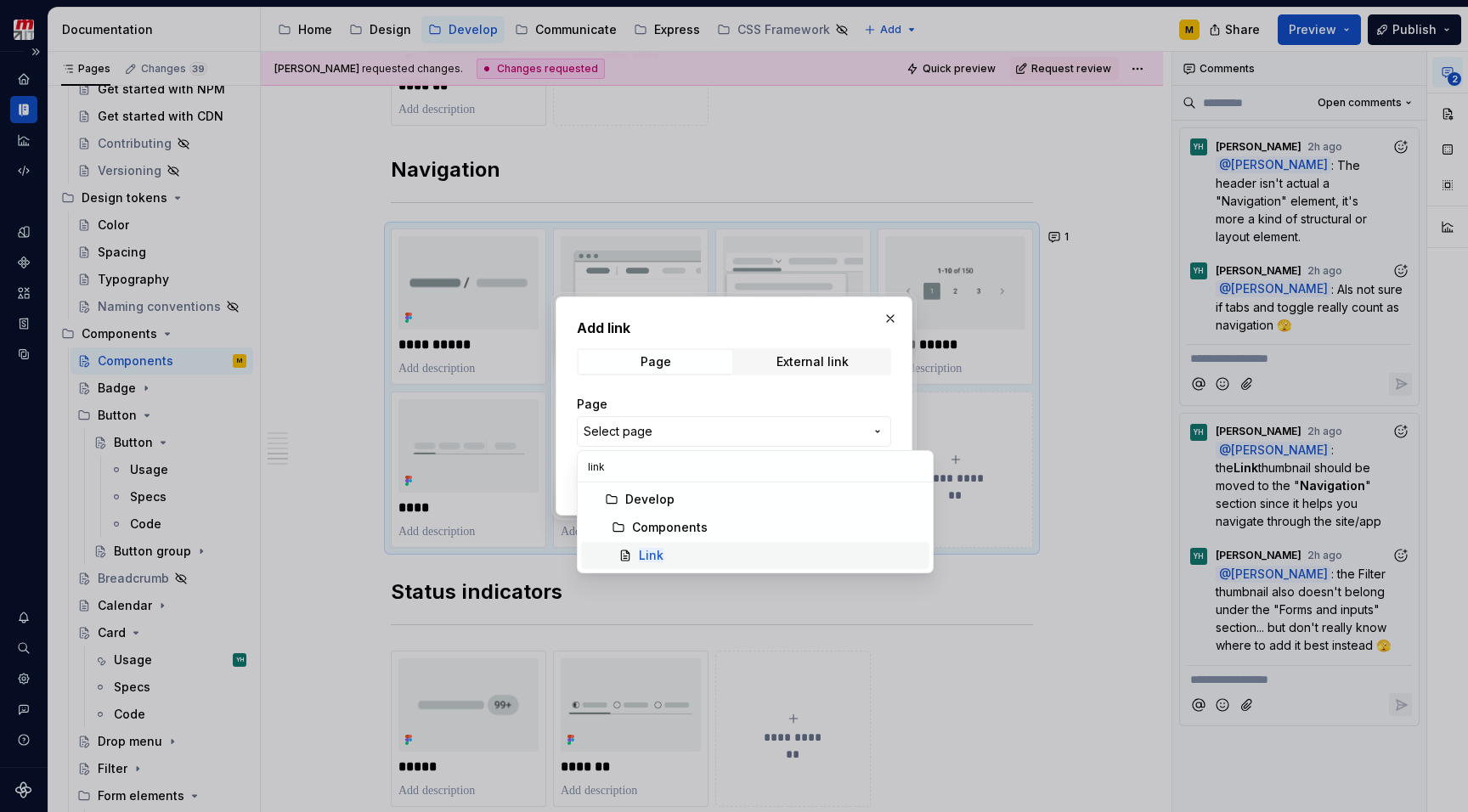
type input "link"
click at [684, 556] on div "Link" at bounding box center [780, 555] width 284 height 17
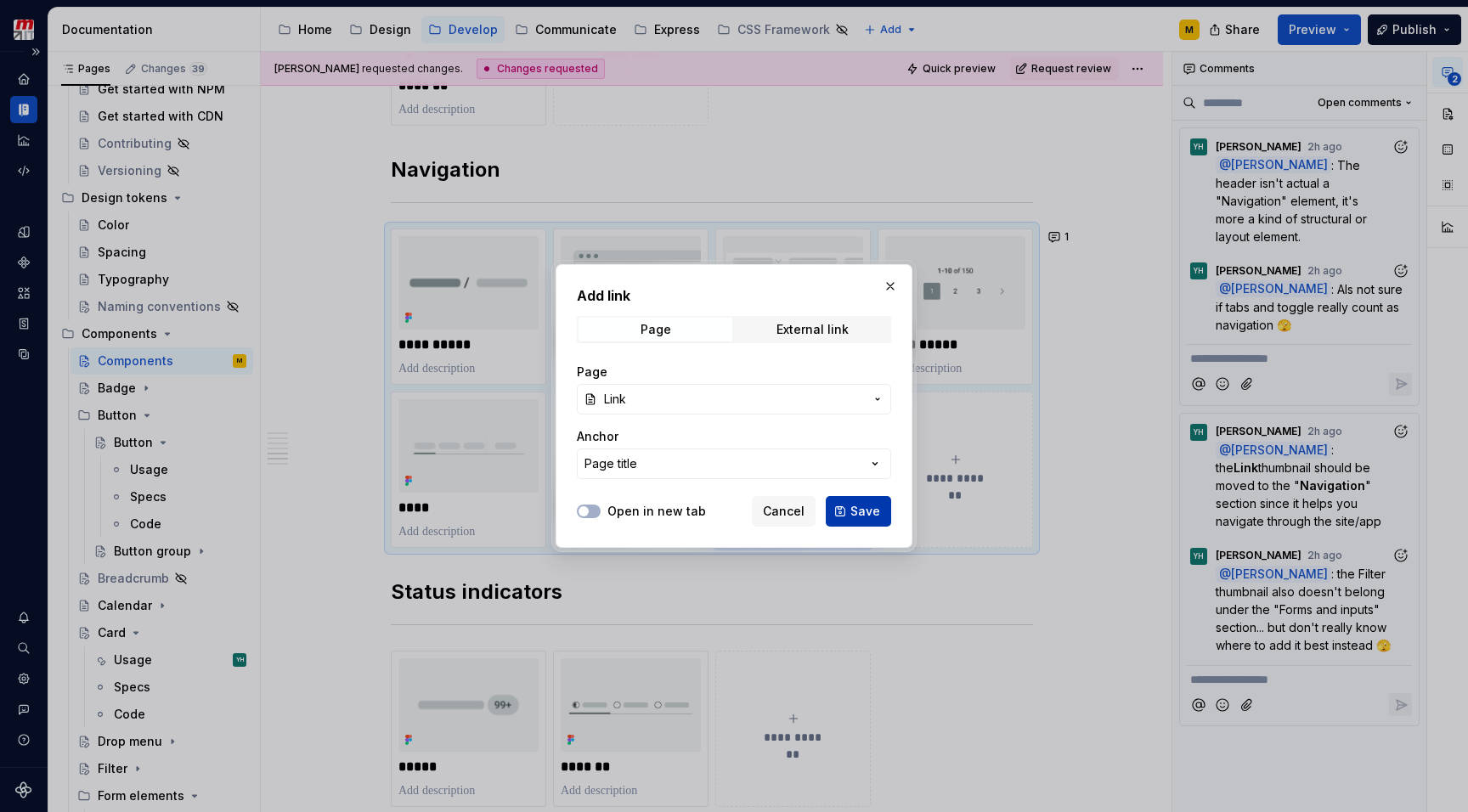
click at [855, 517] on span "Save" at bounding box center [864, 511] width 29 height 17
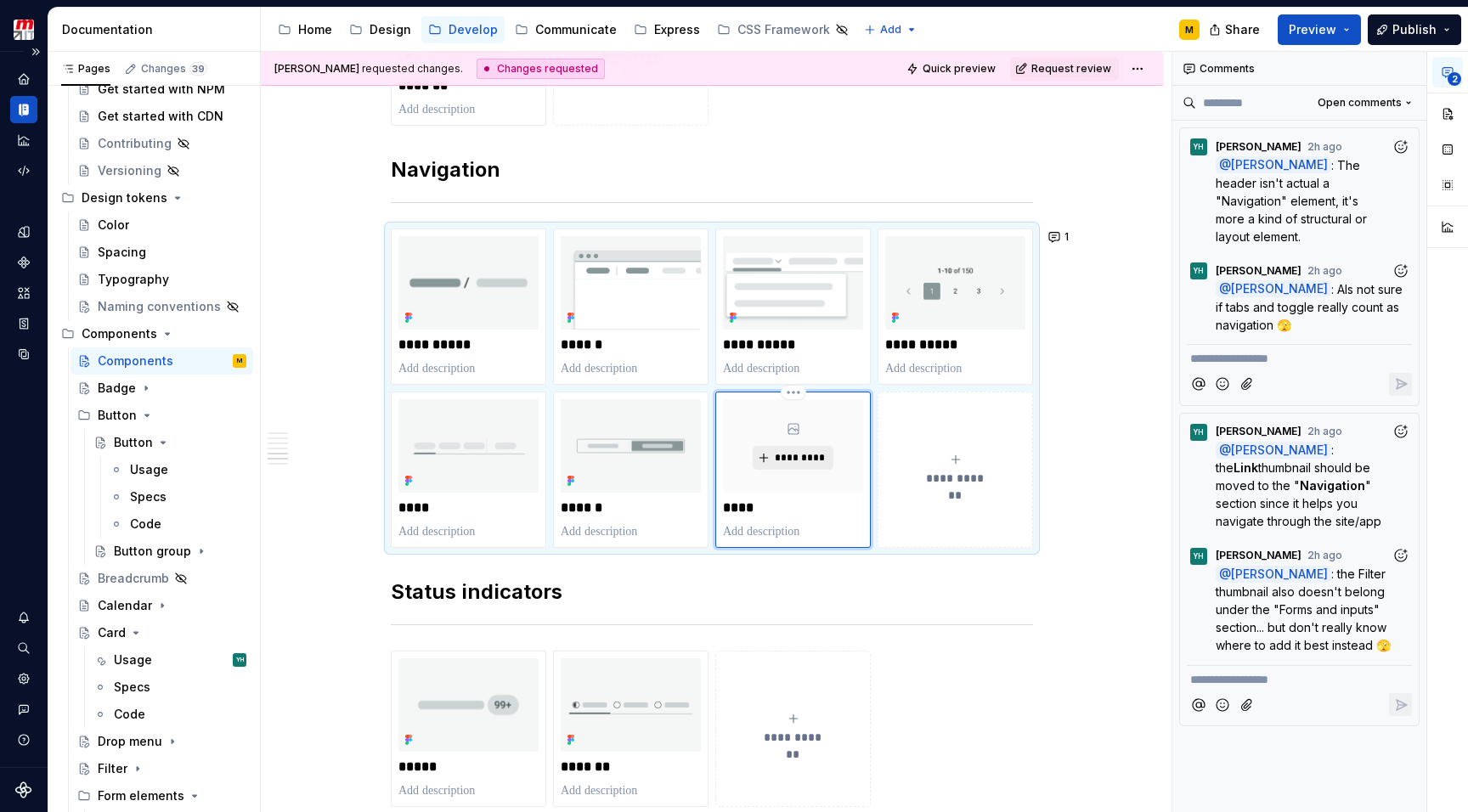
click at [801, 457] on span "*********" at bounding box center [799, 457] width 52 height 14
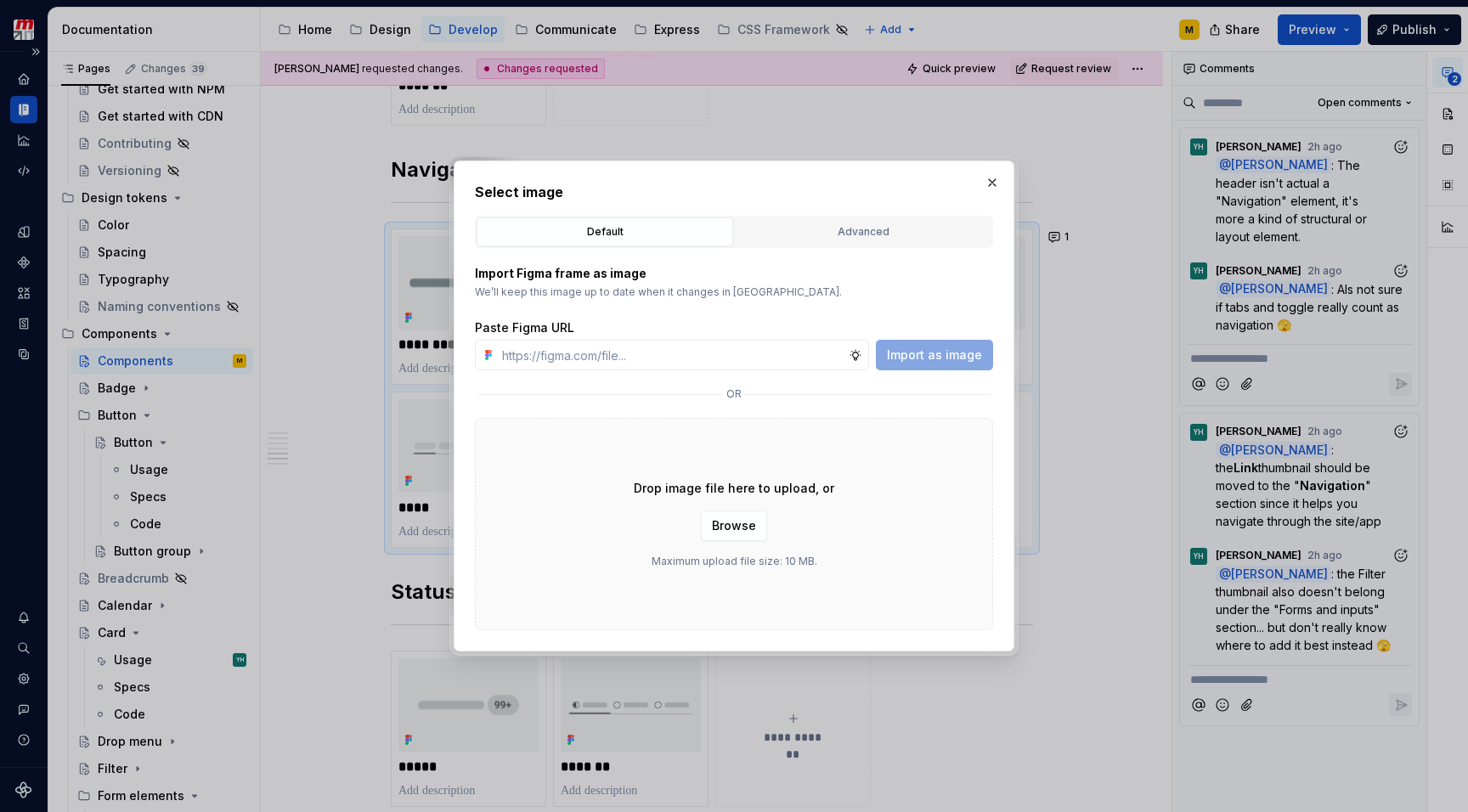
type textarea "*"
click at [846, 227] on div "Advanced" at bounding box center [863, 232] width 245 height 17
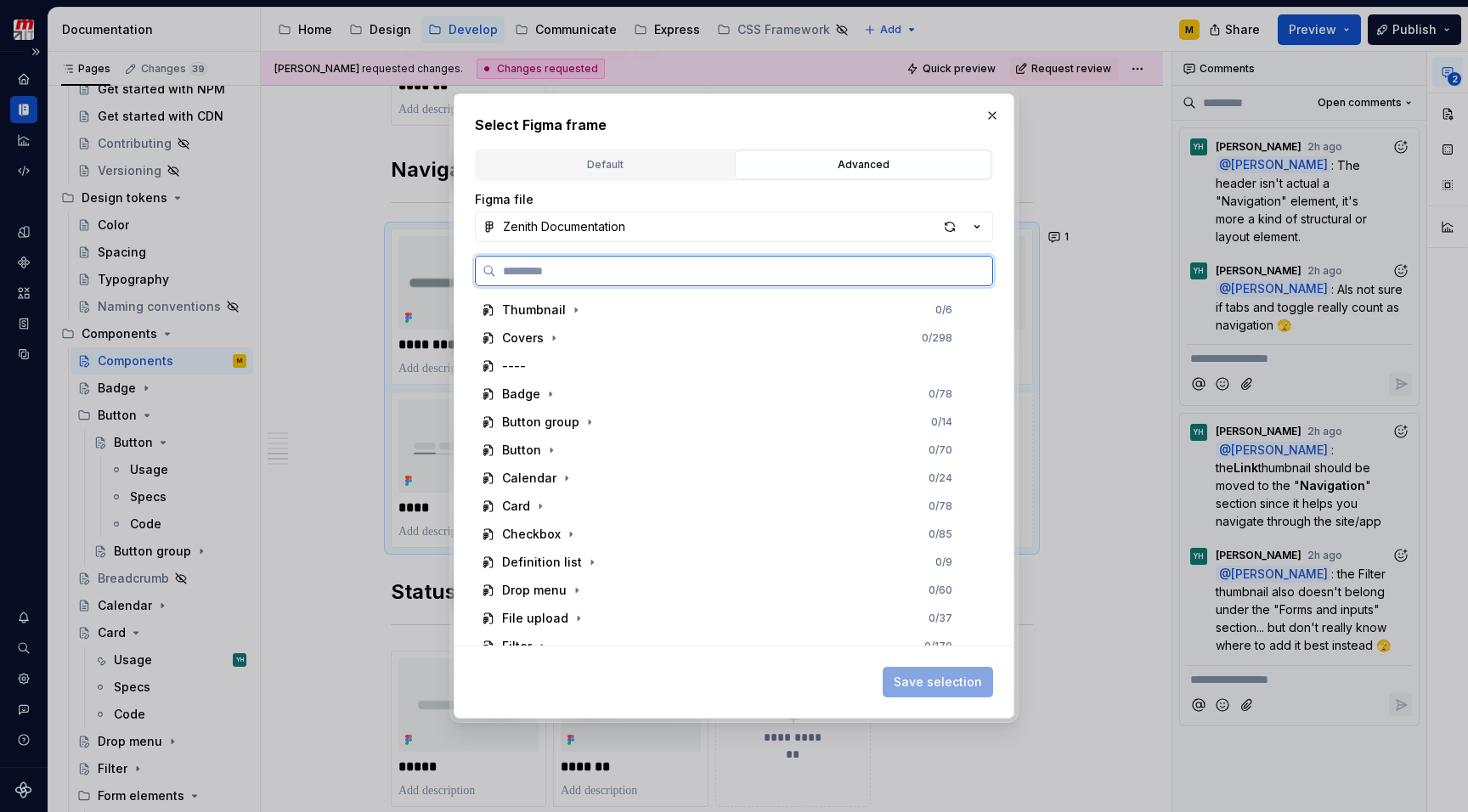
click at [733, 276] on input "search" at bounding box center [745, 271] width 496 height 17
type input "****"
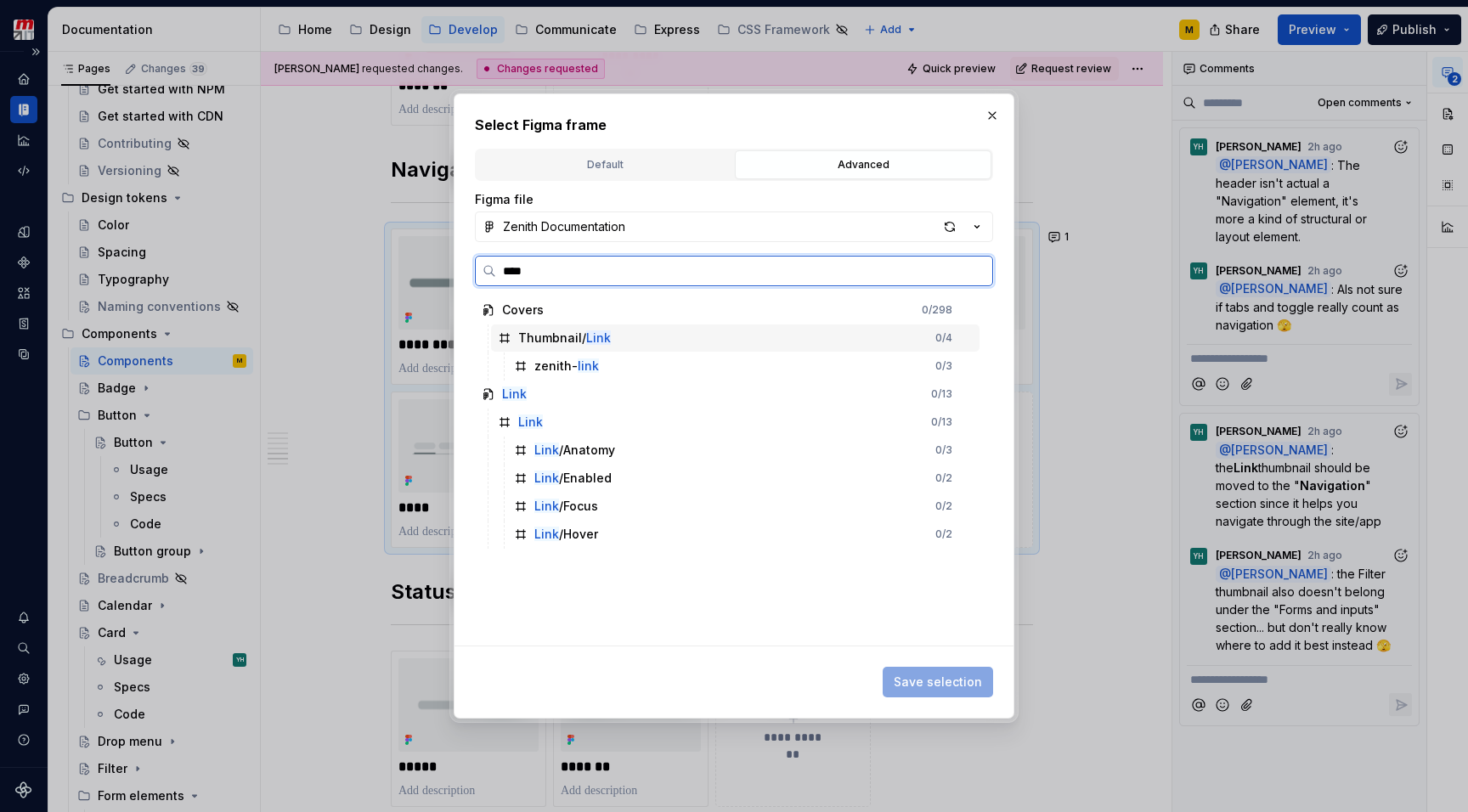
click at [678, 337] on div "Thumbnail/ Link 0 / 4" at bounding box center [734, 338] width 488 height 27
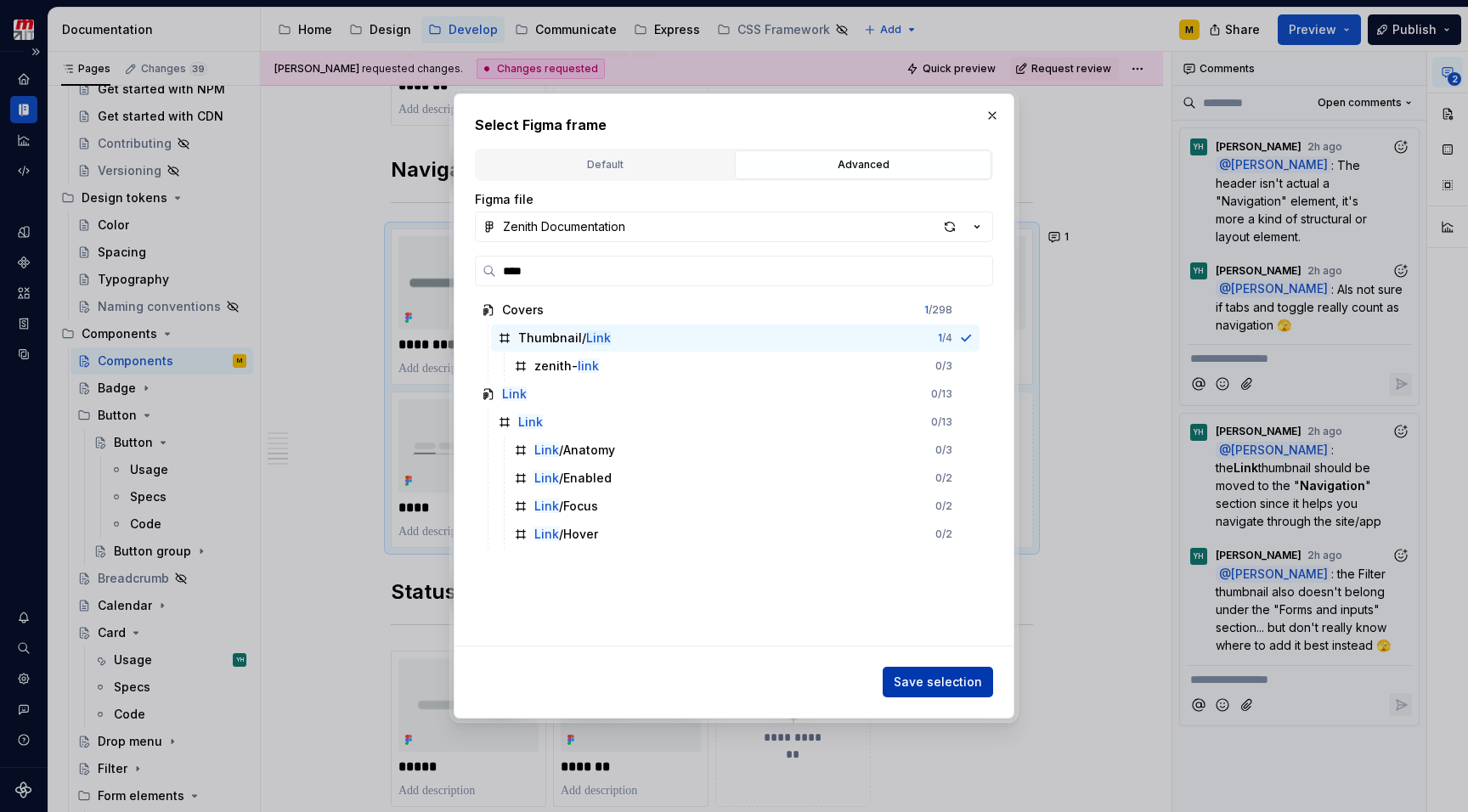
click at [900, 677] on span "Save selection" at bounding box center [938, 681] width 88 height 17
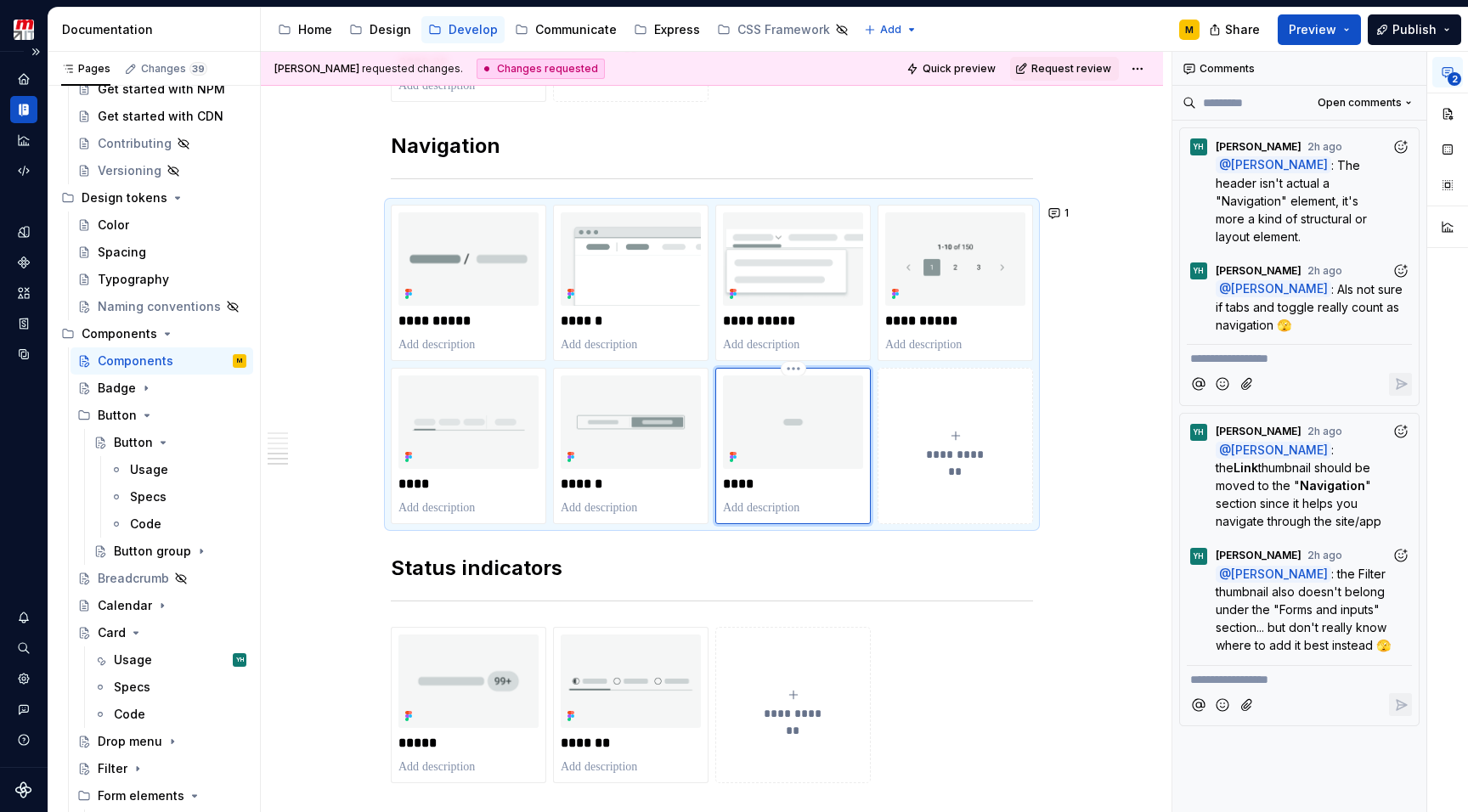
scroll to position [2064, 0]
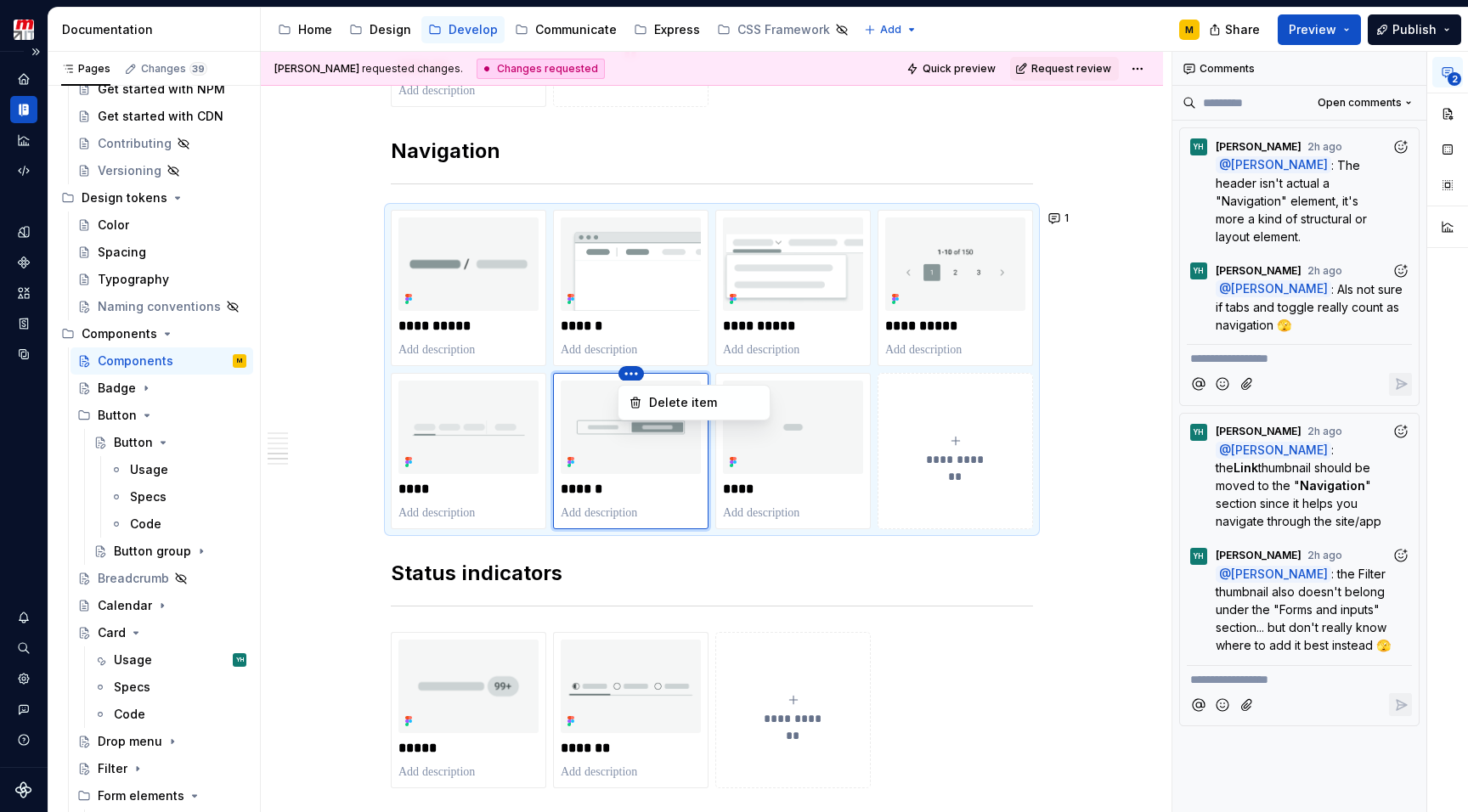
click at [634, 376] on html "Zenith Design System M Design system data Documentation Accessibility guide for…" at bounding box center [734, 406] width 1468 height 812
click at [653, 403] on div "Delete item" at bounding box center [704, 402] width 111 height 17
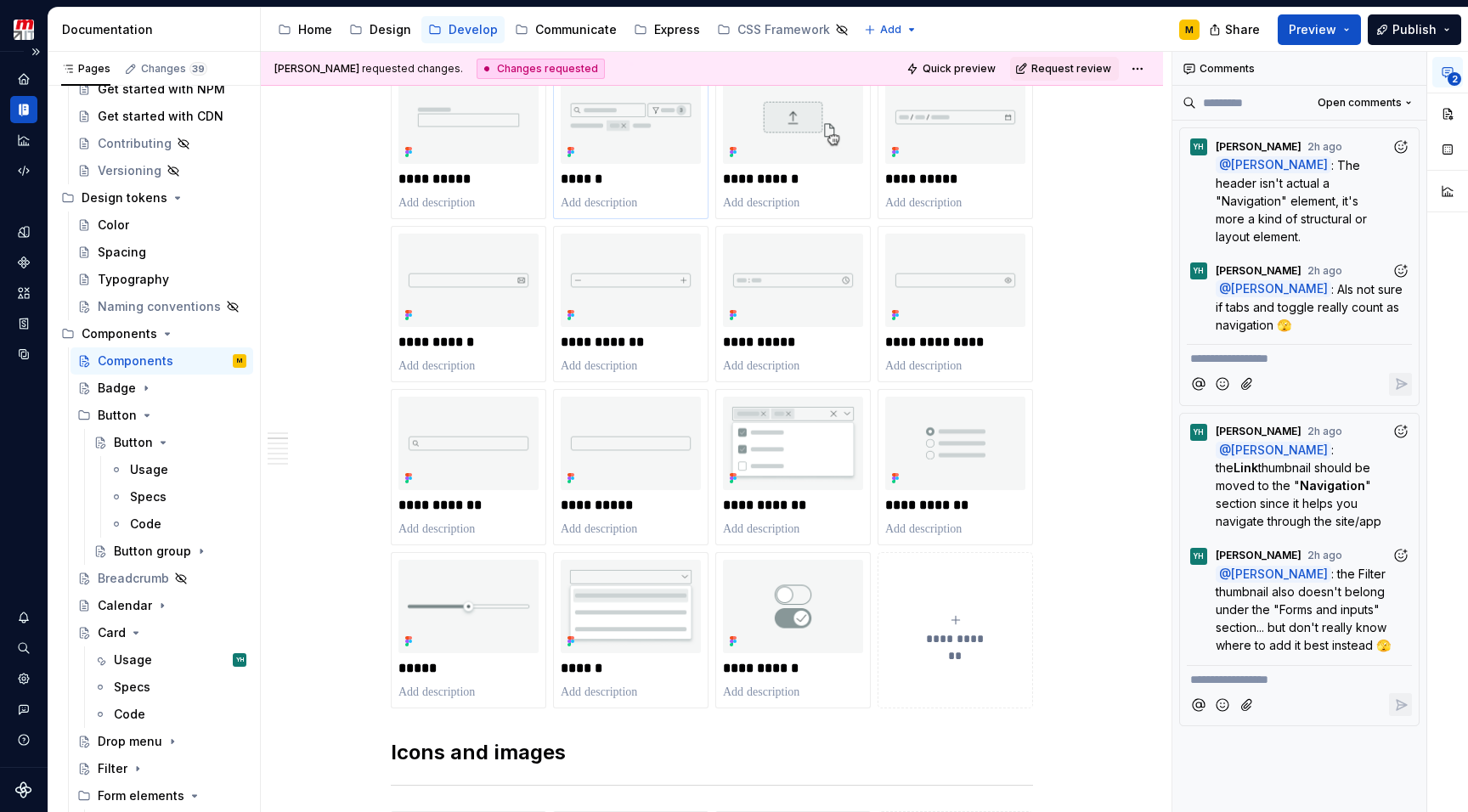
scroll to position [537, 0]
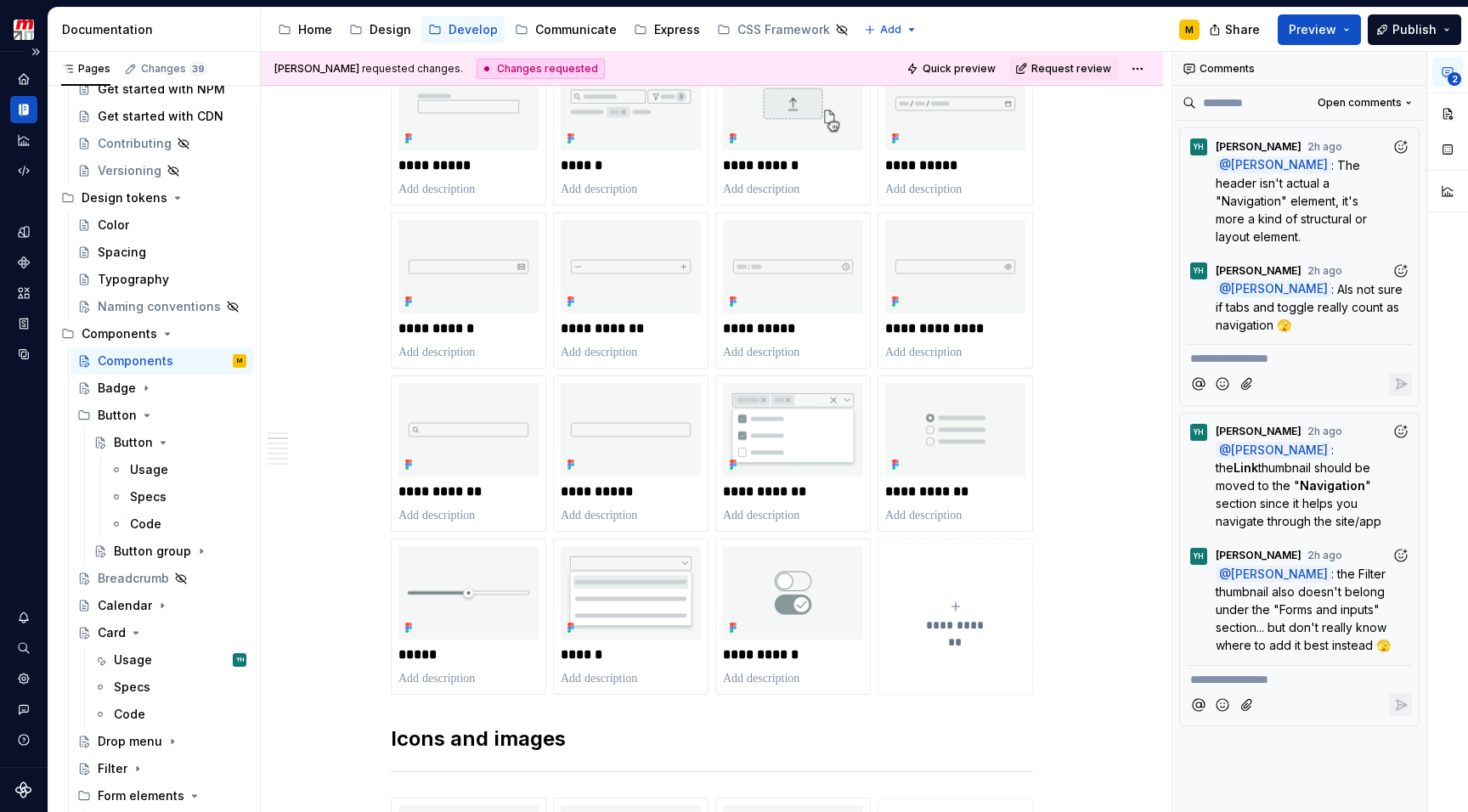
click at [951, 602] on icon "submit" at bounding box center [955, 606] width 14 height 14
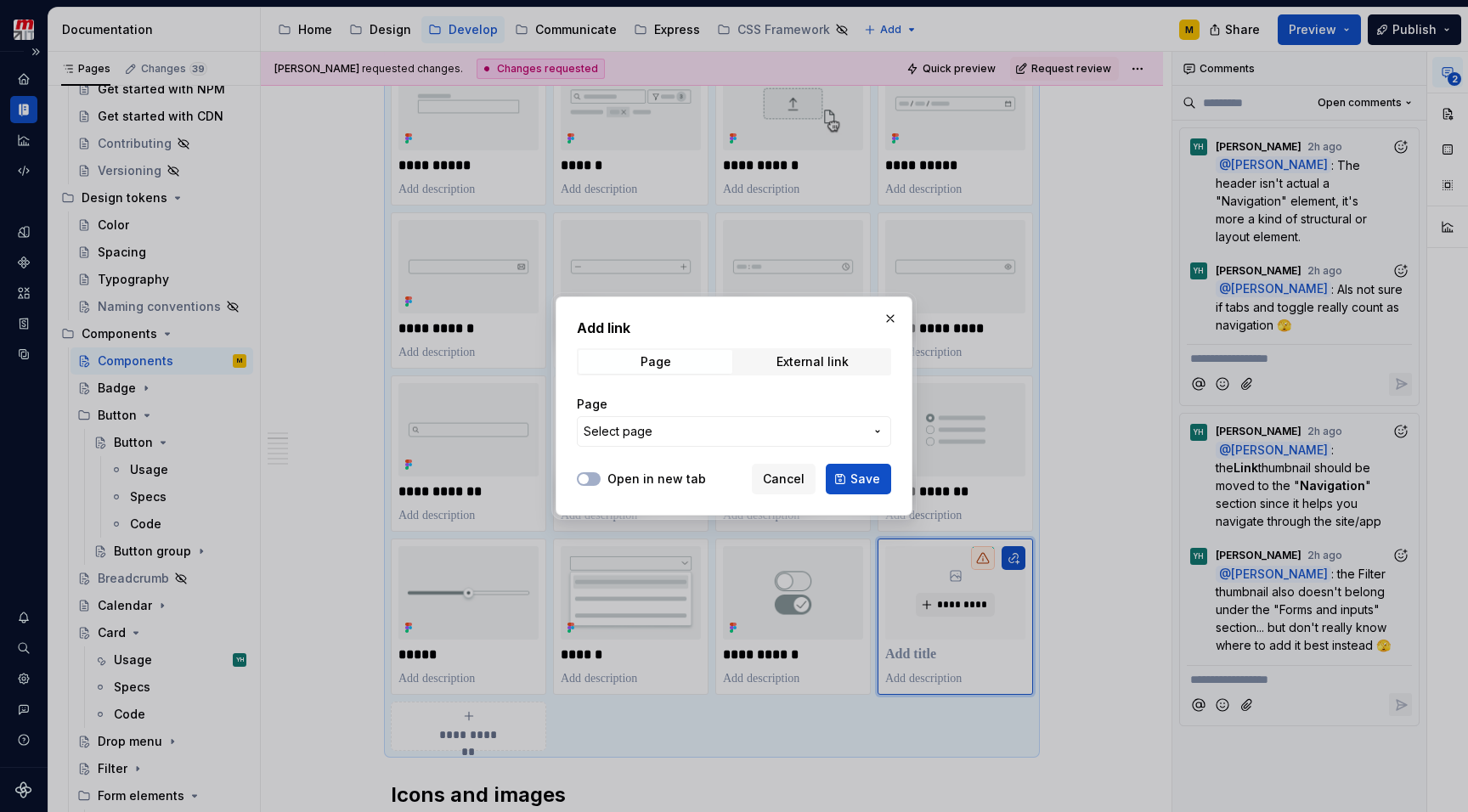
type textarea "*"
click at [798, 433] on span "Select page" at bounding box center [723, 431] width 280 height 17
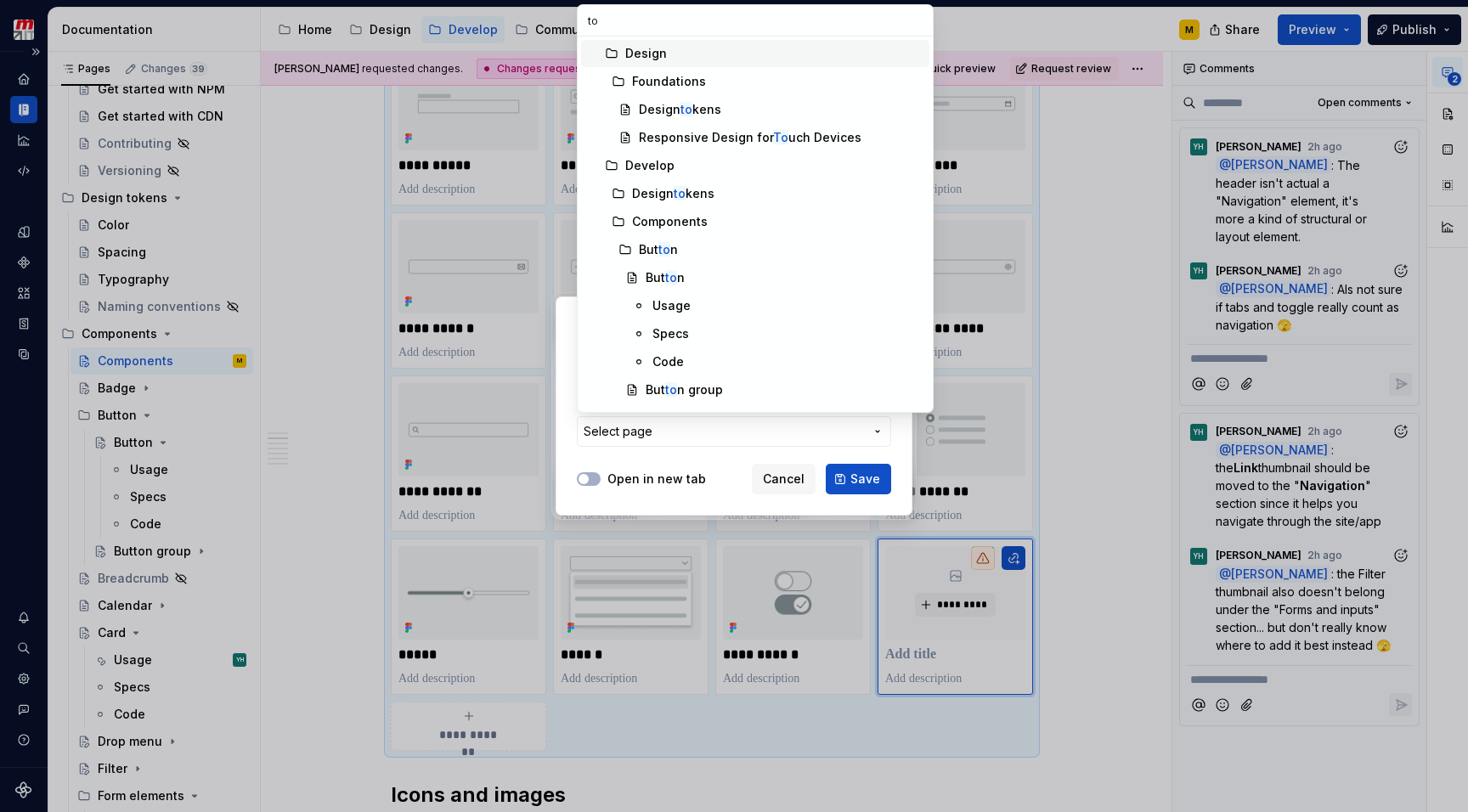
type input "tog"
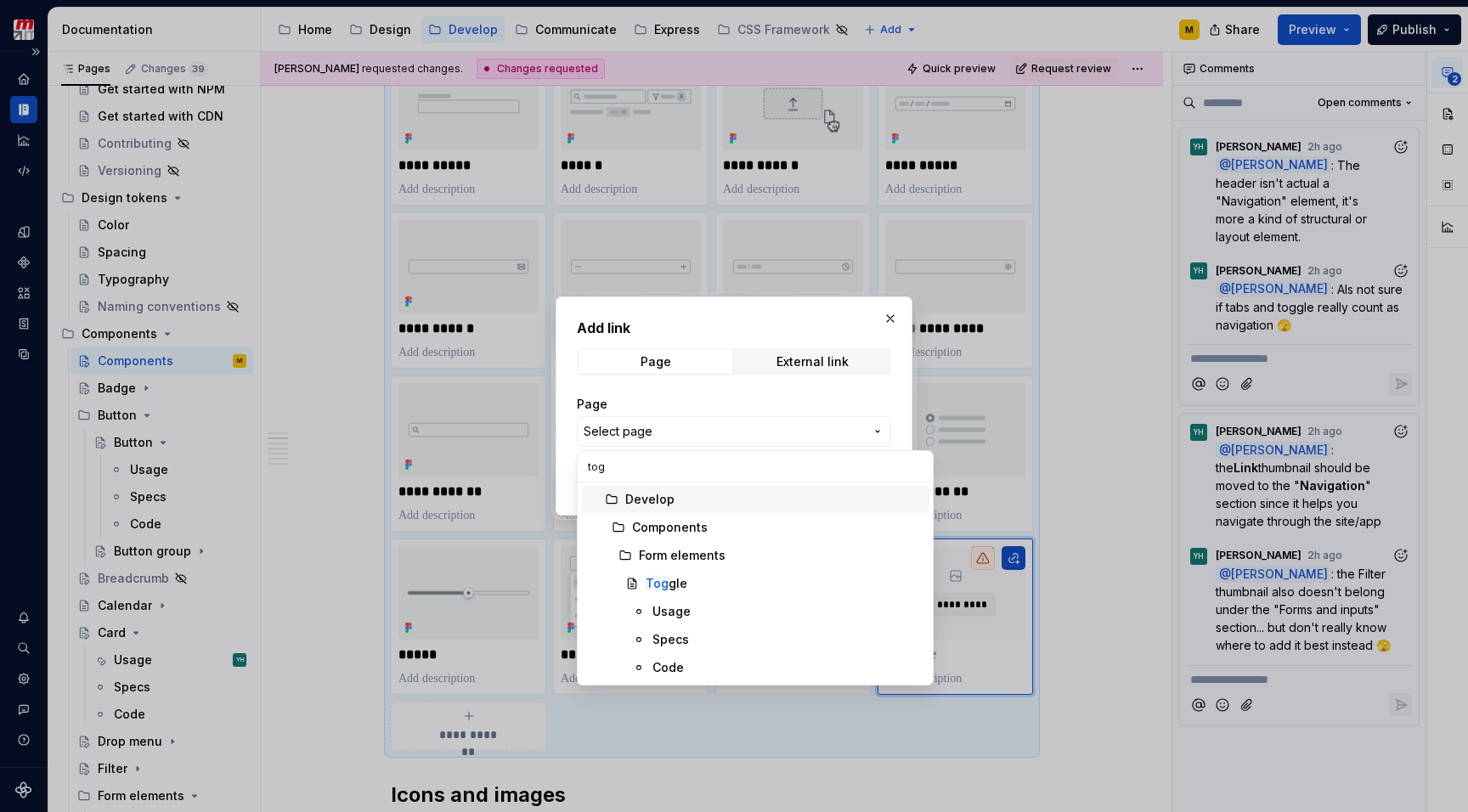
type textarea "*"
type input "togg"
click at [696, 583] on div "Togg le" at bounding box center [784, 583] width 277 height 17
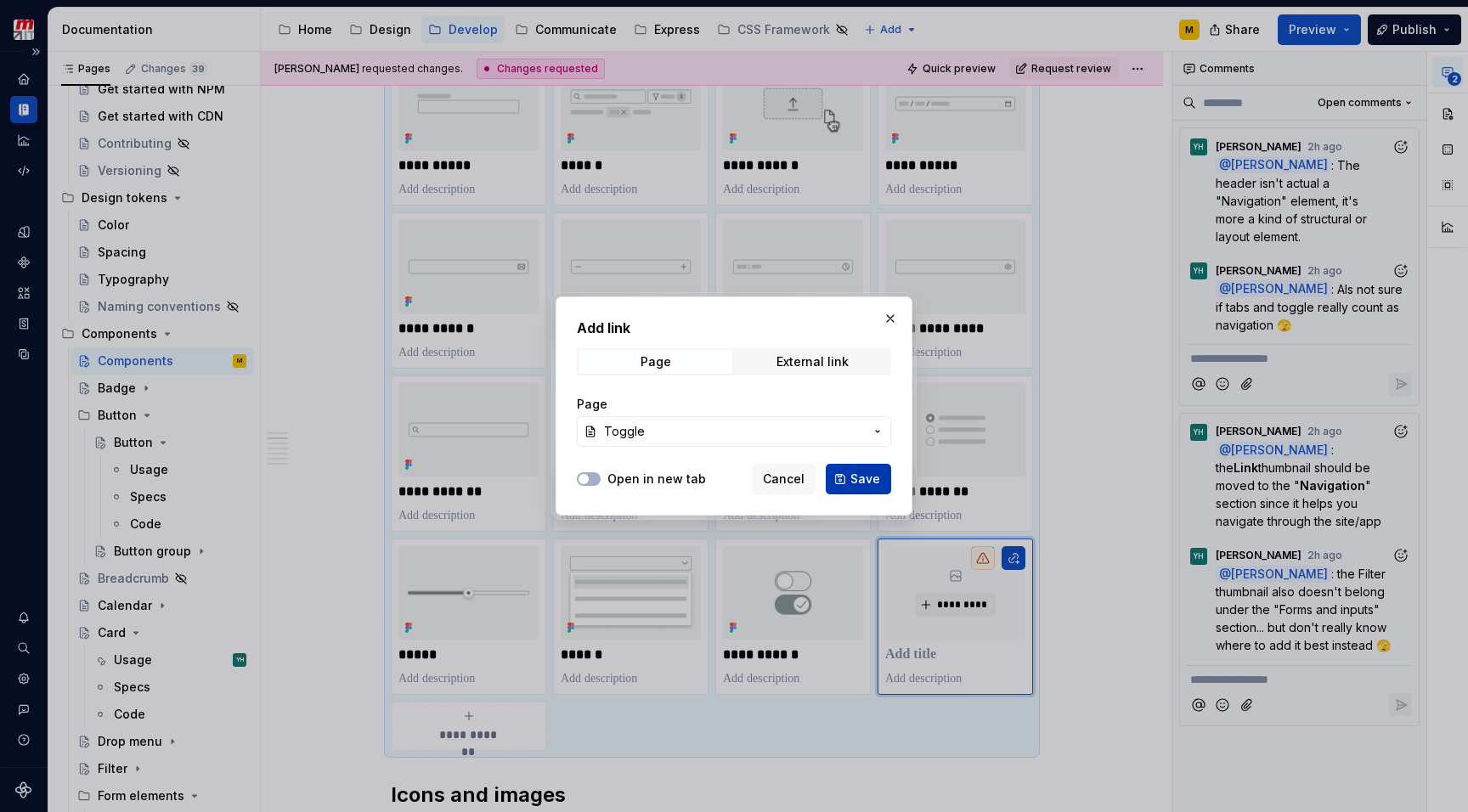
click at [864, 485] on span "Save" at bounding box center [864, 479] width 29 height 17
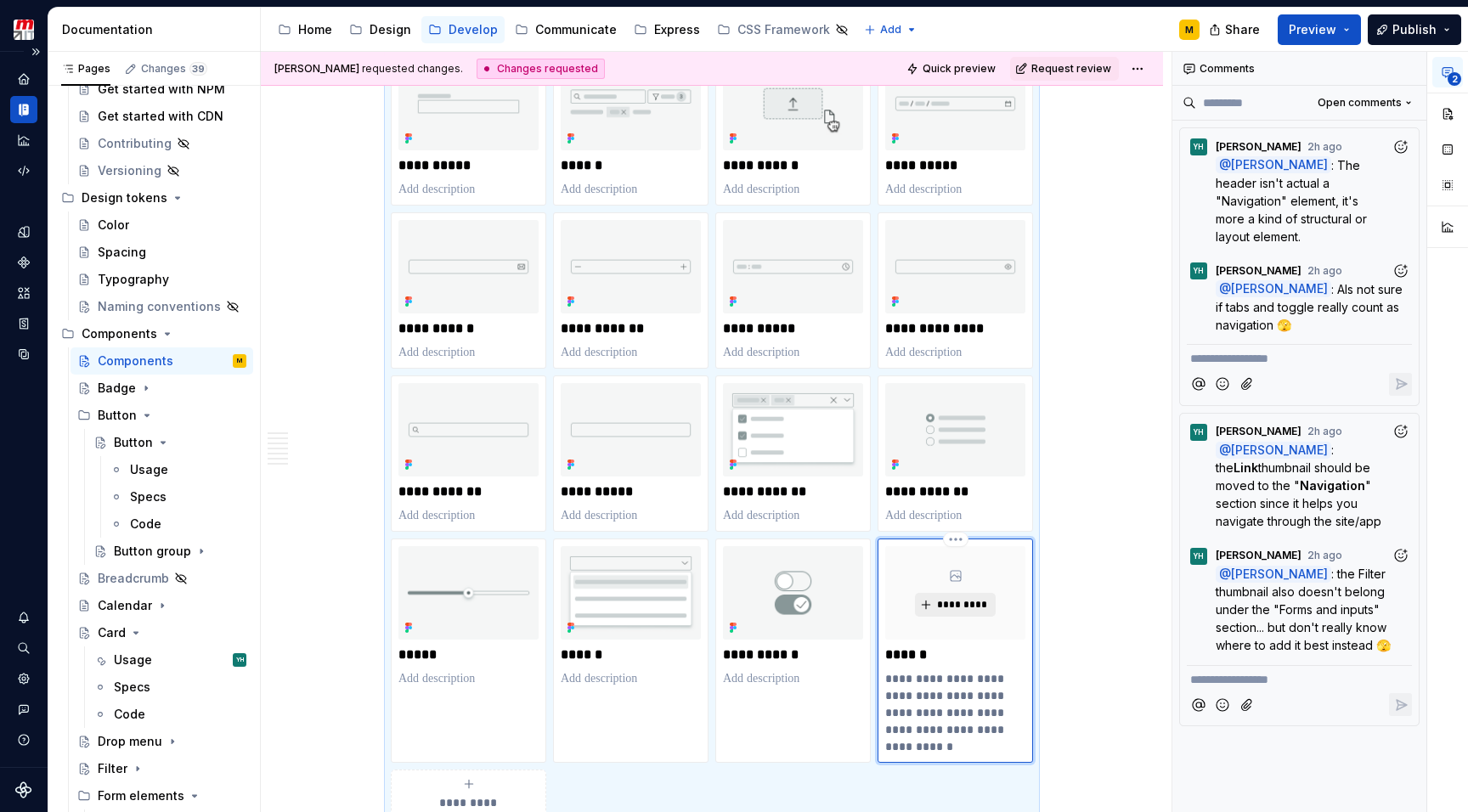
click at [961, 601] on span "*********" at bounding box center [962, 604] width 52 height 14
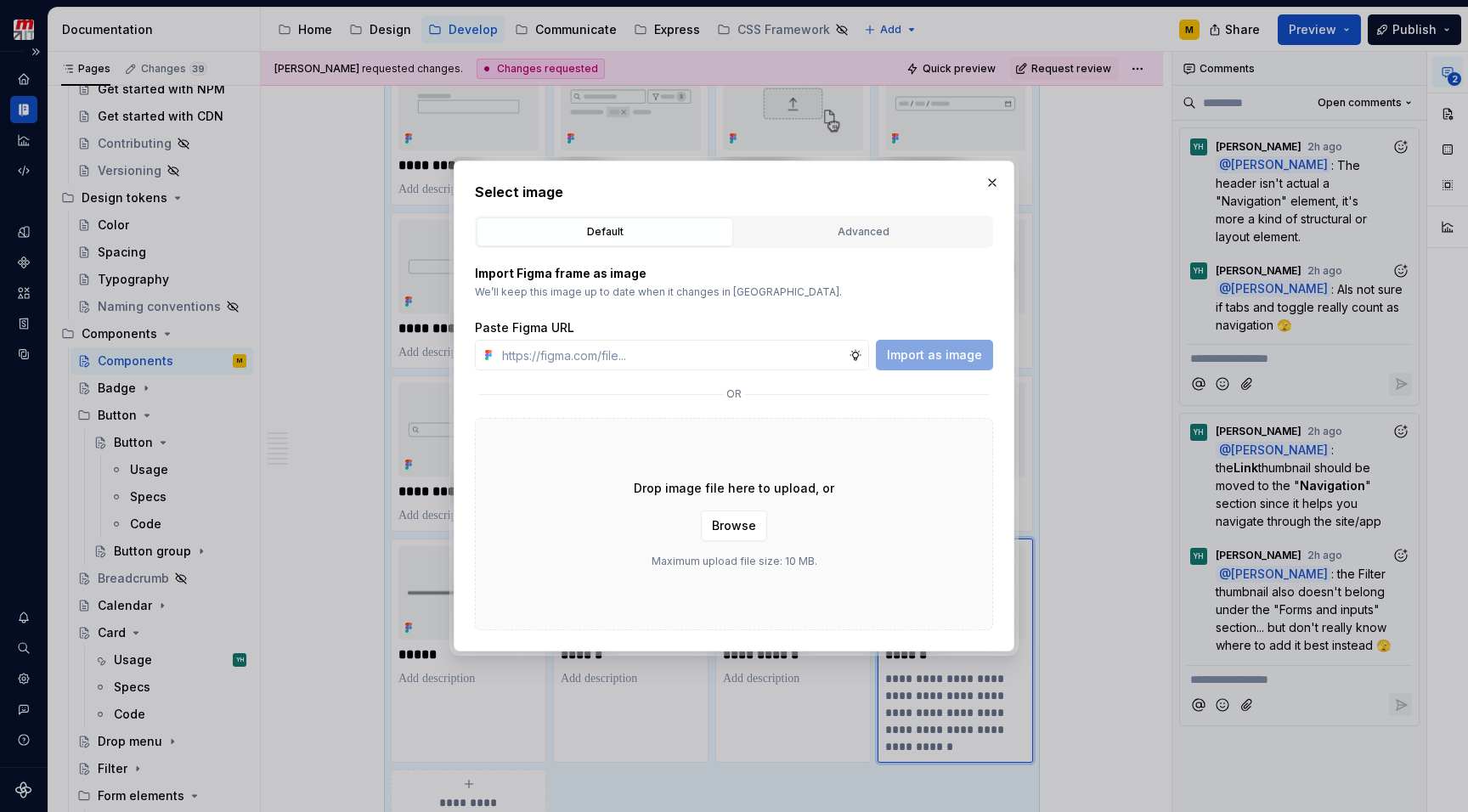
type textarea "*"
click at [804, 229] on div "Advanced" at bounding box center [863, 232] width 245 height 17
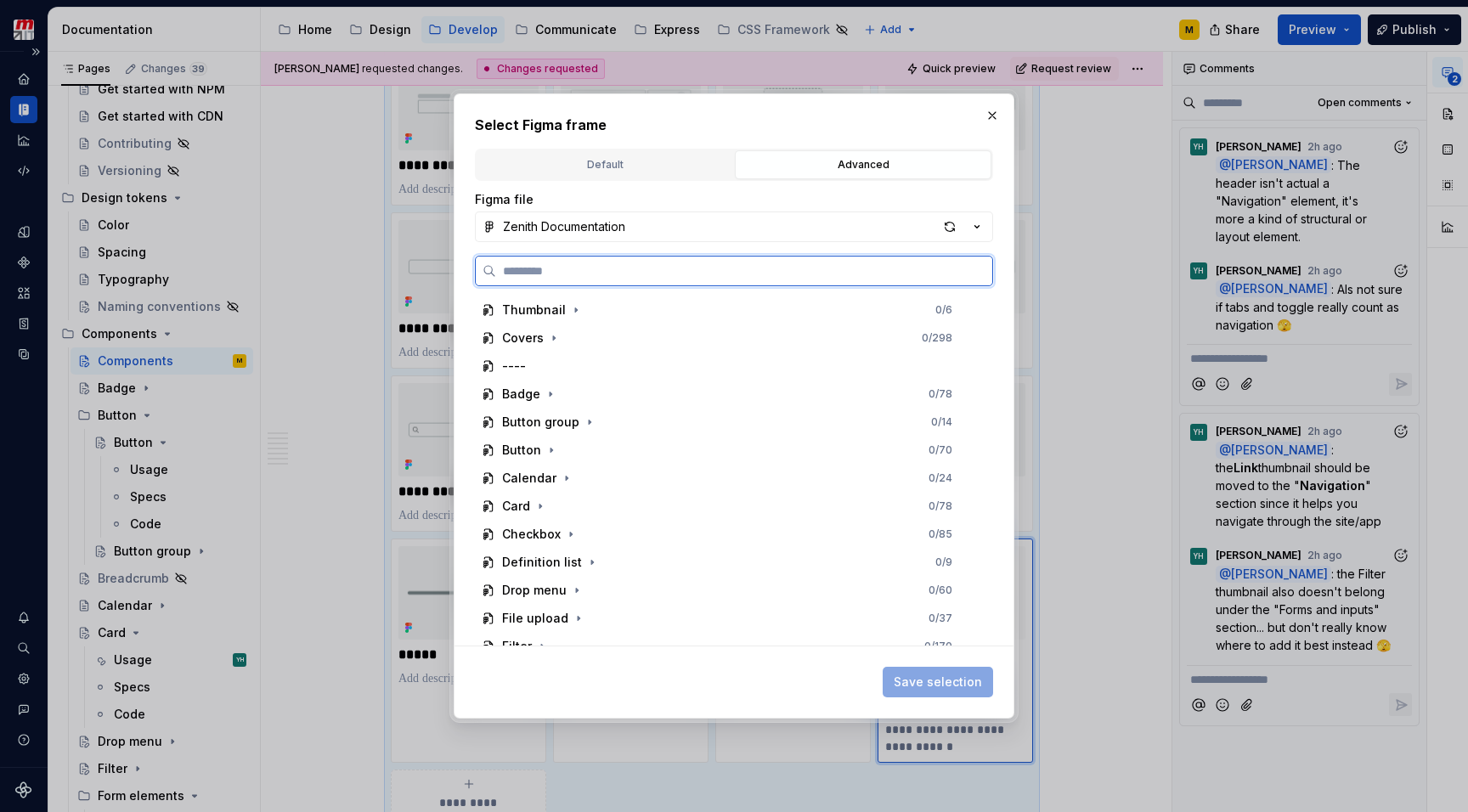
click at [682, 272] on input "search" at bounding box center [745, 271] width 496 height 17
type input "******"
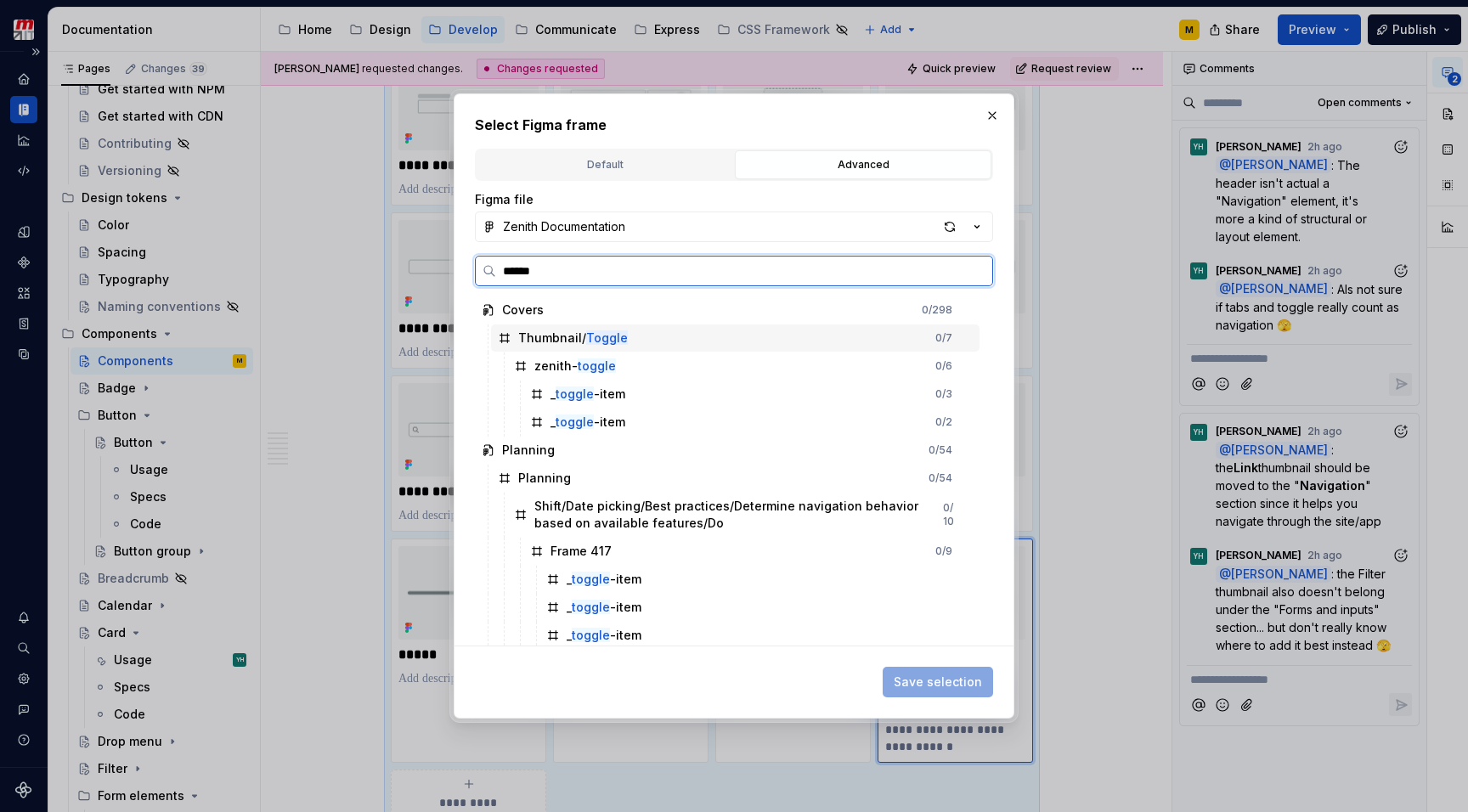
click at [590, 333] on mark "Toggle" at bounding box center [606, 338] width 41 height 15
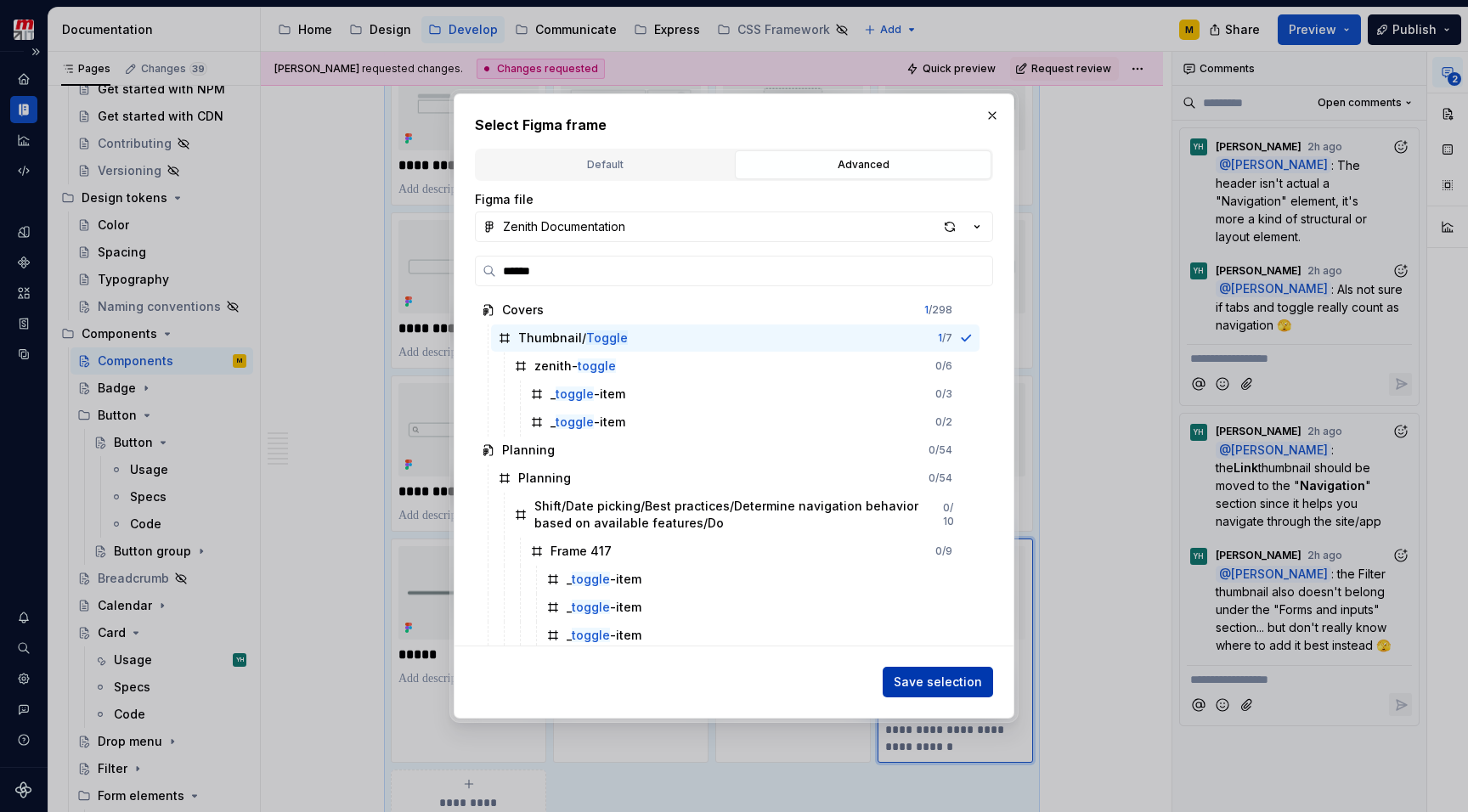
click at [941, 677] on span "Save selection" at bounding box center [938, 681] width 88 height 17
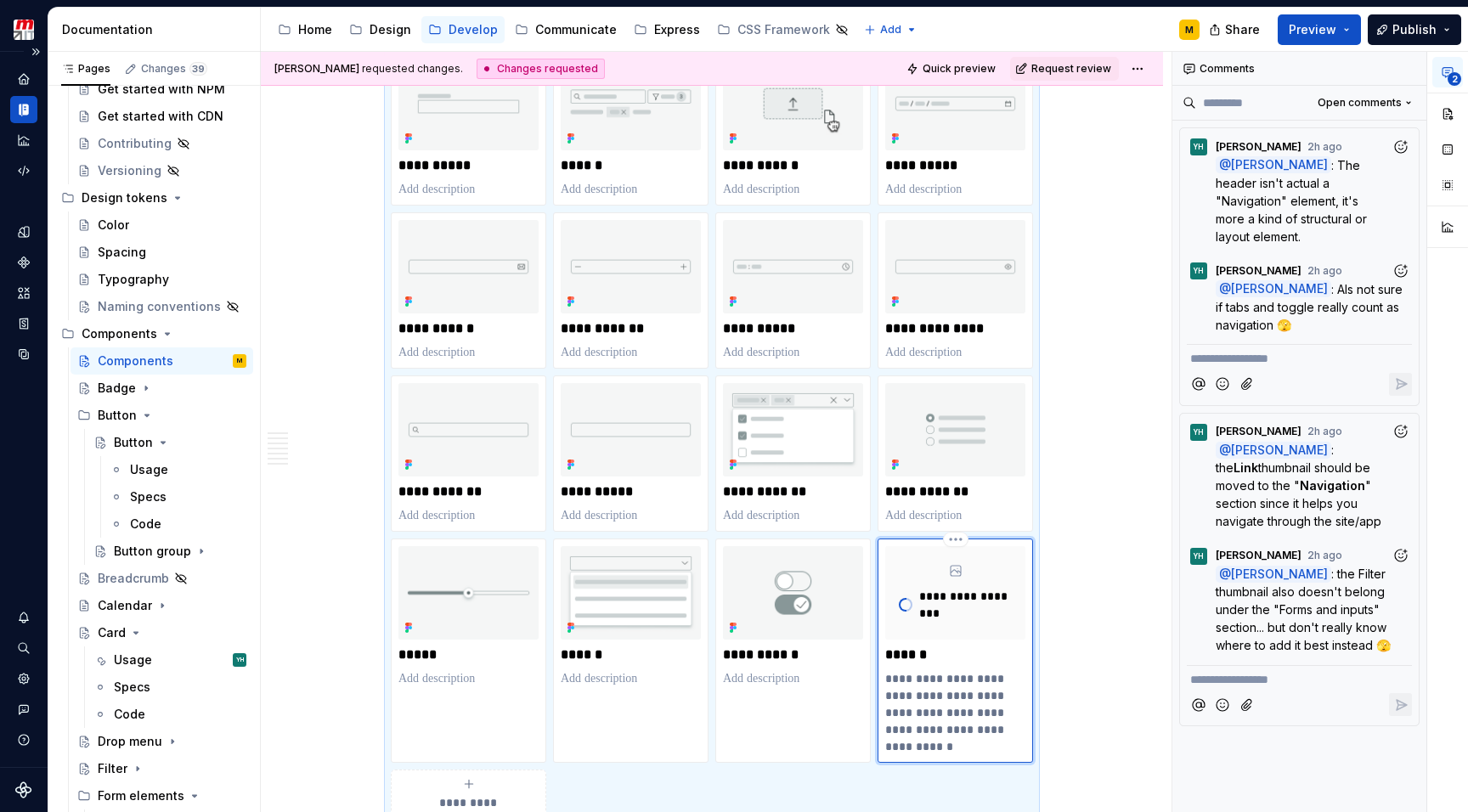
click at [932, 696] on p "**********" at bounding box center [954, 712] width 140 height 85
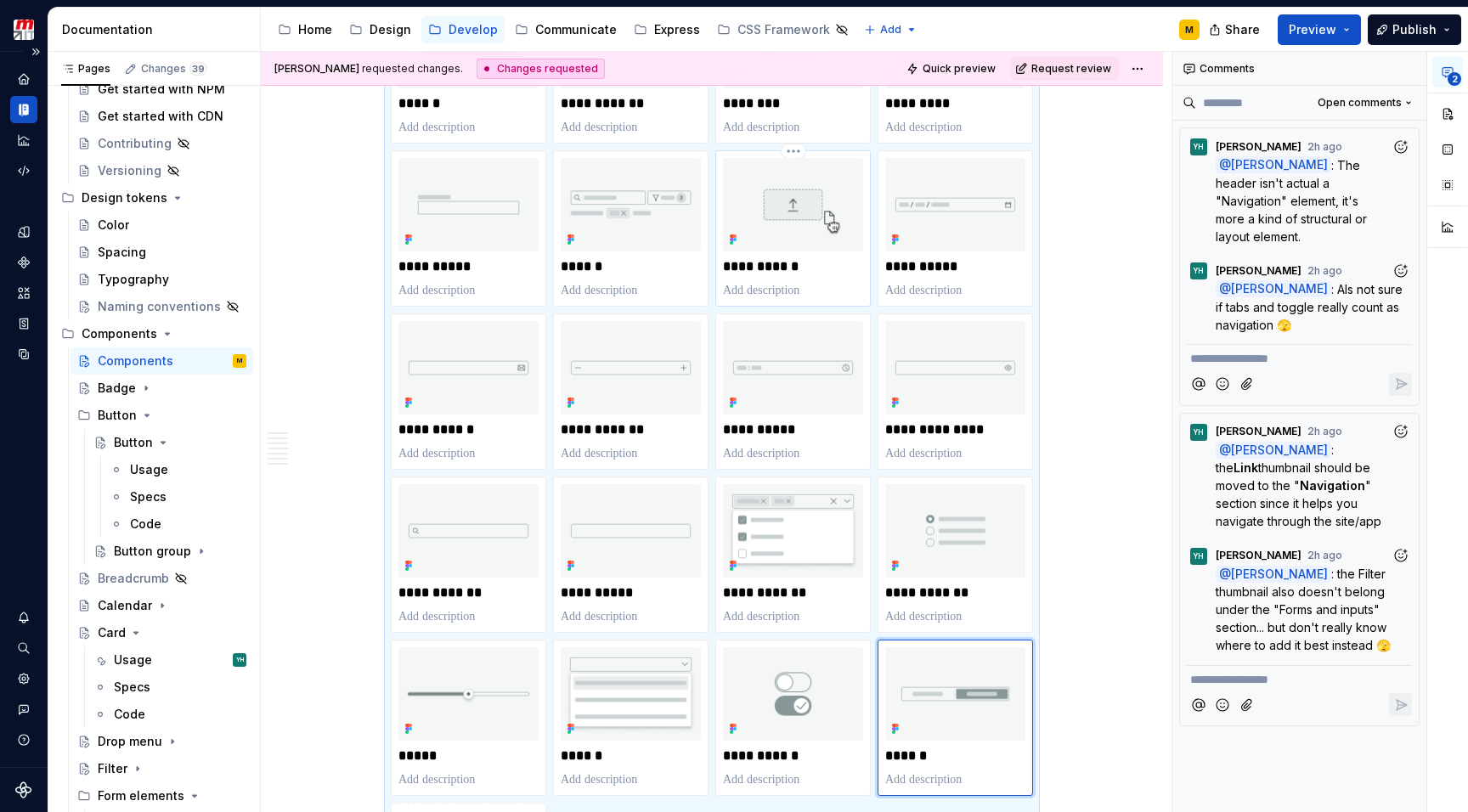
scroll to position [438, 0]
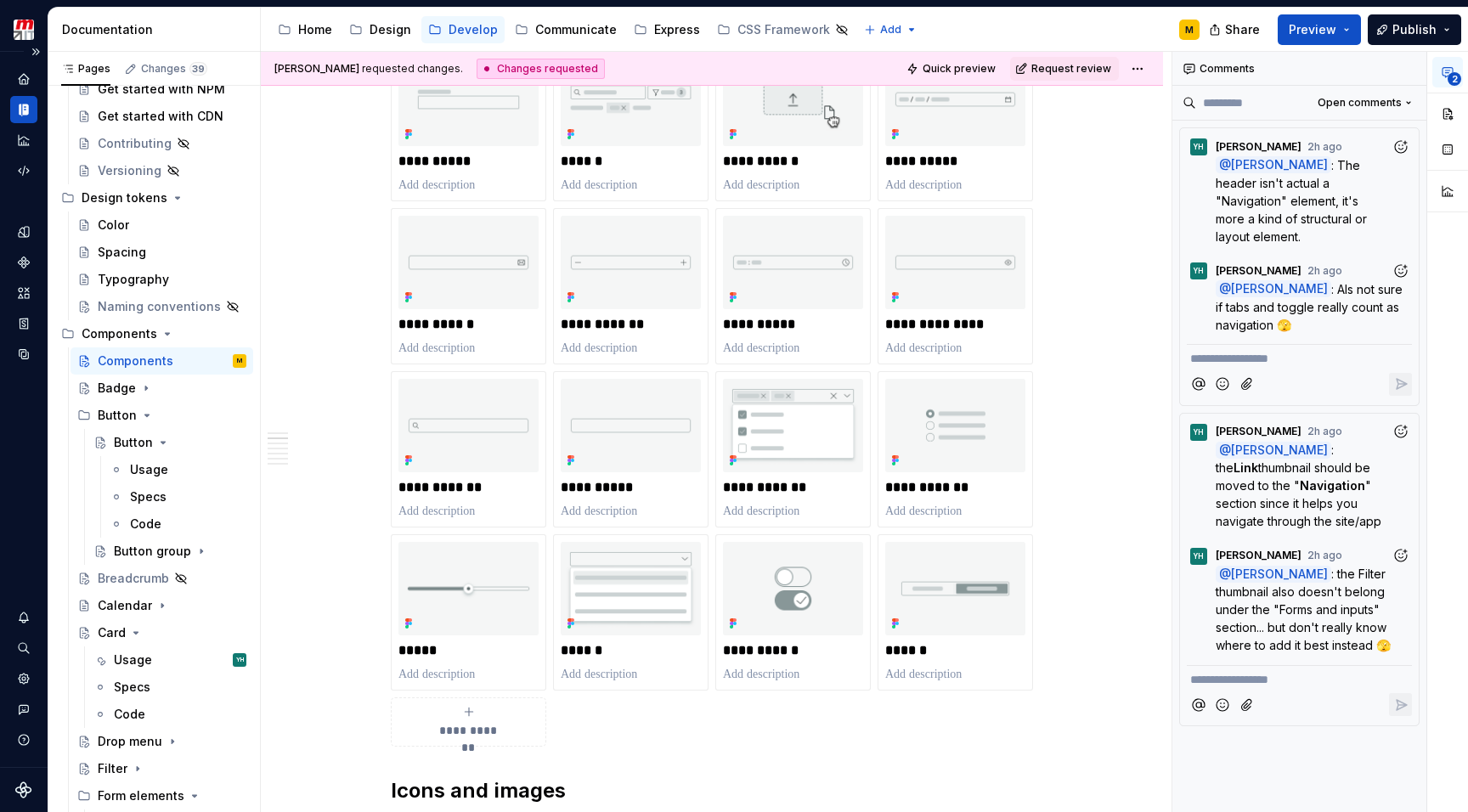
scroll to position [555, 0]
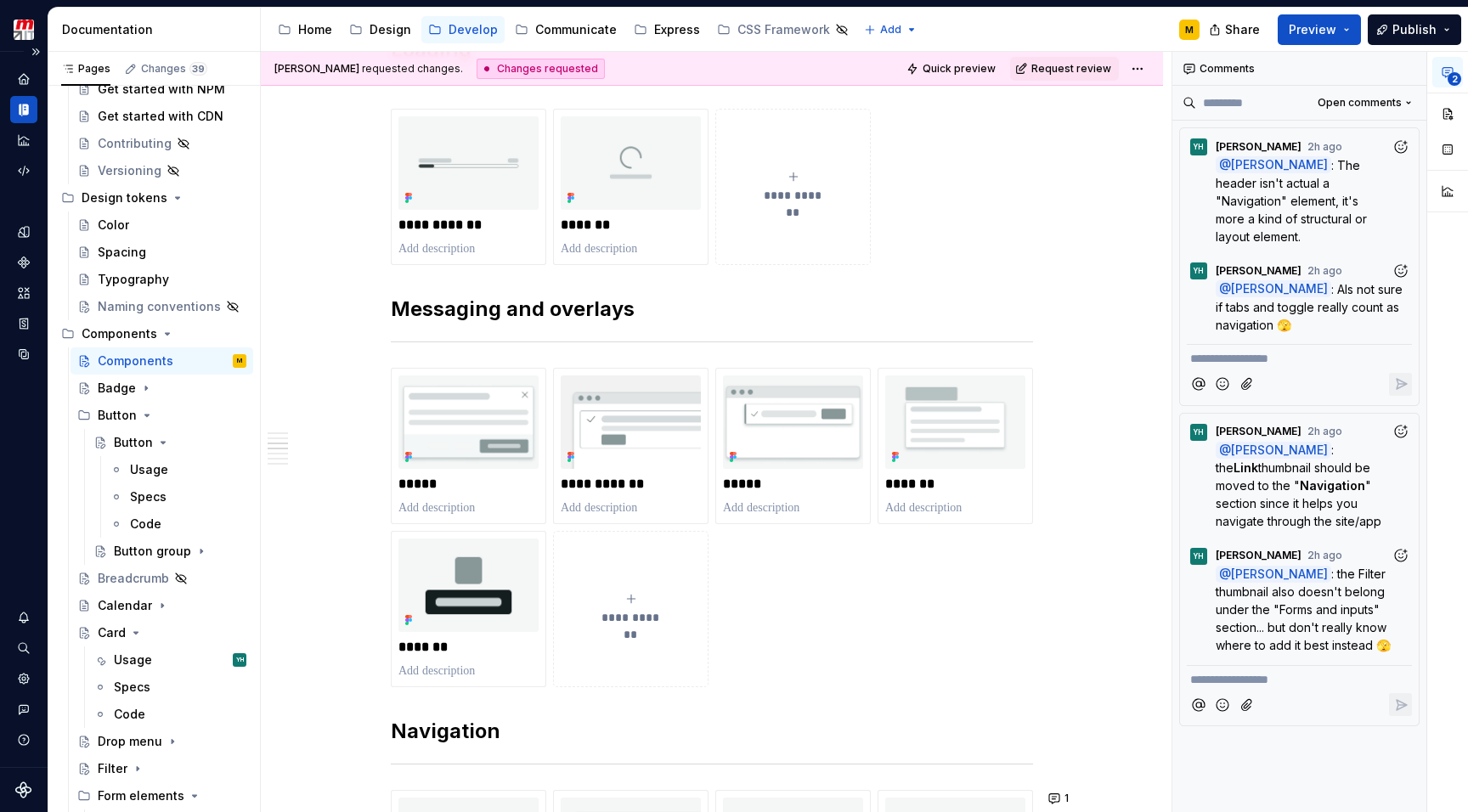
scroll to position [1561, 0]
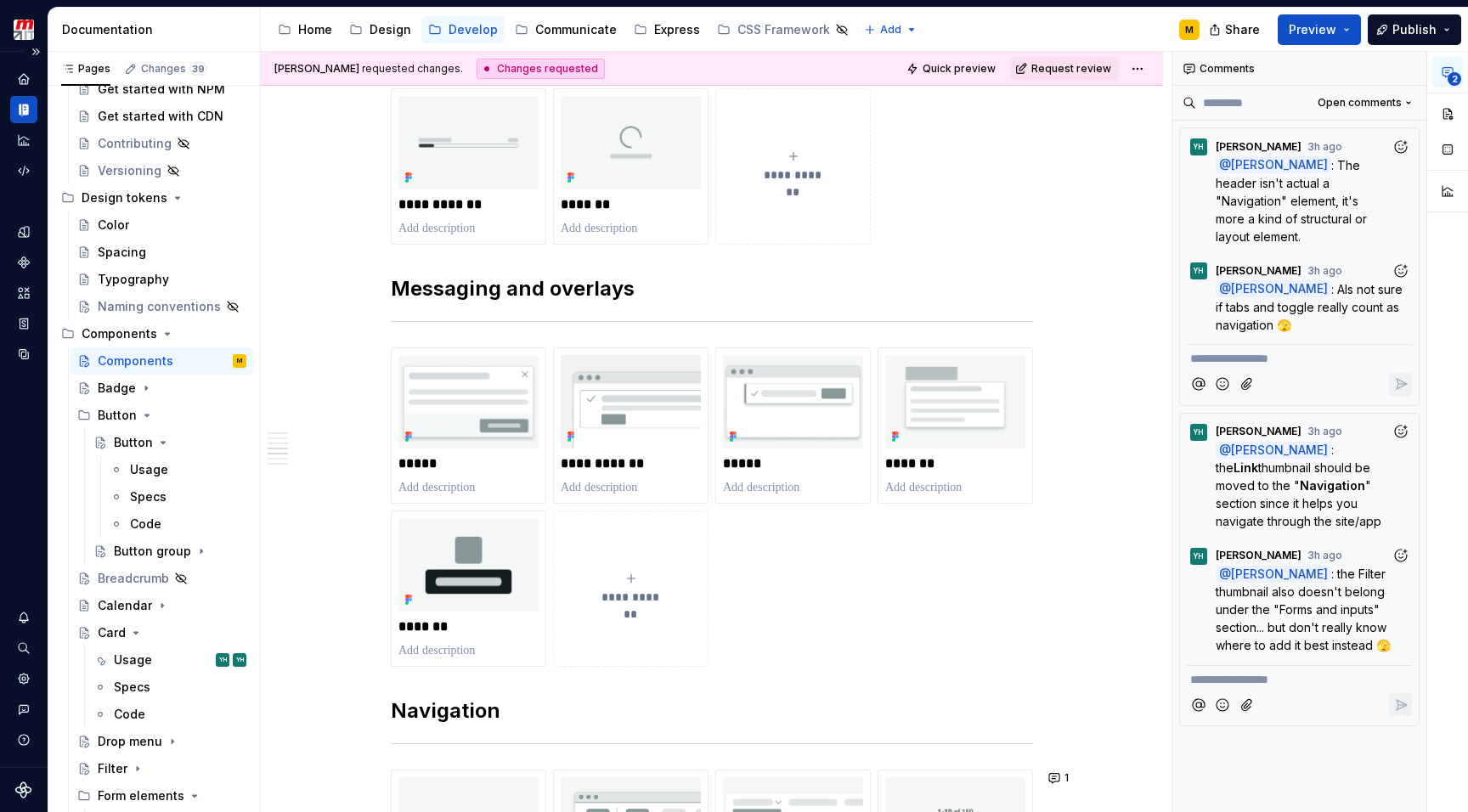
type textarea "*"
